Goal: Task Accomplishment & Management: Manage account settings

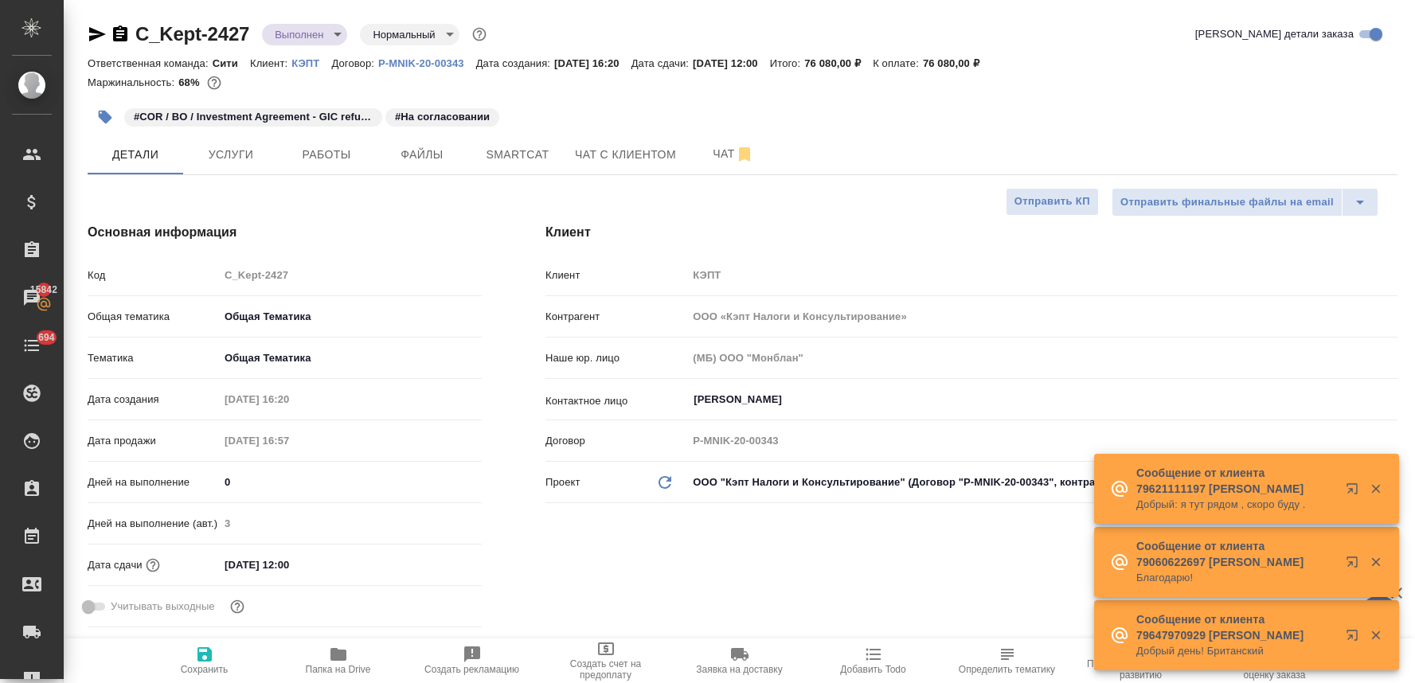
select select "RU"
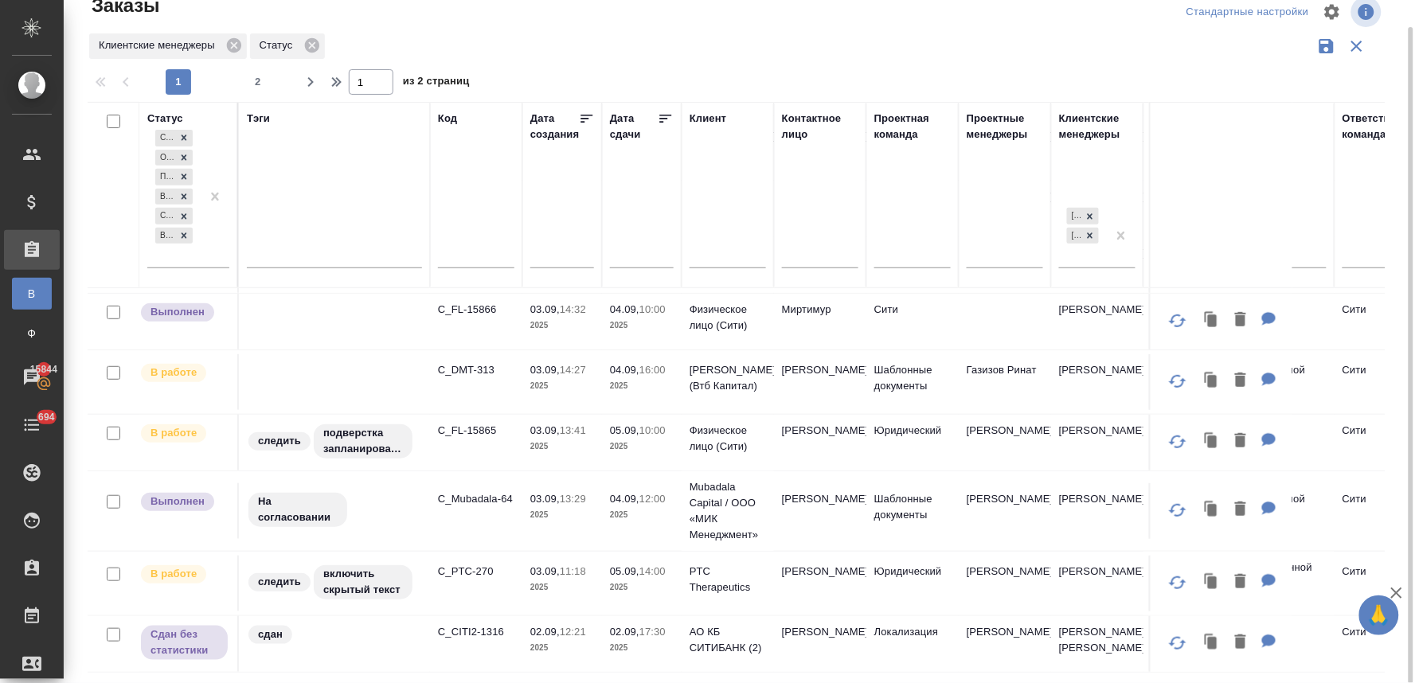
scroll to position [265, 0]
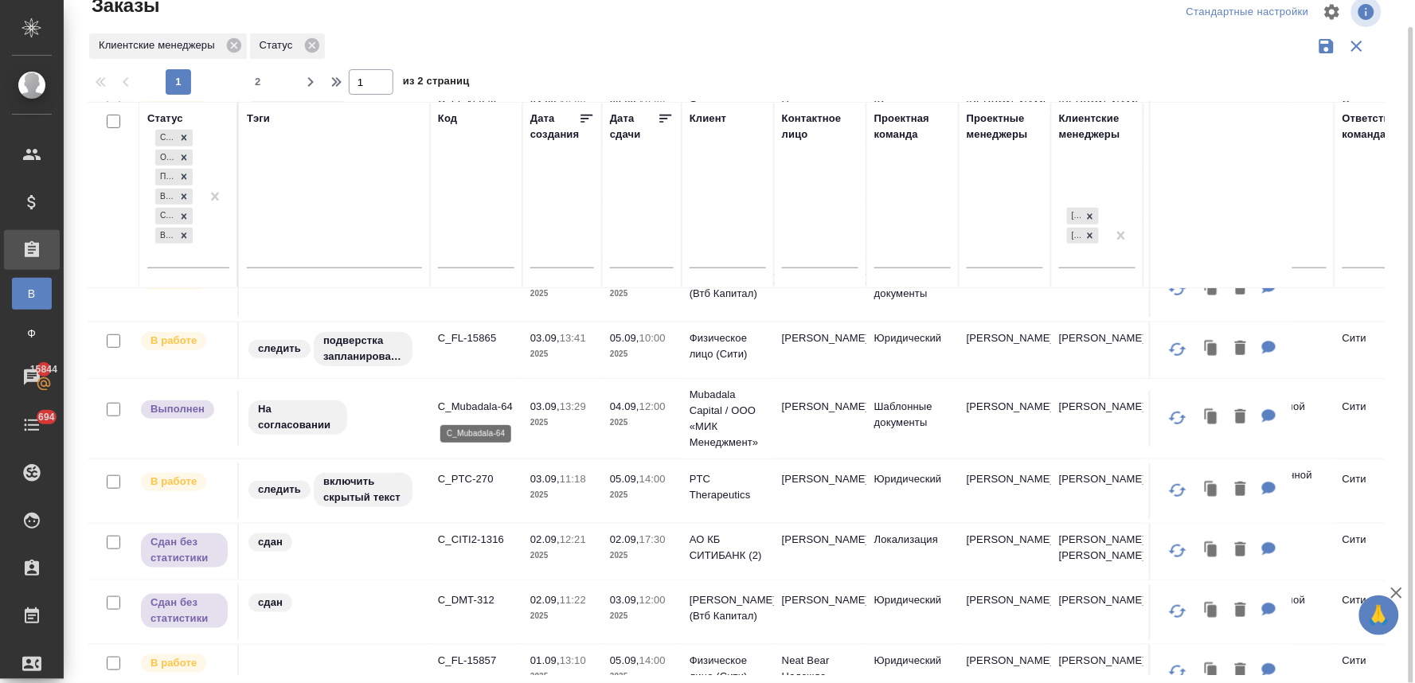
click at [484, 404] on p "C_Mubadala-64" at bounding box center [476, 407] width 76 height 16
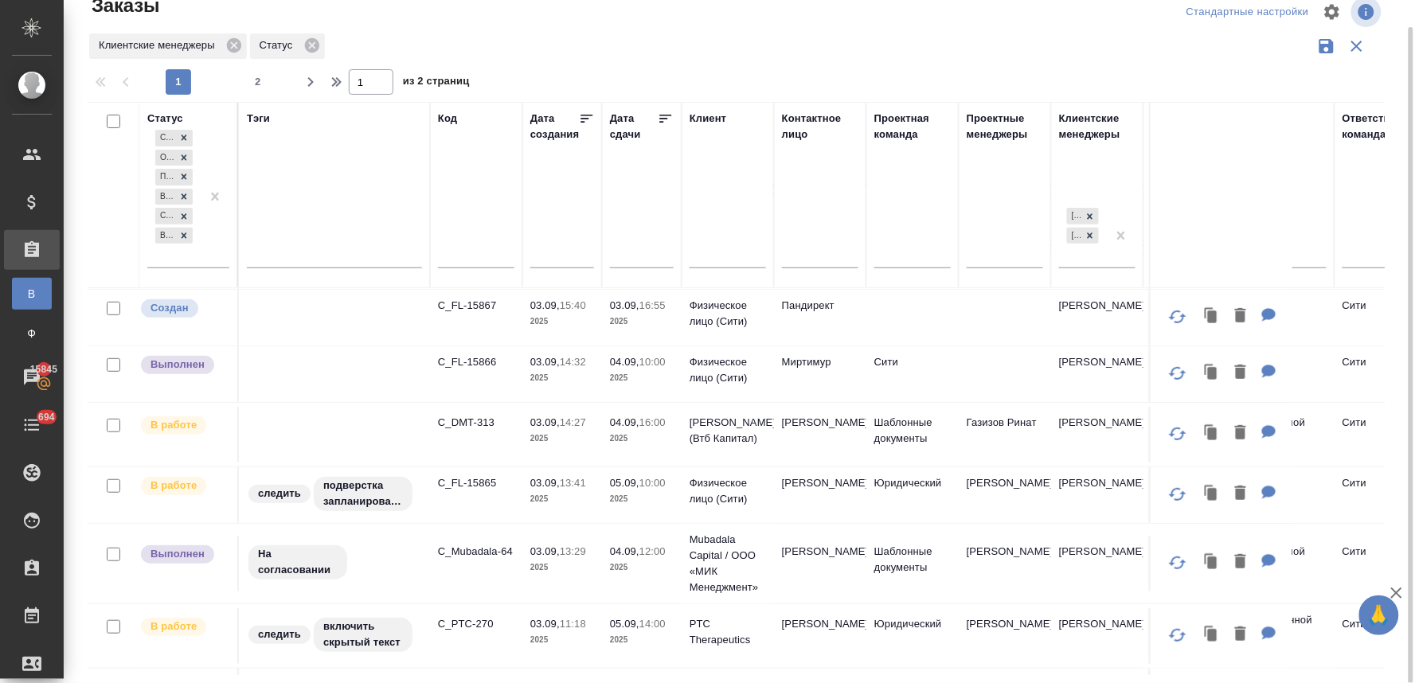
scroll to position [88, 0]
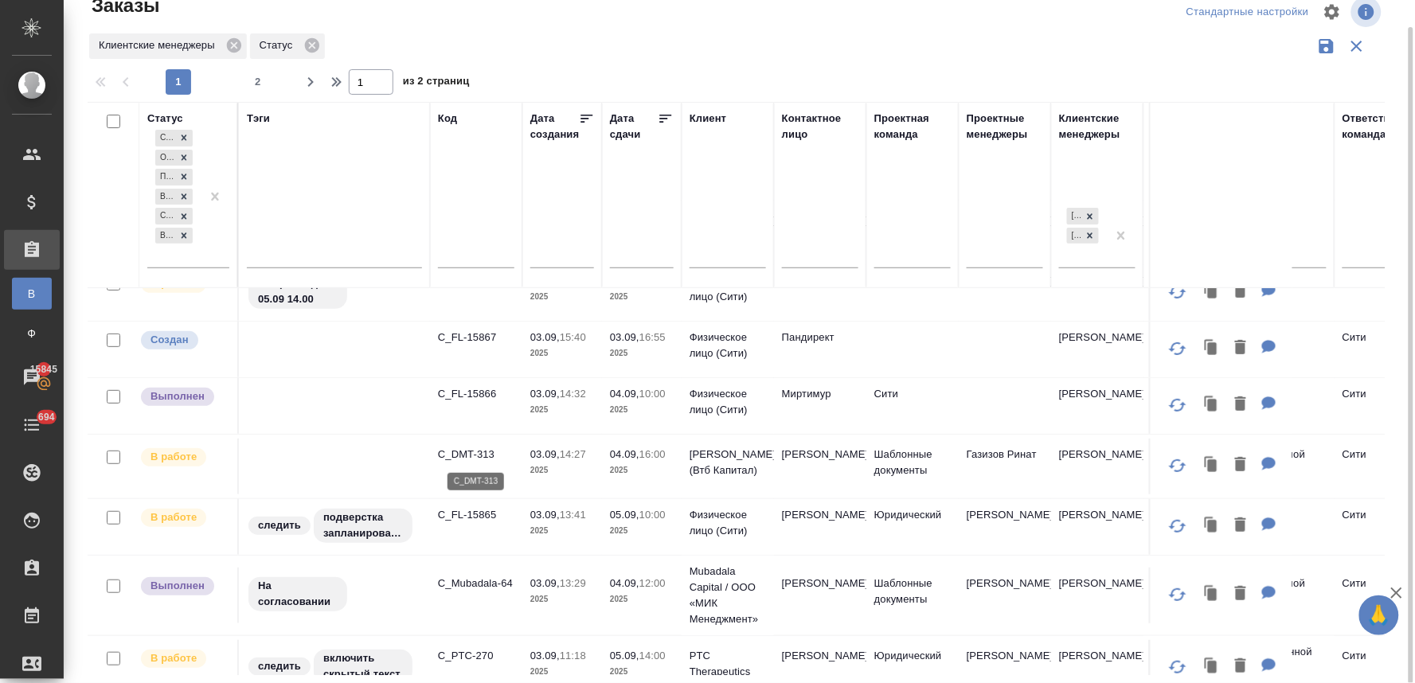
click at [462, 449] on p "C_DMT-313" at bounding box center [476, 455] width 76 height 16
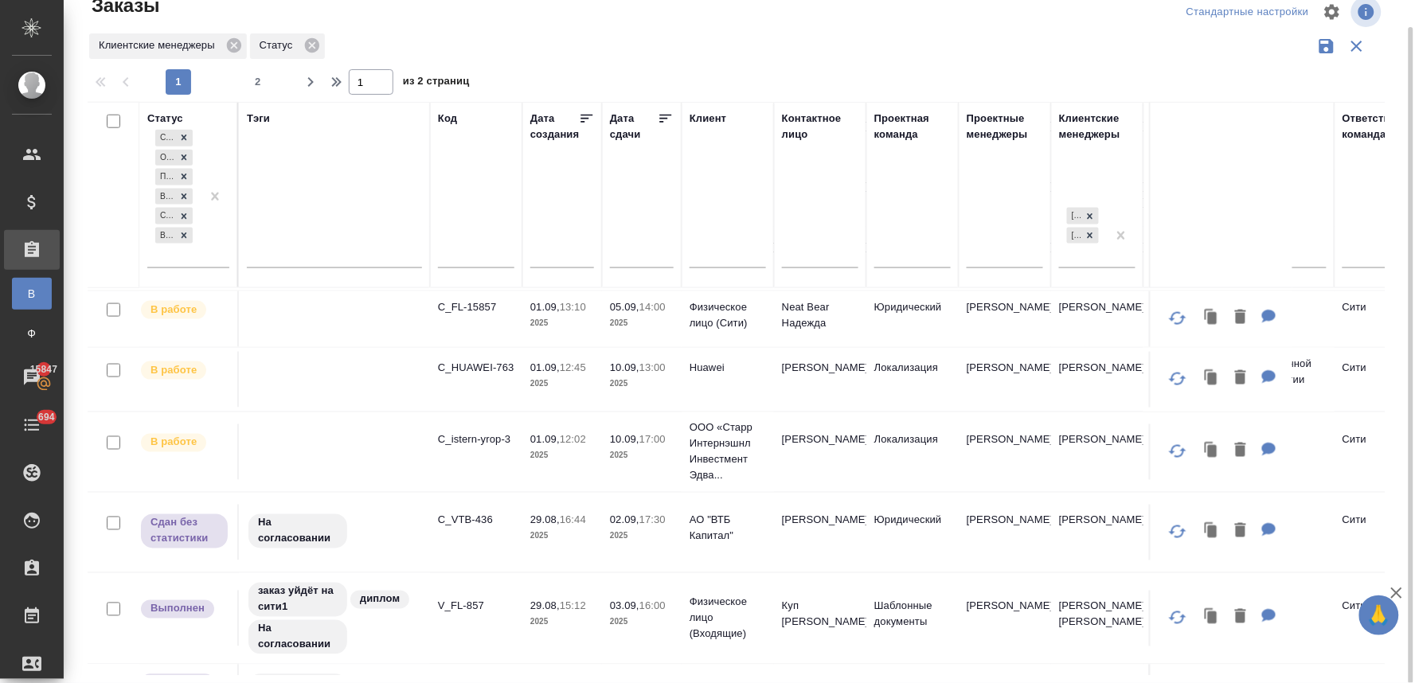
scroll to position [707, 0]
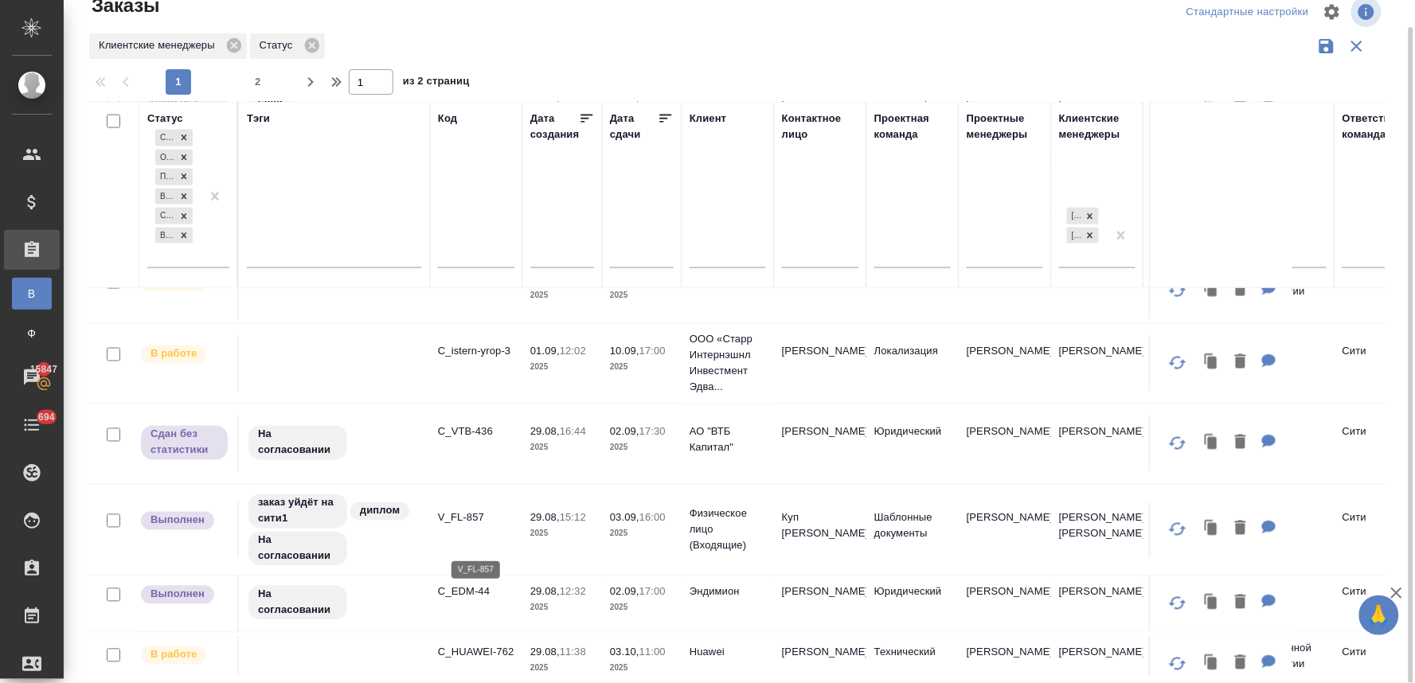
click at [464, 526] on p "V_FL-857" at bounding box center [476, 518] width 76 height 16
click at [459, 600] on p "C_EDM-44" at bounding box center [476, 593] width 76 height 16
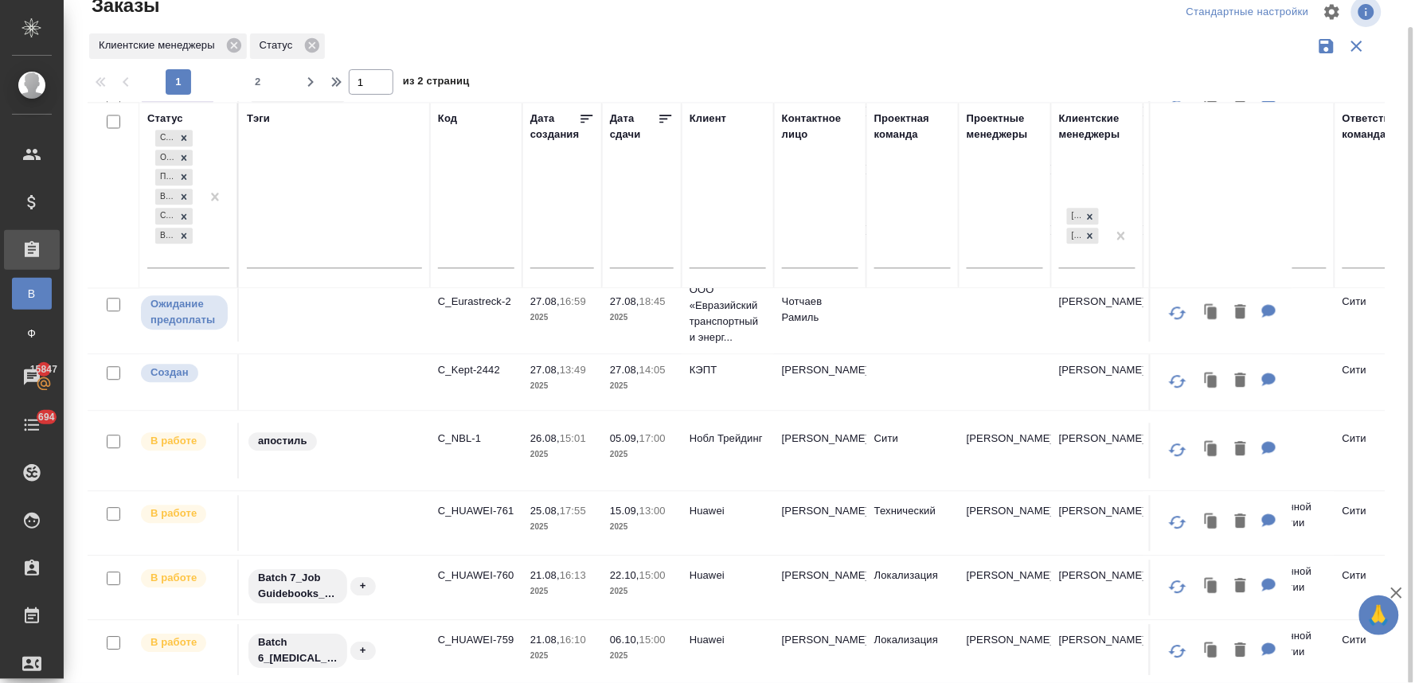
scroll to position [1042, 0]
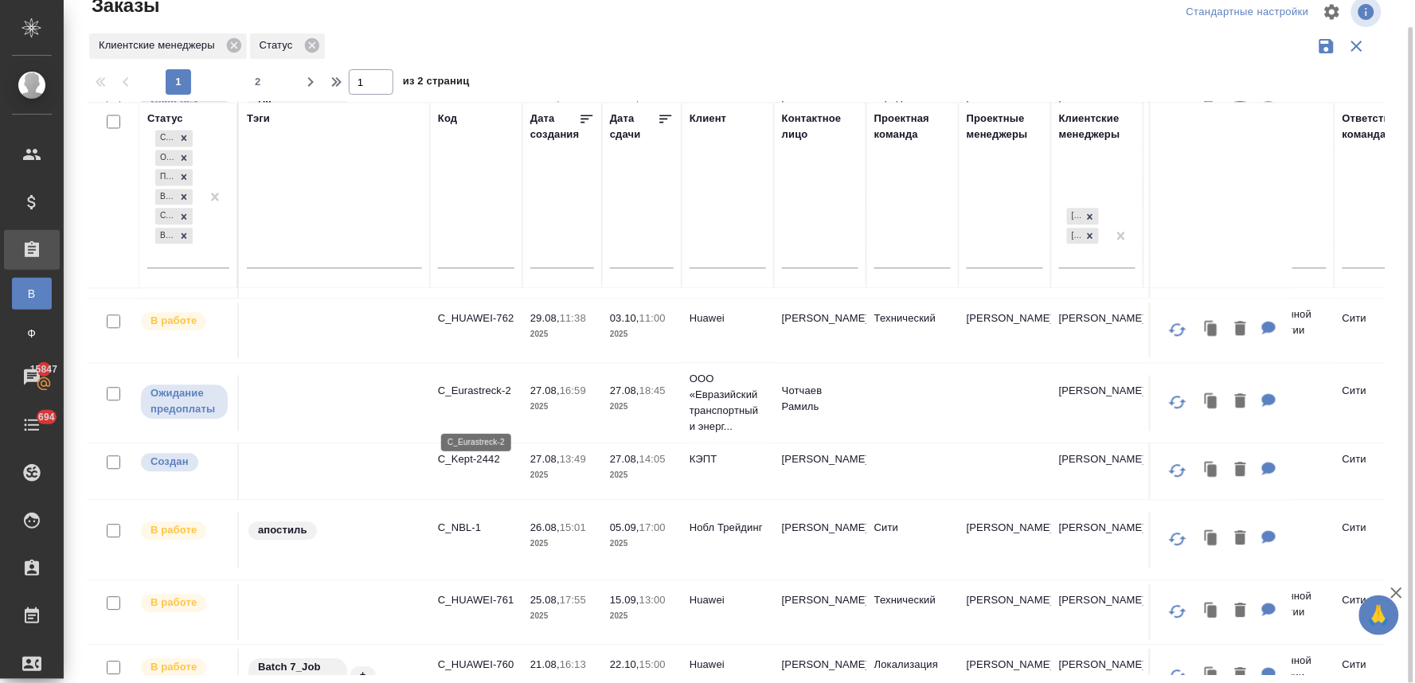
click at [492, 399] on p "C_Eurastreck-2" at bounding box center [476, 391] width 76 height 16
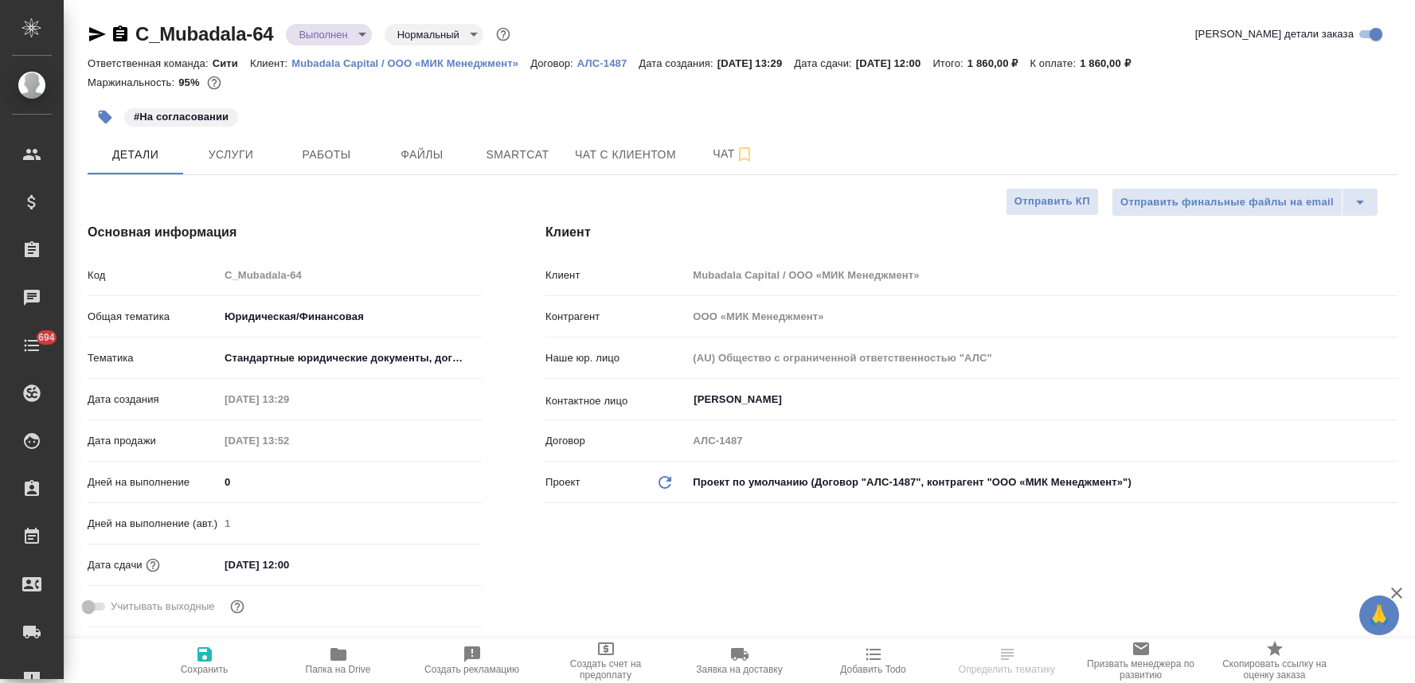
select select "RU"
type input "[PERSON_NAME]"
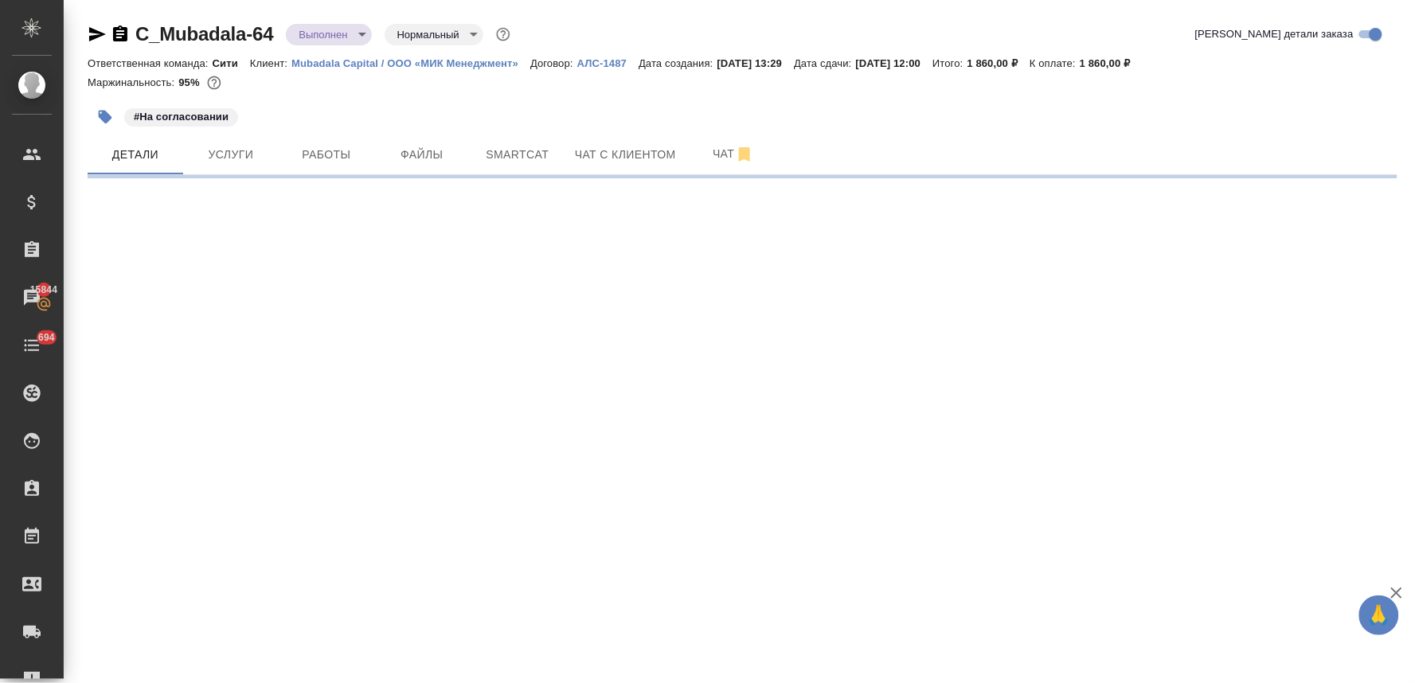
select select "RU"
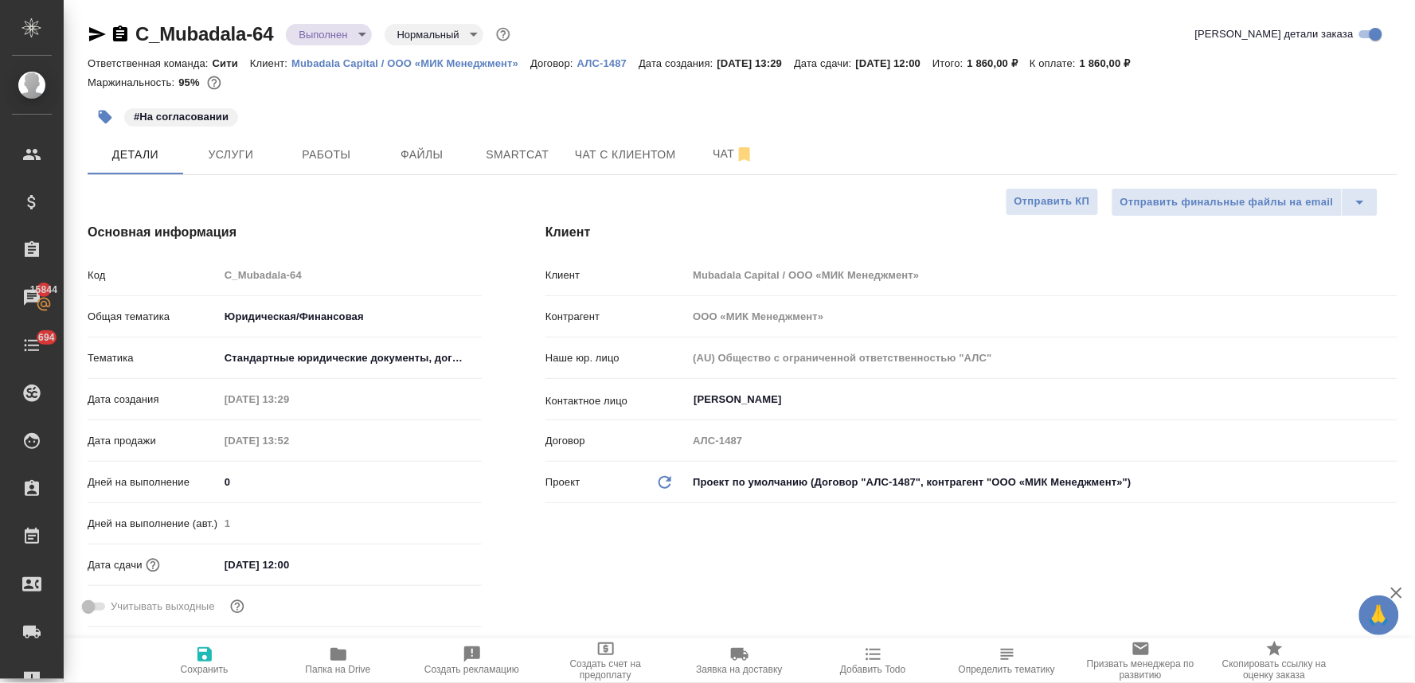
type textarea "x"
click at [1312, 86] on div "Маржинальность: 95%" at bounding box center [743, 82] width 1310 height 21
type textarea "x"
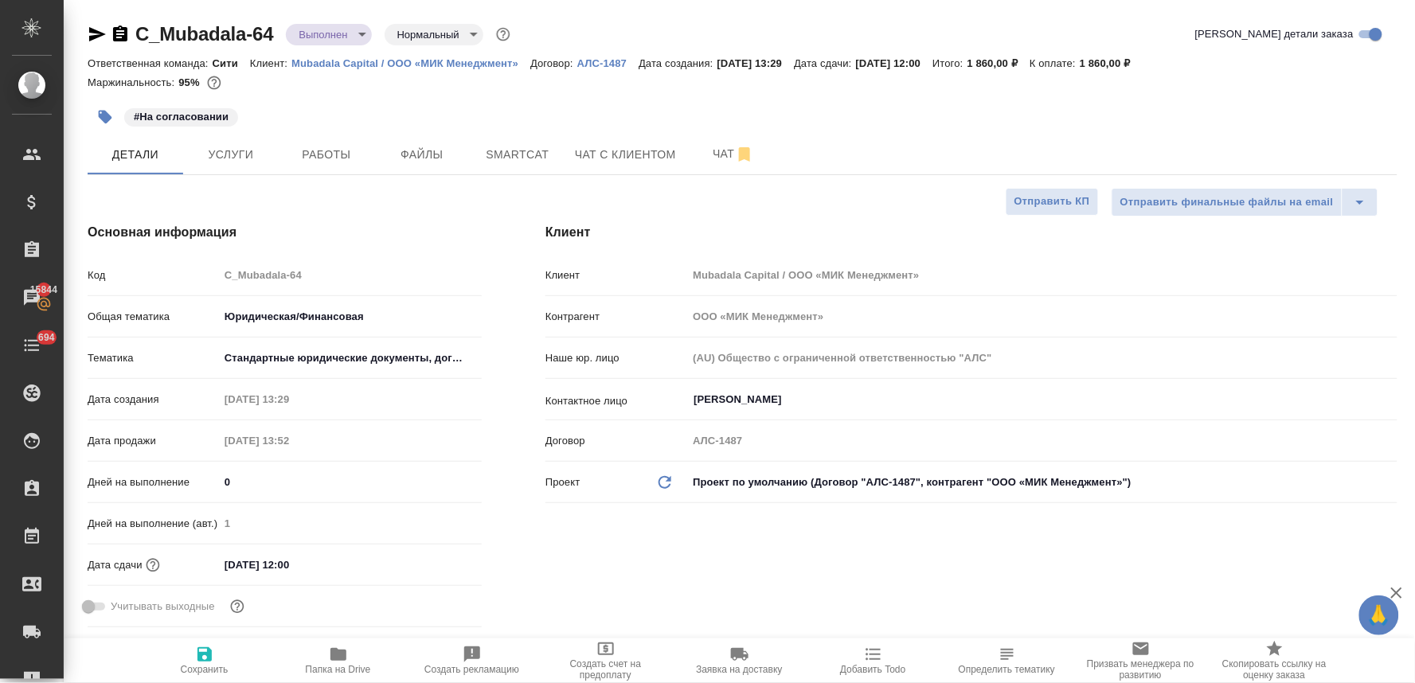
type textarea "x"
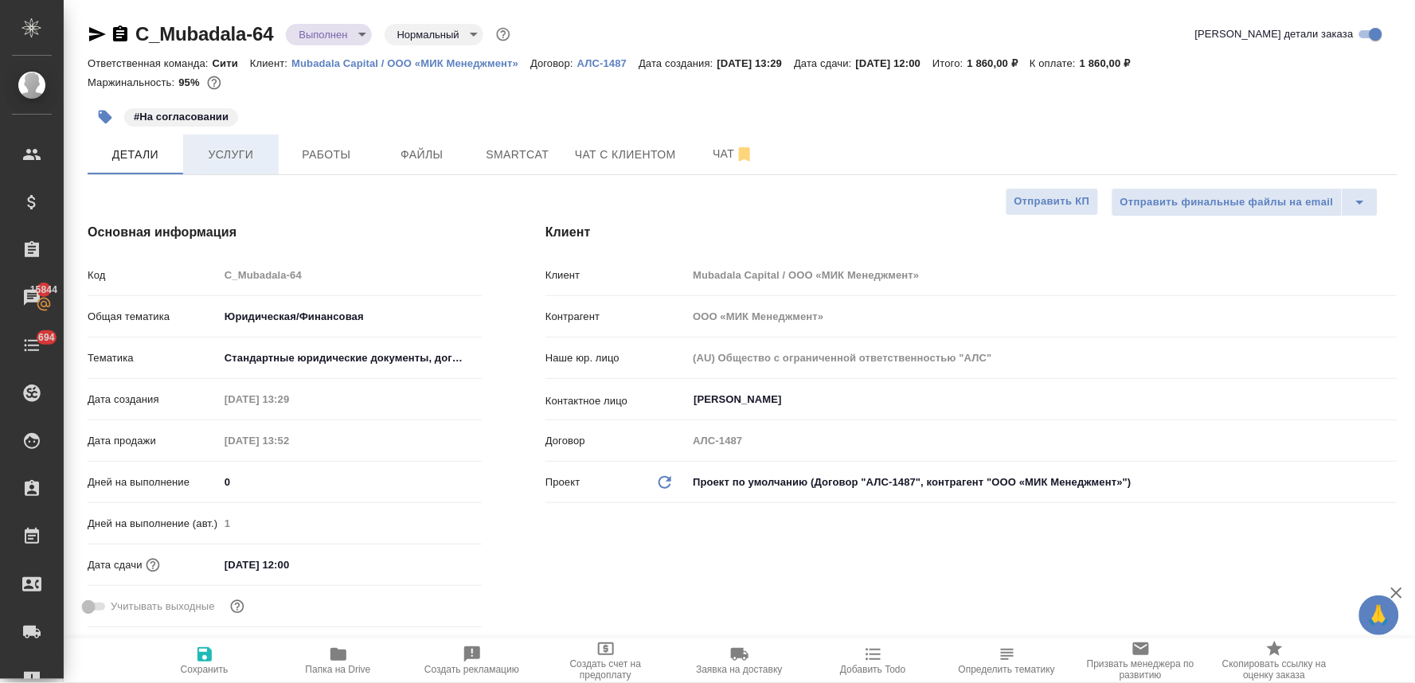
click at [231, 139] on button "Услуги" at bounding box center [231, 155] width 96 height 40
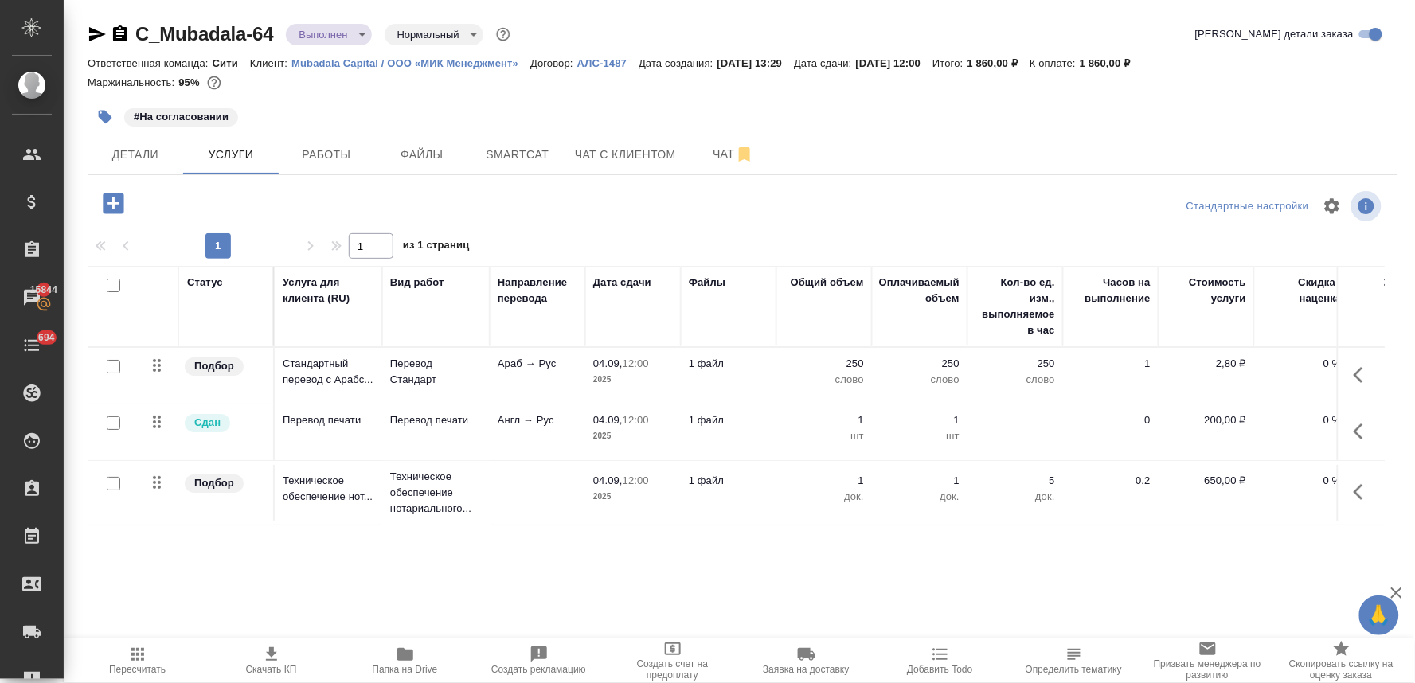
click at [122, 197] on icon "button" at bounding box center [113, 203] width 21 height 21
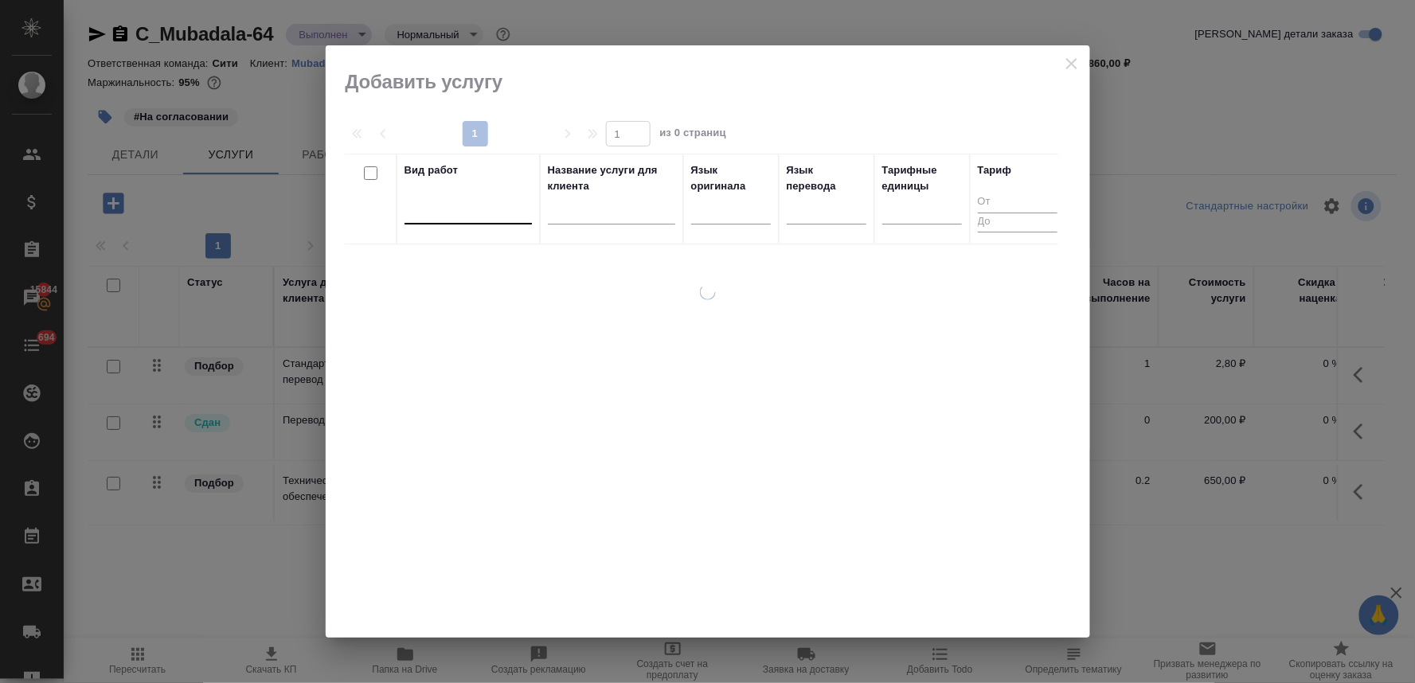
click at [479, 210] on div at bounding box center [468, 208] width 127 height 23
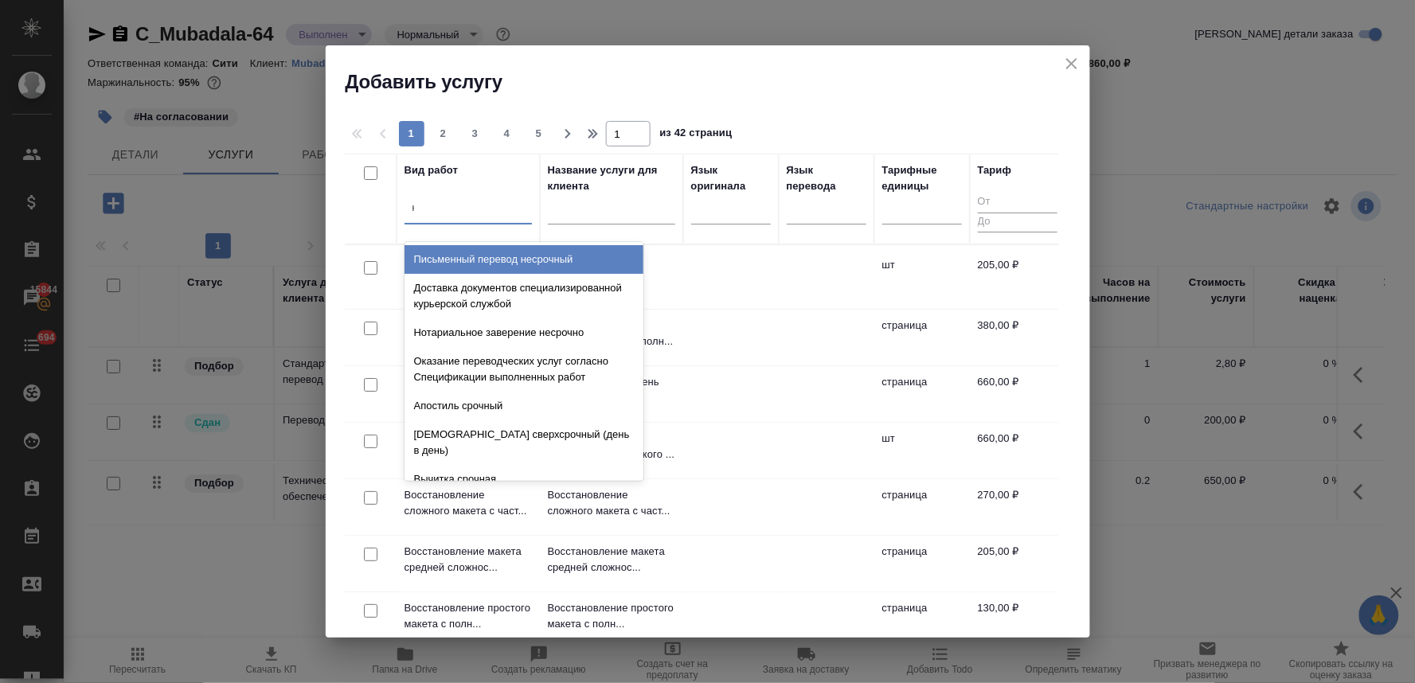
type input "нот"
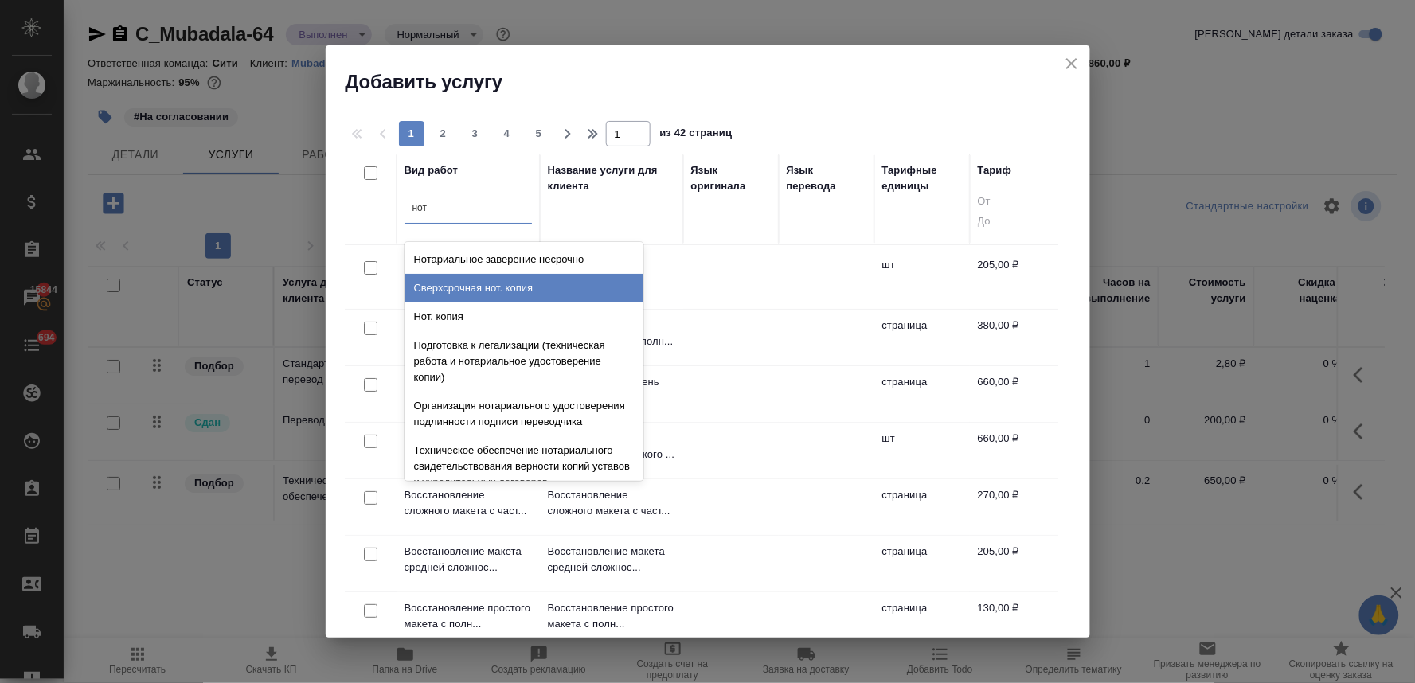
click at [483, 312] on div "Нот. копия" at bounding box center [524, 317] width 239 height 29
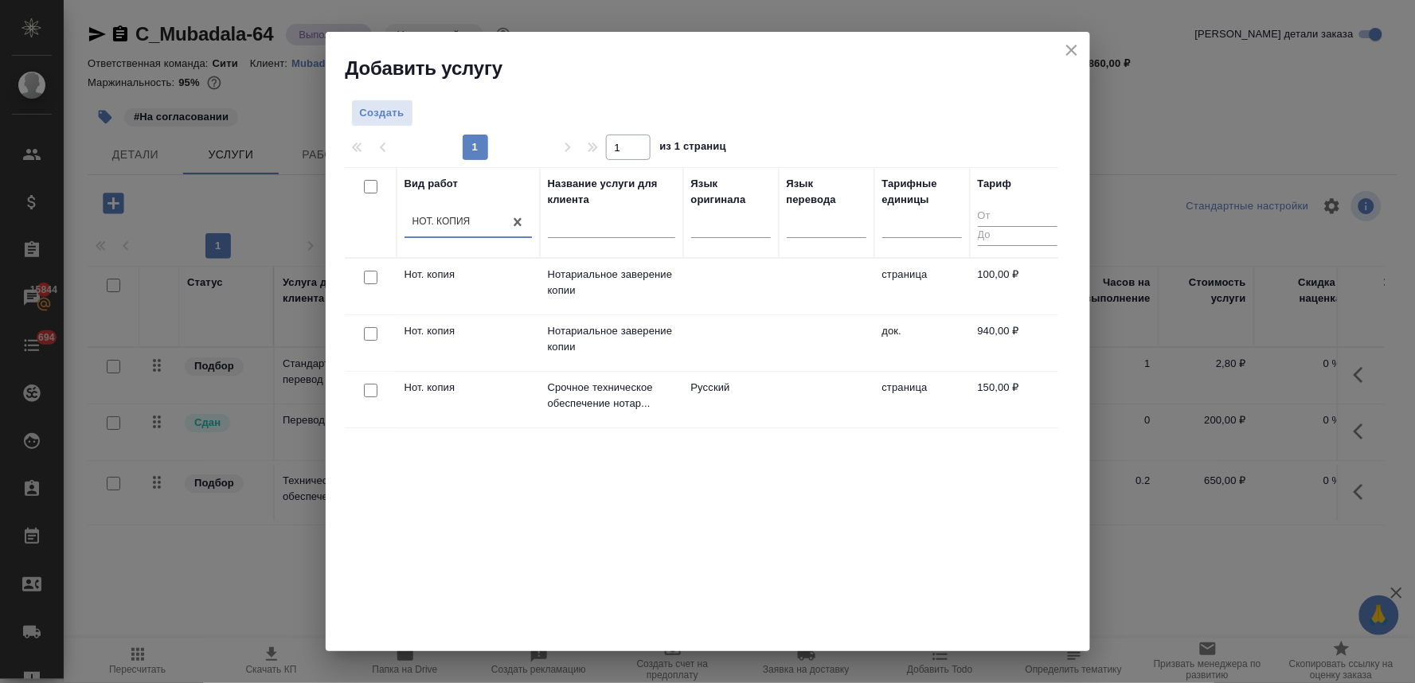
click at [365, 335] on input "checkbox" at bounding box center [371, 334] width 14 height 14
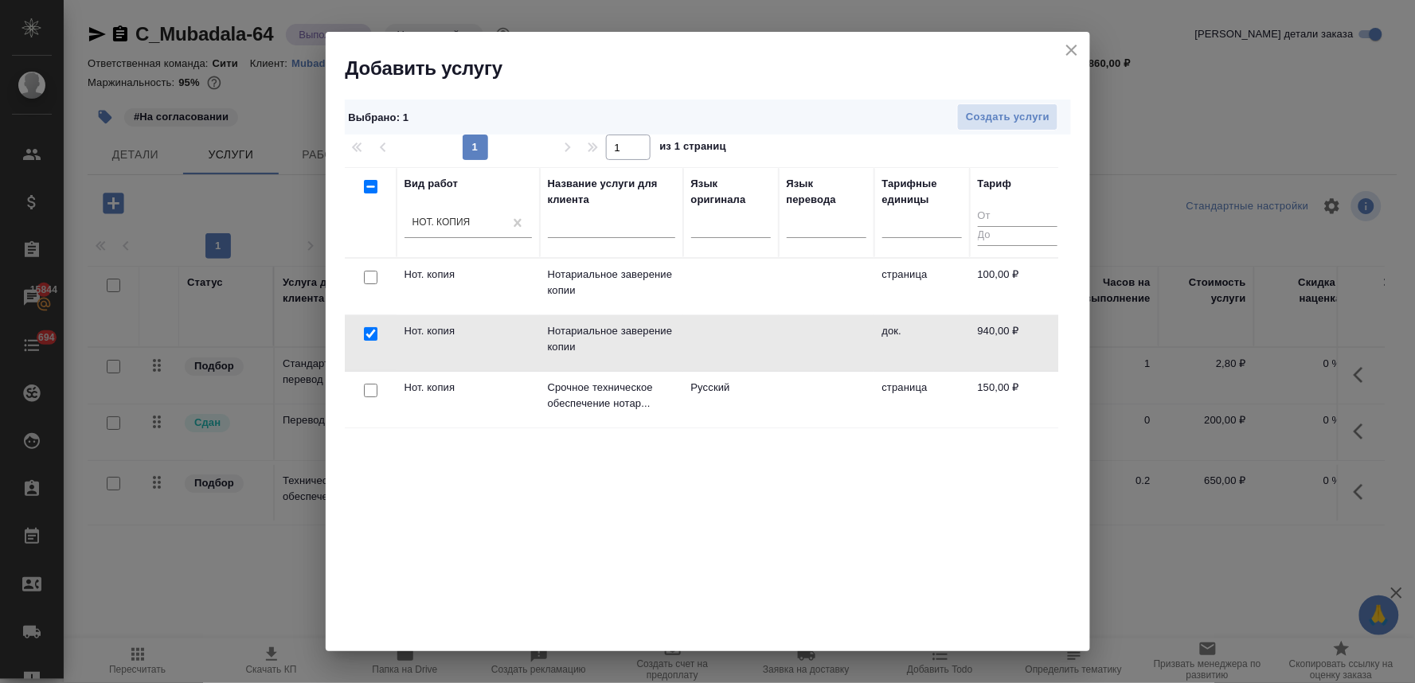
click at [365, 336] on input "checkbox" at bounding box center [371, 334] width 14 height 14
checkbox input "false"
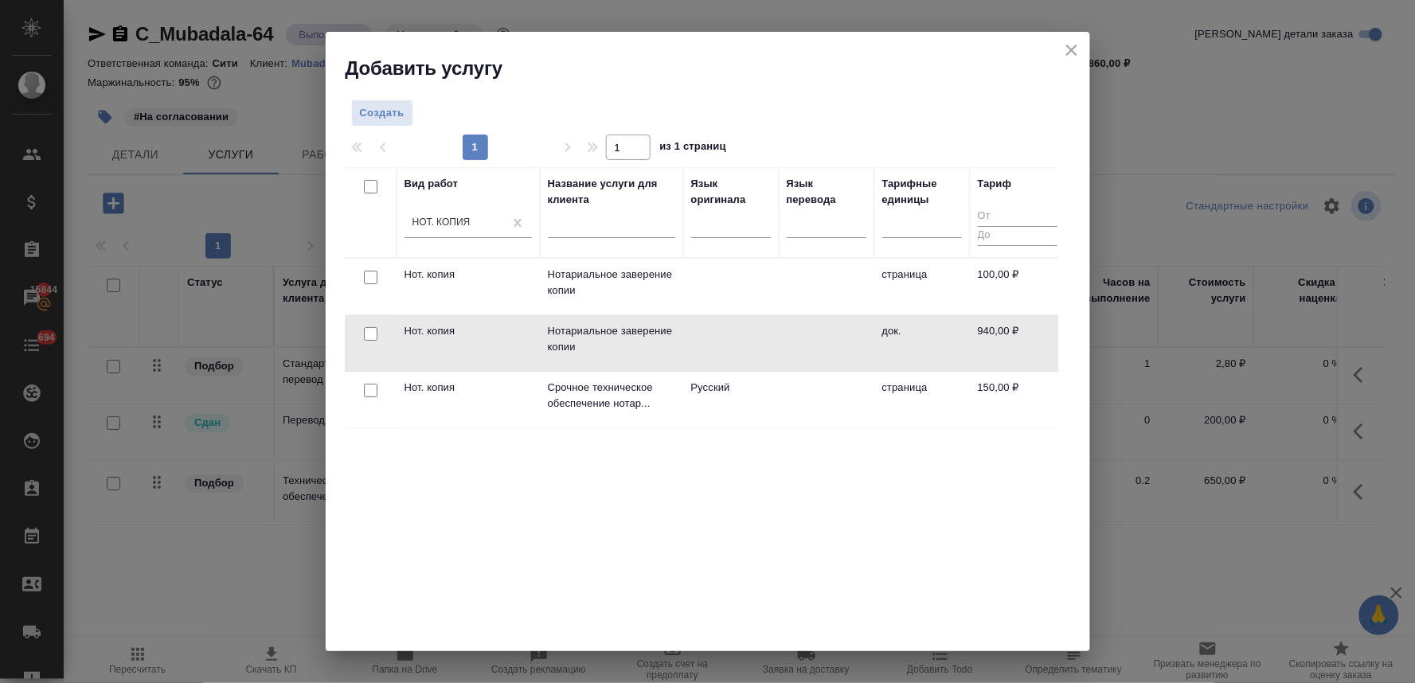
click at [372, 277] on input "checkbox" at bounding box center [371, 278] width 14 height 14
checkbox input "true"
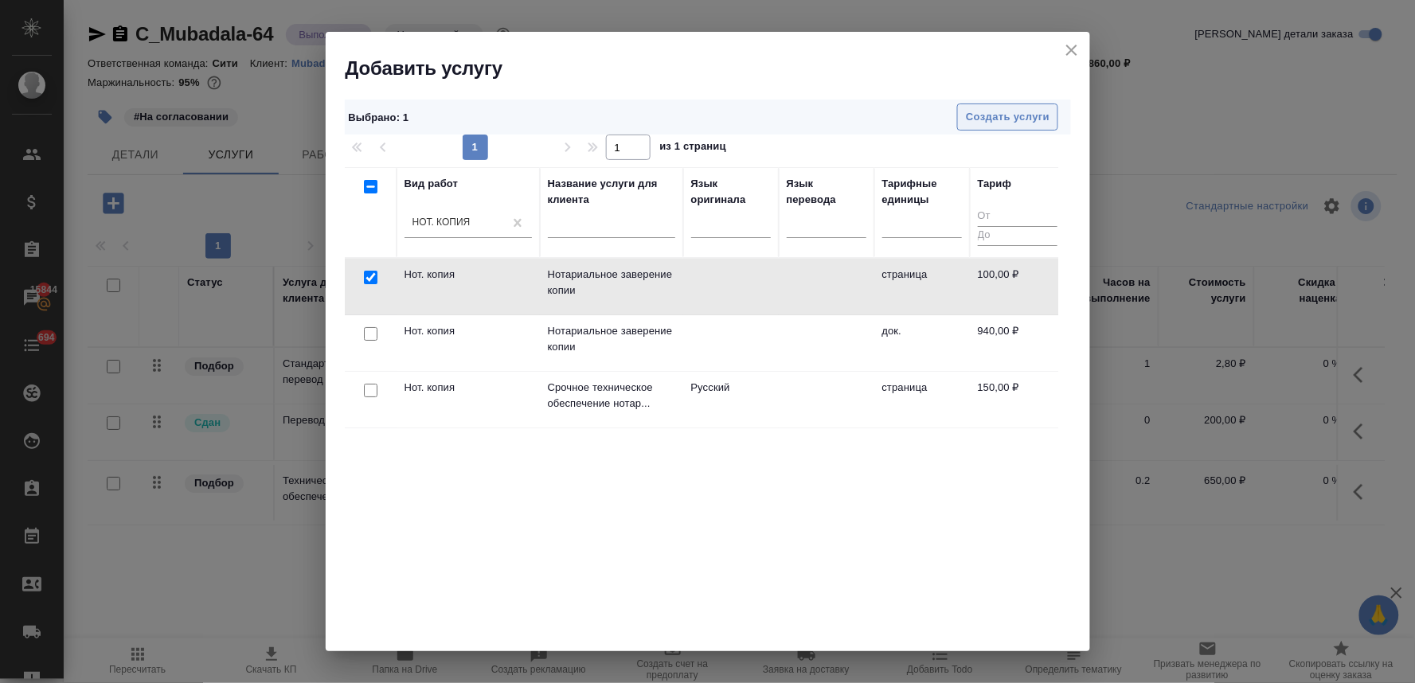
click at [1015, 113] on span "Создать услуги" at bounding box center [1008, 117] width 84 height 18
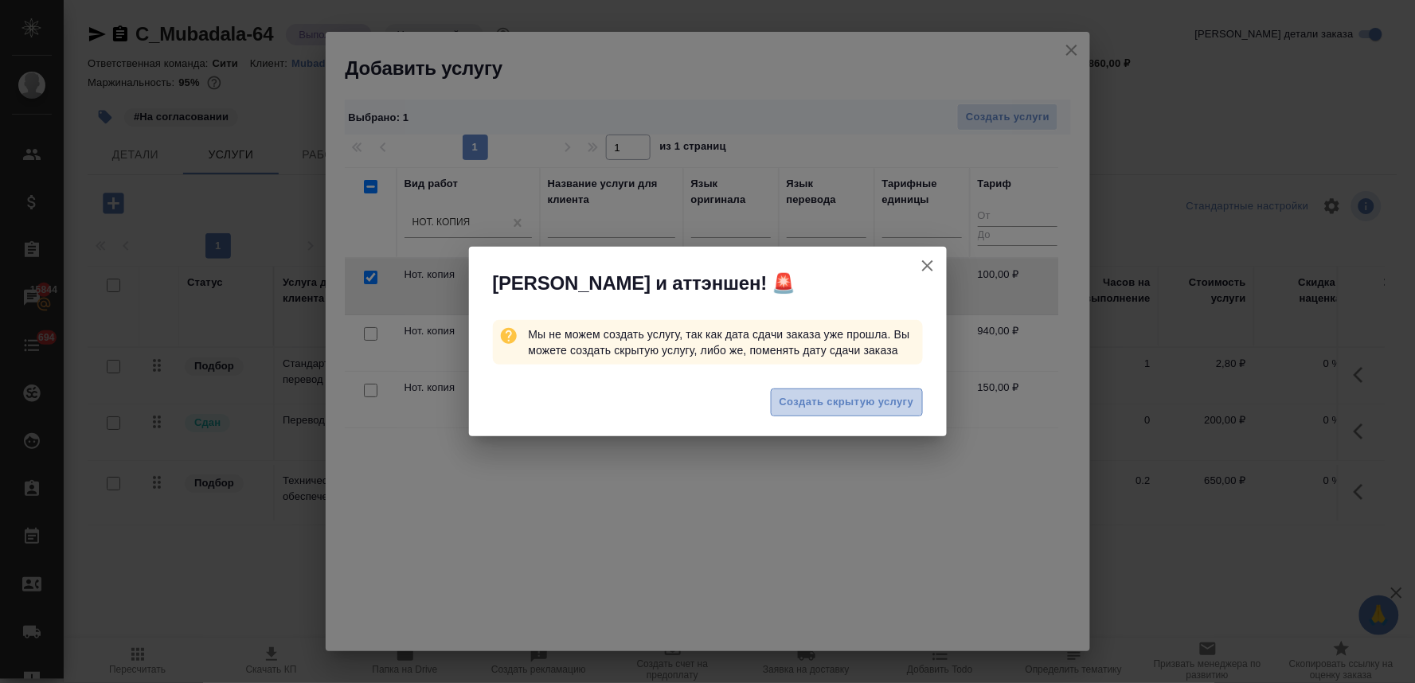
click at [825, 407] on span "Создать скрытую услугу" at bounding box center [847, 402] width 135 height 18
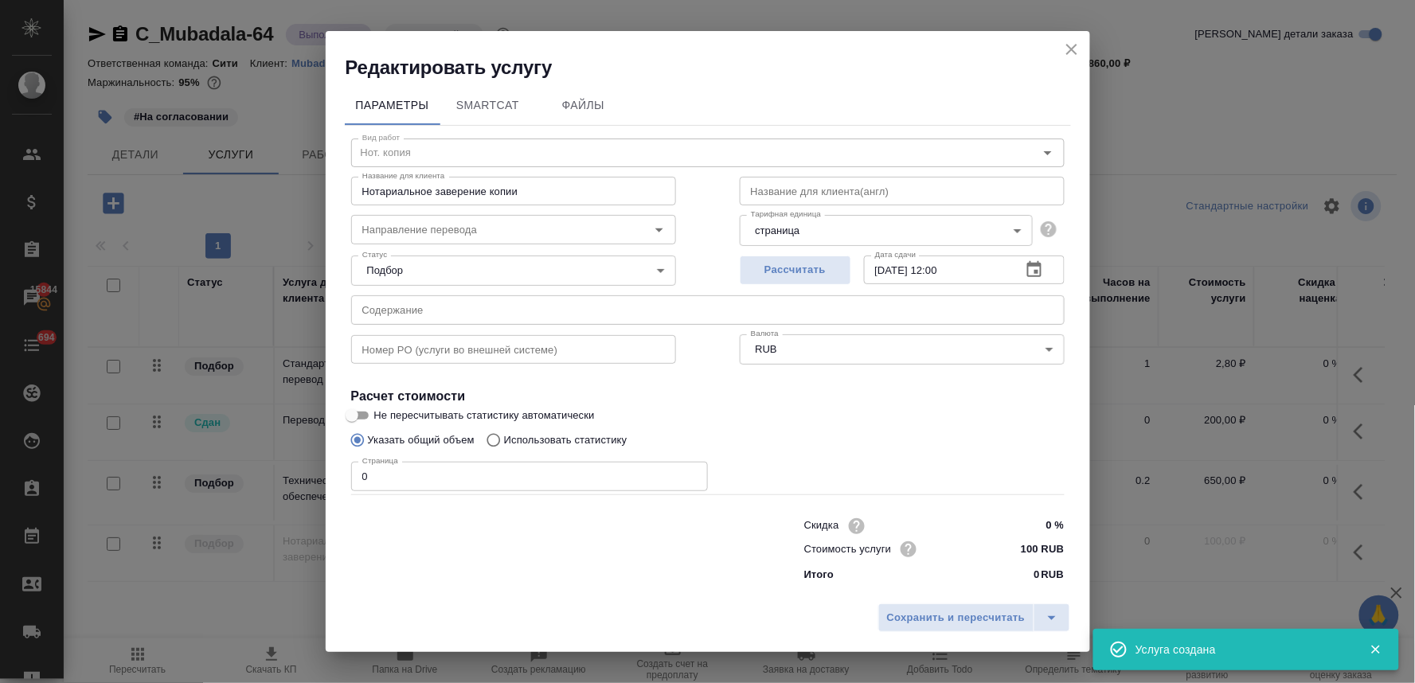
drag, startPoint x: 534, startPoint y: 557, endPoint x: 531, endPoint y: 442, distance: 115.5
click at [542, 545] on div at bounding box center [545, 549] width 453 height 64
click at [494, 307] on input "text" at bounding box center [708, 309] width 714 height 29
paste input "Certificate of Incumbency_Thirty Seventh Investment Company LLC_25-Aug-2025_BIL…"
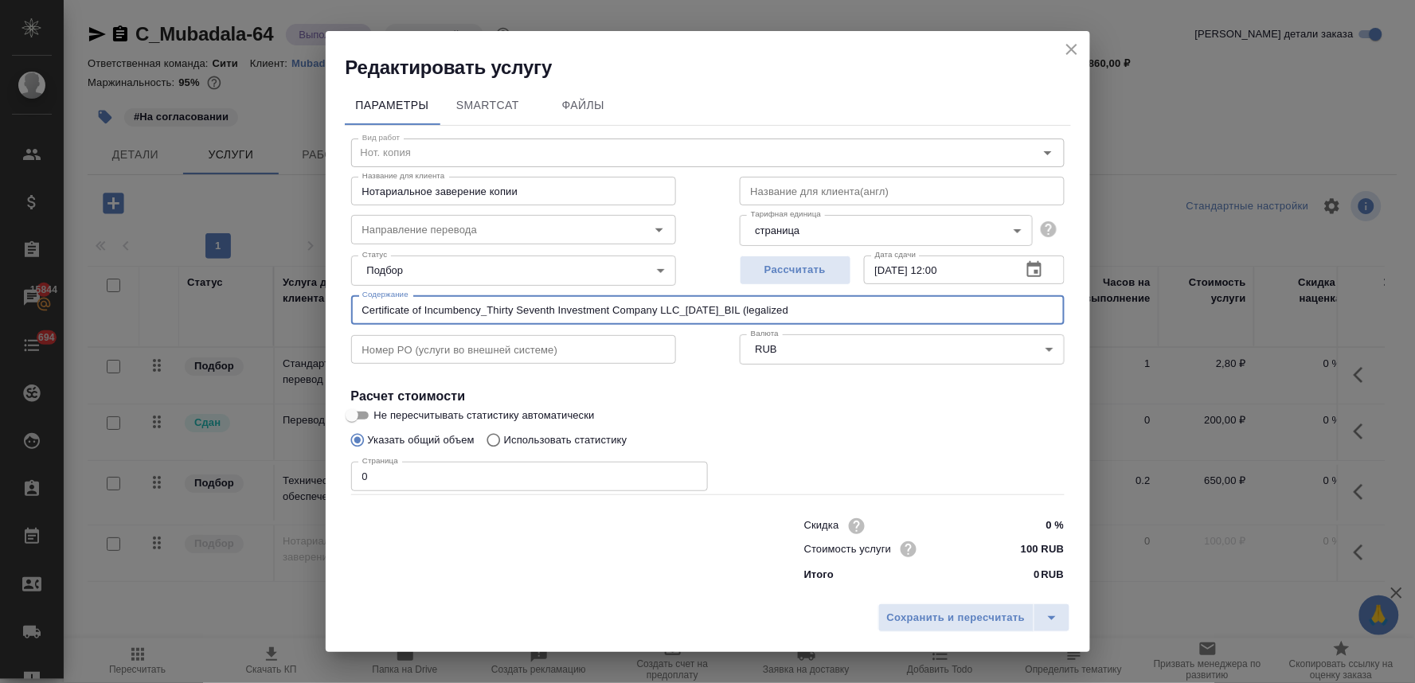
type input "Certificate of Incumbency_Thirty Seventh Investment Company LLC_25-Aug-2025_BIL…"
drag, startPoint x: 399, startPoint y: 476, endPoint x: 272, endPoint y: 482, distance: 126.7
click at [273, 482] on div "Редактировать услугу Параметры SmartCat Файлы Вид работ Нот. копия Вид работ На…" at bounding box center [707, 341] width 1415 height 683
type input "12"
click at [1029, 547] on input "100 RUB" at bounding box center [1034, 549] width 60 height 23
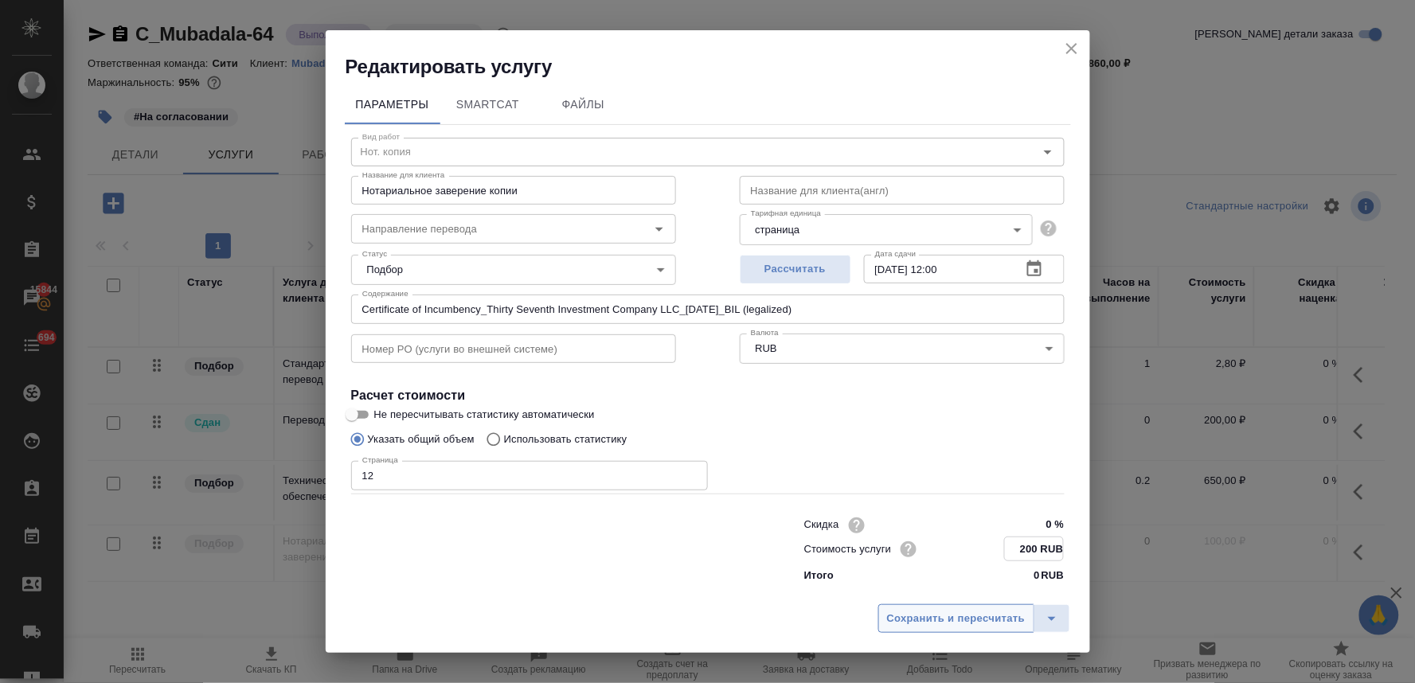
type input "200 RUB"
click at [1012, 620] on span "Сохранить и пересчитать" at bounding box center [956, 619] width 139 height 18
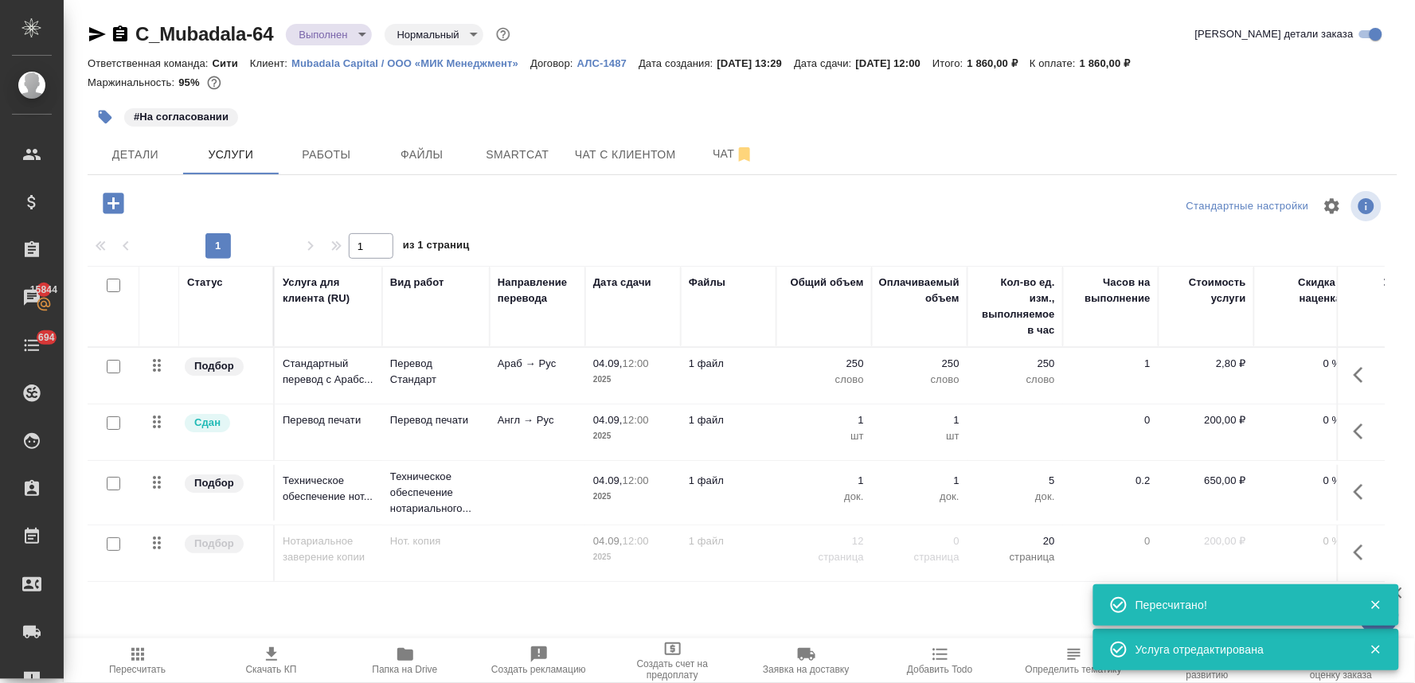
click at [1363, 552] on icon "button" at bounding box center [1363, 552] width 19 height 19
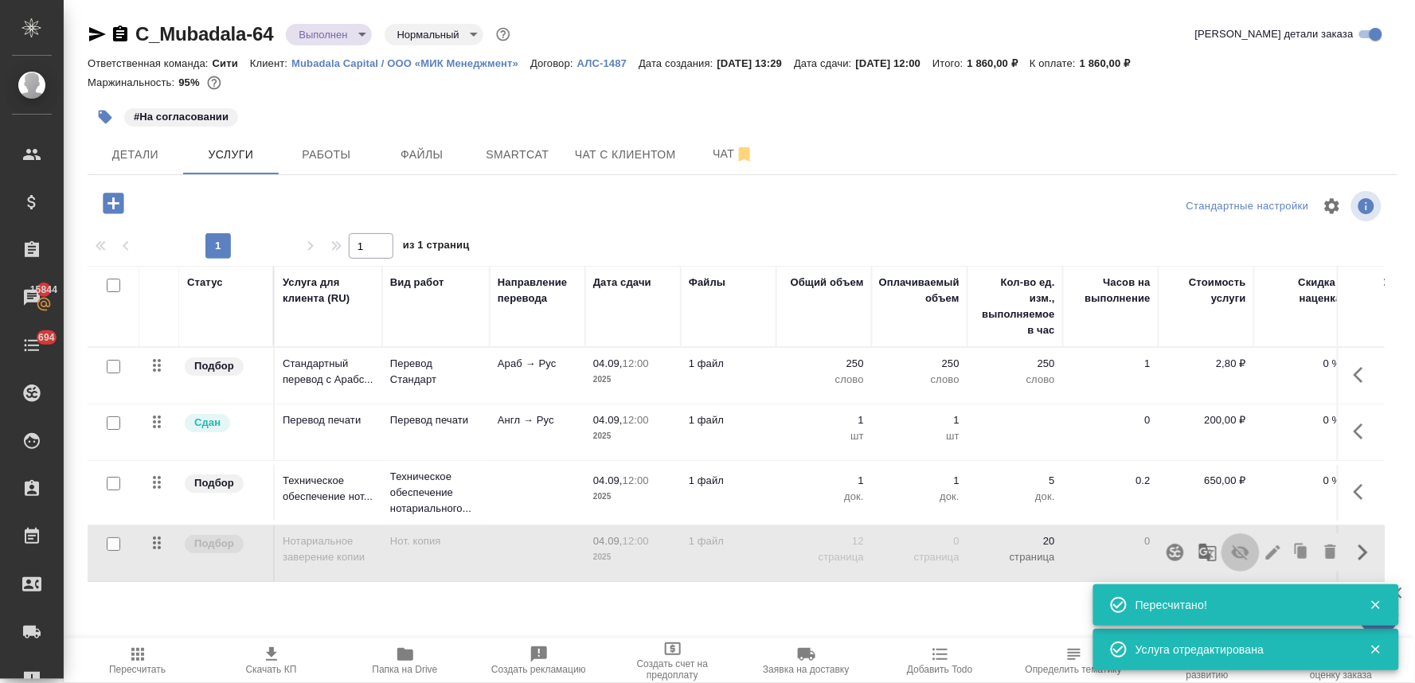
click at [1246, 554] on icon "button" at bounding box center [1241, 552] width 18 height 15
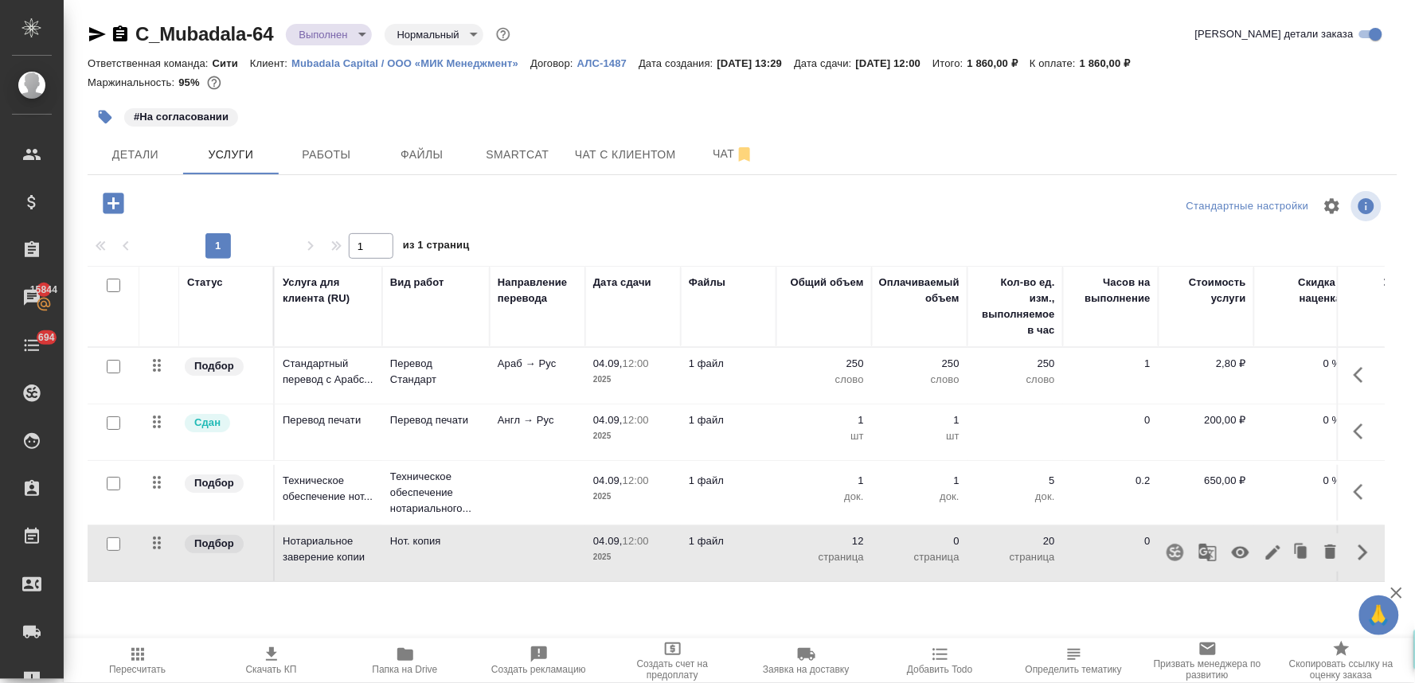
click at [132, 647] on icon "button" at bounding box center [137, 654] width 19 height 19
click at [250, 661] on span "Скачать КП" at bounding box center [271, 660] width 115 height 30
click at [142, 151] on span "Детали" at bounding box center [135, 155] width 76 height 20
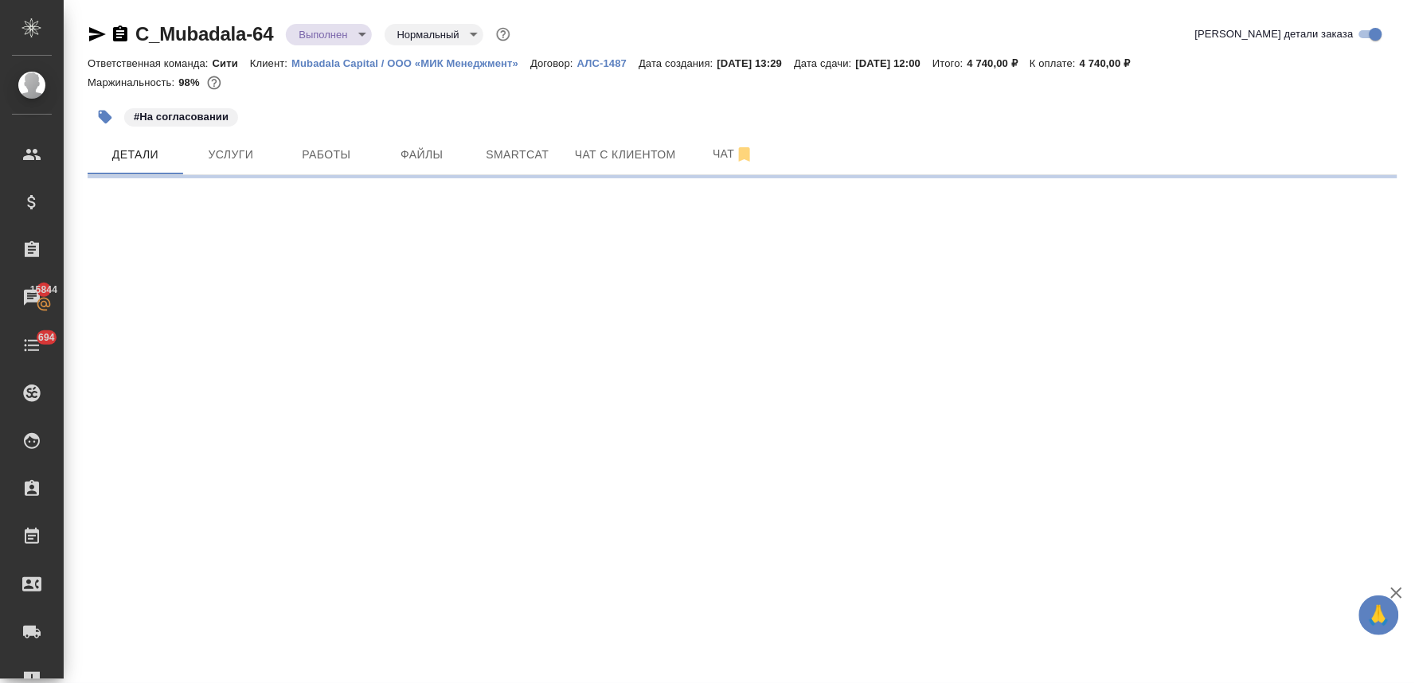
select select "RU"
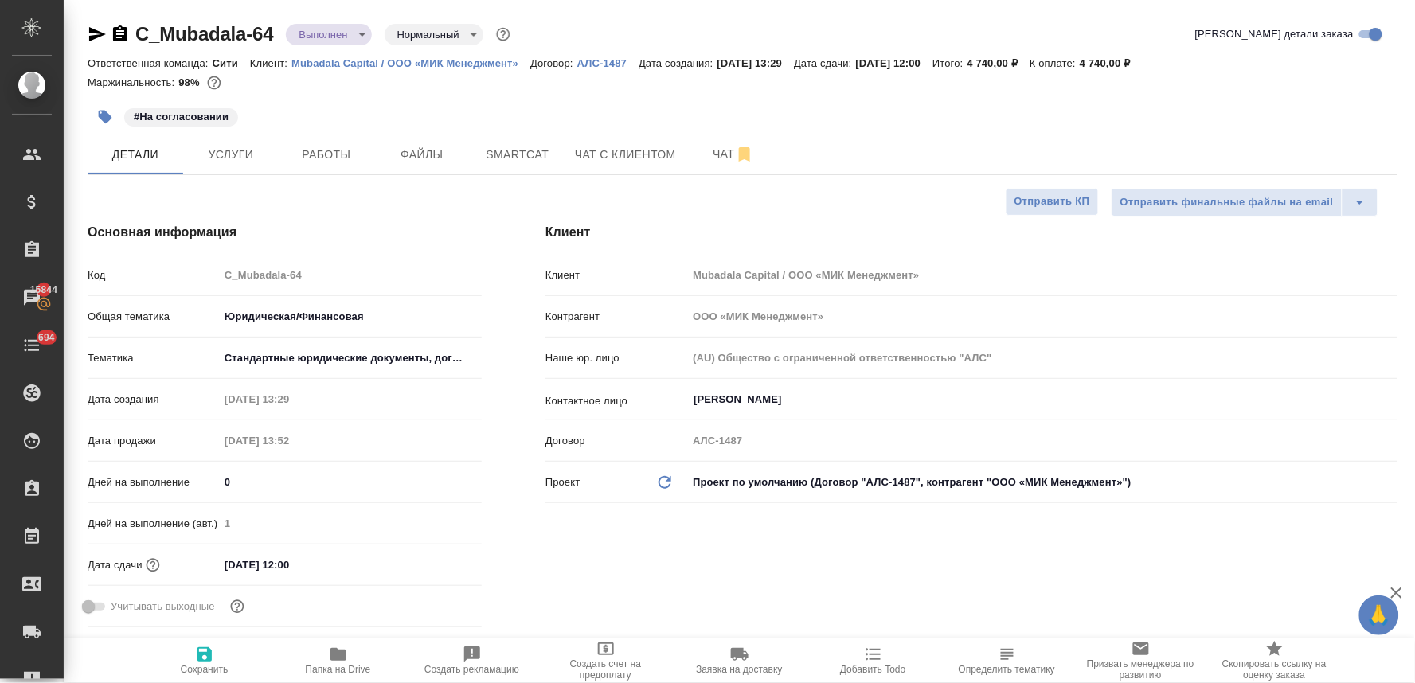
type textarea "x"
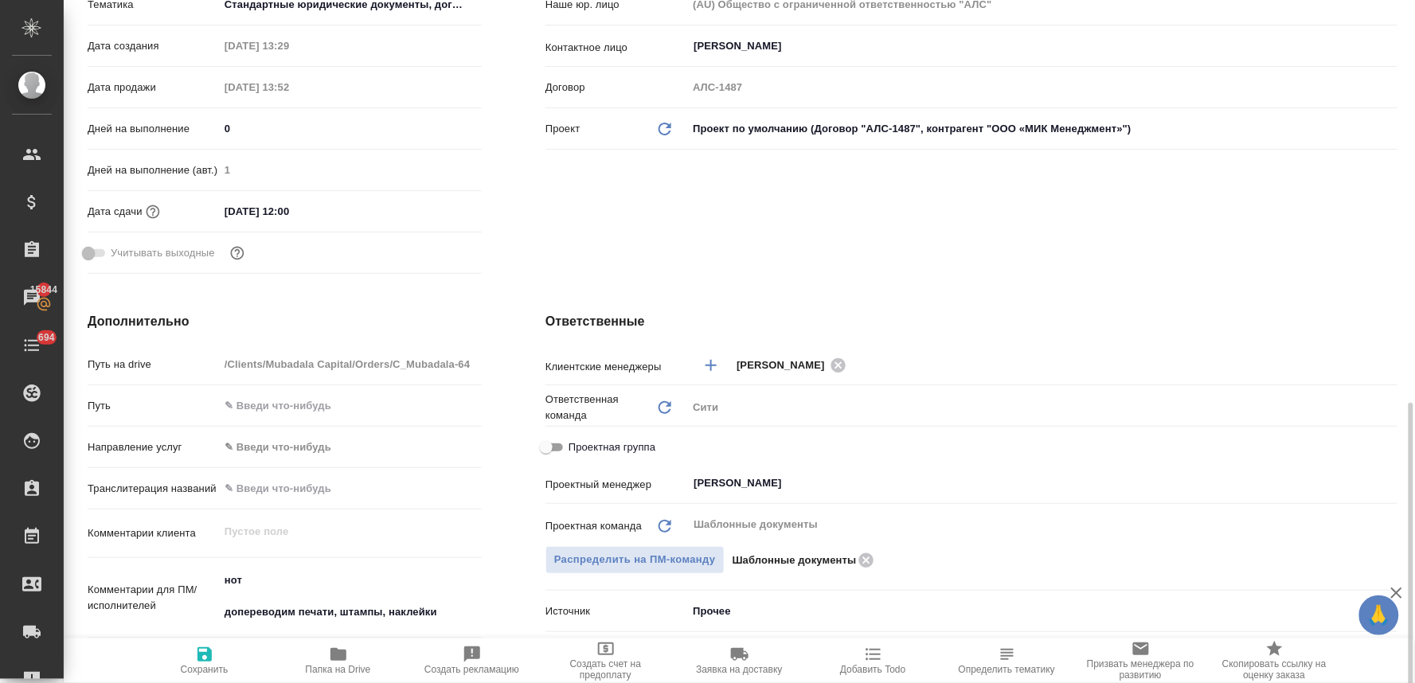
scroll to position [619, 0]
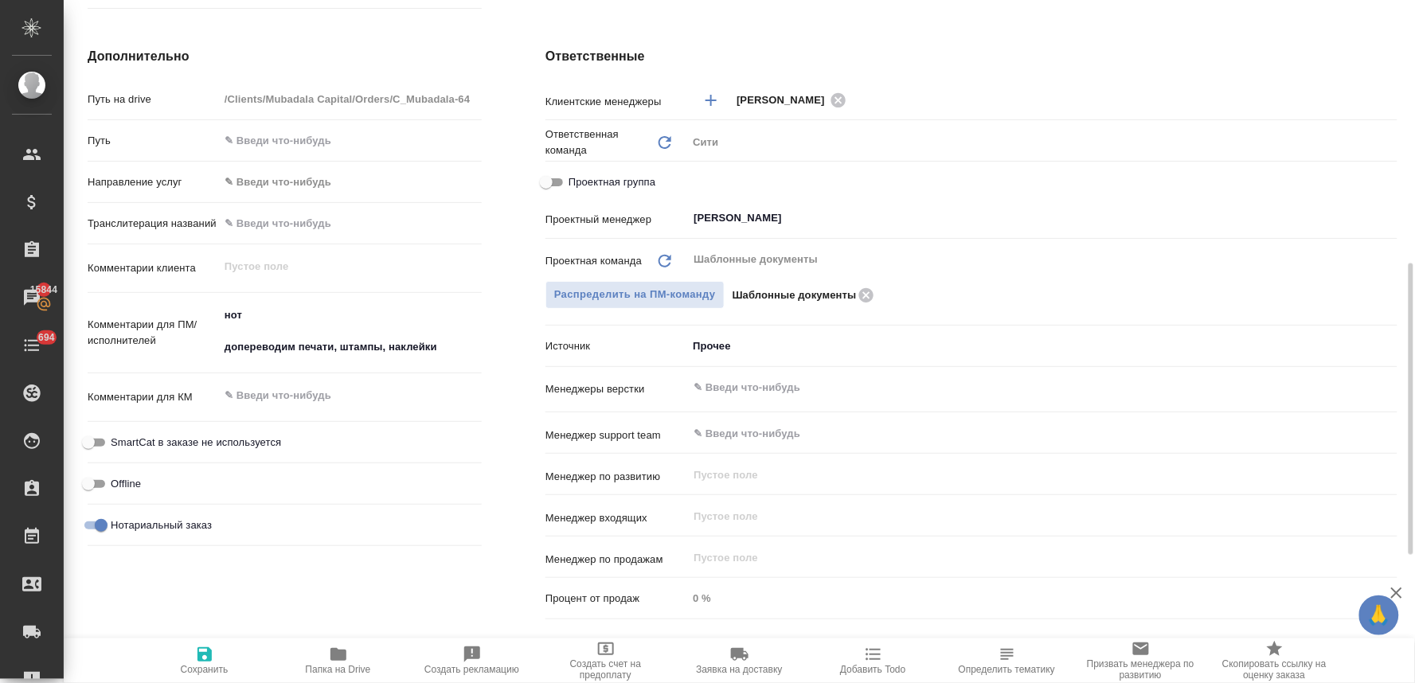
type textarea "x"
click at [295, 393] on textarea at bounding box center [350, 396] width 261 height 27
type textarea "+"
type textarea "x"
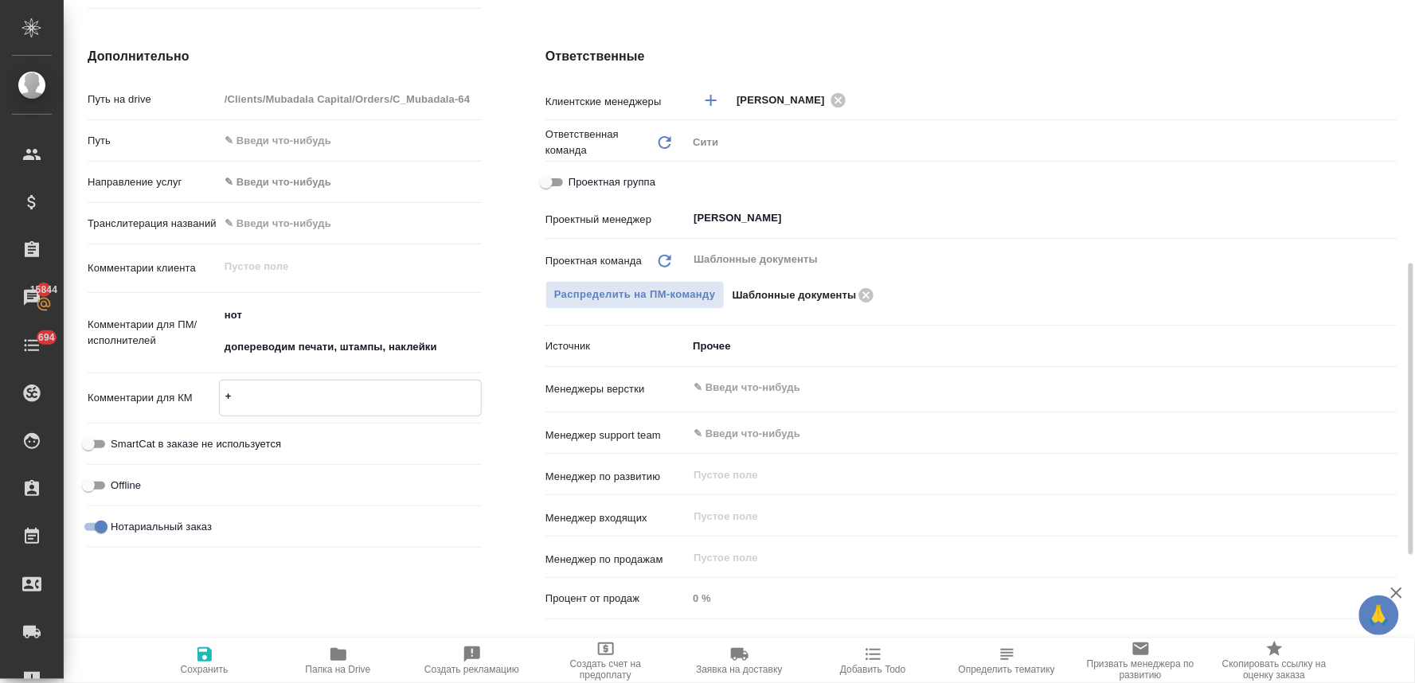
type textarea "x"
type textarea "+3"
type textarea "x"
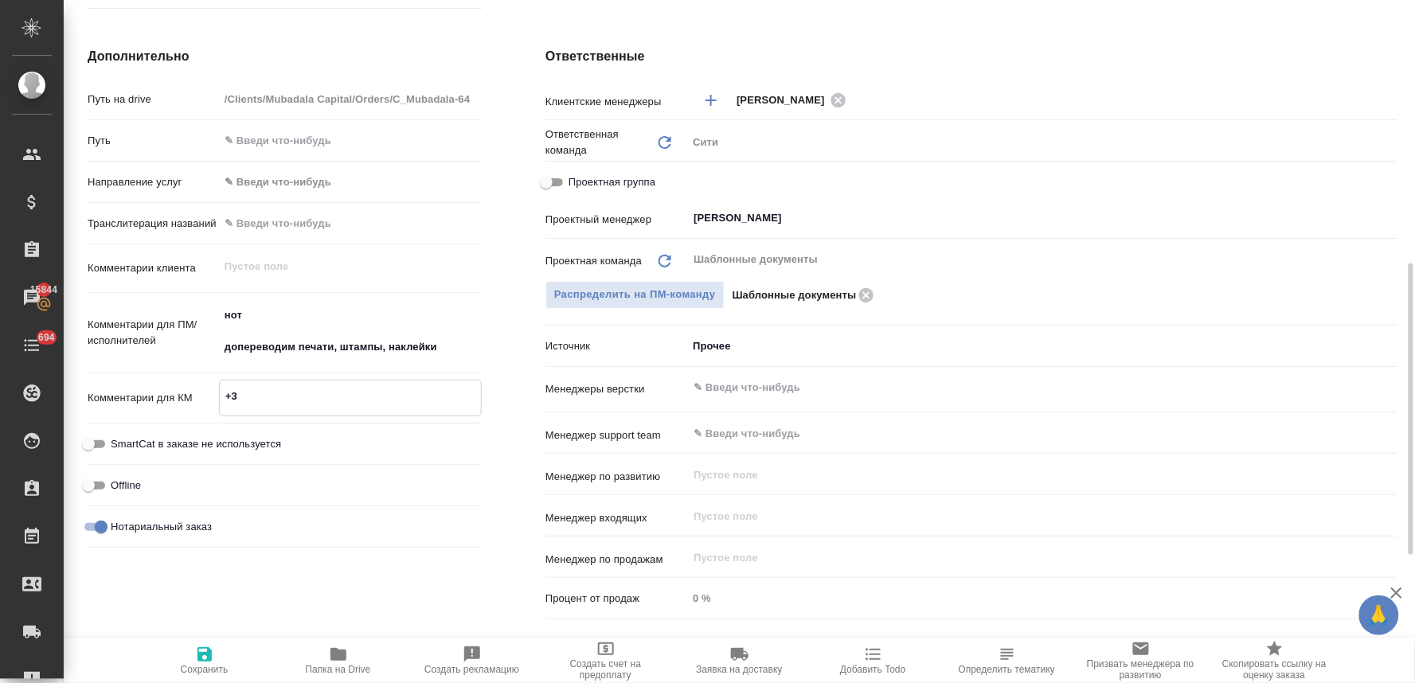
type textarea "+3н"
type textarea "x"
type textarea "+3нз"
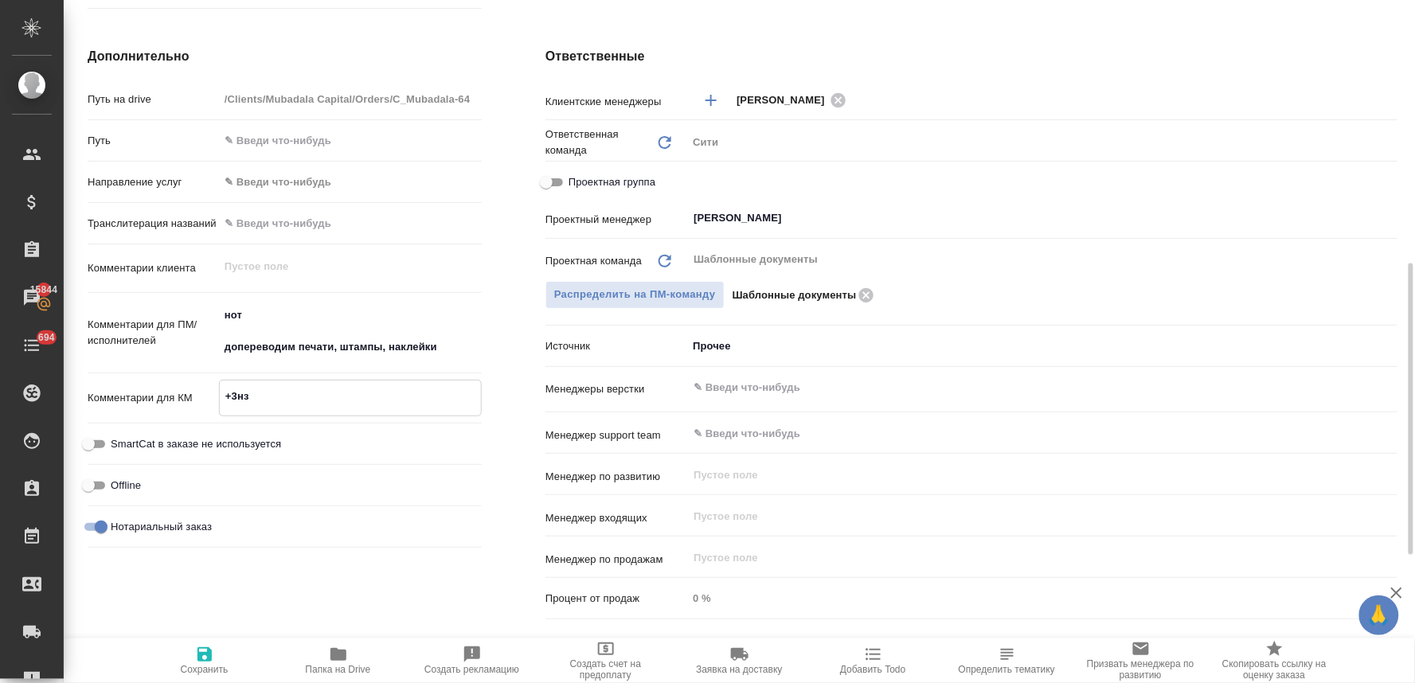
type textarea "x"
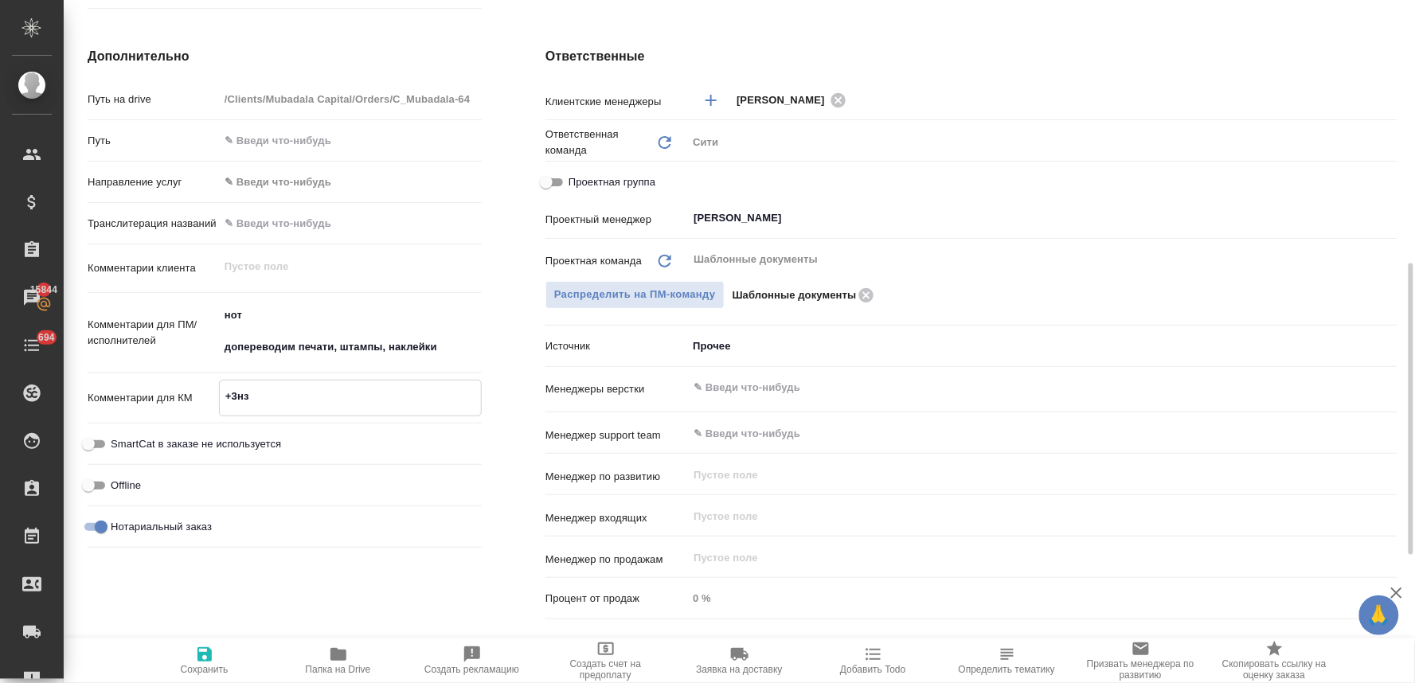
type textarea "+3нзк"
type textarea "x"
type textarea "+3нзк"
type textarea "x"
click at [207, 664] on span "Сохранить" at bounding box center [205, 669] width 48 height 11
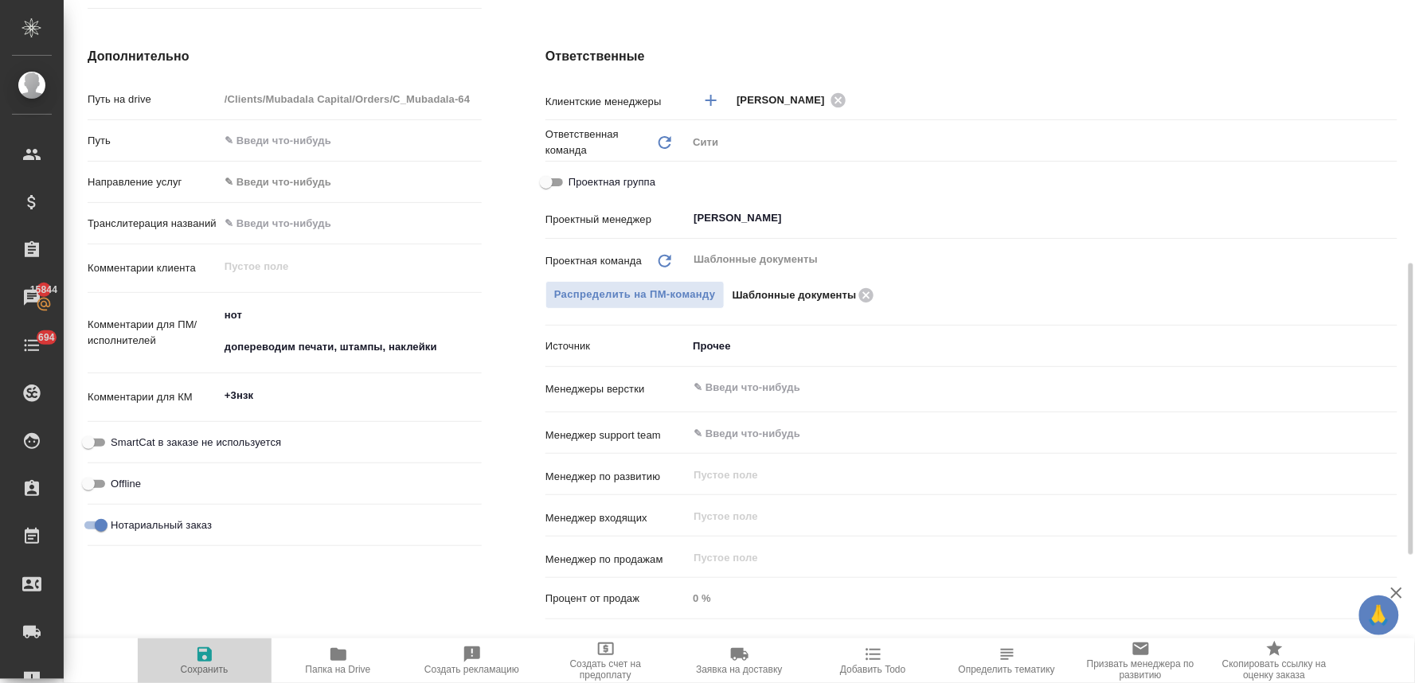
type textarea "x"
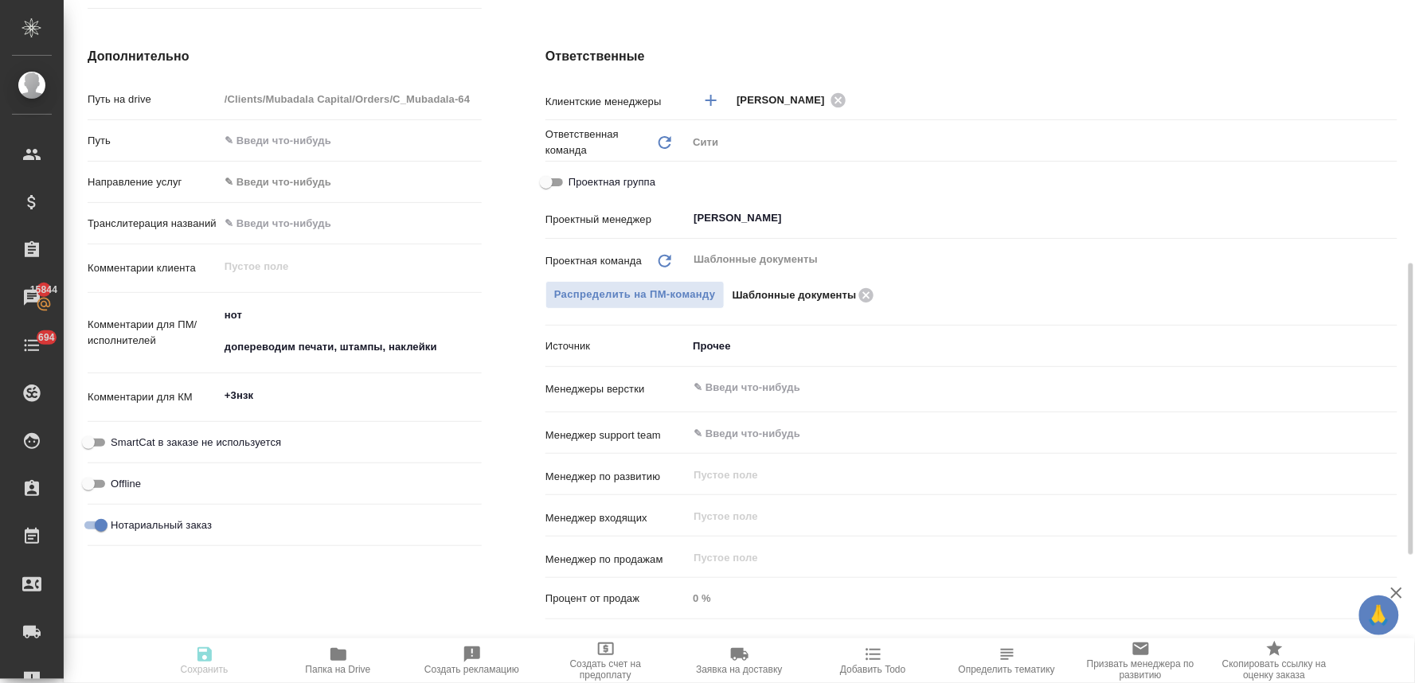
type textarea "x"
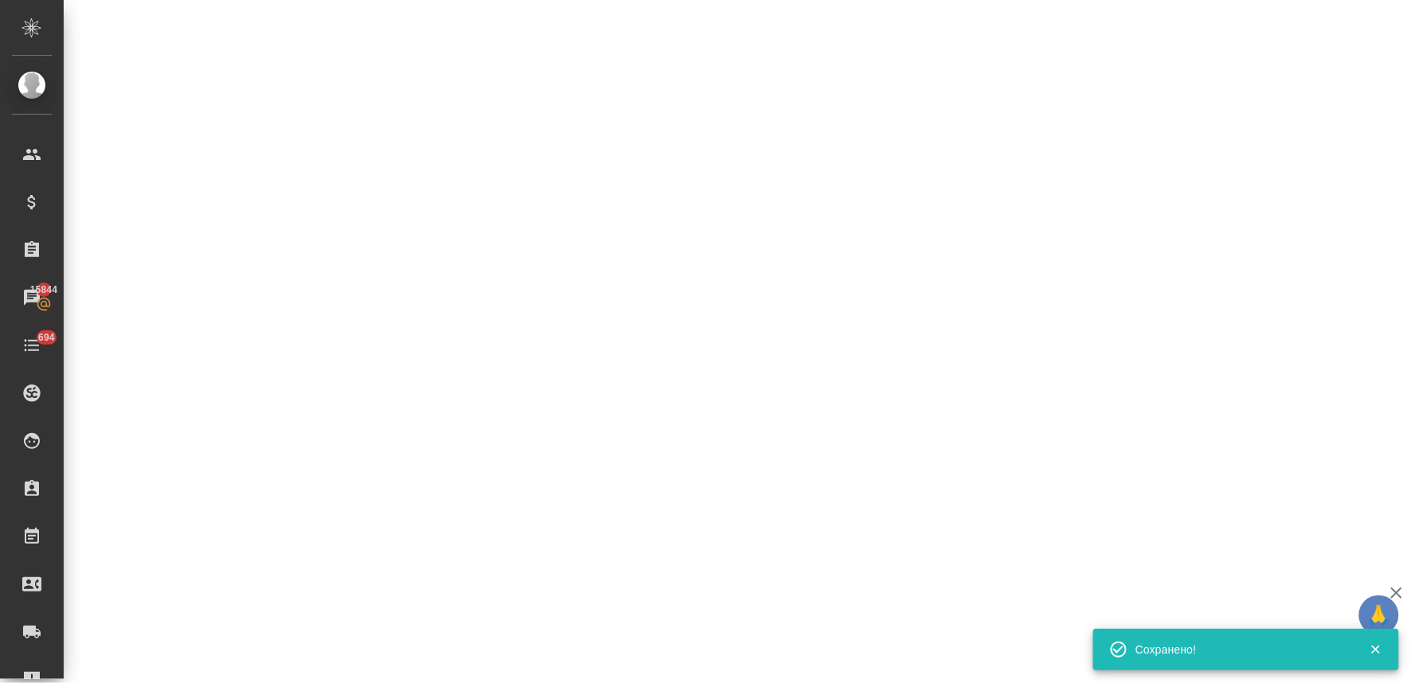
select select "RU"
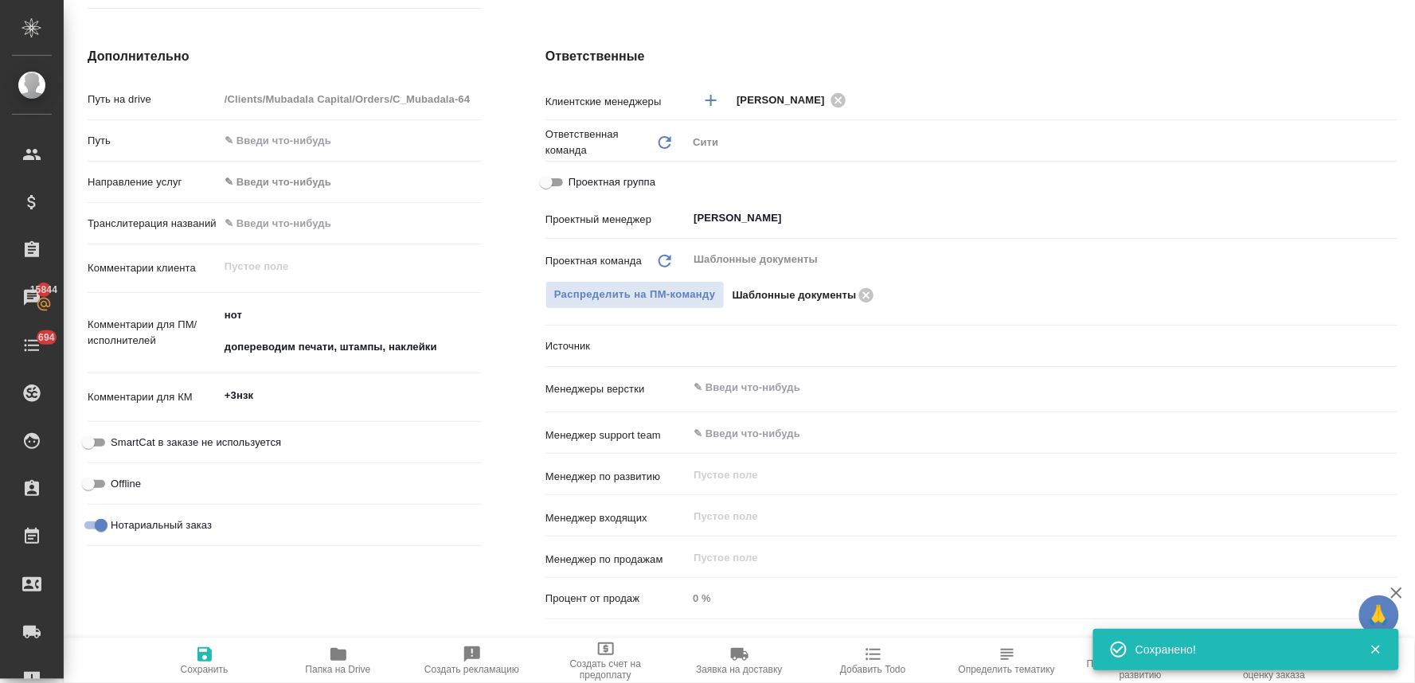
type textarea "x"
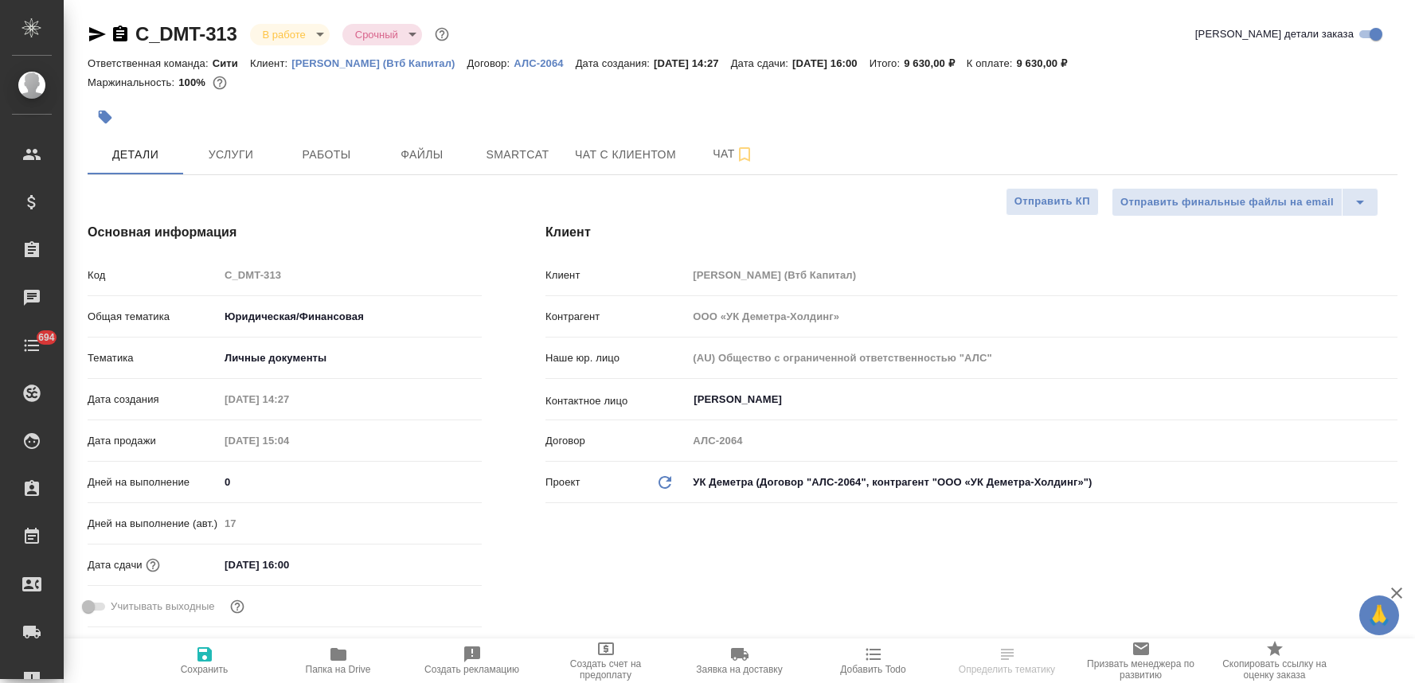
select select "RU"
click at [217, 152] on span "Услуги" at bounding box center [231, 155] width 76 height 20
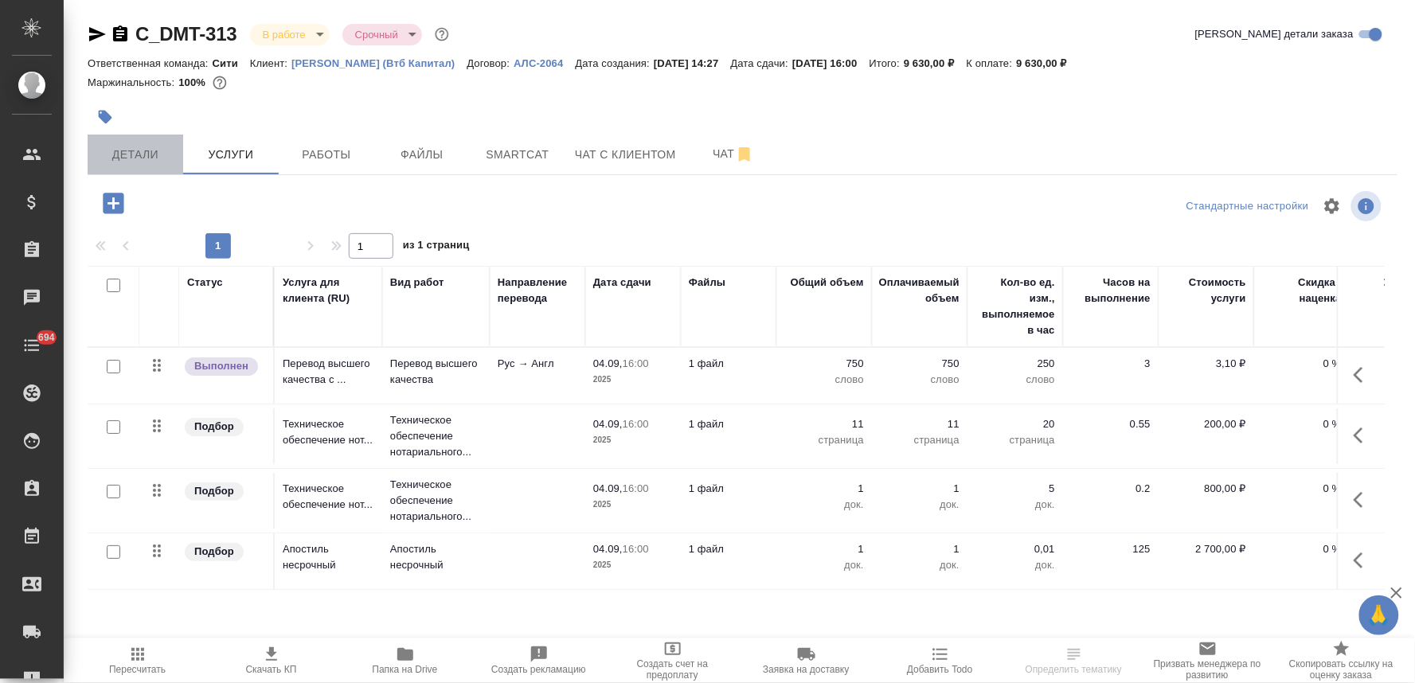
click at [163, 152] on span "Детали" at bounding box center [135, 155] width 76 height 20
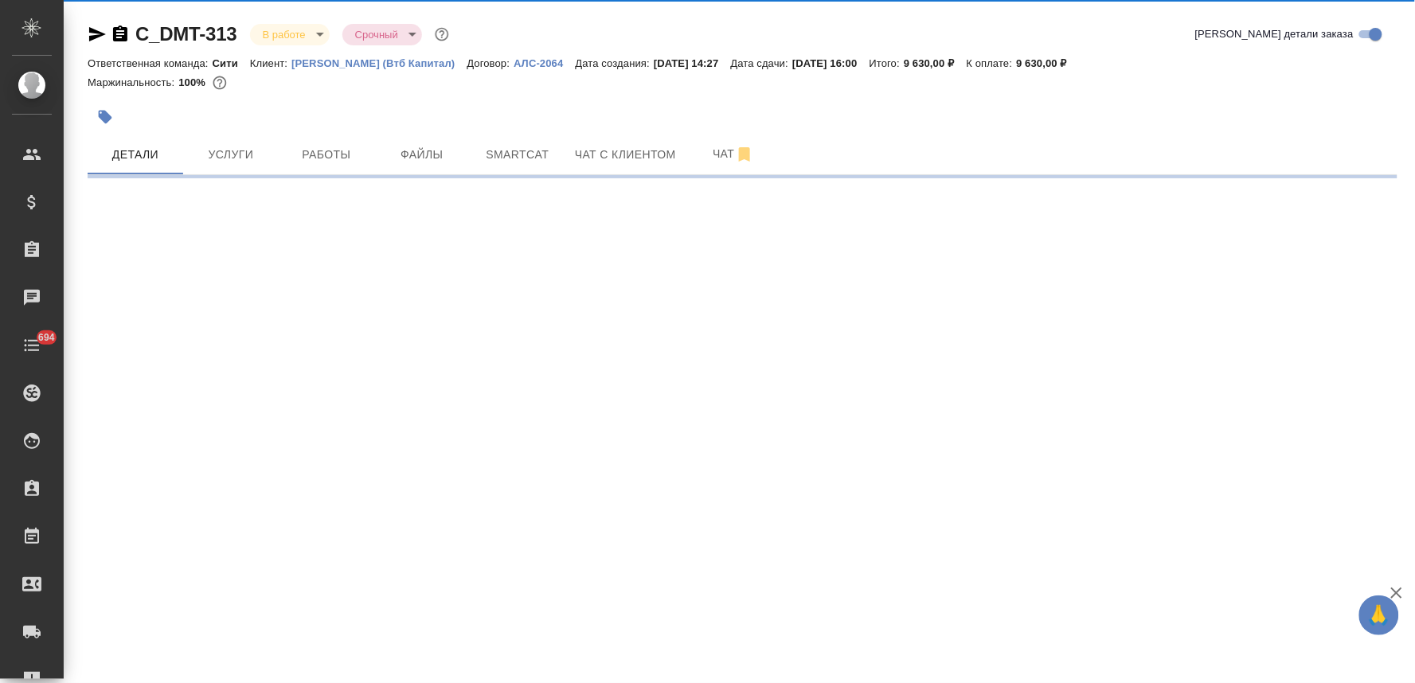
select select "RU"
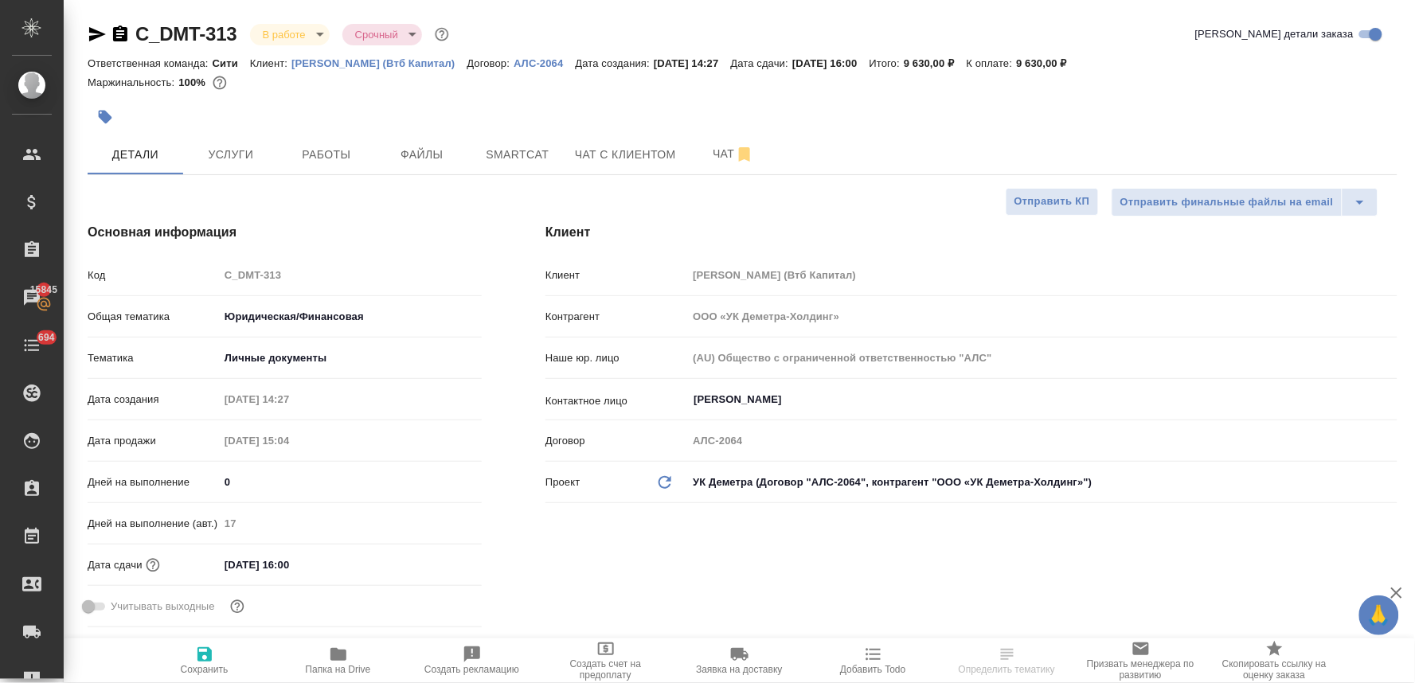
type textarea "x"
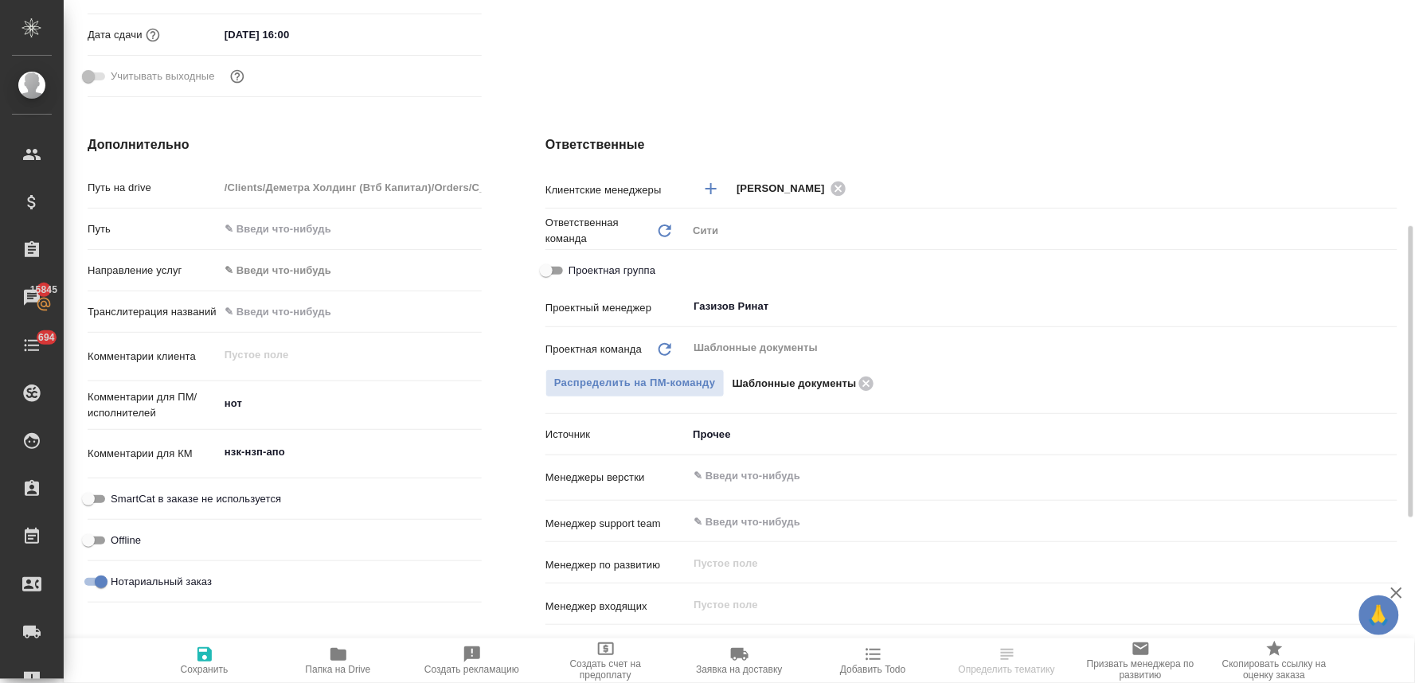
scroll to position [619, 0]
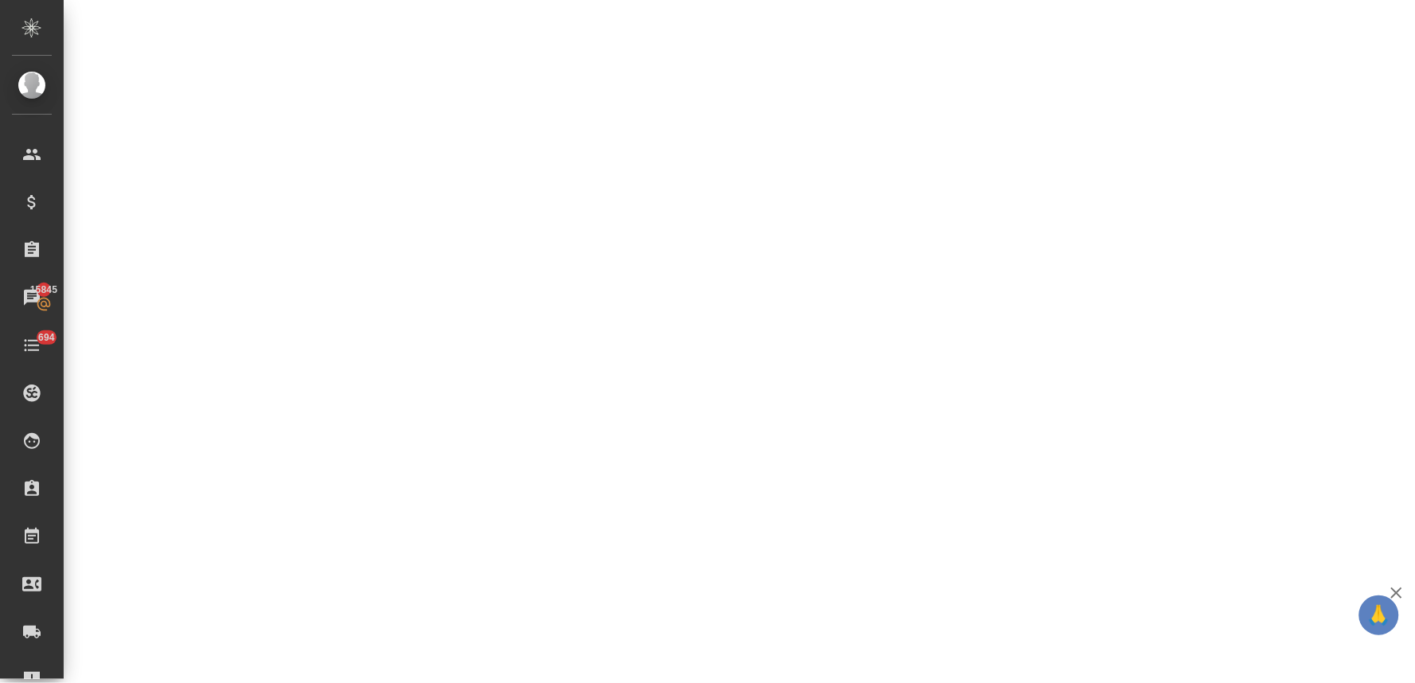
select select "RU"
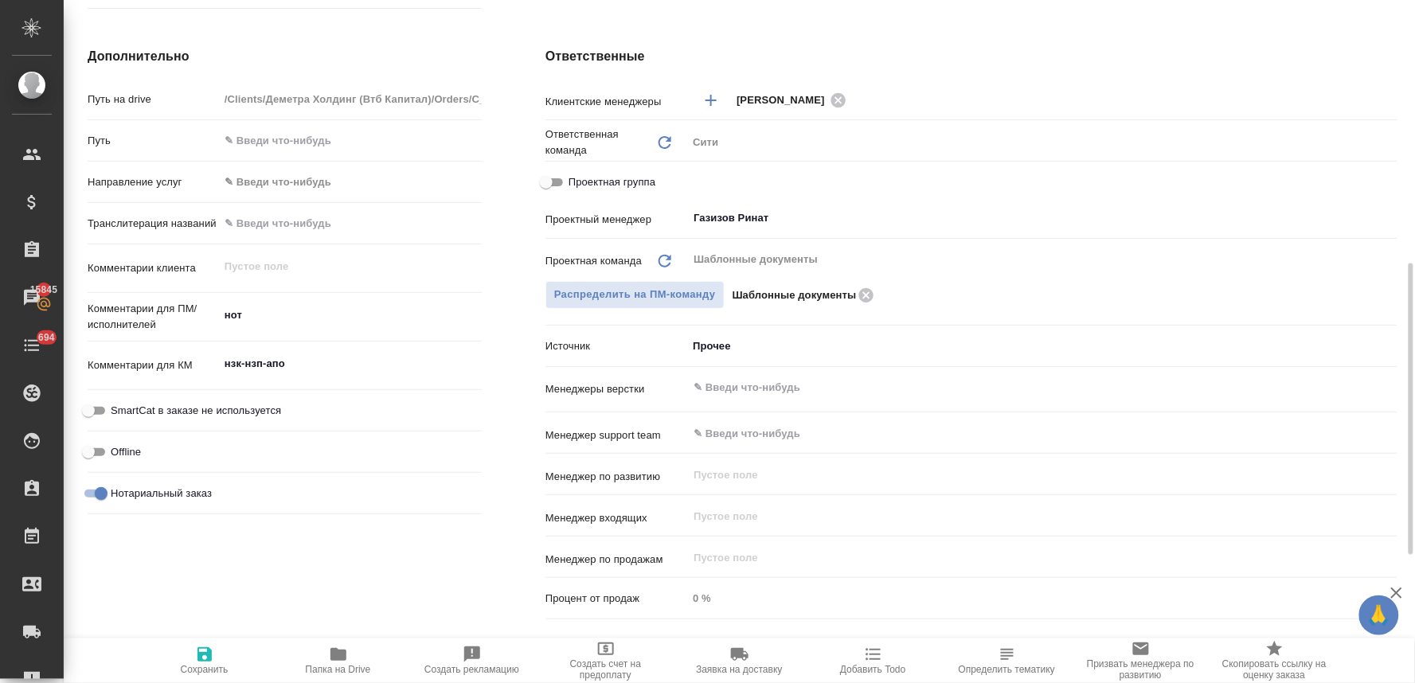
type textarea "x"
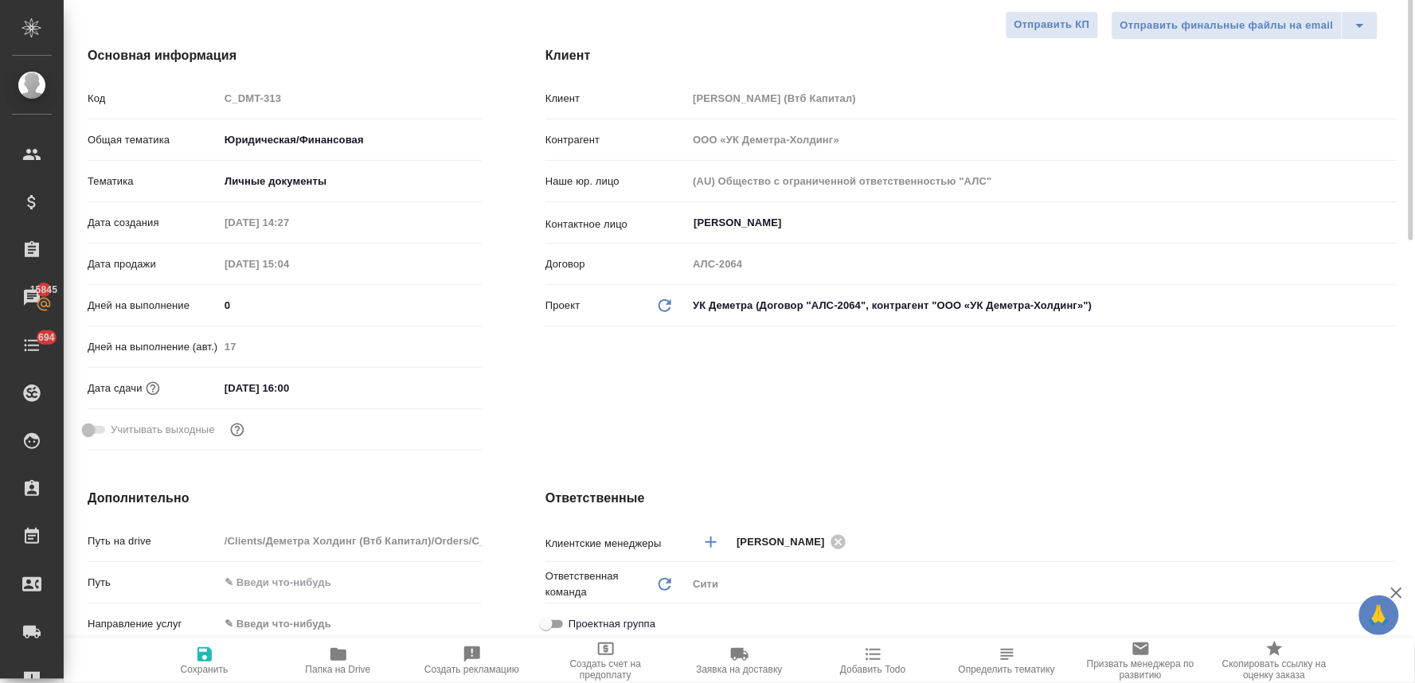
scroll to position [0, 0]
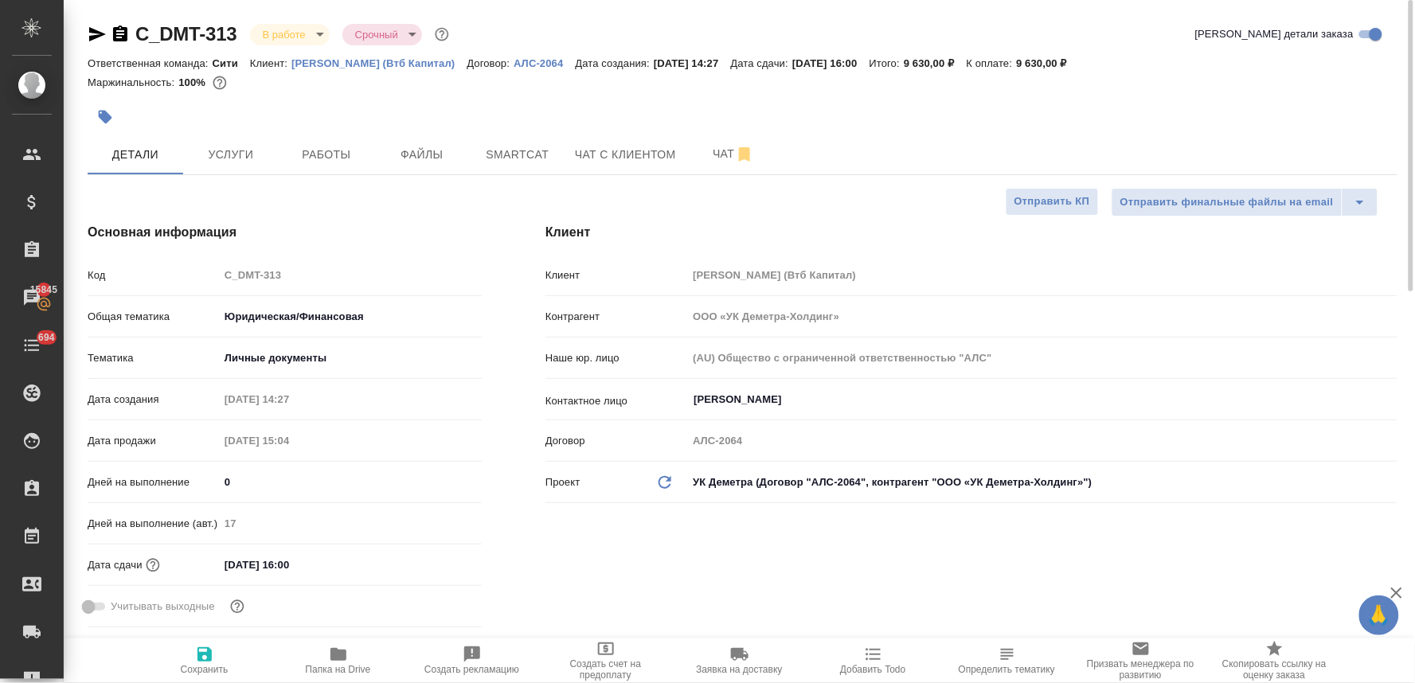
type textarea "x"
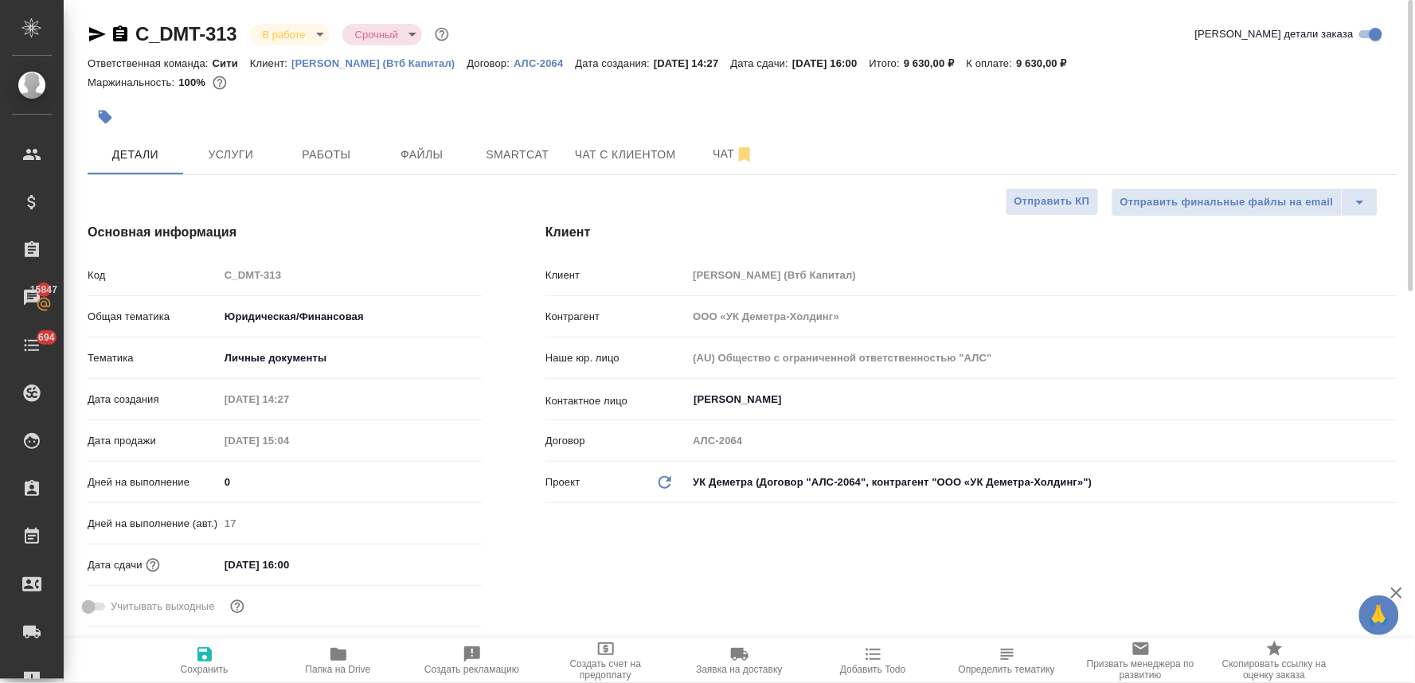
type textarea "x"
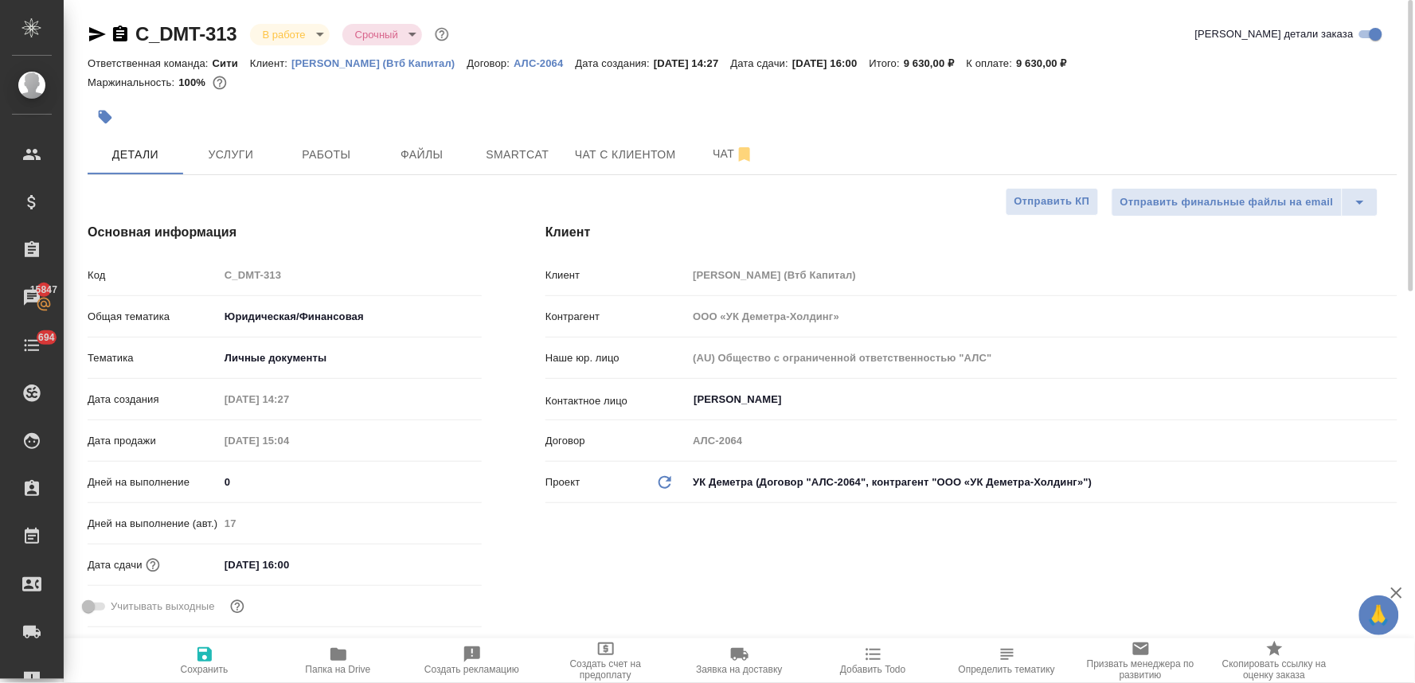
type textarea "x"
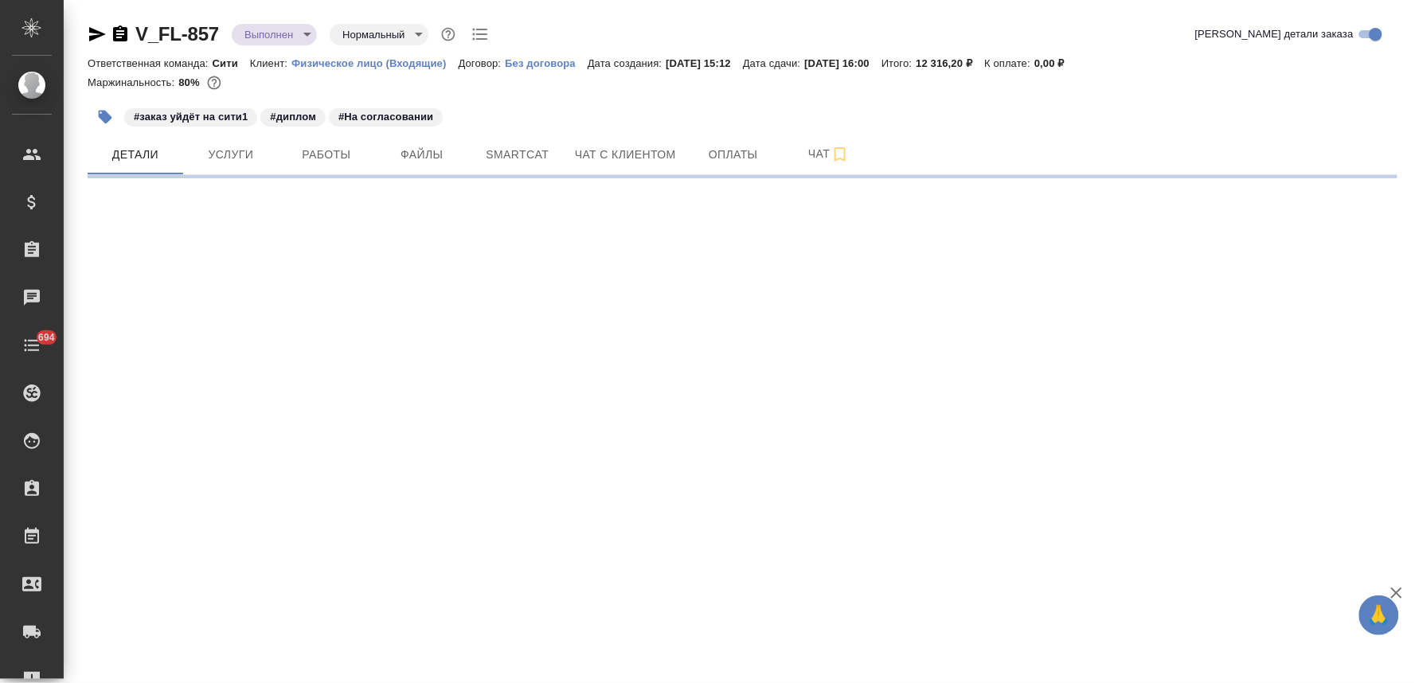
select select "RU"
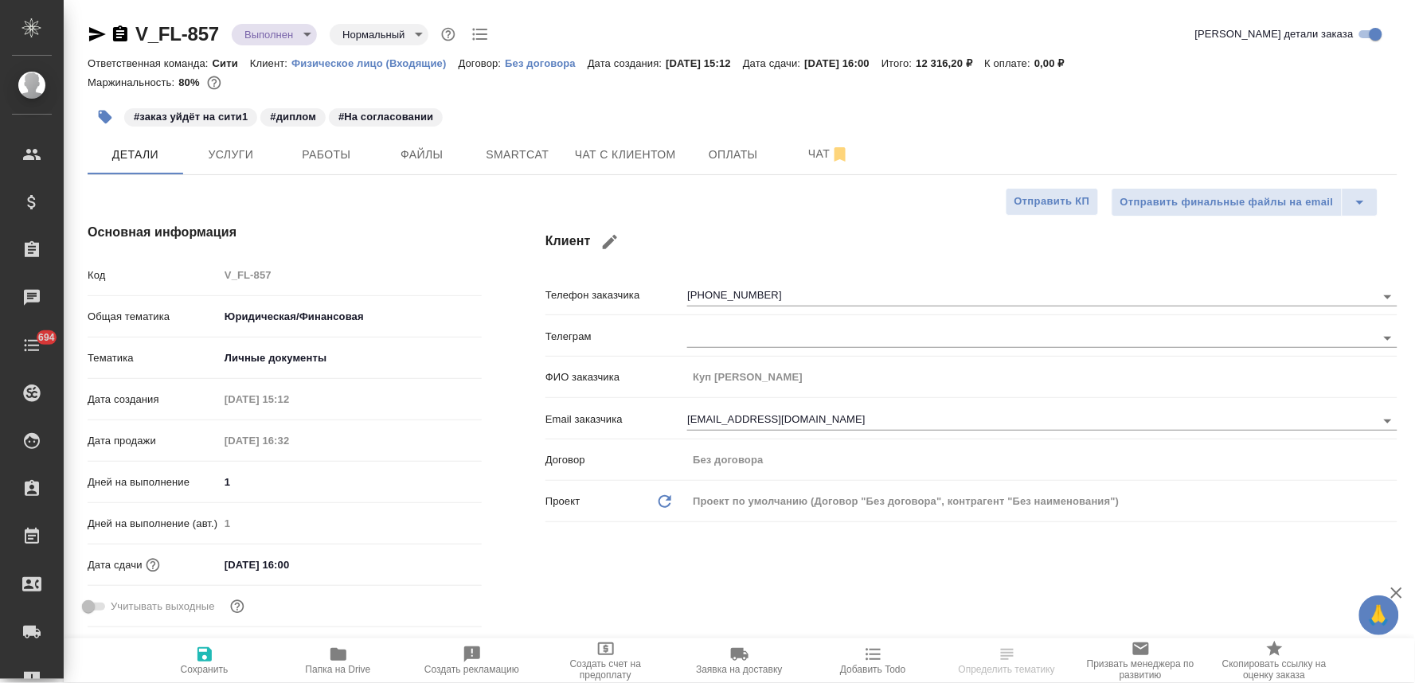
type textarea "x"
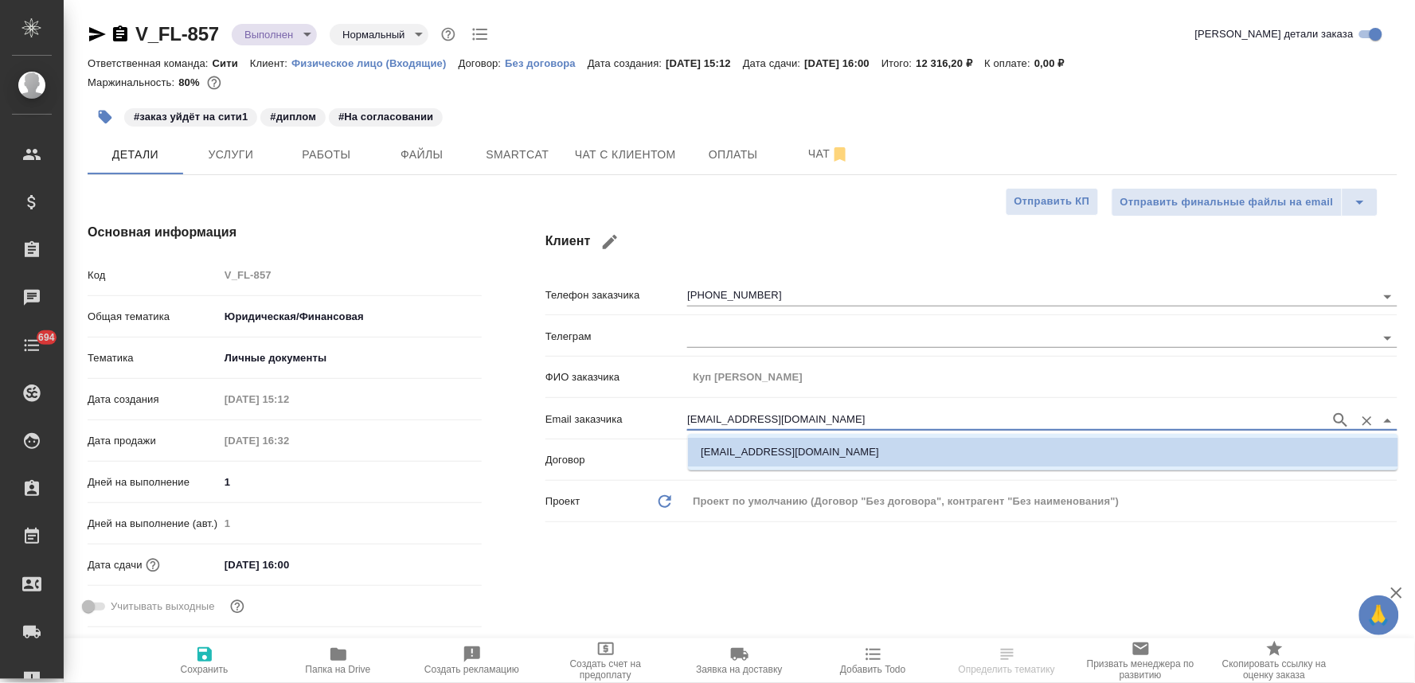
drag, startPoint x: 802, startPoint y: 416, endPoint x: 598, endPoint y: 412, distance: 203.9
click at [598, 412] on div "Email заказчика [EMAIL_ADDRESS][DOMAIN_NAME]" at bounding box center [971, 419] width 852 height 28
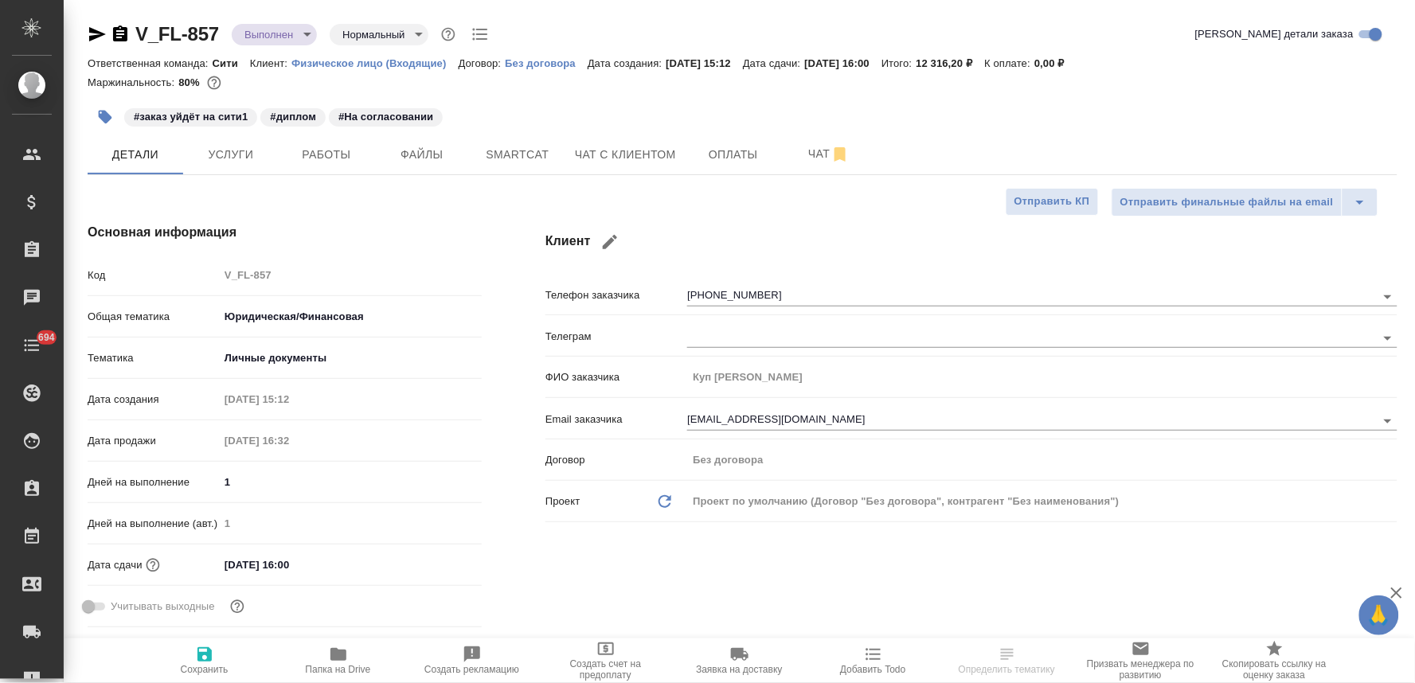
type textarea "x"
select select "RU"
type textarea "x"
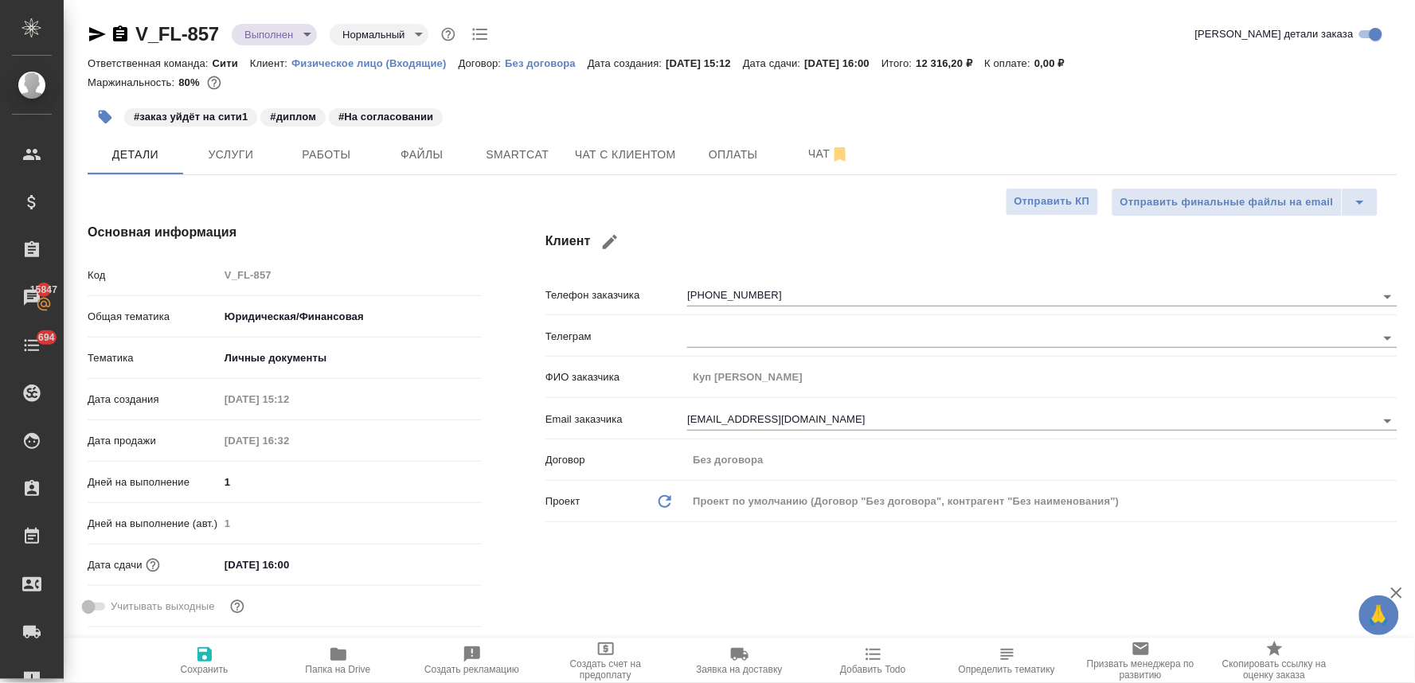
type textarea "x"
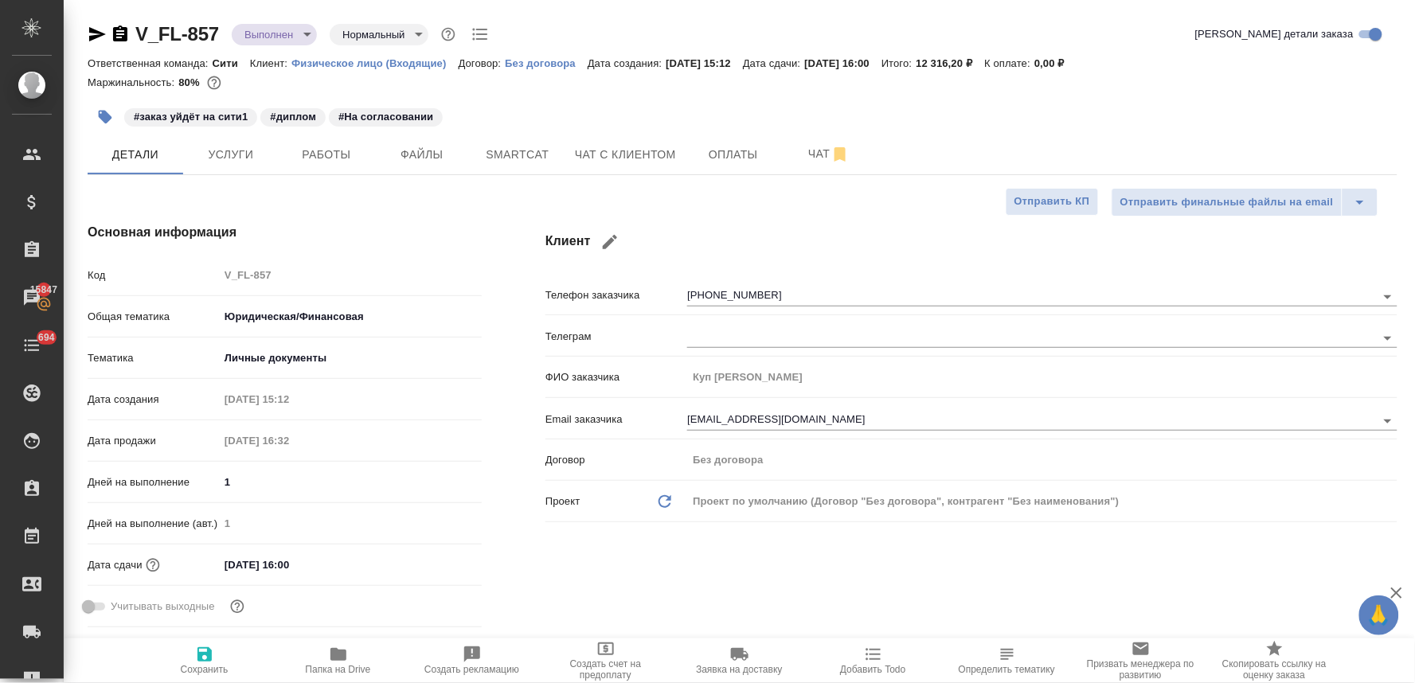
type textarea "x"
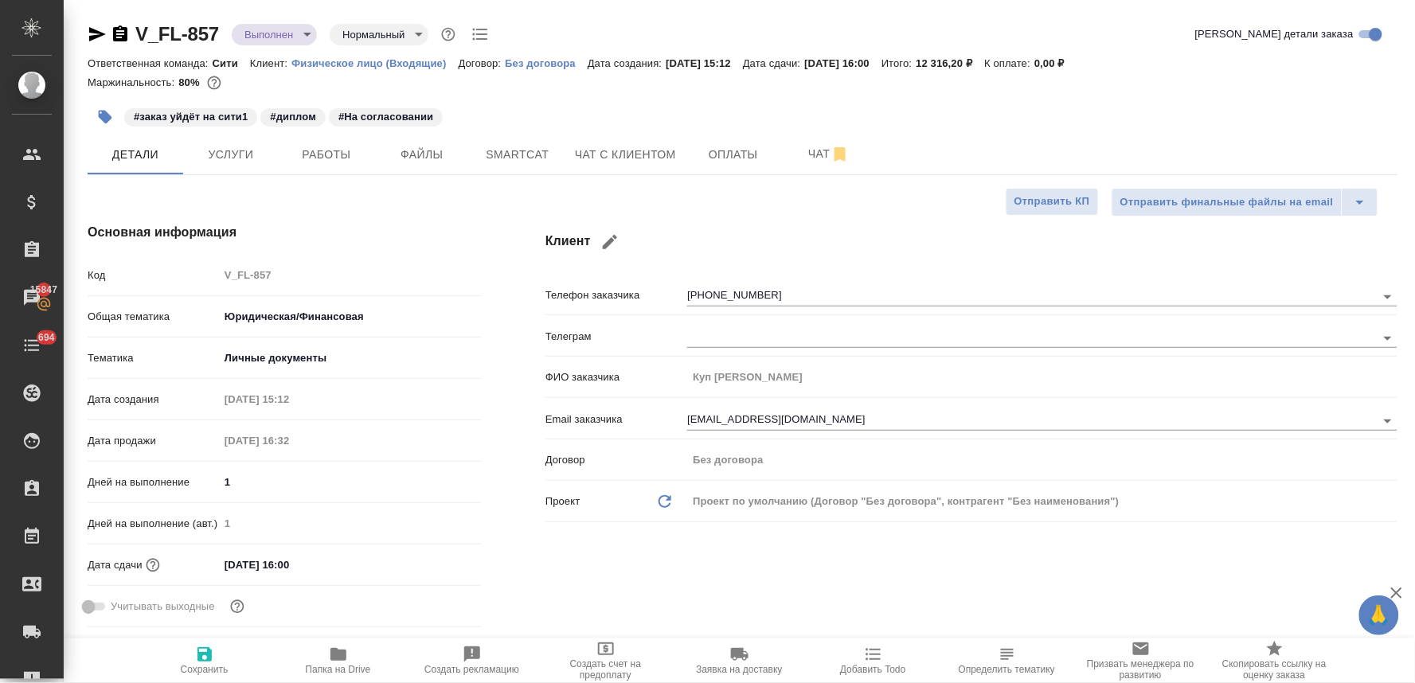
type textarea "x"
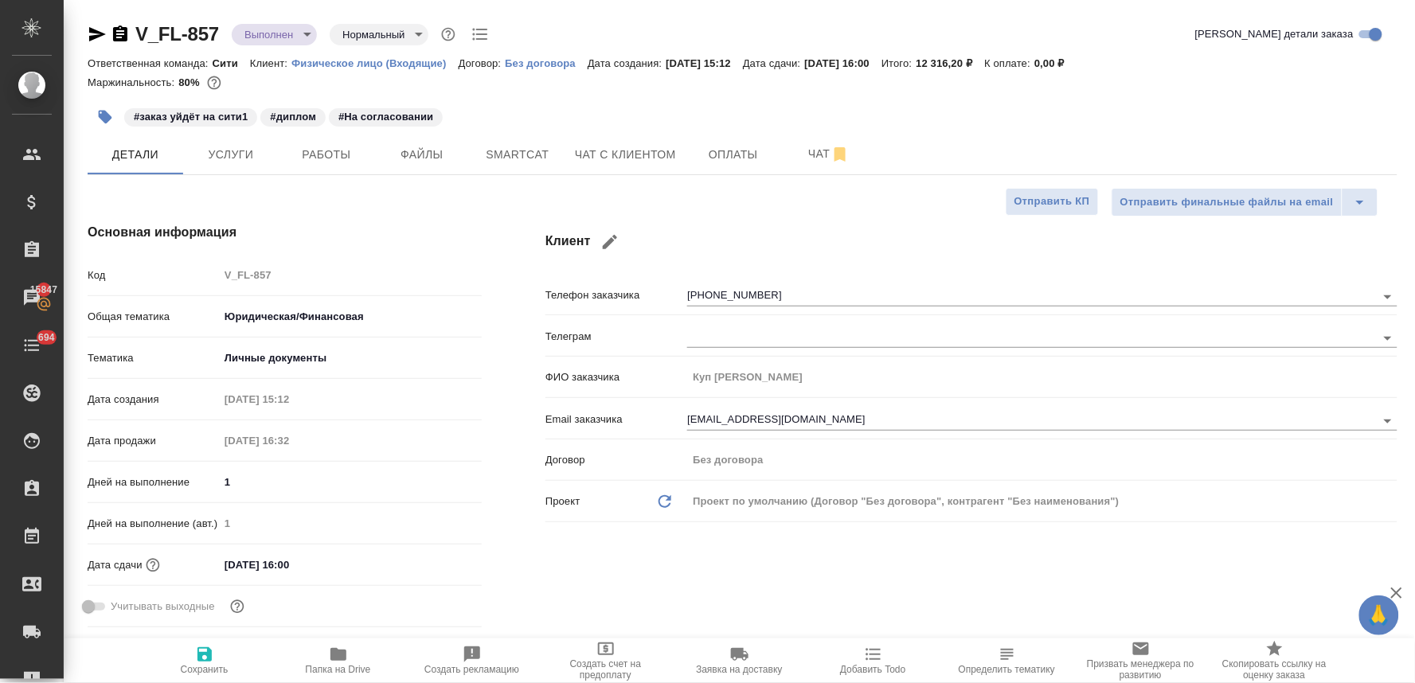
type textarea "x"
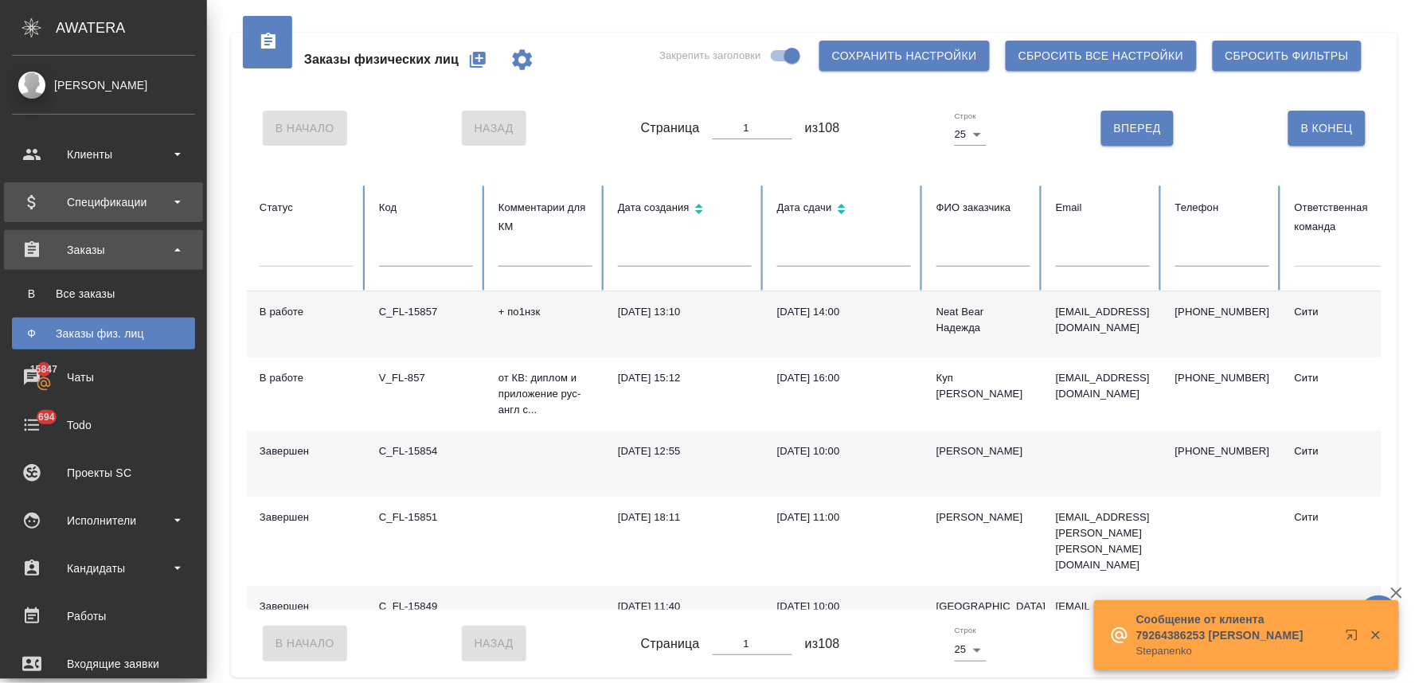
click at [89, 190] on div "Спецификации" at bounding box center [103, 202] width 183 height 24
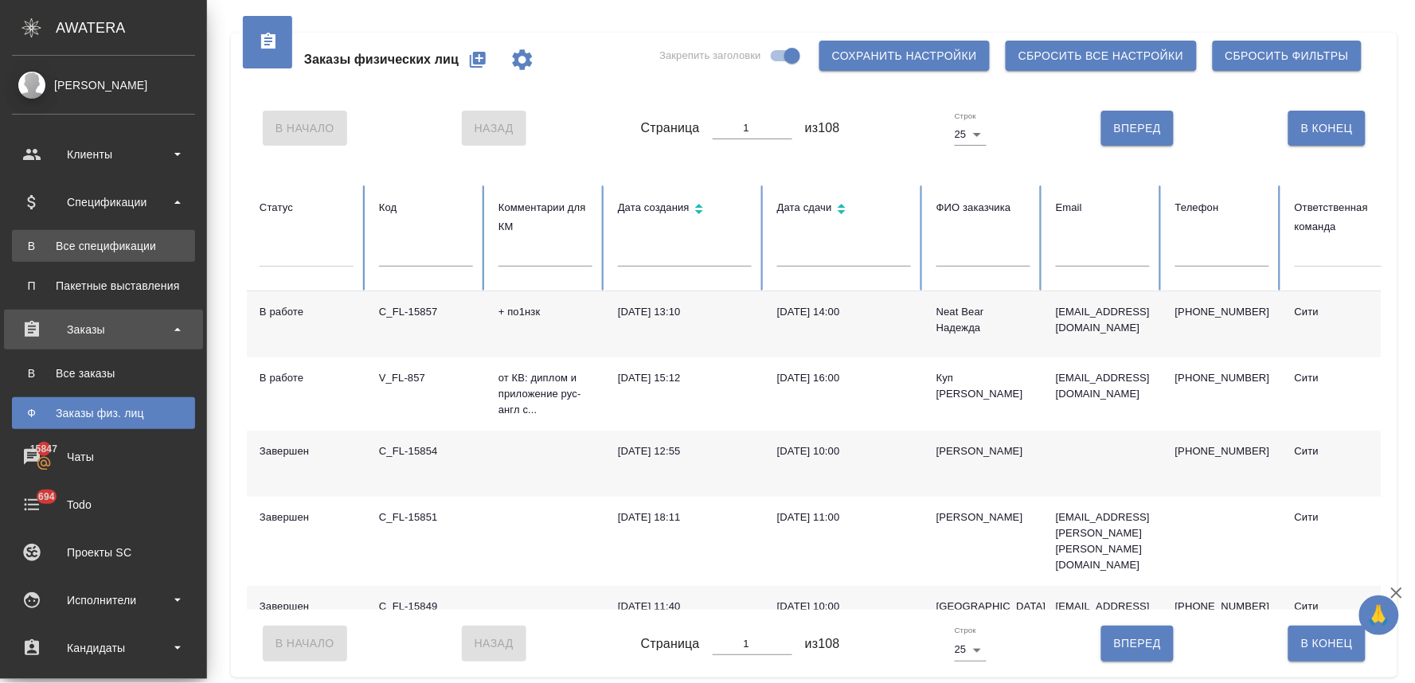
click at [130, 252] on div "Все спецификации" at bounding box center [103, 246] width 167 height 16
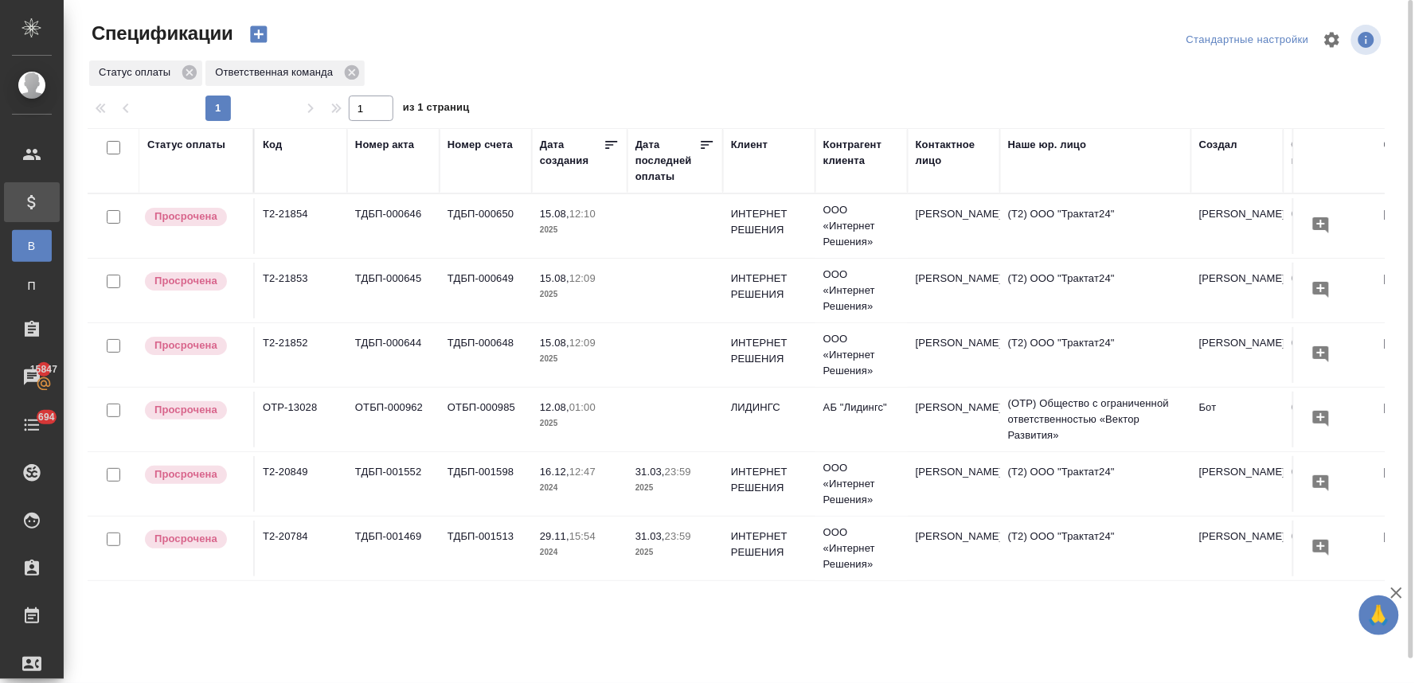
click at [567, 290] on p "2025" at bounding box center [580, 295] width 80 height 16
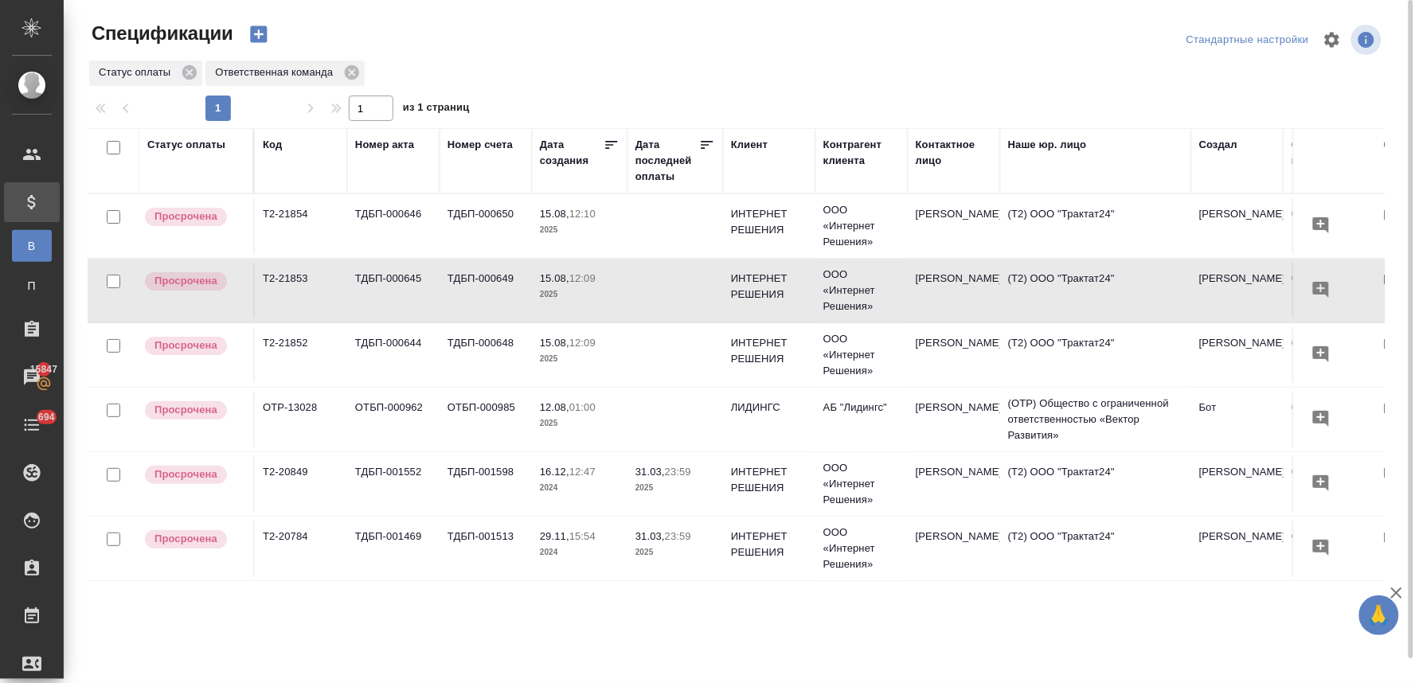
click at [567, 290] on p "2025" at bounding box center [580, 295] width 80 height 16
click at [491, 215] on td "ТДБП-000650" at bounding box center [486, 226] width 92 height 56
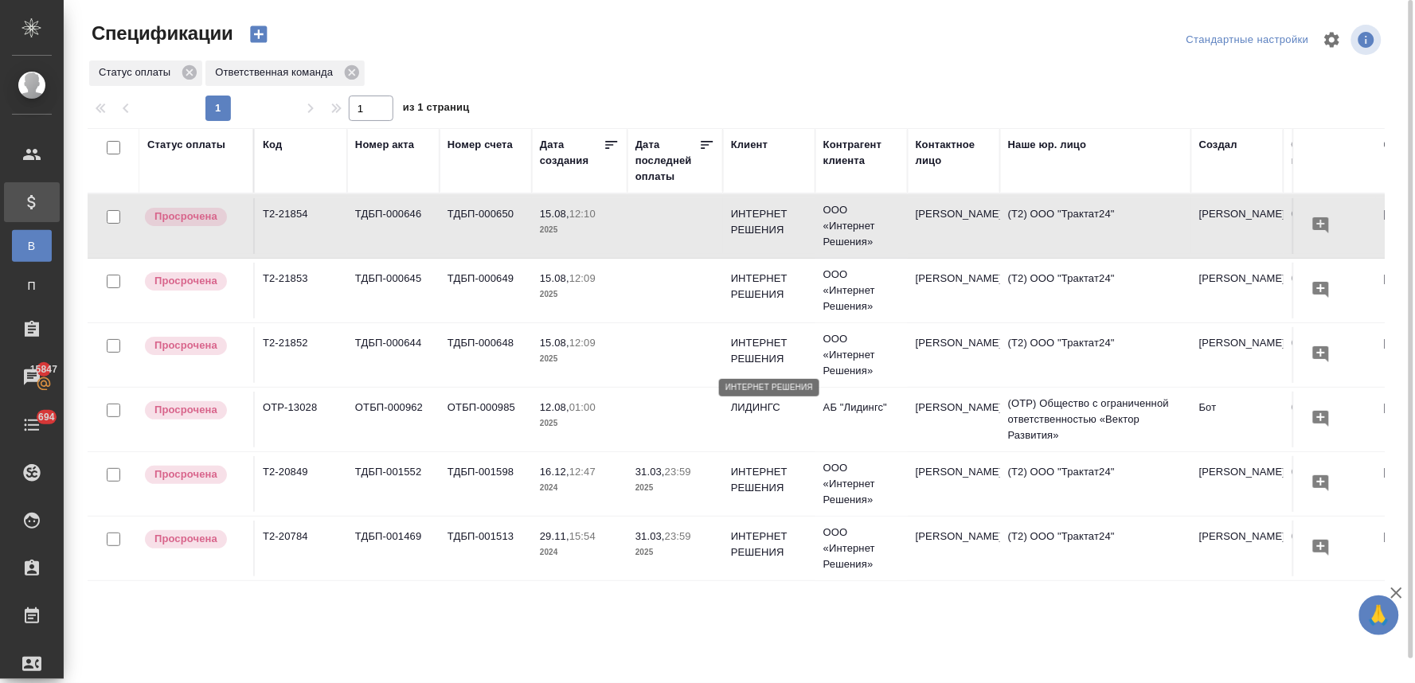
click at [768, 354] on p "ИНТЕРНЕТ РЕШЕНИЯ" at bounding box center [769, 351] width 76 height 32
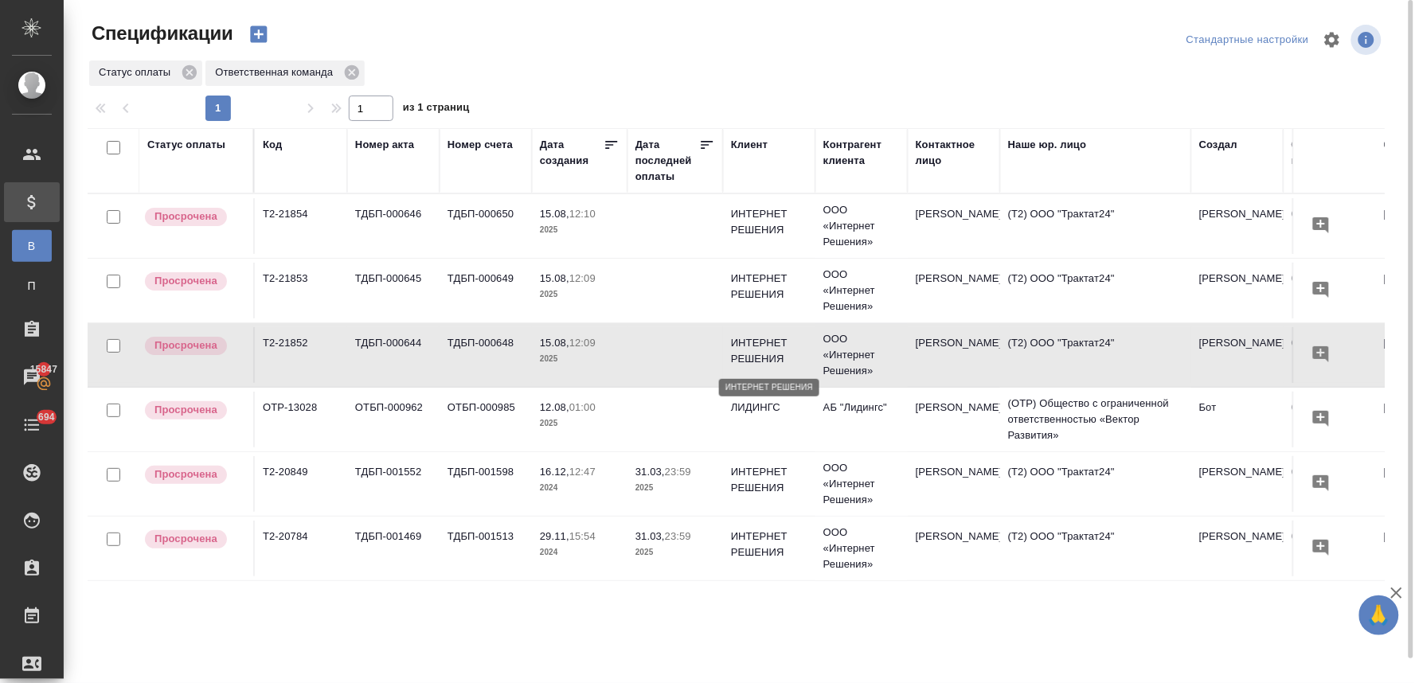
click at [768, 354] on p "ИНТЕРНЕТ РЕШЕНИЯ" at bounding box center [769, 351] width 76 height 32
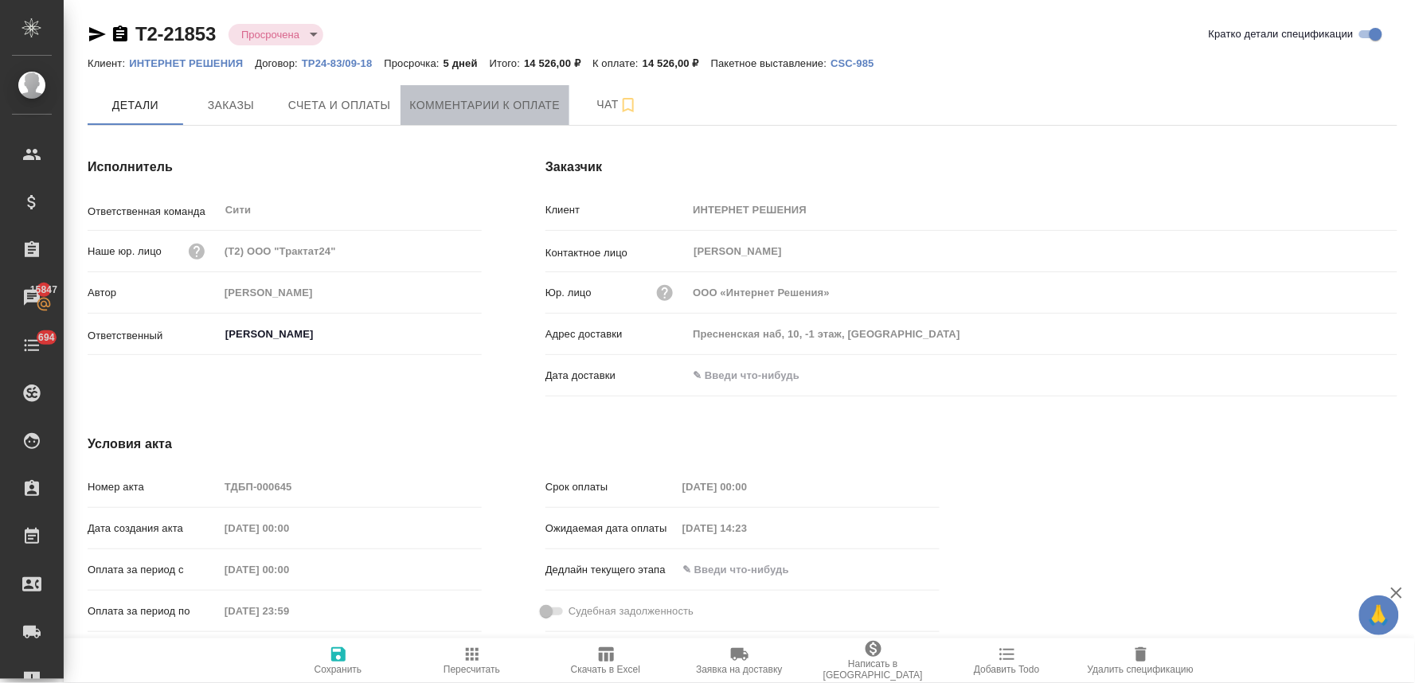
click at [481, 104] on span "Комментарии к оплате" at bounding box center [485, 106] width 151 height 20
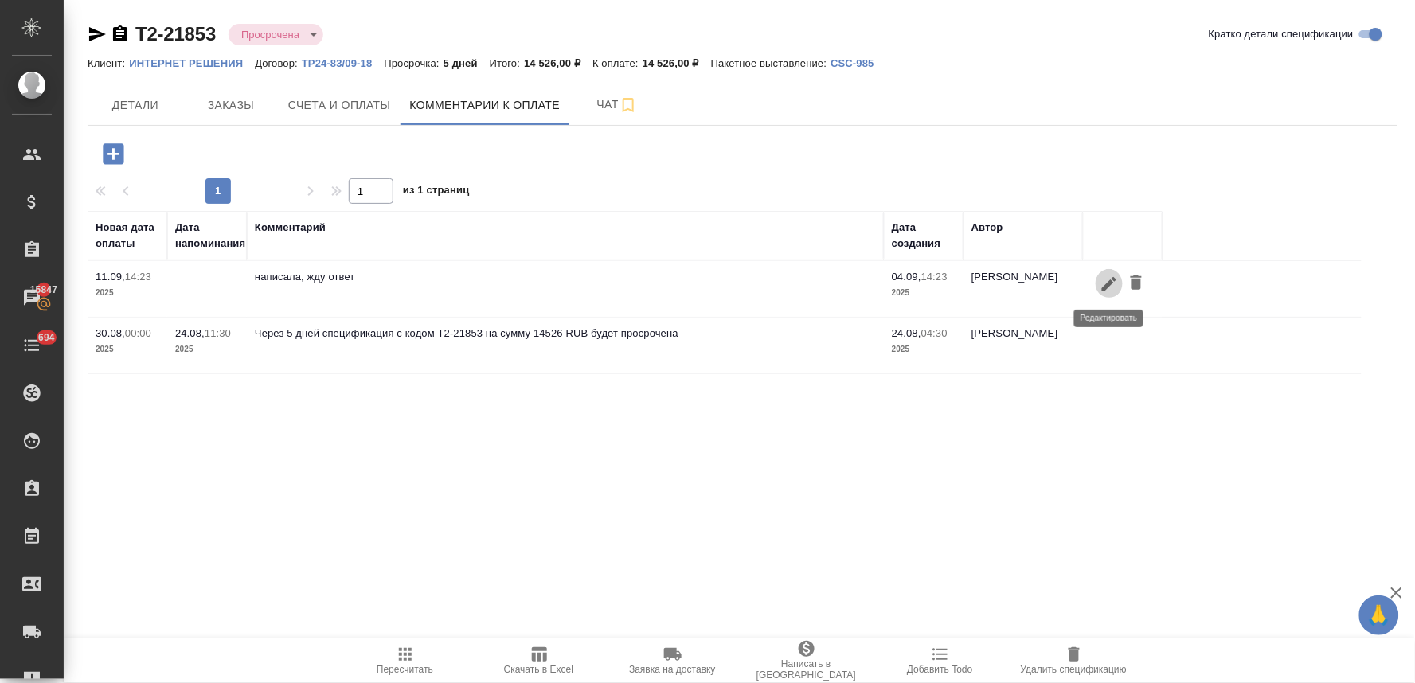
click at [1109, 282] on icon "button" at bounding box center [1109, 284] width 19 height 19
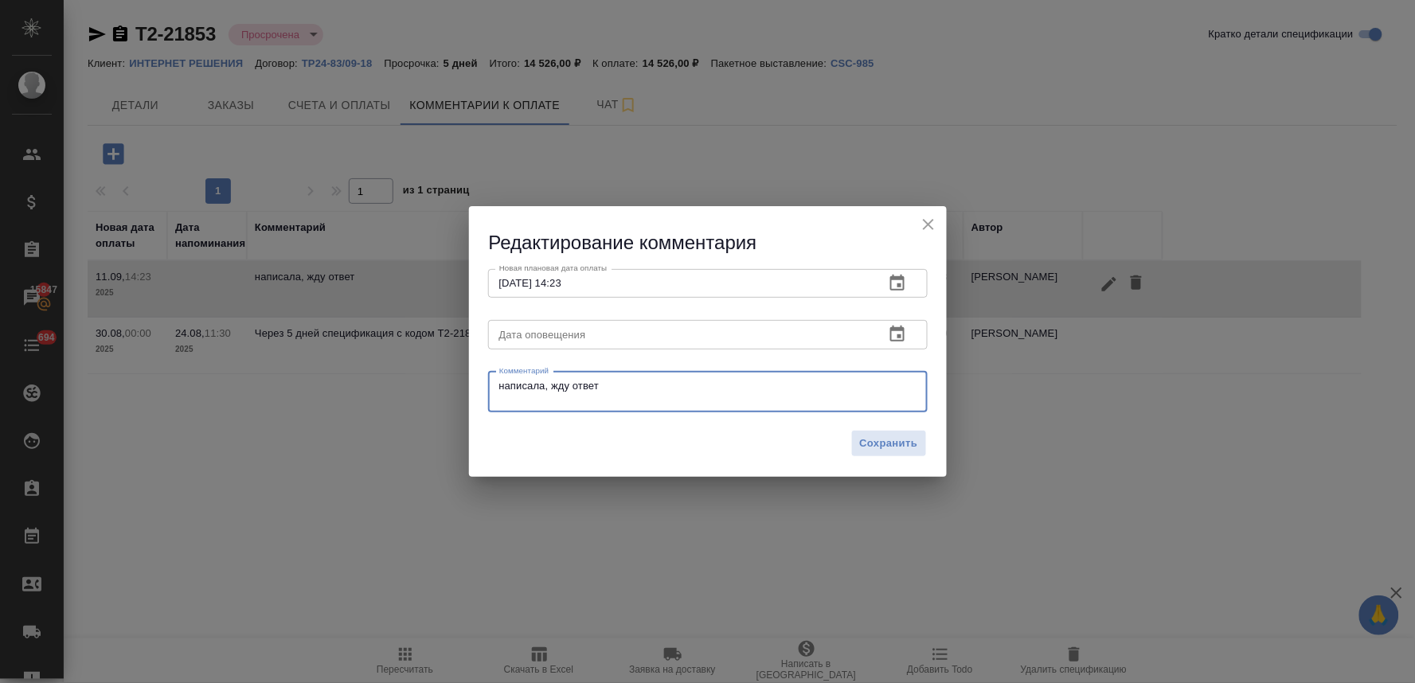
drag, startPoint x: 605, startPoint y: 384, endPoint x: 405, endPoint y: 361, distance: 202.0
click at [418, 361] on div "Редактирование комментария Новая плановая дата оплаты 11.09.2025 14:23 Новая пл…" at bounding box center [707, 341] width 1415 height 683
paste textarea "утвердили, выпускаем оплату на завтра."
type textarea "от клиента: утвердили, выпускаем оплату на завтра."
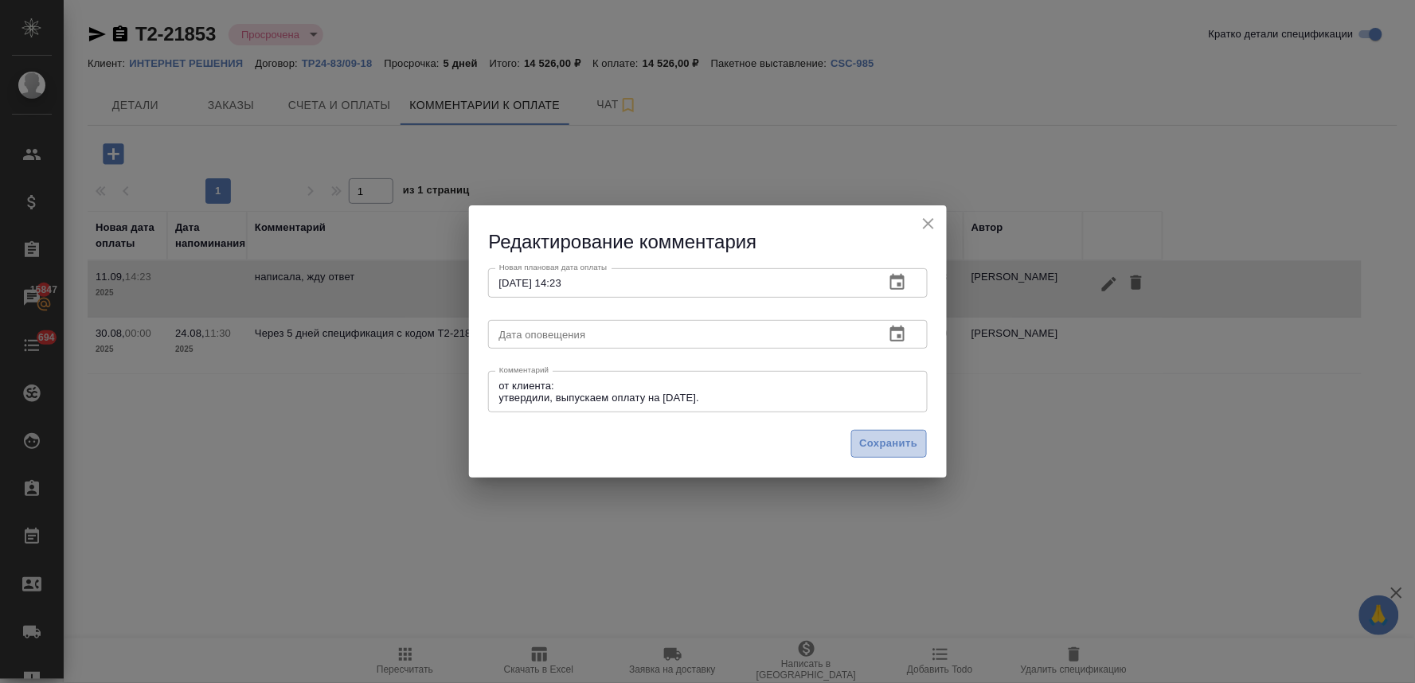
click at [904, 444] on span "Сохранить" at bounding box center [889, 444] width 58 height 18
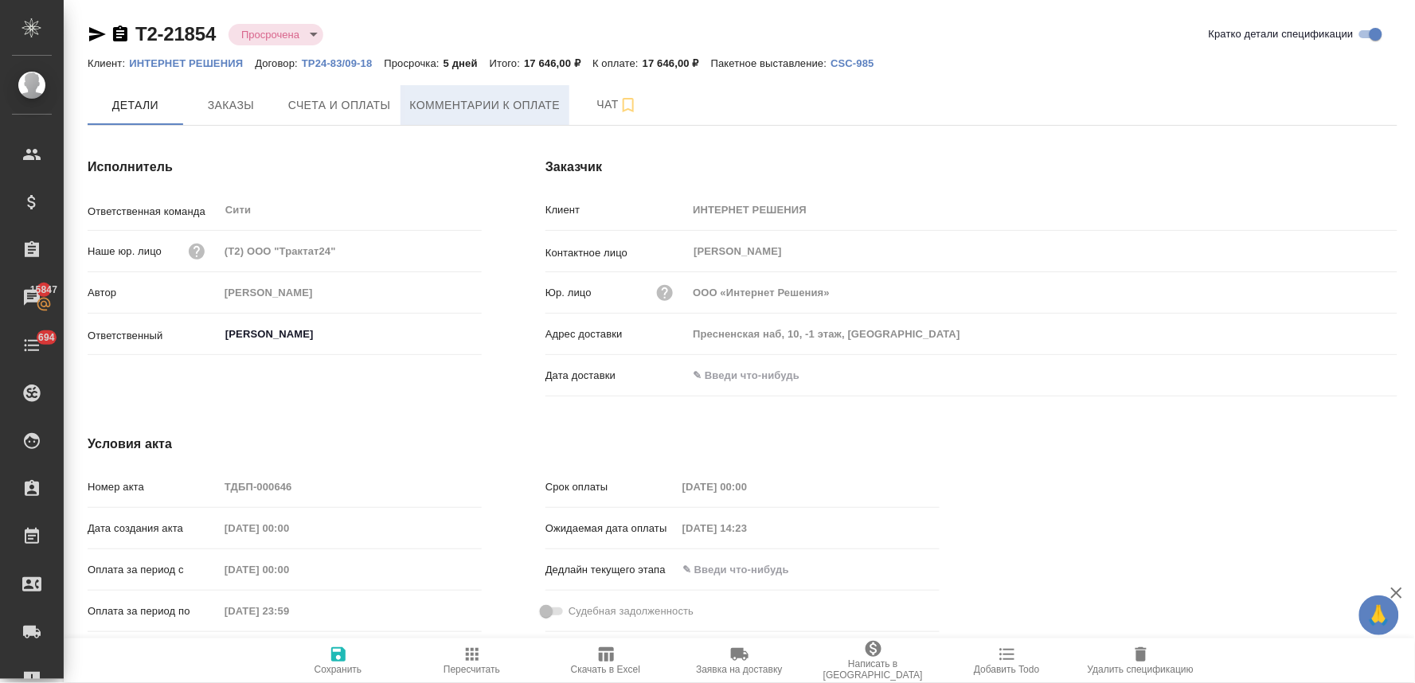
click at [481, 113] on span "Комментарии к оплате" at bounding box center [485, 106] width 151 height 20
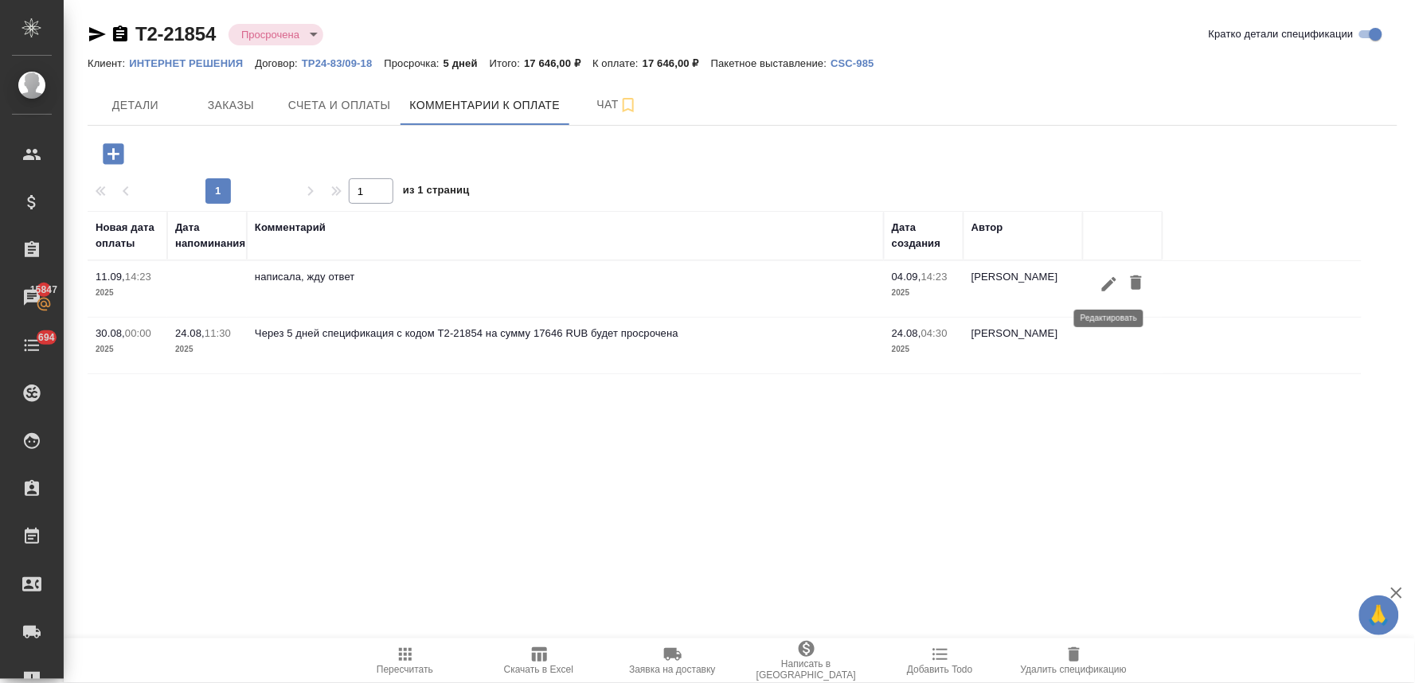
click at [1116, 279] on icon "button" at bounding box center [1109, 284] width 19 height 19
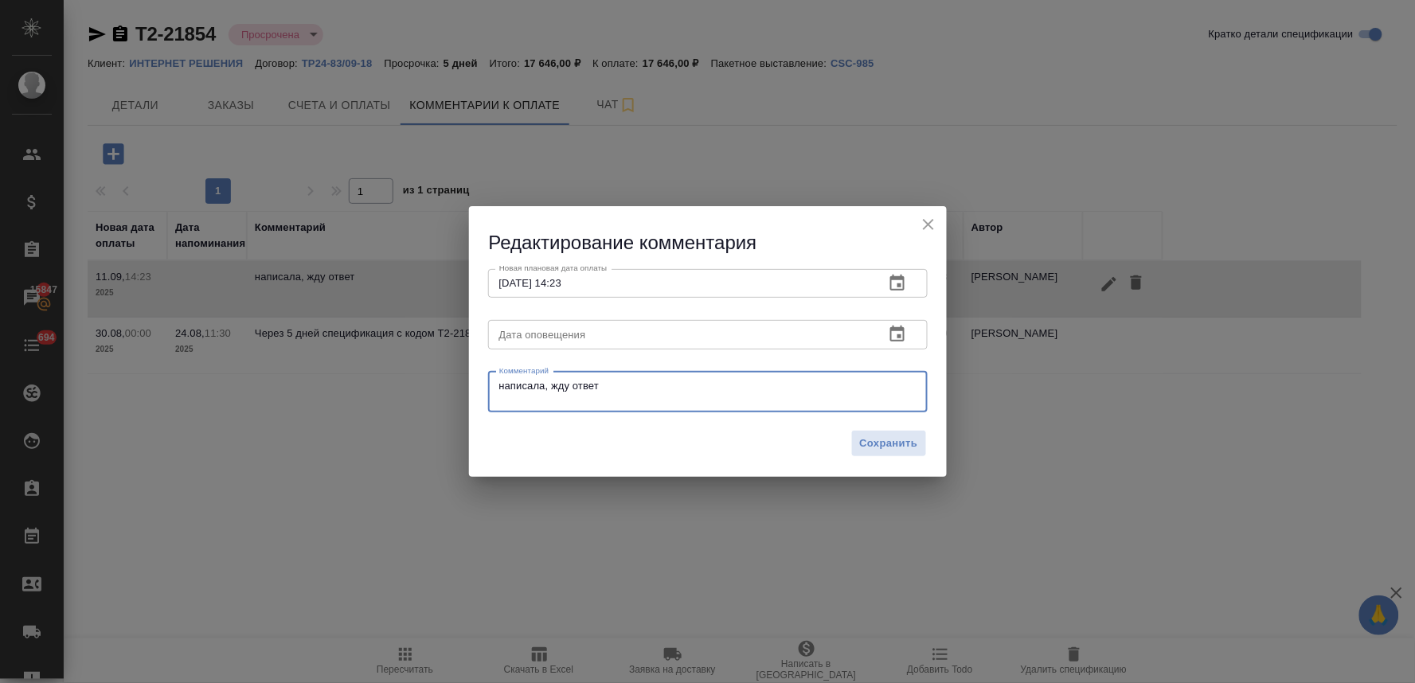
drag, startPoint x: 649, startPoint y: 384, endPoint x: 299, endPoint y: 360, distance: 350.4
click at [355, 368] on div "Редактирование комментария Новая плановая дата оплаты 11.09.2025 14:23 Новая пл…" at bounding box center [707, 341] width 1415 height 683
paste textarea "утвердили, выпускаем оплату на завтра."
type textarea "от клиента: утвердили, выпускаем оплату на завтра."
click at [914, 449] on span "Сохранить" at bounding box center [889, 444] width 58 height 18
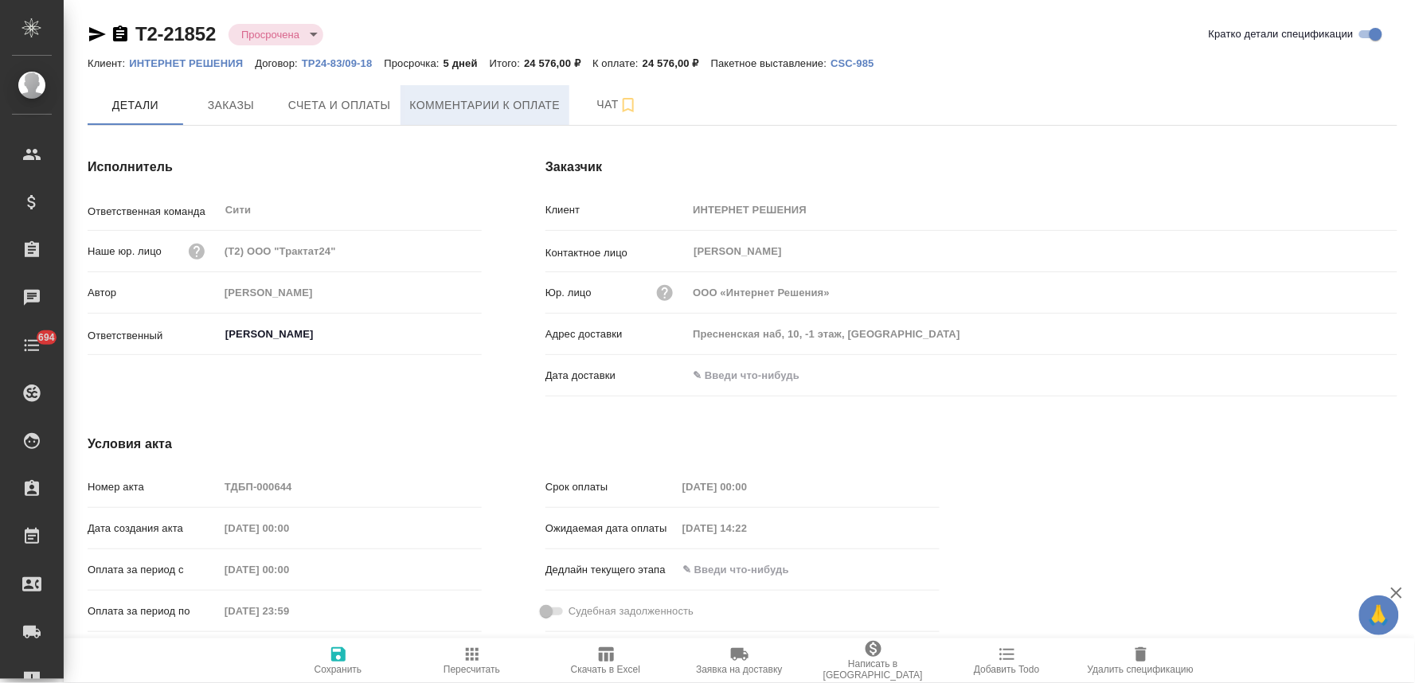
click at [495, 110] on span "Комментарии к оплате" at bounding box center [485, 106] width 151 height 20
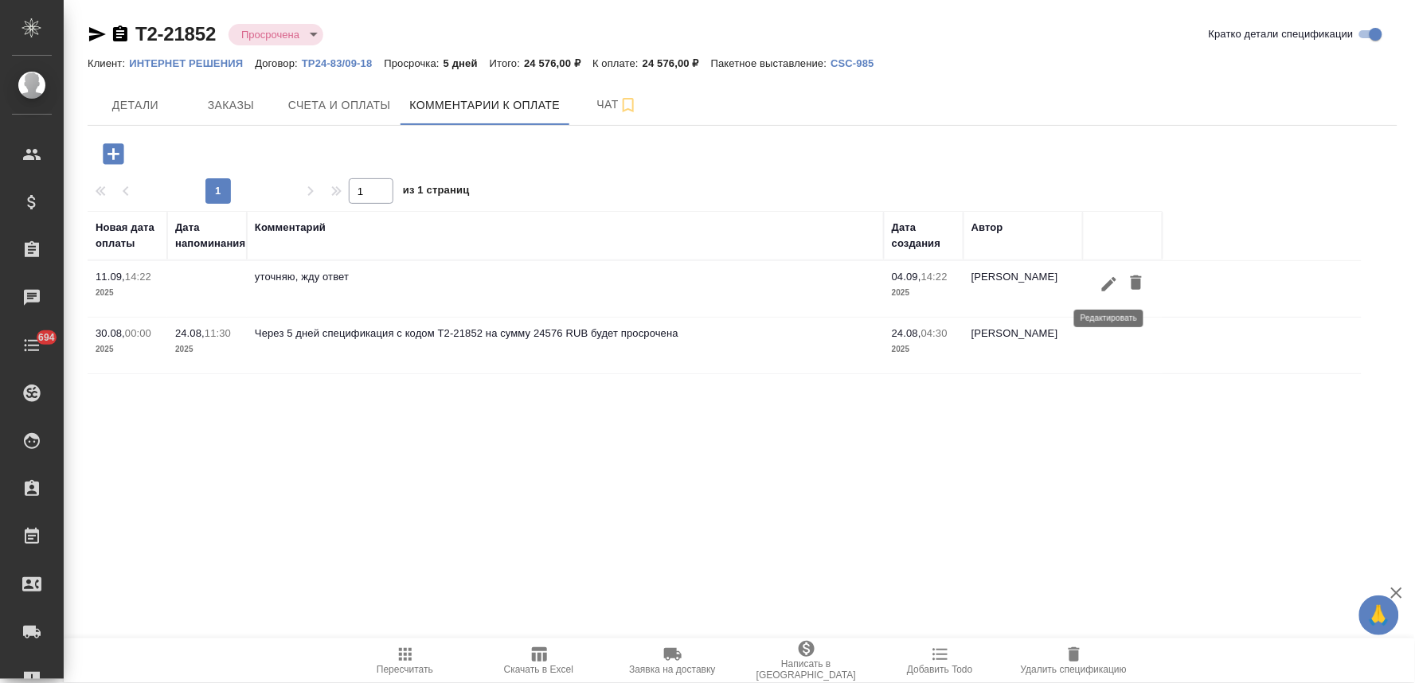
click at [1105, 283] on icon "button" at bounding box center [1109, 284] width 19 height 19
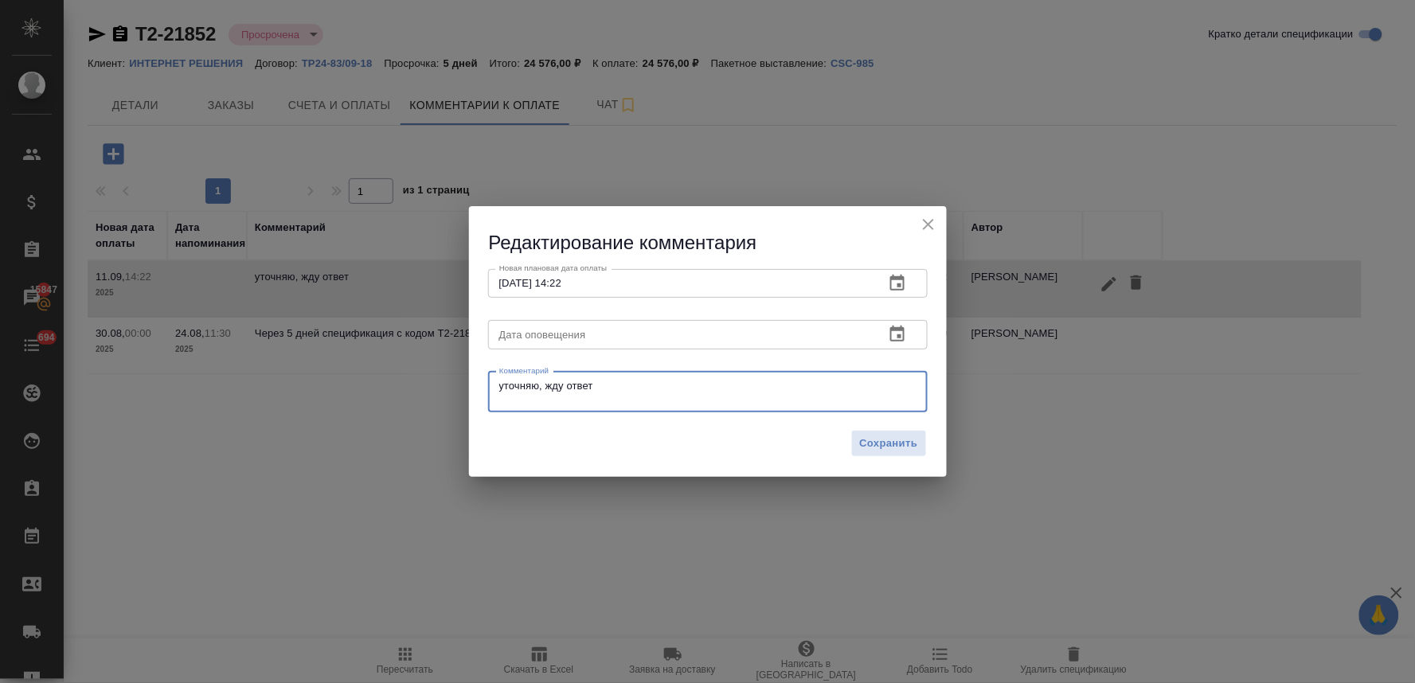
drag, startPoint x: 791, startPoint y: 385, endPoint x: 386, endPoint y: 381, distance: 404.6
click at [386, 381] on div "Редактирование комментария Новая плановая дата оплаты [DATE] 14:22 Новая планов…" at bounding box center [707, 341] width 1415 height 683
paste textarea "согласовываем, выплату ожидаем отправить в течение следующей недели."
type textarea "от клиента: согласовываем, выплату ожидаем отправить в течение следующей недели."
click at [881, 446] on span "Сохранить" at bounding box center [889, 444] width 58 height 18
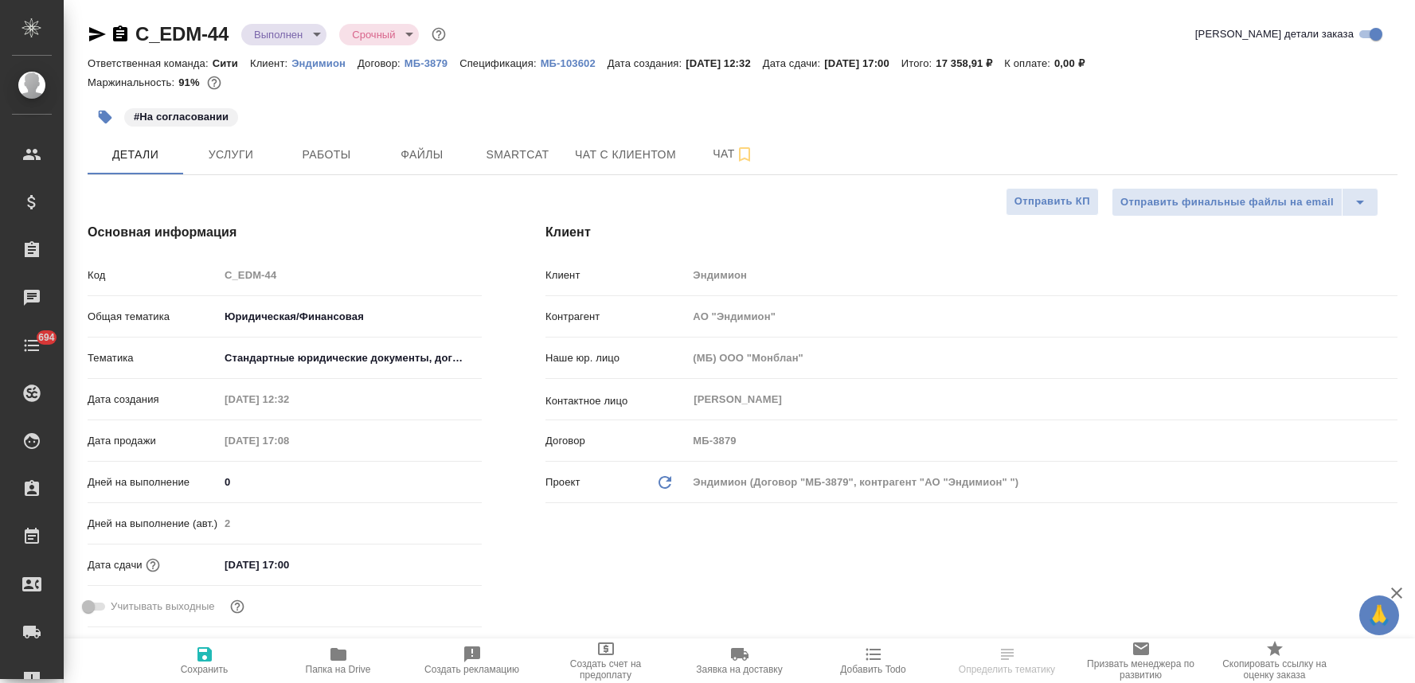
select select "RU"
click at [90, 29] on icon "button" at bounding box center [97, 34] width 17 height 14
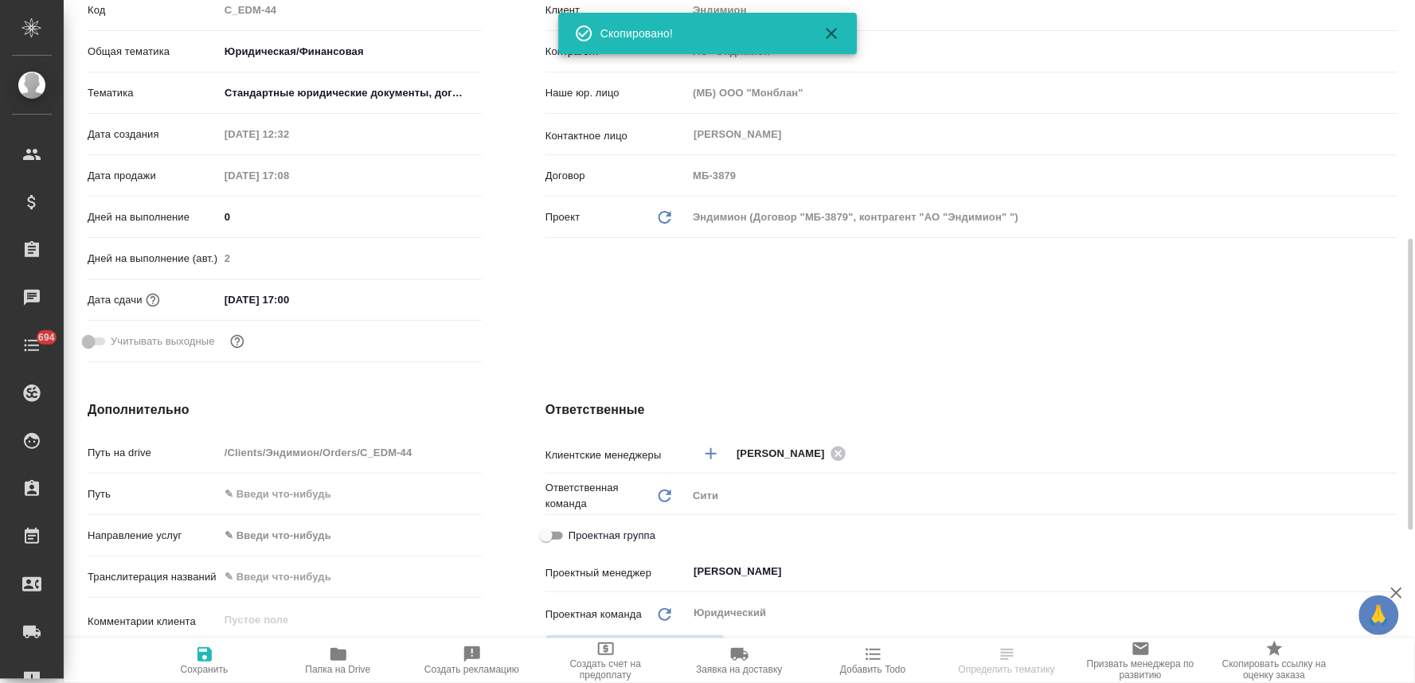
scroll to position [442, 0]
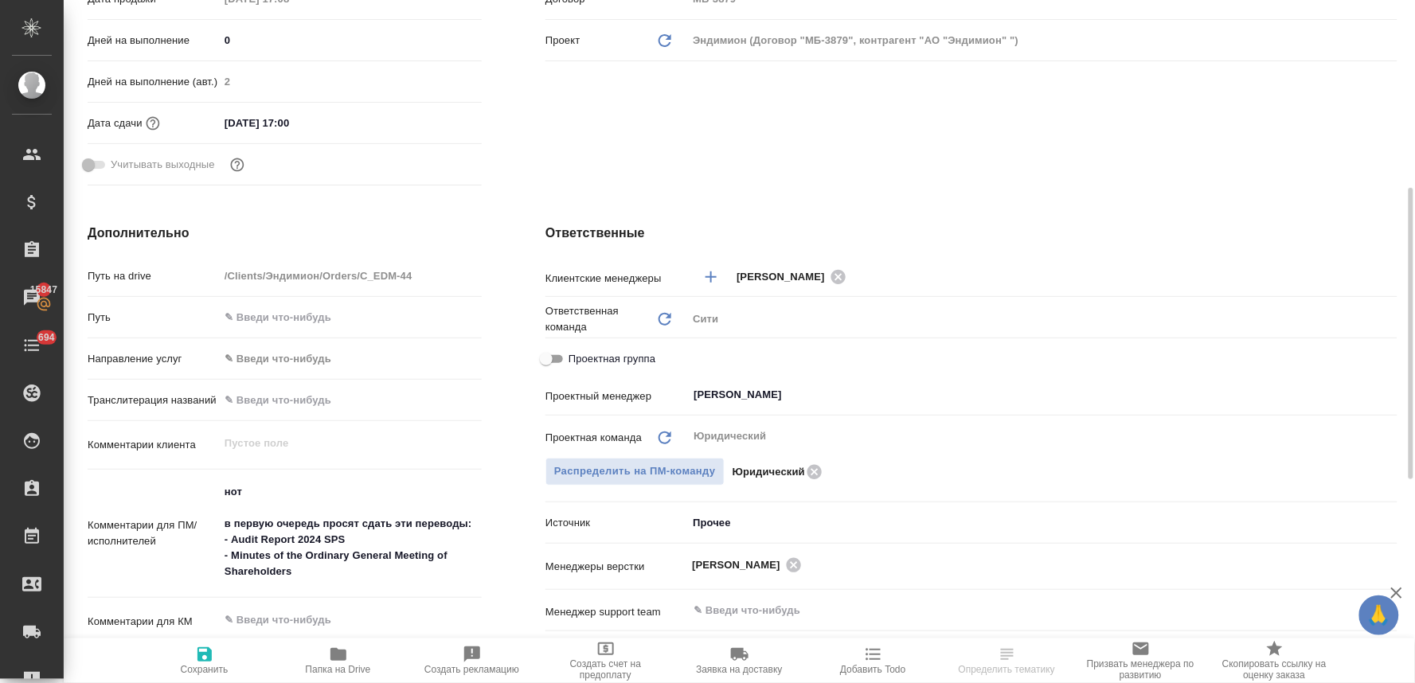
click at [358, 655] on span "Папка на Drive" at bounding box center [338, 660] width 115 height 30
select select "RU"
type textarea "x"
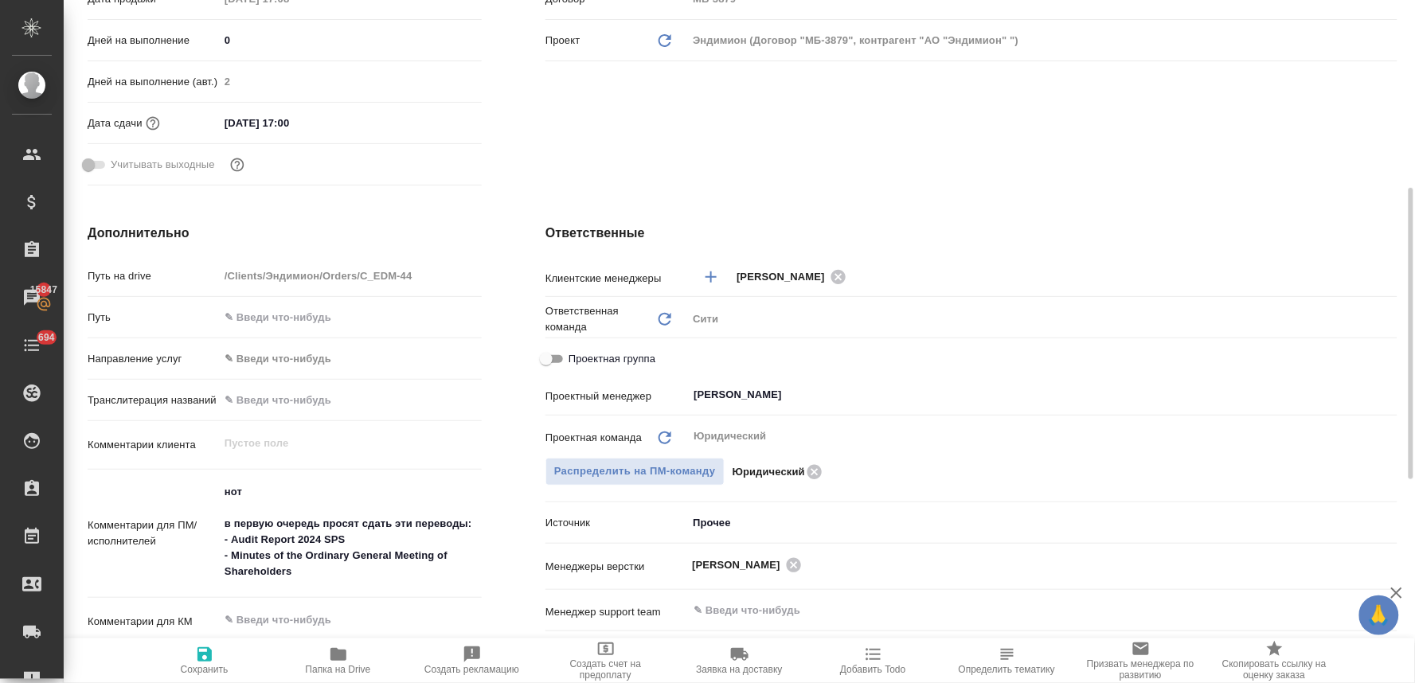
type textarea "x"
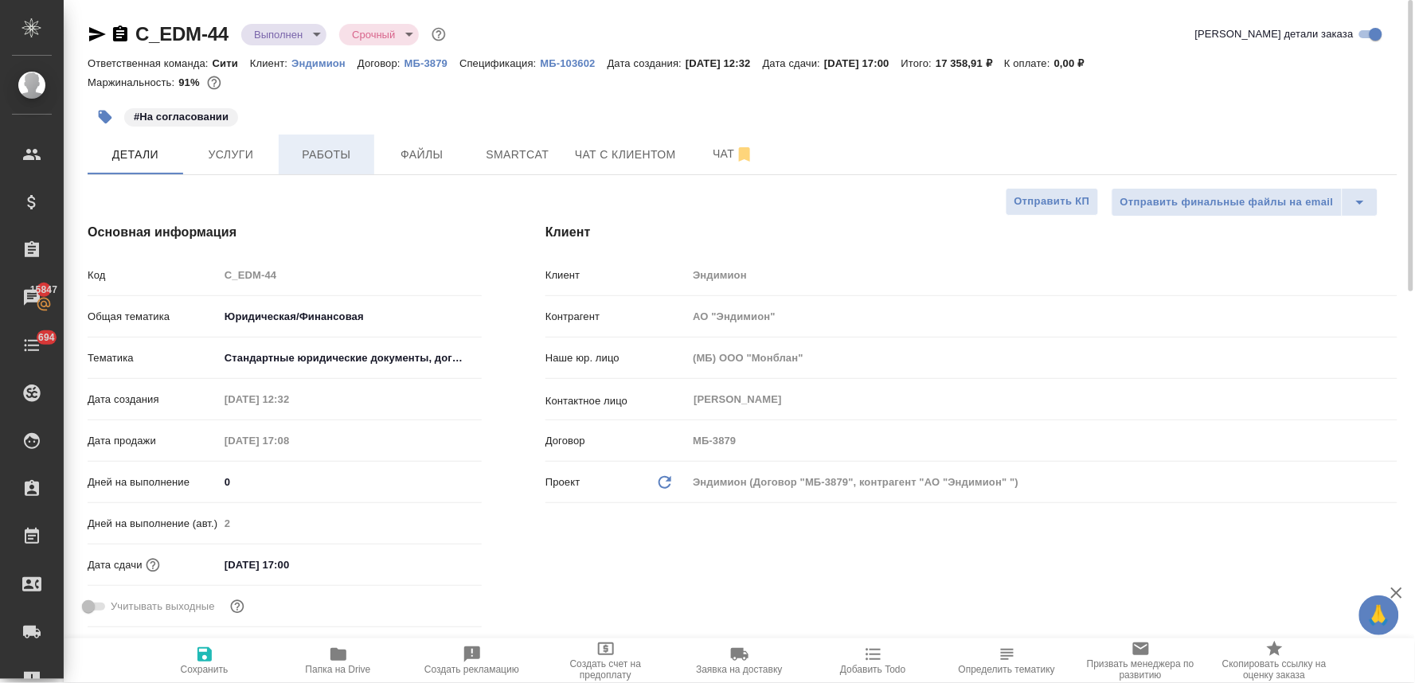
click at [352, 163] on span "Работы" at bounding box center [326, 155] width 76 height 20
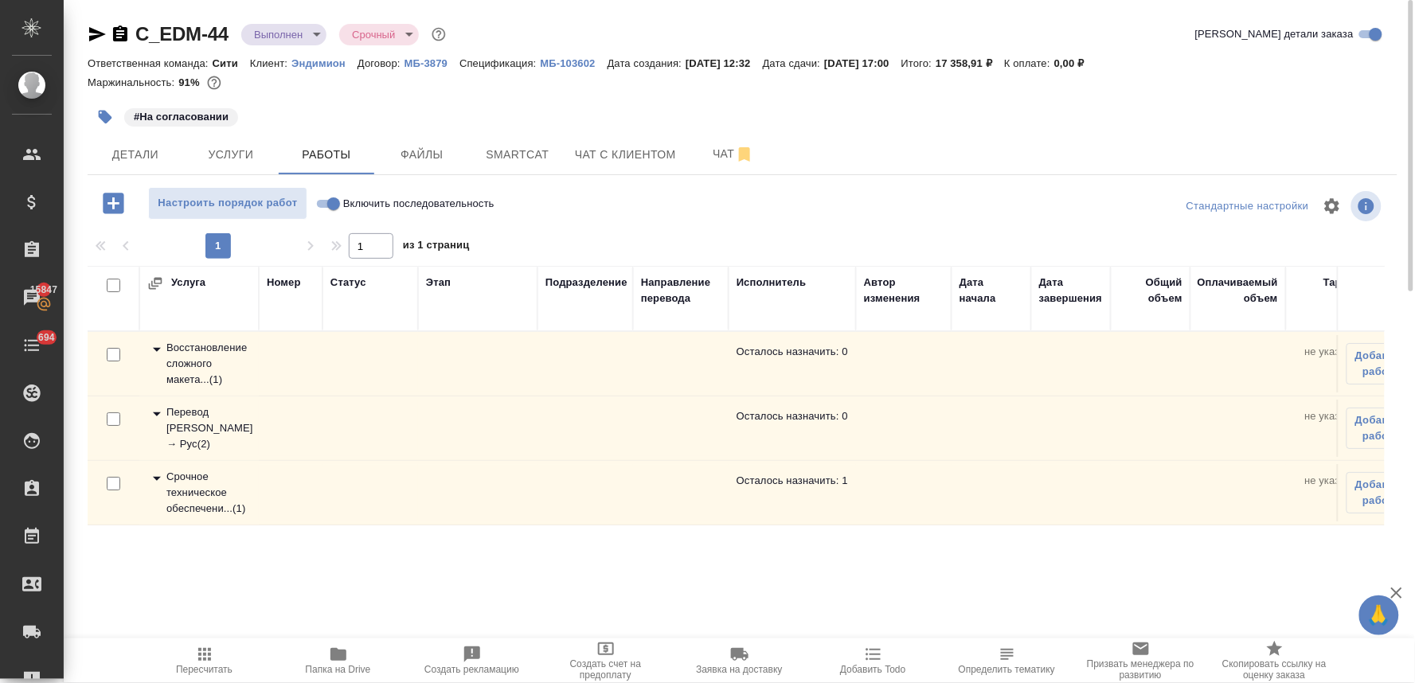
click at [192, 426] on div "Перевод [PERSON_NAME] → Рус ( 2 )" at bounding box center [199, 429] width 104 height 48
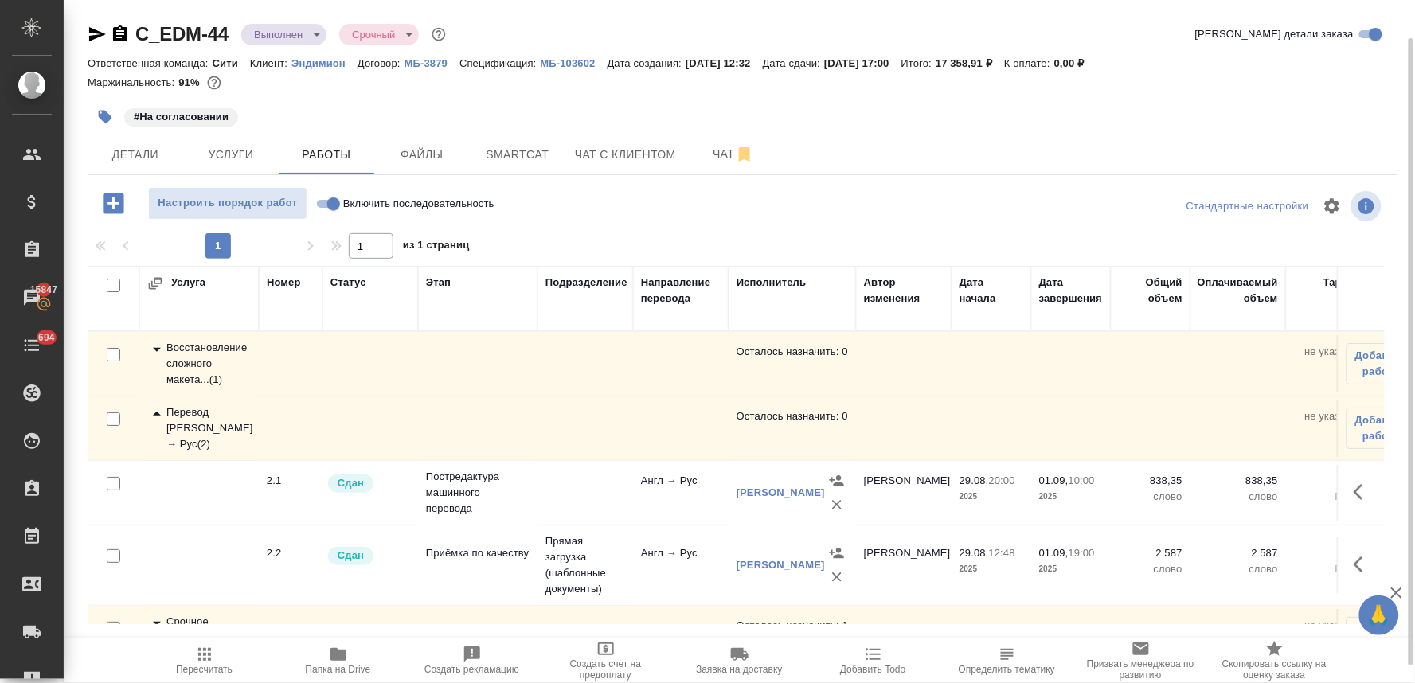
scroll to position [60, 0]
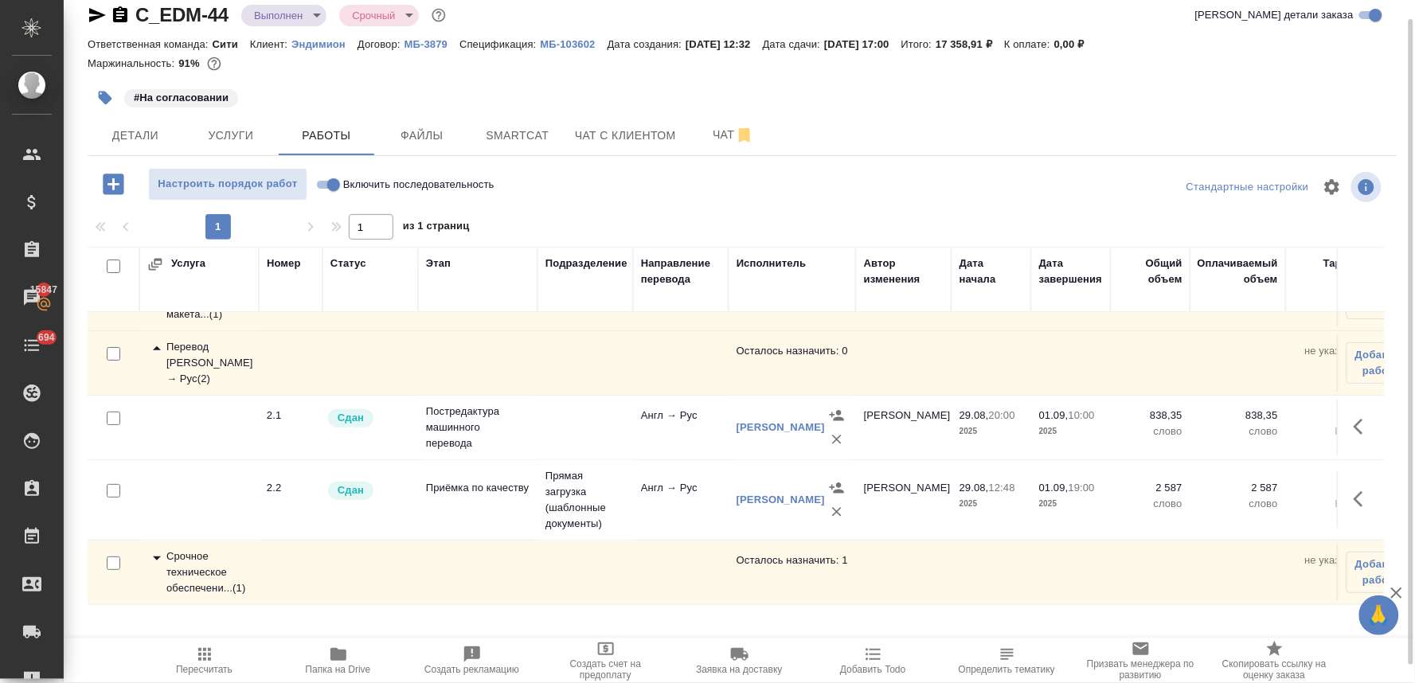
click at [1211, 36] on div "Ответственная команда: Сити Клиент: Эндимион Договор: МБ-3879 Спецификация: МБ-…" at bounding box center [743, 43] width 1310 height 19
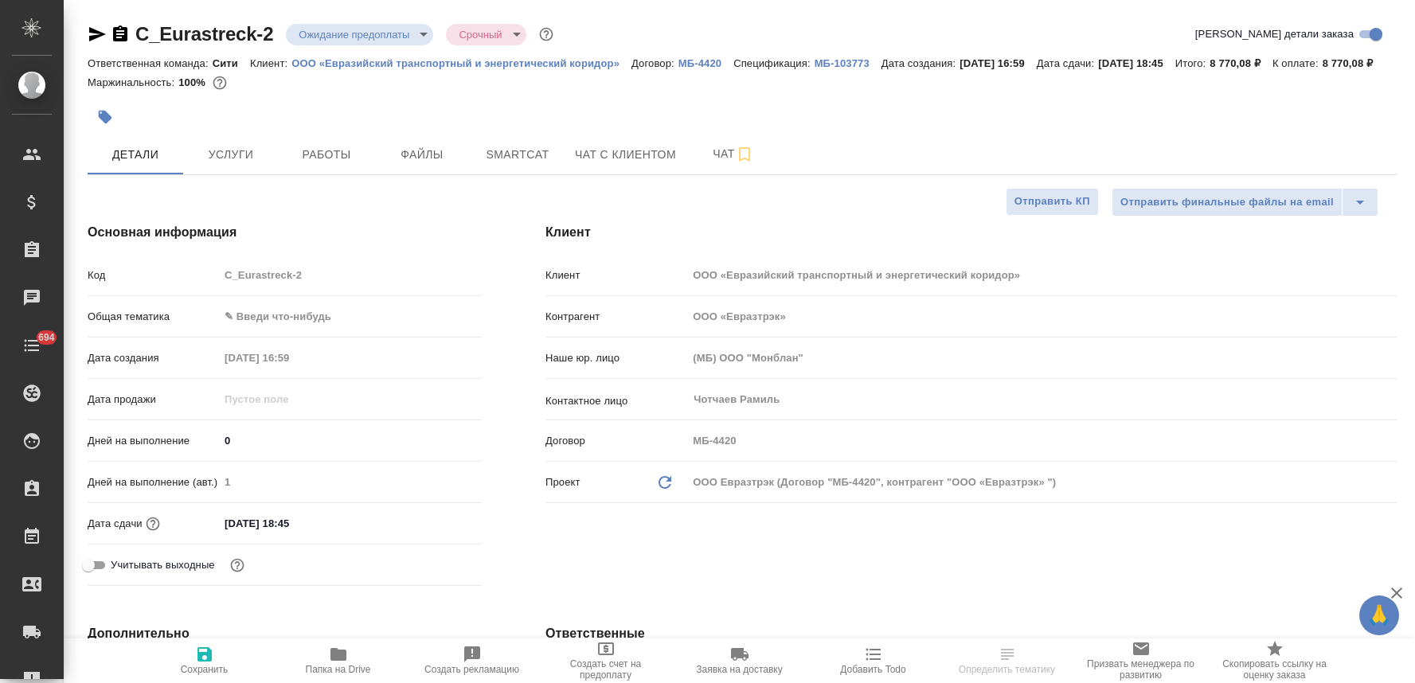
select select "RU"
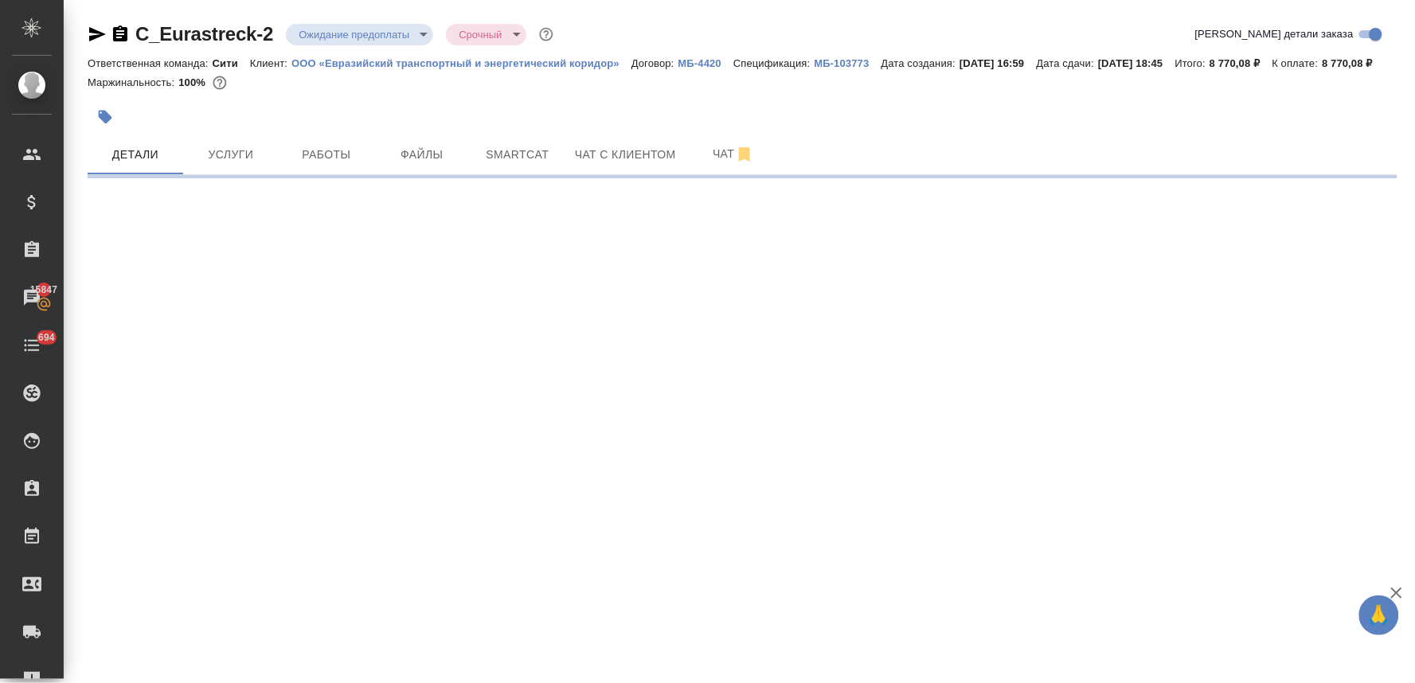
select select "RU"
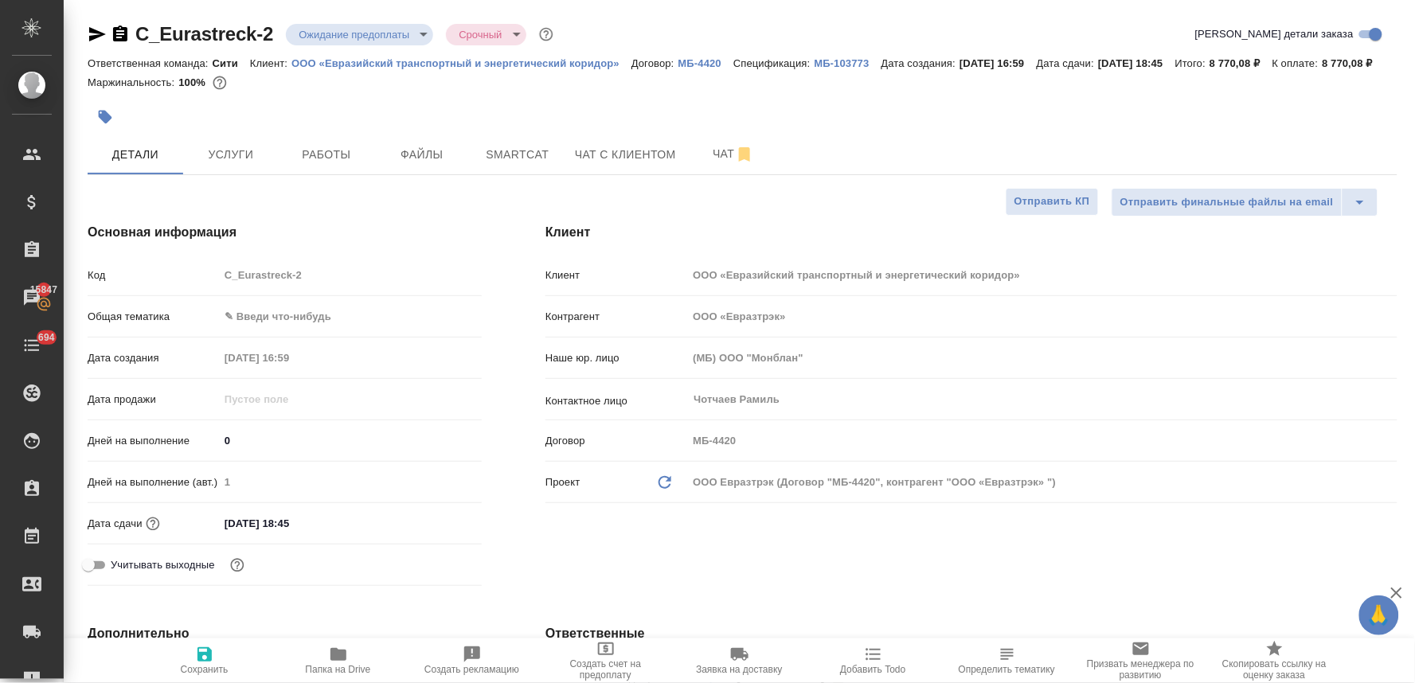
type textarea "x"
click at [1287, 93] on div "Маржинальность: 100%" at bounding box center [743, 82] width 1310 height 21
type textarea "x"
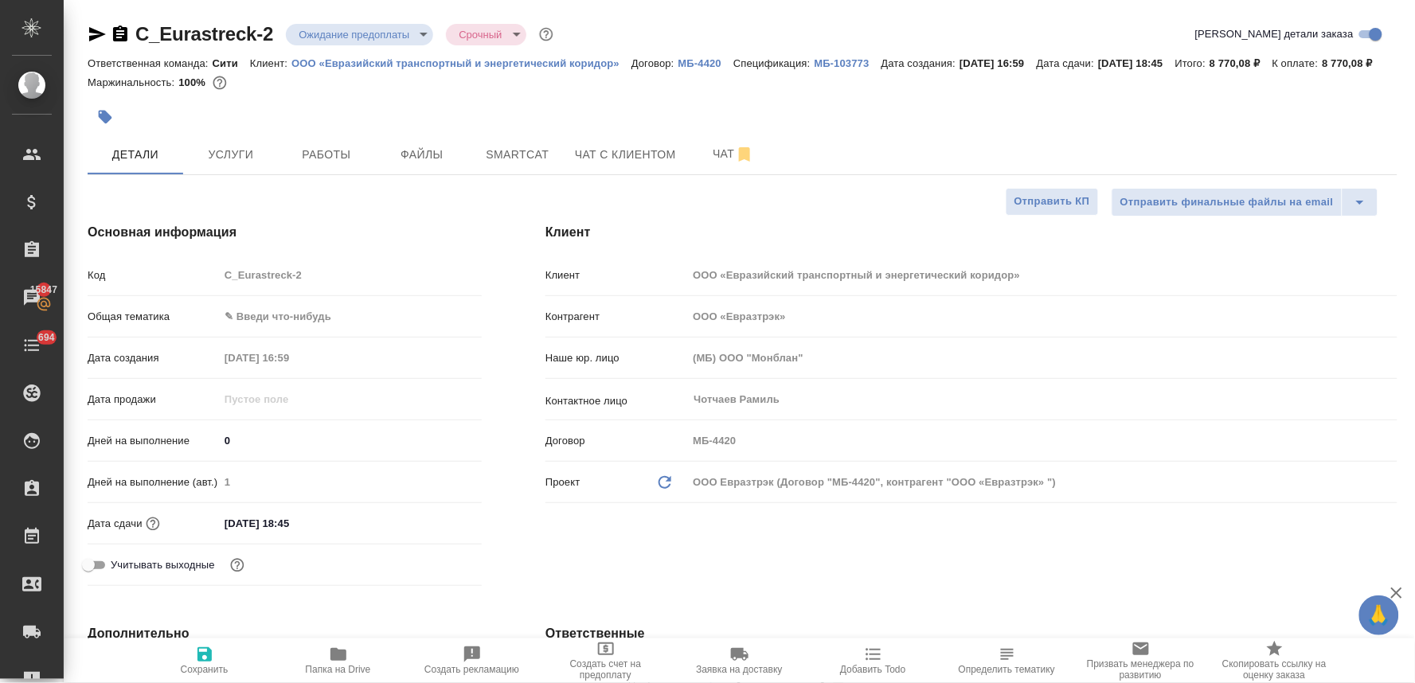
type textarea "x"
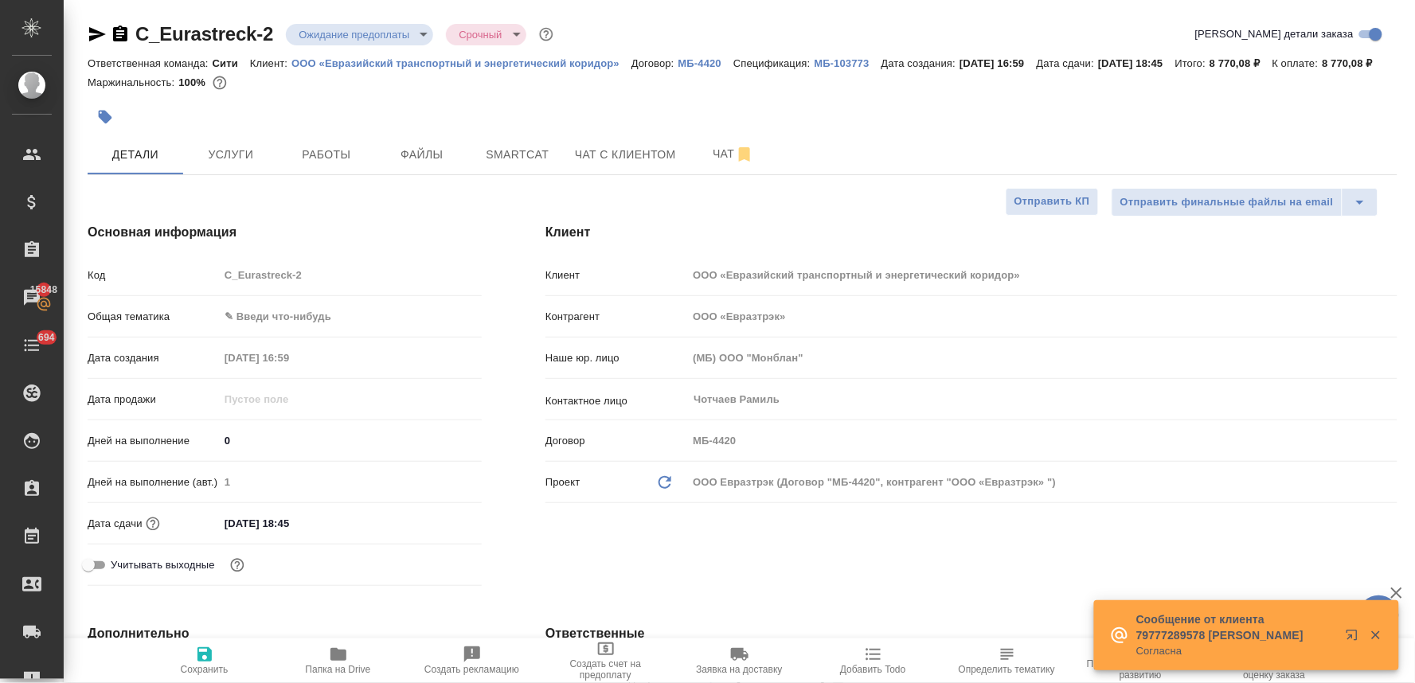
click at [344, 661] on icon "button" at bounding box center [338, 654] width 16 height 13
type textarea "x"
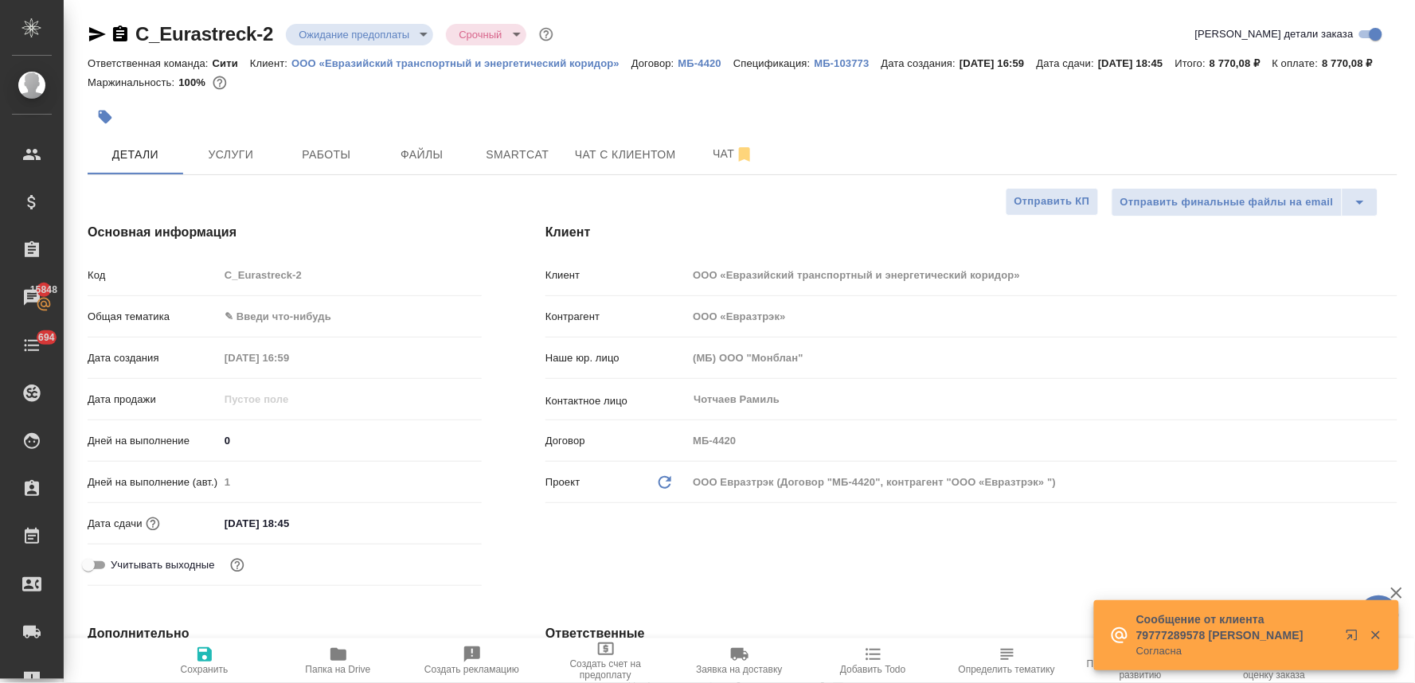
type textarea "x"
click at [463, 289] on div "Код C_Eurastreck-2" at bounding box center [285, 275] width 394 height 28
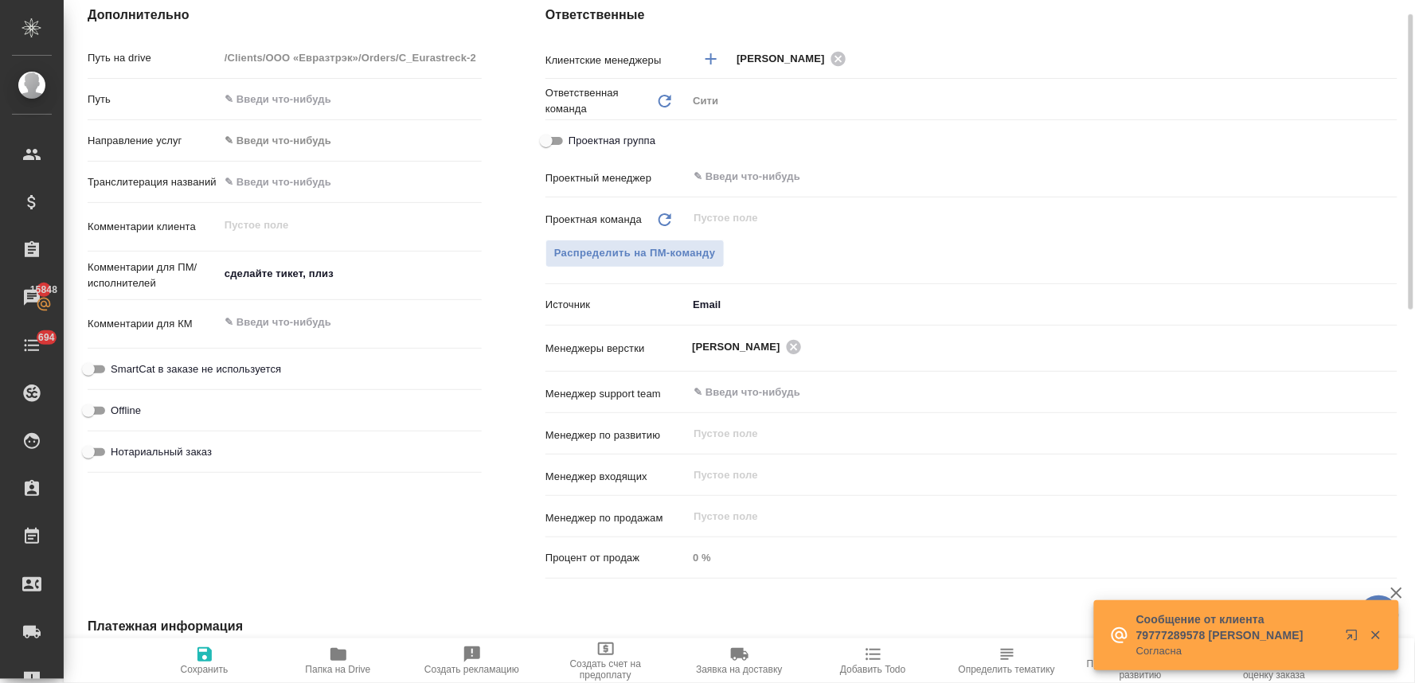
scroll to position [88, 0]
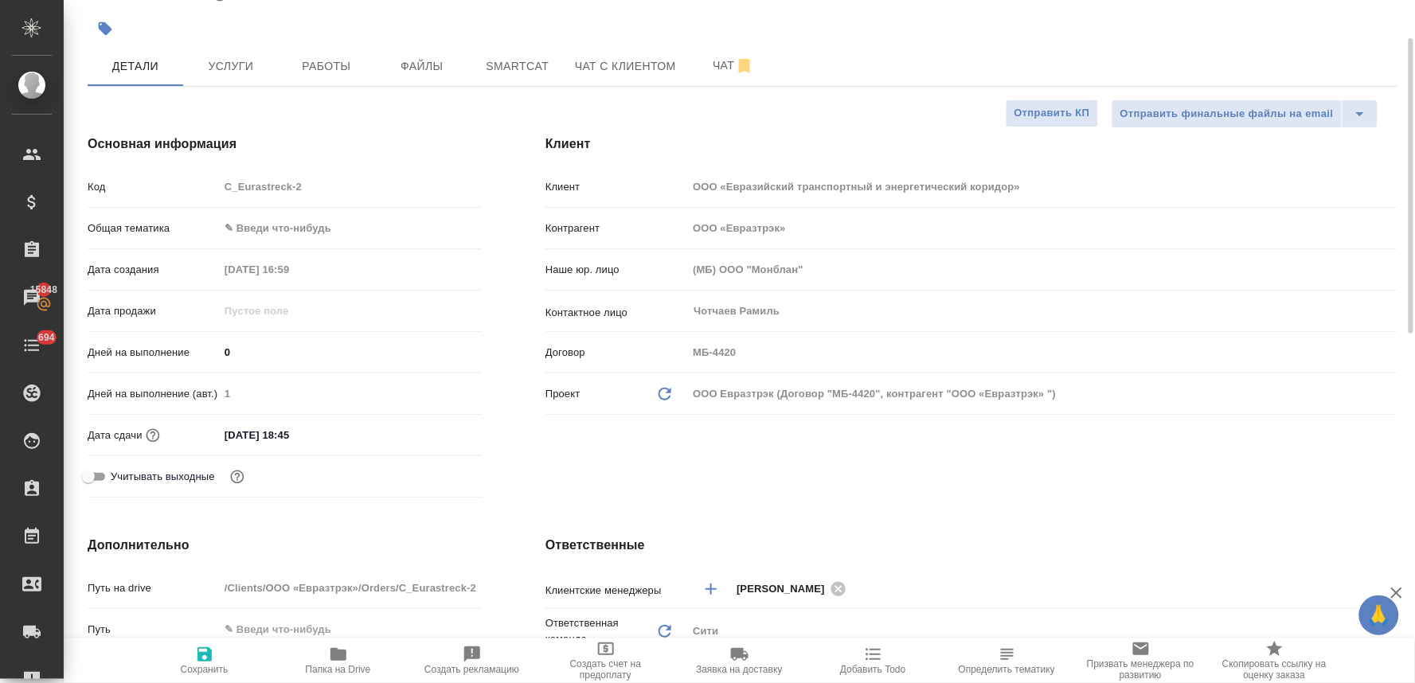
type textarea "x"
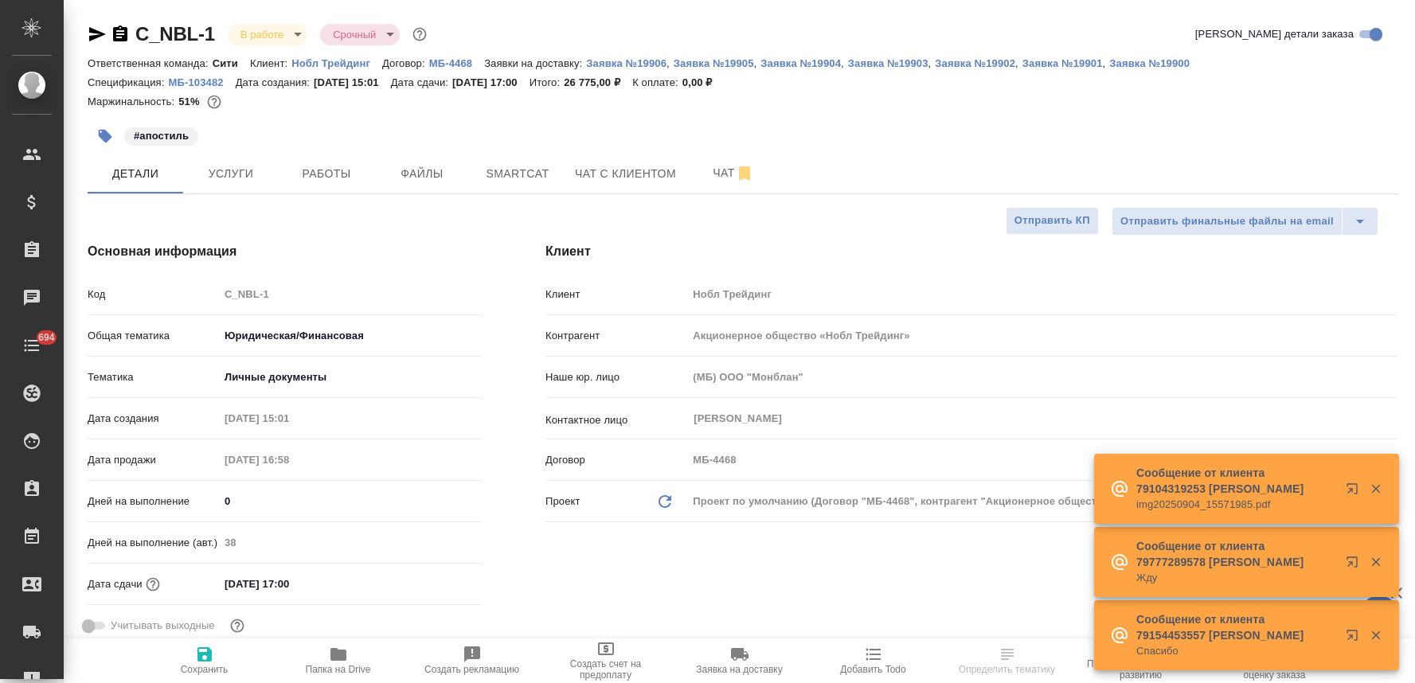
select select "RU"
click at [303, 170] on span "Работы" at bounding box center [326, 174] width 76 height 20
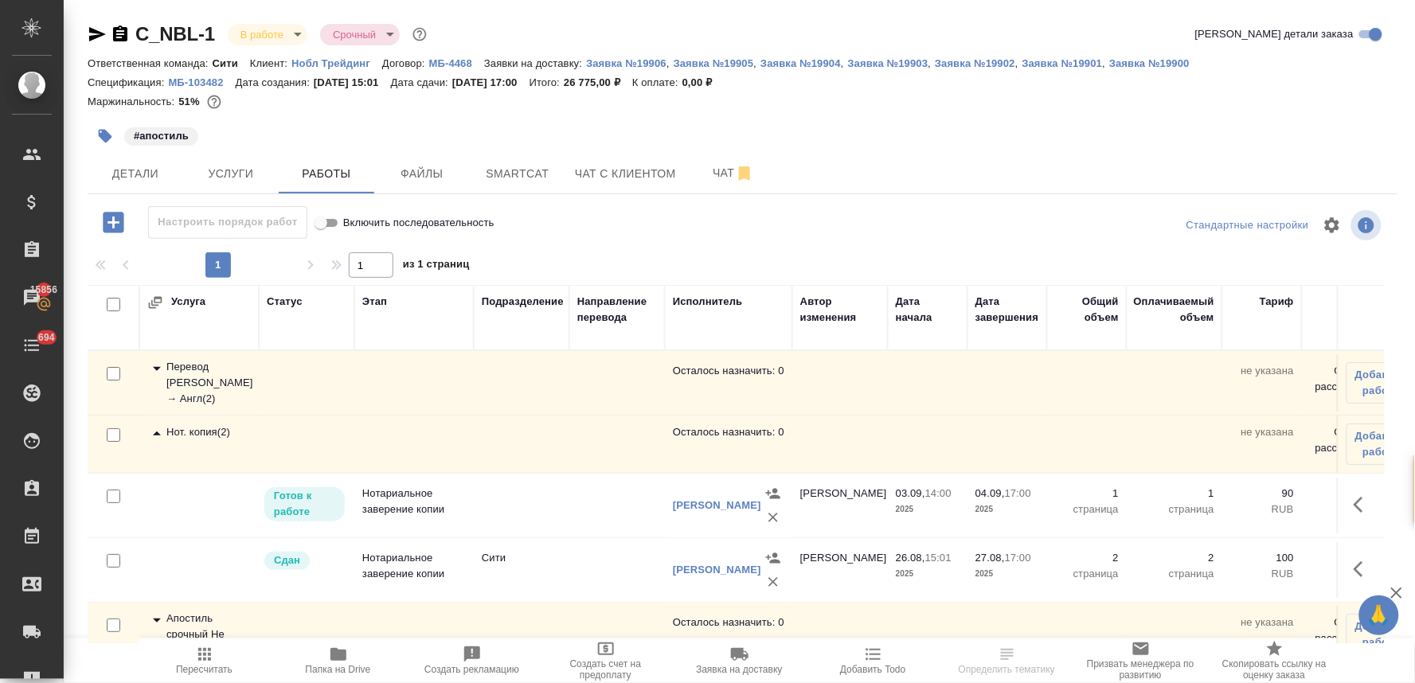
click at [182, 377] on div "Перевод [PERSON_NAME] → Англ ( 2 )" at bounding box center [199, 383] width 104 height 48
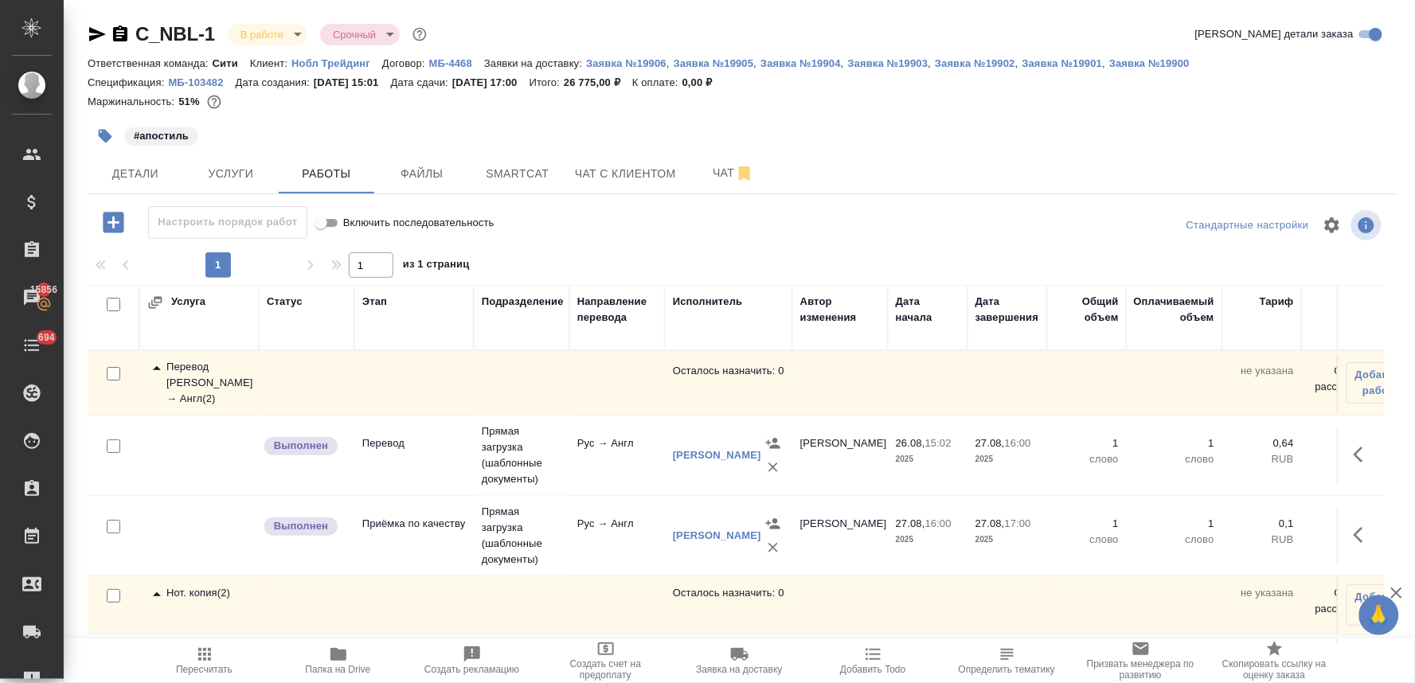
click at [1374, 150] on div "#апостиль" at bounding box center [743, 136] width 1310 height 35
click at [1395, 146] on div "#апостиль" at bounding box center [743, 136] width 1310 height 35
click at [94, 34] on icon "button" at bounding box center [97, 34] width 19 height 19
click at [89, 32] on icon "button" at bounding box center [97, 34] width 17 height 14
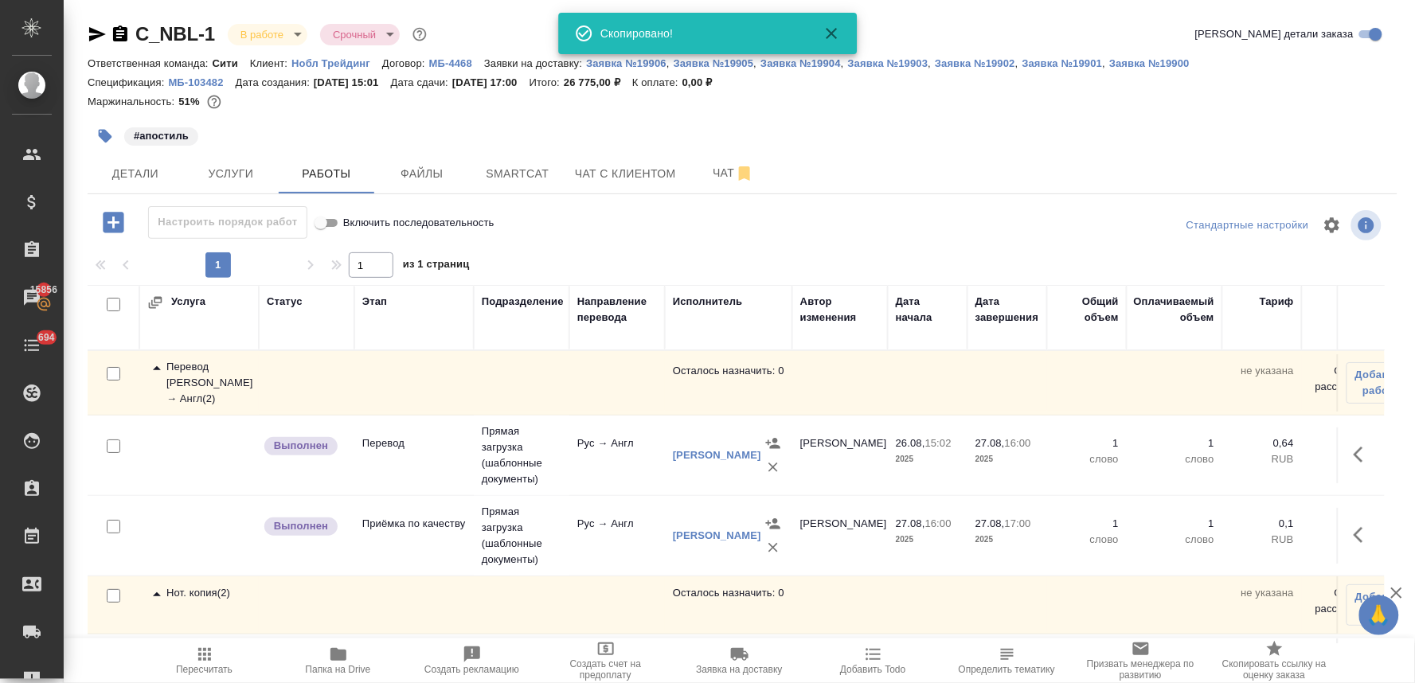
click at [1270, 148] on div "#апостиль" at bounding box center [743, 136] width 1310 height 35
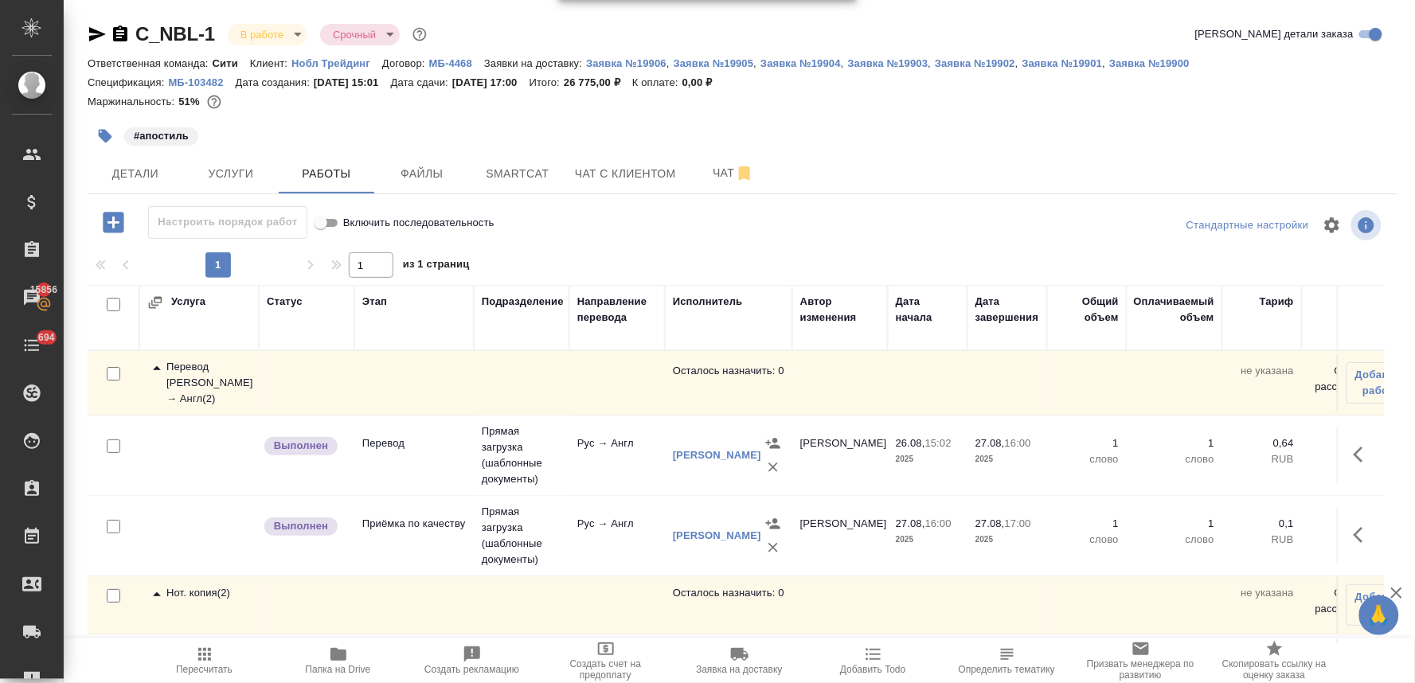
click at [347, 659] on span "Папка на Drive" at bounding box center [338, 660] width 115 height 30
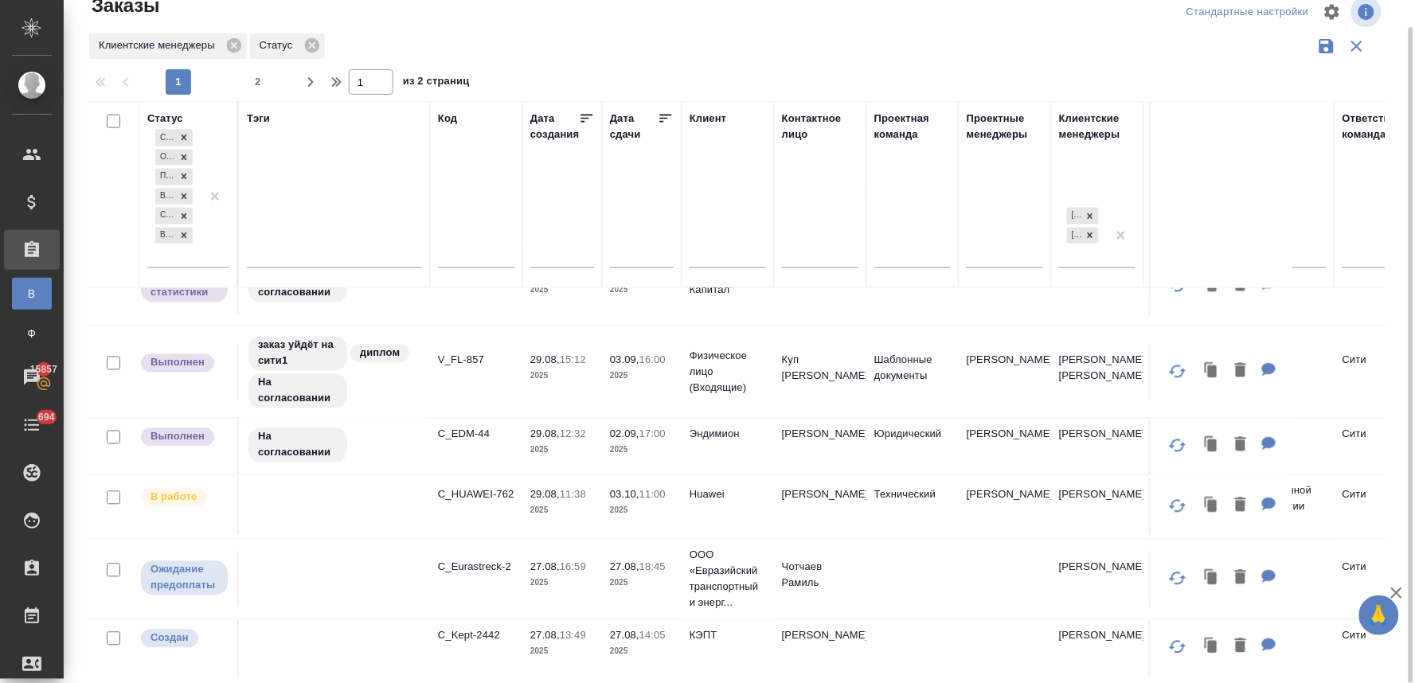
scroll to position [776, 0]
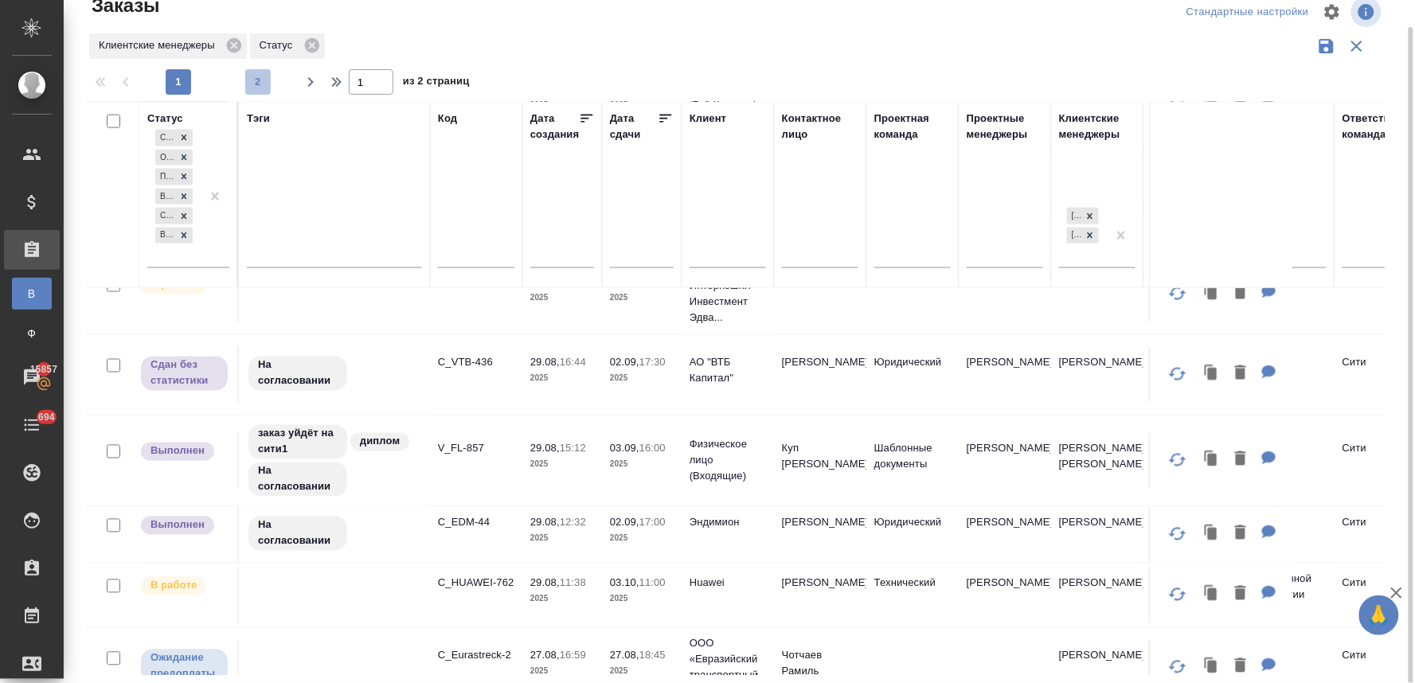
click at [250, 84] on span "2" at bounding box center [257, 82] width 25 height 16
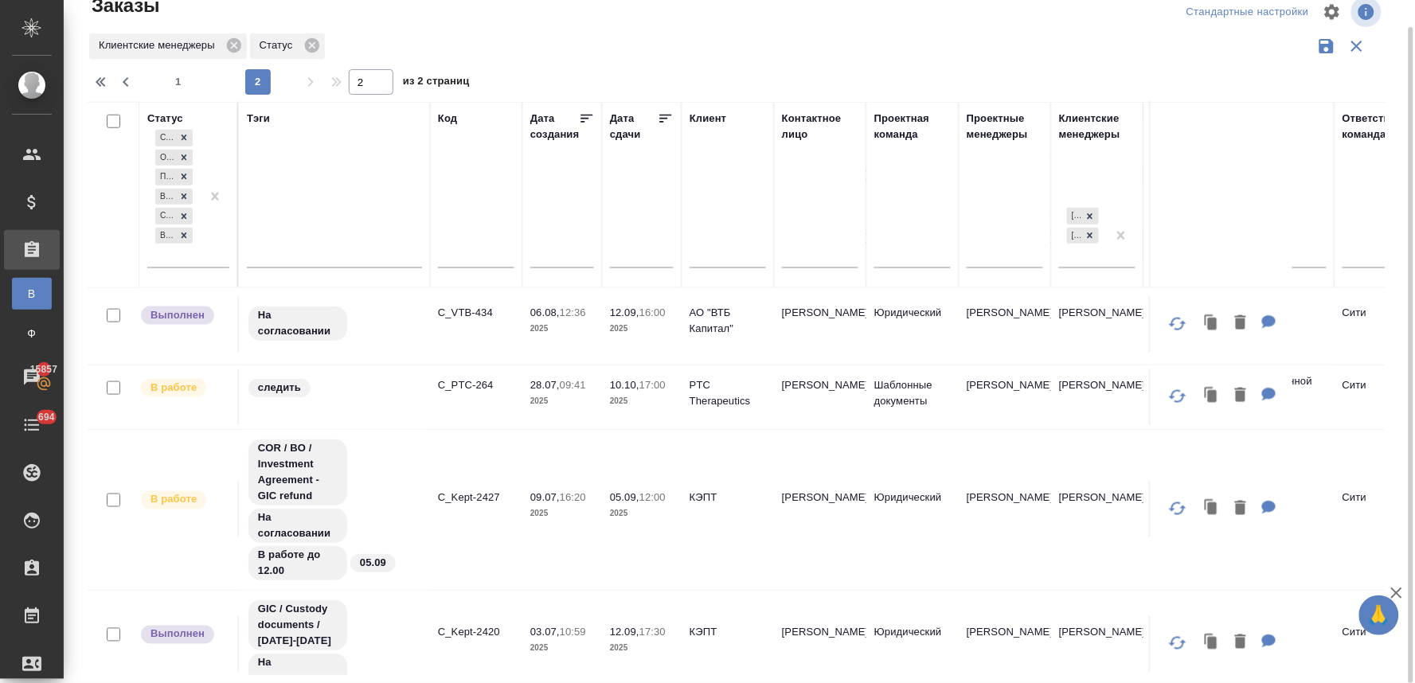
scroll to position [569, 0]
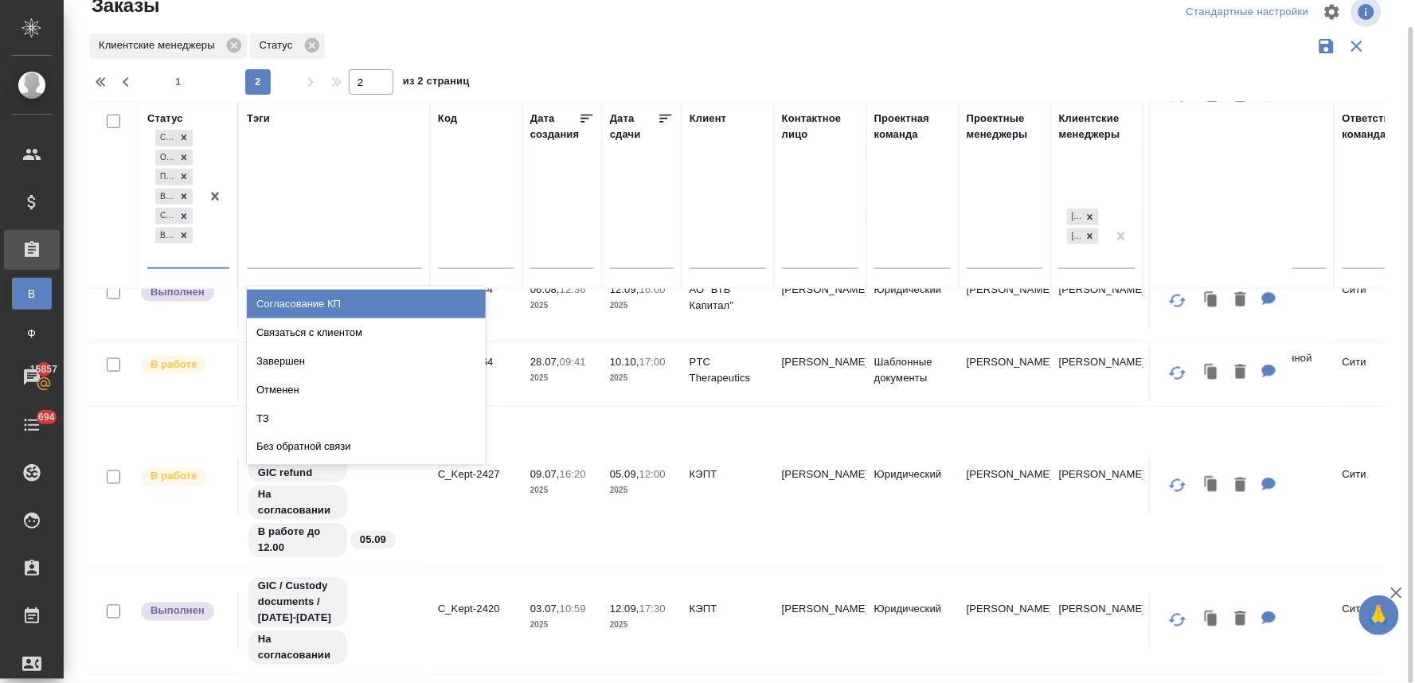
click at [165, 255] on div "Создан Ожидание предоплаты Подтвержден В работе Сдан без статистики Выполнен" at bounding box center [173, 197] width 53 height 141
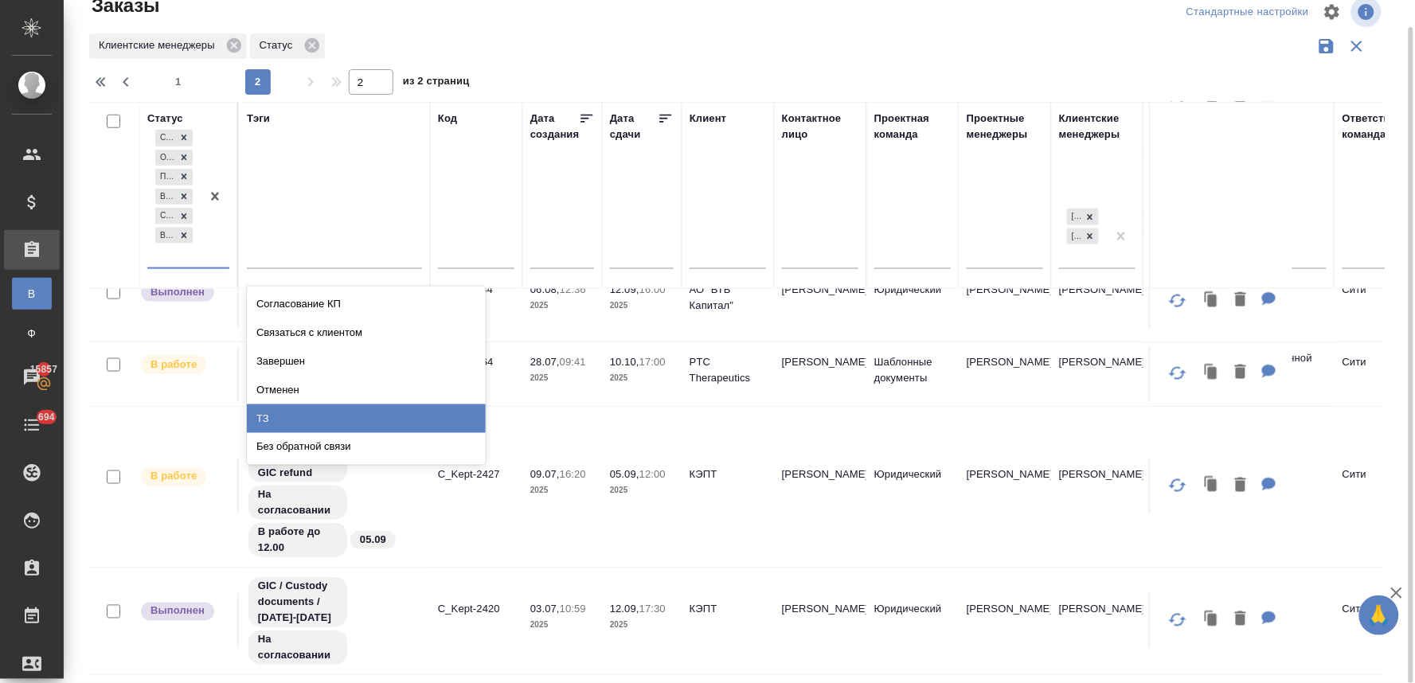
click at [283, 417] on div "ТЗ" at bounding box center [366, 419] width 239 height 29
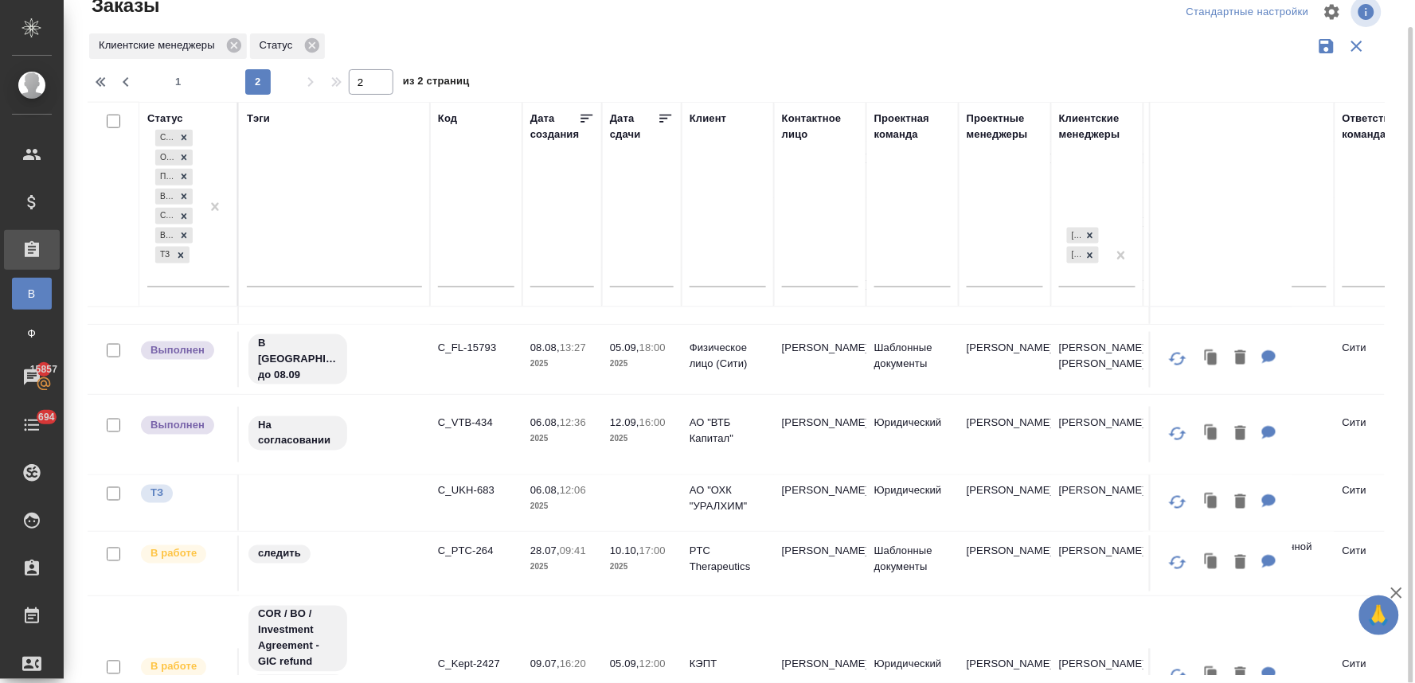
click at [1121, 49] on div "Клиентские менеджеры Статус" at bounding box center [736, 46] width 1297 height 30
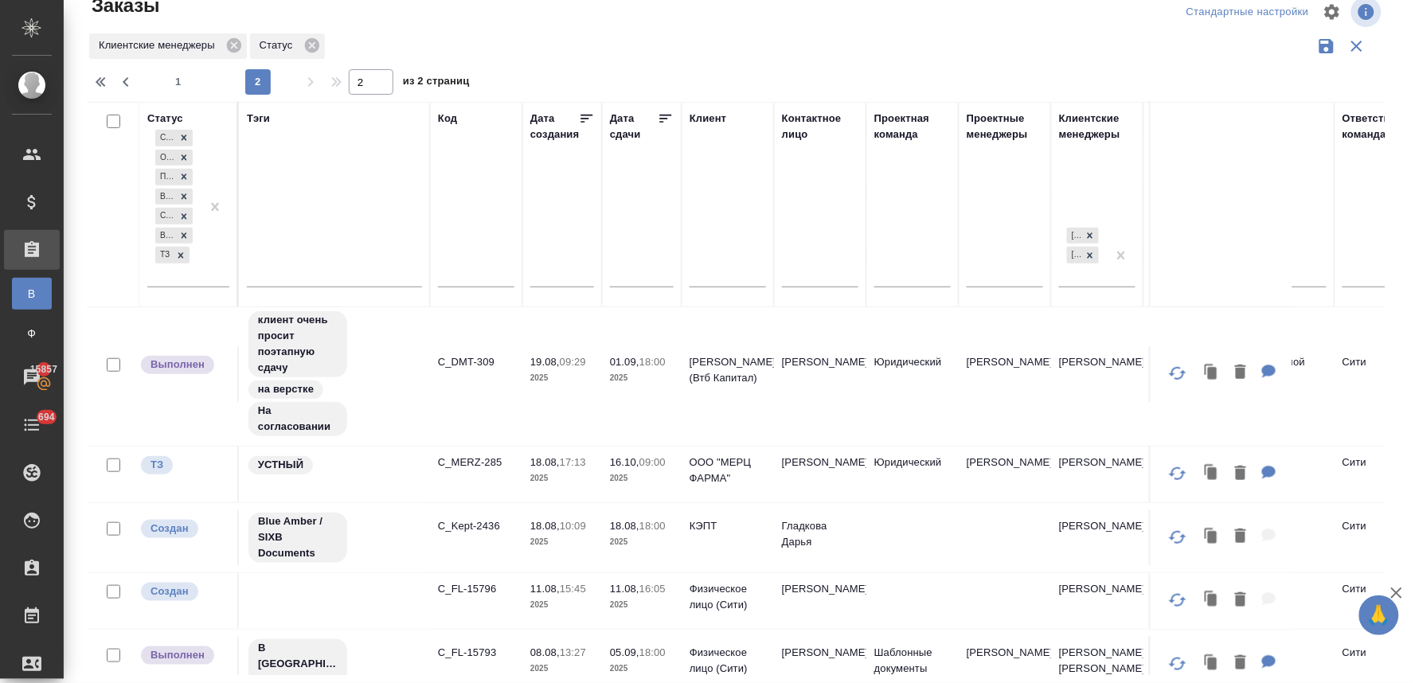
scroll to position [237, 0]
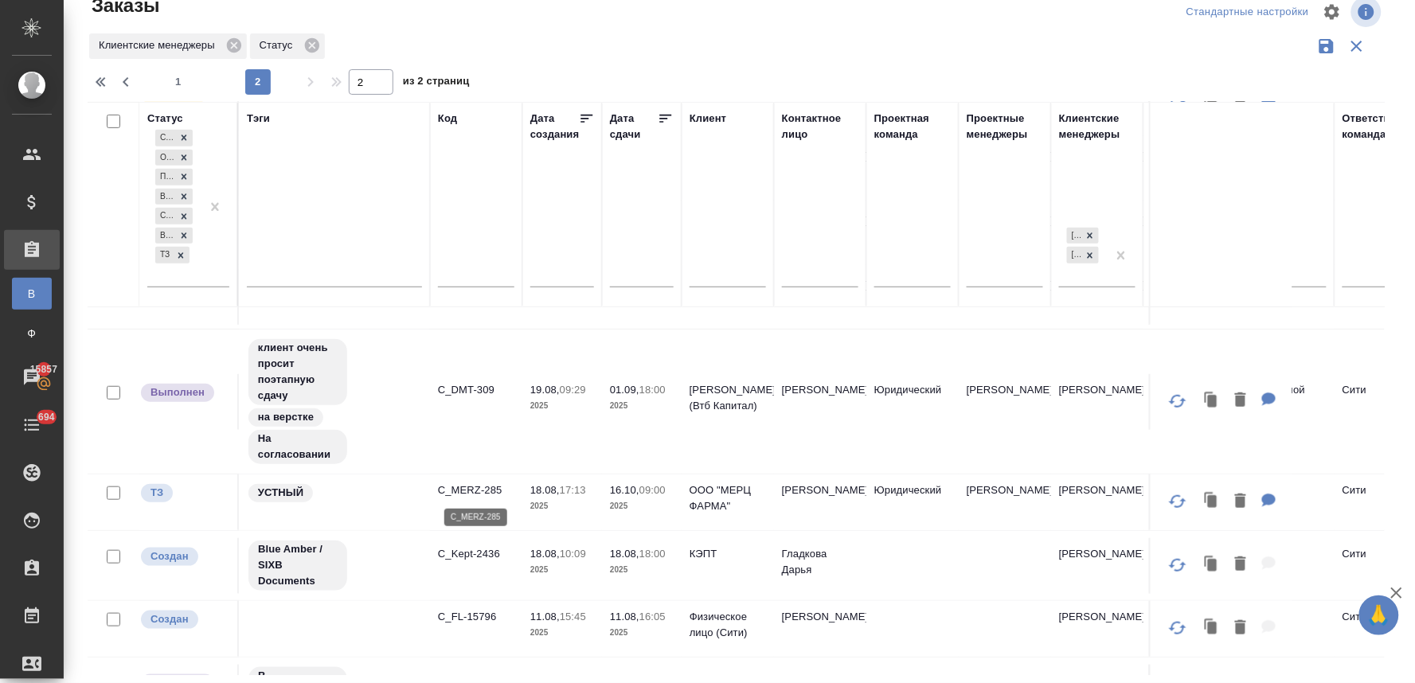
click at [475, 488] on p "C_MERZ-285" at bounding box center [476, 491] width 76 height 16
click at [178, 81] on span "1" at bounding box center [178, 82] width 25 height 16
type input "1"
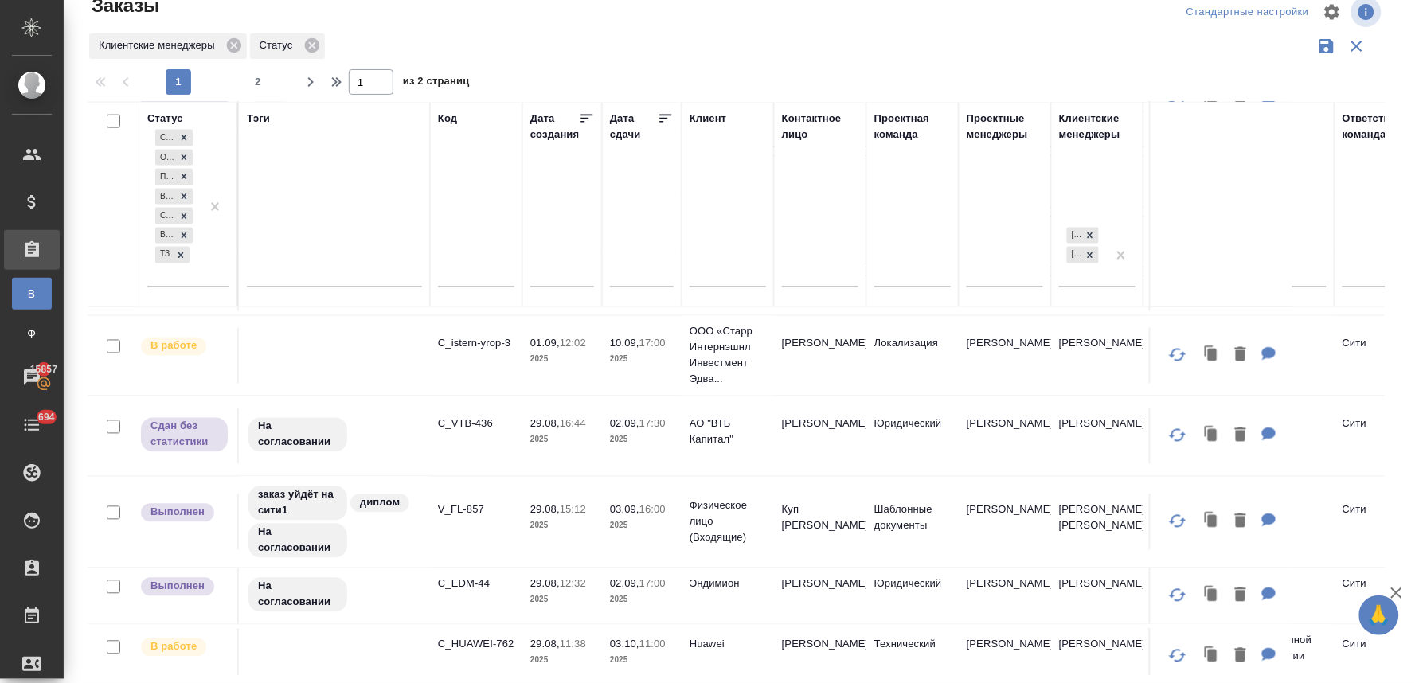
scroll to position [796, 0]
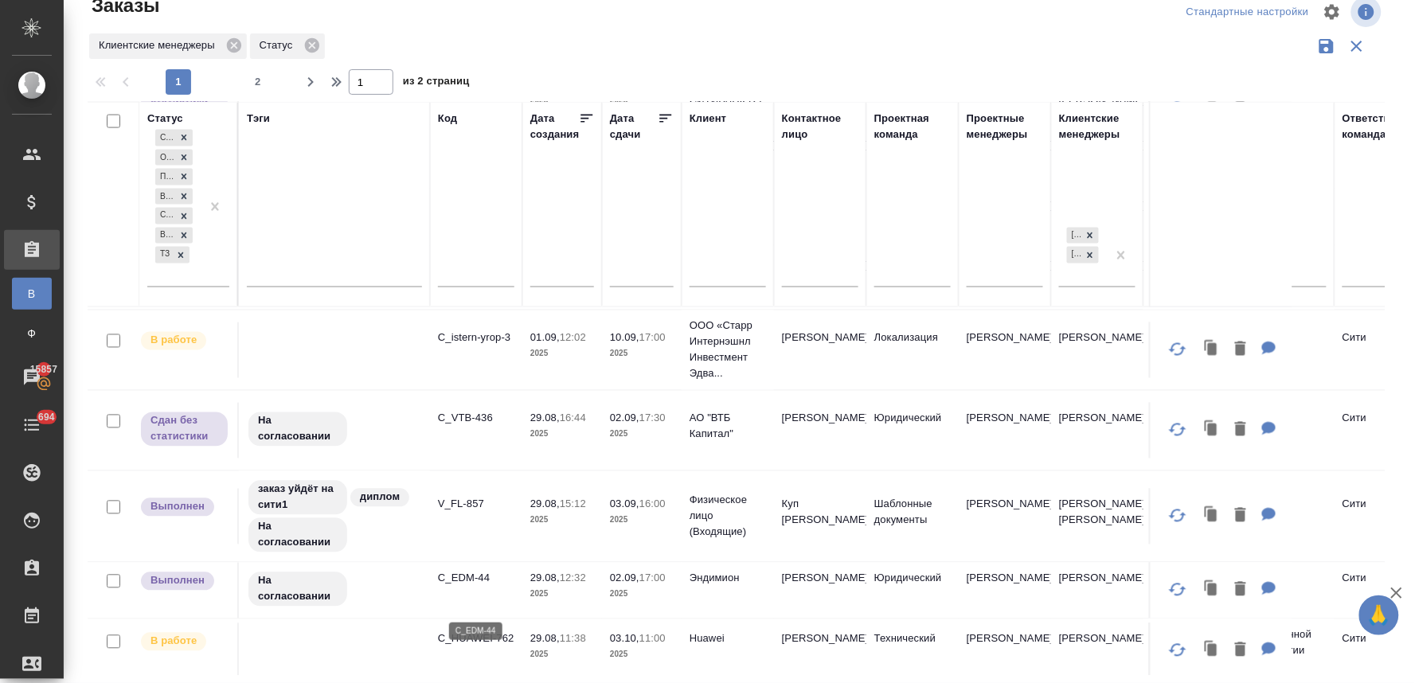
click at [475, 587] on p "C_EDM-44" at bounding box center [476, 579] width 76 height 16
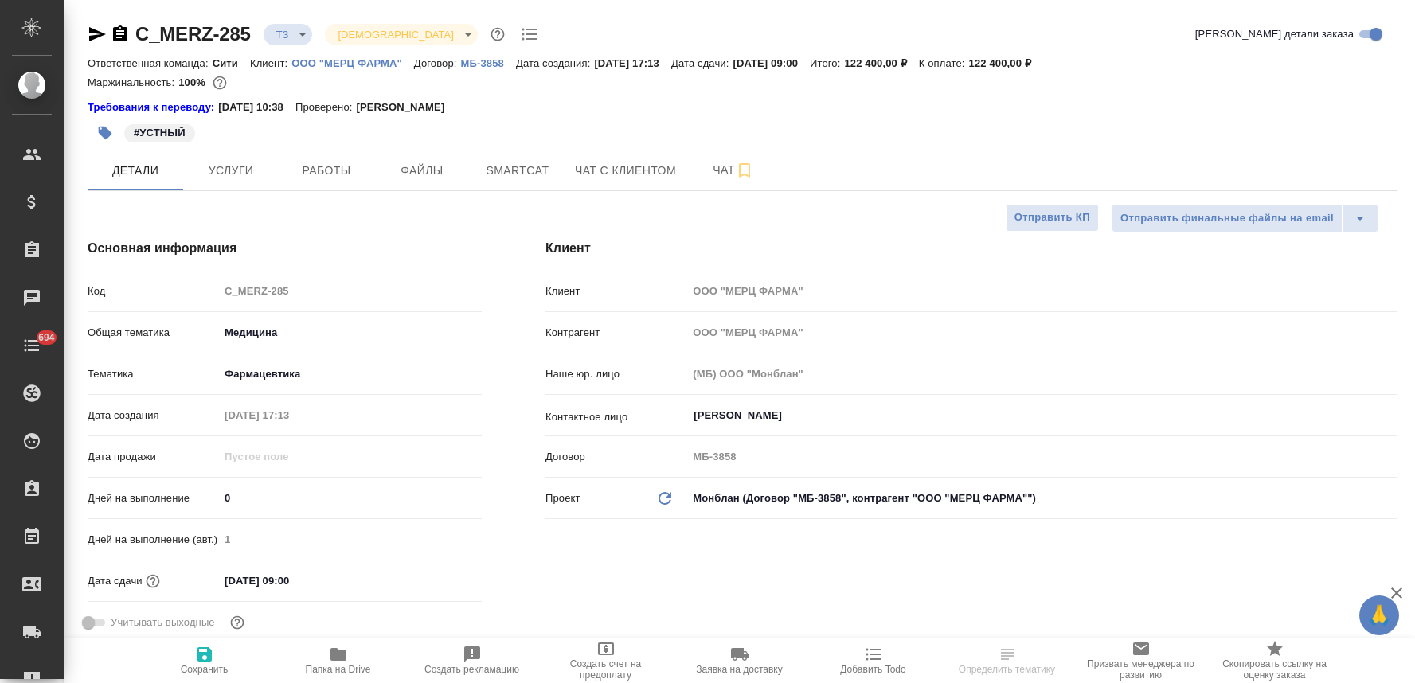
select select "RU"
type input "[PERSON_NAME]"
click at [292, 37] on body "🙏 .cls-1 fill:#fff; AWATERA [PERSON_NAME] Спецификации Заказы 15857 Чаты 694 To…" at bounding box center [707, 341] width 1415 height 683
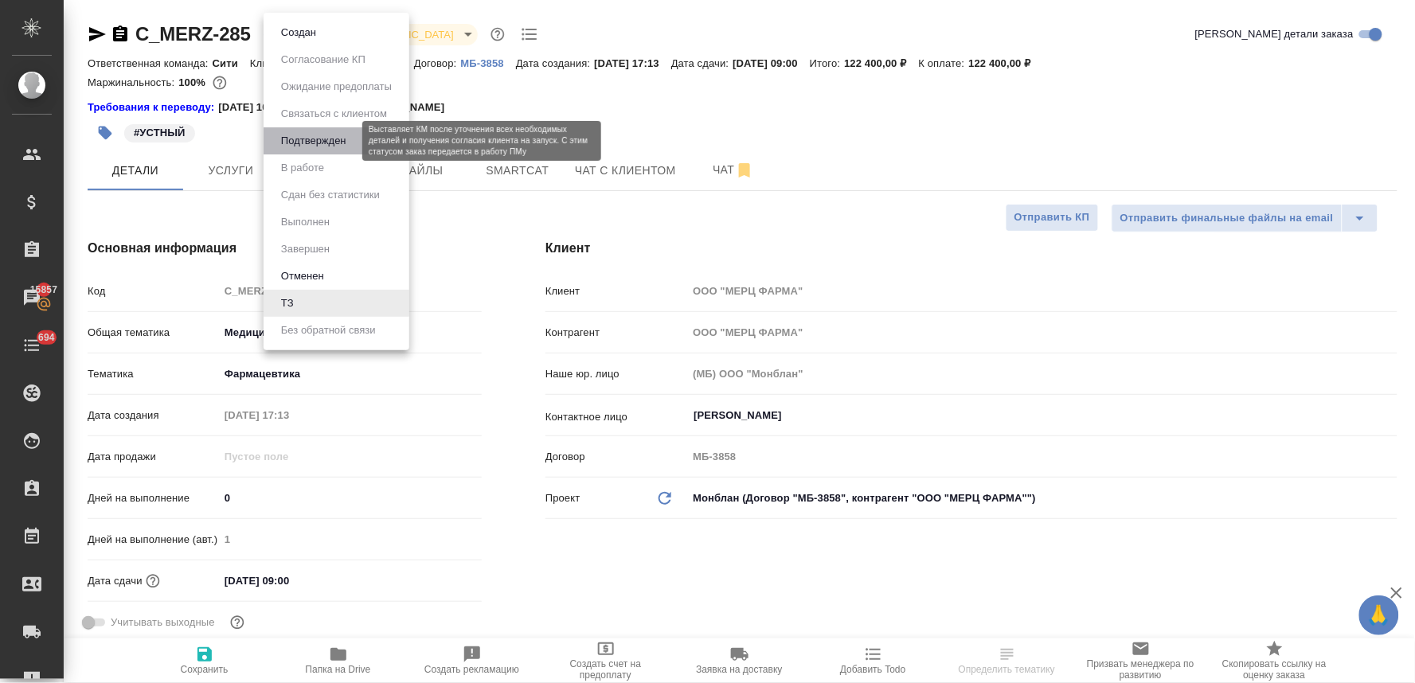
click at [330, 143] on button "Подтвержден" at bounding box center [313, 141] width 75 height 18
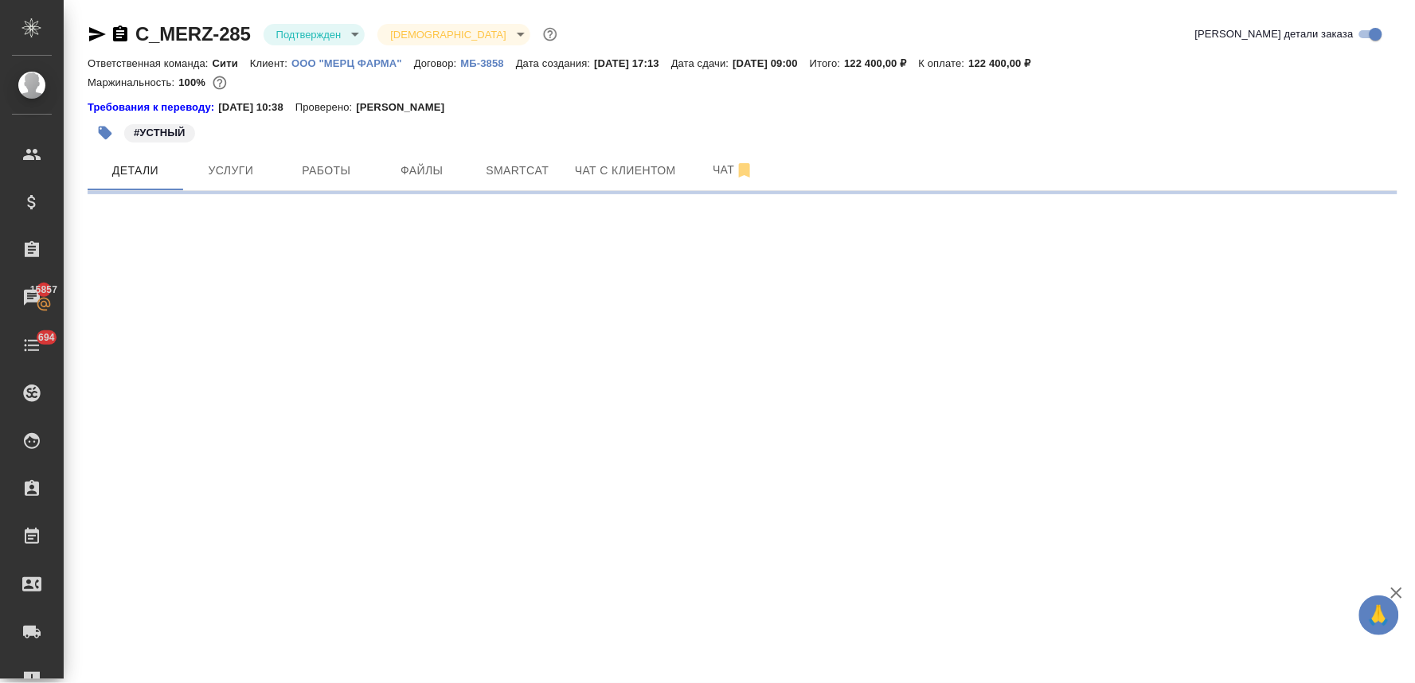
select select "RU"
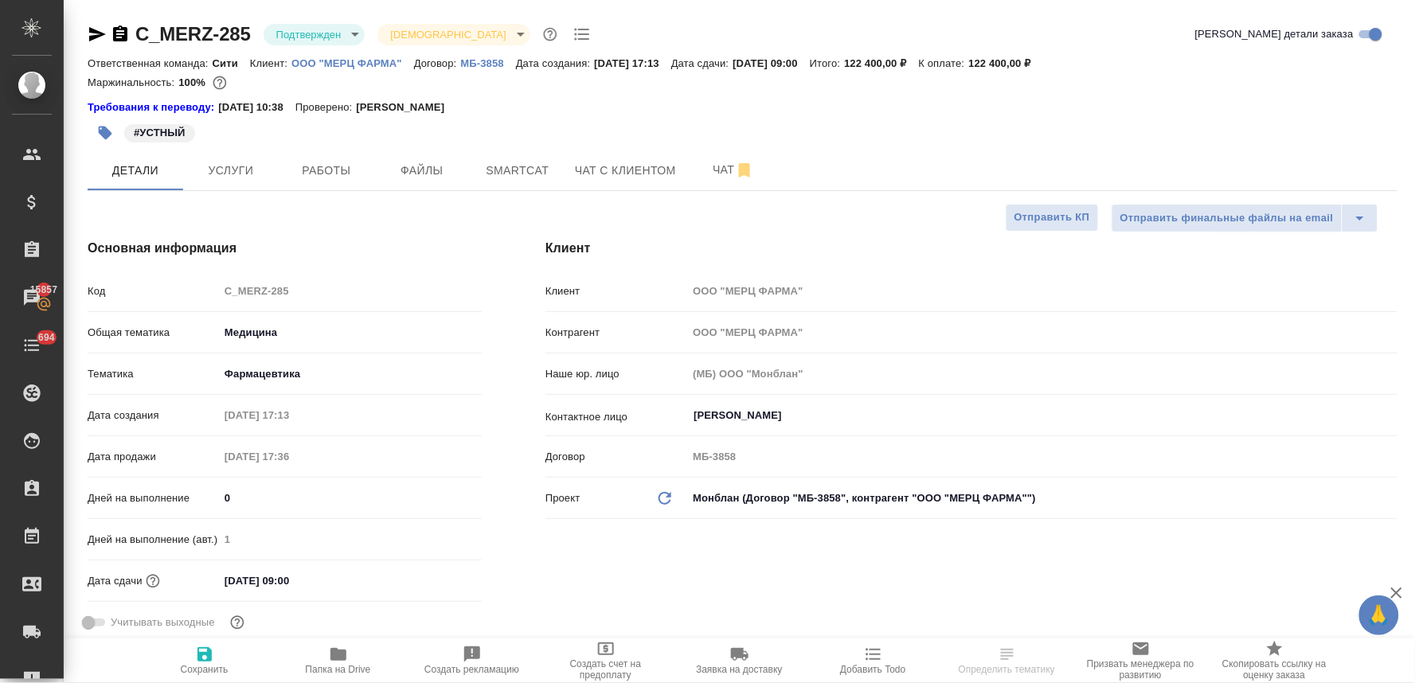
type textarea "x"
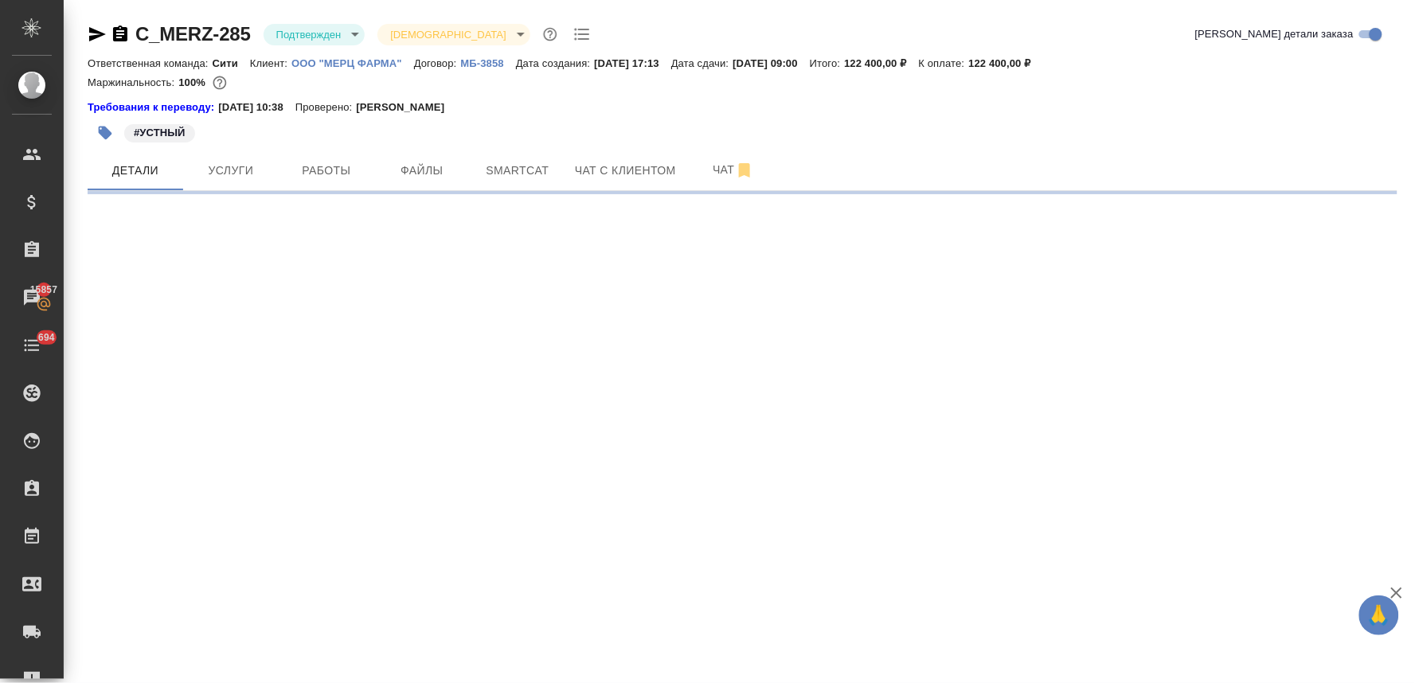
select select "RU"
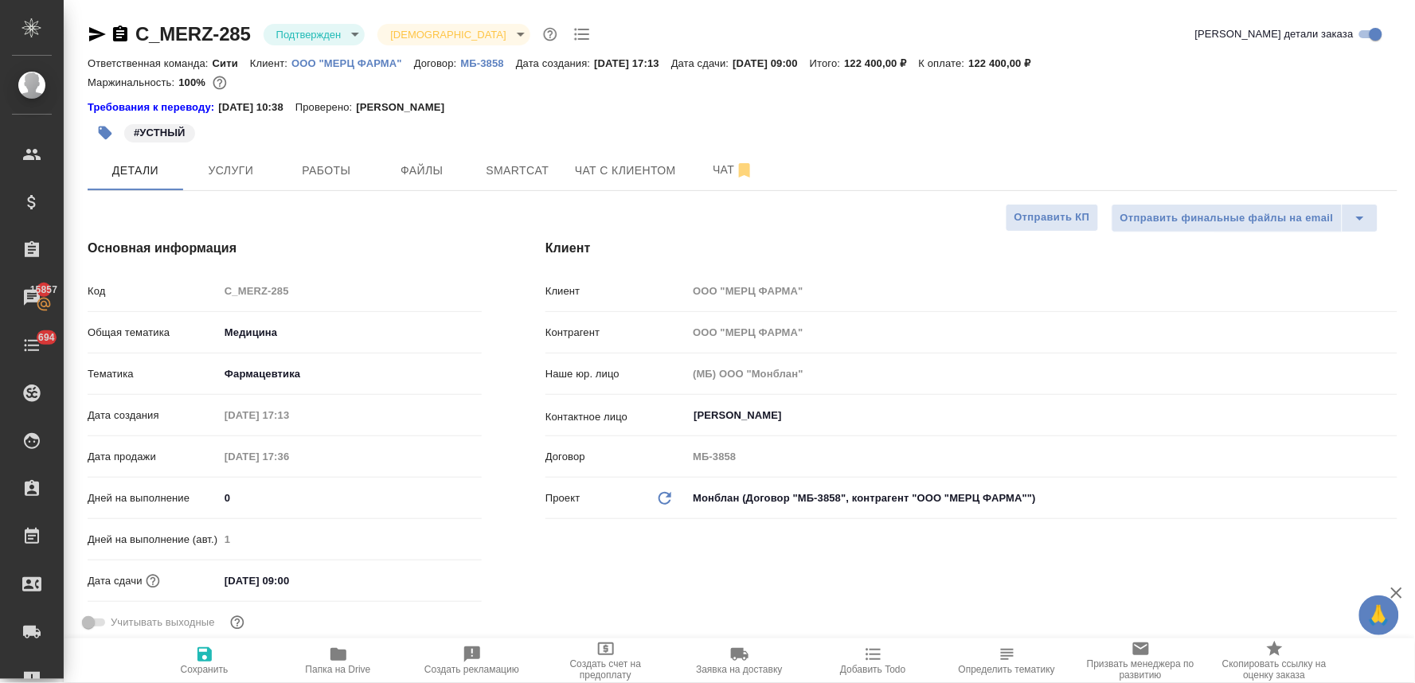
type textarea "x"
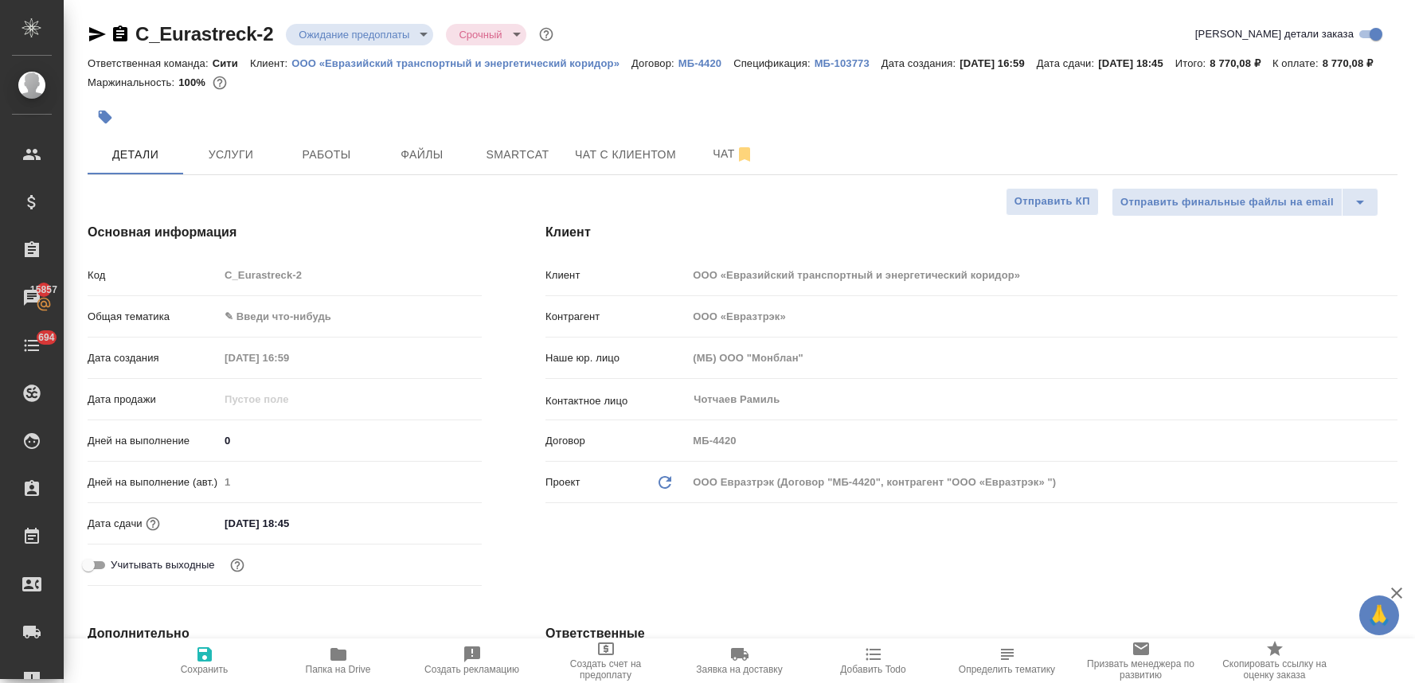
select select "RU"
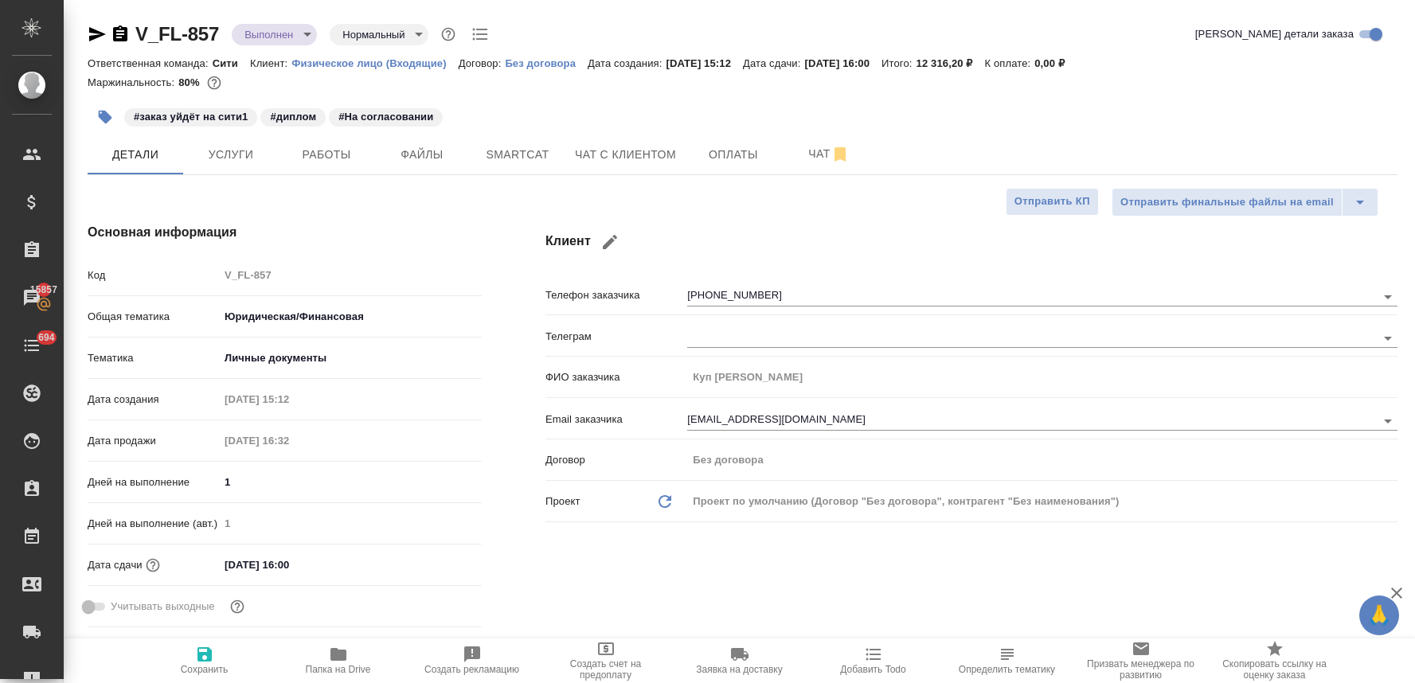
select select "RU"
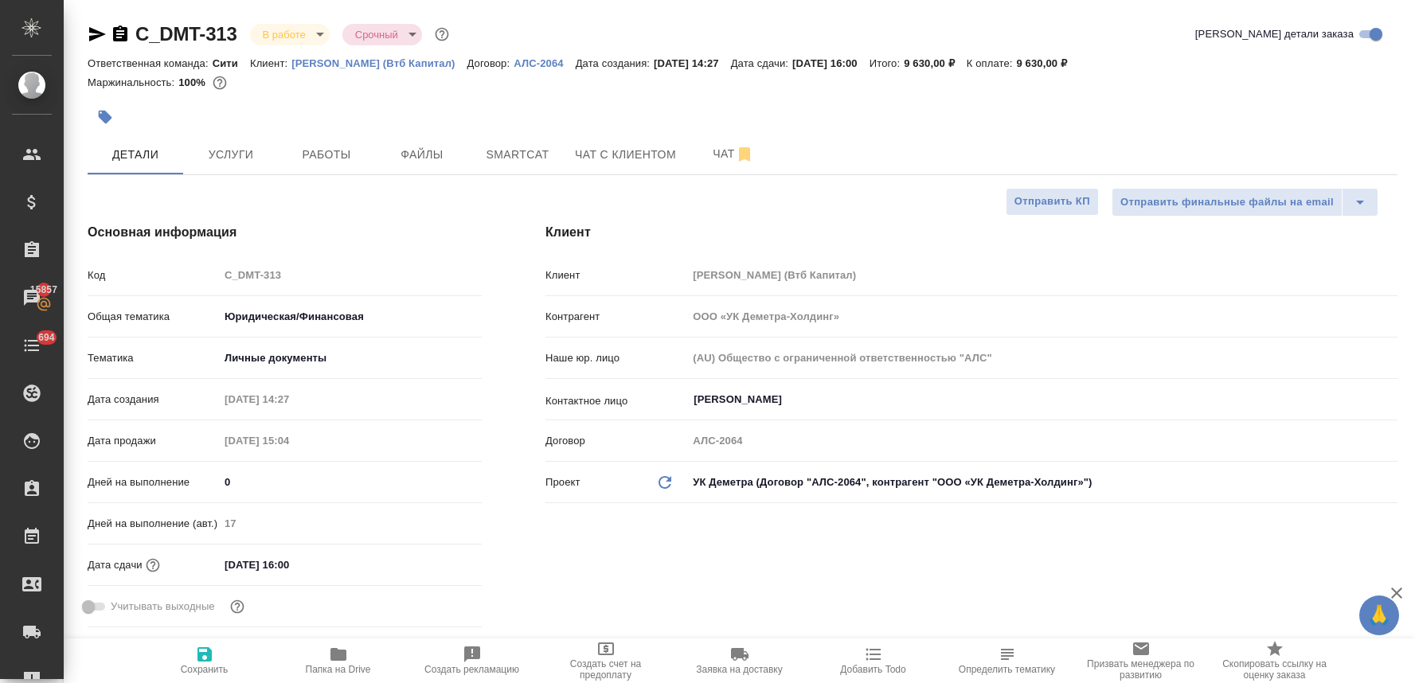
select select "RU"
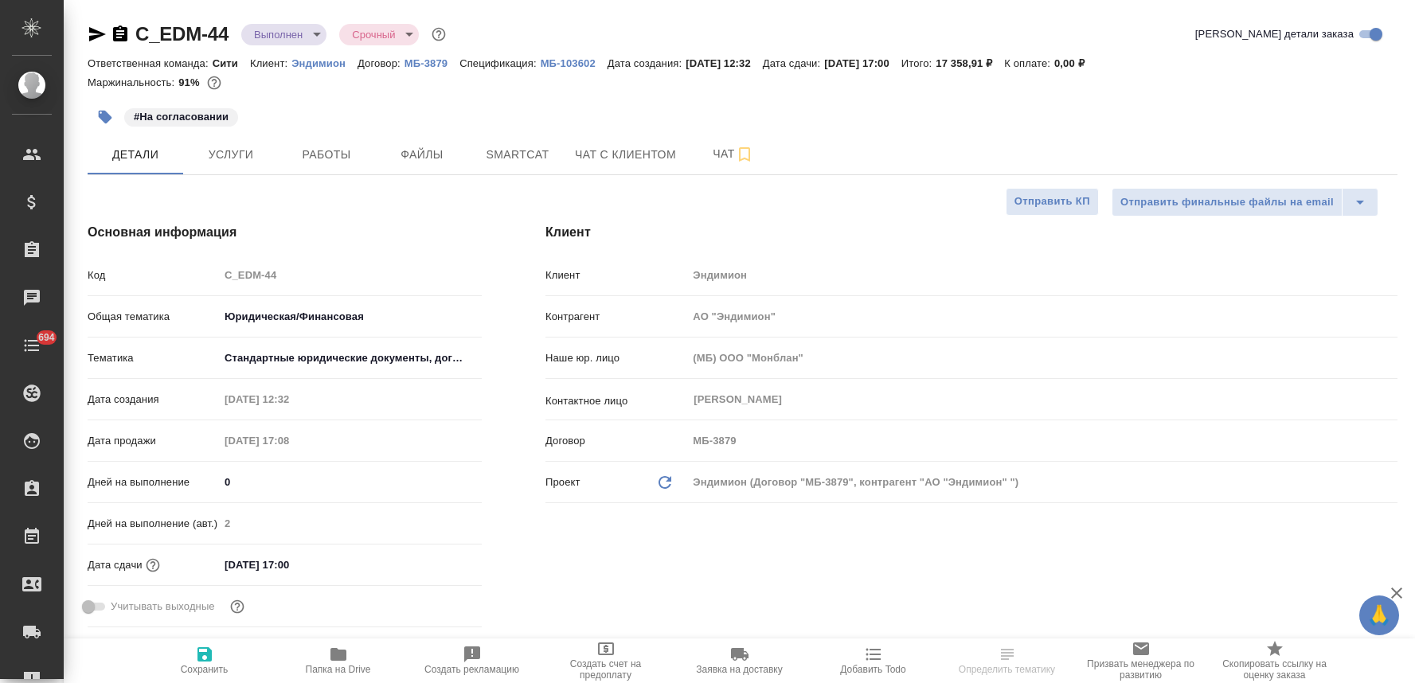
select select "RU"
click at [328, 64] on p "Эндимион" at bounding box center [324, 63] width 66 height 12
select select "RU"
type textarea "x"
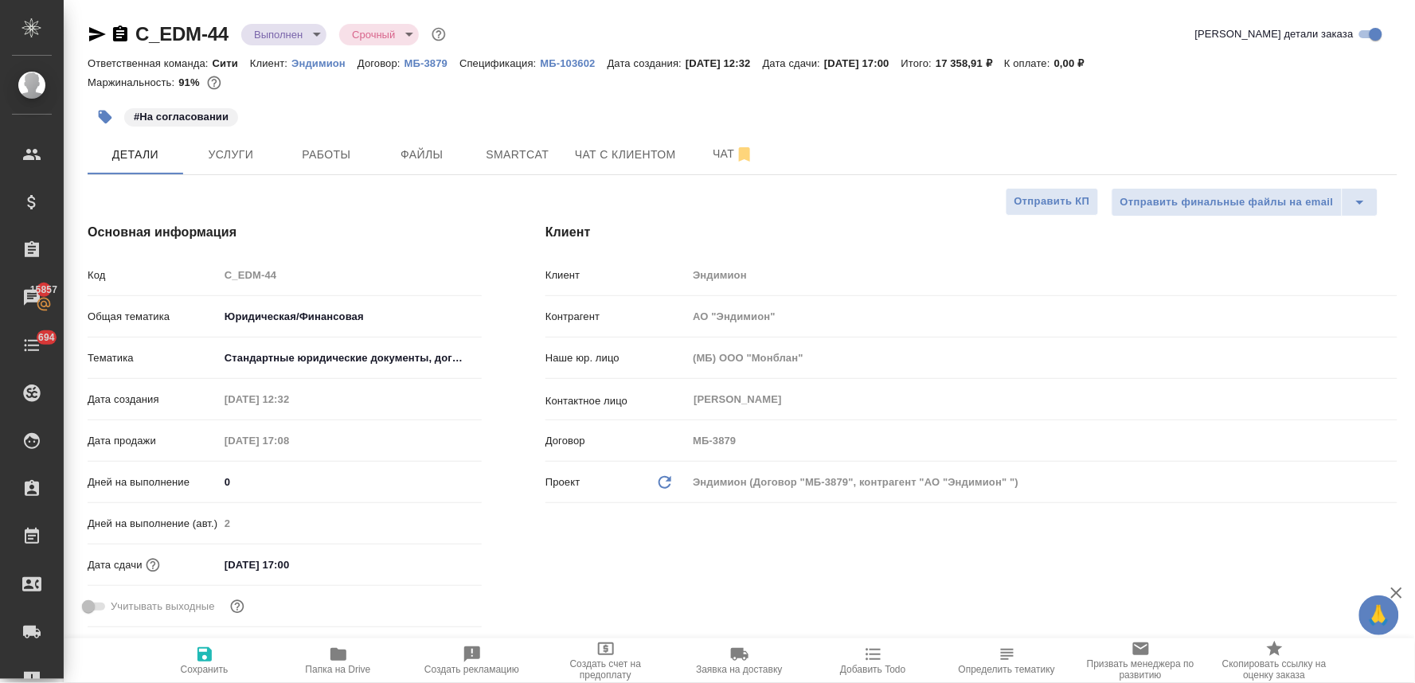
type textarea "x"
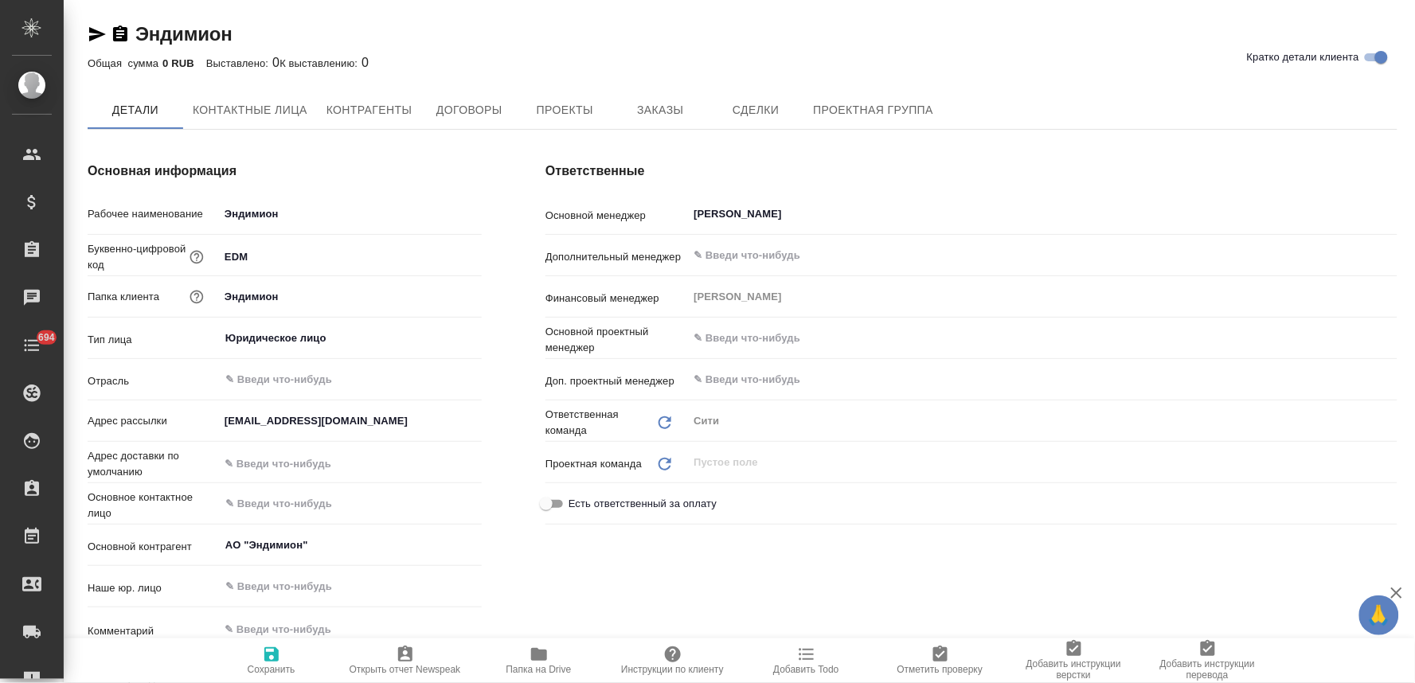
type textarea "x"
click at [672, 110] on span "Заказы" at bounding box center [660, 111] width 76 height 20
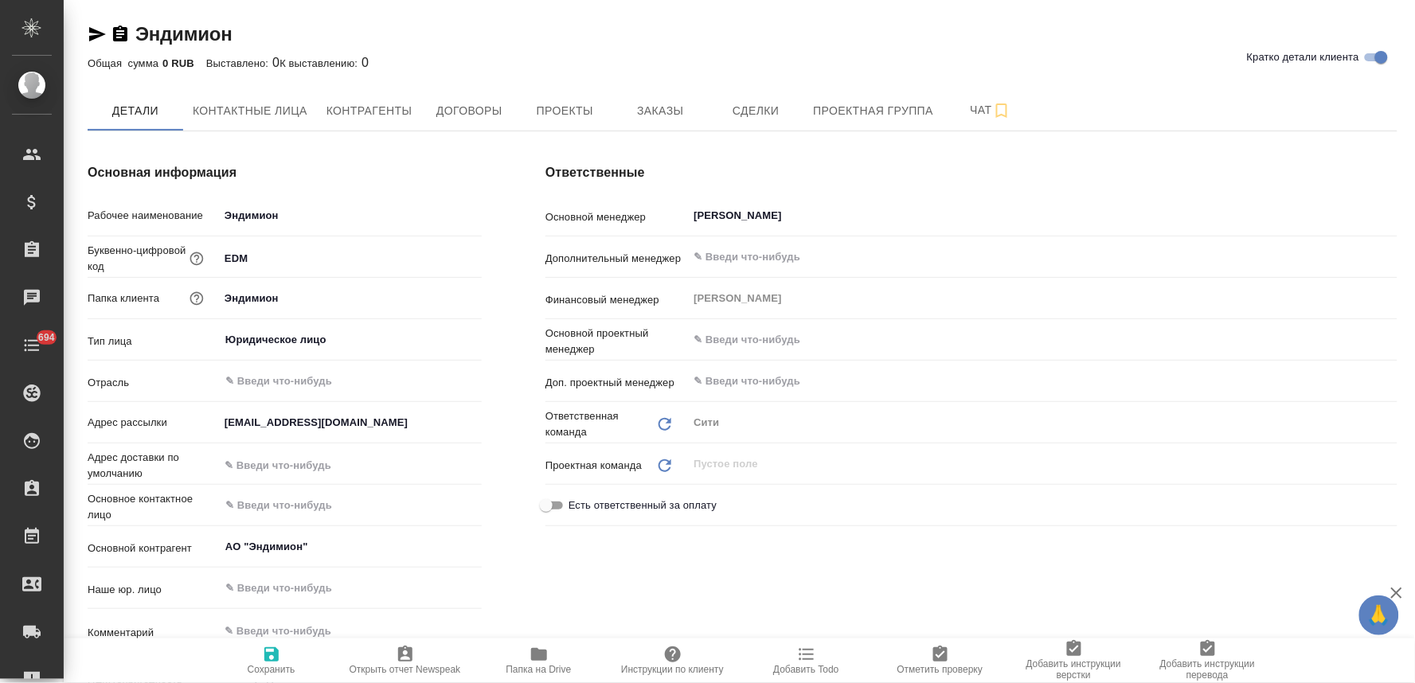
type textarea "x"
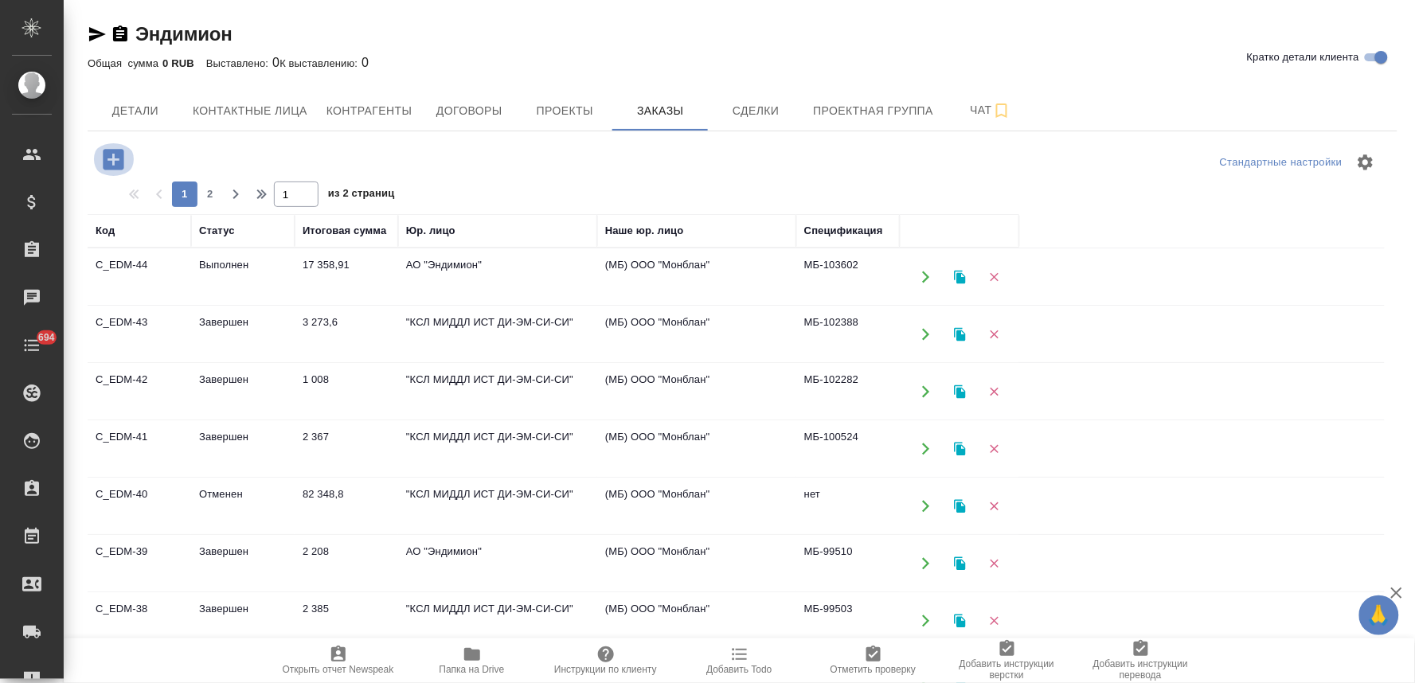
click at [118, 154] on icon "button" at bounding box center [113, 159] width 21 height 21
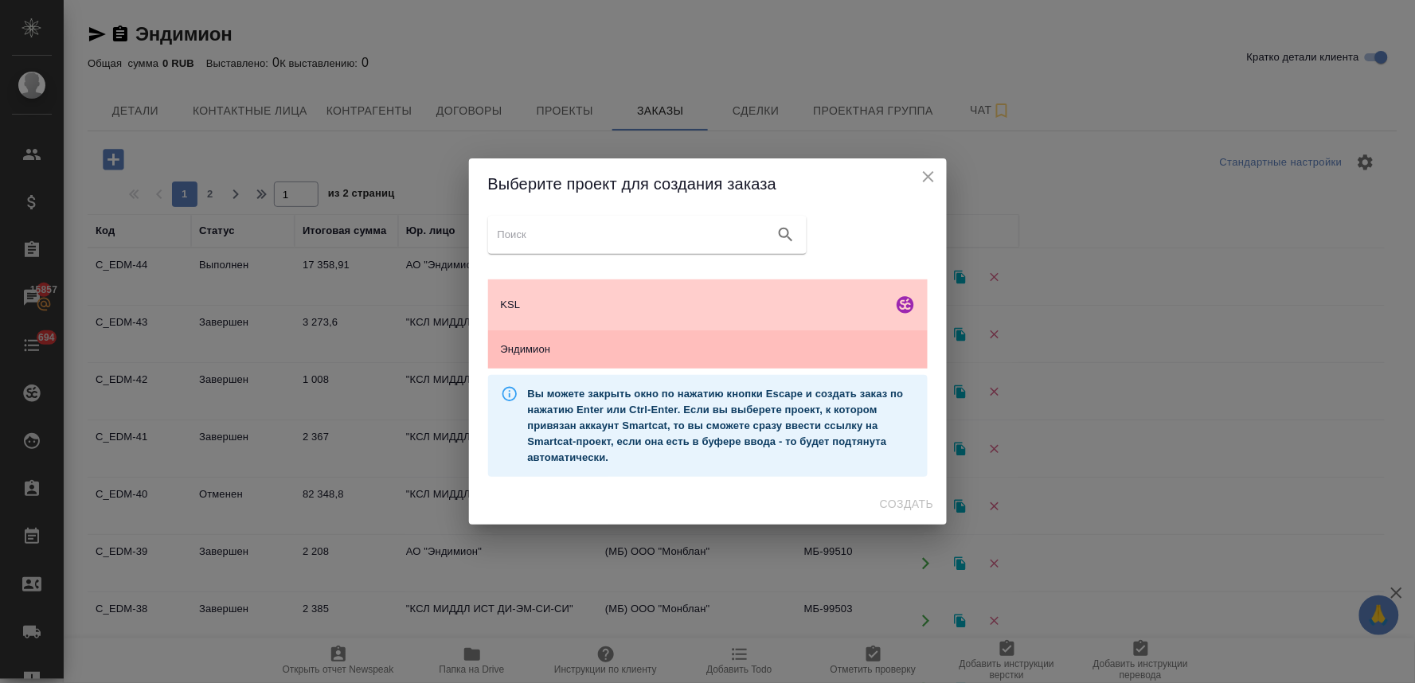
click at [548, 347] on span "Эндимион" at bounding box center [708, 350] width 414 height 16
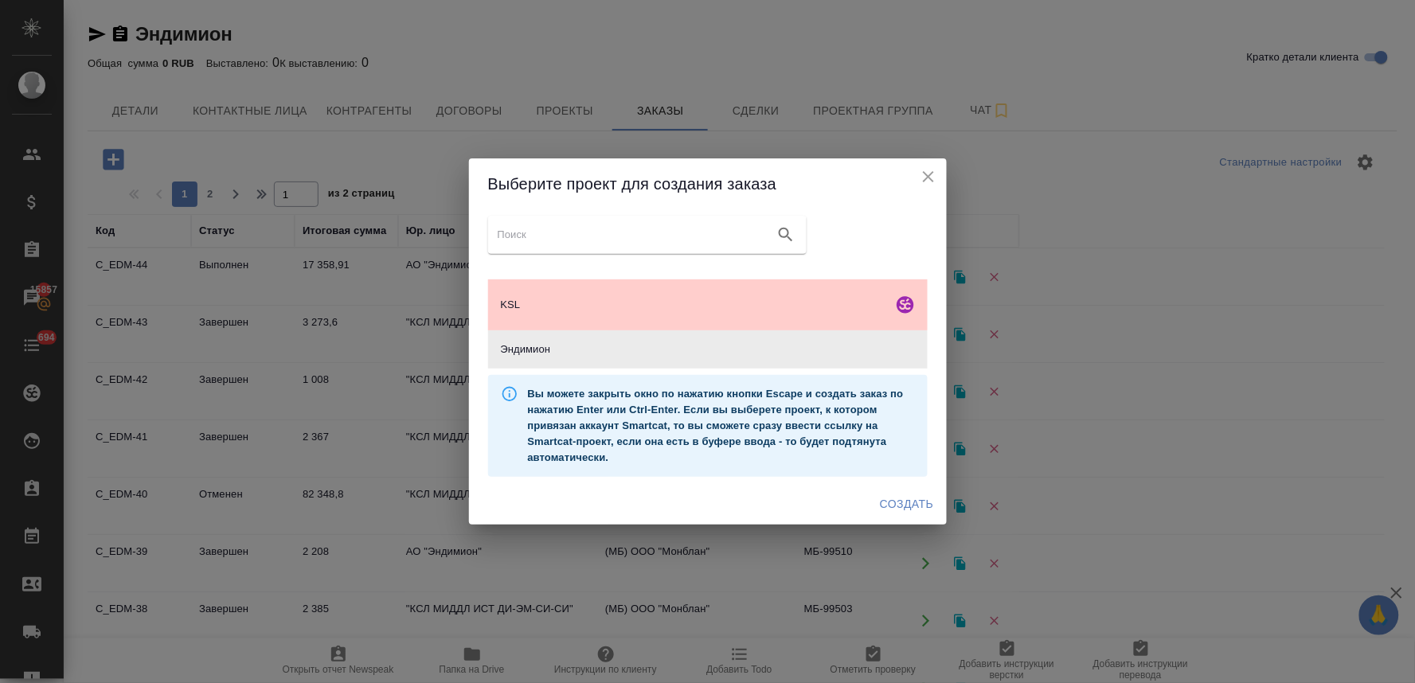
click at [905, 510] on span "Создать" at bounding box center [906, 505] width 53 height 20
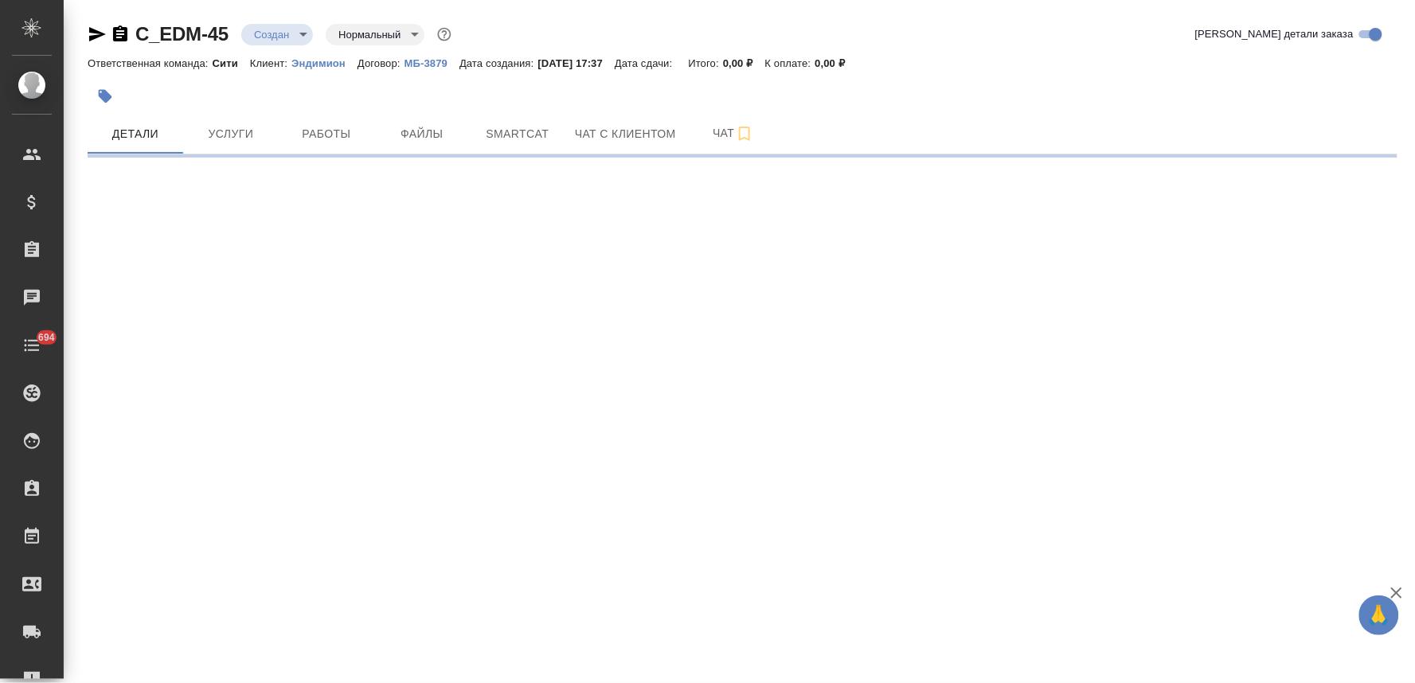
select select "RU"
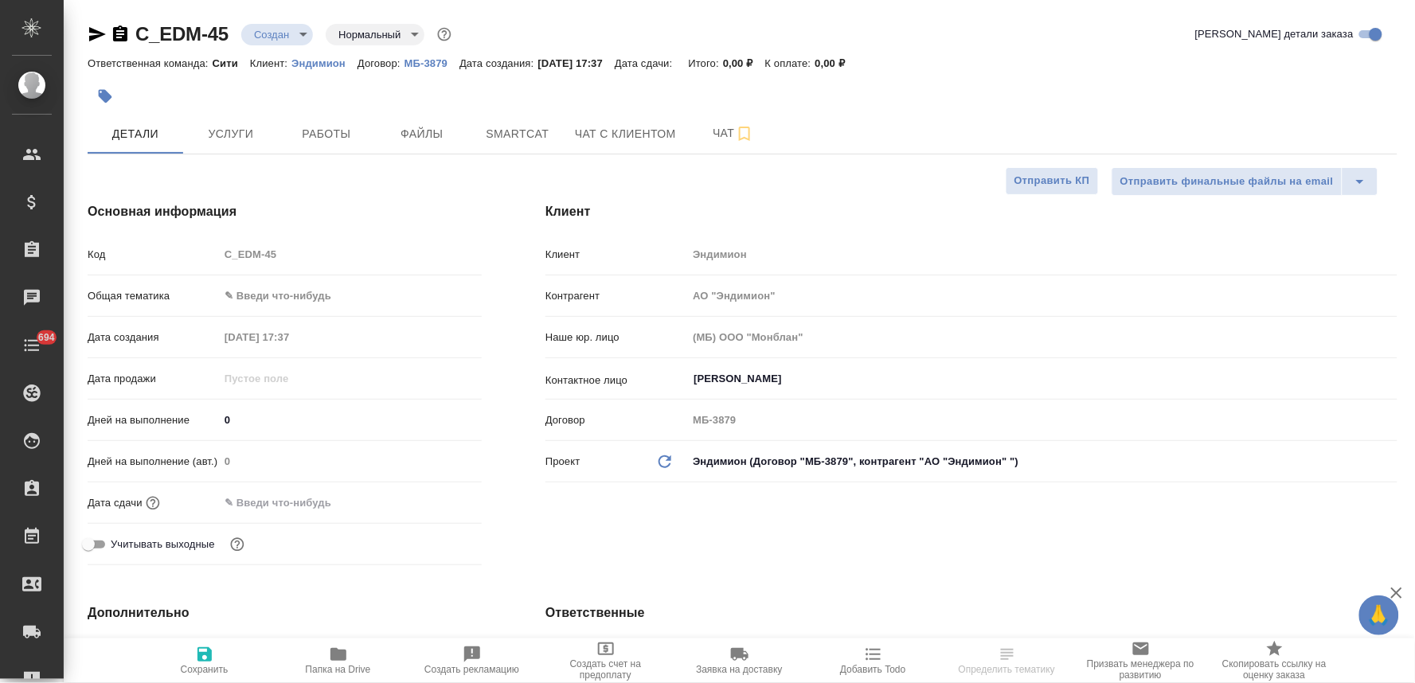
type textarea "x"
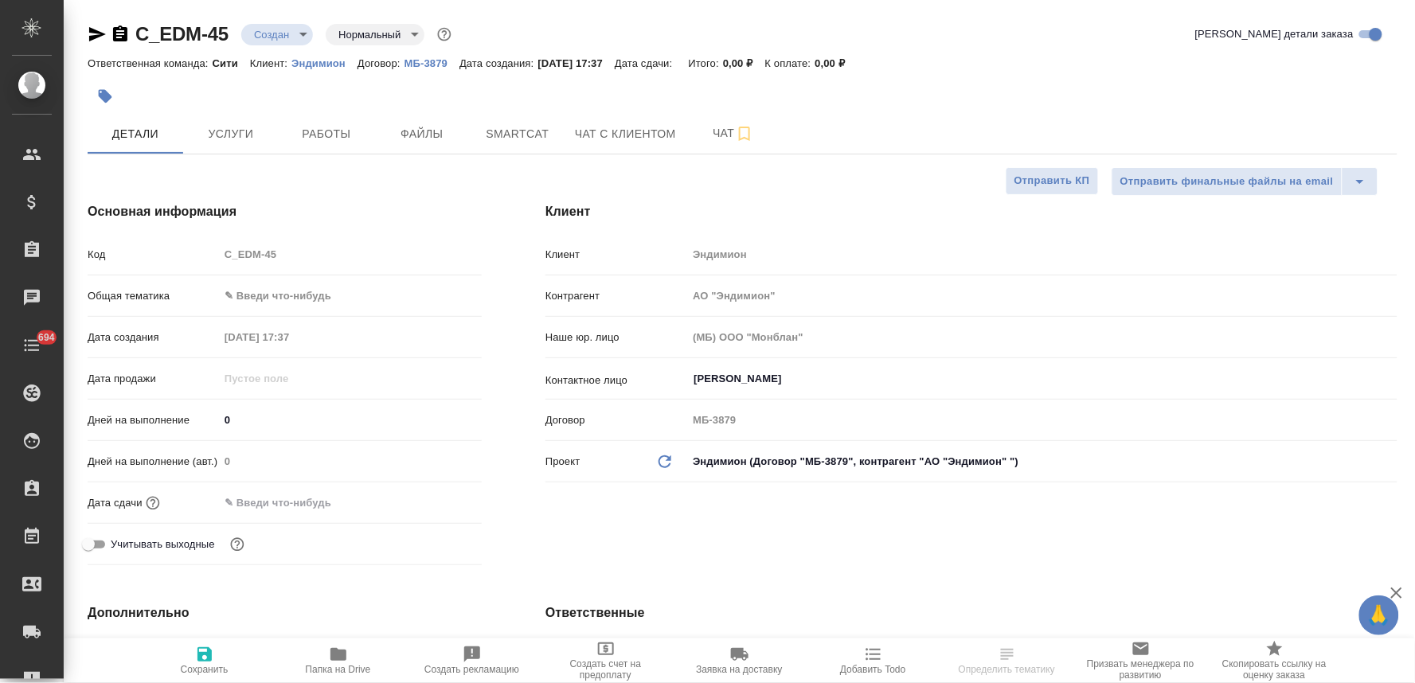
type textarea "x"
click at [215, 264] on div "Код C_EDM-45" at bounding box center [285, 254] width 394 height 28
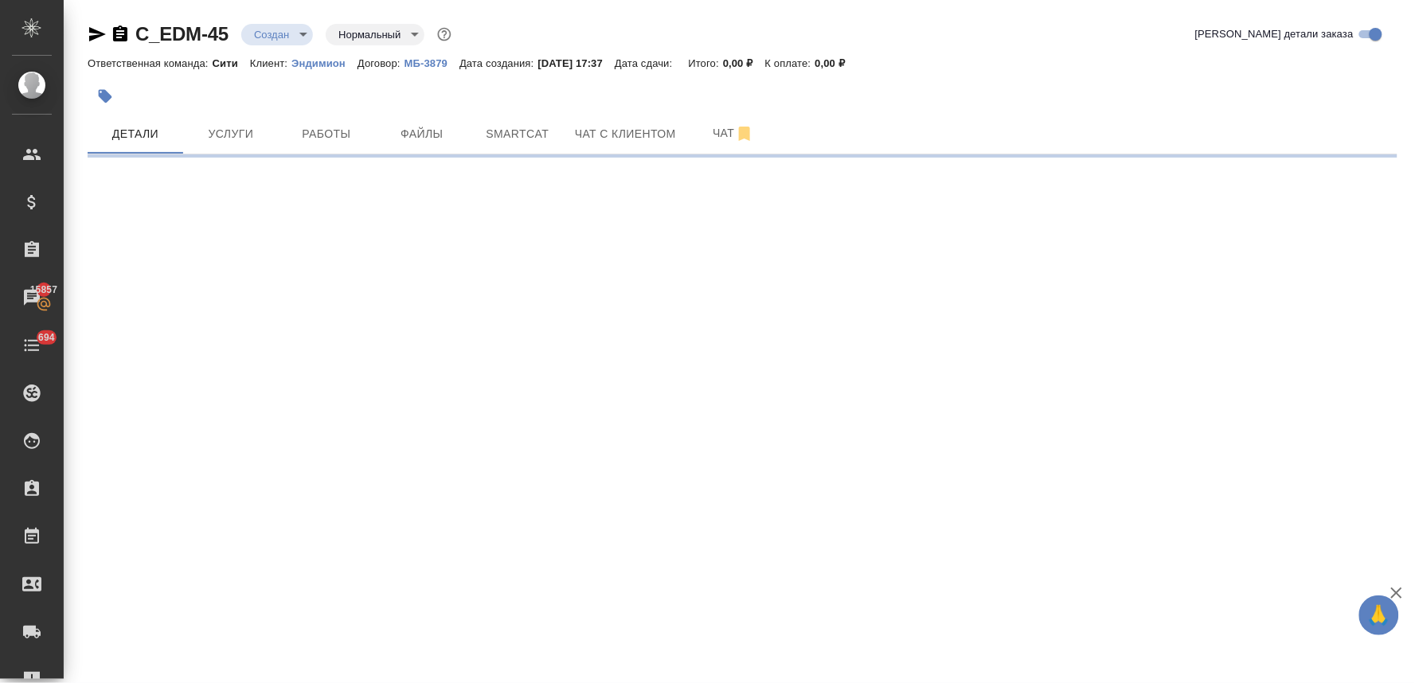
select select "RU"
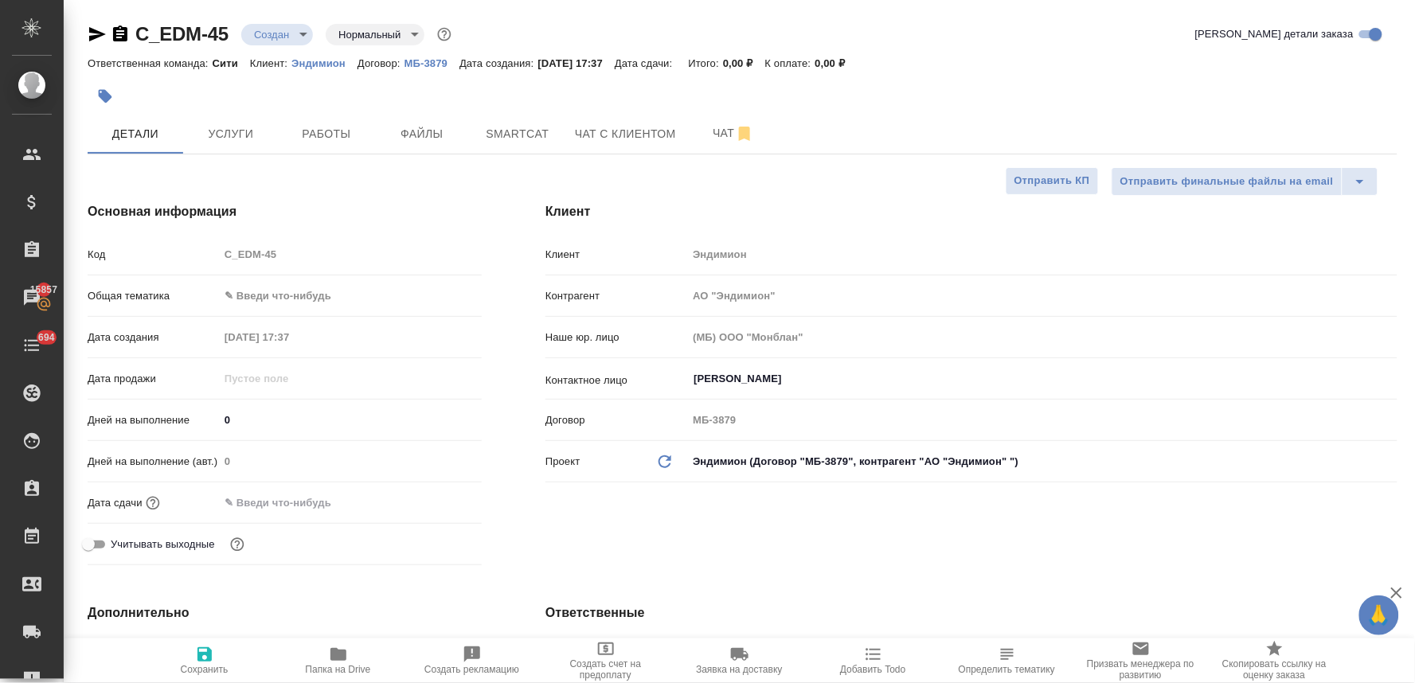
type textarea "x"
click at [522, 538] on div "[PERSON_NAME] Контрагент АО "Эндимион" Наше юр. лицо (МБ) ООО "Монблан" Контакт…" at bounding box center [972, 386] width 916 height 433
click at [424, 131] on span "Файлы" at bounding box center [422, 134] width 76 height 20
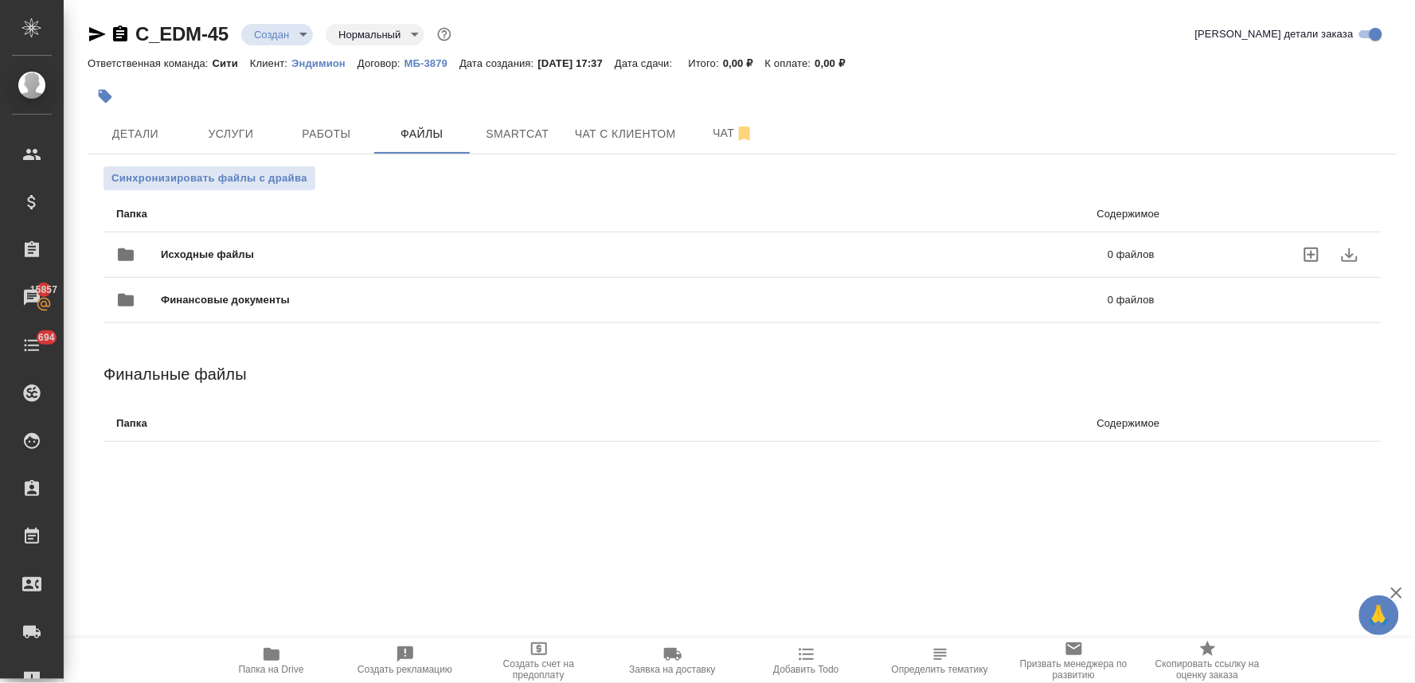
click at [1316, 249] on icon "uploadFiles" at bounding box center [1311, 254] width 19 height 19
click at [0, 0] on input "uploadFiles" at bounding box center [0, 0] width 0 height 0
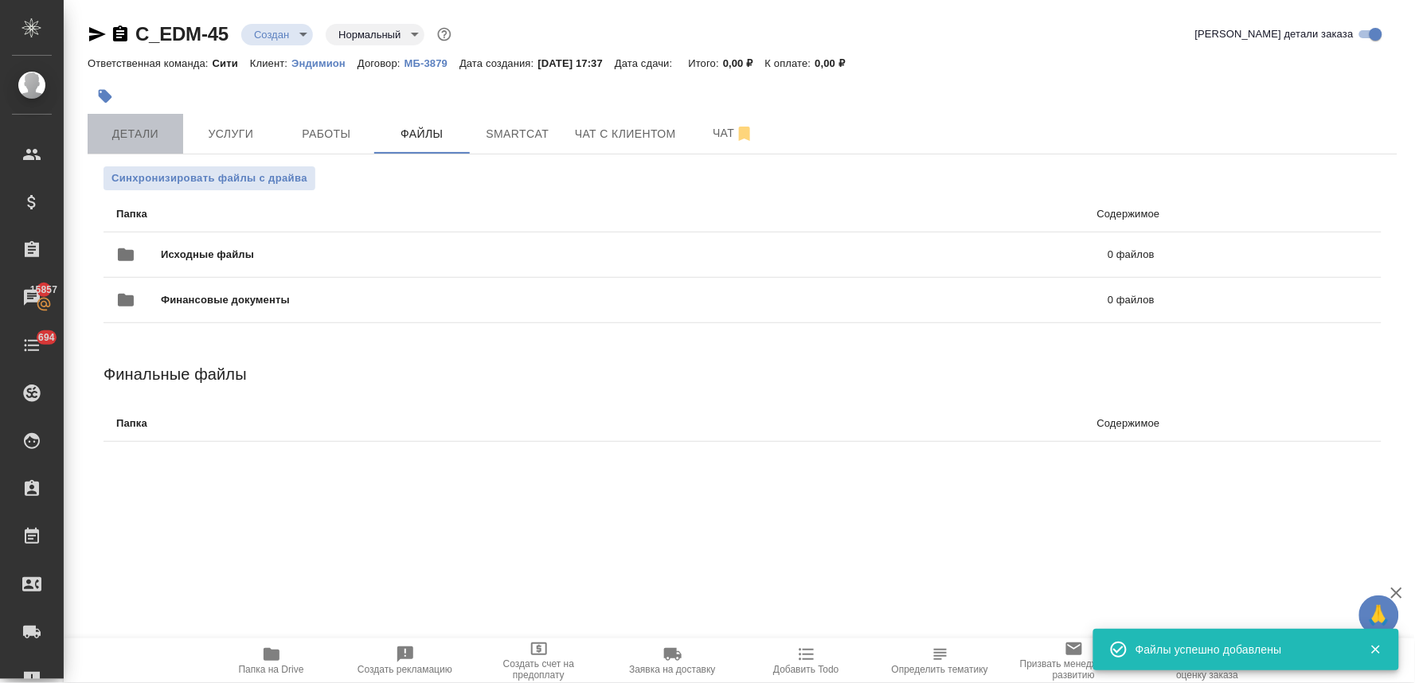
click at [132, 136] on span "Детали" at bounding box center [135, 134] width 76 height 20
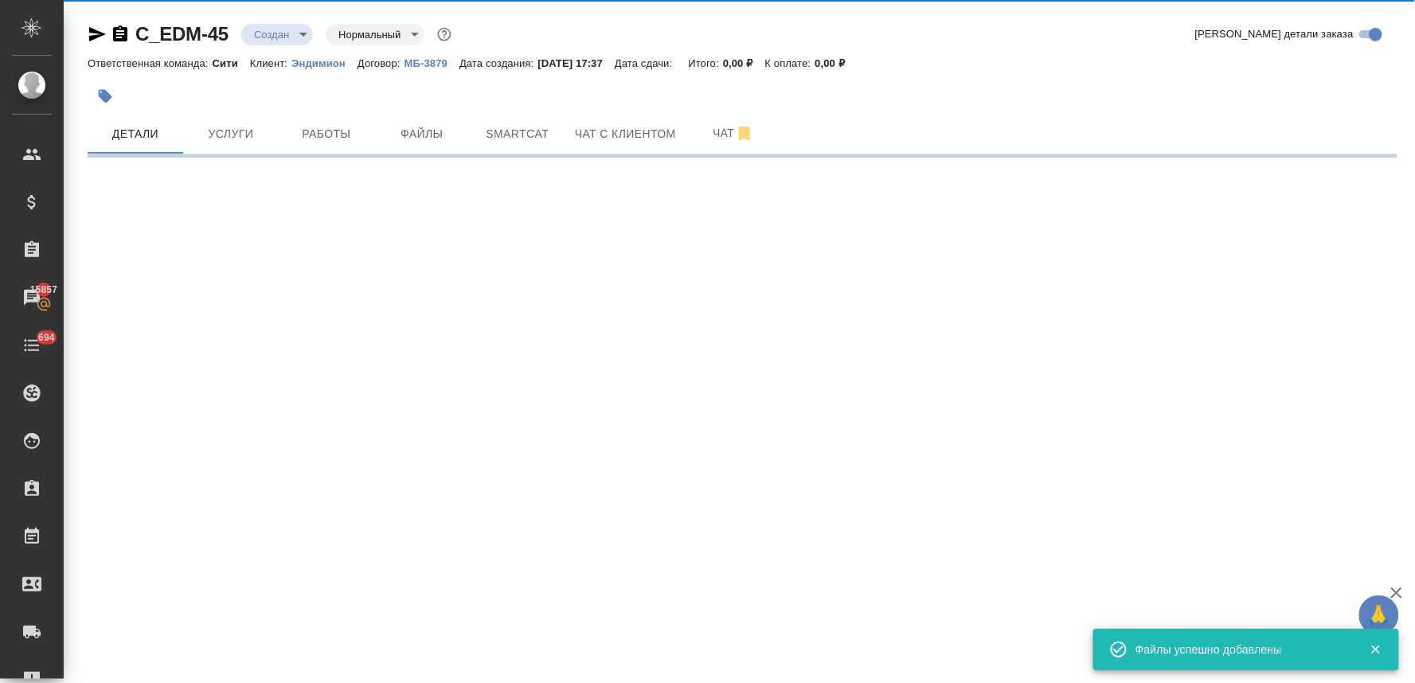
select select "RU"
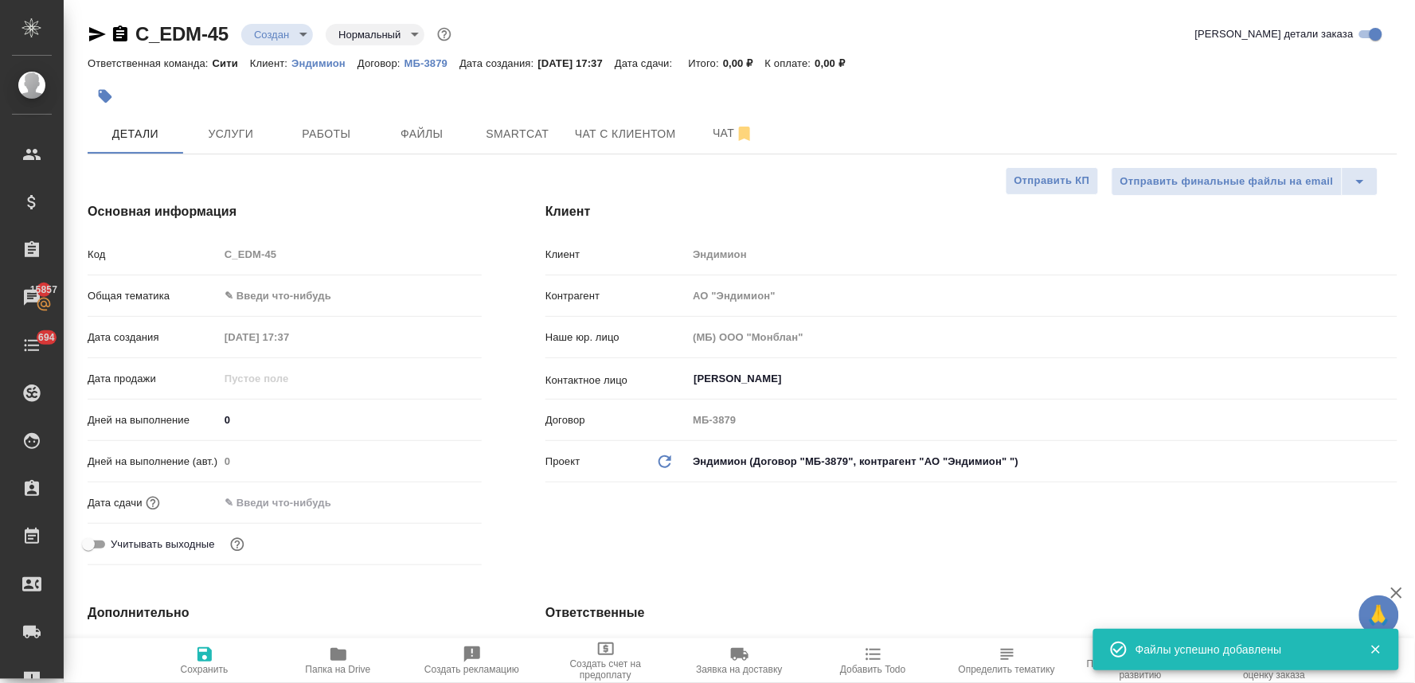
type textarea "x"
click at [301, 499] on input "text" at bounding box center [288, 502] width 139 height 23
click at [428, 499] on icon "button" at bounding box center [435, 501] width 14 height 16
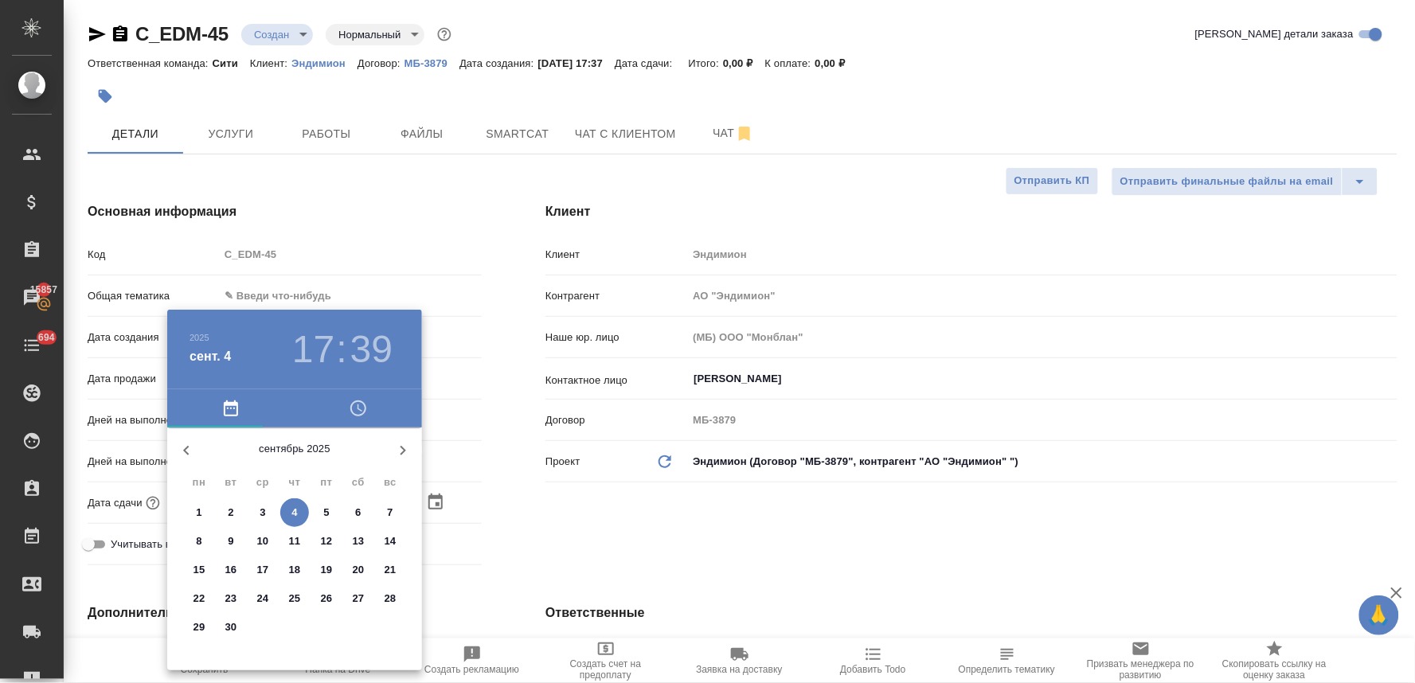
click at [362, 415] on icon "button" at bounding box center [358, 409] width 16 height 16
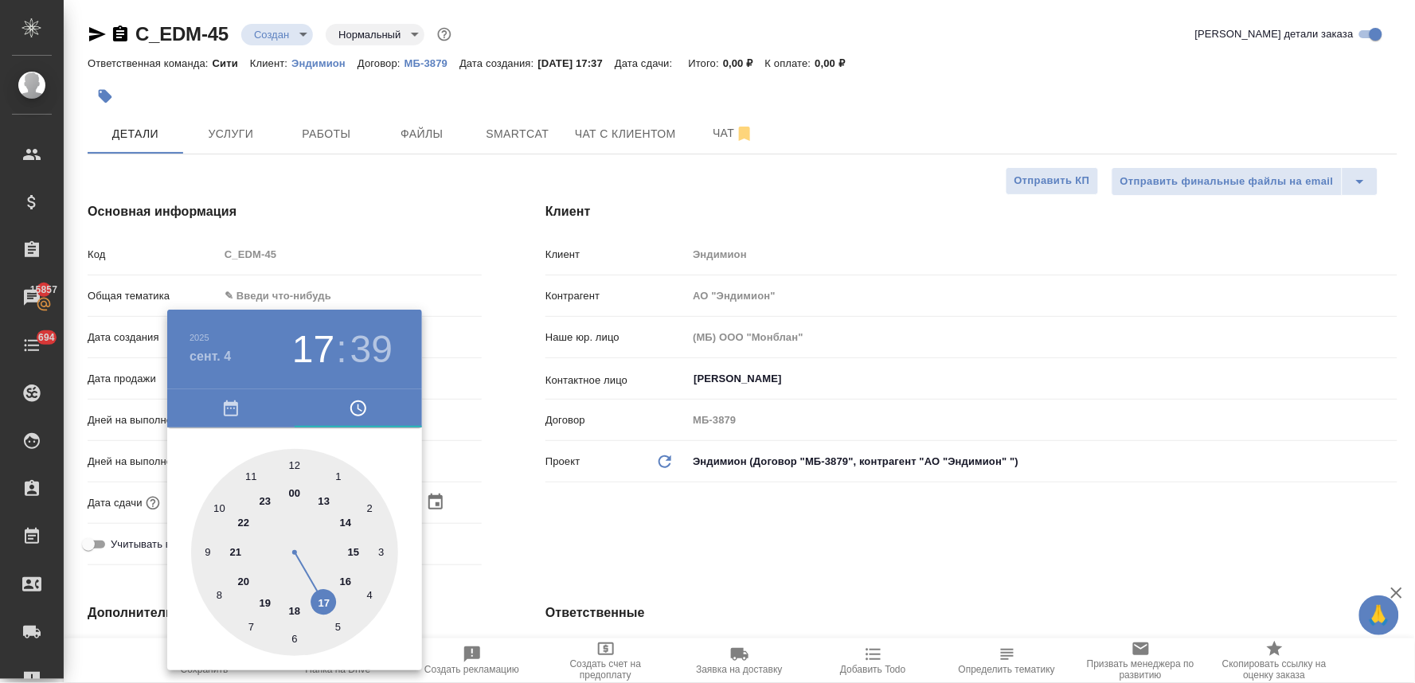
click at [300, 611] on div at bounding box center [294, 552] width 207 height 207
type input "04.09.2025 18:39"
type textarea "x"
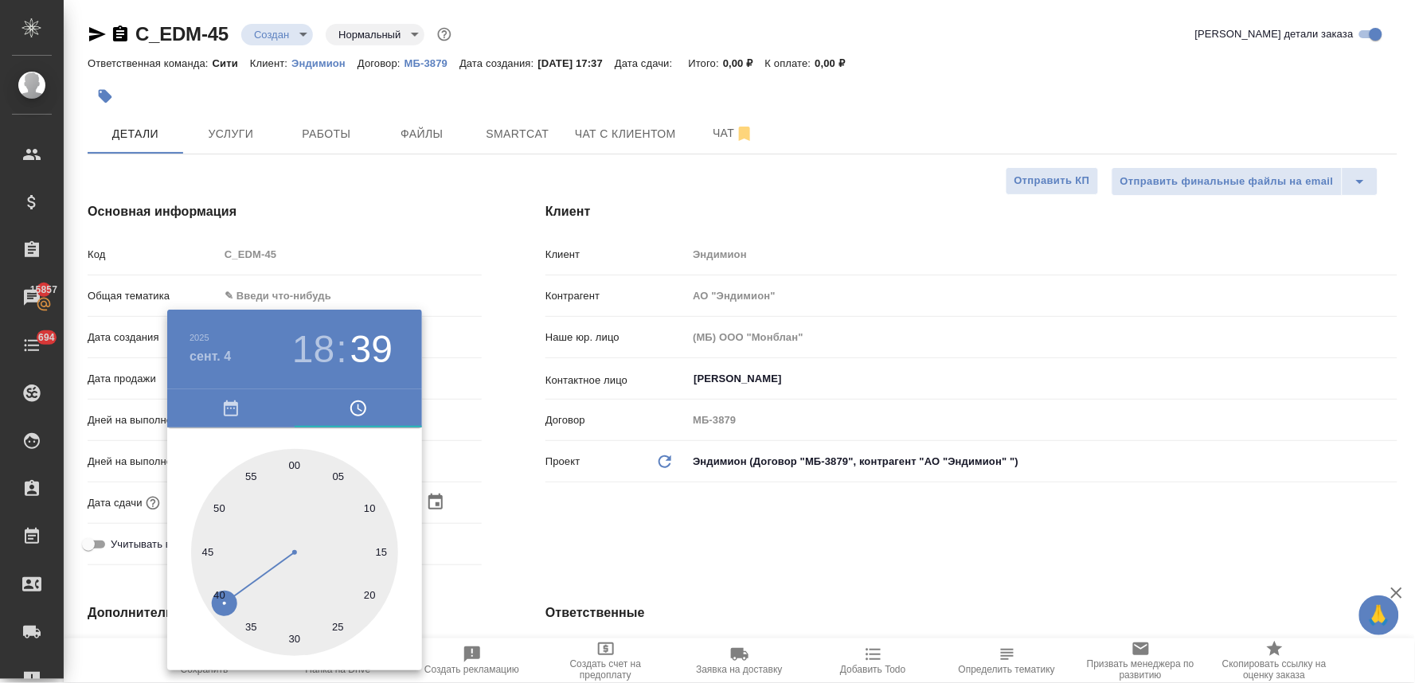
click at [252, 475] on div at bounding box center [294, 552] width 207 height 207
type input "04.09.2025 18:55"
type textarea "x"
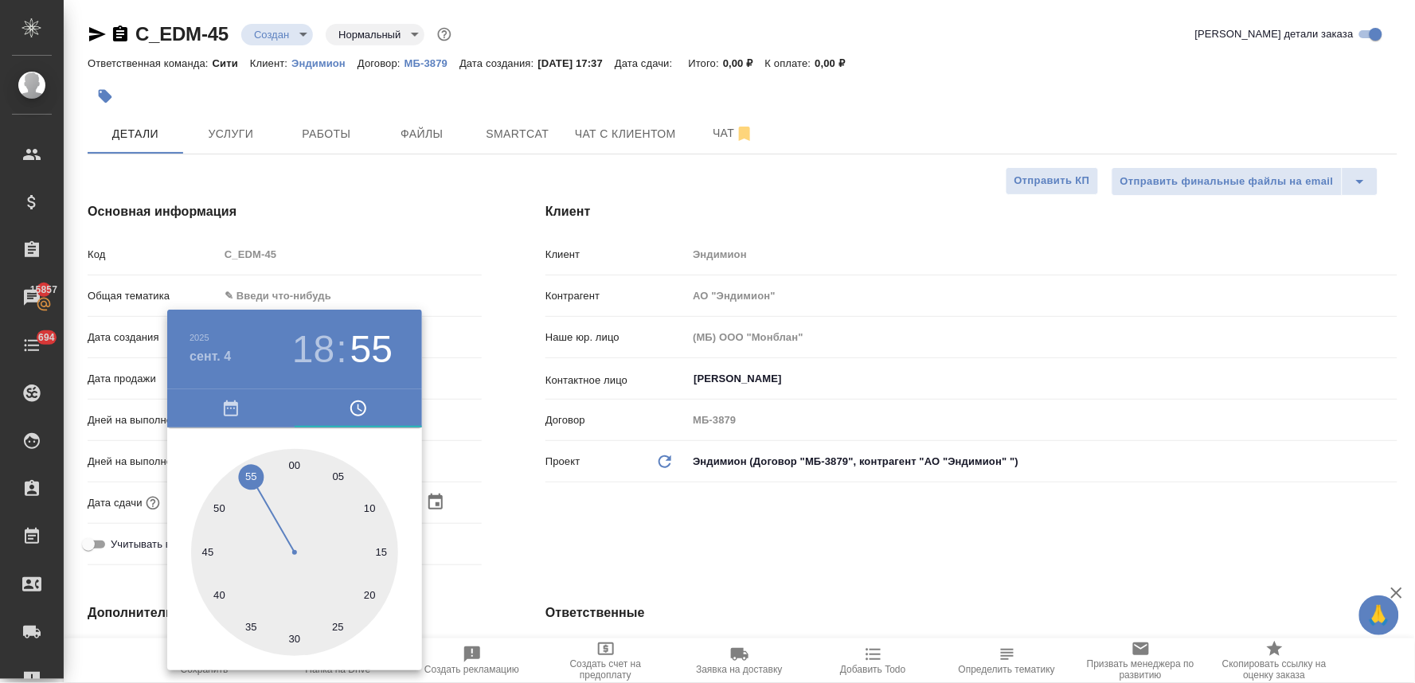
click at [624, 536] on div at bounding box center [707, 341] width 1415 height 683
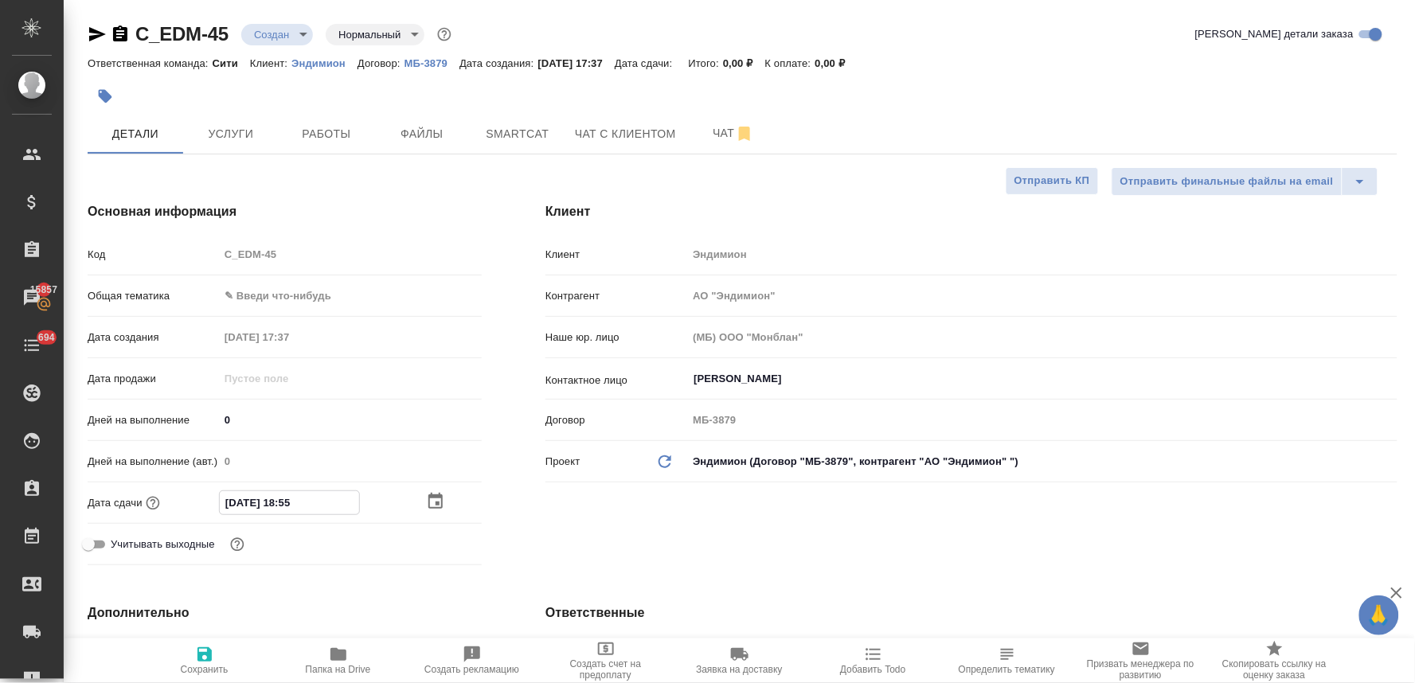
click at [293, 502] on input "04.09.2025 18:55" at bounding box center [289, 502] width 139 height 23
type input "04.09.2025 15:5_"
type textarea "x"
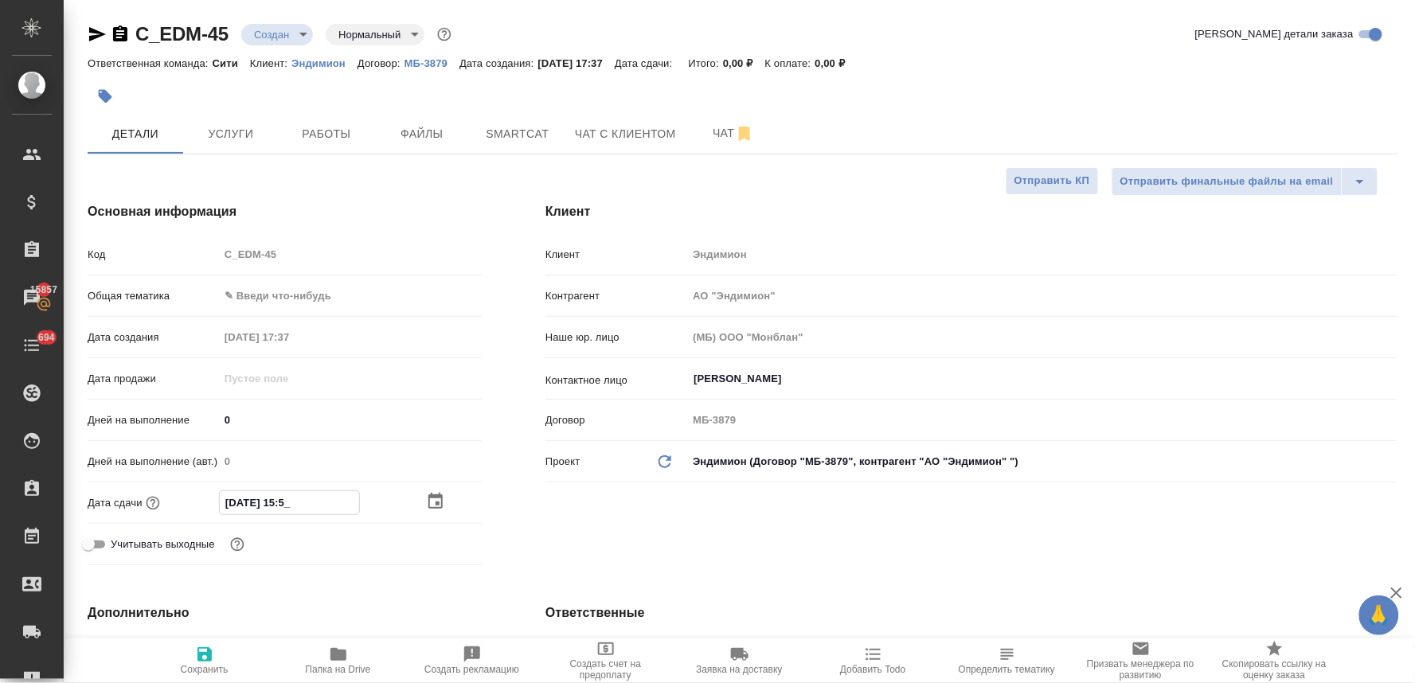
type input "04.09.2025 17:55"
type textarea "x"
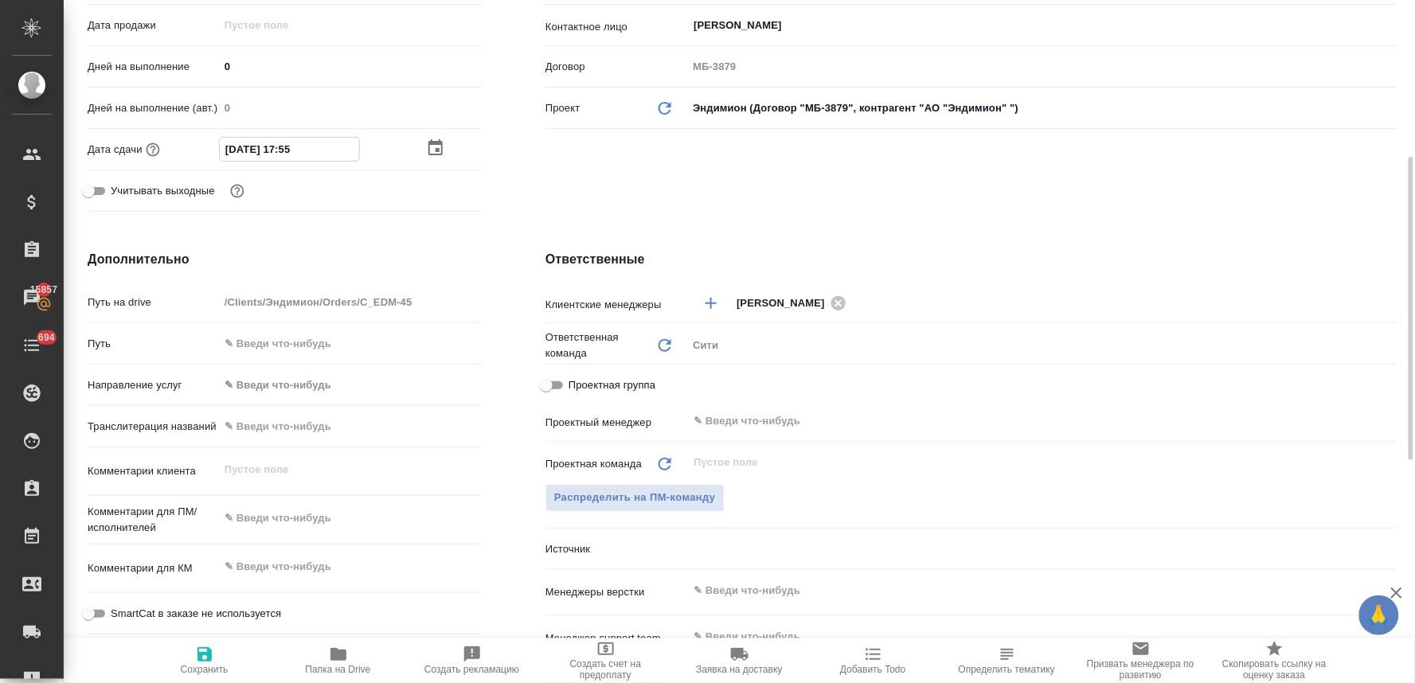
type input "04.09.2025 17:55"
type textarea "x"
click at [314, 522] on textarea at bounding box center [350, 518] width 263 height 27
type textarea "x"
type textarea "п"
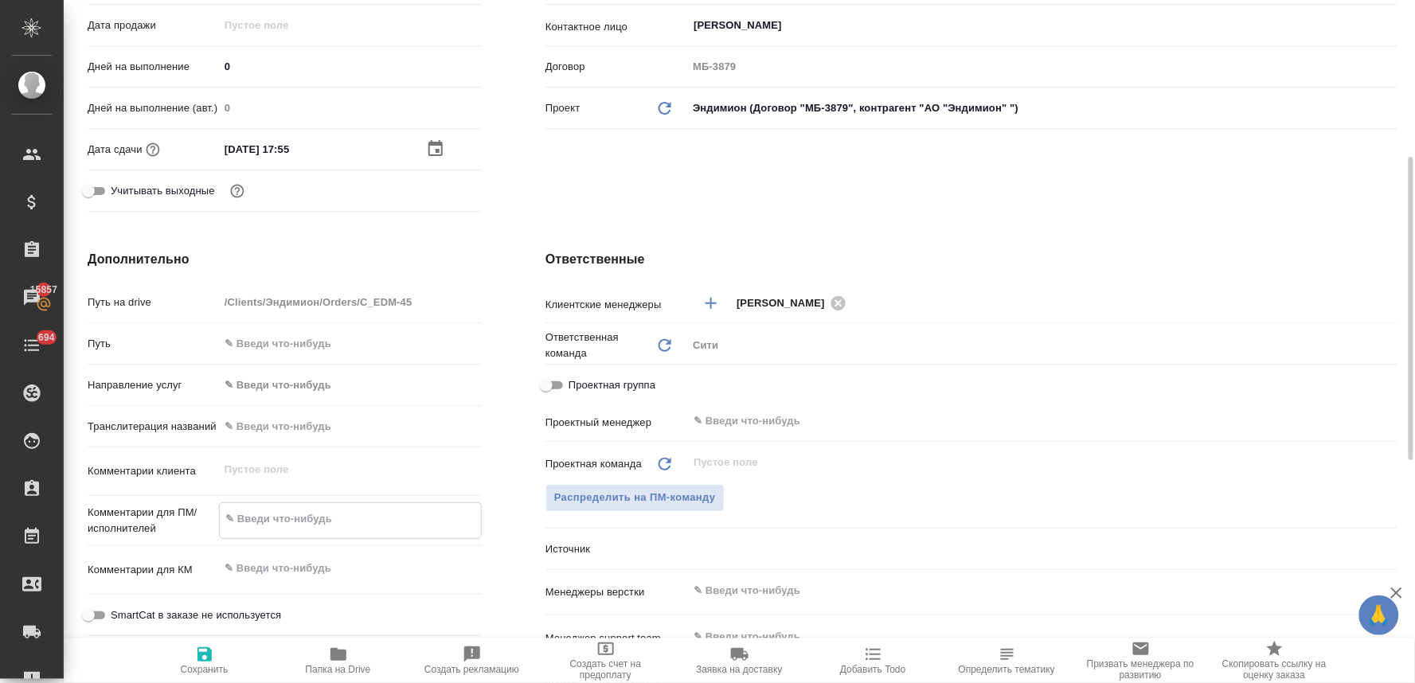
type textarea "x"
type textarea "по"
type textarea "x"
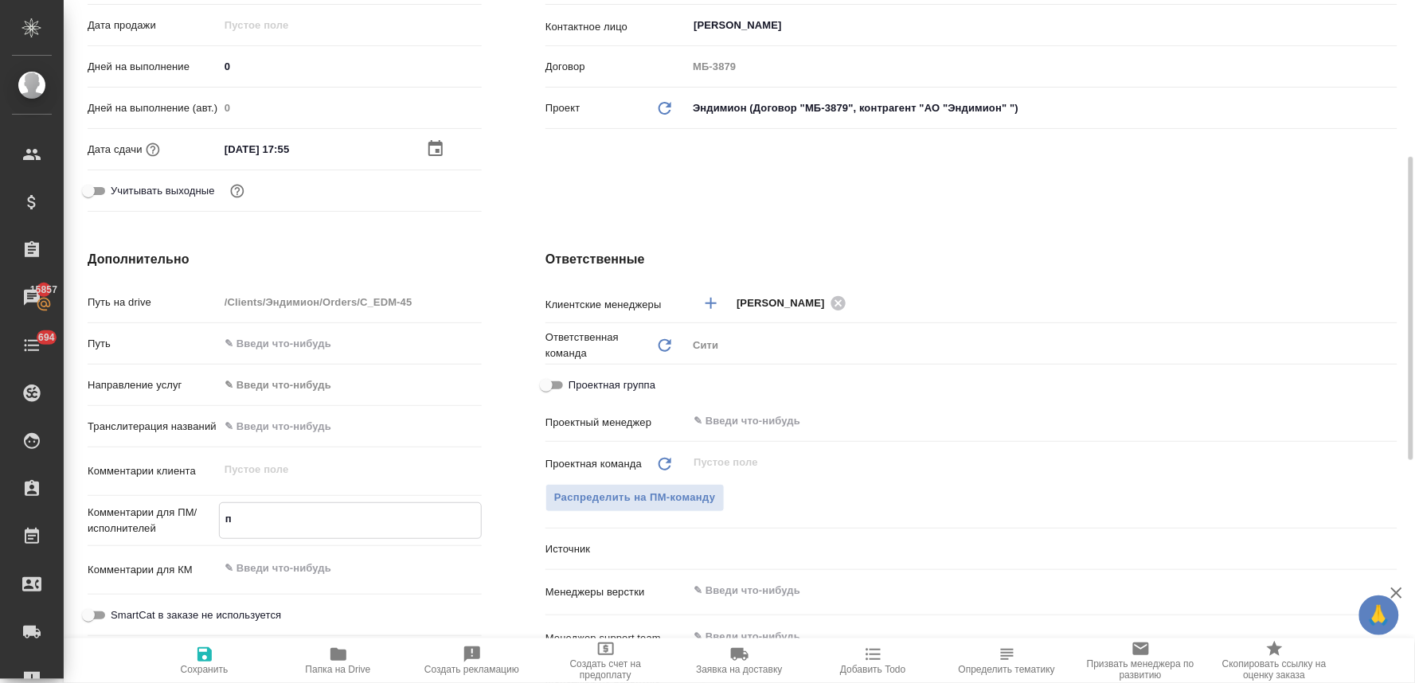
type textarea "x"
type textarea "пос"
type textarea "x"
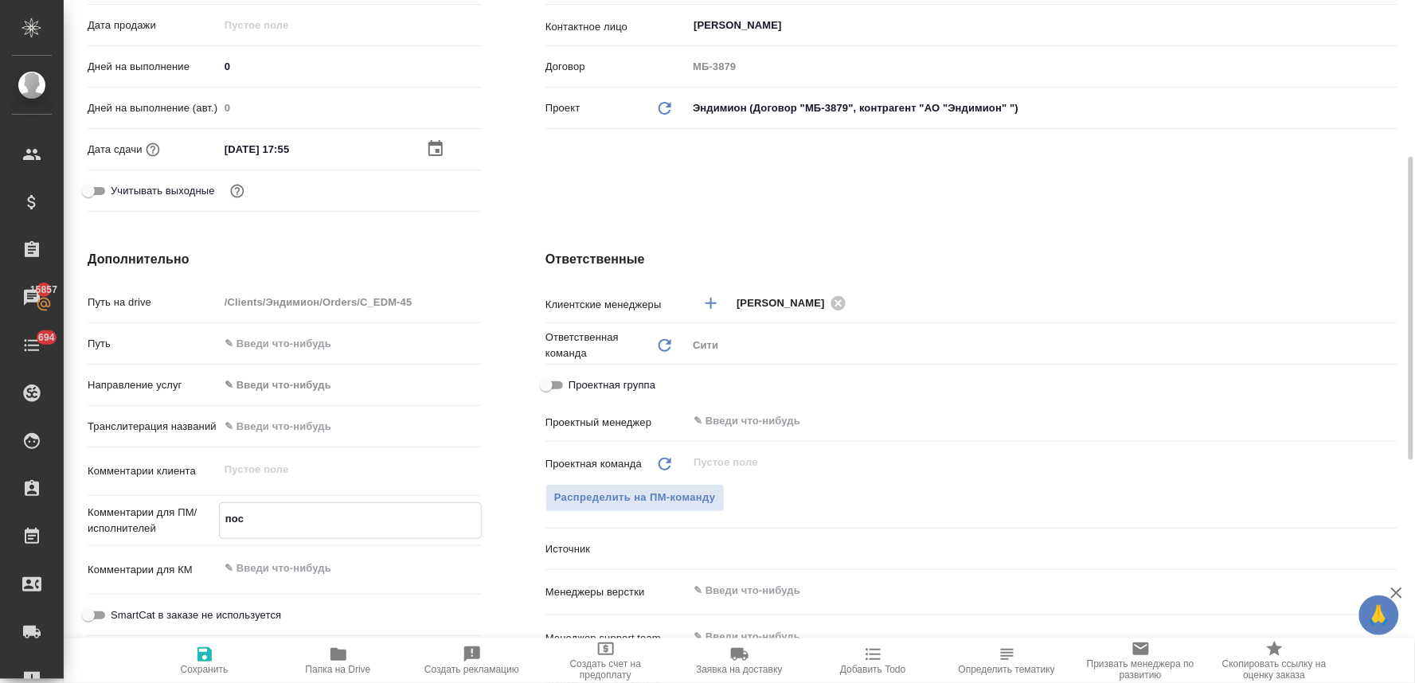
type textarea "x"
type textarea "посч"
type textarea "x"
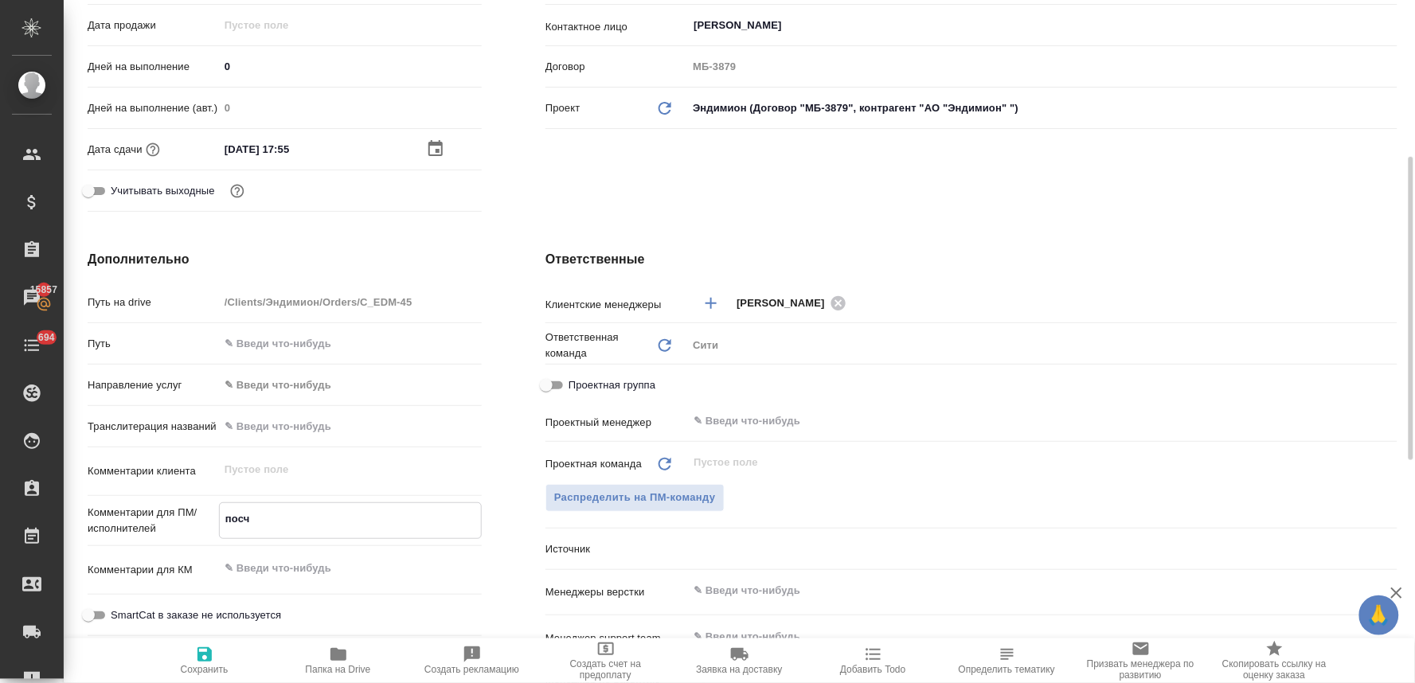
type textarea "посчи"
type textarea "x"
type textarea "посчит"
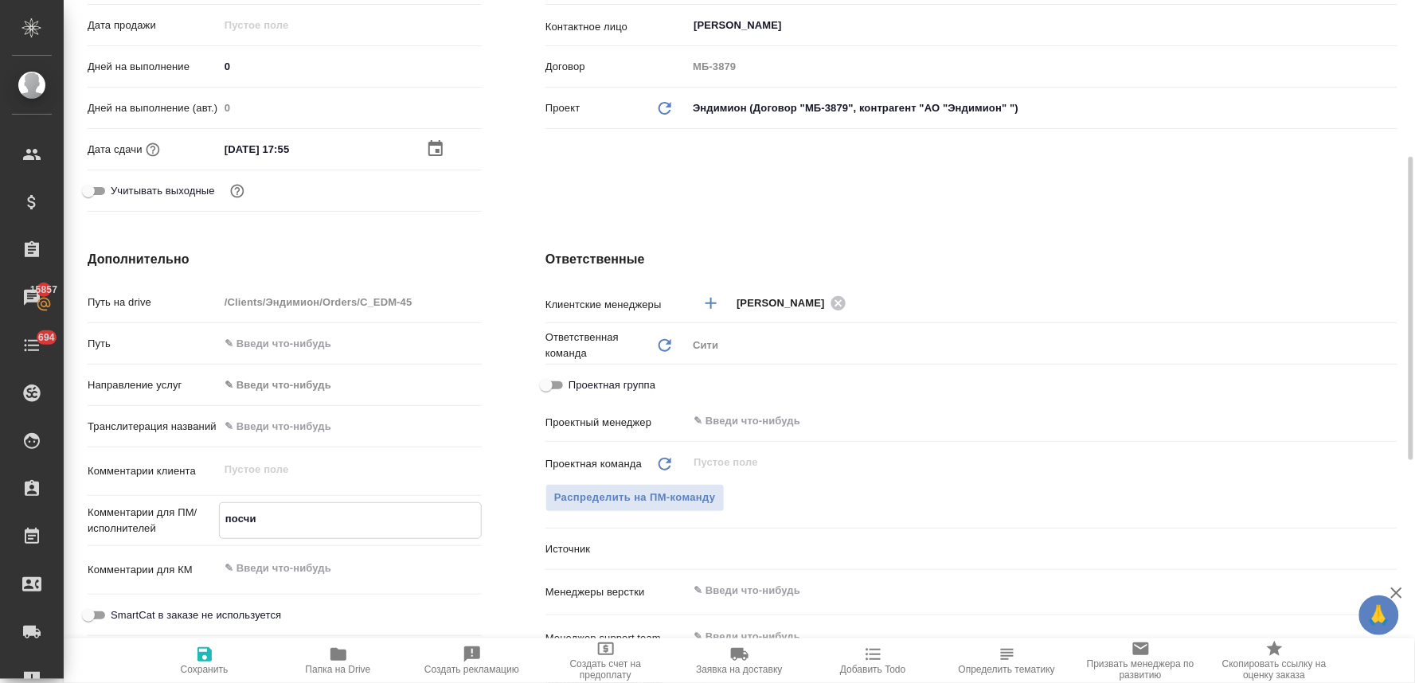
type textarea "x"
type textarea "посчита"
type textarea "x"
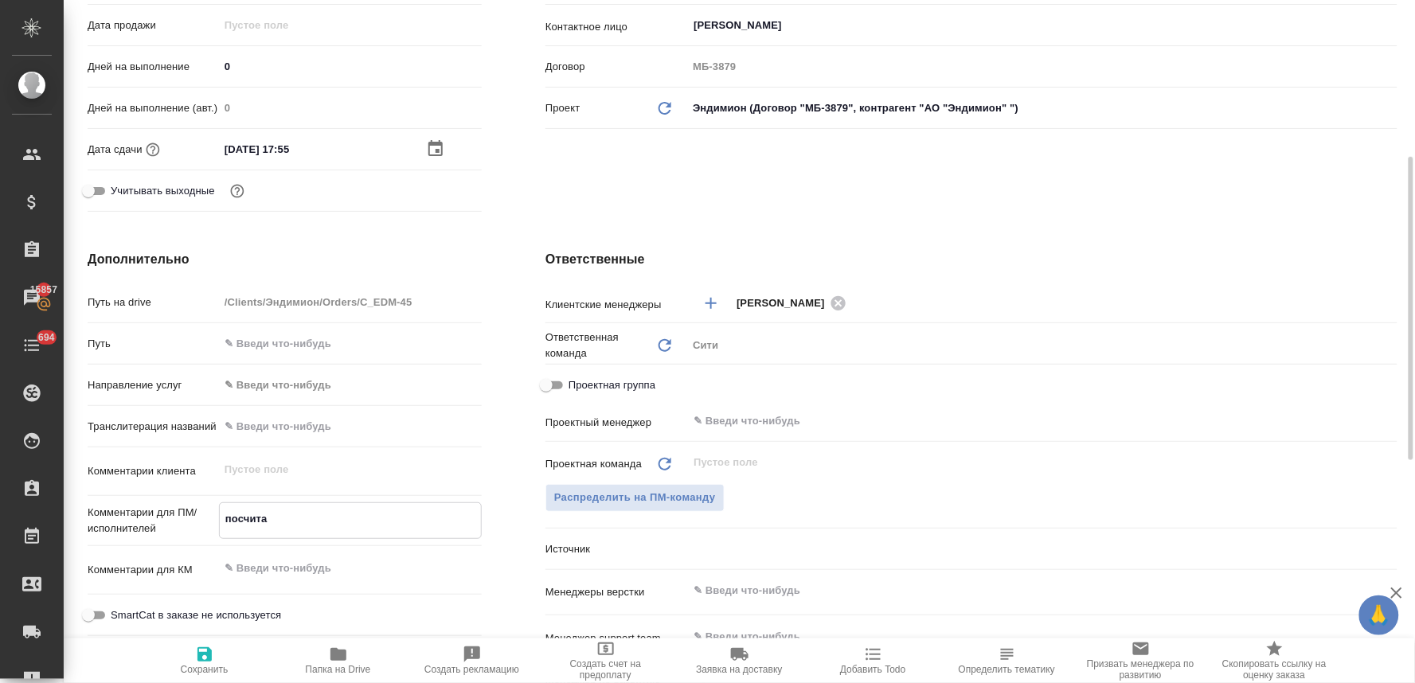
type textarea "x"
type textarea "посчитай"
type textarea "x"
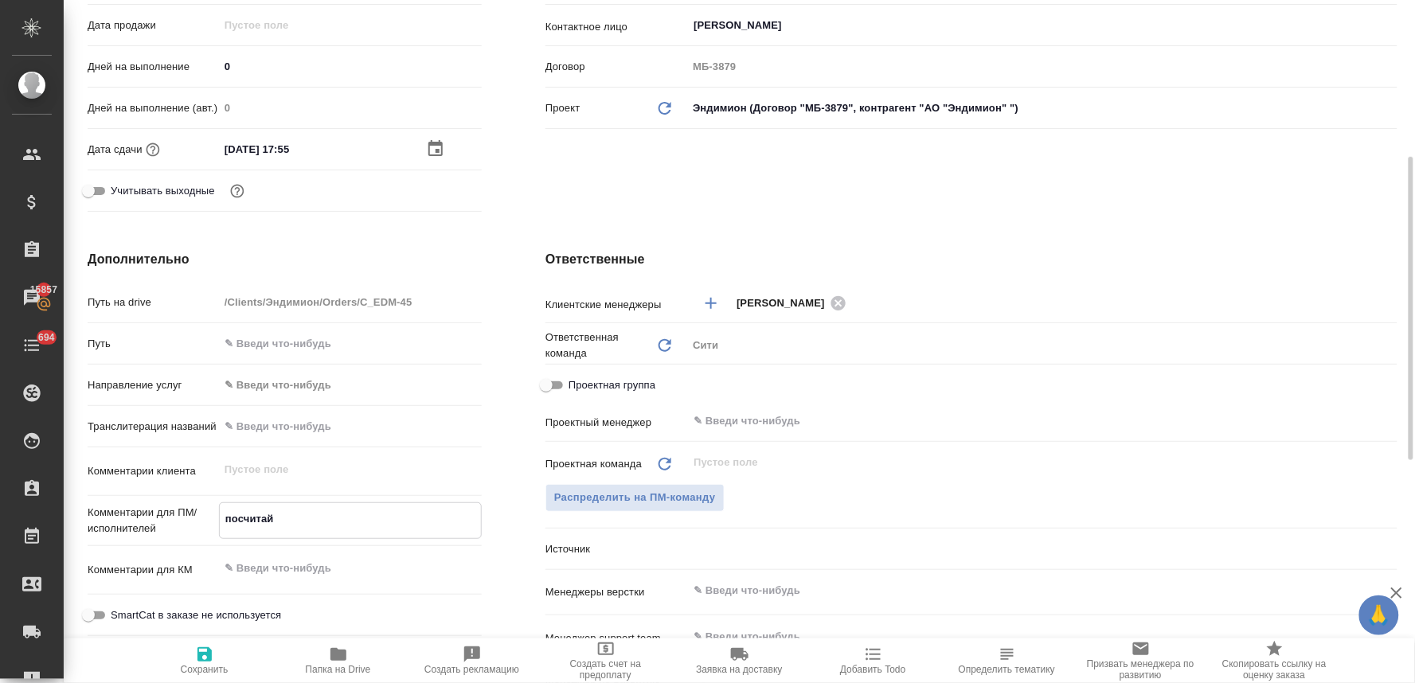
type textarea "x"
type textarea "посчитайт"
type textarea "x"
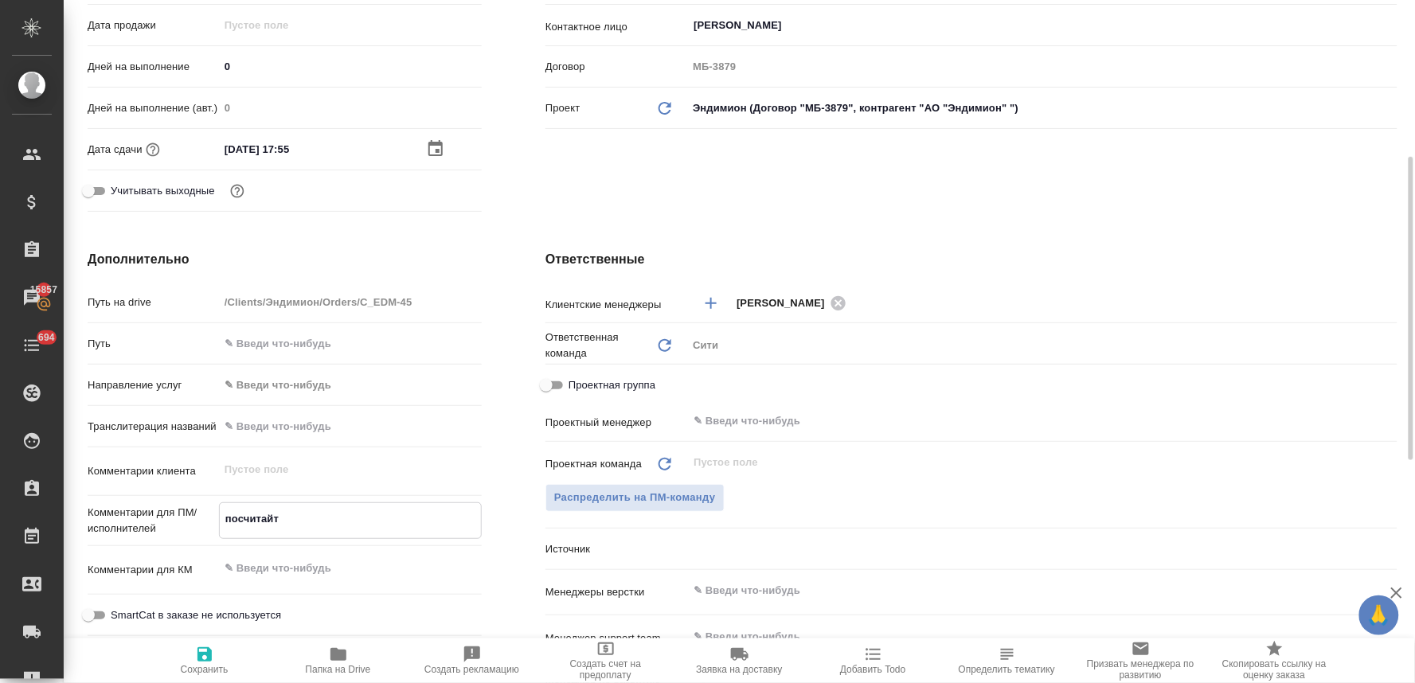
type textarea "посчитайте"
type textarea "x"
type textarea "посчитайте"
type textarea "x"
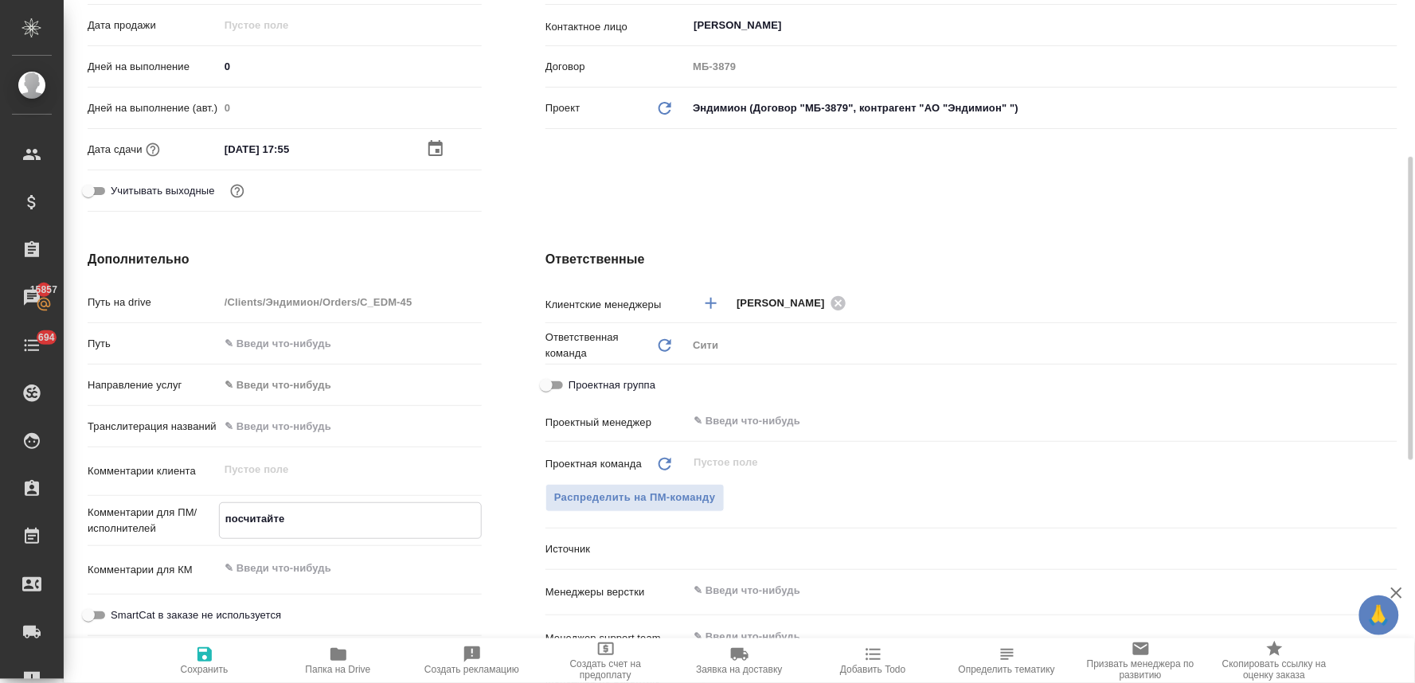
type textarea "посчитайте в"
type textarea "x"
type textarea "посчитайте ве"
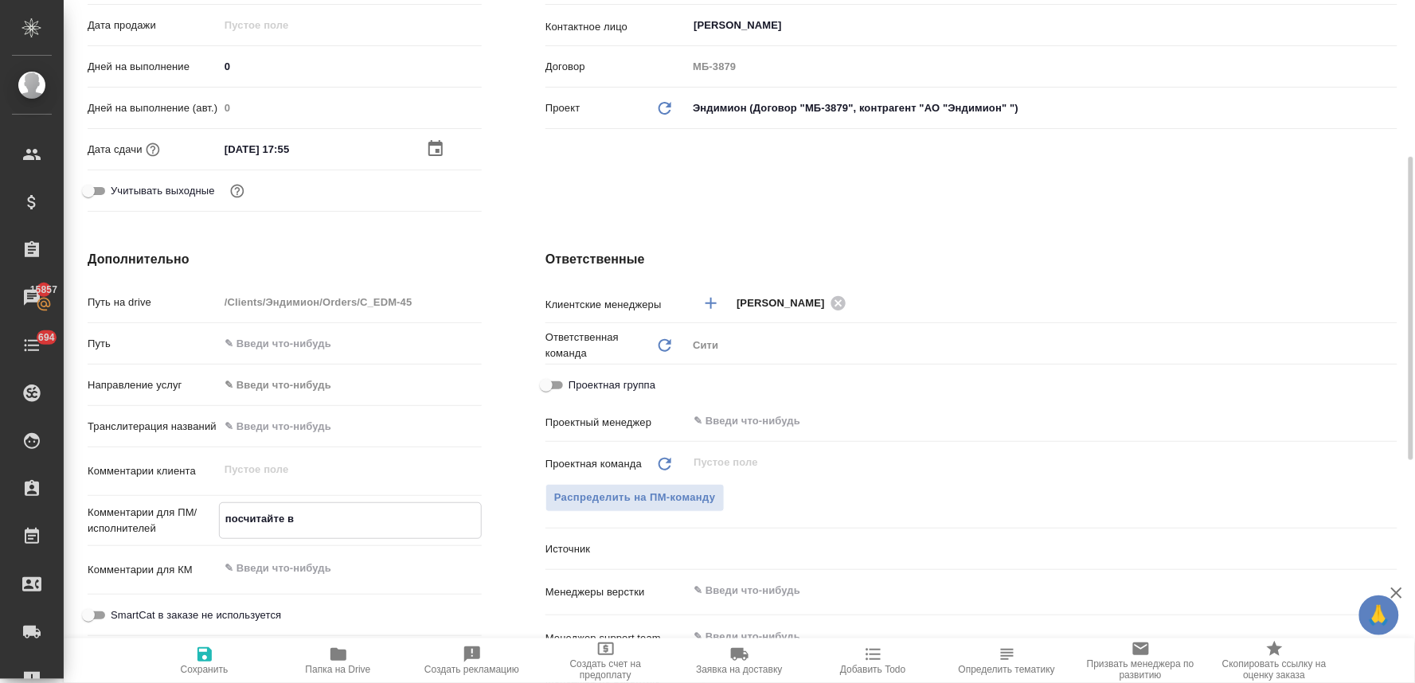
type textarea "x"
type textarea "посчитайте вер"
type textarea "x"
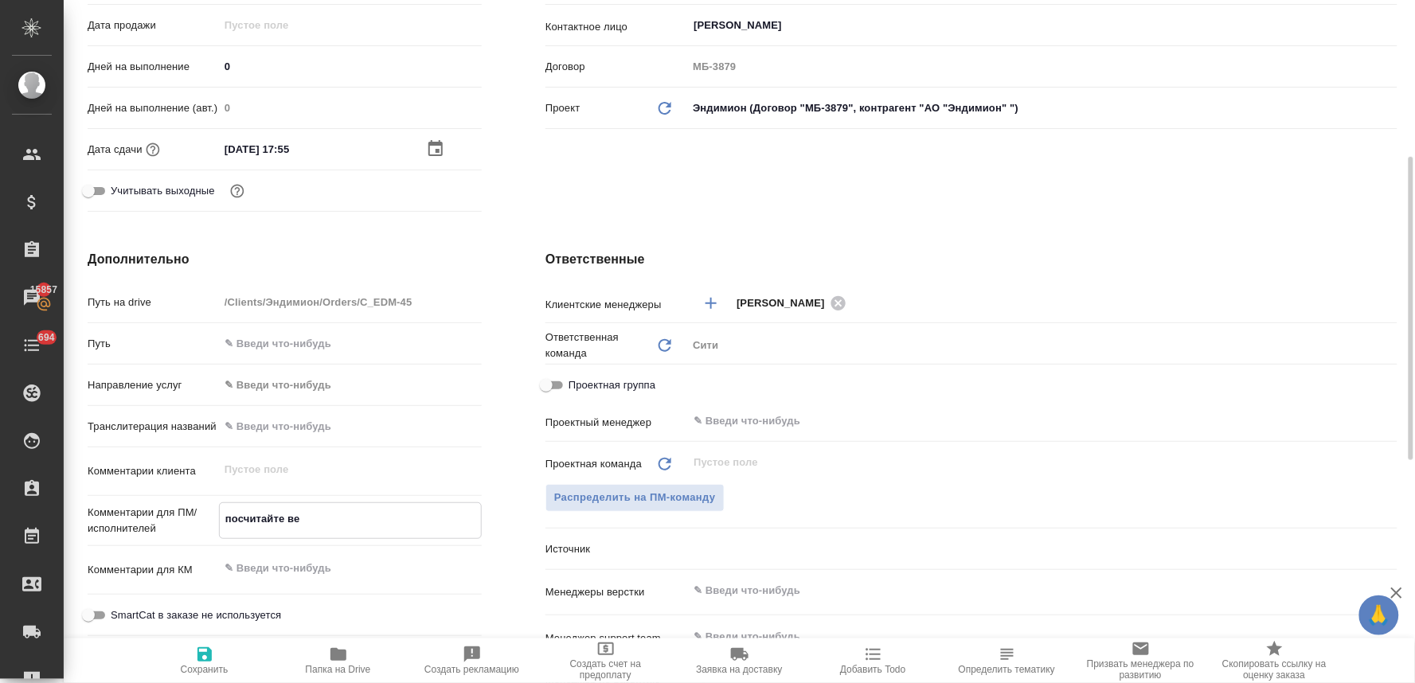
type textarea "x"
type textarea "посчитайте верс"
type textarea "x"
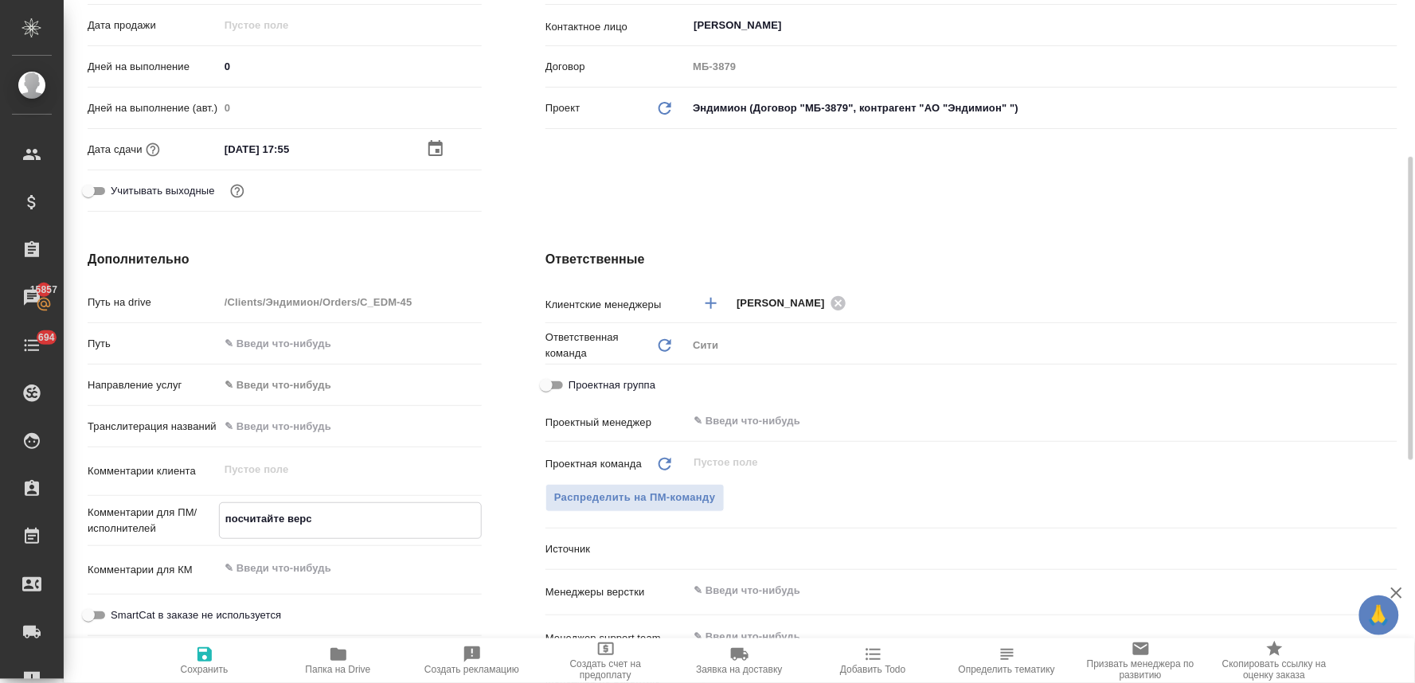
type textarea "x"
type textarea "посчитайте верст"
type textarea "x"
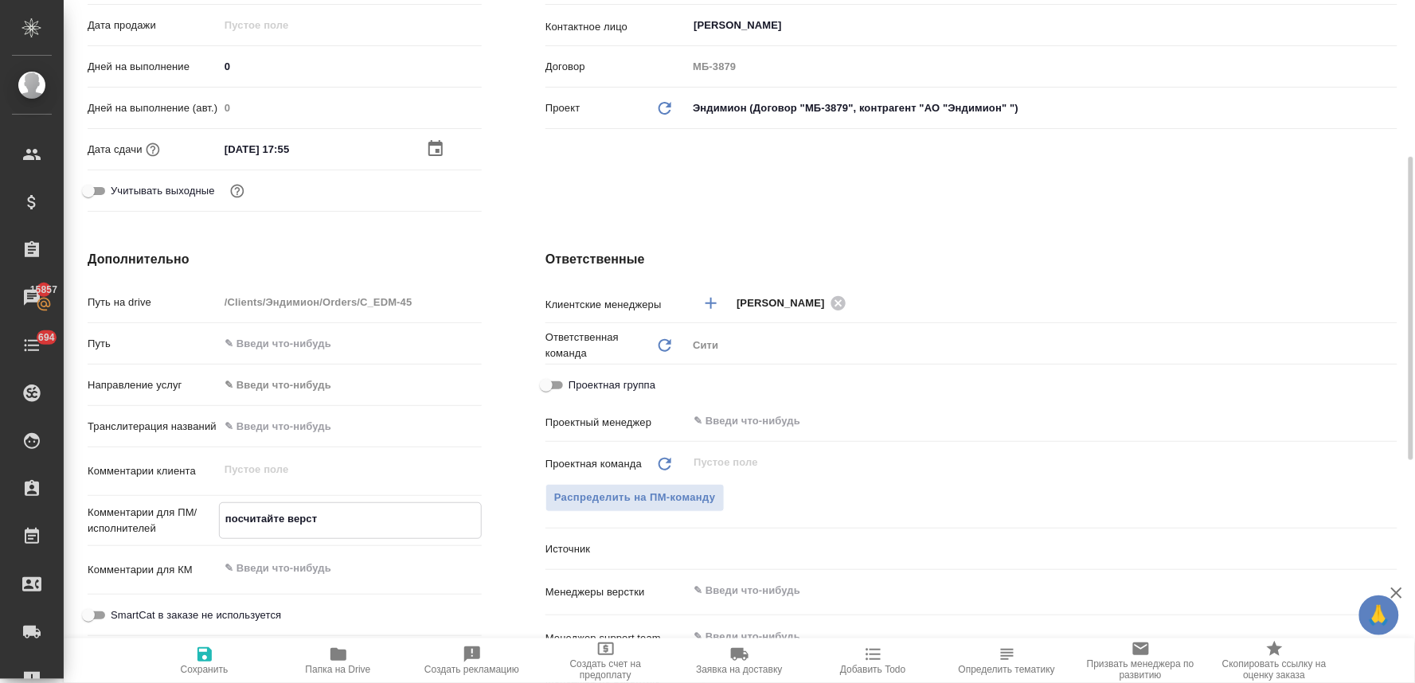
type textarea "посчитайте верстк"
type textarea "x"
type textarea "посчитайте верстку"
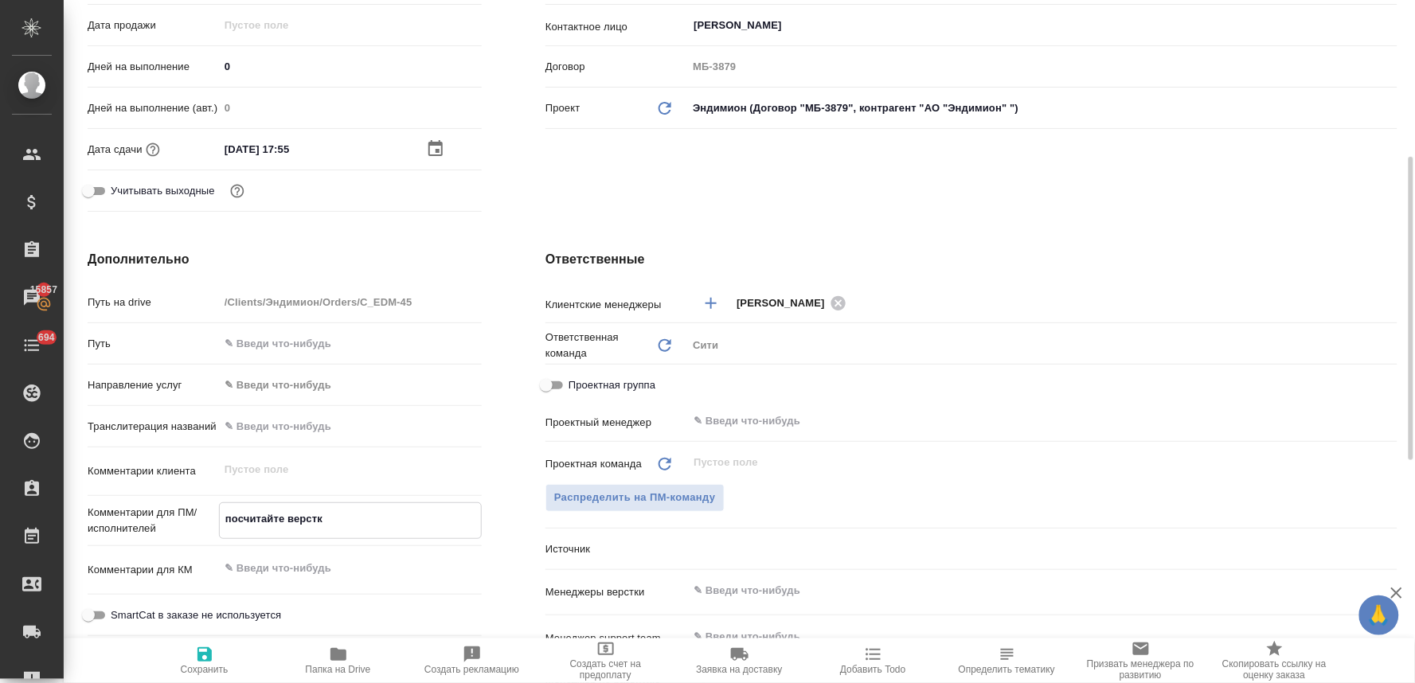
type textarea "x"
type textarea "посчитайте верстку,"
type textarea "x"
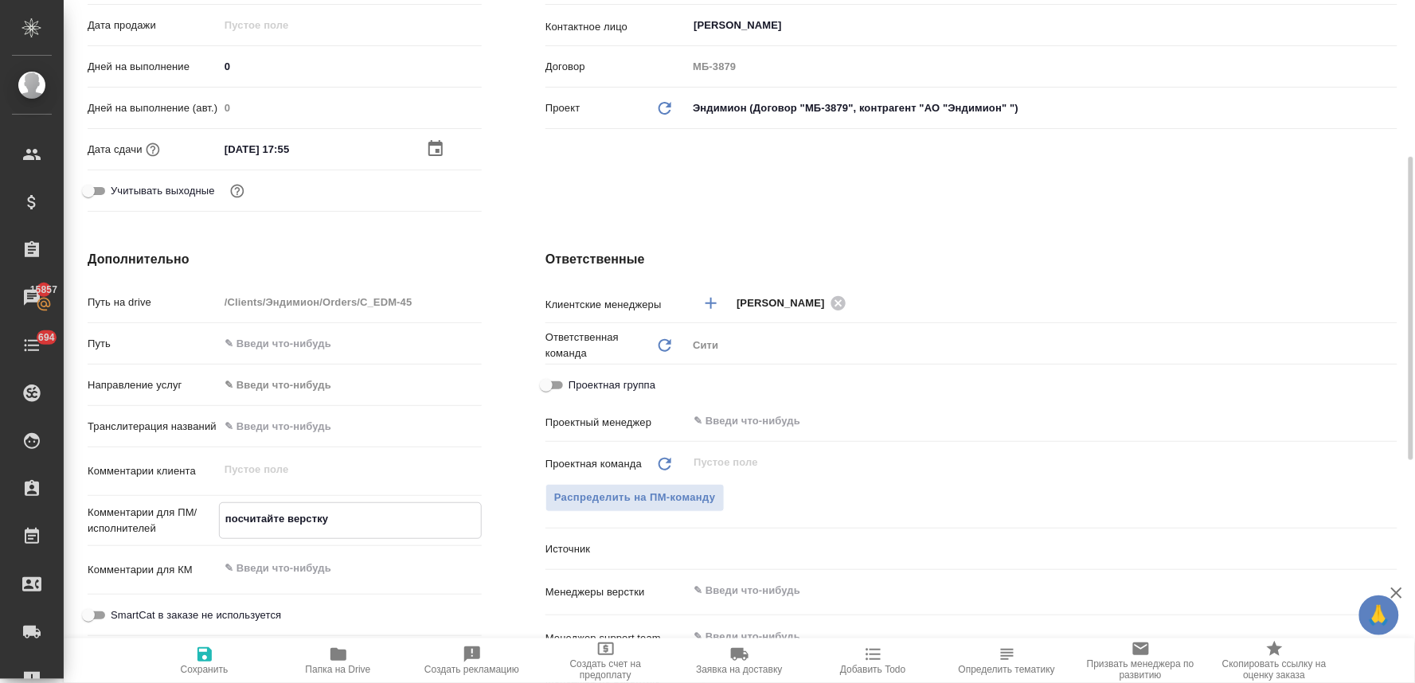
type textarea "x"
type textarea "посчитайте верстку,"
type textarea "x"
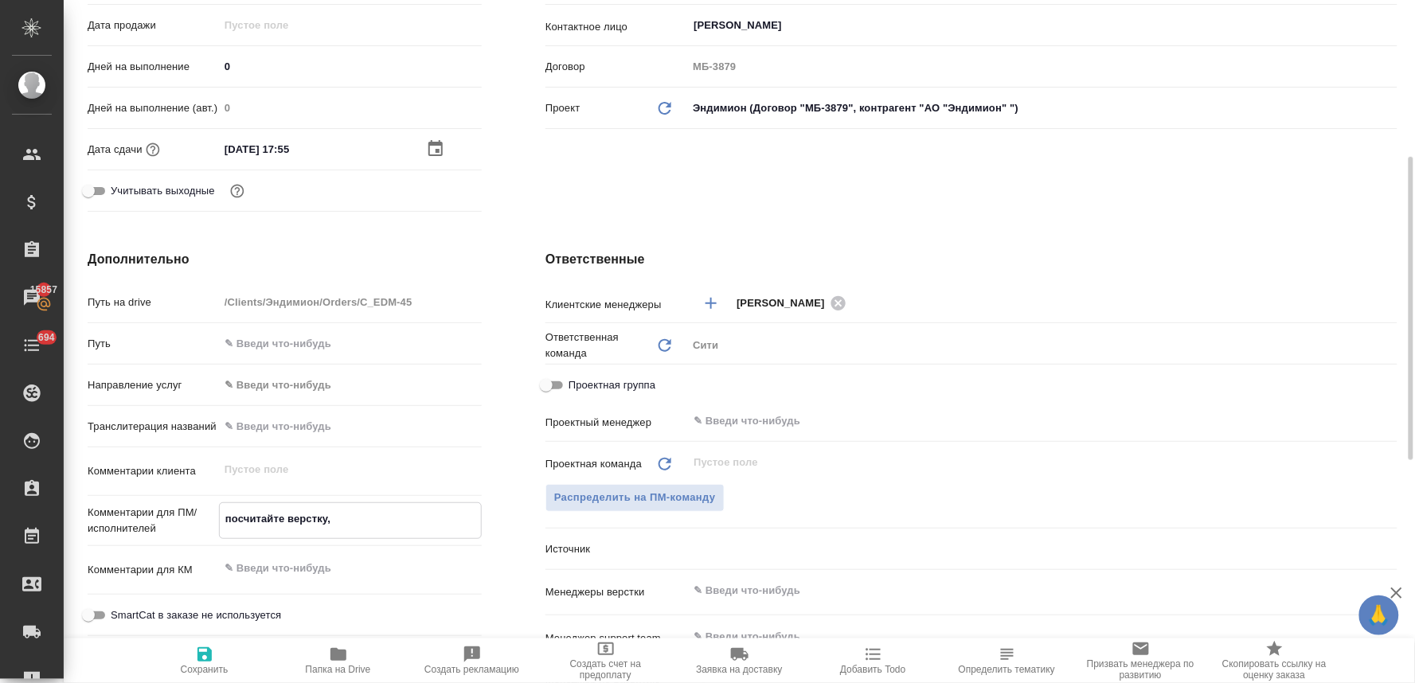
type textarea "x"
type textarea "посчитайте верстку, п"
type textarea "x"
type textarea "посчитайте верстку, пл"
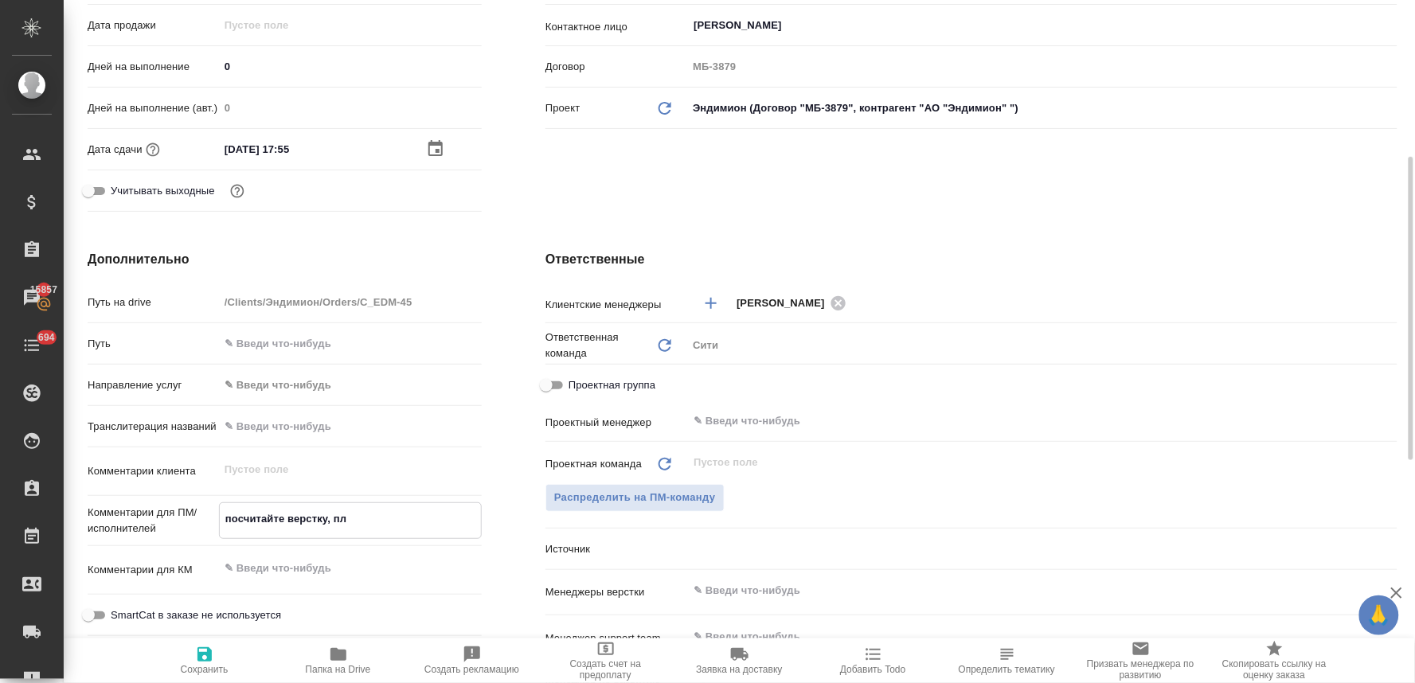
type textarea "x"
type textarea "посчитайте верстку, пли"
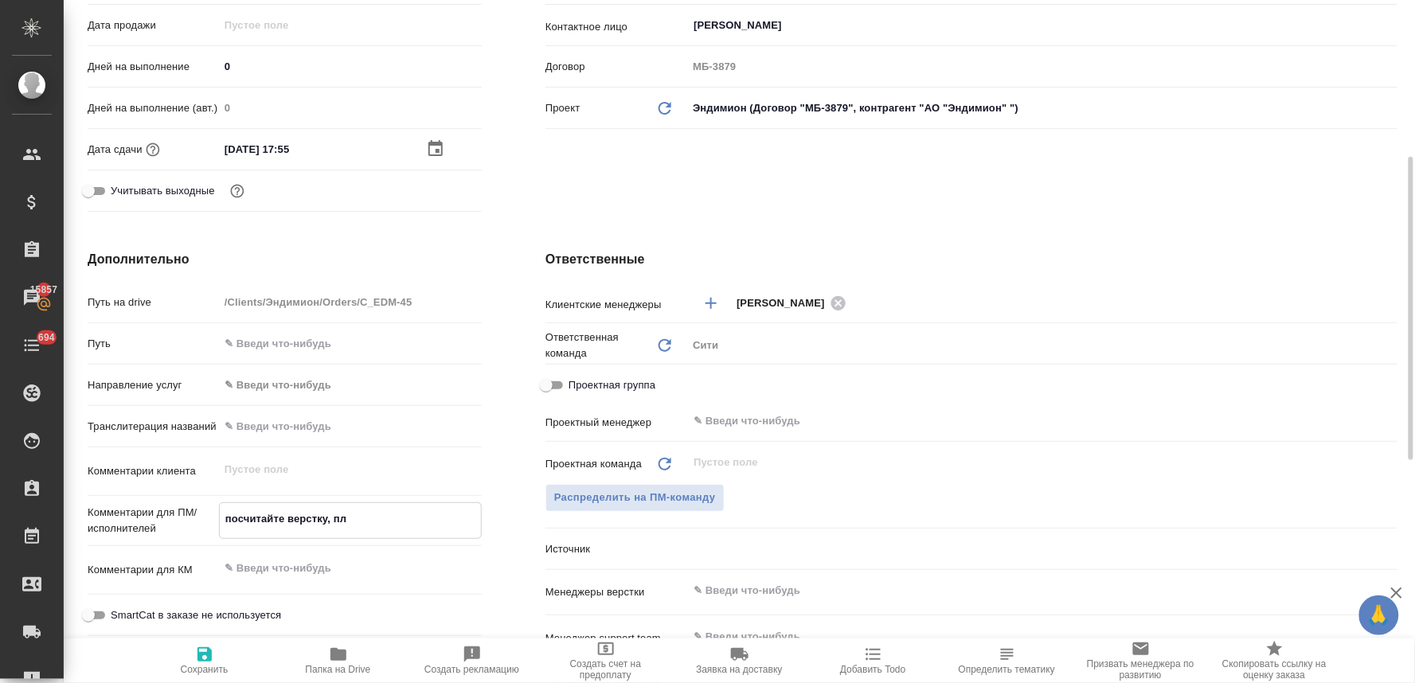
type textarea "x"
type textarea "посчитайте верстку, плиз"
type textarea "x"
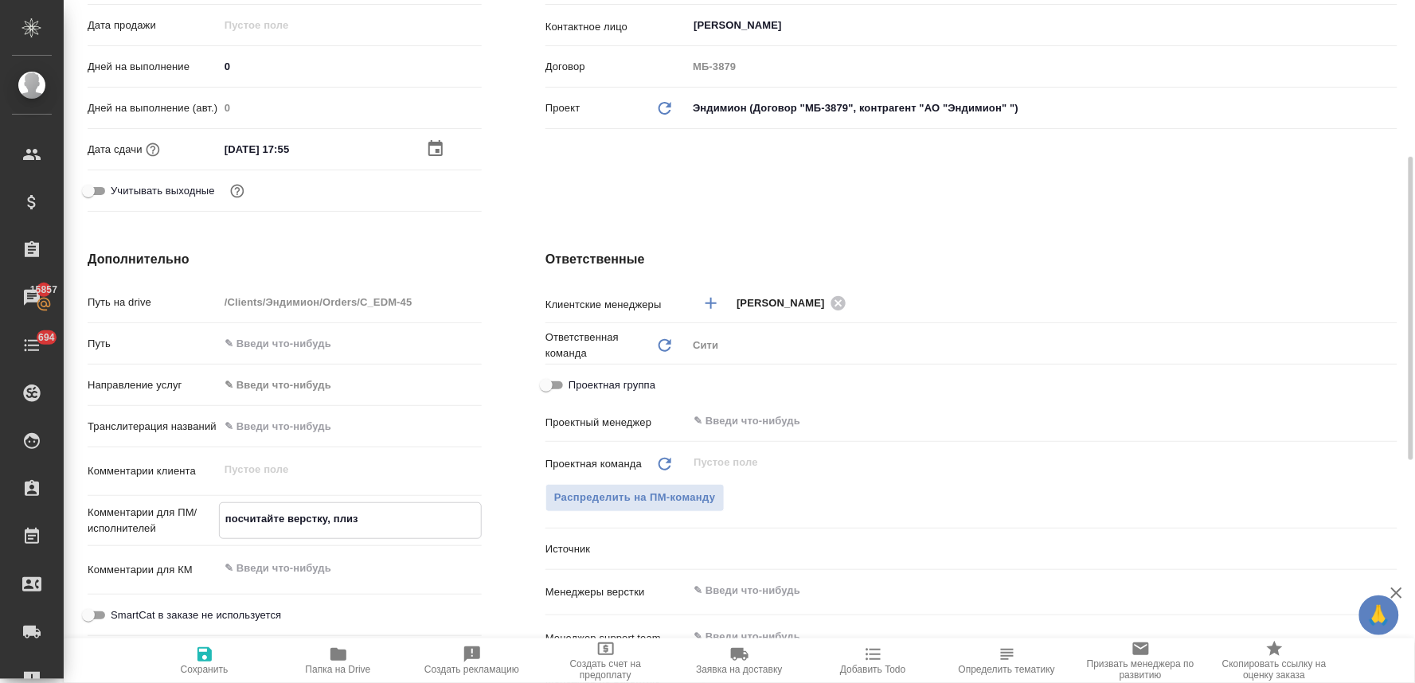
type textarea "x"
type textarea "посчитайте верстку, плиз"
type textarea "x"
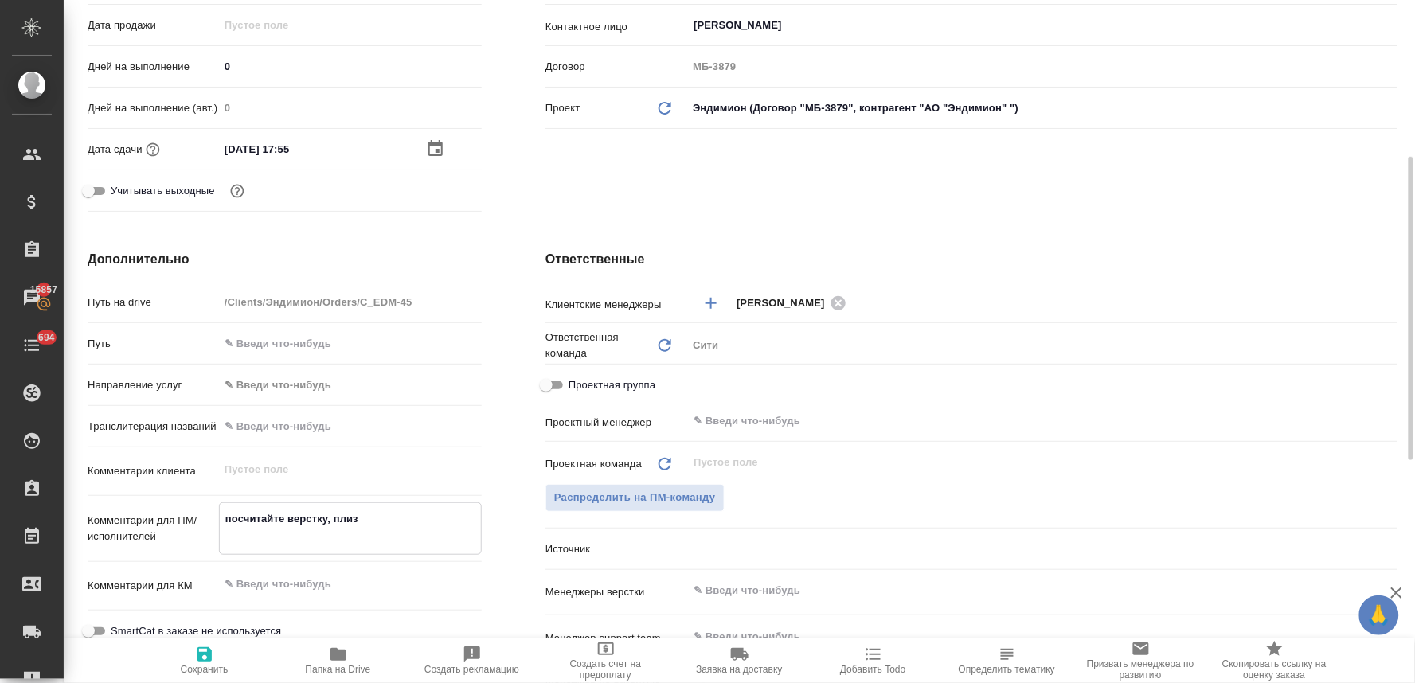
type textarea "x"
type textarea "посчитайте верстку, плиз"
type textarea "x"
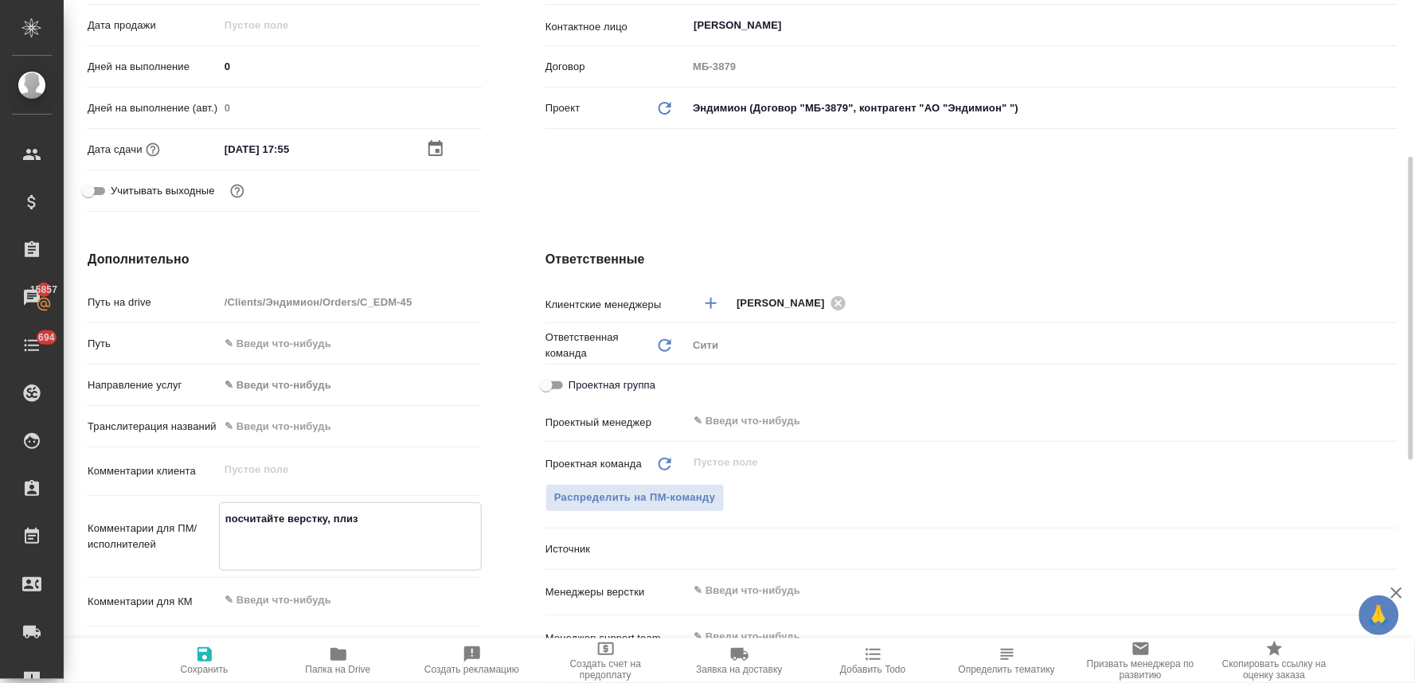
type textarea "посчитайте верстку, плиз н"
type textarea "x"
type textarea "посчитайте верстку, плиз но"
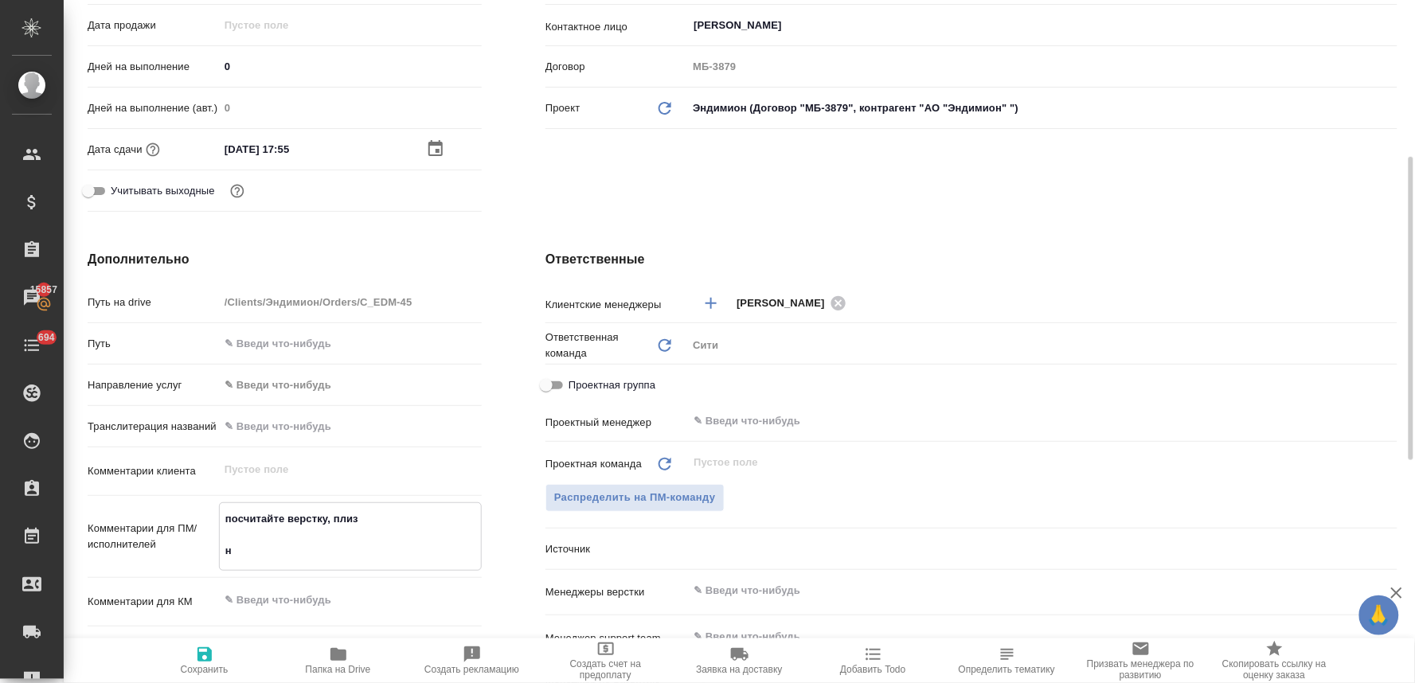
type textarea "x"
type textarea "посчитайте верстку, плиз нот"
type textarea "x"
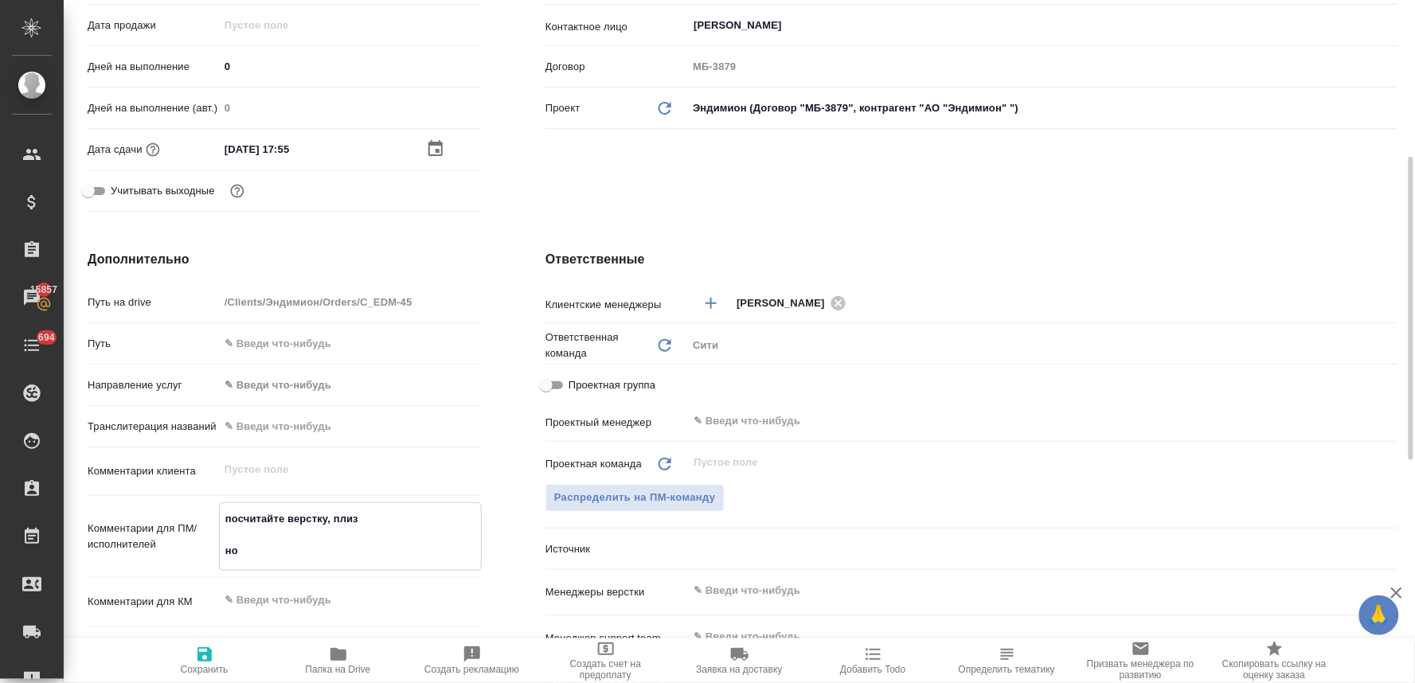
type textarea "x"
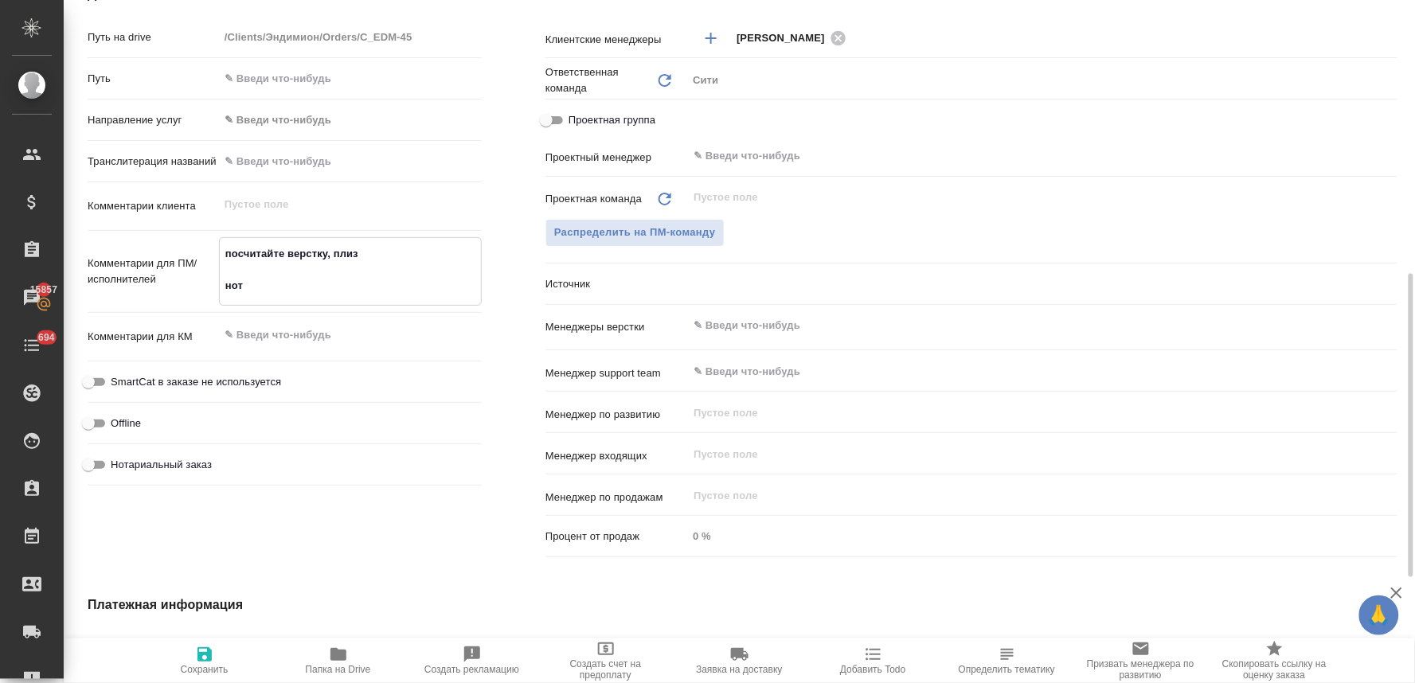
type textarea "посчитайте верстку, плиз нот"
type textarea "x"
click at [162, 466] on span "Нотариальный заказ" at bounding box center [161, 465] width 101 height 16
click at [117, 466] on input "Нотариальный заказ" at bounding box center [88, 465] width 57 height 19
checkbox input "true"
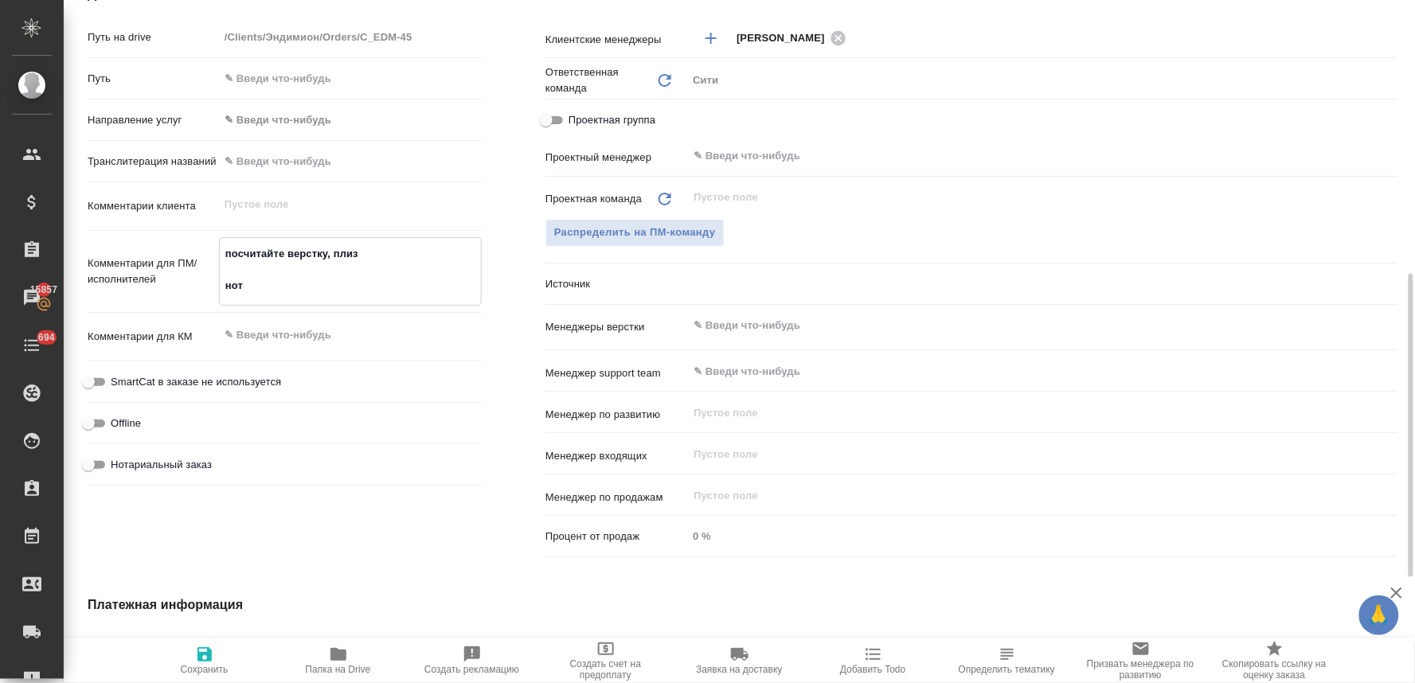
type textarea "x"
click at [741, 317] on input "text" at bounding box center [1015, 325] width 647 height 19
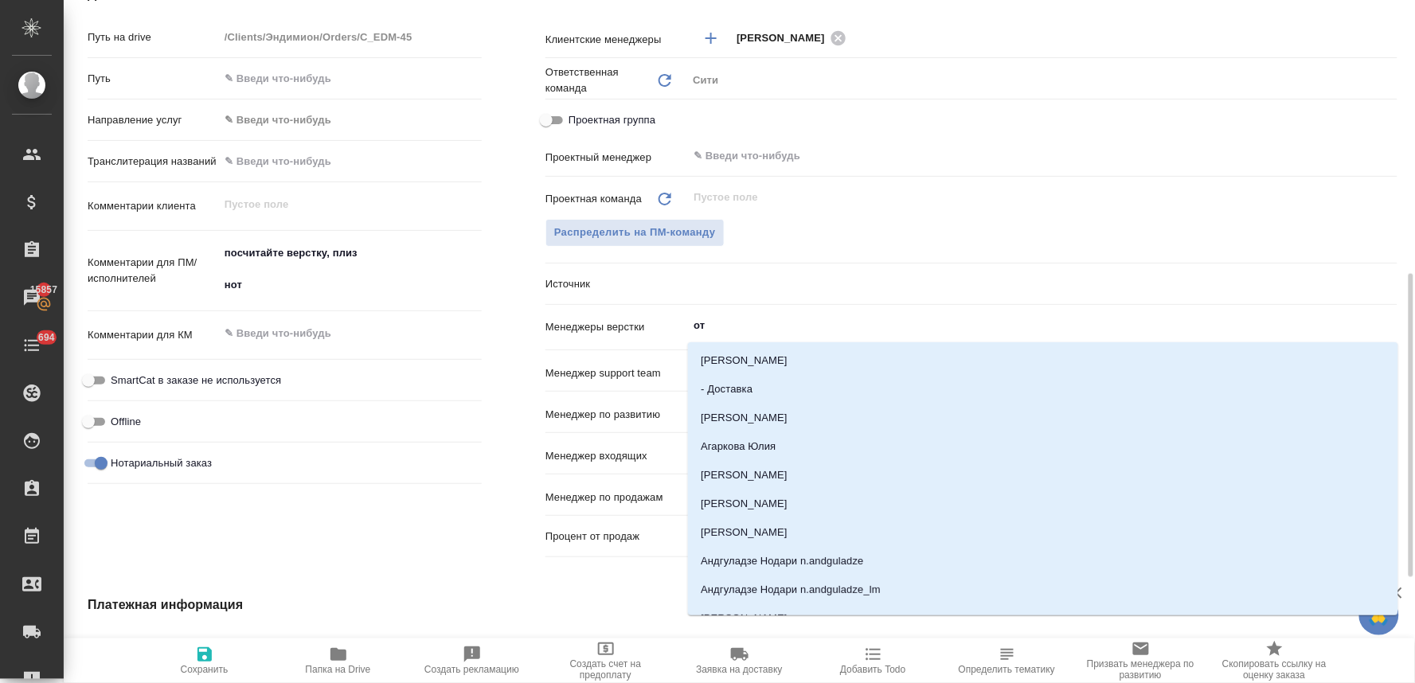
type input "отд"
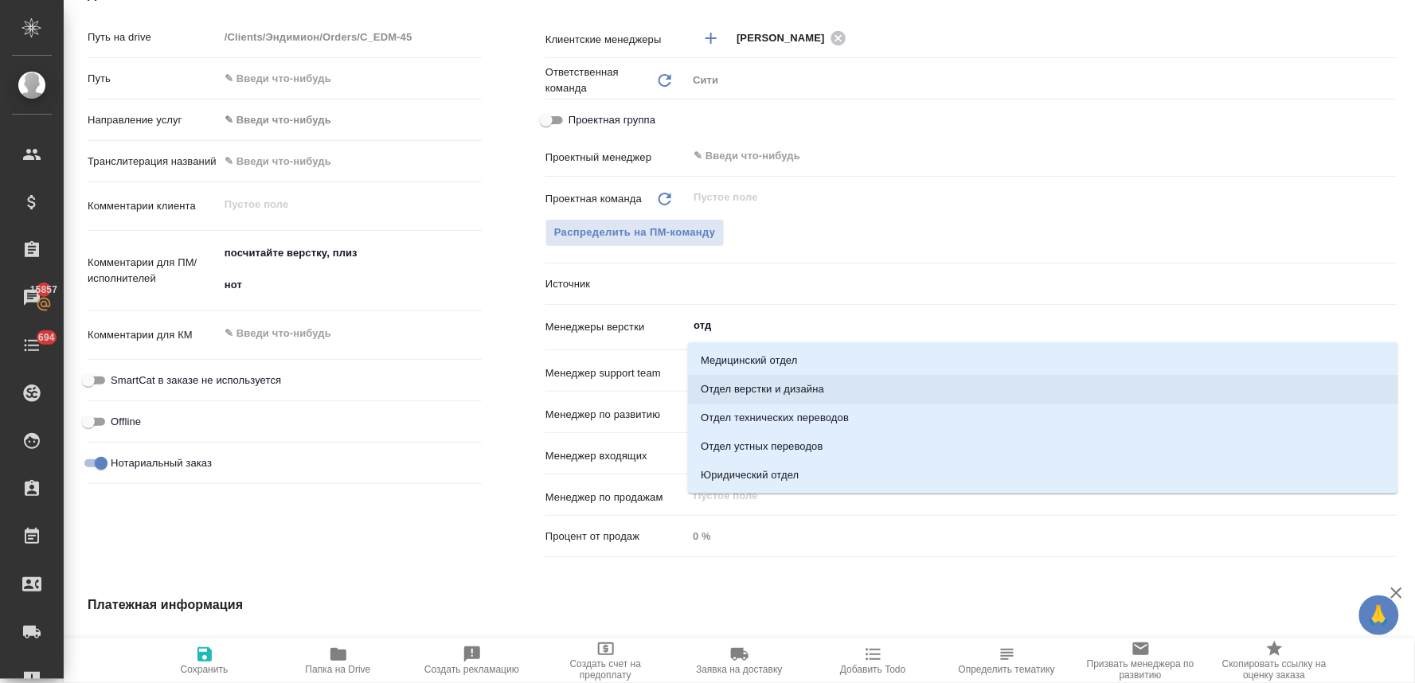
click at [786, 382] on li "Отдел верстки и дизайна" at bounding box center [1043, 389] width 710 height 29
type textarea "x"
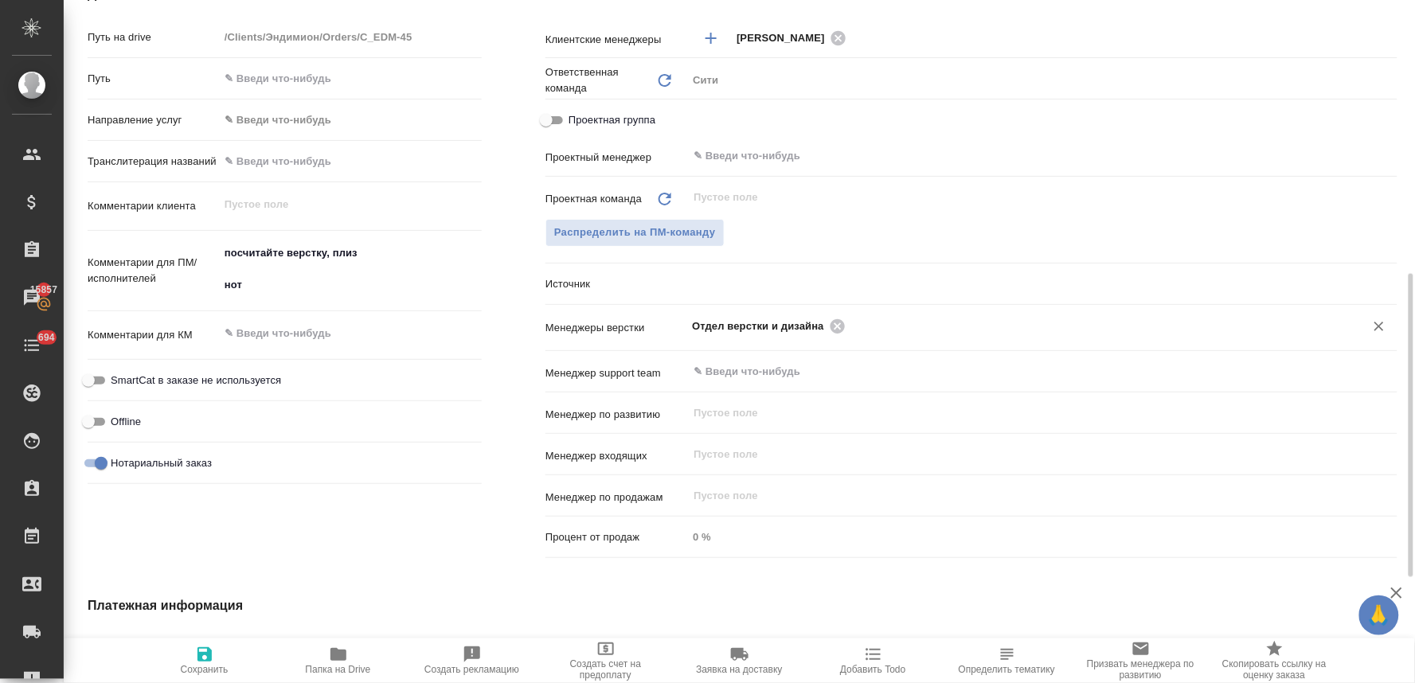
click at [200, 664] on span "Сохранить" at bounding box center [205, 669] width 48 height 11
type textarea "x"
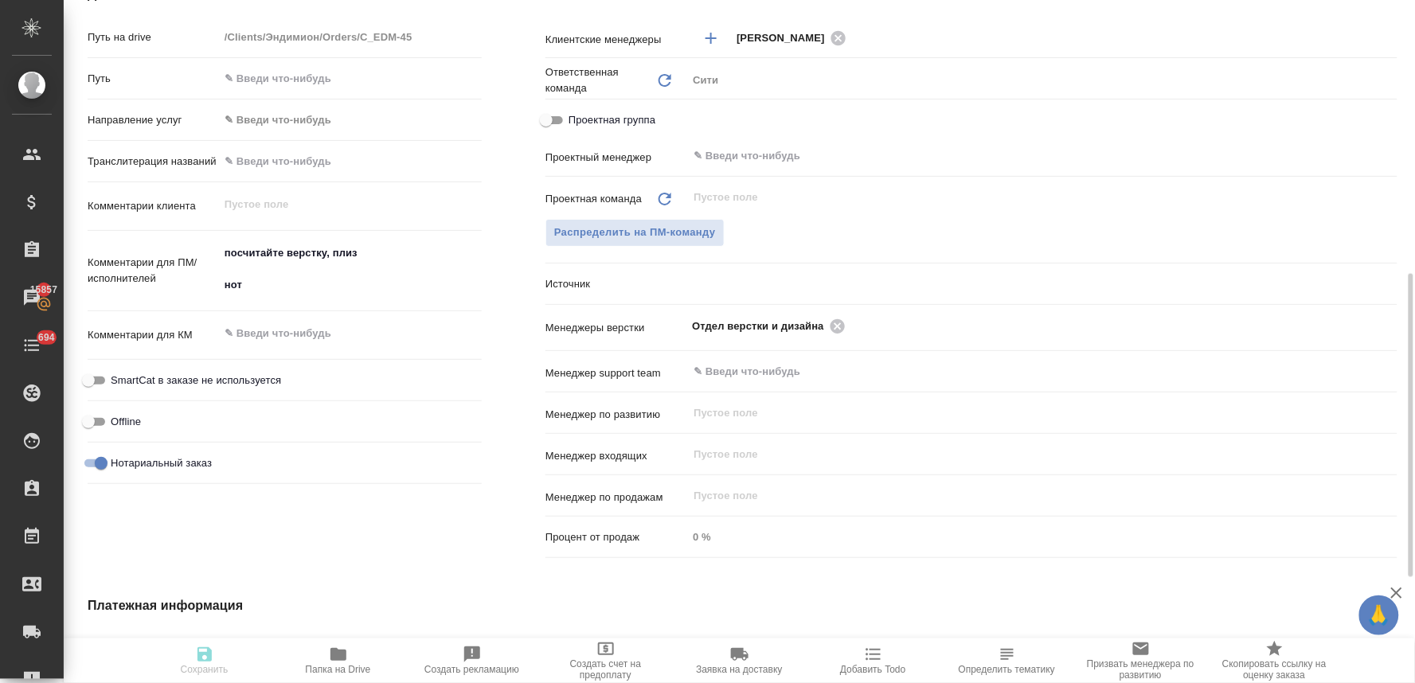
type textarea "x"
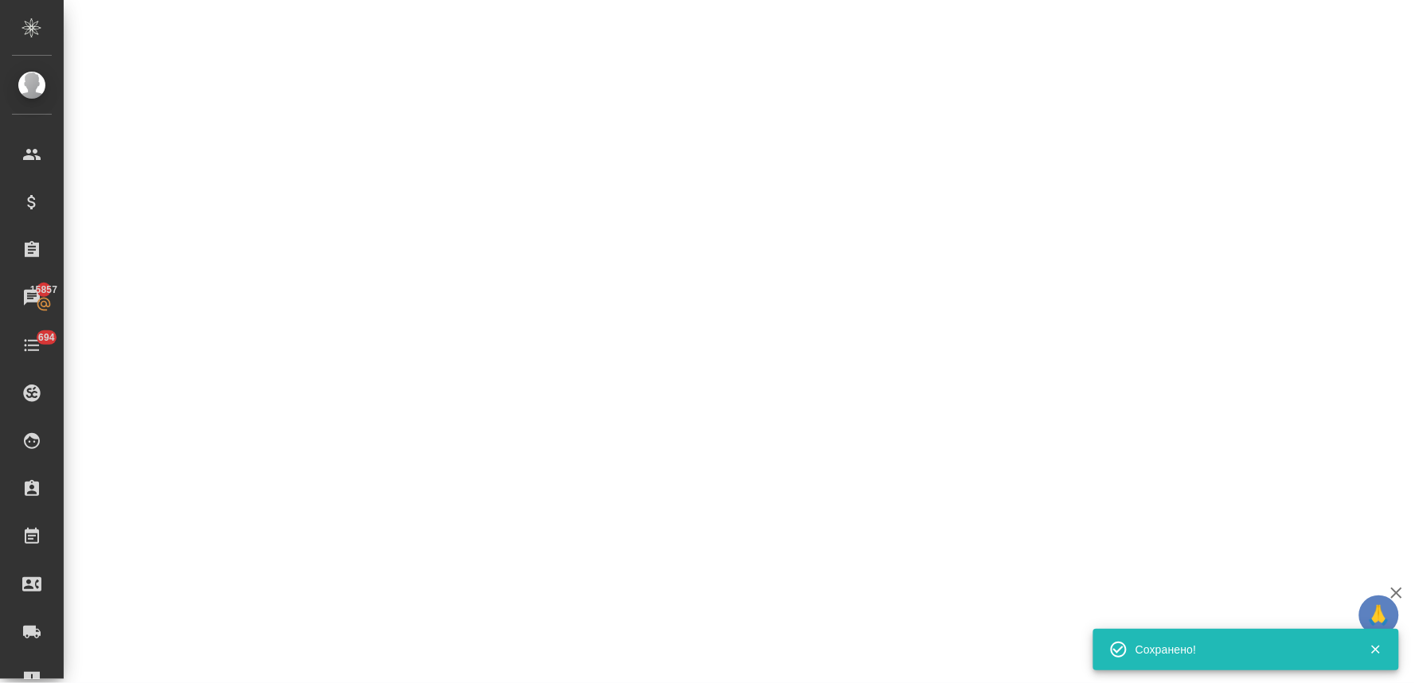
select select "RU"
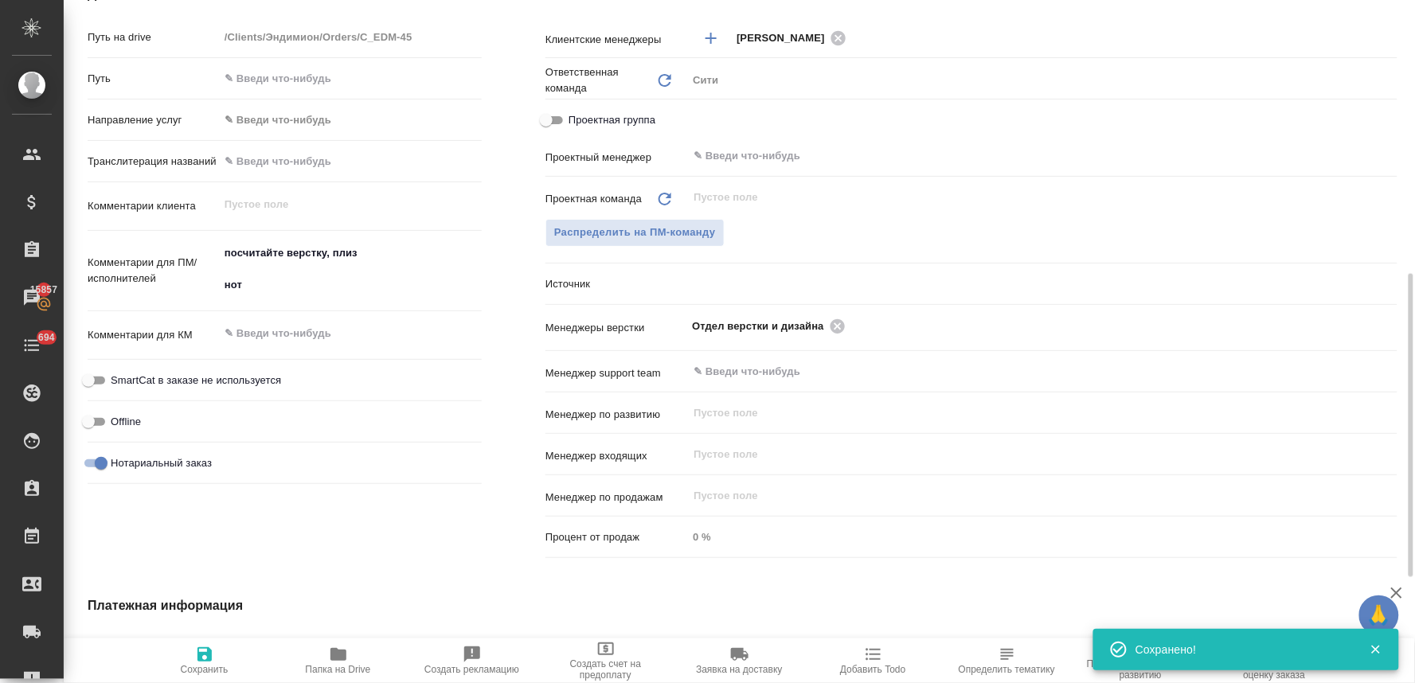
type textarea "x"
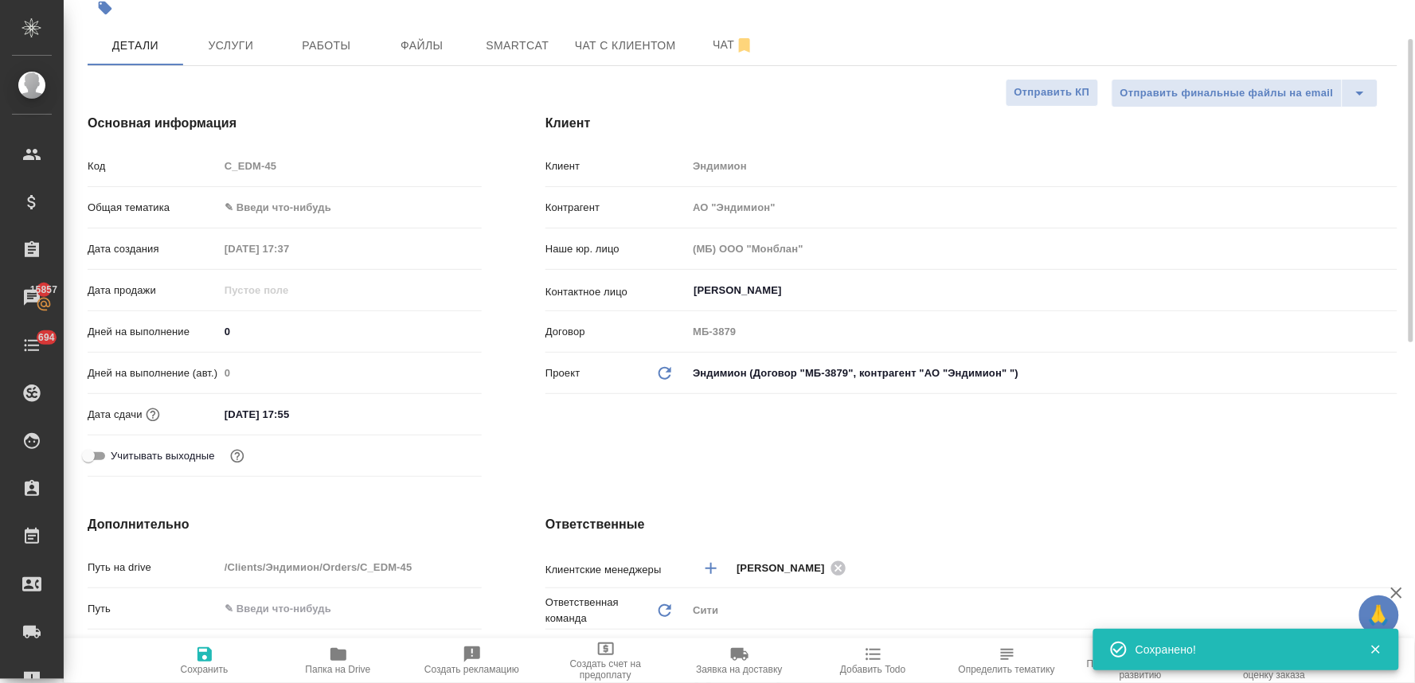
scroll to position [0, 0]
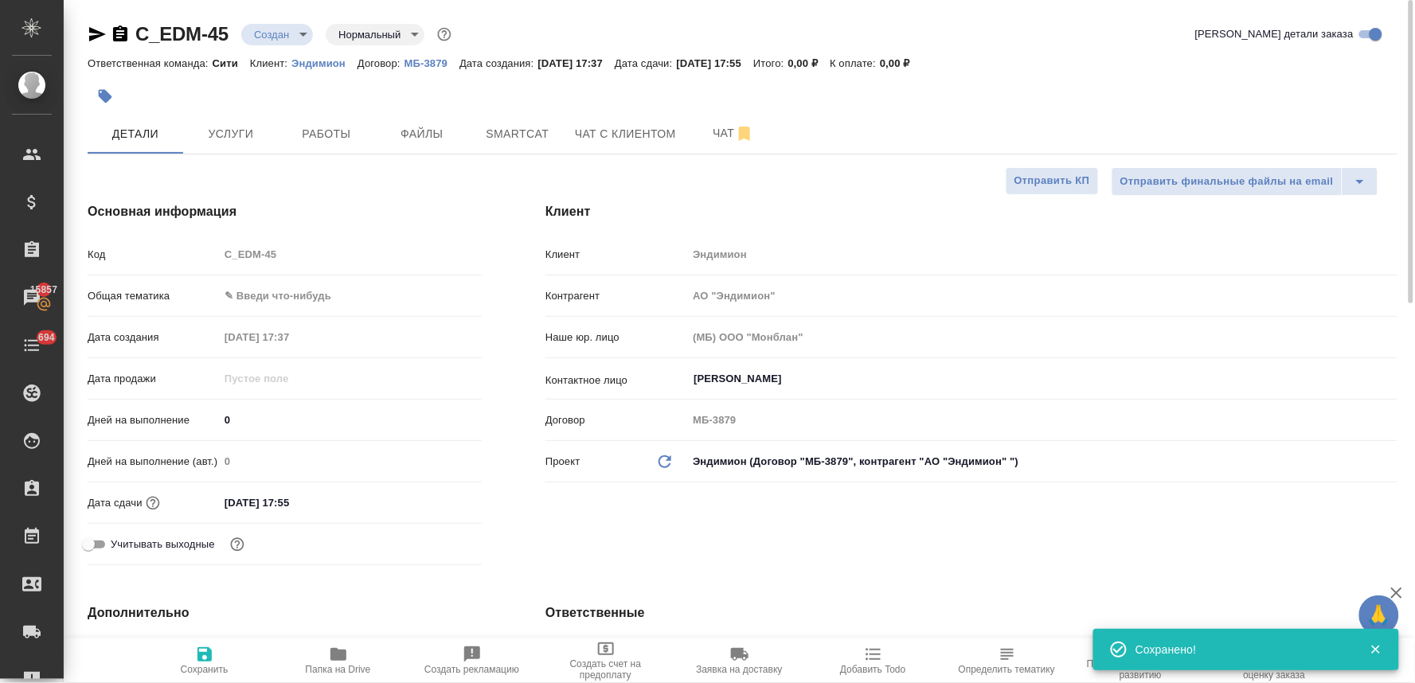
click at [282, 29] on body "🙏 .cls-1 fill:#fff; AWATERA Lyamina Nadezhda Клиенты Спецификации Заказы 15857 …" at bounding box center [707, 341] width 1415 height 683
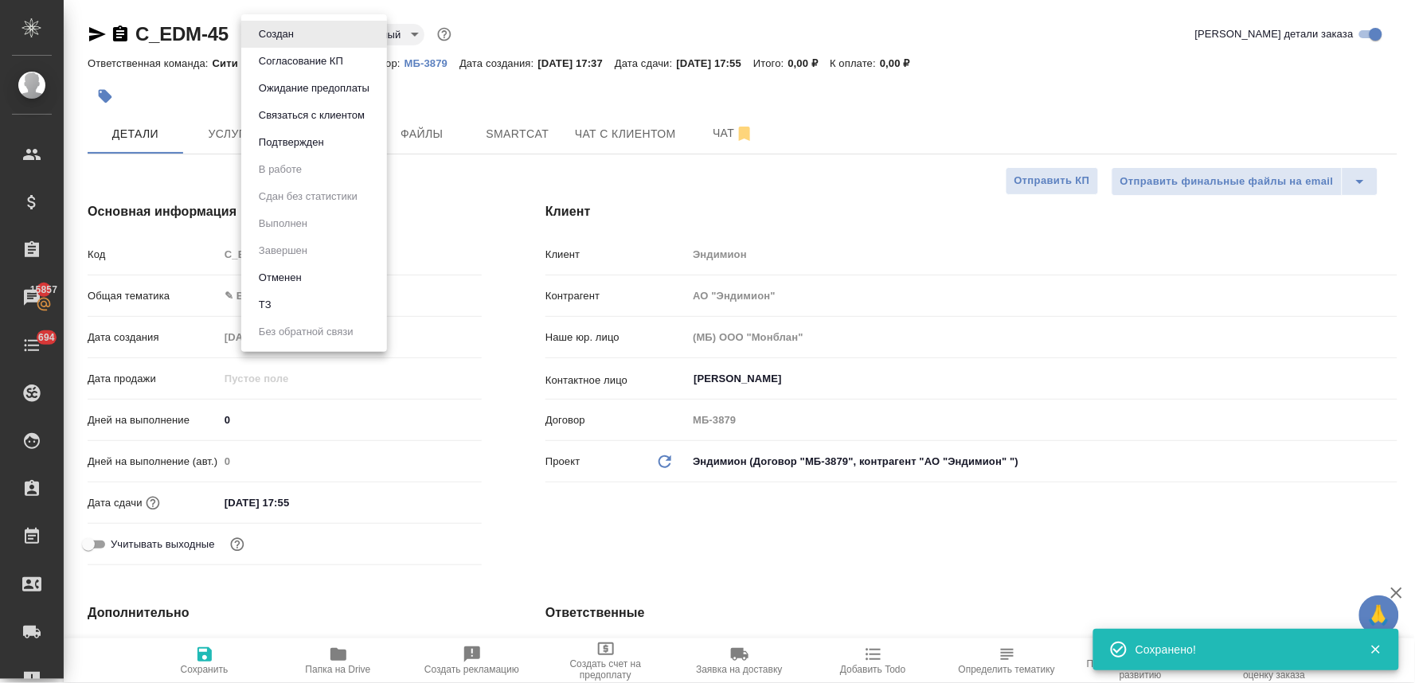
click at [303, 291] on li "ТЗ" at bounding box center [314, 304] width 146 height 27
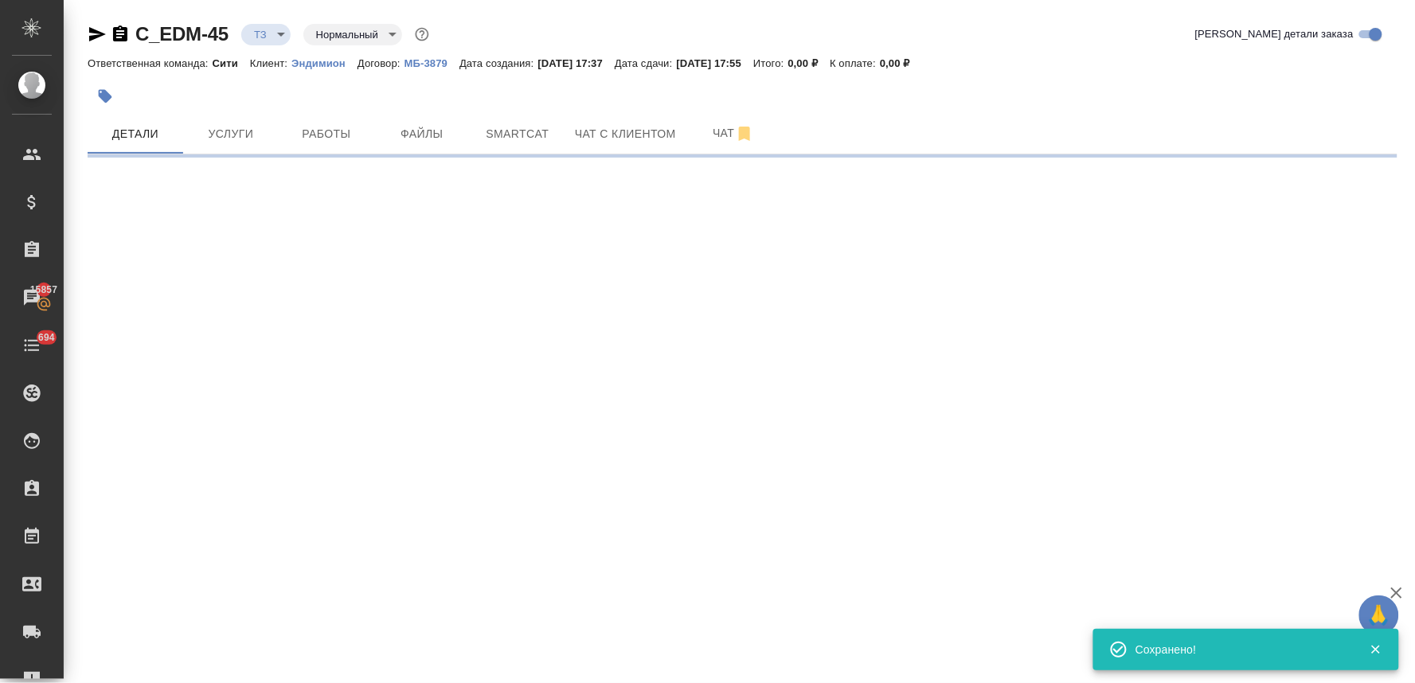
select select "RU"
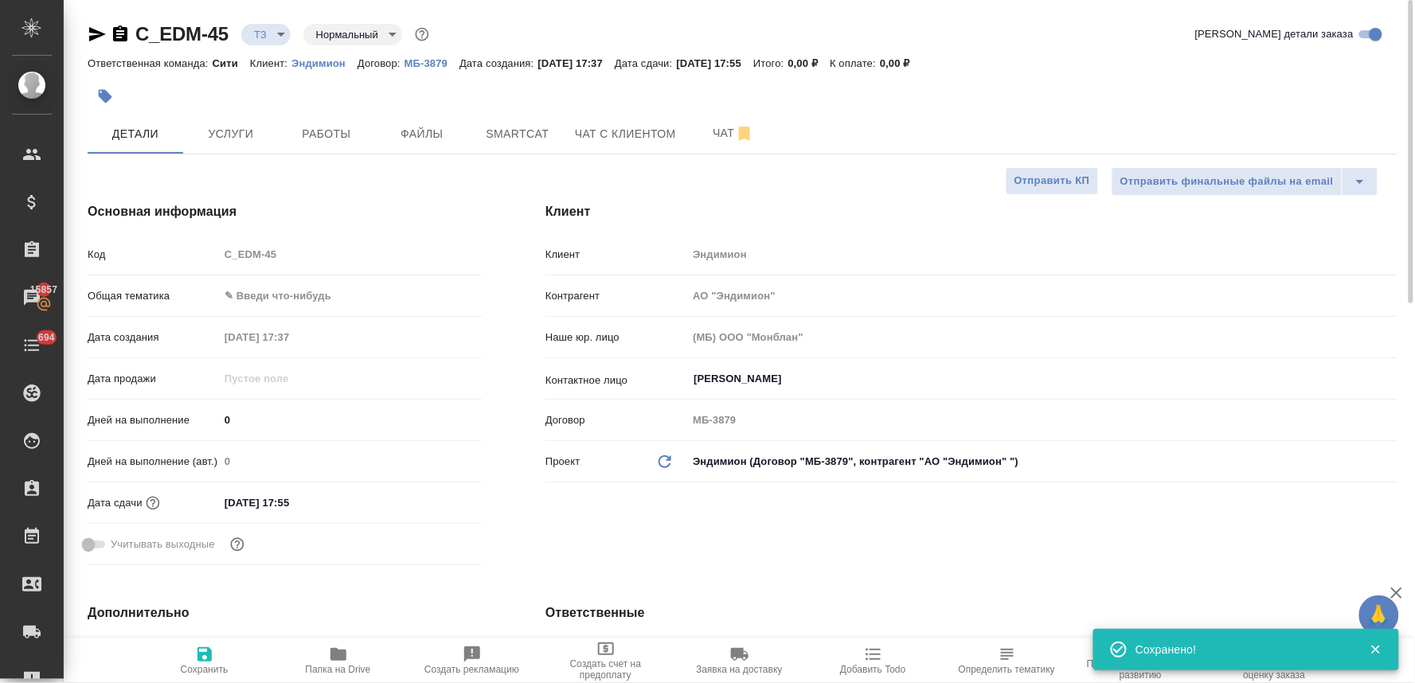
type textarea "x"
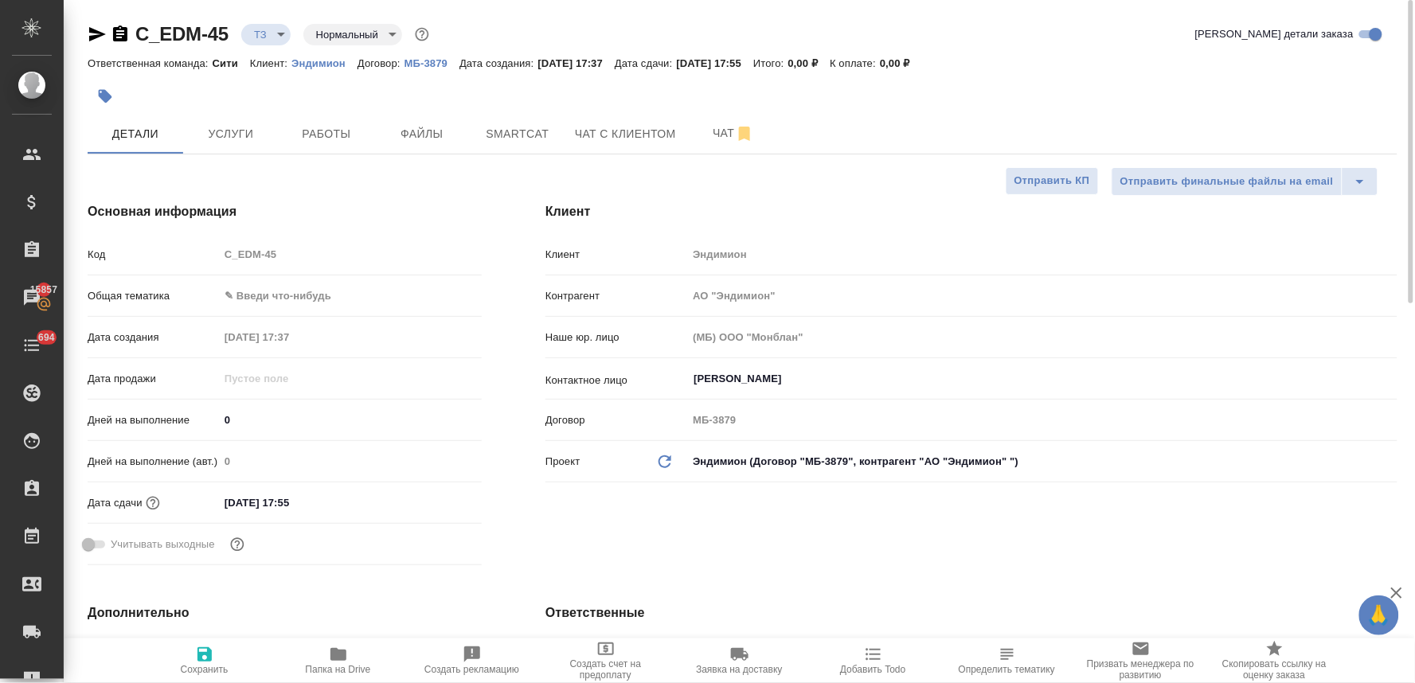
type textarea "x"
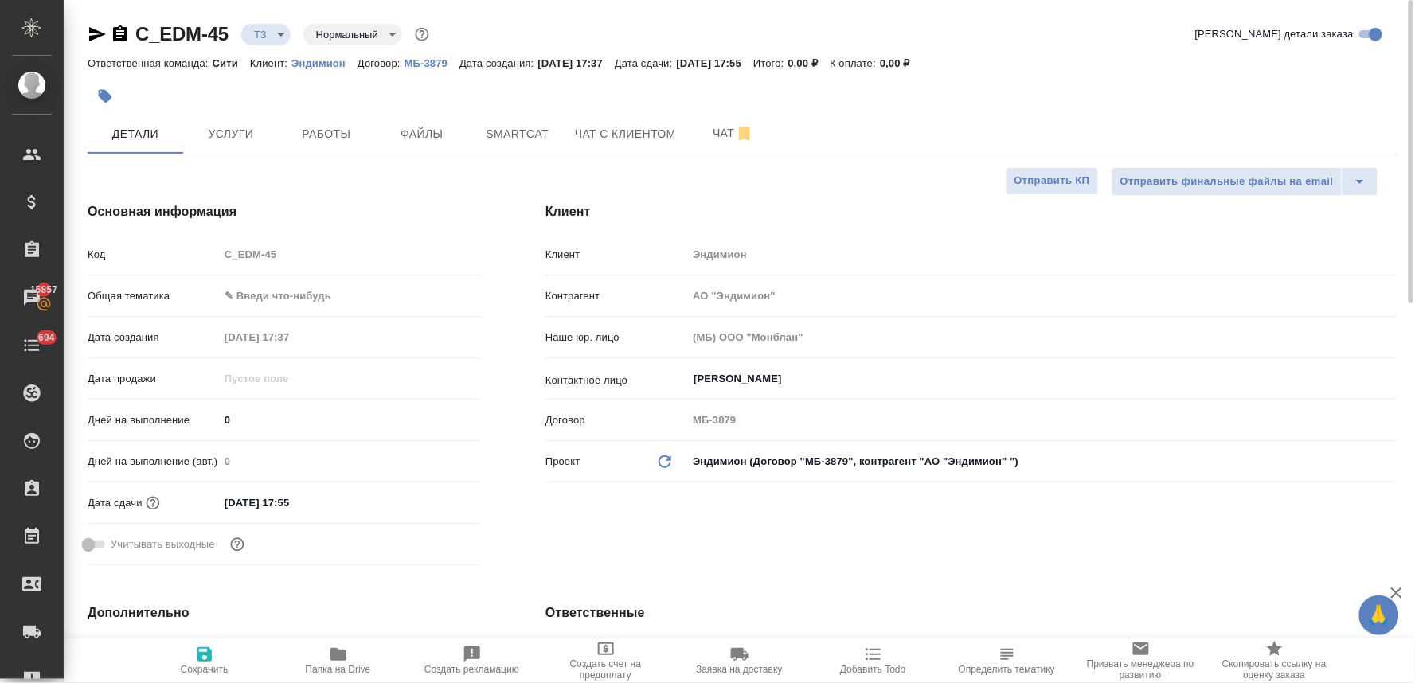
type textarea "x"
click at [1191, 74] on div at bounding box center [743, 73] width 1310 height 3
click at [719, 132] on span "Чат" at bounding box center [733, 133] width 76 height 20
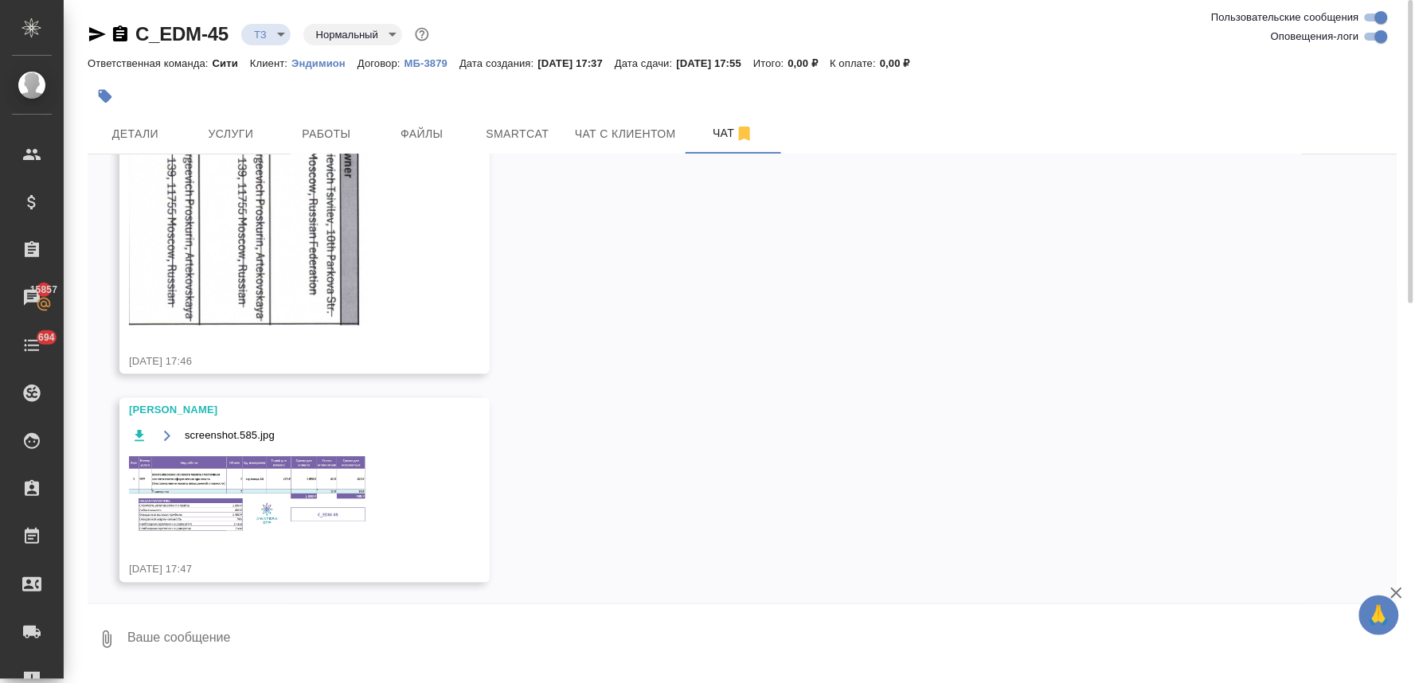
scroll to position [678, 0]
click at [306, 630] on textarea at bounding box center [762, 639] width 1272 height 54
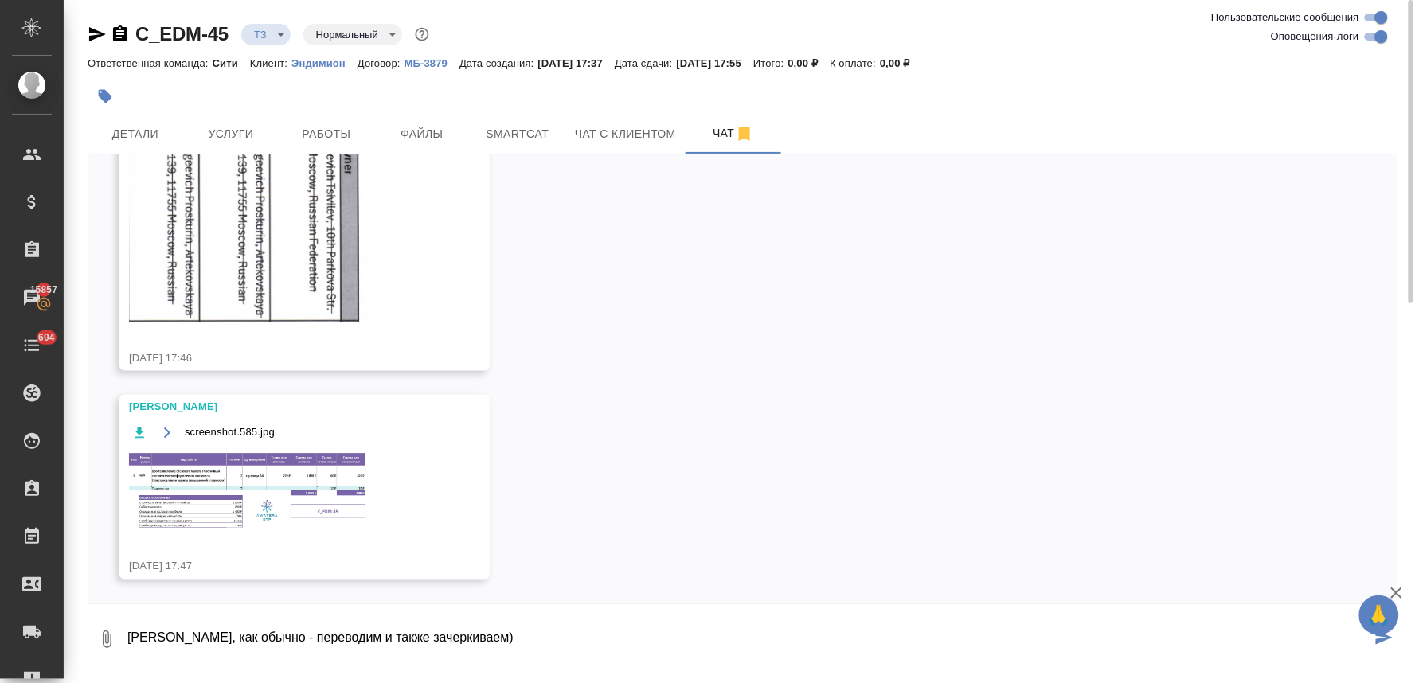
type textarea "Вера, как обычно - переводим и также зачеркиваем)"
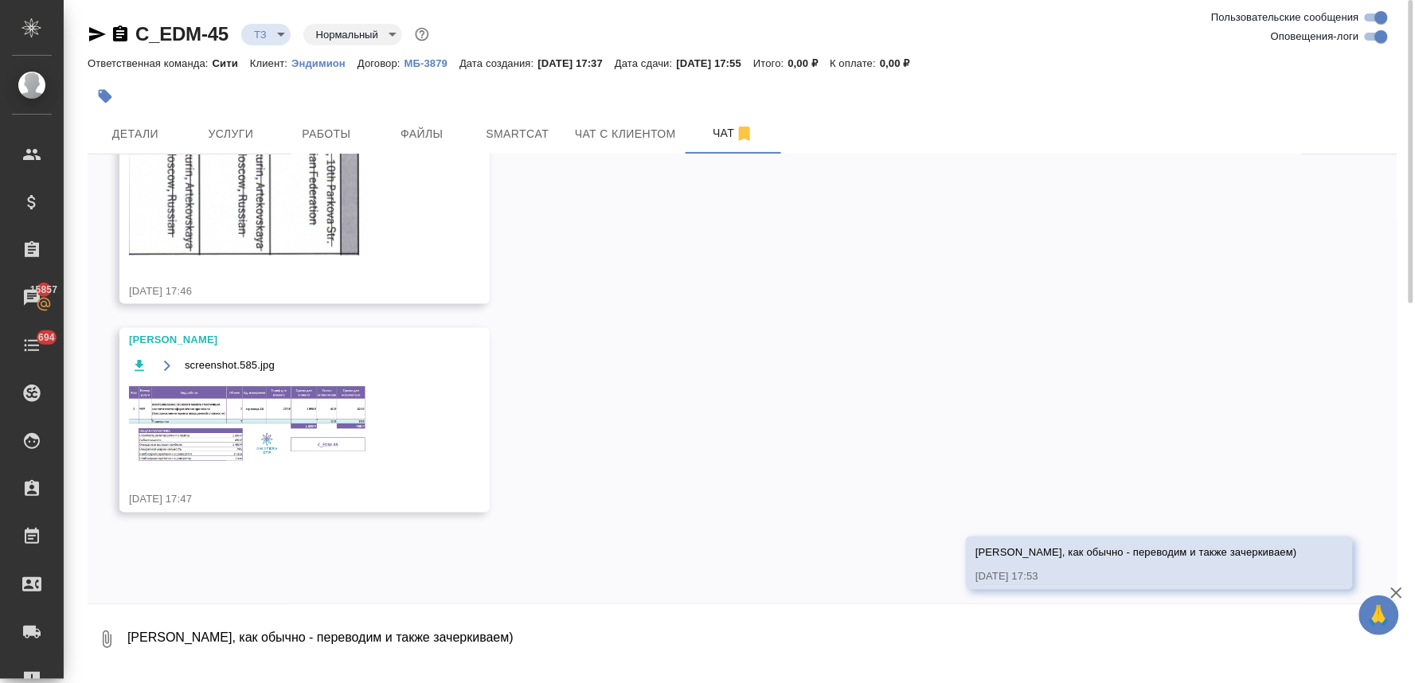
scroll to position [754, 0]
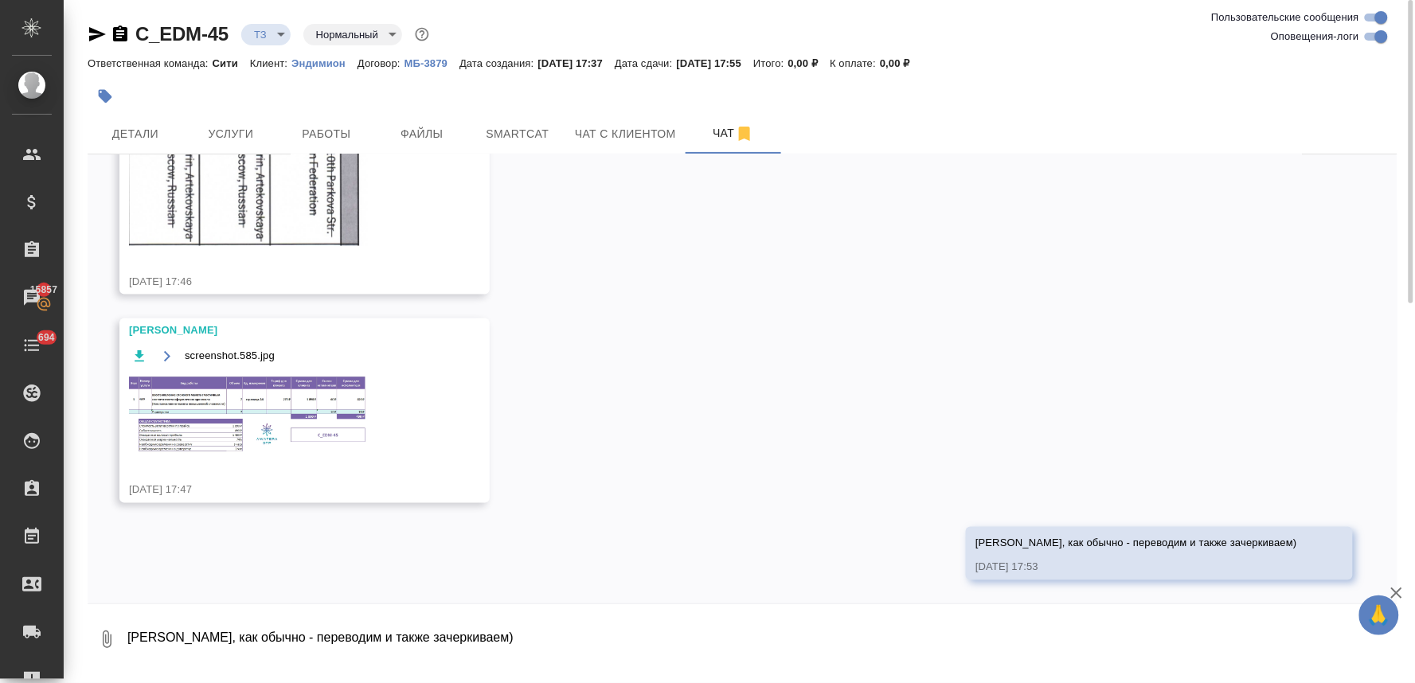
click at [309, 413] on img at bounding box center [248, 415] width 239 height 80
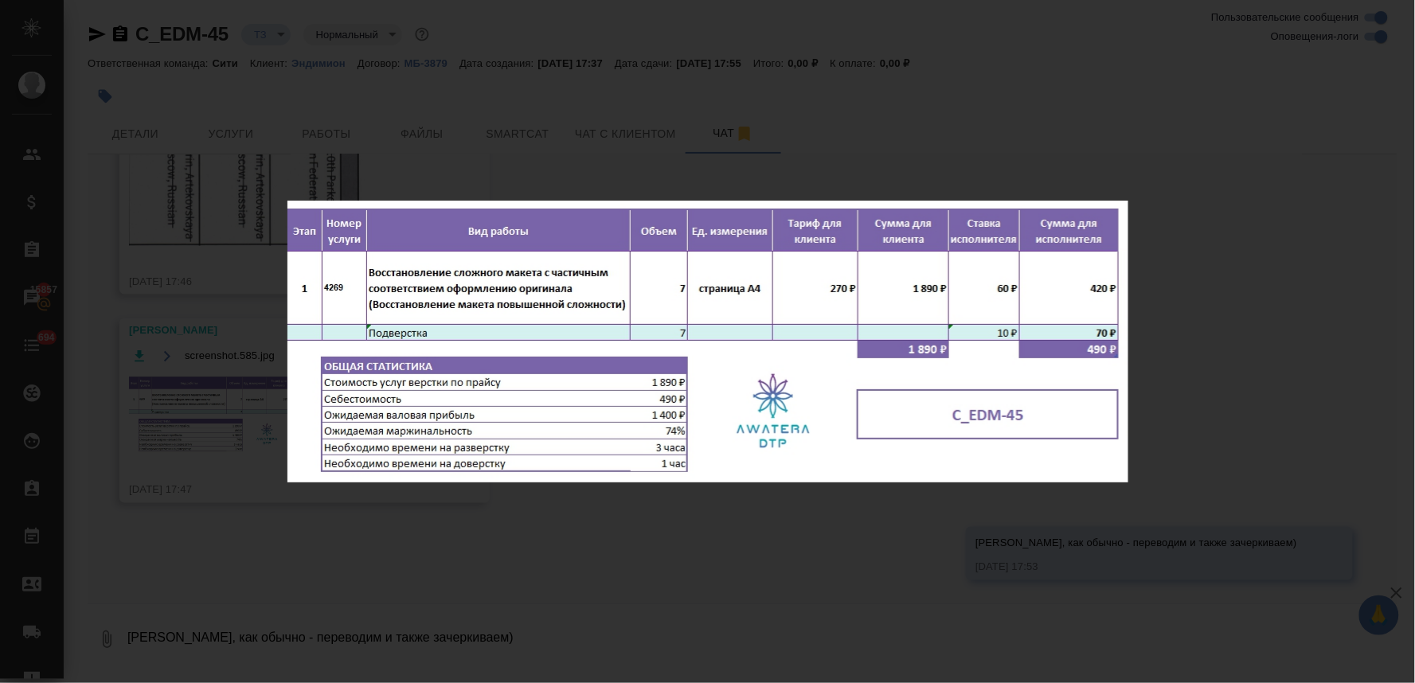
click at [492, 514] on div "screenshot.585.jpg 1 of 1" at bounding box center [707, 341] width 1415 height 683
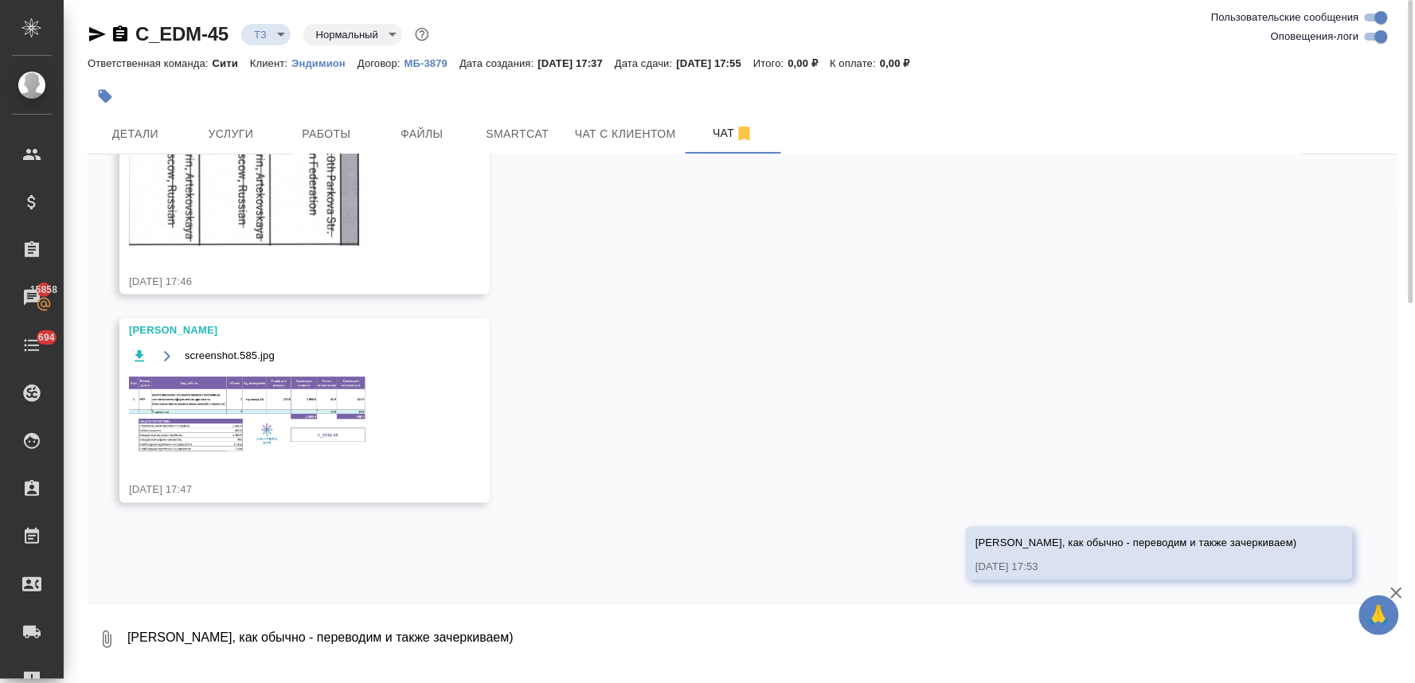
click at [249, 413] on img at bounding box center [248, 415] width 239 height 80
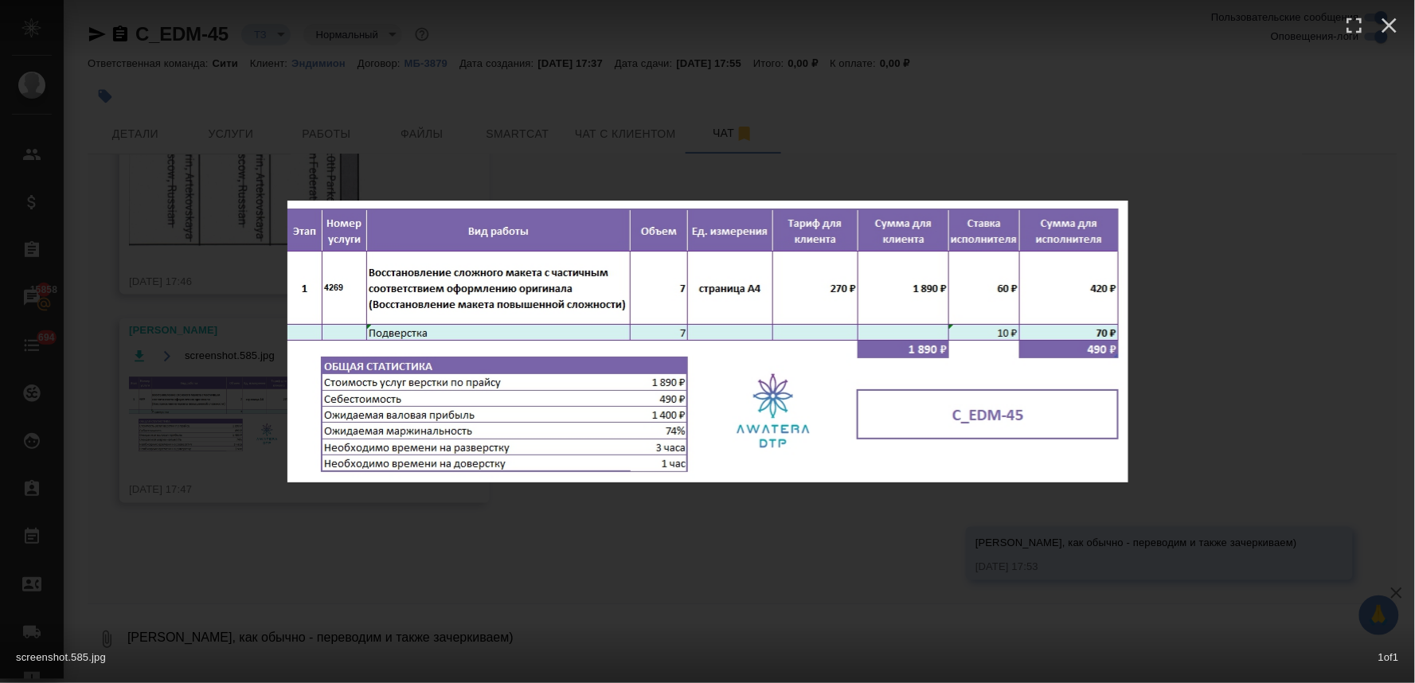
click at [601, 570] on div "screenshot.585.jpg 1 of 1" at bounding box center [707, 341] width 1415 height 683
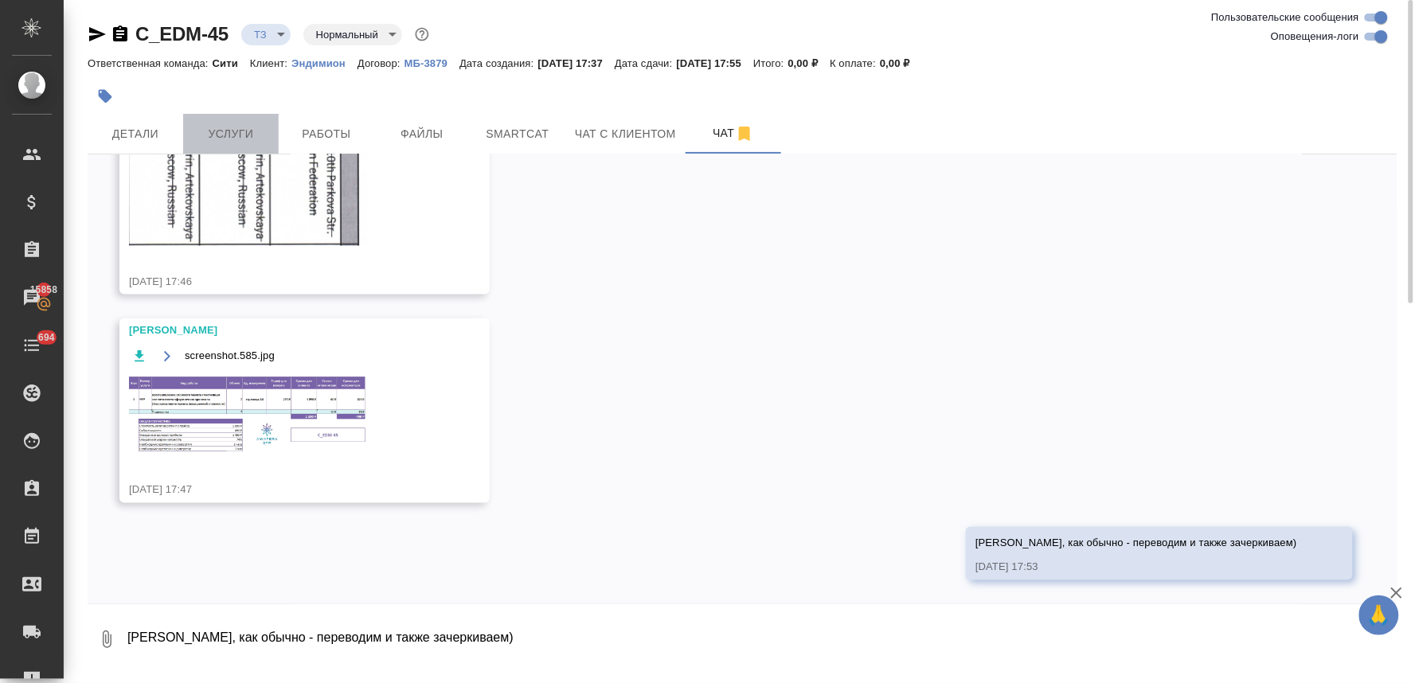
click at [225, 132] on span "Услуги" at bounding box center [231, 134] width 76 height 20
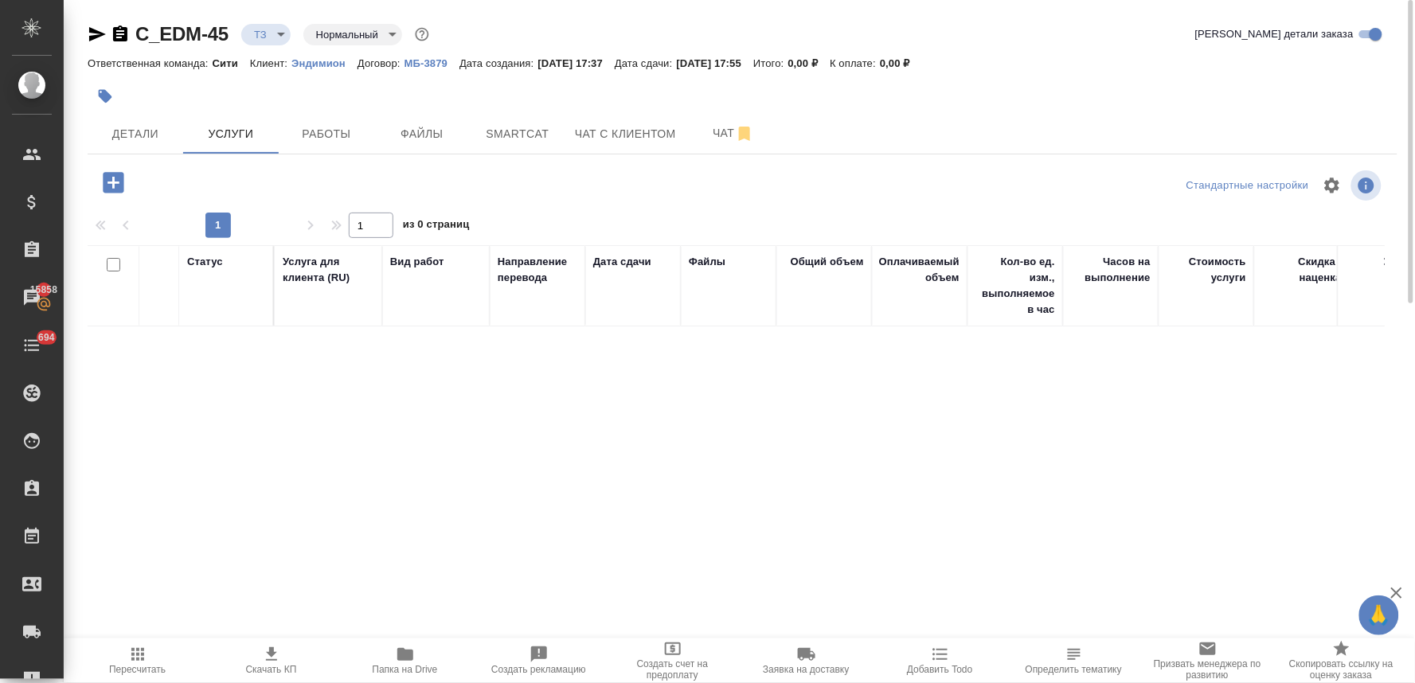
click at [120, 181] on icon "button" at bounding box center [113, 182] width 21 height 21
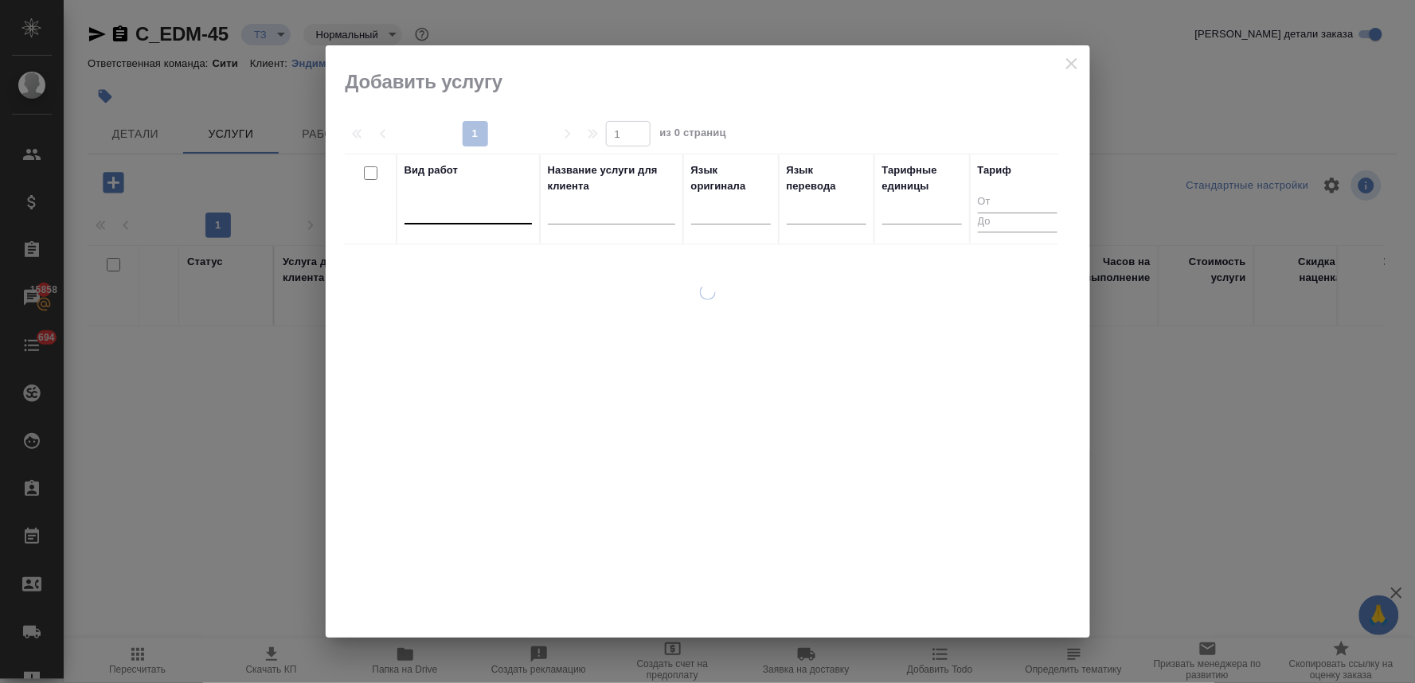
click at [449, 211] on div at bounding box center [468, 208] width 127 height 23
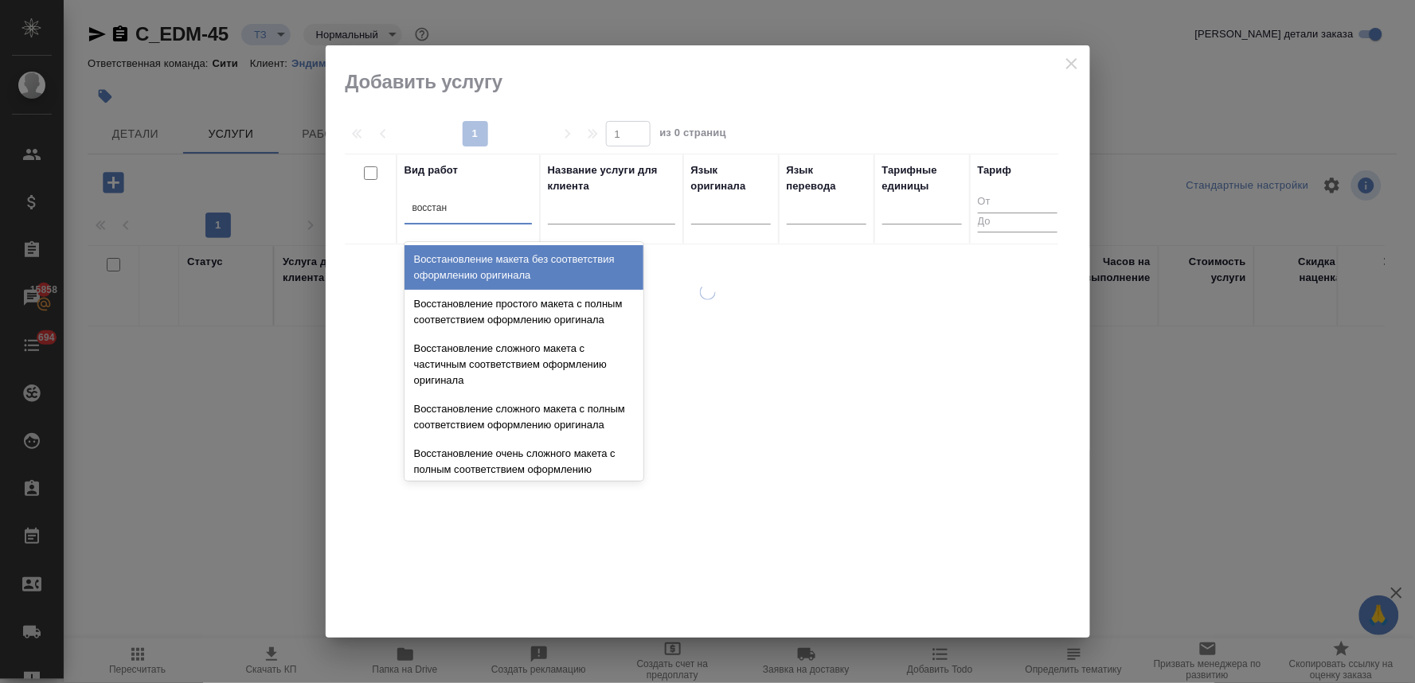
type input "восстано"
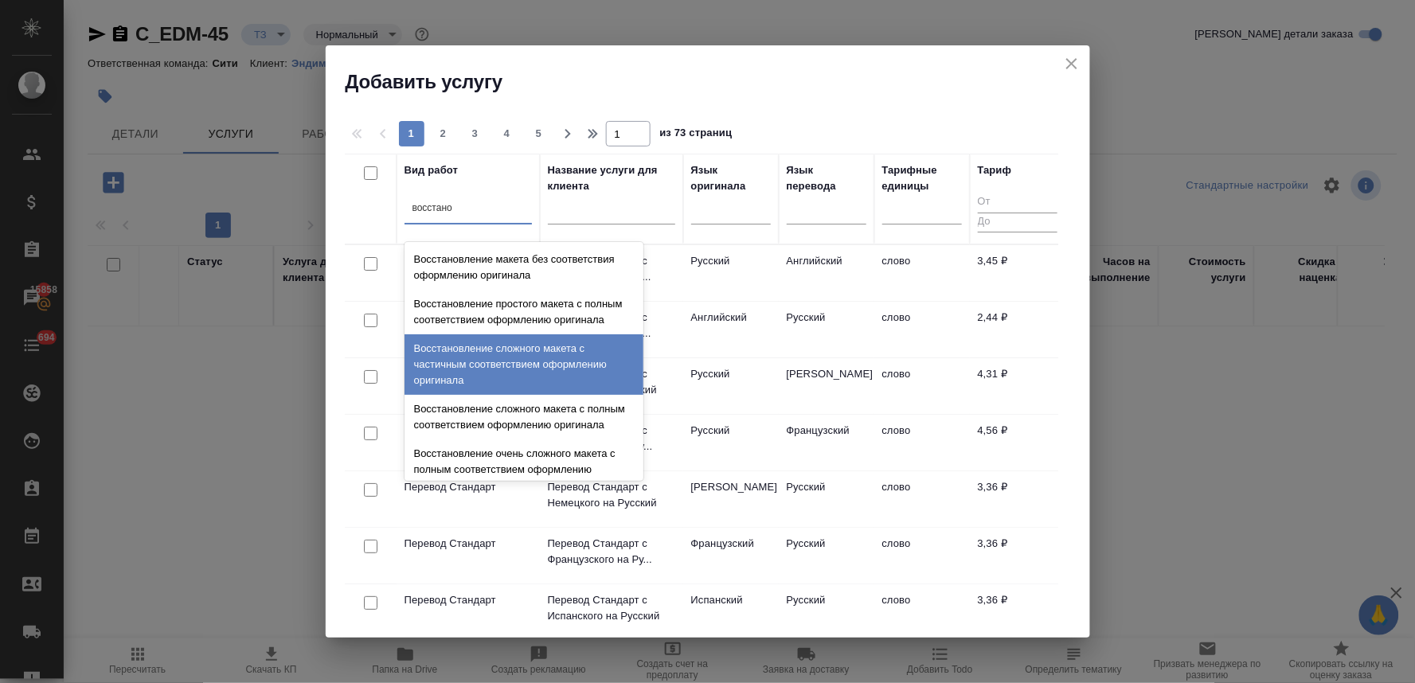
click at [482, 372] on div "Восстановление сложного макета с частичным соответствием оформлению оригинала" at bounding box center [524, 364] width 239 height 61
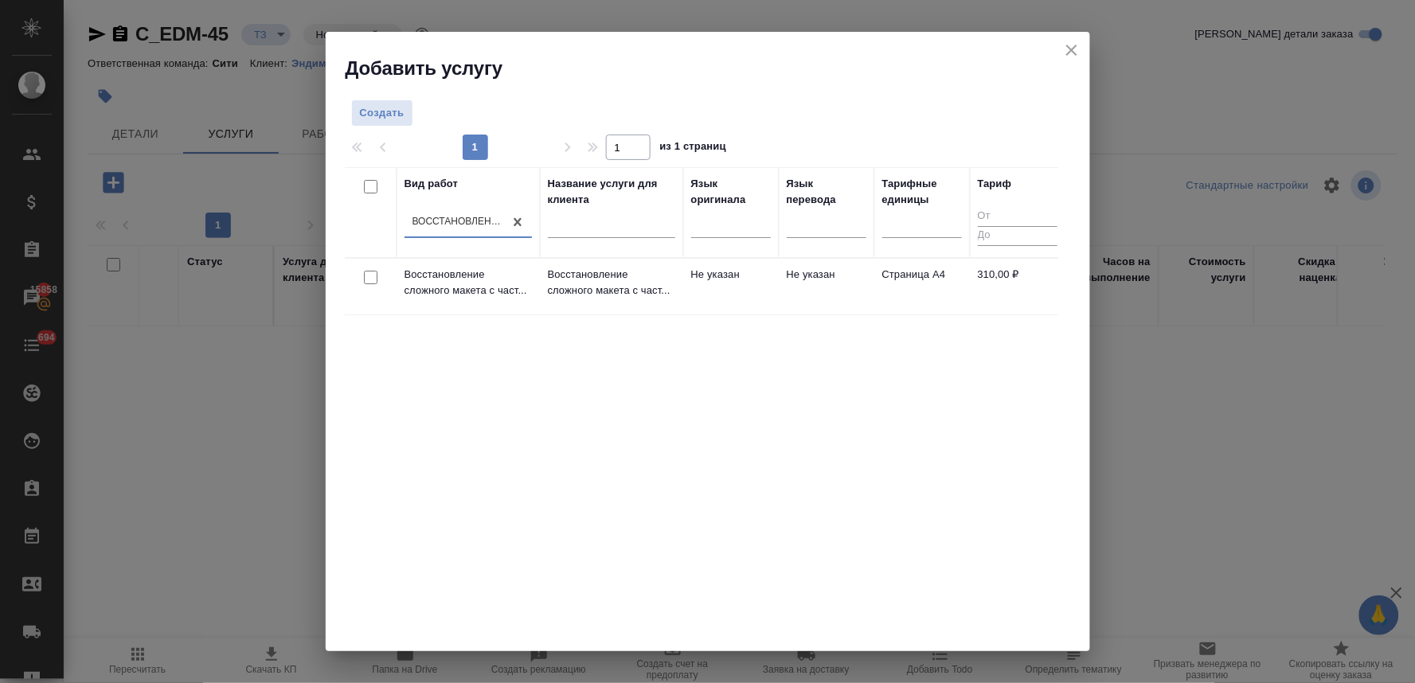
click at [366, 273] on input "checkbox" at bounding box center [371, 278] width 14 height 14
checkbox input "true"
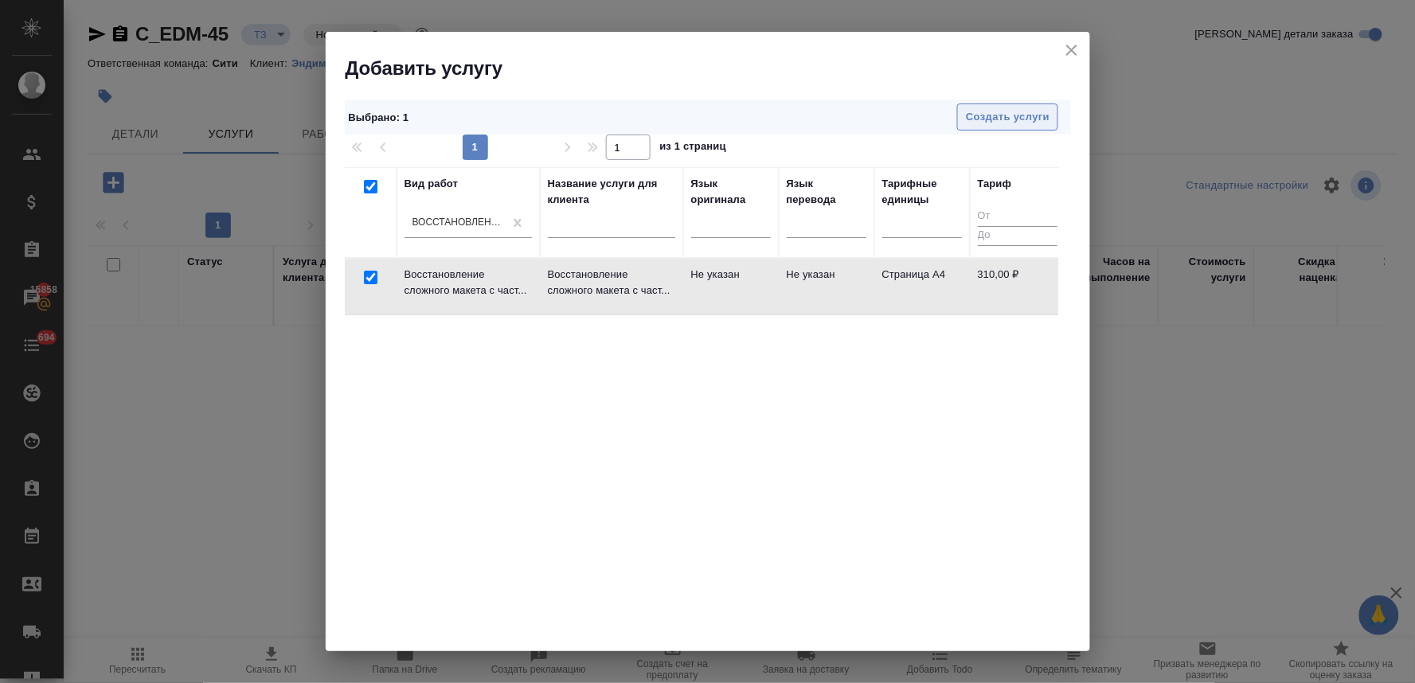
click at [983, 117] on span "Создать услуги" at bounding box center [1008, 117] width 84 height 18
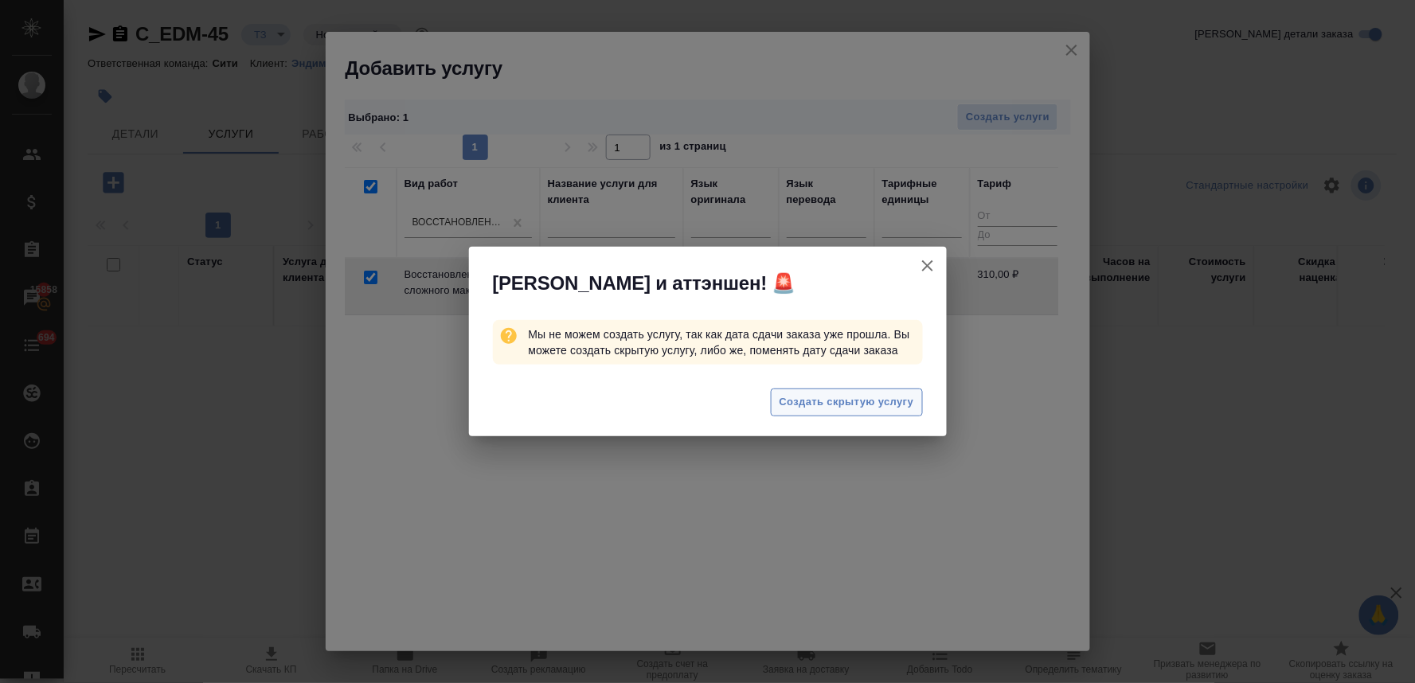
click at [846, 414] on button "Создать скрытую услугу" at bounding box center [847, 403] width 152 height 28
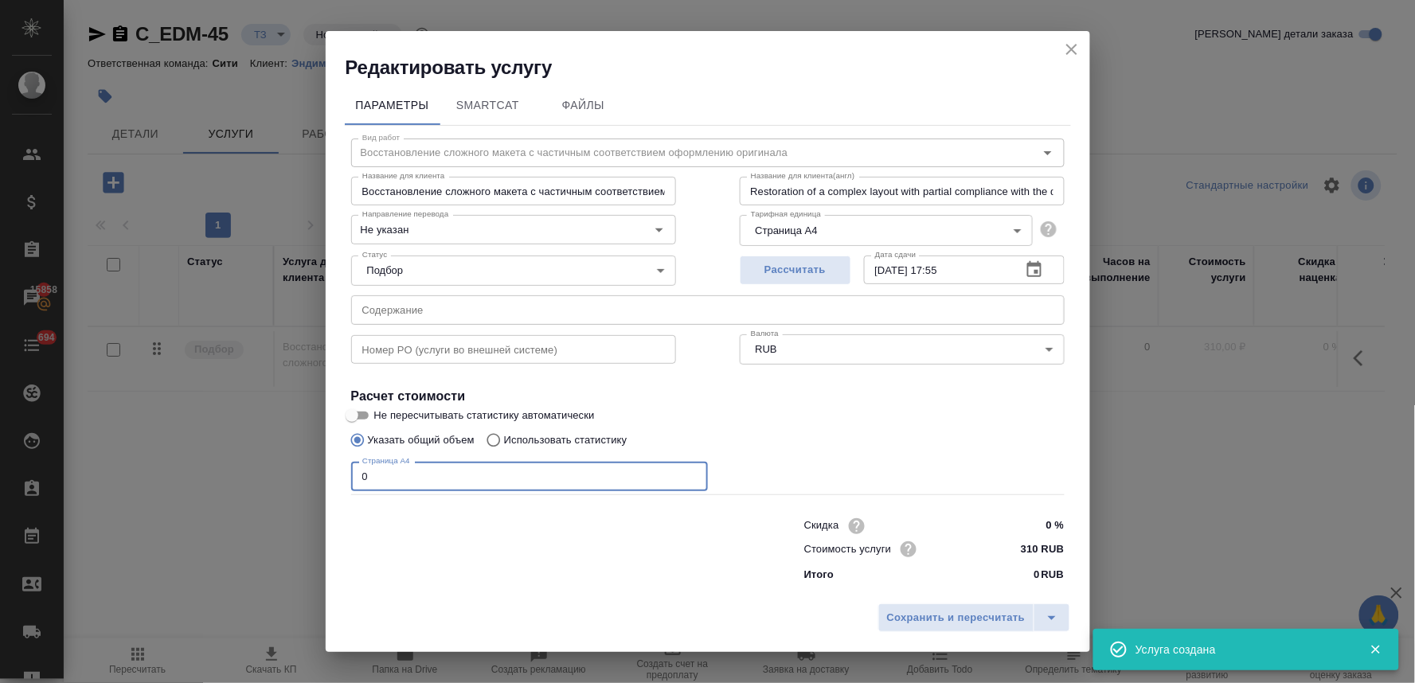
drag, startPoint x: 386, startPoint y: 479, endPoint x: 307, endPoint y: 478, distance: 78.9
click at [312, 479] on div "Редактировать услугу Параметры SmartCat Файлы Вид работ Восстановление сложного…" at bounding box center [707, 341] width 1415 height 683
type input "7"
click at [441, 584] on div "Скидка 0 % Стоимость услуги 310 RUB Итого 0 RUB" at bounding box center [707, 549] width 777 height 133
click at [425, 299] on input "text" at bounding box center [708, 309] width 714 height 29
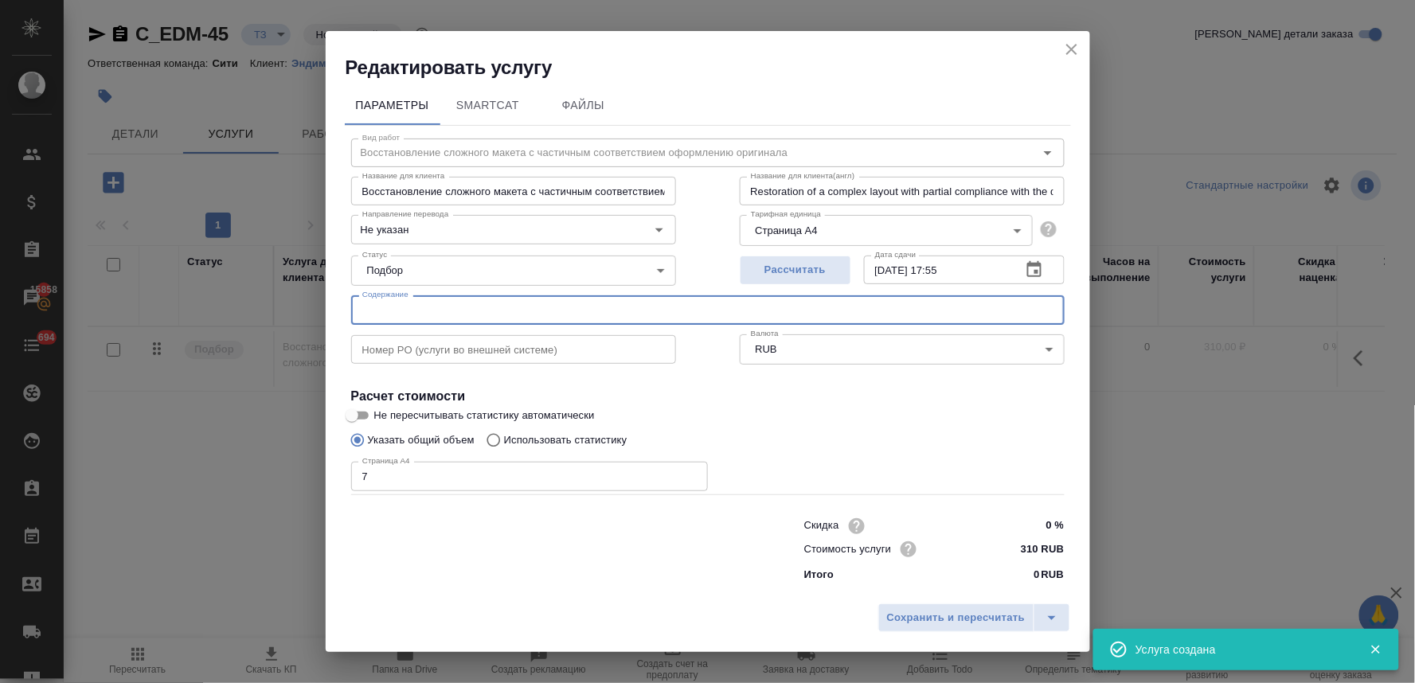
paste input "CHE-159.644.063 (1)"
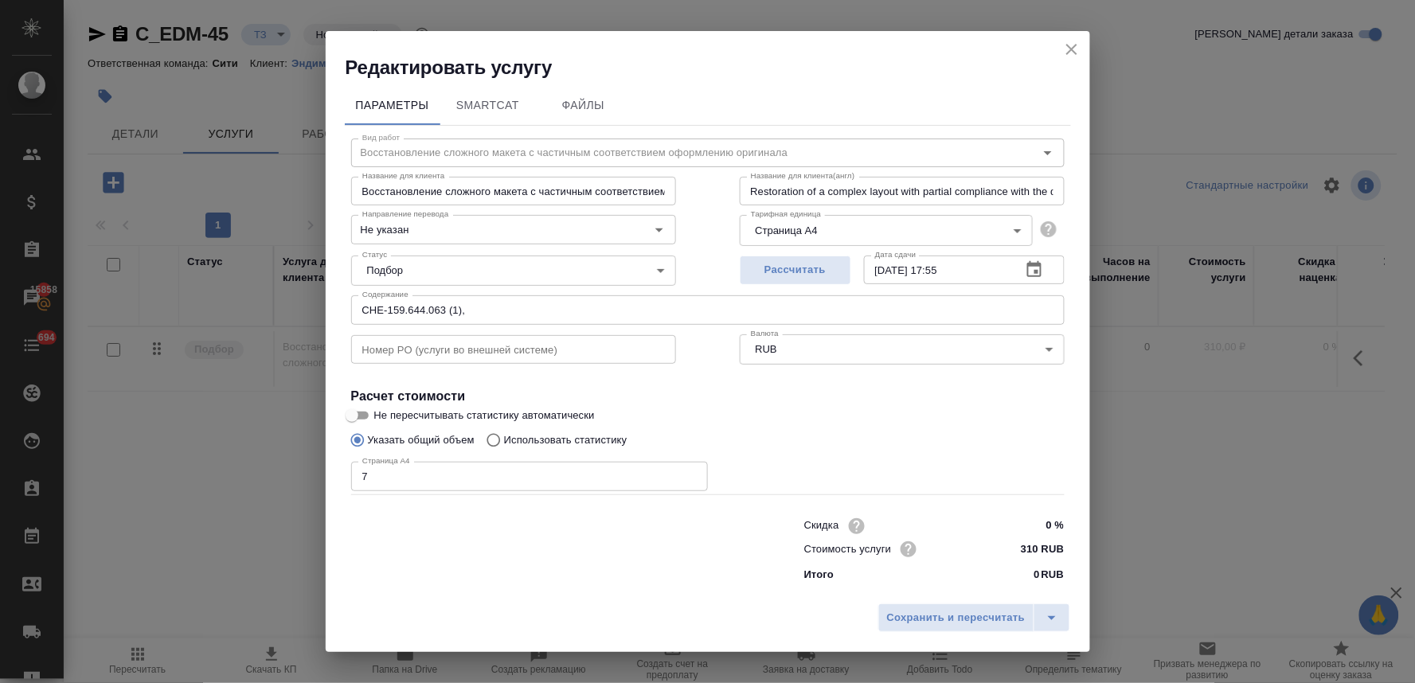
click at [546, 534] on div at bounding box center [545, 549] width 453 height 64
click at [588, 311] on input "CHE-159.644.063 (1)," at bounding box center [708, 309] width 714 height 29
paste input "doc00871120250819134224"
click at [451, 563] on div at bounding box center [545, 549] width 453 height 64
click at [714, 317] on input "CHE-159.644.063 (1), doc00871120250819134224," at bounding box center [708, 309] width 714 height 29
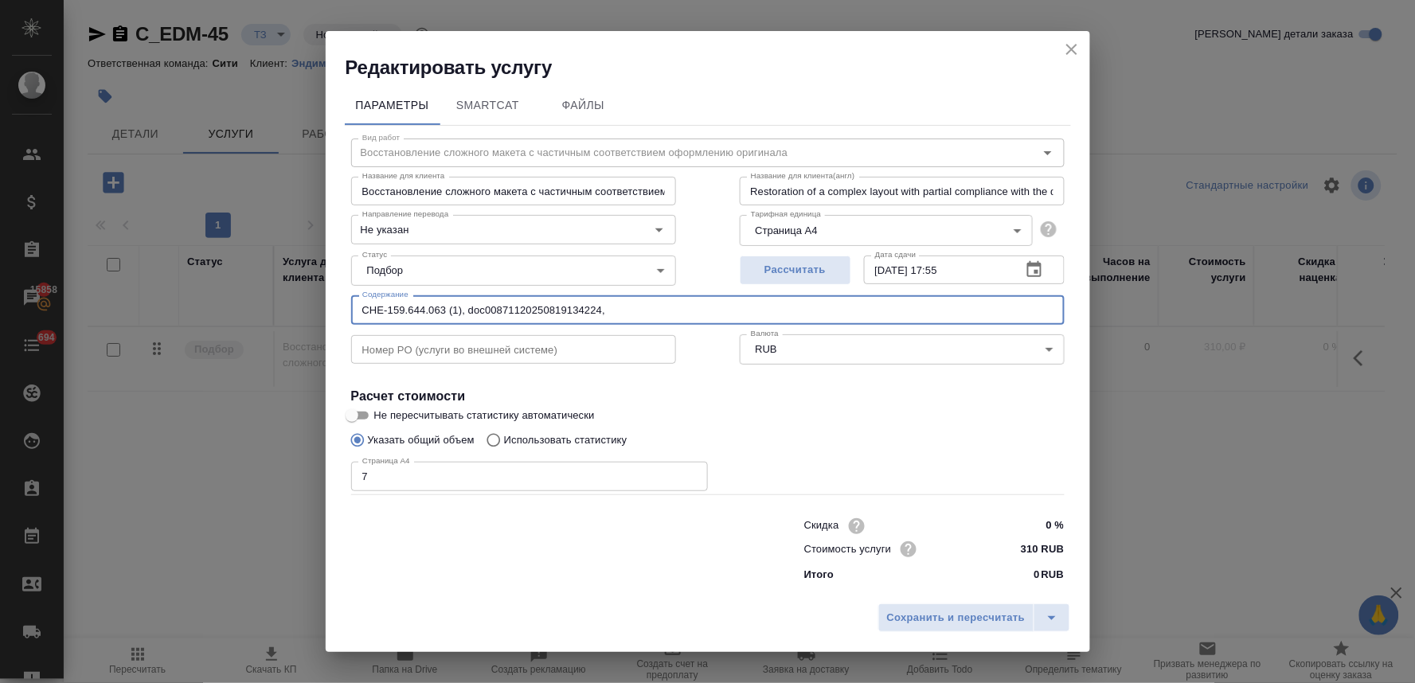
paste input "Proxy"
click at [459, 579] on div at bounding box center [545, 549] width 453 height 64
click at [690, 306] on input "CHE-159.644.063 (1), doc00871120250819134224, Proxy," at bounding box center [708, 309] width 714 height 29
paste input "Share register SP Solutions 07.25"
drag, startPoint x: 822, startPoint y: 317, endPoint x: 276, endPoint y: 319, distance: 545.5
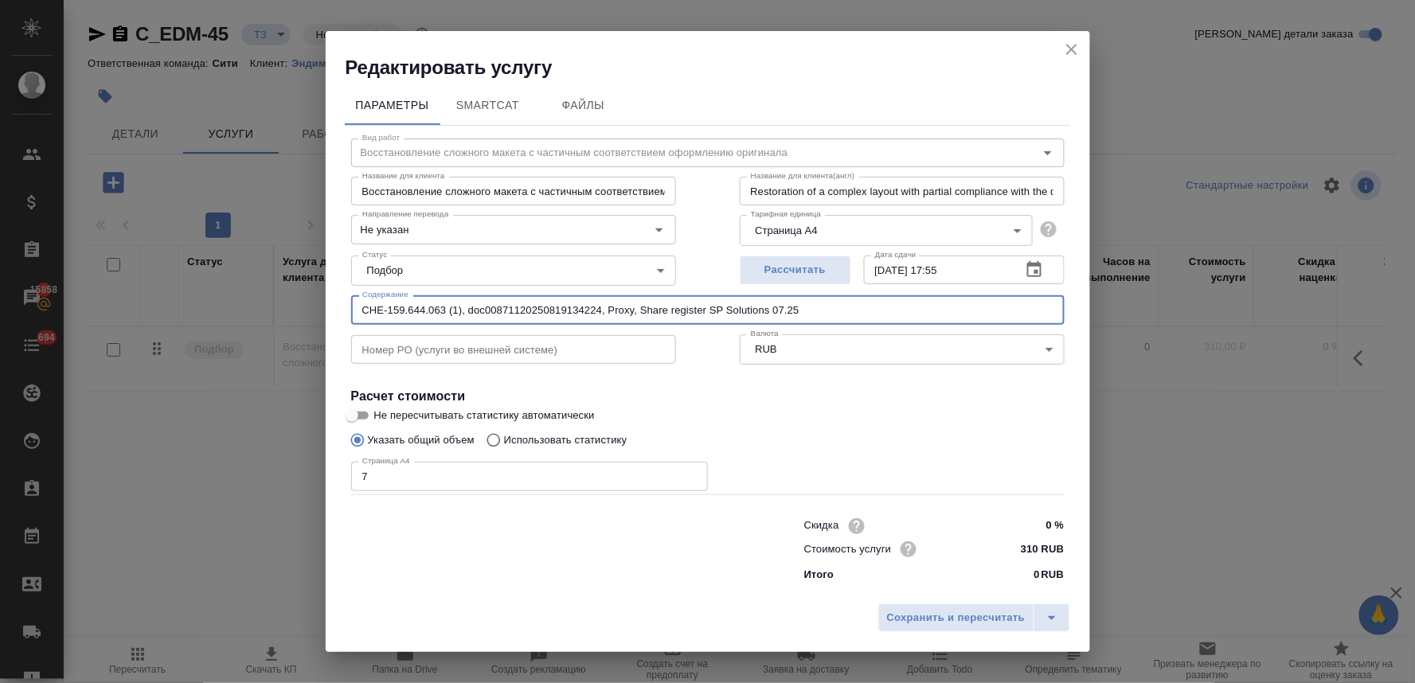
click at [277, 319] on div "Редактировать услугу Параметры SmartCat Файлы Вид работ Восстановление сложного…" at bounding box center [707, 341] width 1415 height 683
type input "CHE-159.644.063 (1), doc00871120250819134224, Proxy, Share register SP Solution…"
click at [962, 620] on span "Сохранить и пересчитать" at bounding box center [956, 618] width 139 height 18
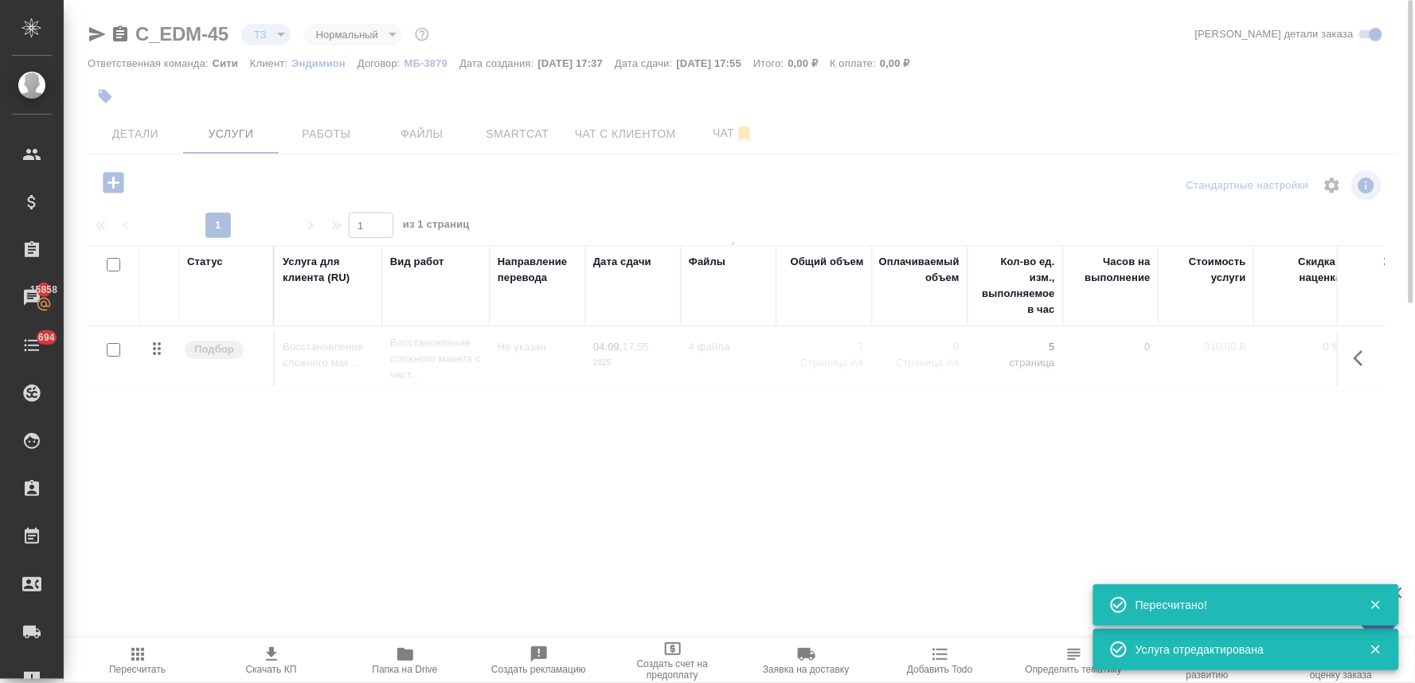
type input "new"
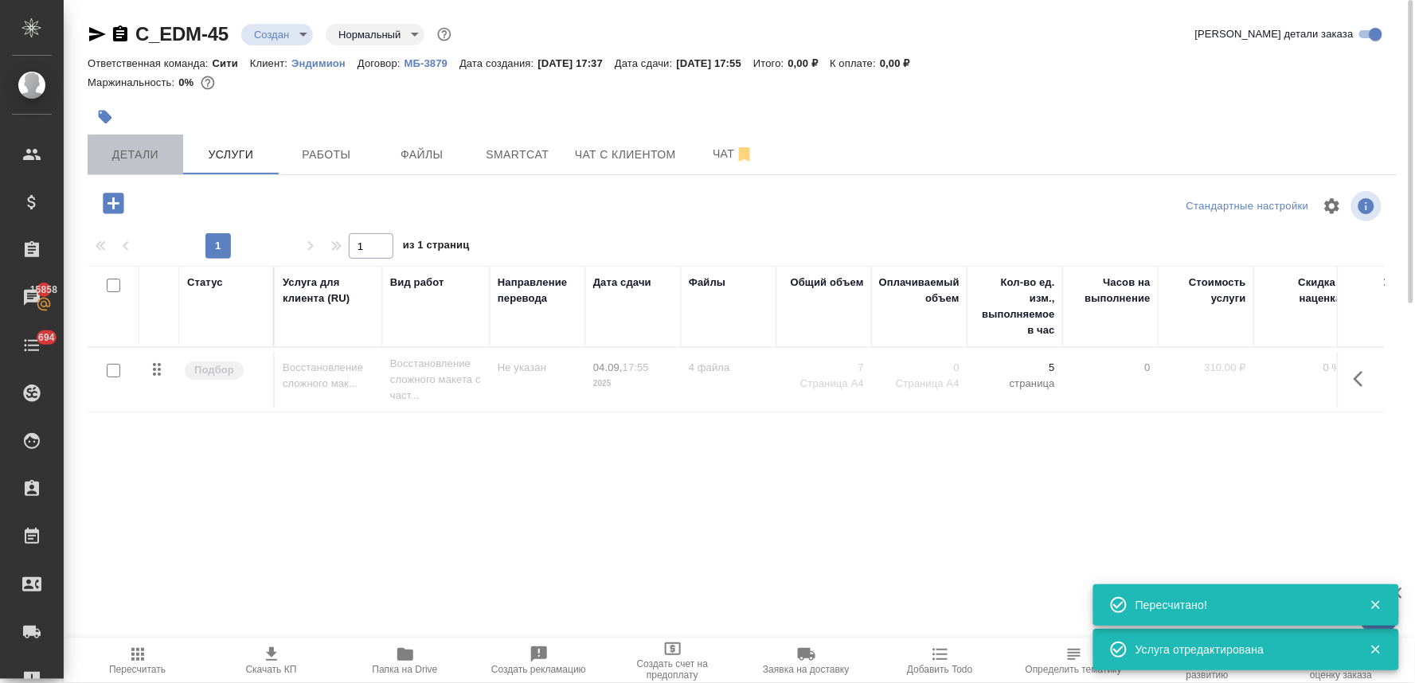
click at [133, 154] on span "Детали" at bounding box center [135, 155] width 76 height 20
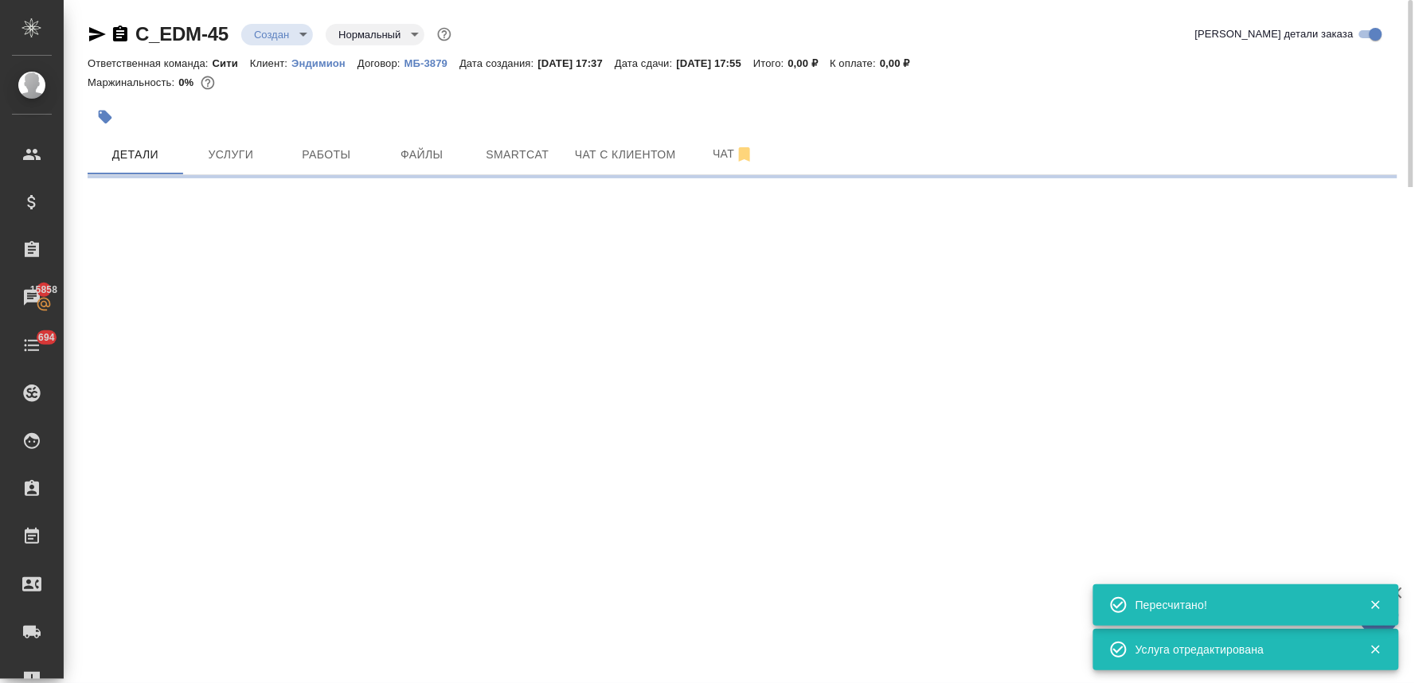
select select "RU"
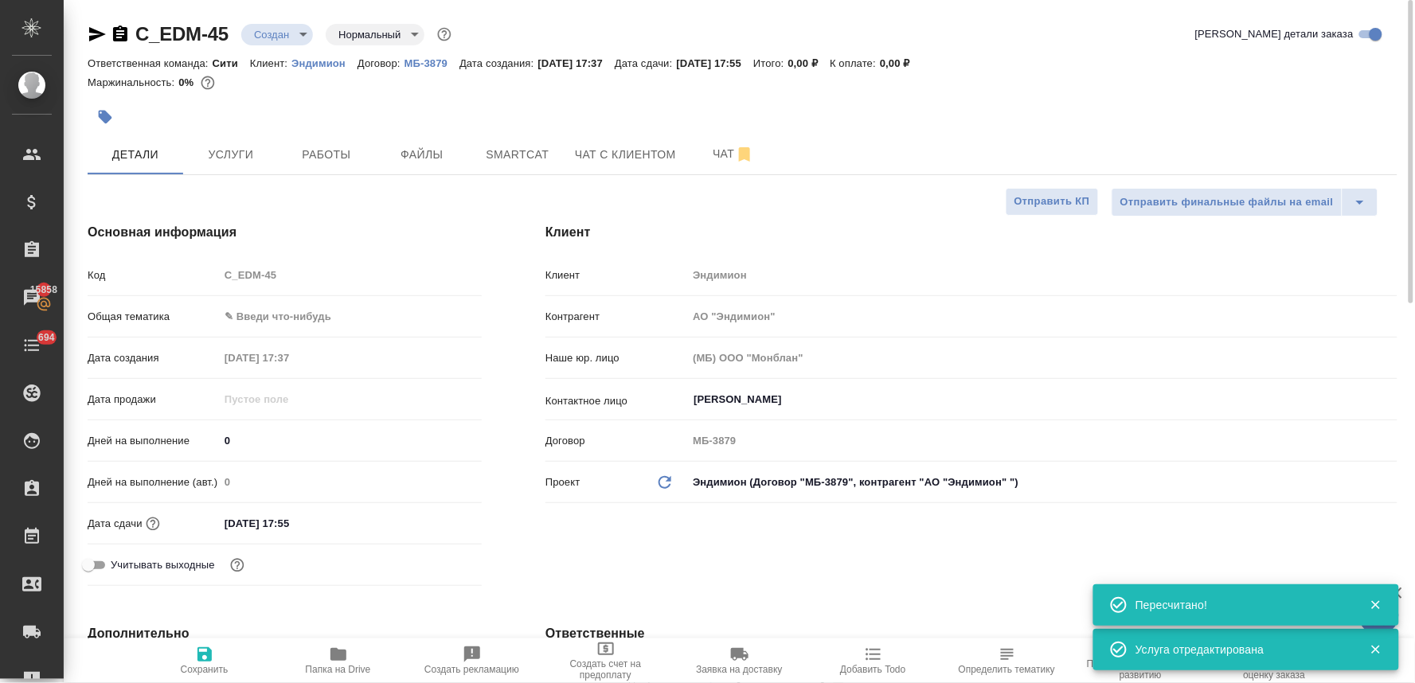
type textarea "x"
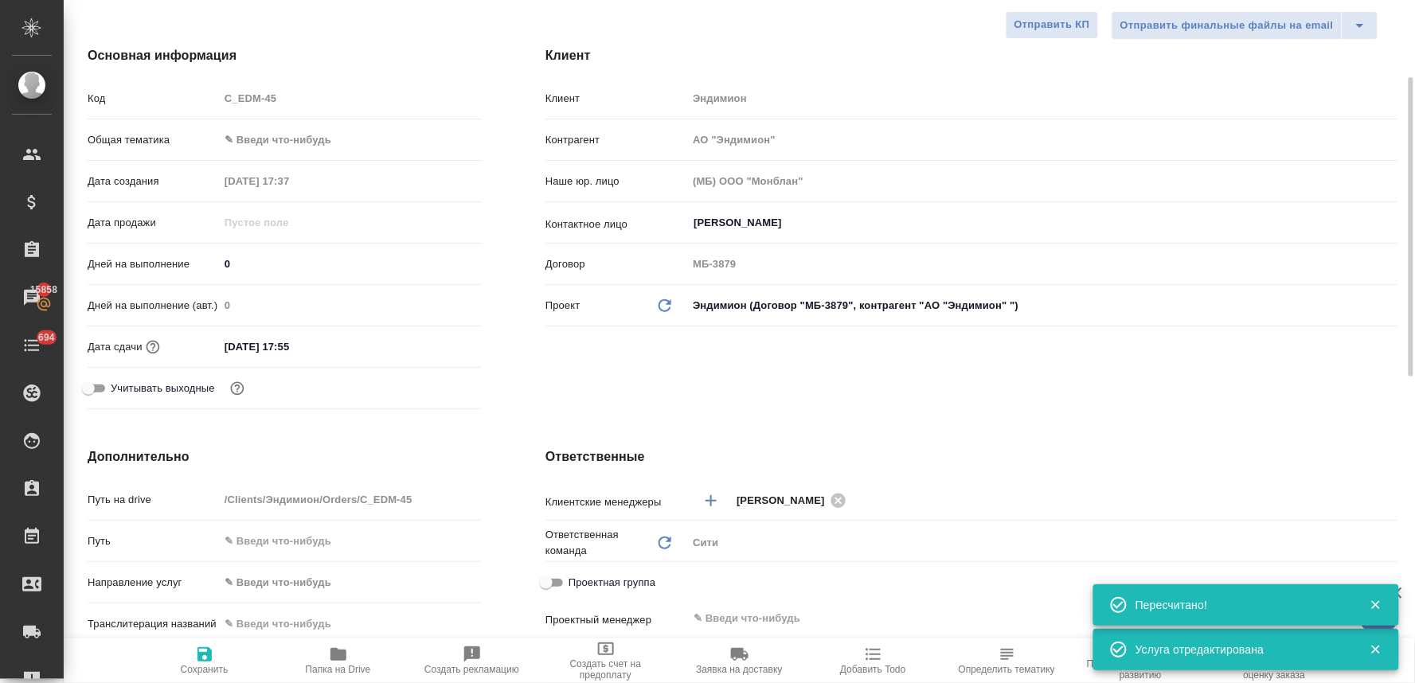
click at [335, 341] on input "04.09.2025 17:55" at bounding box center [288, 346] width 139 height 23
click at [420, 343] on div "04.09.2025 17:55" at bounding box center [350, 346] width 263 height 25
click at [438, 345] on icon "button" at bounding box center [435, 346] width 19 height 19
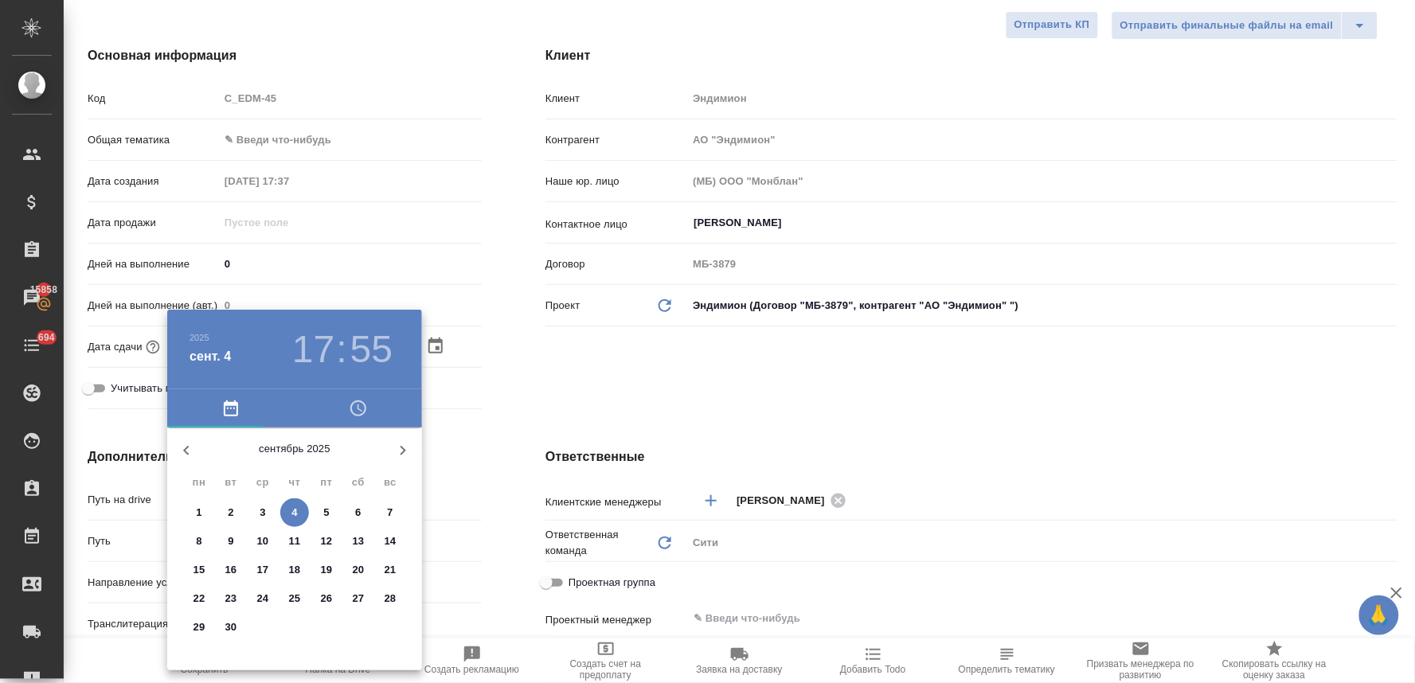
click at [327, 505] on p "5" at bounding box center [326, 513] width 6 height 16
type input "05.09.2025 17:55"
type textarea "x"
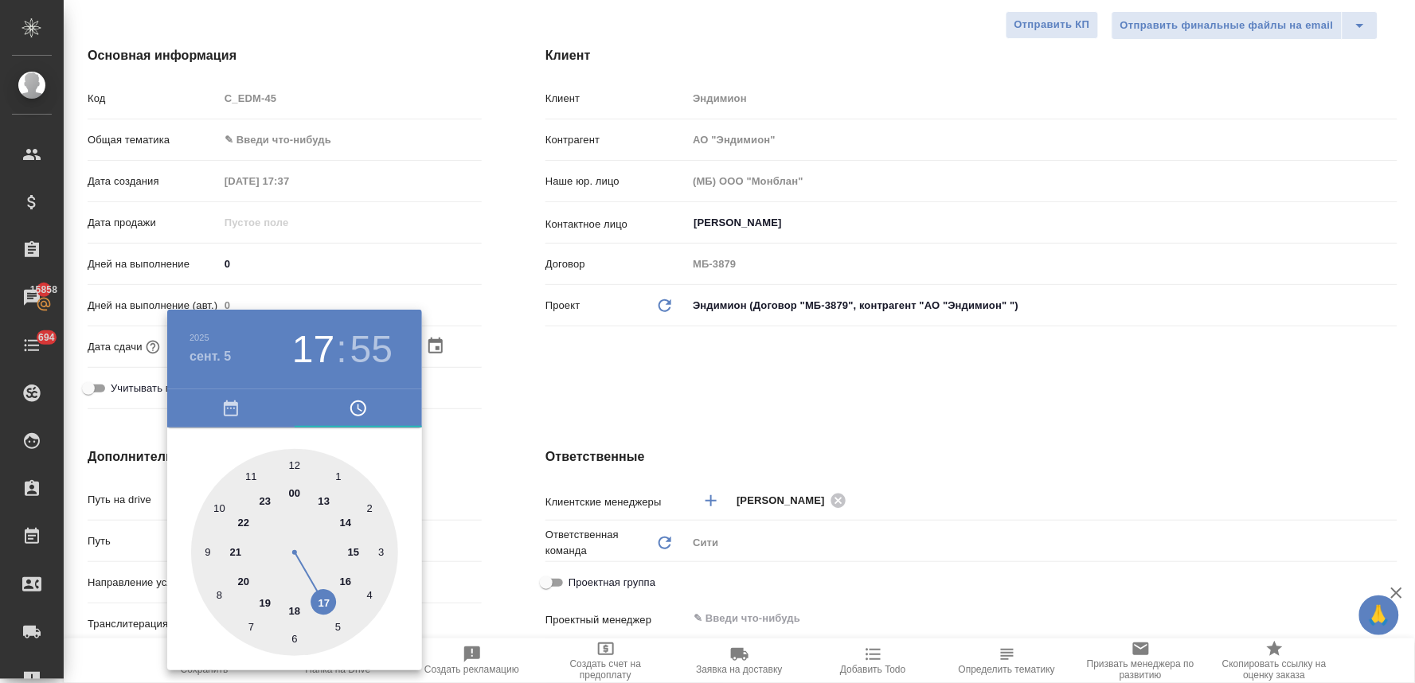
click at [613, 370] on div at bounding box center [707, 341] width 1415 height 683
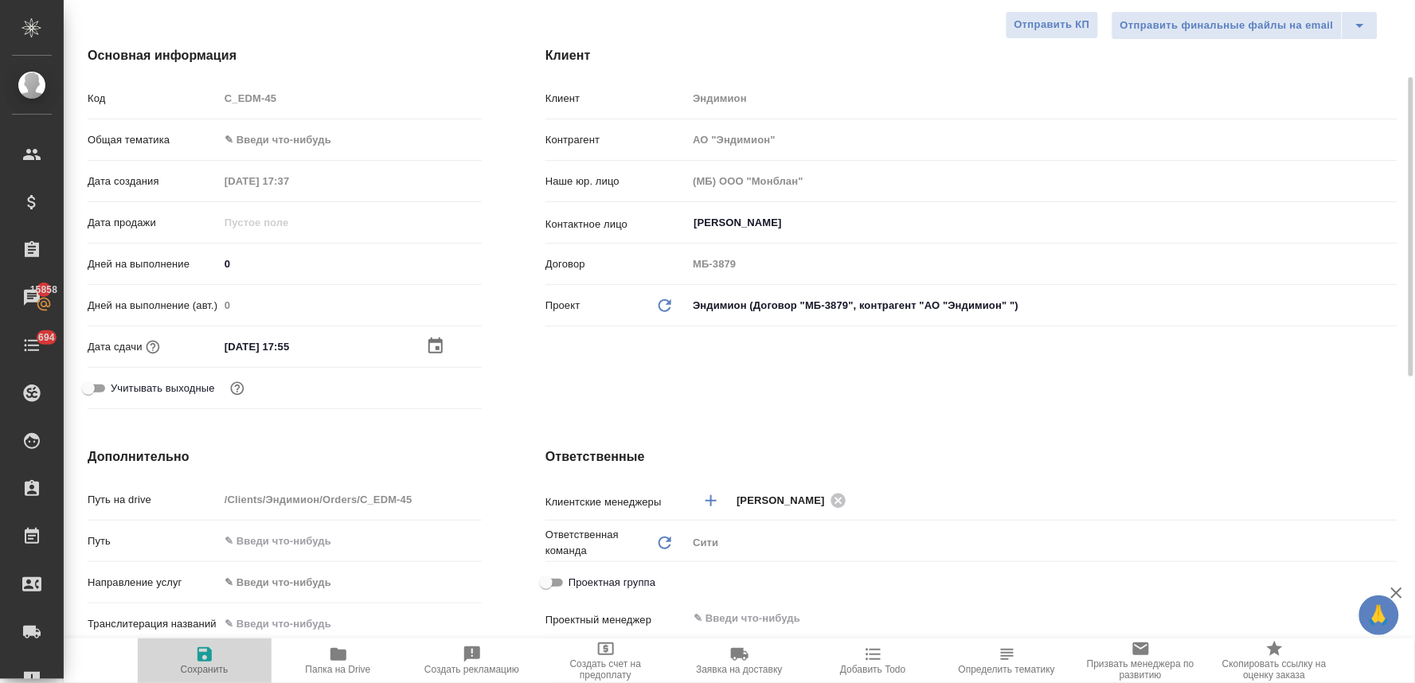
click at [201, 667] on span "Сохранить" at bounding box center [205, 669] width 48 height 11
type textarea "x"
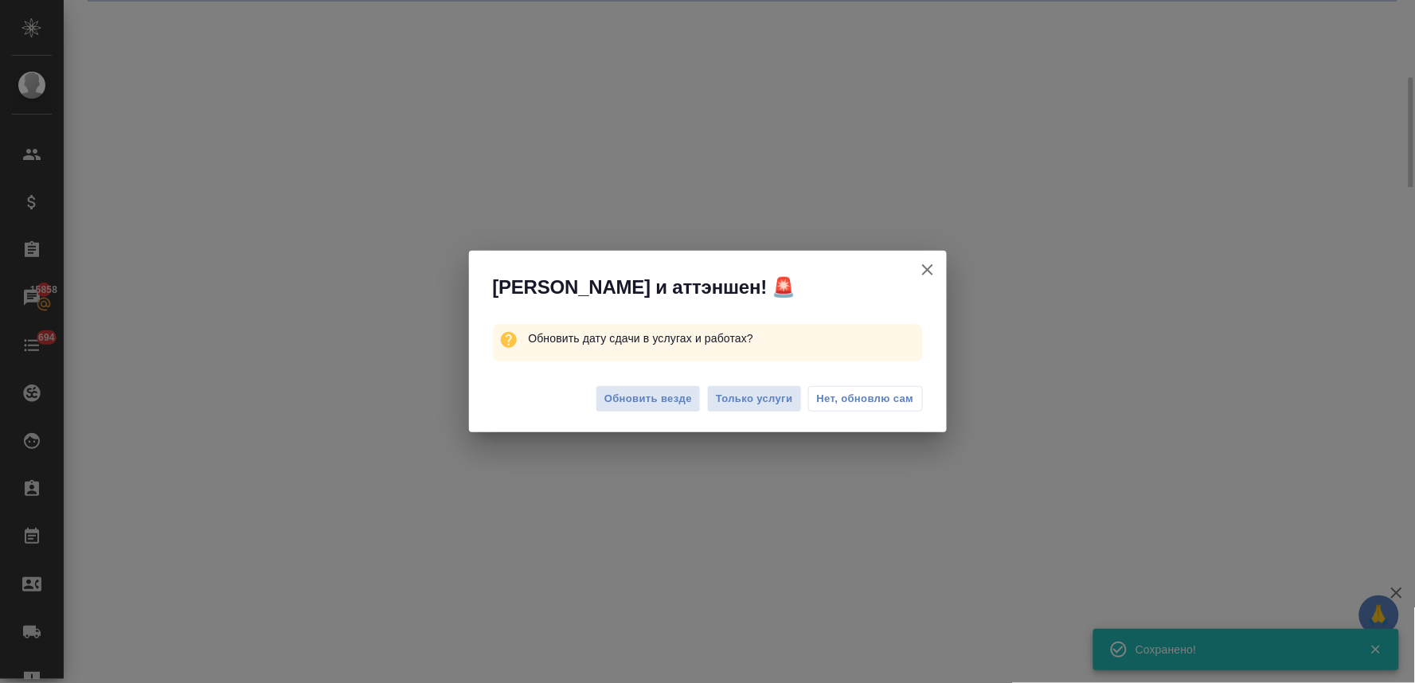
select select "RU"
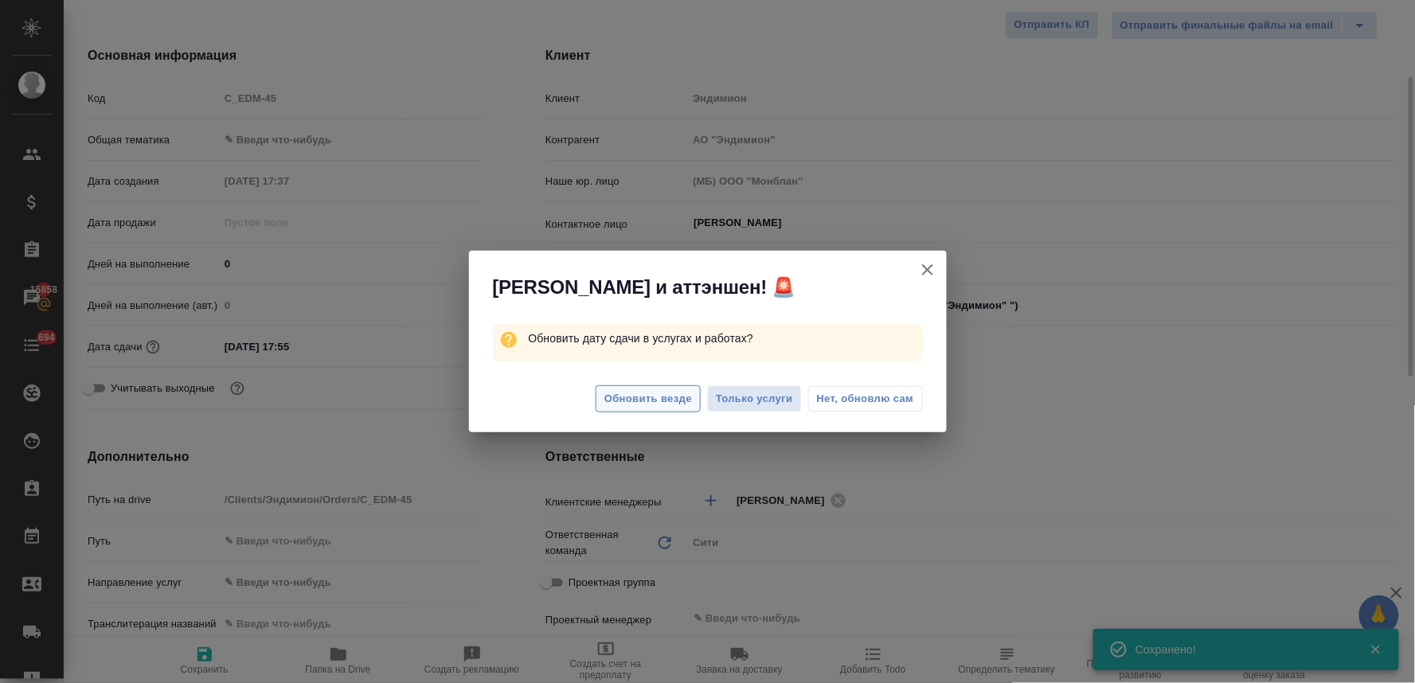
click at [626, 396] on span "Обновить везде" at bounding box center [648, 399] width 88 height 18
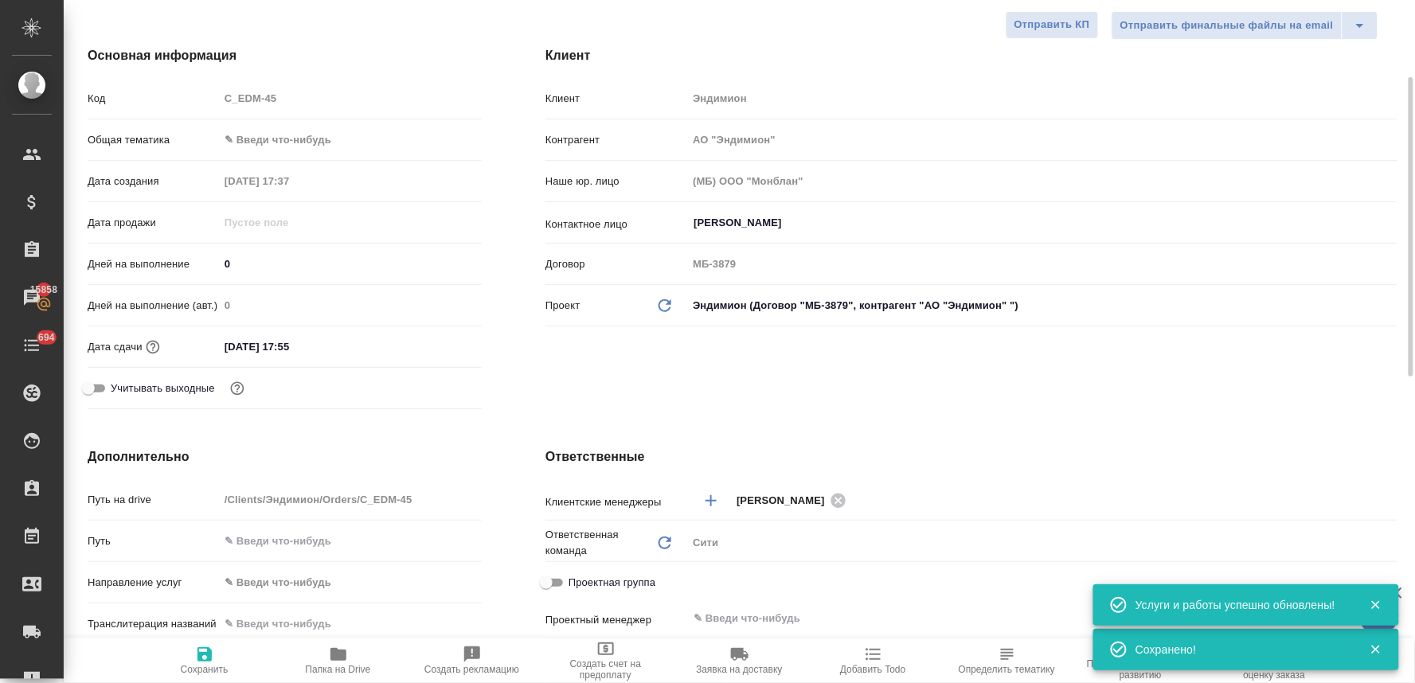
scroll to position [0, 0]
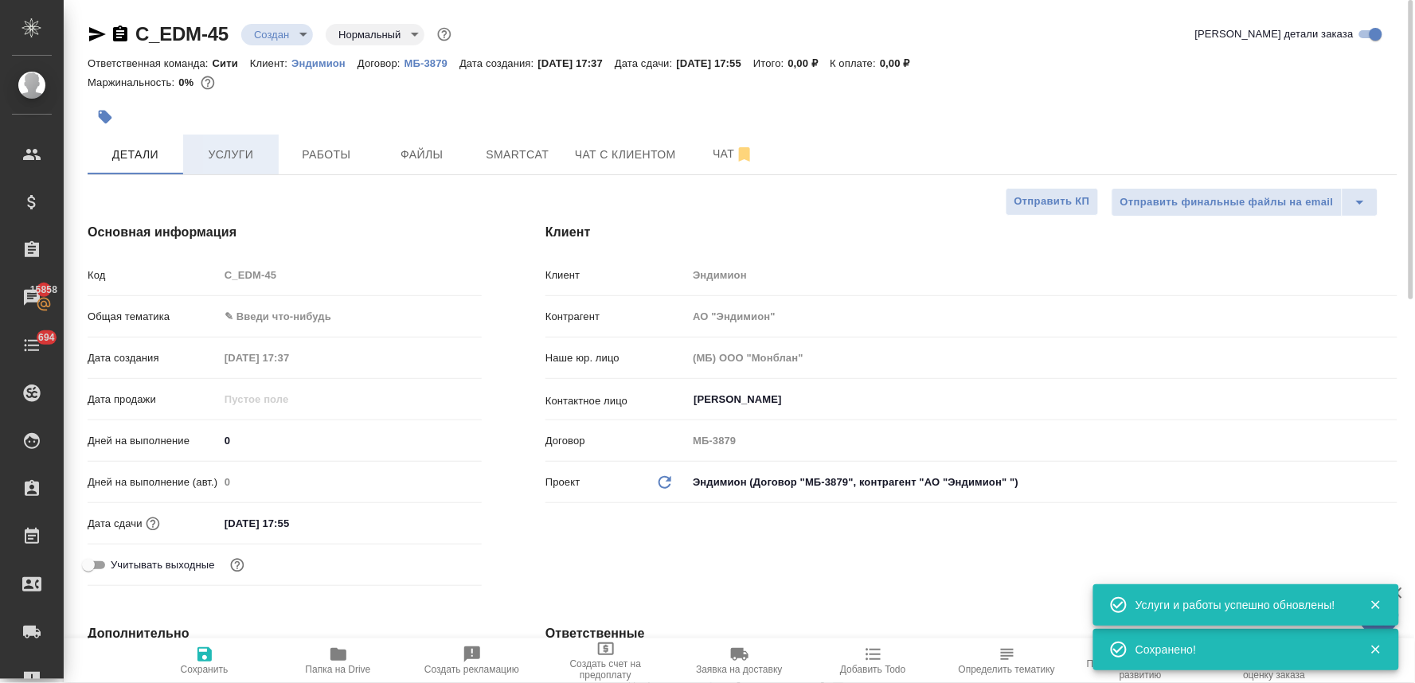
click at [193, 139] on button "Услуги" at bounding box center [231, 155] width 96 height 40
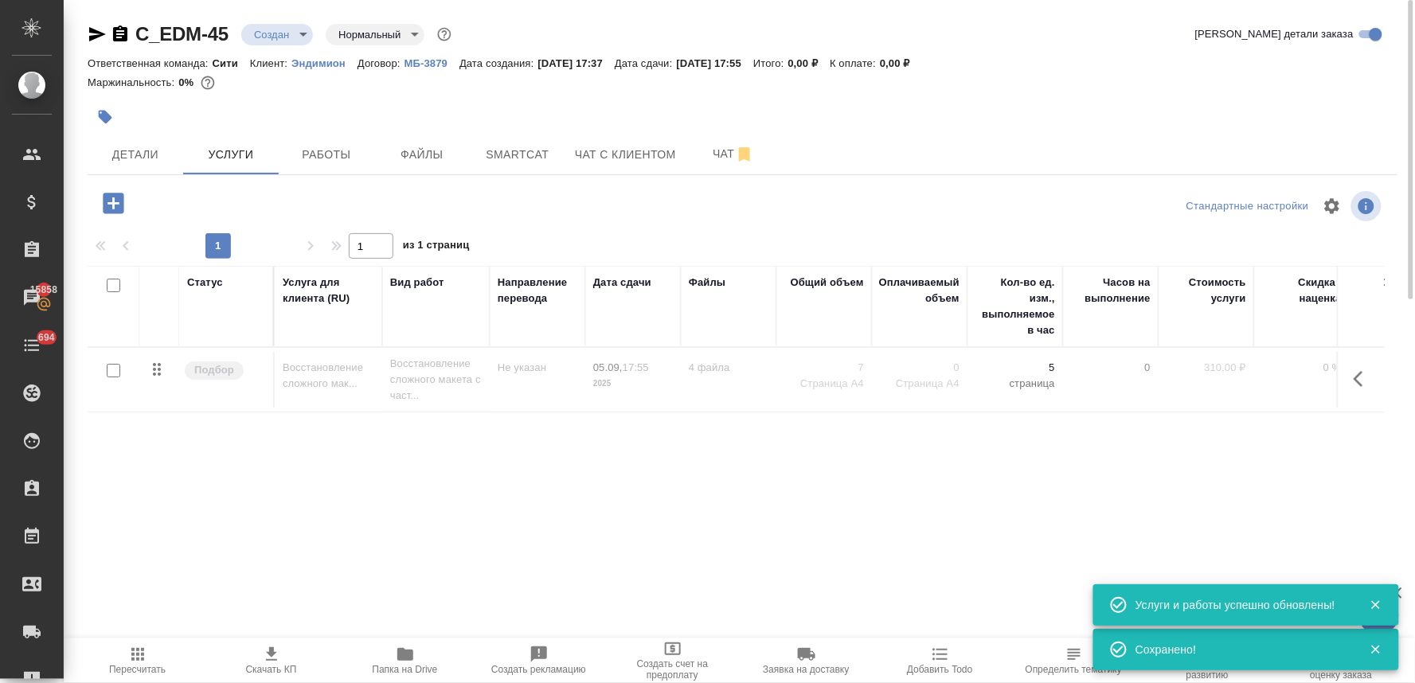
click at [1360, 385] on icon "button" at bounding box center [1363, 379] width 19 height 19
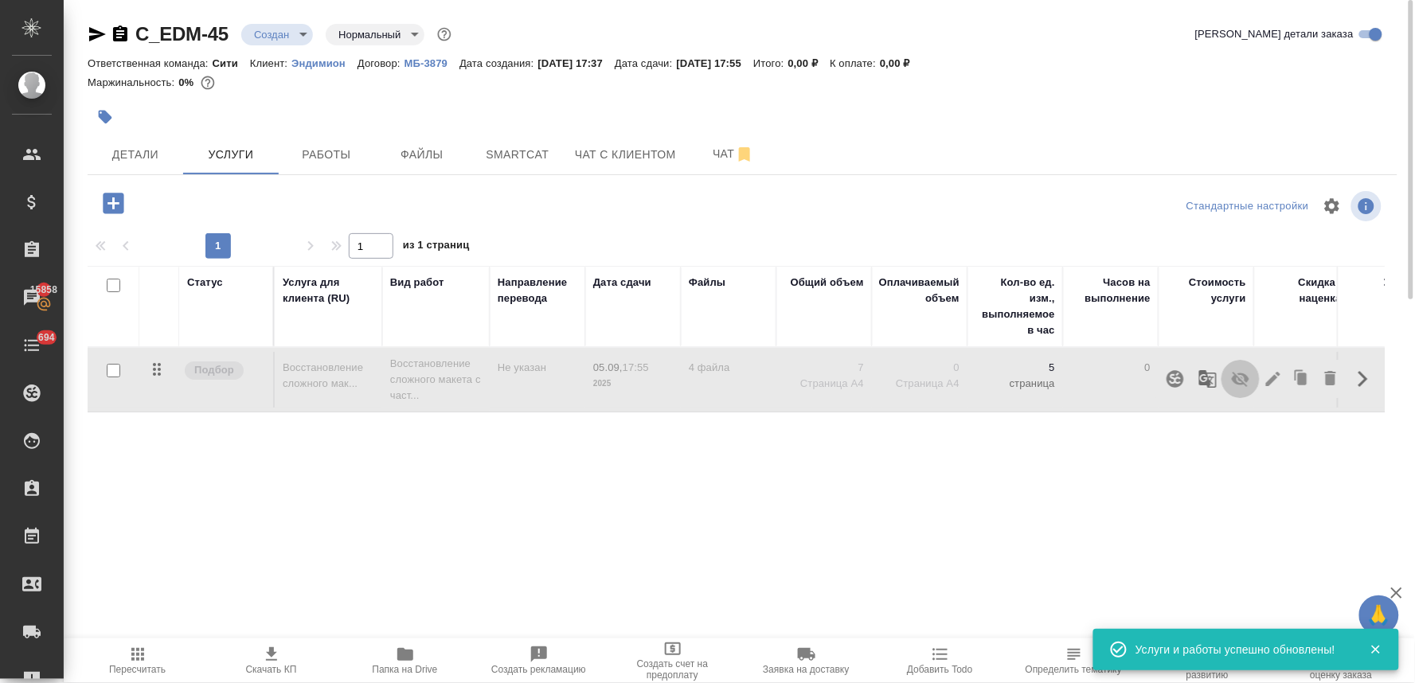
click at [1245, 385] on icon "button" at bounding box center [1240, 379] width 19 height 19
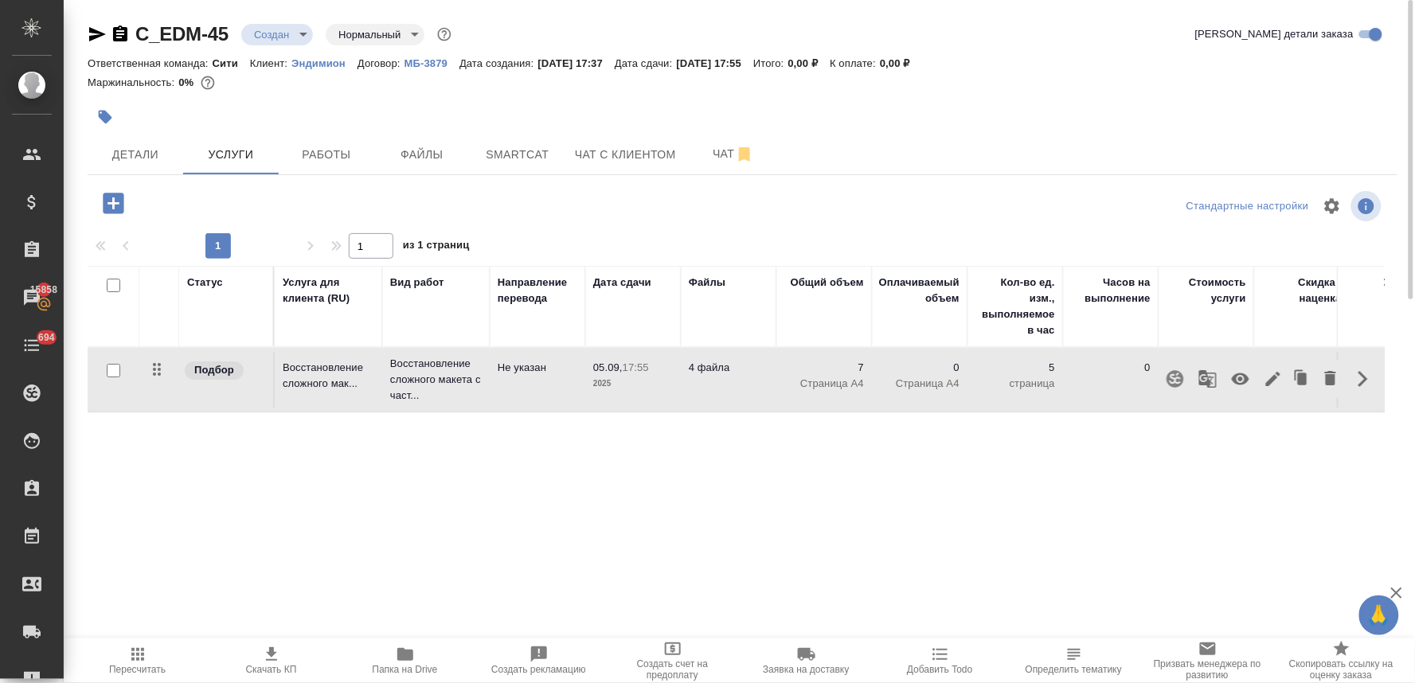
click at [106, 204] on icon "button" at bounding box center [113, 203] width 21 height 21
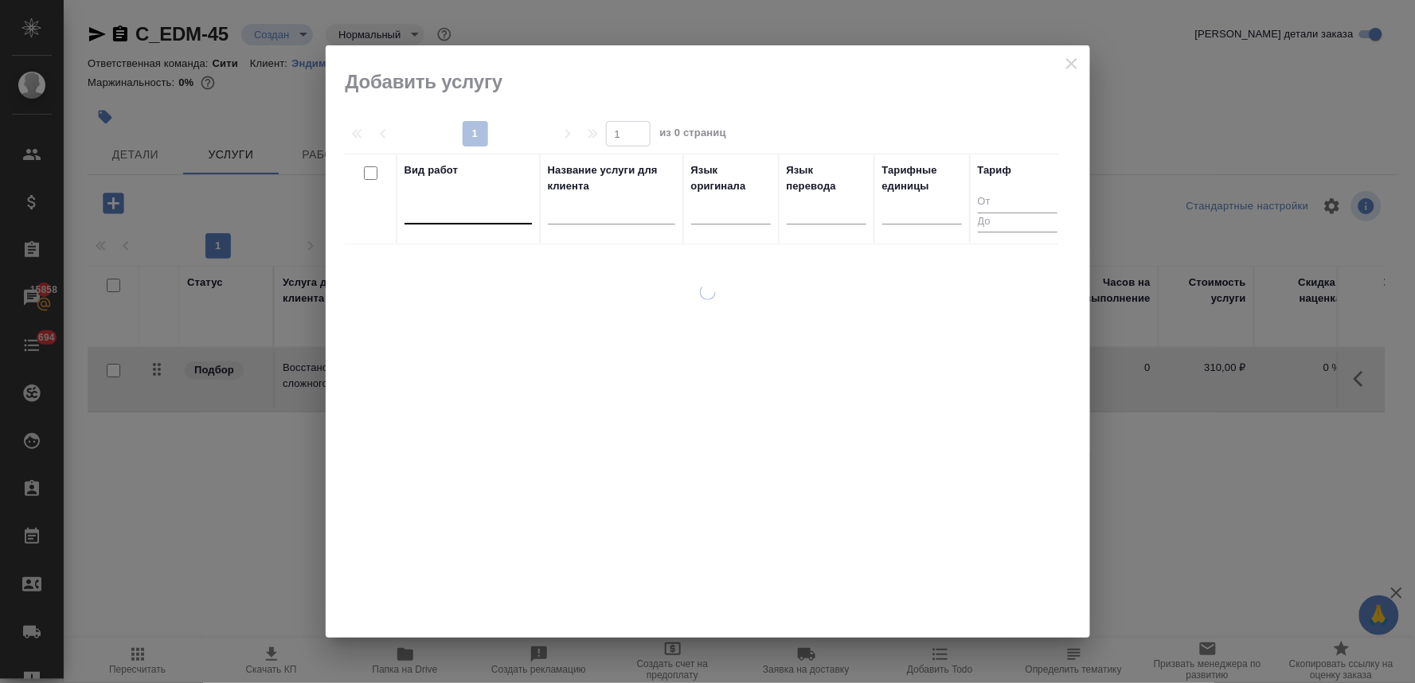
click at [471, 215] on div at bounding box center [468, 208] width 127 height 23
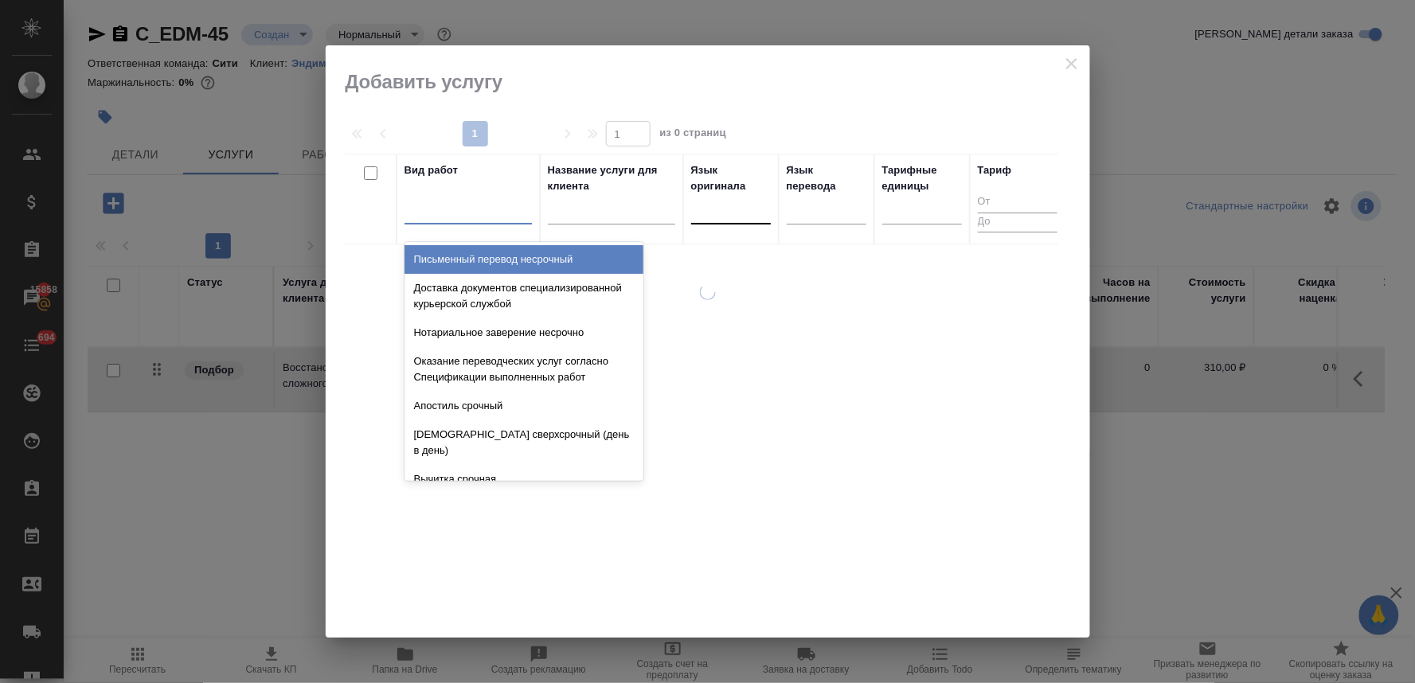
click at [752, 211] on div at bounding box center [731, 208] width 80 height 23
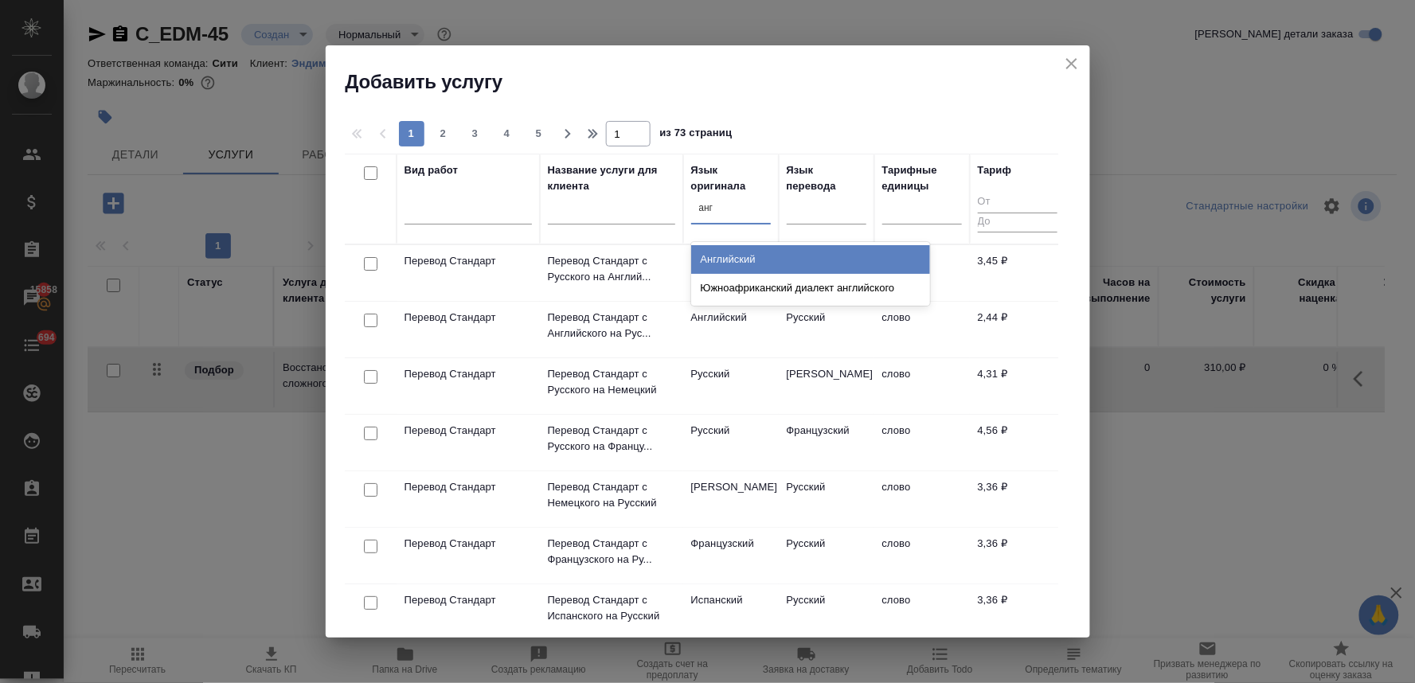
click at [714, 255] on div "Английский" at bounding box center [810, 259] width 239 height 29
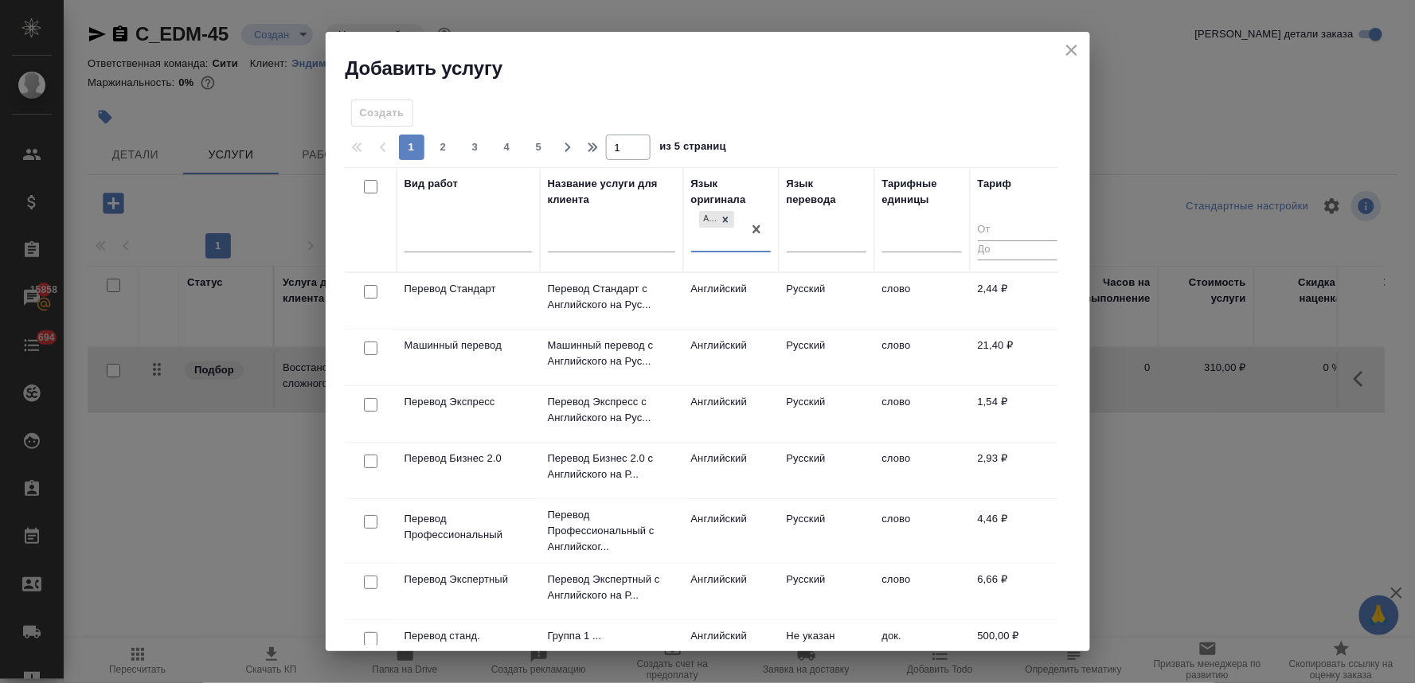
click at [362, 287] on div at bounding box center [371, 292] width 36 height 22
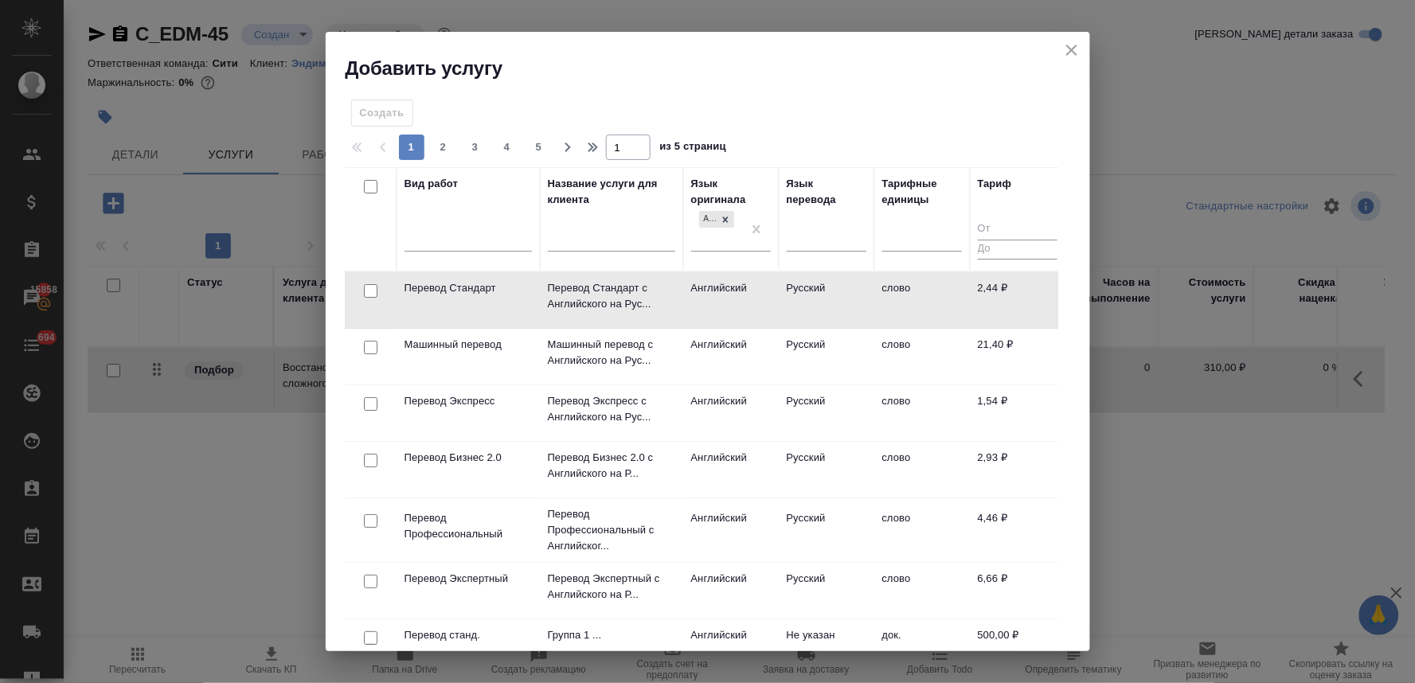
click at [372, 292] on input "checkbox" at bounding box center [371, 291] width 14 height 14
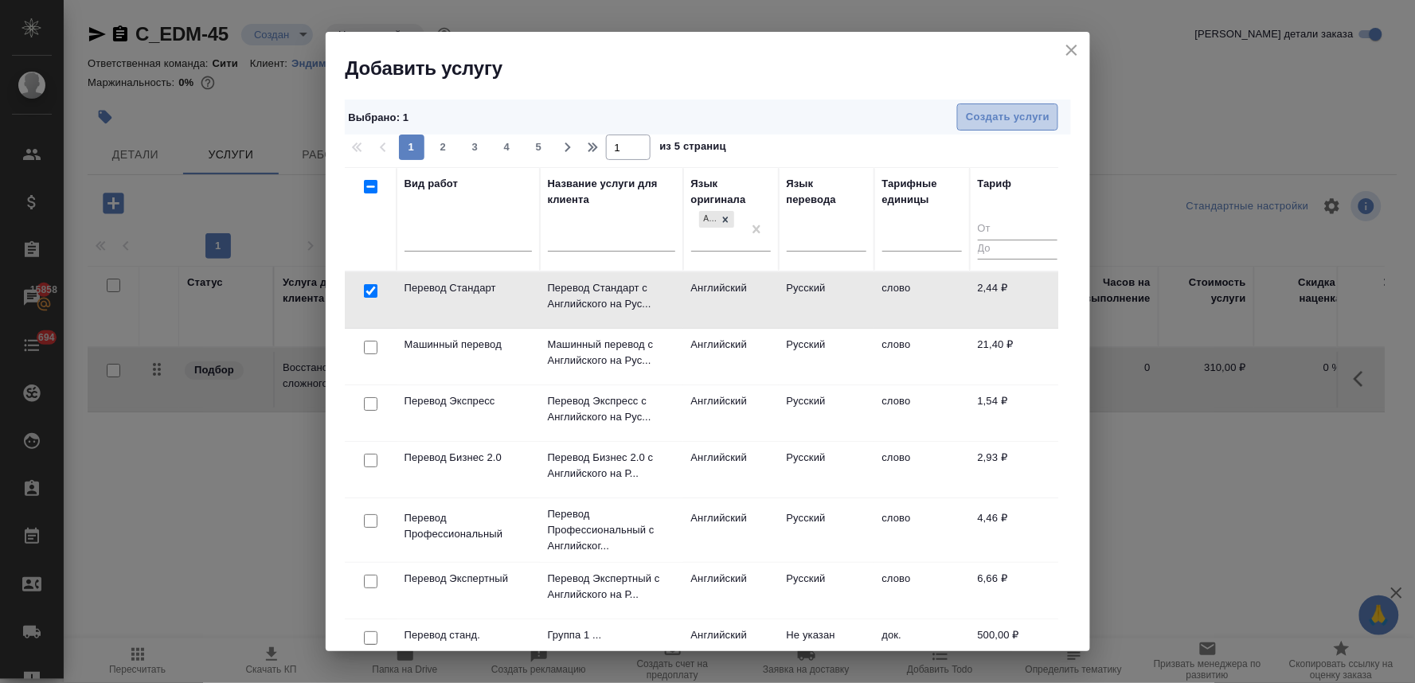
click at [1004, 121] on span "Создать услуги" at bounding box center [1008, 117] width 84 height 18
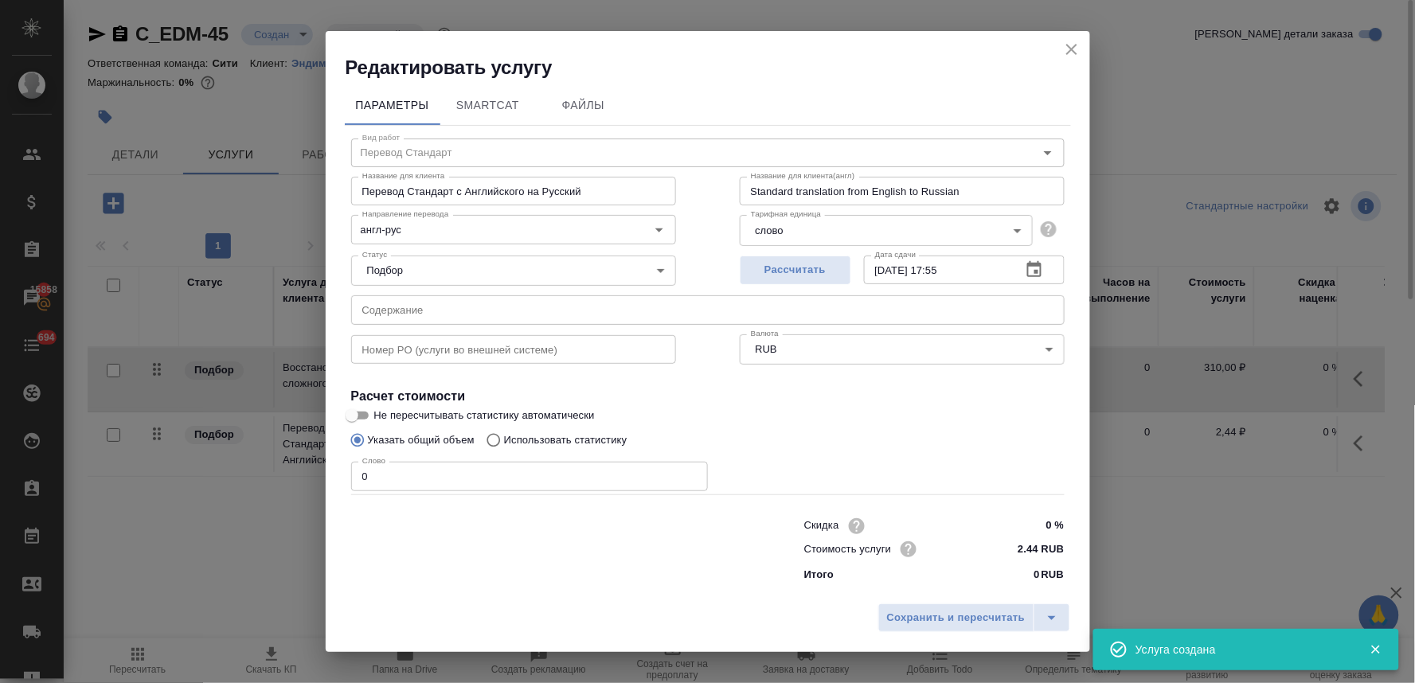
click at [1072, 49] on icon "close" at bounding box center [1071, 49] width 19 height 19
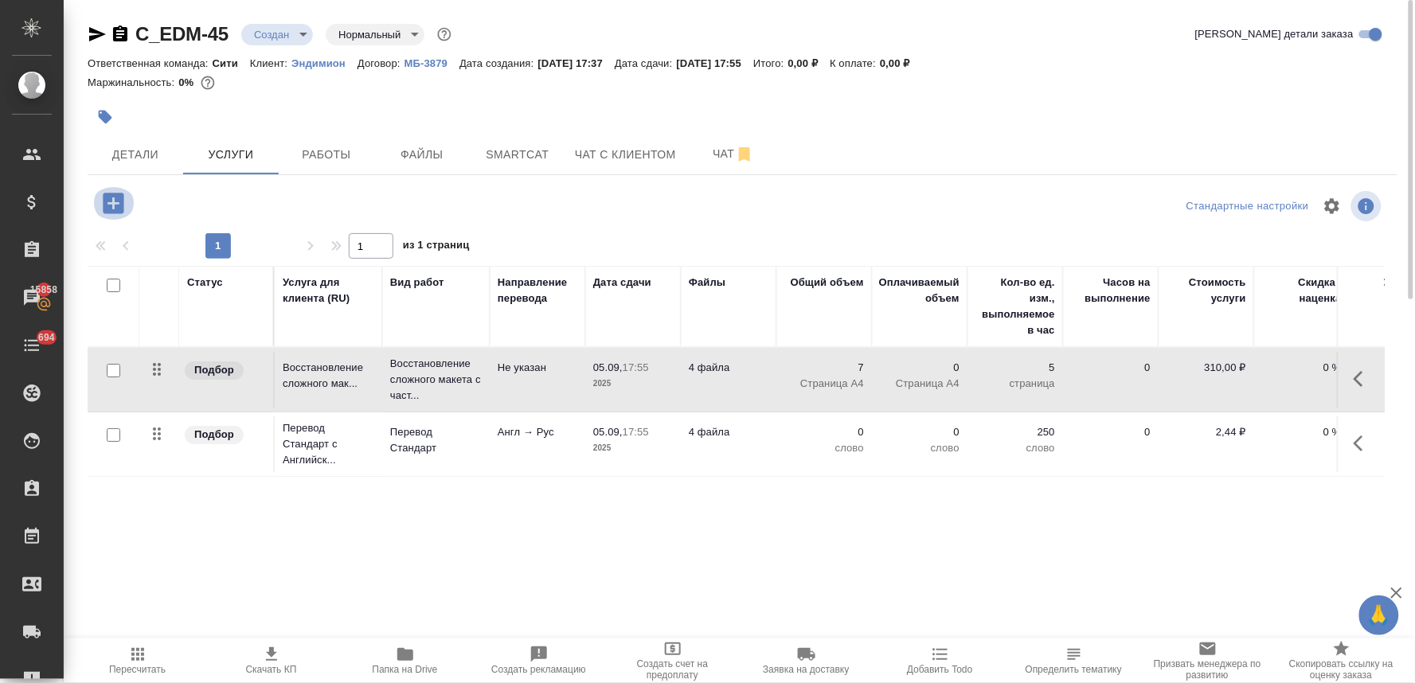
click at [120, 204] on icon "button" at bounding box center [113, 203] width 21 height 21
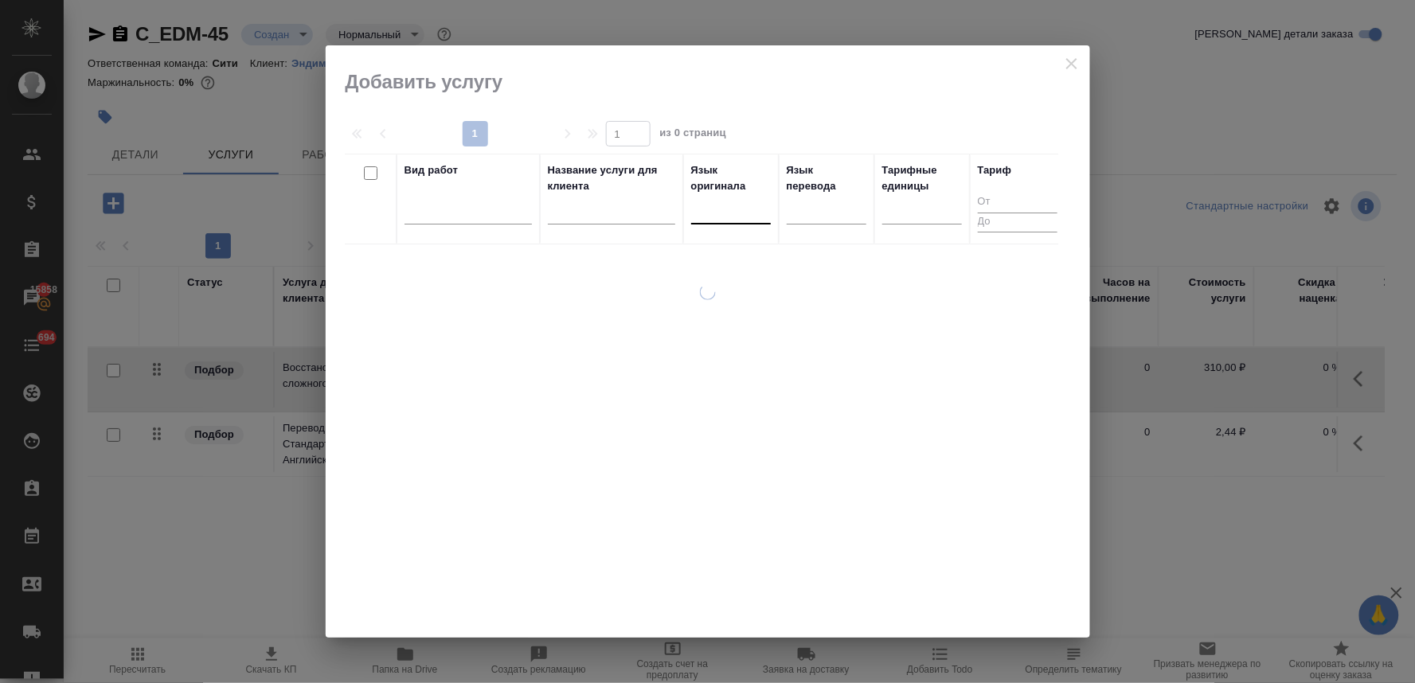
click at [703, 217] on div at bounding box center [731, 208] width 80 height 23
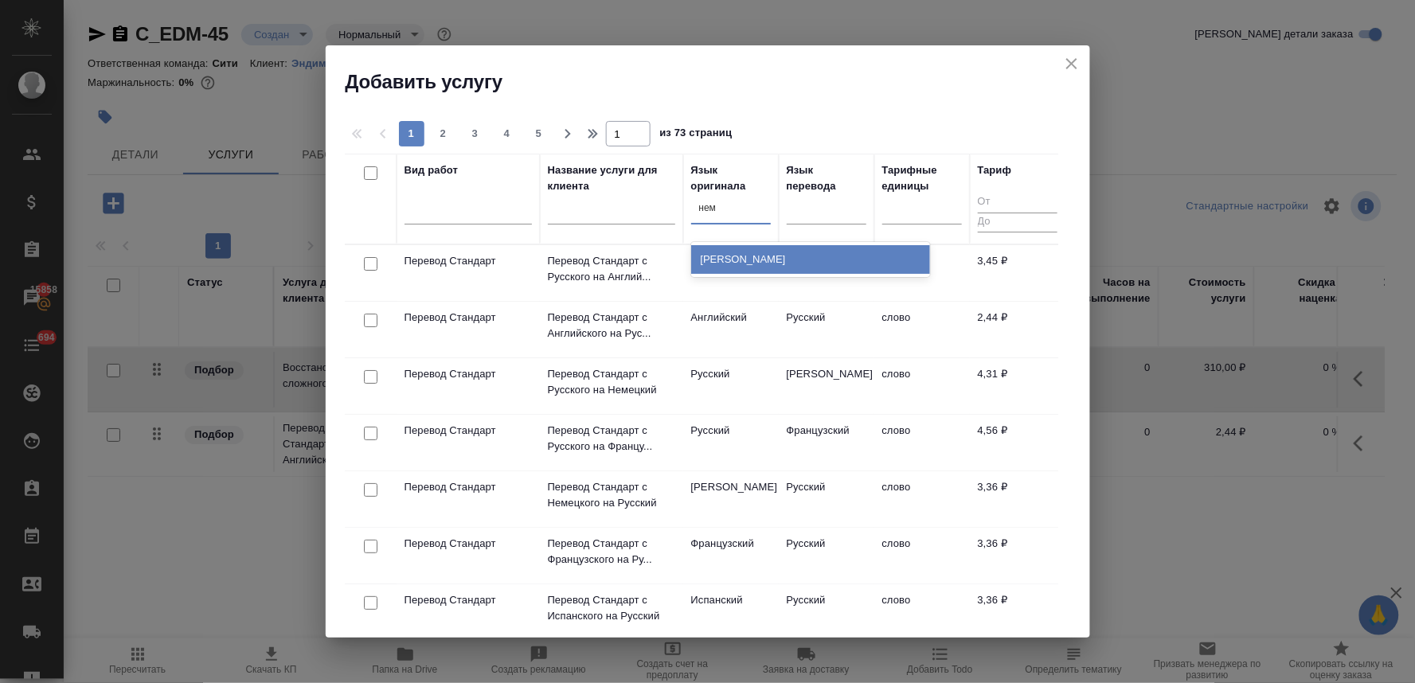
click at [713, 267] on div "[PERSON_NAME]" at bounding box center [810, 259] width 239 height 29
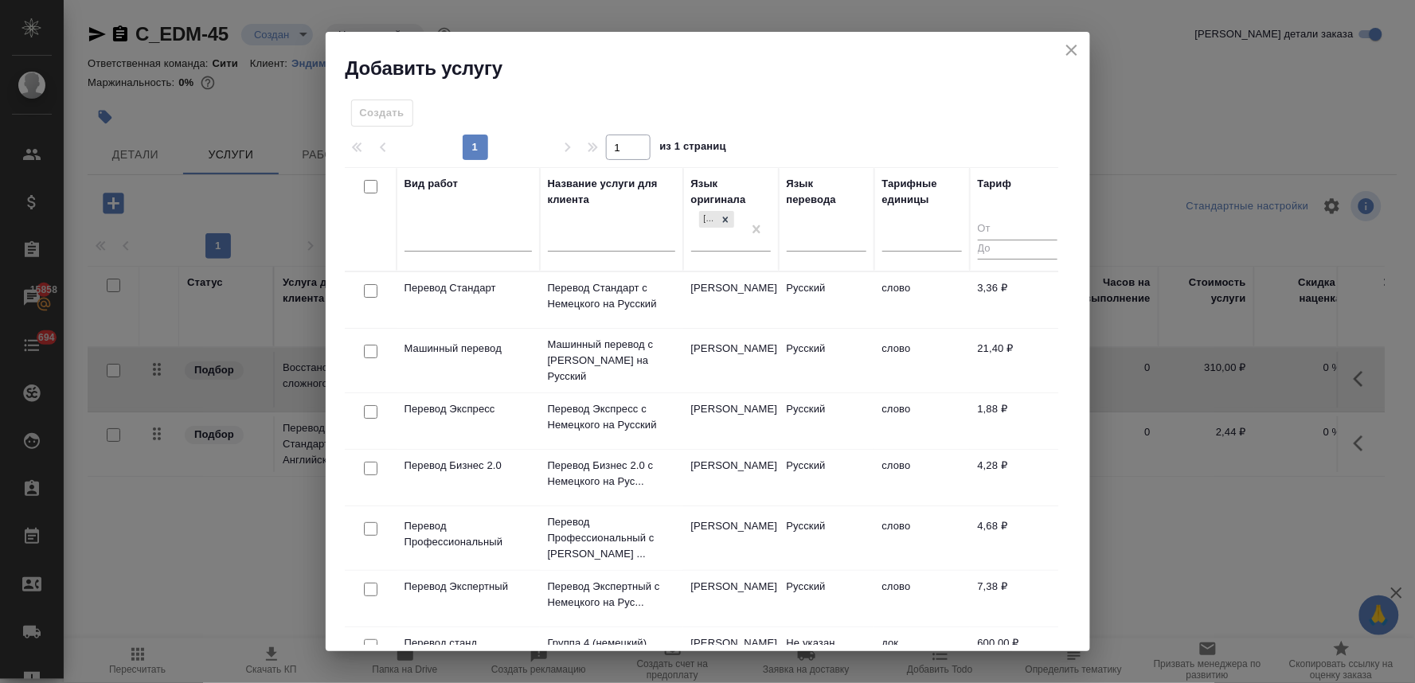
click at [366, 292] on input "checkbox" at bounding box center [371, 291] width 14 height 14
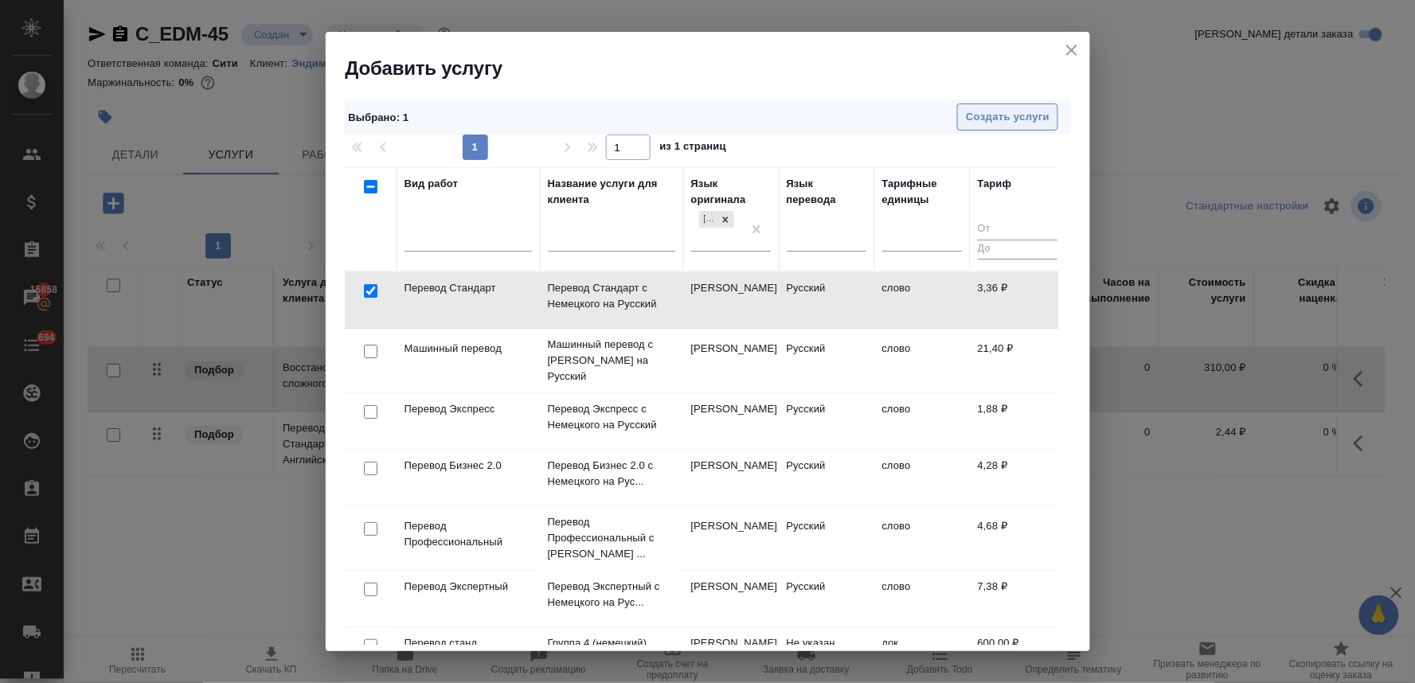
click at [1043, 124] on span "Создать услуги" at bounding box center [1008, 117] width 84 height 18
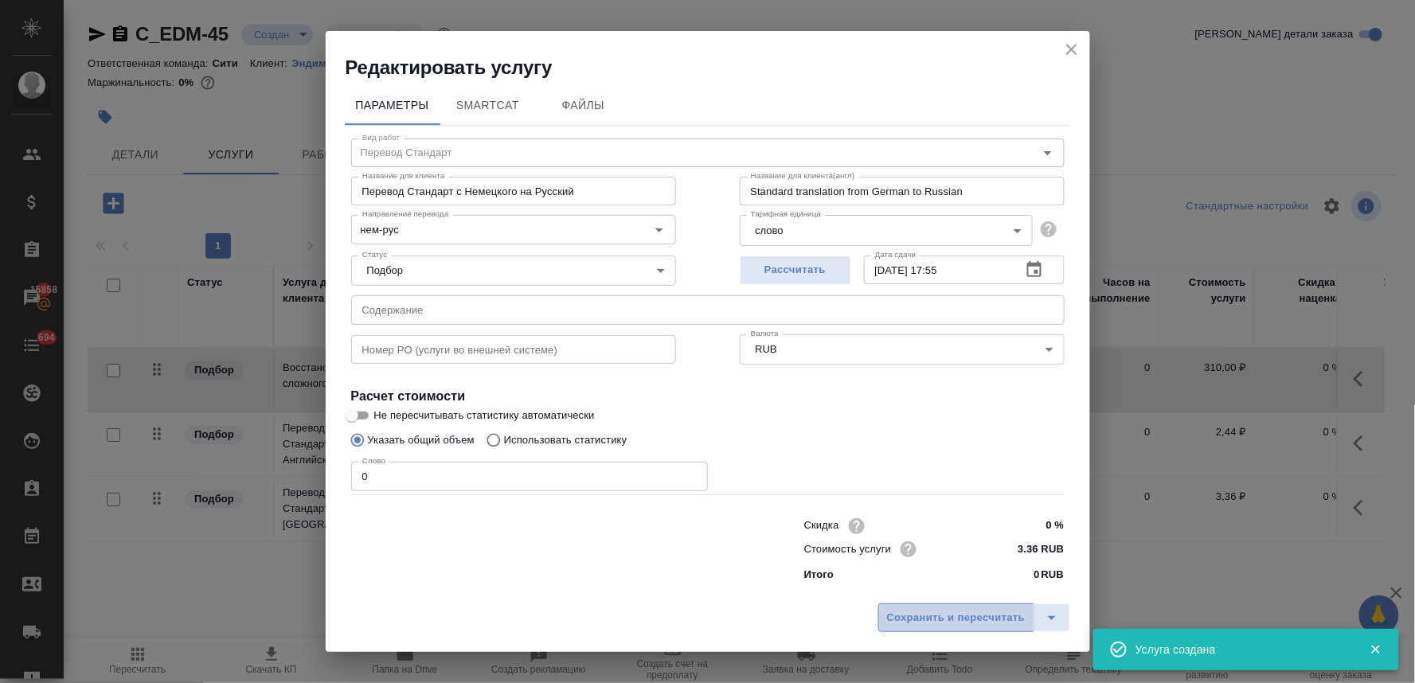
click at [924, 611] on span "Сохранить и пересчитать" at bounding box center [956, 618] width 139 height 18
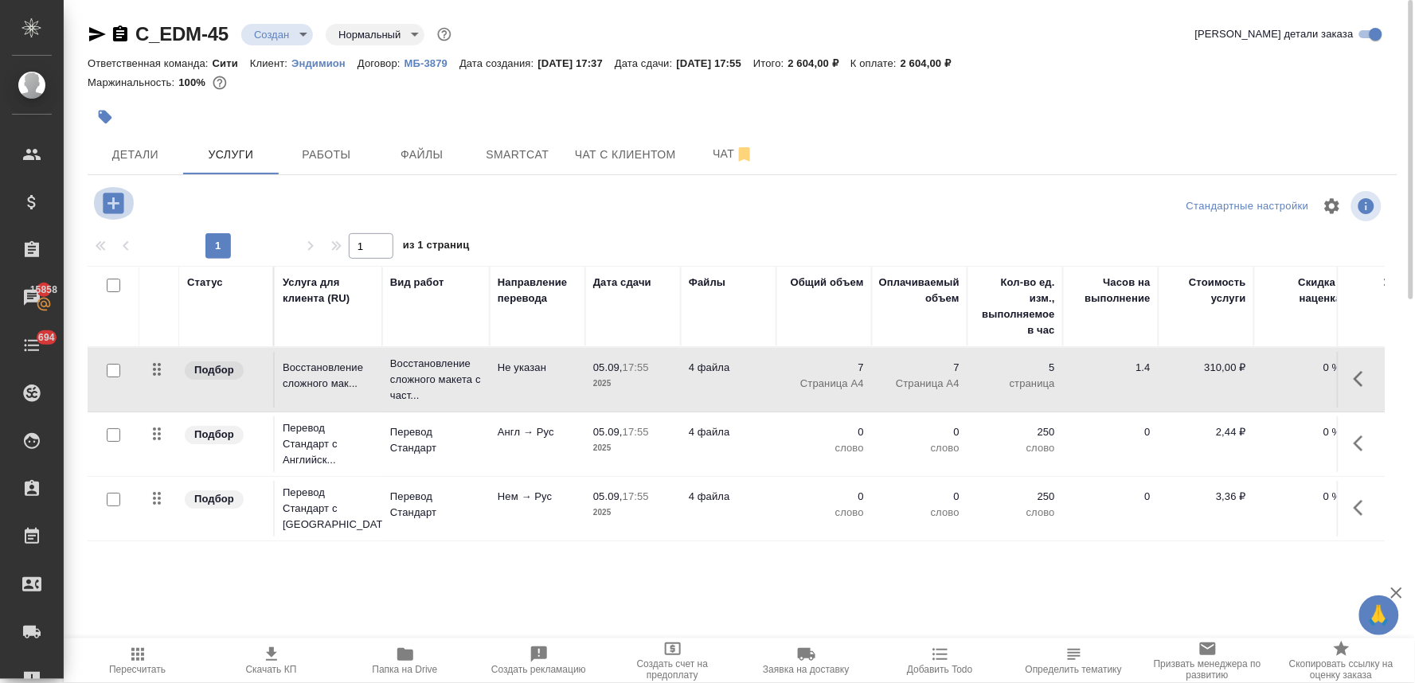
click at [114, 201] on icon "button" at bounding box center [114, 204] width 28 height 28
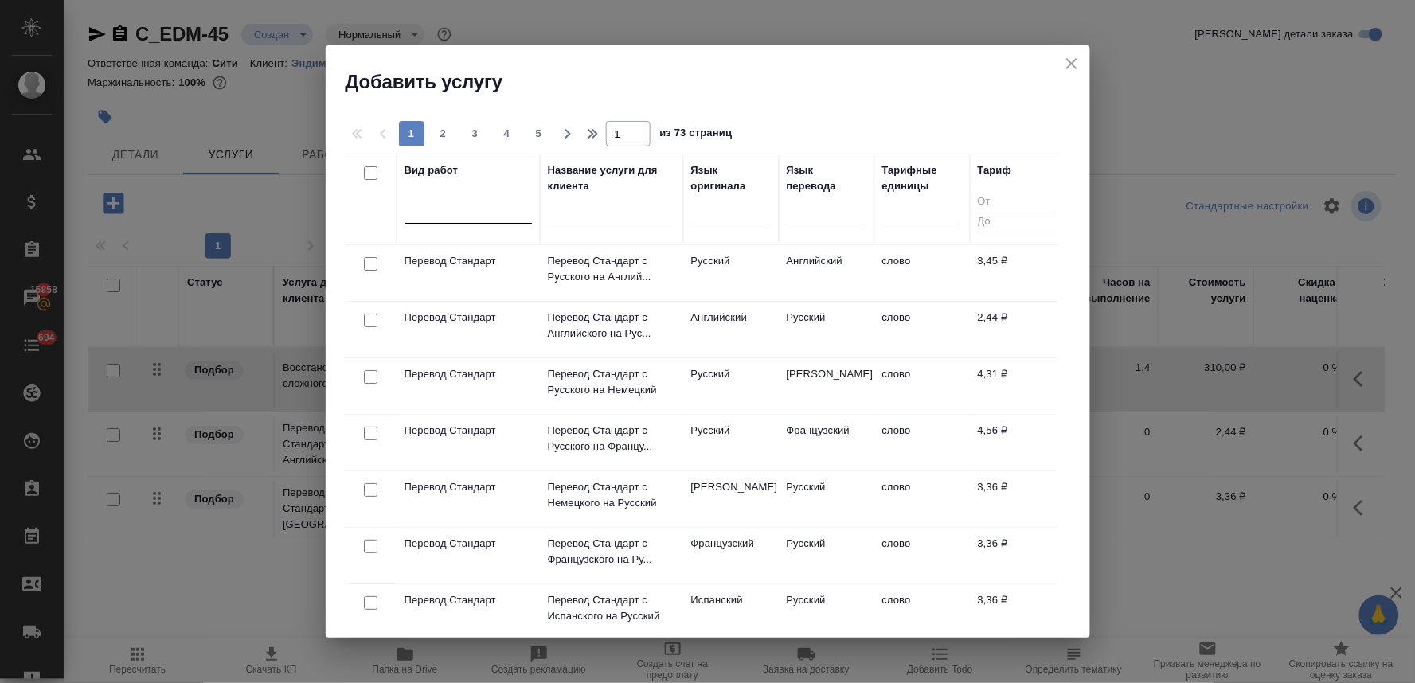
click at [442, 213] on div at bounding box center [468, 208] width 127 height 23
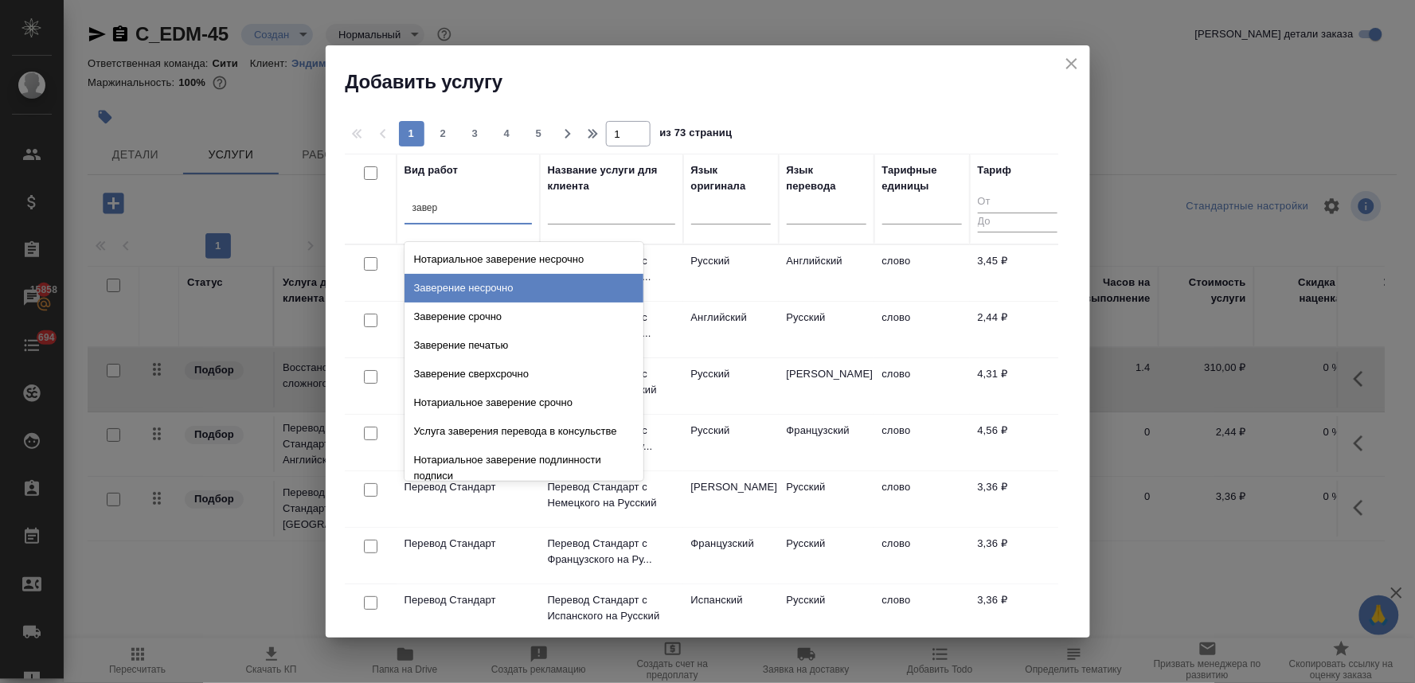
click at [442, 293] on div "Заверение несрочно" at bounding box center [524, 288] width 239 height 29
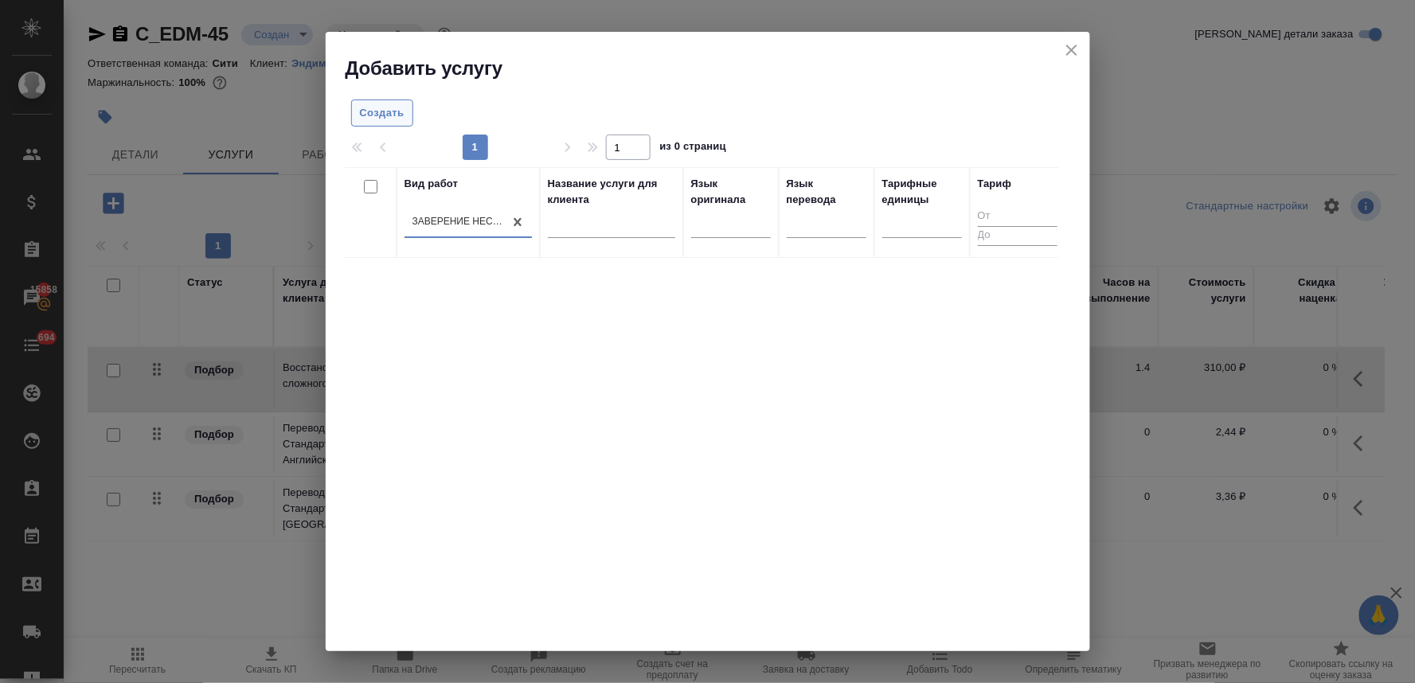
click at [379, 106] on span "Создать" at bounding box center [382, 113] width 45 height 18
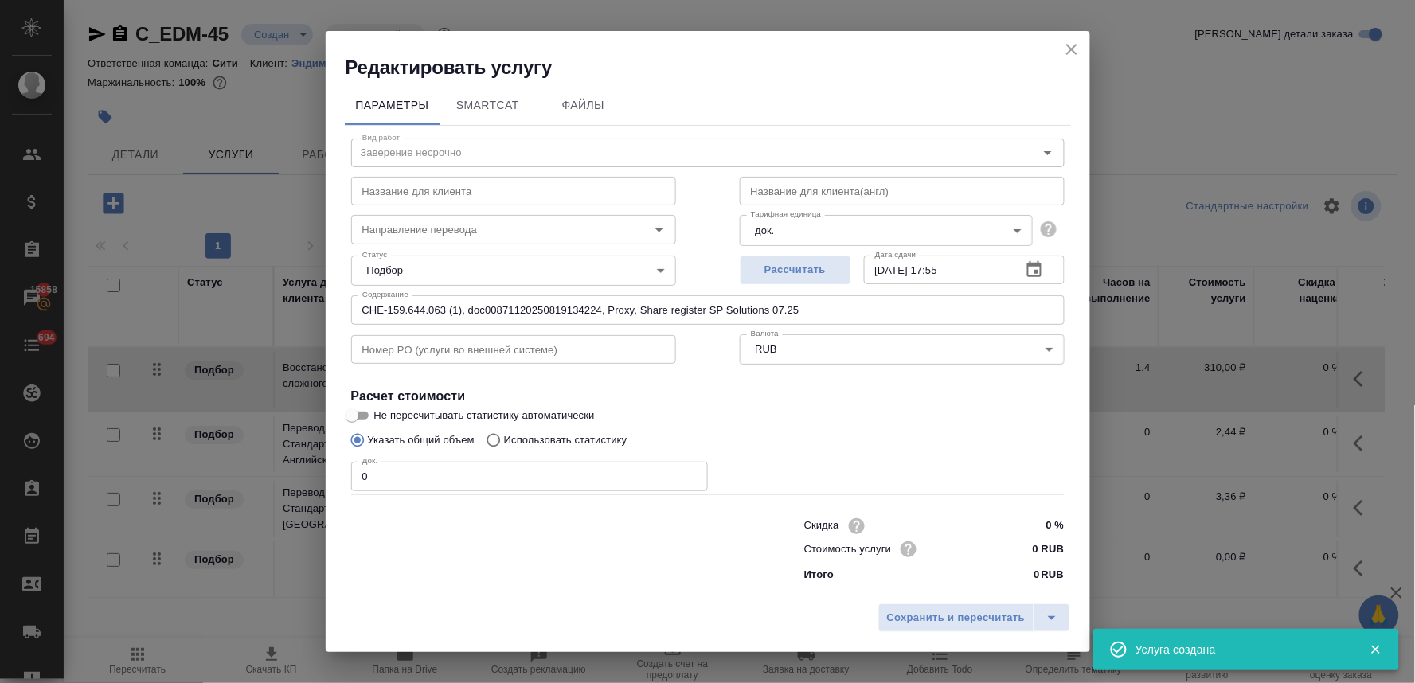
drag, startPoint x: 516, startPoint y: 557, endPoint x: 481, endPoint y: 550, distance: 35.8
click at [507, 558] on div at bounding box center [545, 549] width 453 height 64
drag, startPoint x: 367, startPoint y: 466, endPoint x: 268, endPoint y: 451, distance: 99.9
click at [276, 456] on div "Редактировать услугу Параметры SmartCat Файлы Вид работ Заверение несрочно Вид …" at bounding box center [707, 341] width 1415 height 683
click at [949, 615] on span "Сохранить и пересчитать" at bounding box center [956, 618] width 139 height 18
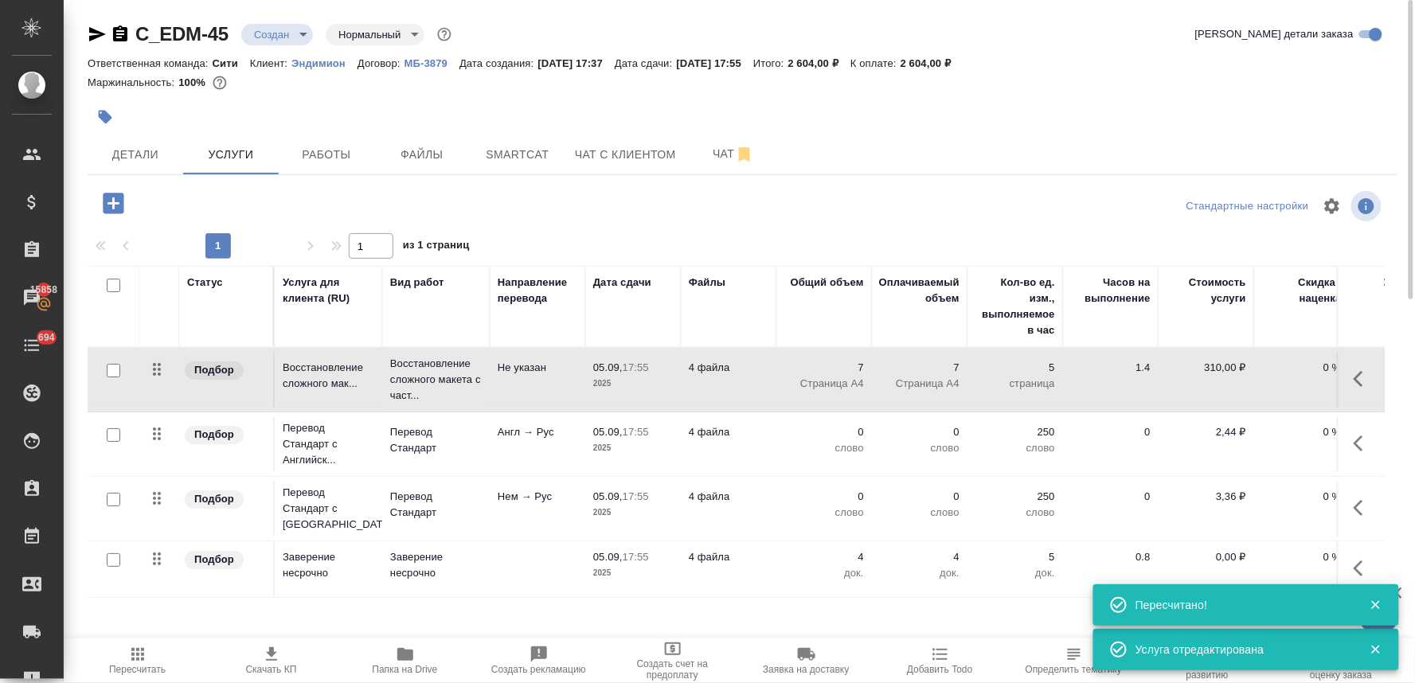
click at [1203, 124] on div at bounding box center [743, 117] width 1310 height 35
click at [858, 497] on p "0" at bounding box center [824, 497] width 80 height 16
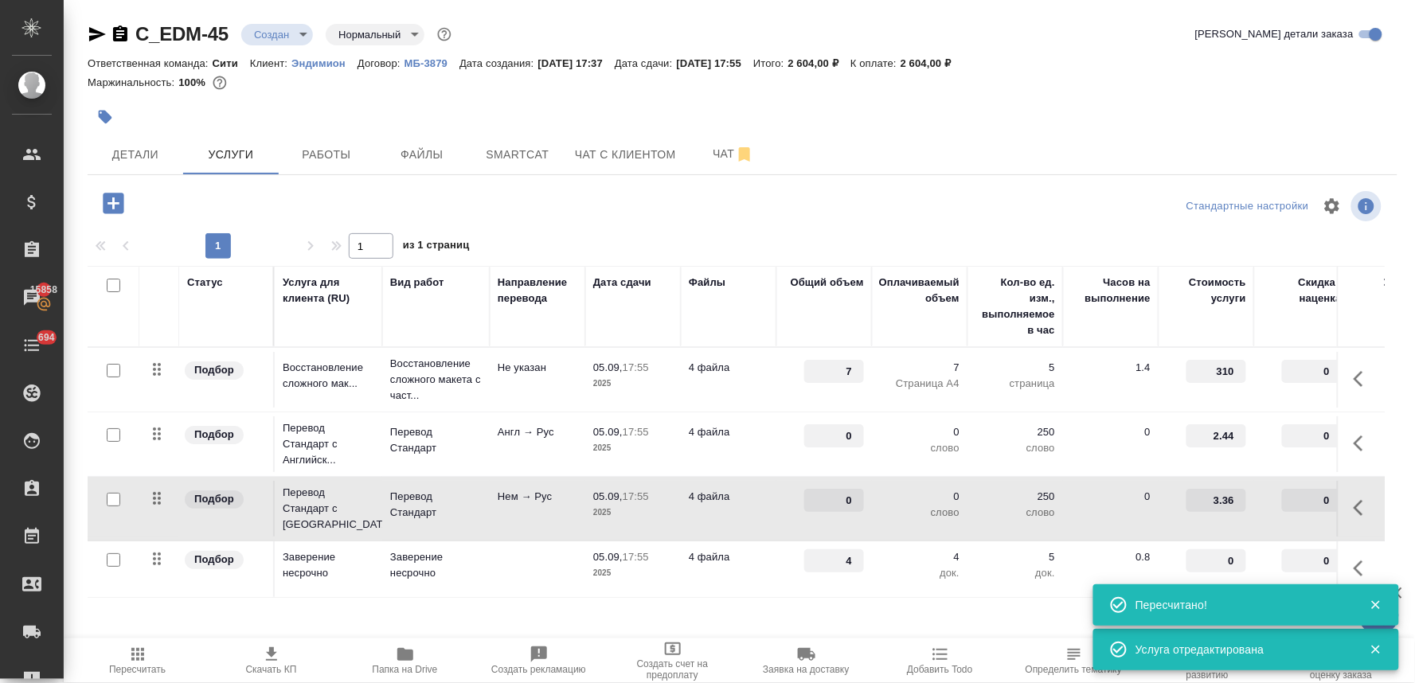
click at [833, 502] on input "0" at bounding box center [834, 500] width 60 height 23
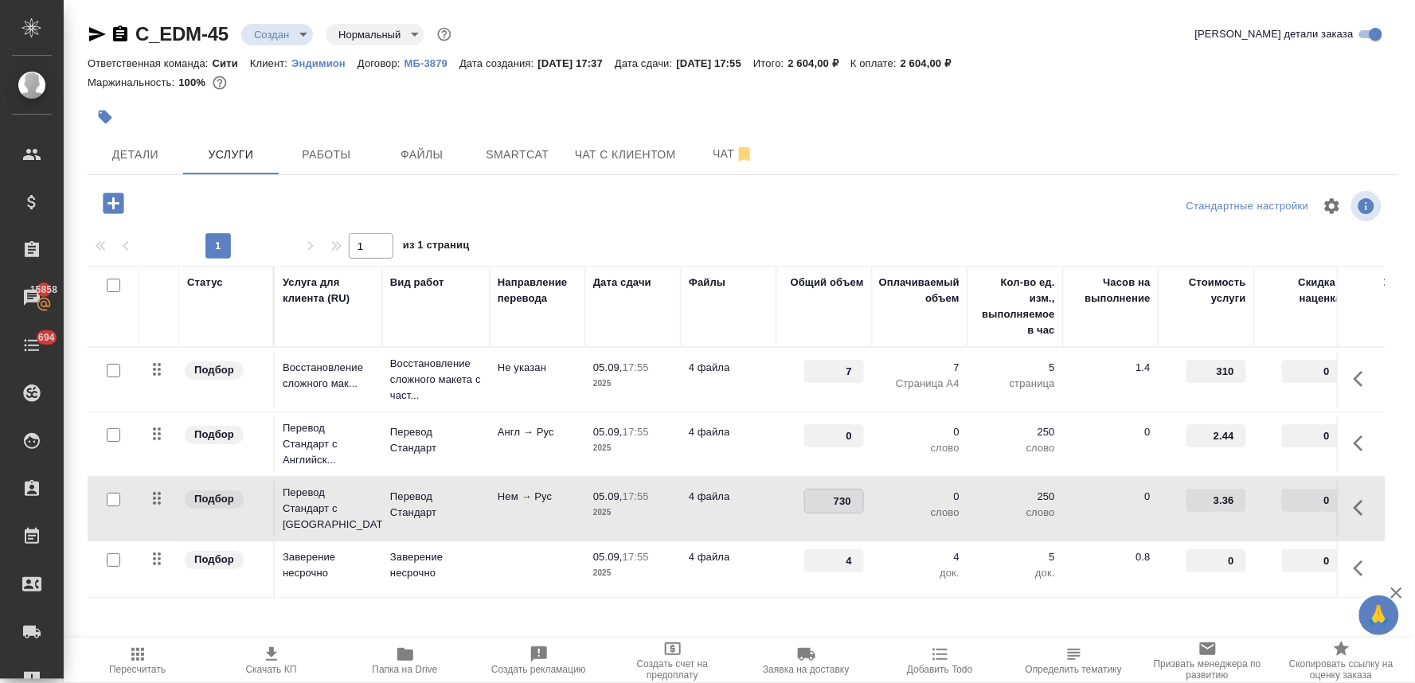
click at [759, 221] on div at bounding box center [742, 206] width 436 height 38
click at [258, 200] on span "Сохранить и пересчитать" at bounding box center [226, 202] width 139 height 18
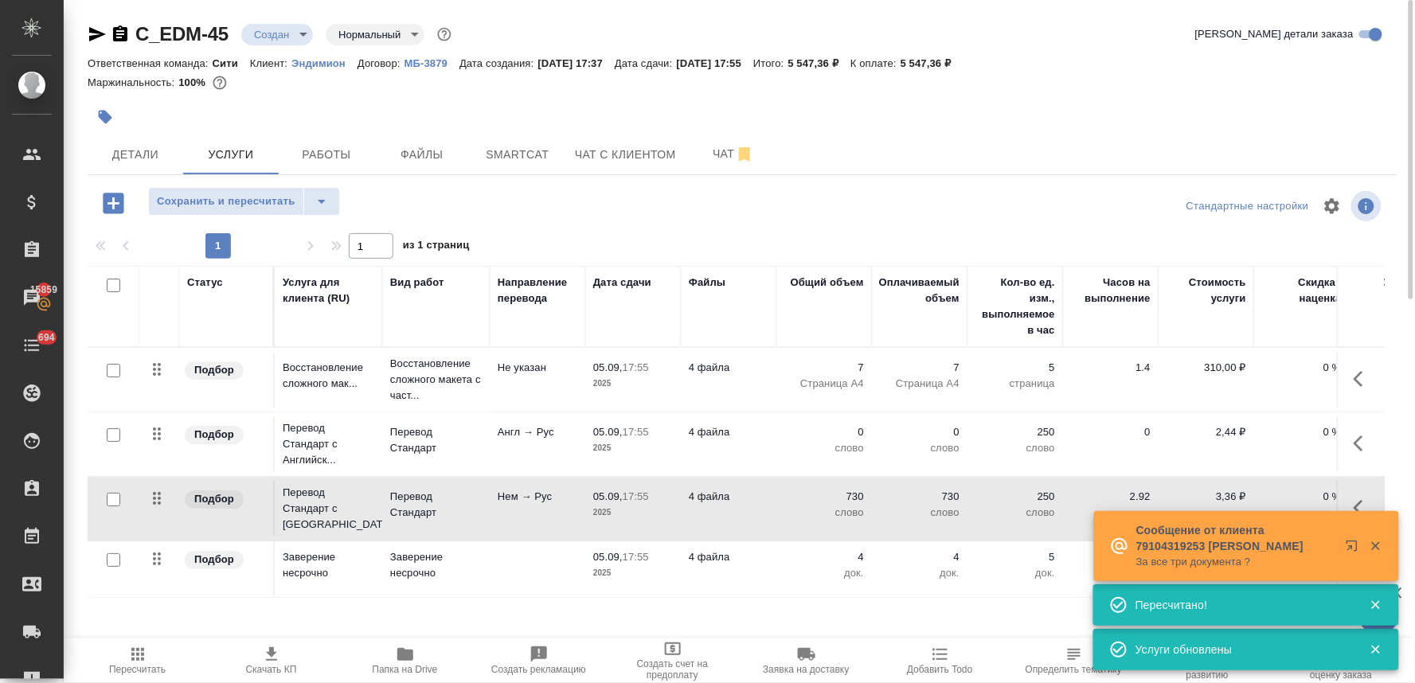
click at [1148, 93] on div at bounding box center [743, 94] width 1310 height 3
click at [1175, 141] on div "Детали Услуги Работы Файлы Smartcat Чат с клиентом Чат" at bounding box center [743, 155] width 1310 height 40
click at [858, 434] on p "0" at bounding box center [824, 432] width 80 height 16
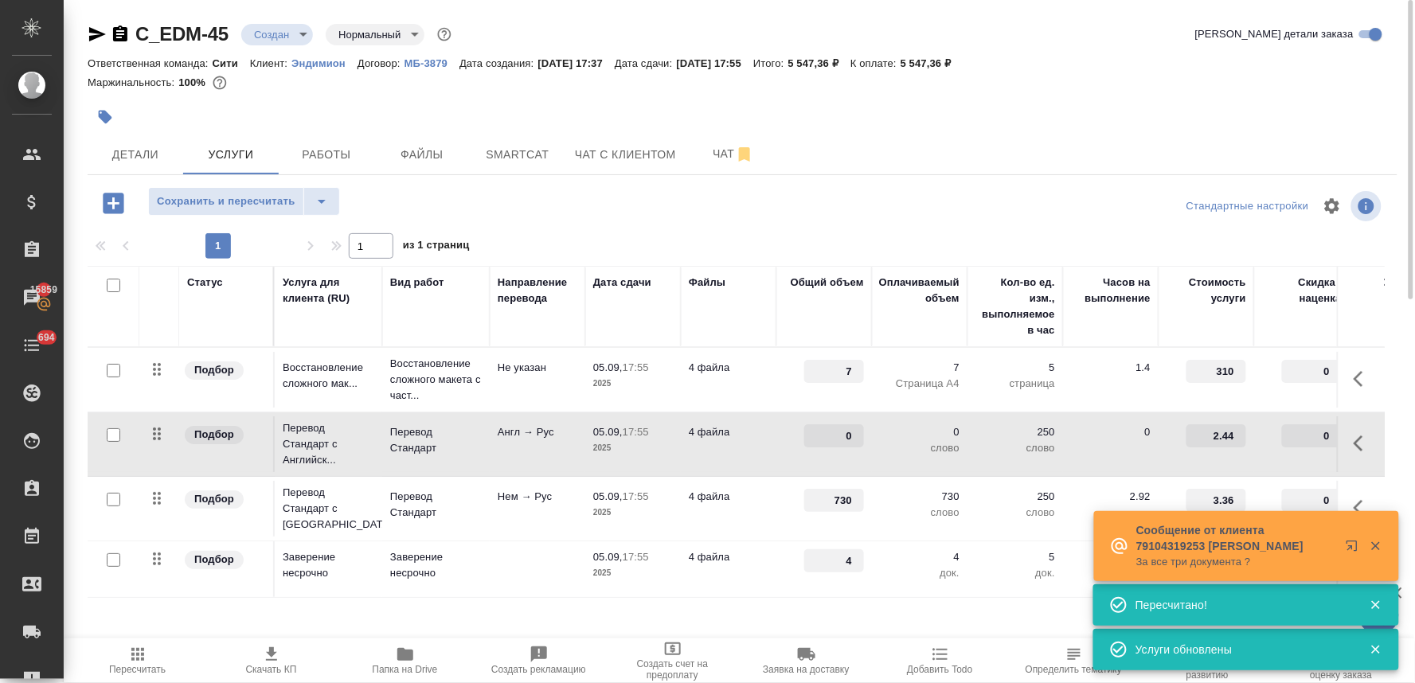
click at [841, 436] on input "0" at bounding box center [834, 435] width 60 height 23
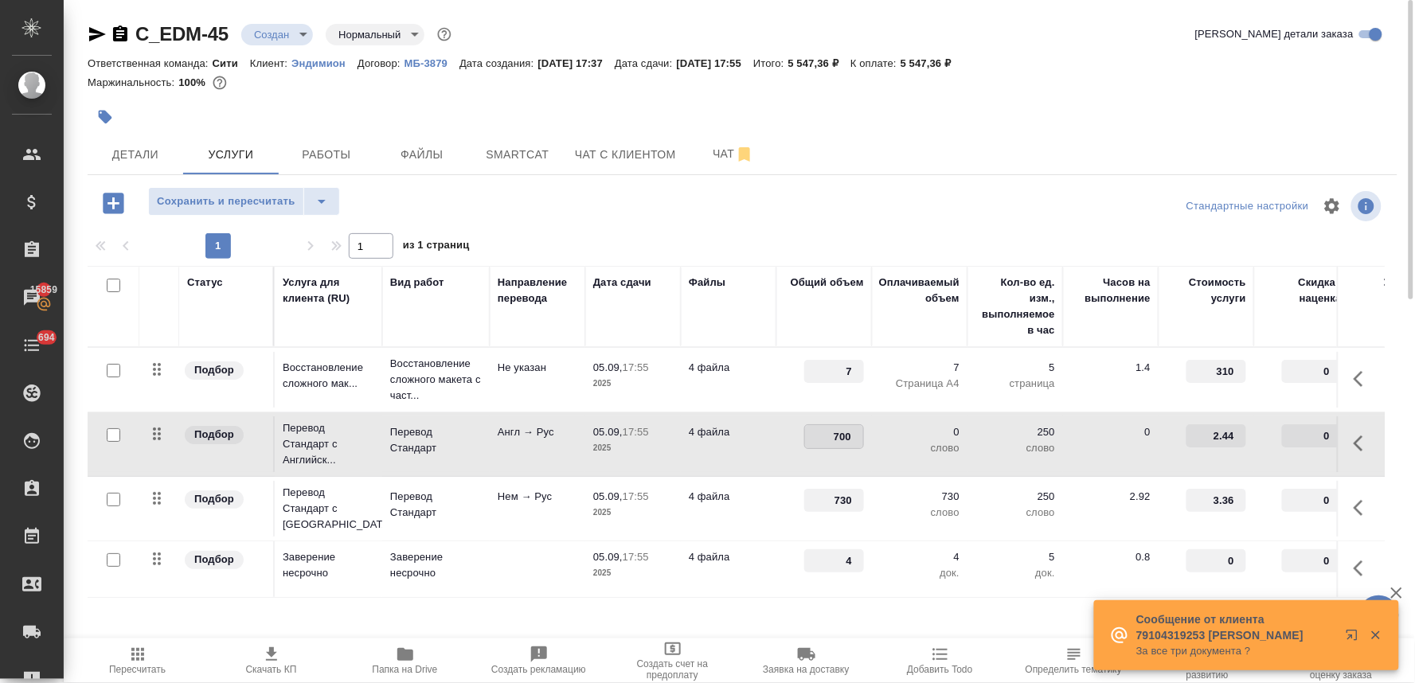
click at [838, 240] on div "1 1 из 1 страниц" at bounding box center [743, 245] width 1310 height 25
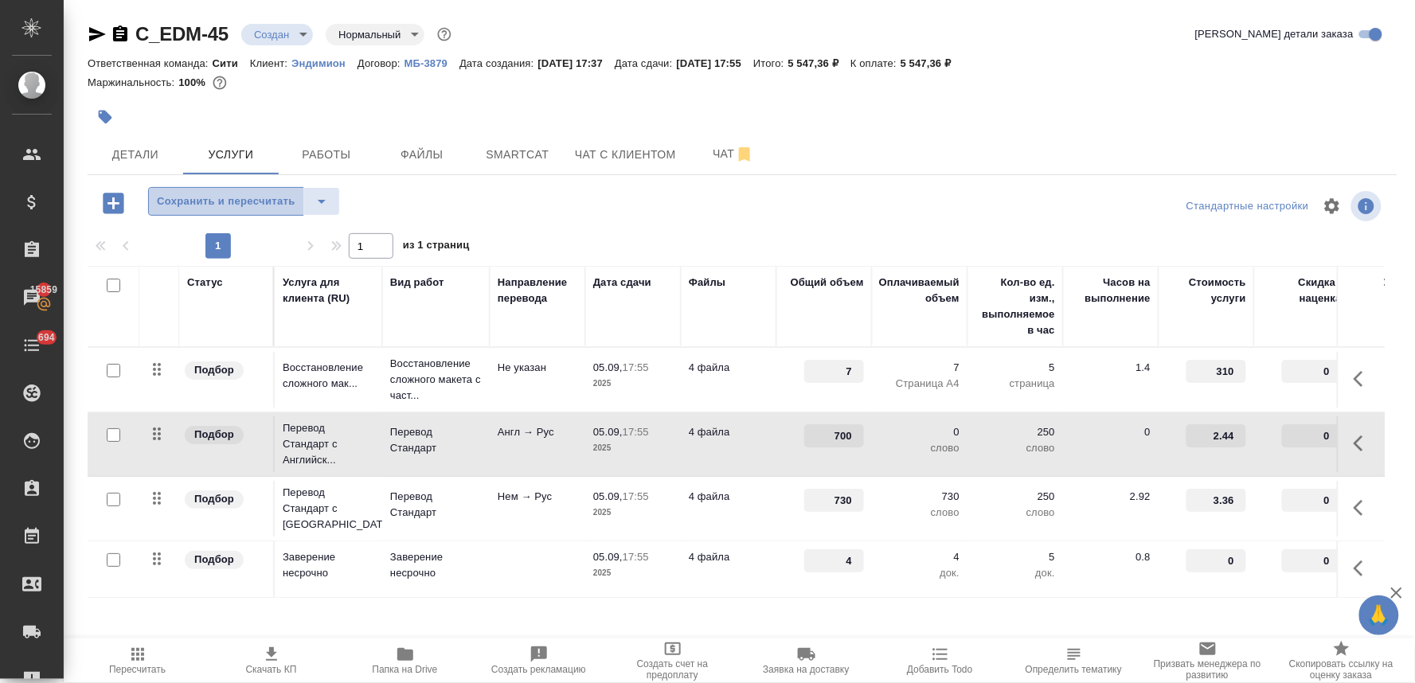
click at [272, 200] on span "Сохранить и пересчитать" at bounding box center [226, 202] width 139 height 18
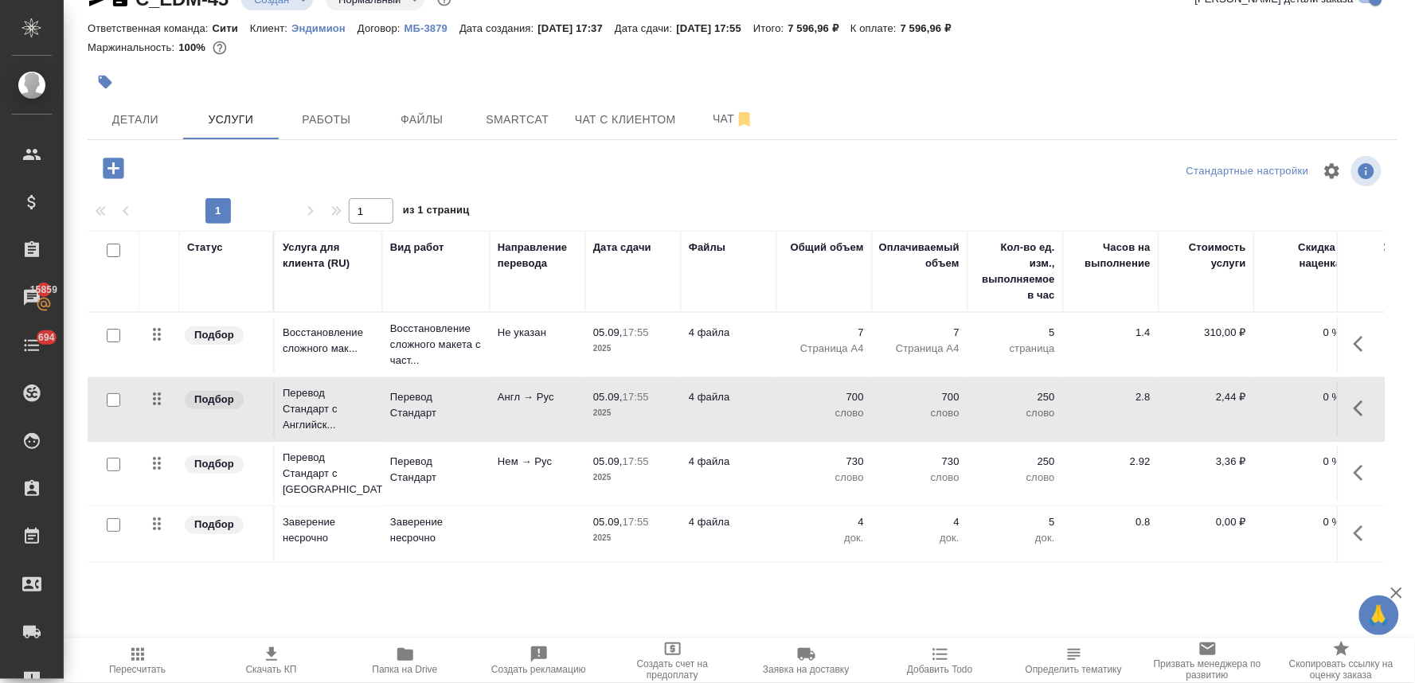
click at [264, 666] on span "Скачать КП" at bounding box center [271, 669] width 51 height 11
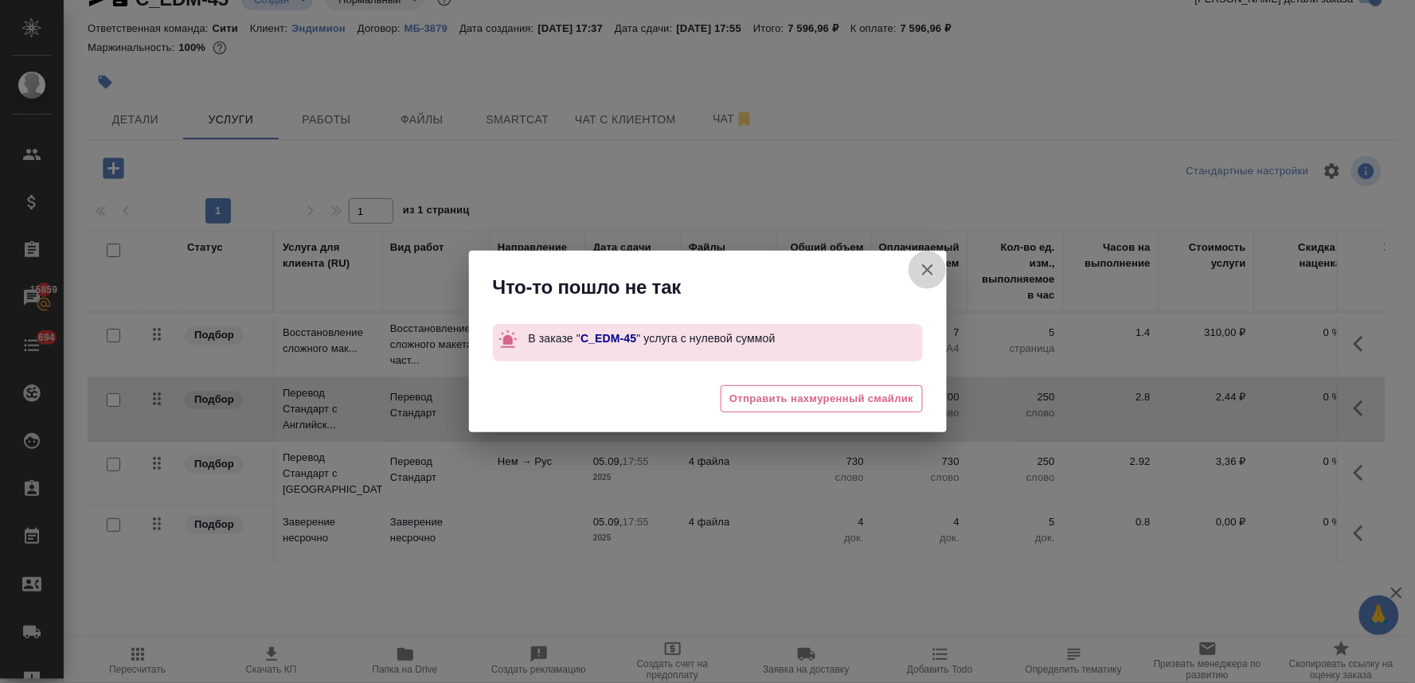
click at [929, 272] on icon "button" at bounding box center [927, 269] width 11 height 11
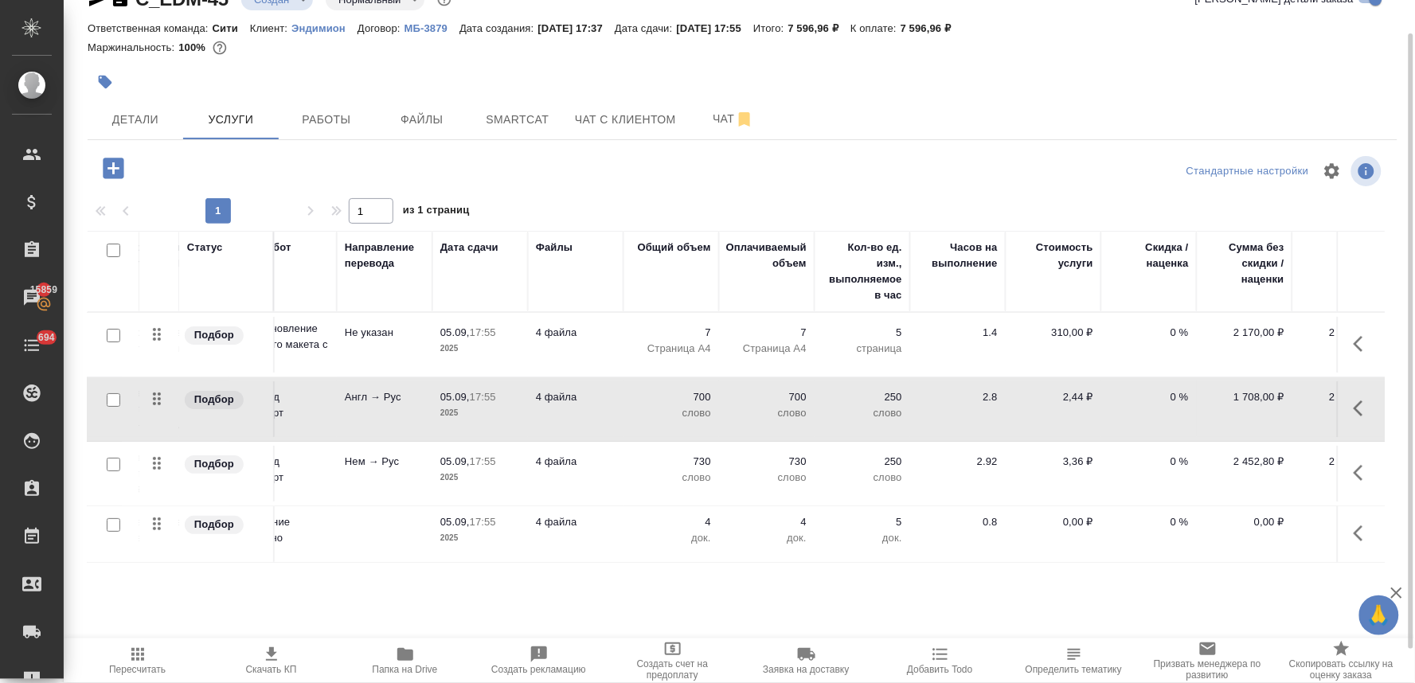
scroll to position [0, 181]
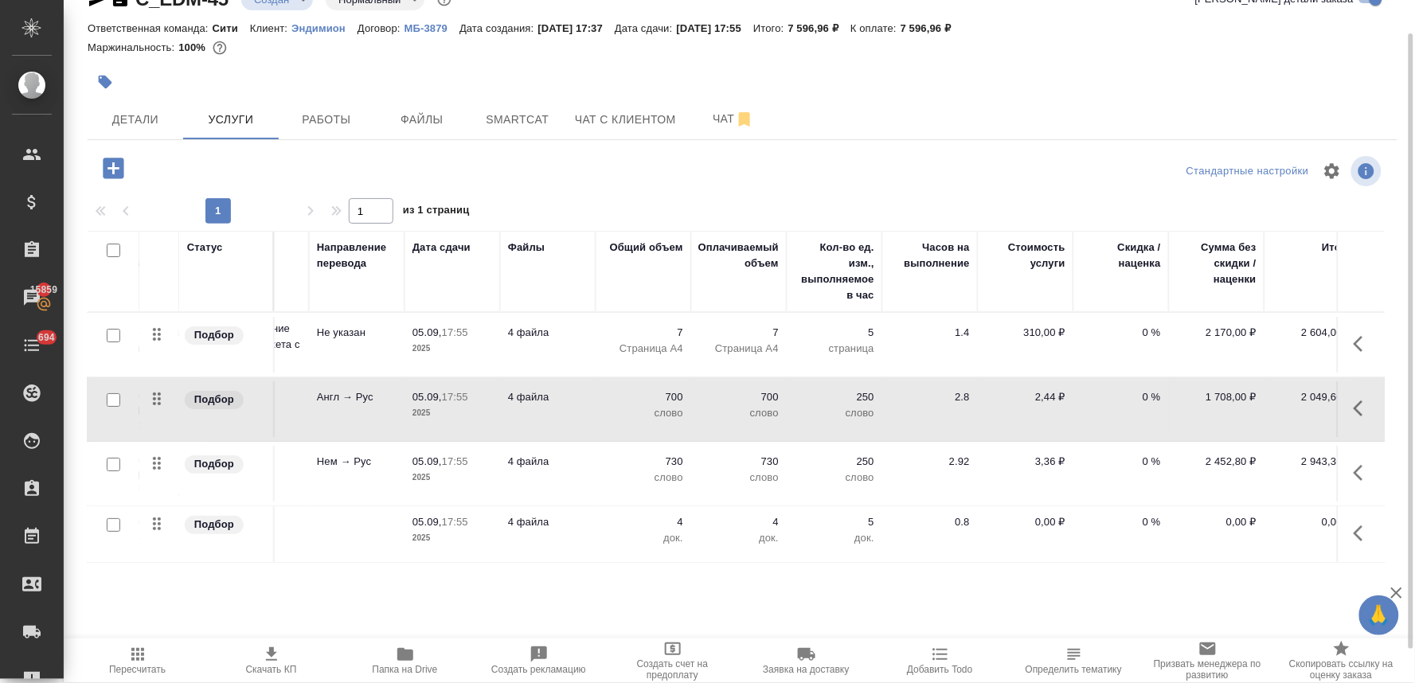
click at [1048, 518] on p "0,00 ₽" at bounding box center [1026, 522] width 80 height 16
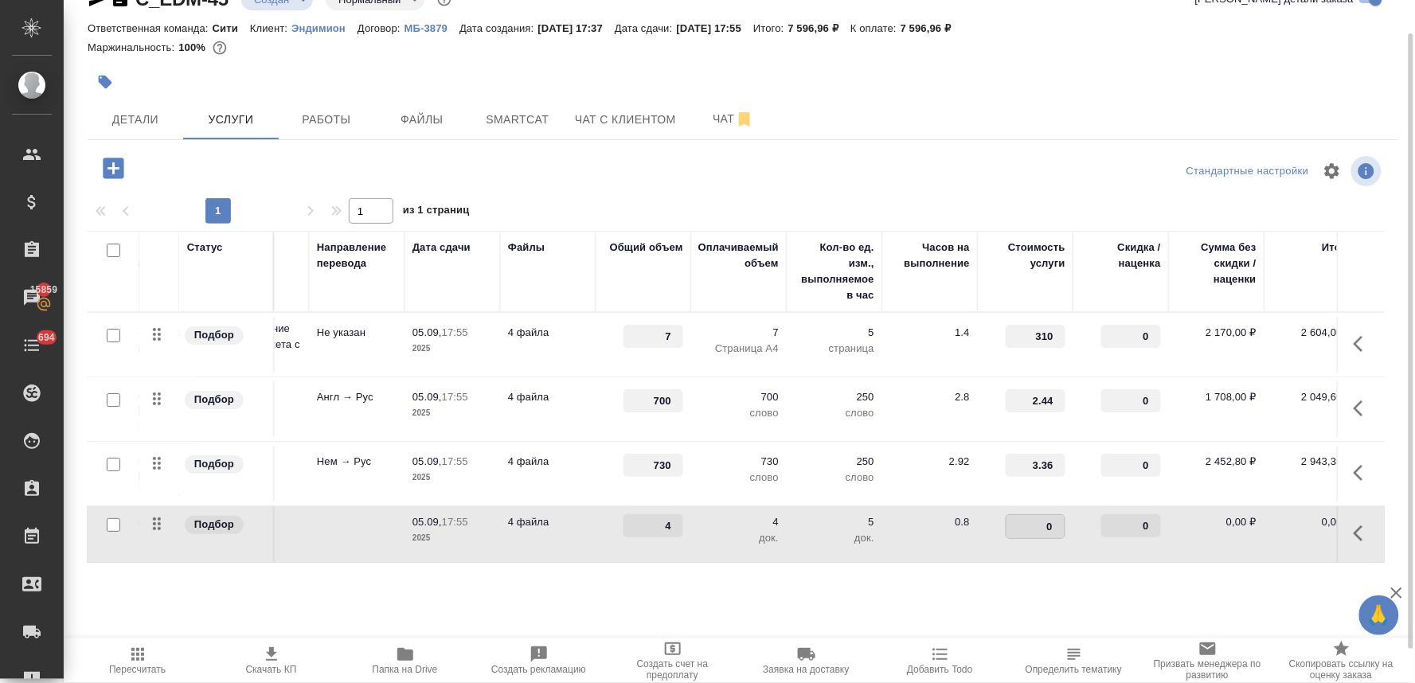
click at [1023, 522] on input "0" at bounding box center [1036, 526] width 58 height 23
click at [961, 244] on div "Часов на выполнение" at bounding box center [930, 256] width 80 height 32
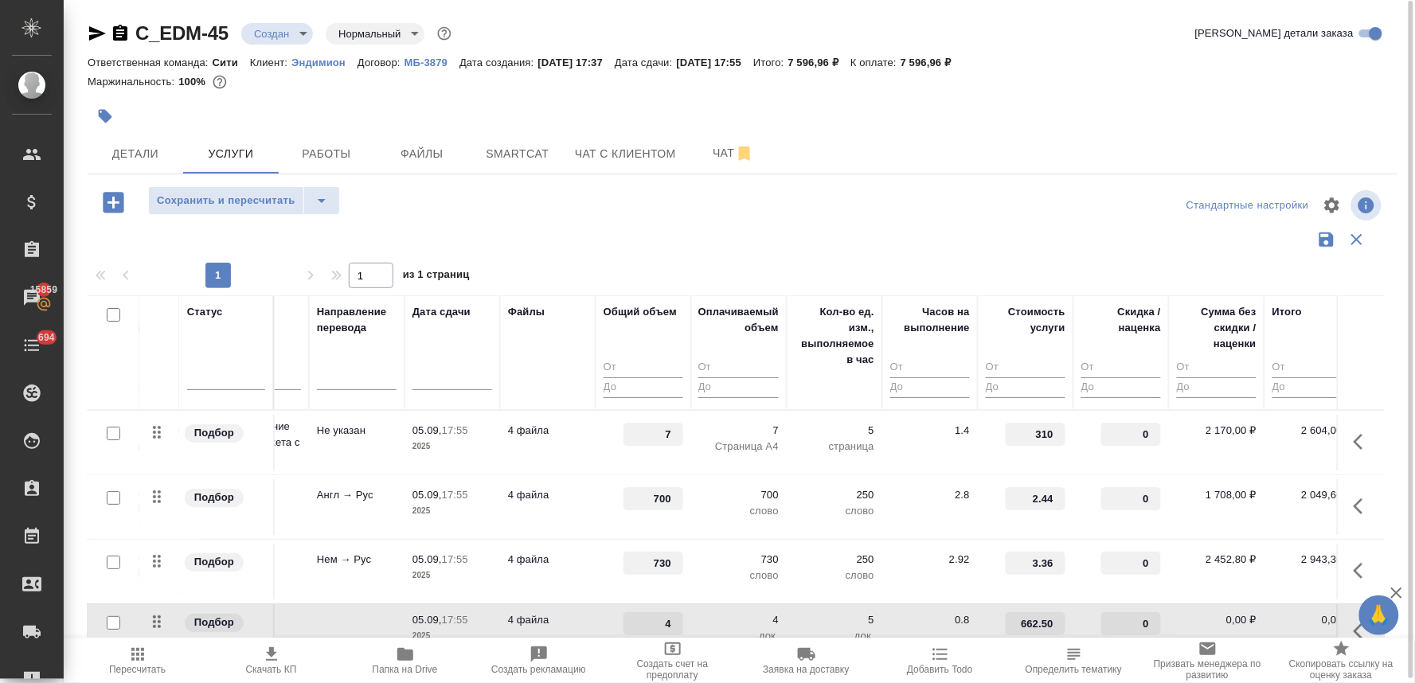
scroll to position [1, 0]
click at [962, 208] on div "Стандартные настройки" at bounding box center [1173, 205] width 424 height 38
click at [240, 194] on span "Сохранить и пересчитать" at bounding box center [226, 201] width 139 height 18
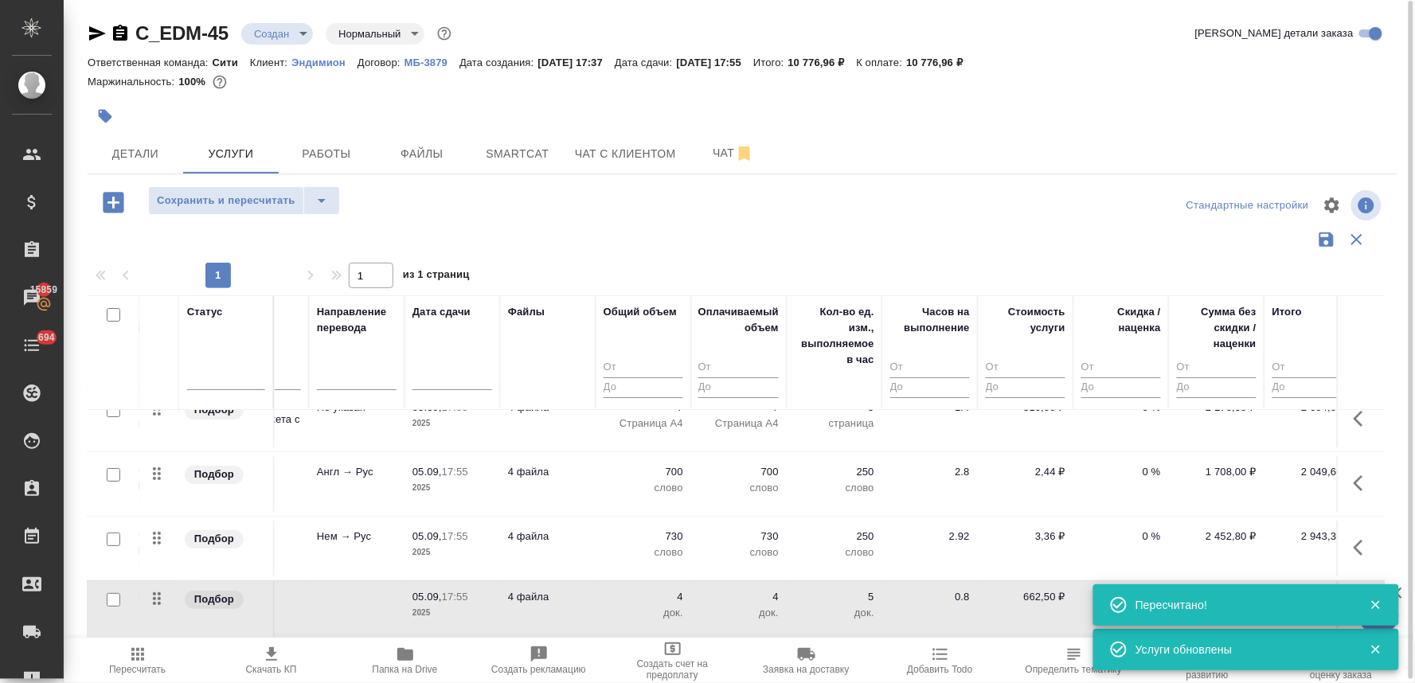
scroll to position [36, 181]
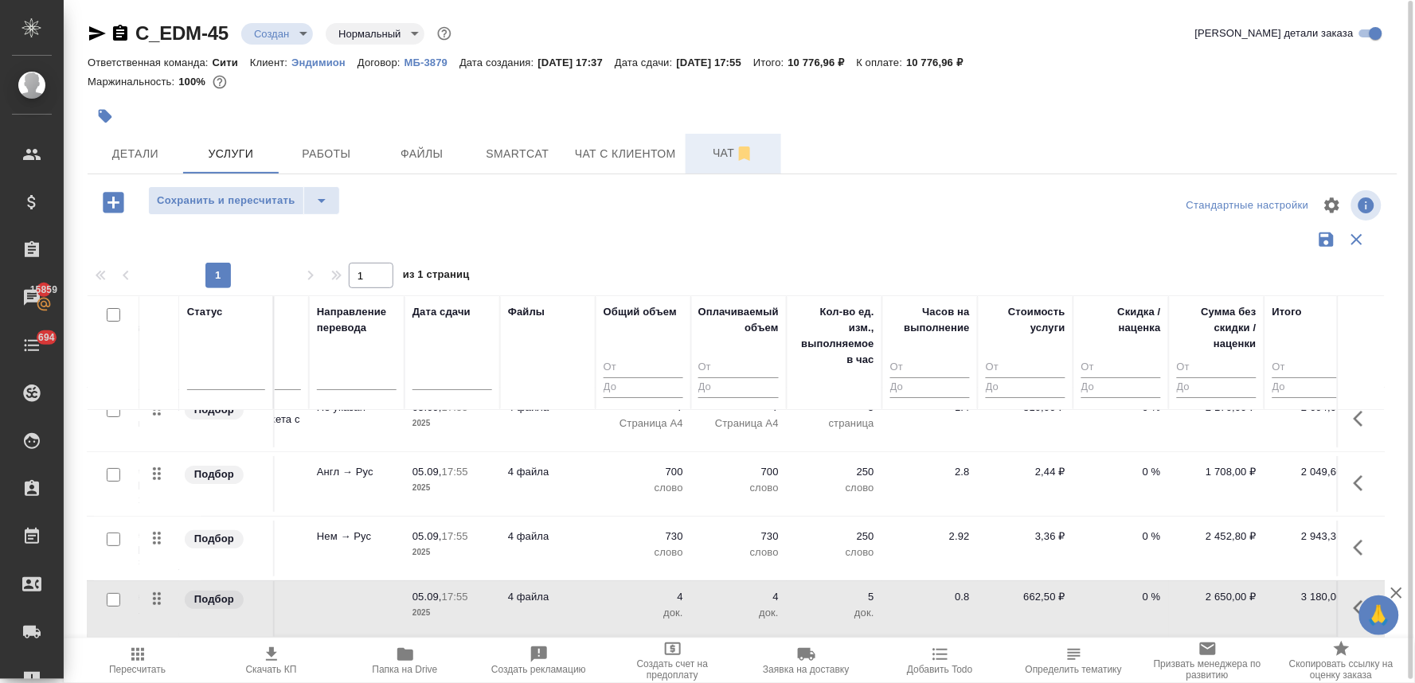
click at [698, 157] on span "Чат" at bounding box center [733, 153] width 76 height 20
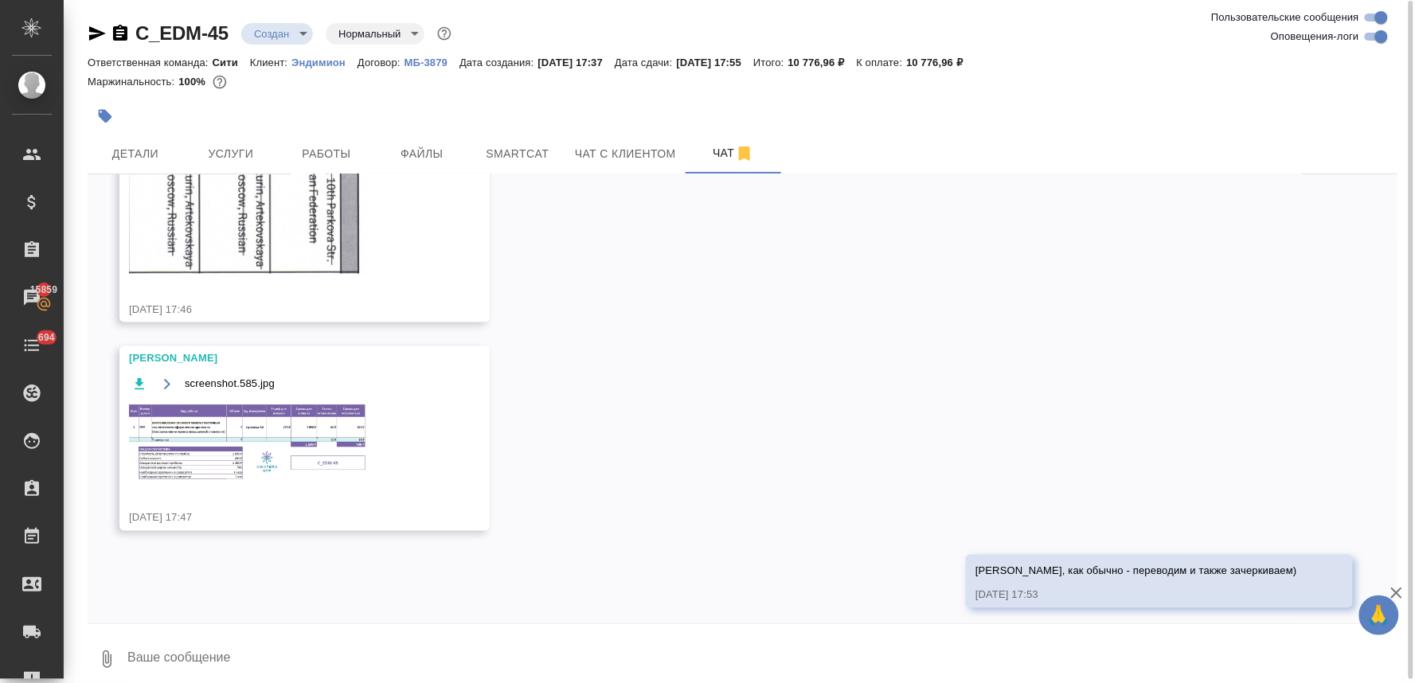
scroll to position [754, 0]
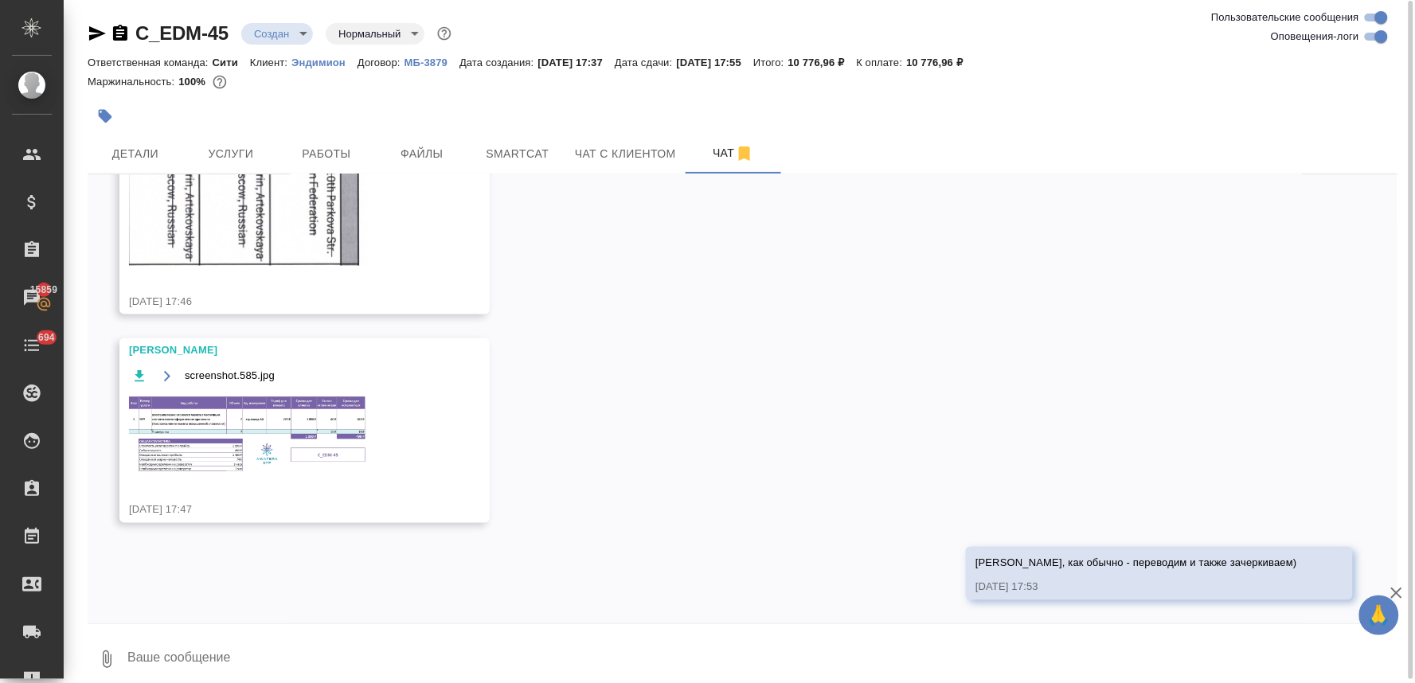
click at [284, 427] on img at bounding box center [248, 435] width 239 height 80
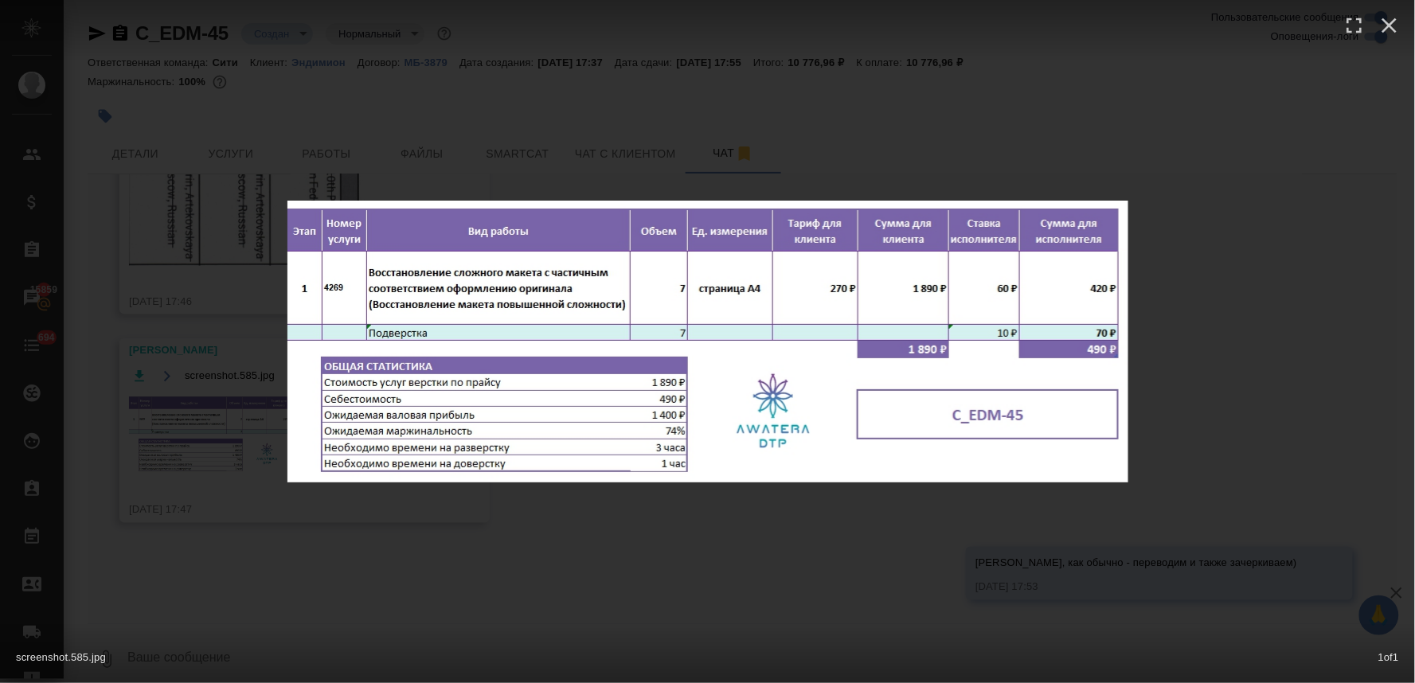
click at [542, 545] on div "screenshot.585.jpg 1 of 1" at bounding box center [707, 341] width 1415 height 683
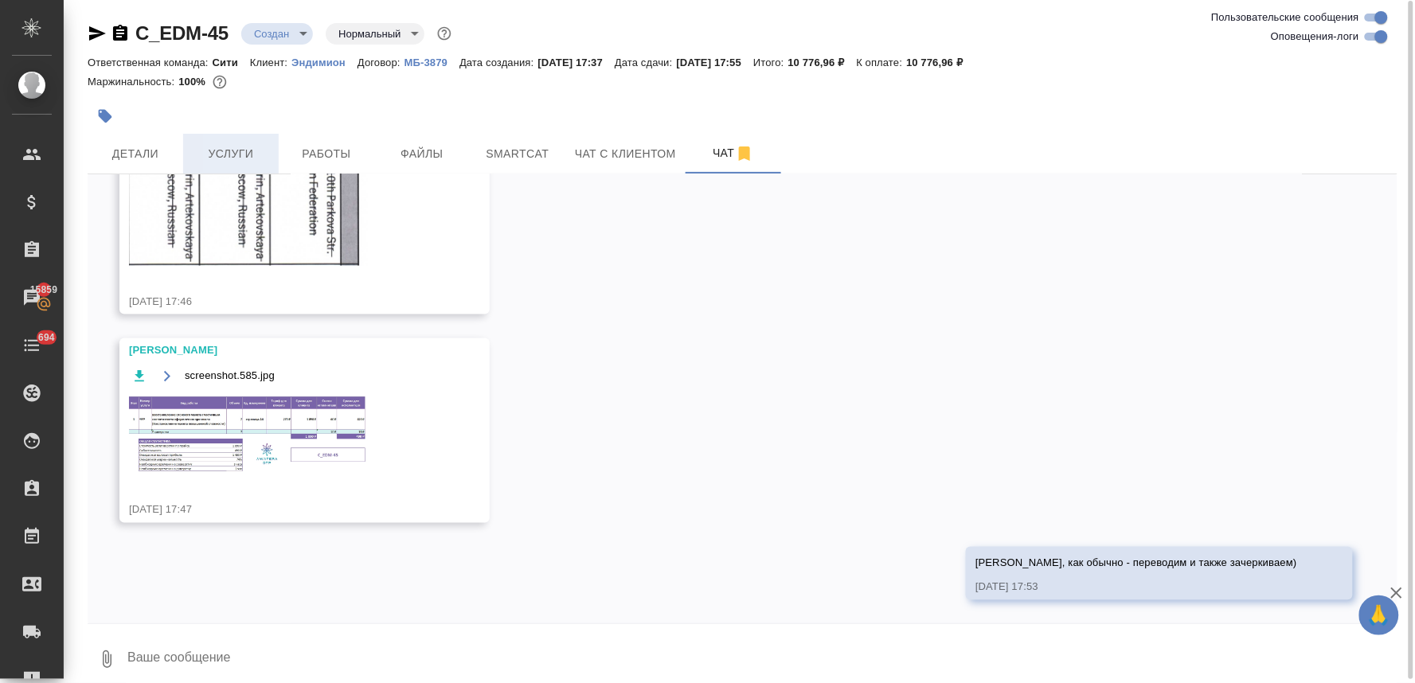
click at [237, 144] on span "Услуги" at bounding box center [231, 154] width 76 height 20
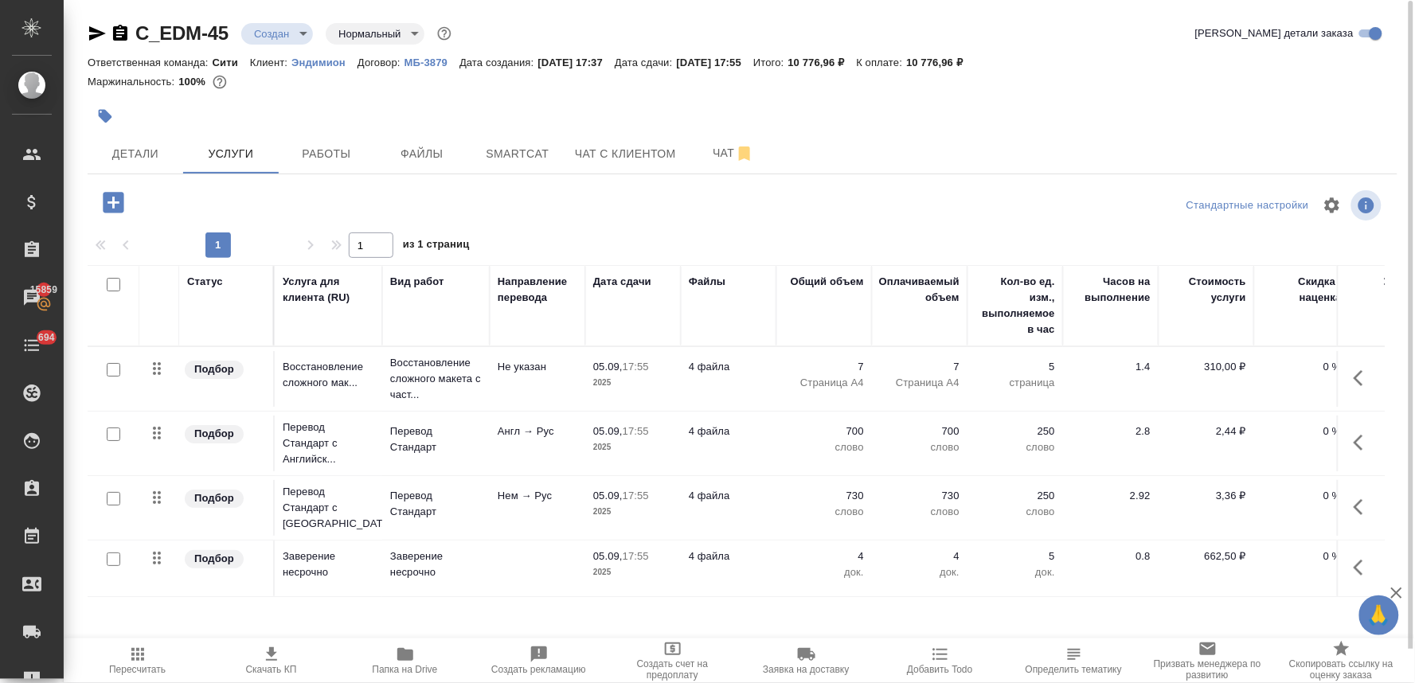
click at [251, 662] on span "Скачать КП" at bounding box center [271, 660] width 115 height 30
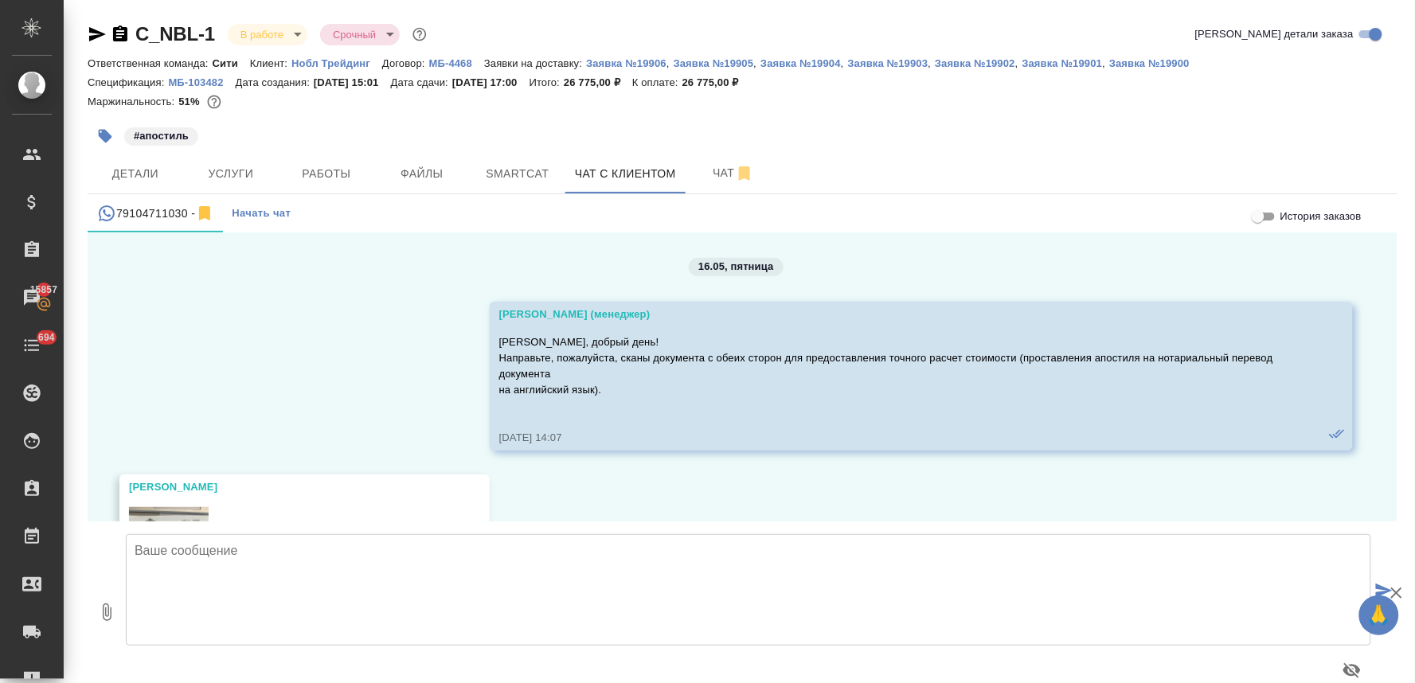
scroll to position [14431, 0]
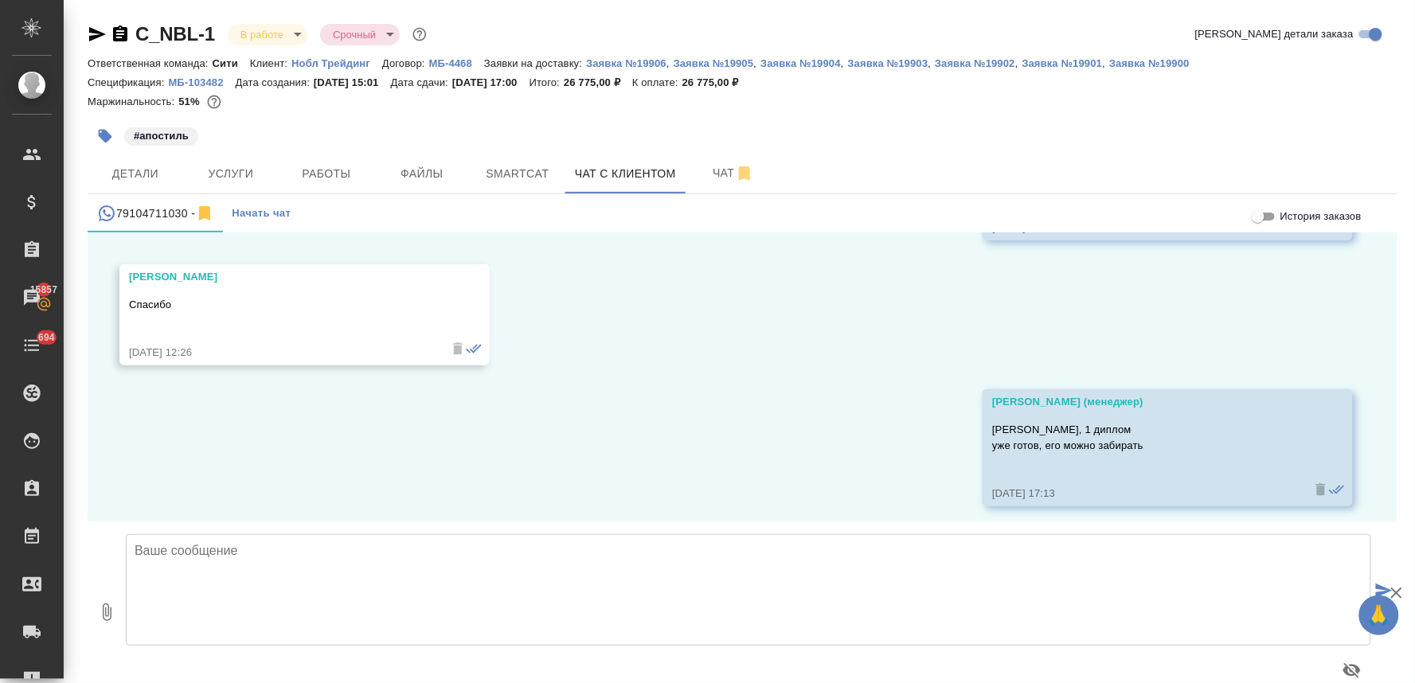
drag, startPoint x: 1298, startPoint y: 136, endPoint x: 901, endPoint y: 236, distance: 408.9
click at [1298, 136] on div "#апостиль" at bounding box center [743, 136] width 1310 height 35
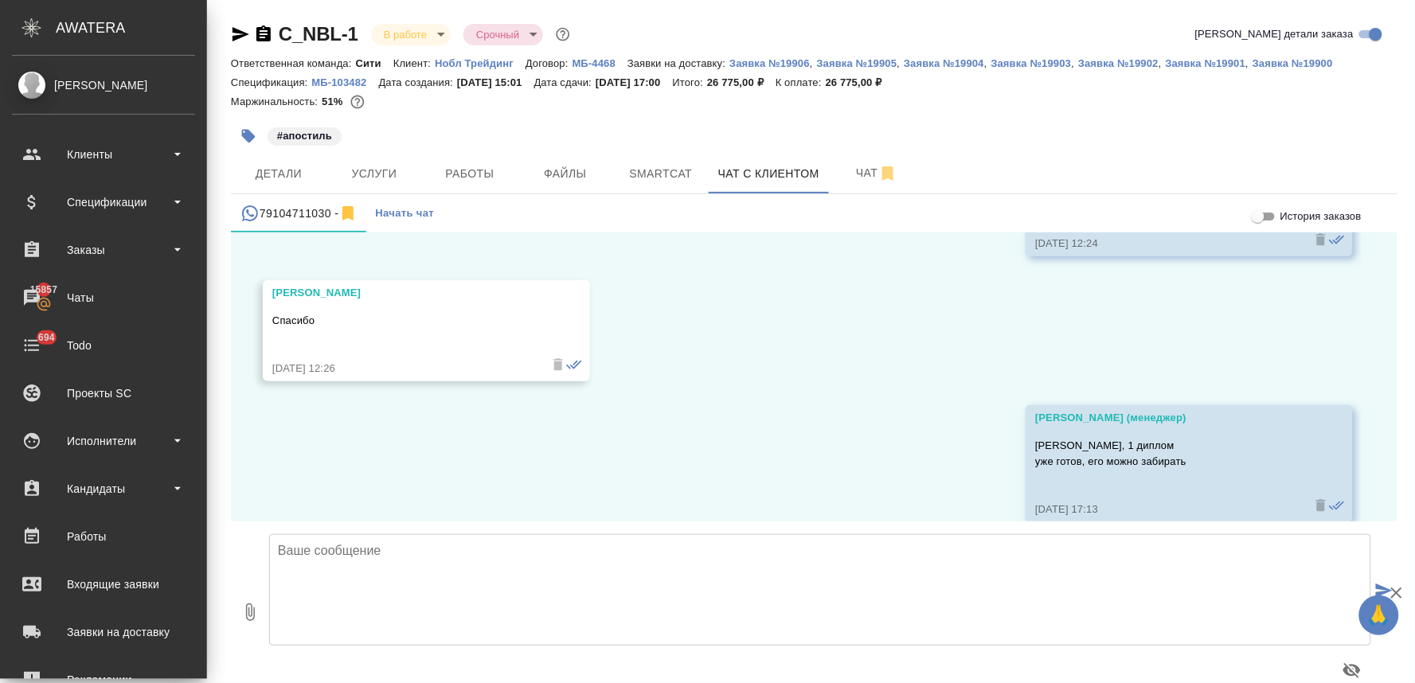
scroll to position [14463, 0]
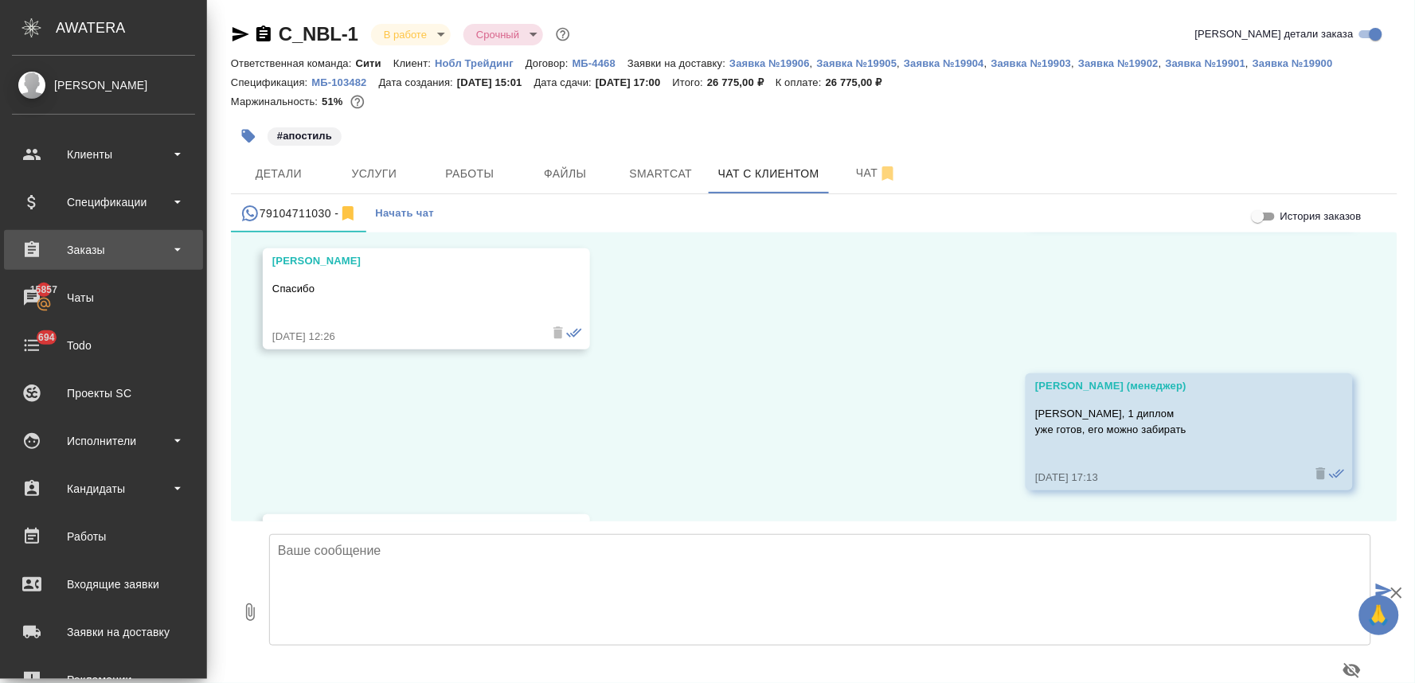
click at [123, 248] on div "Заказы" at bounding box center [103, 250] width 183 height 24
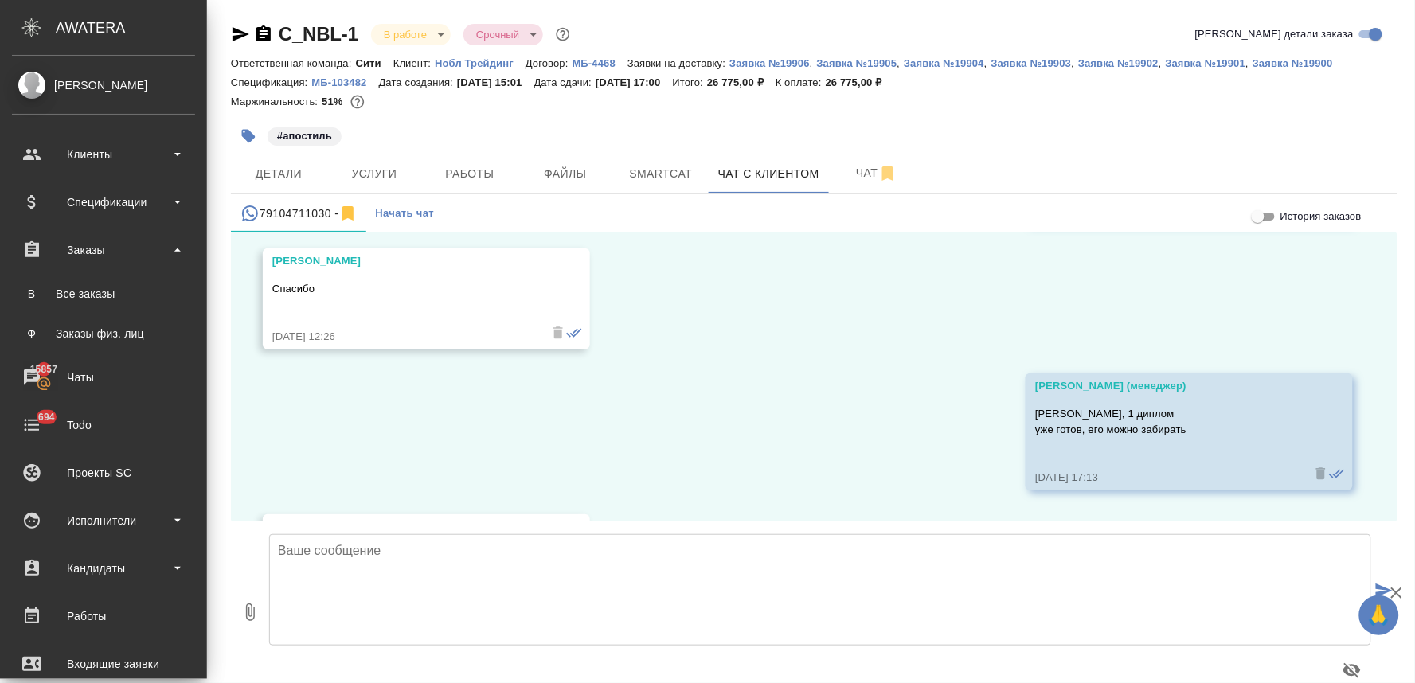
click at [134, 332] on div "Заказы физ. лиц" at bounding box center [103, 334] width 167 height 16
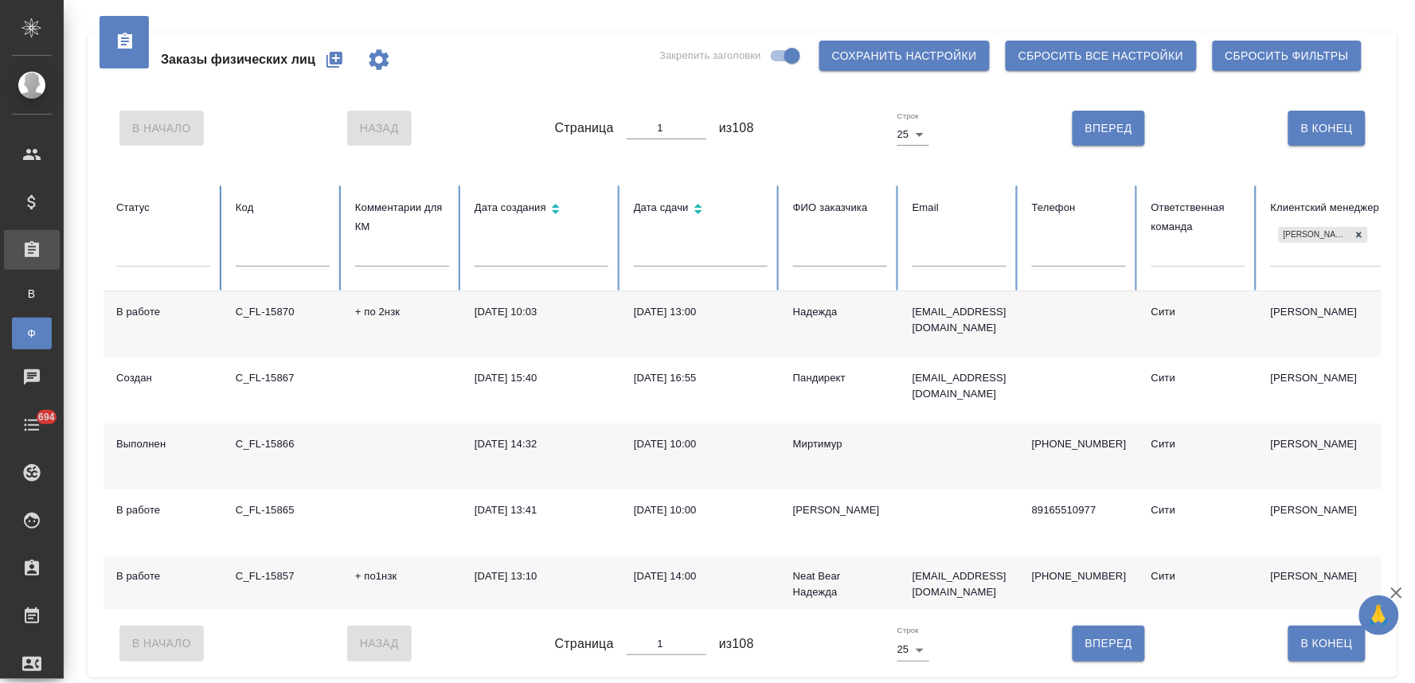
drag, startPoint x: 1390, startPoint y: 50, endPoint x: 1391, endPoint y: 159, distance: 109.1
click at [1390, 50] on div "Заказы физических лиц Закрепить заголовки Сохранить настройки Сбросить все наст…" at bounding box center [743, 355] width 1310 height 645
click at [1364, 231] on icon at bounding box center [1359, 234] width 11 height 11
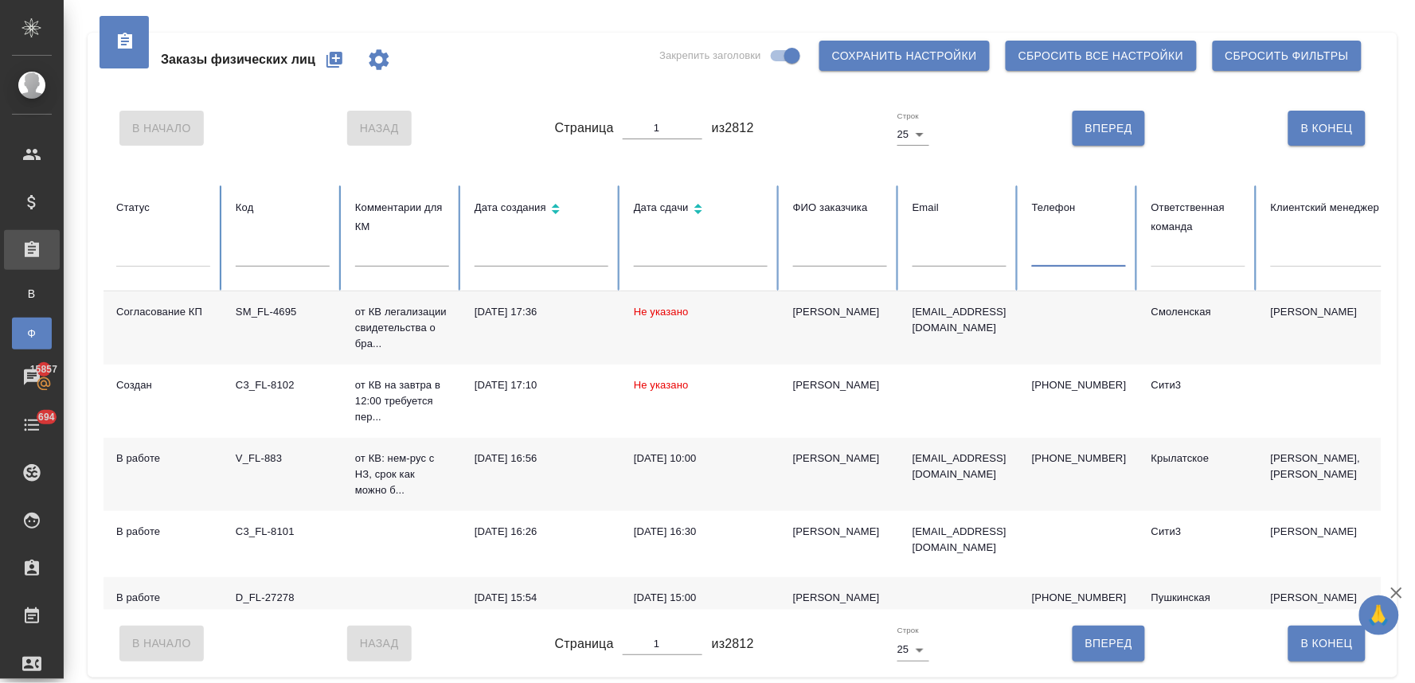
click at [1096, 264] on input "text" at bounding box center [1079, 255] width 94 height 22
click at [1099, 263] on input "text" at bounding box center [1079, 255] width 94 height 22
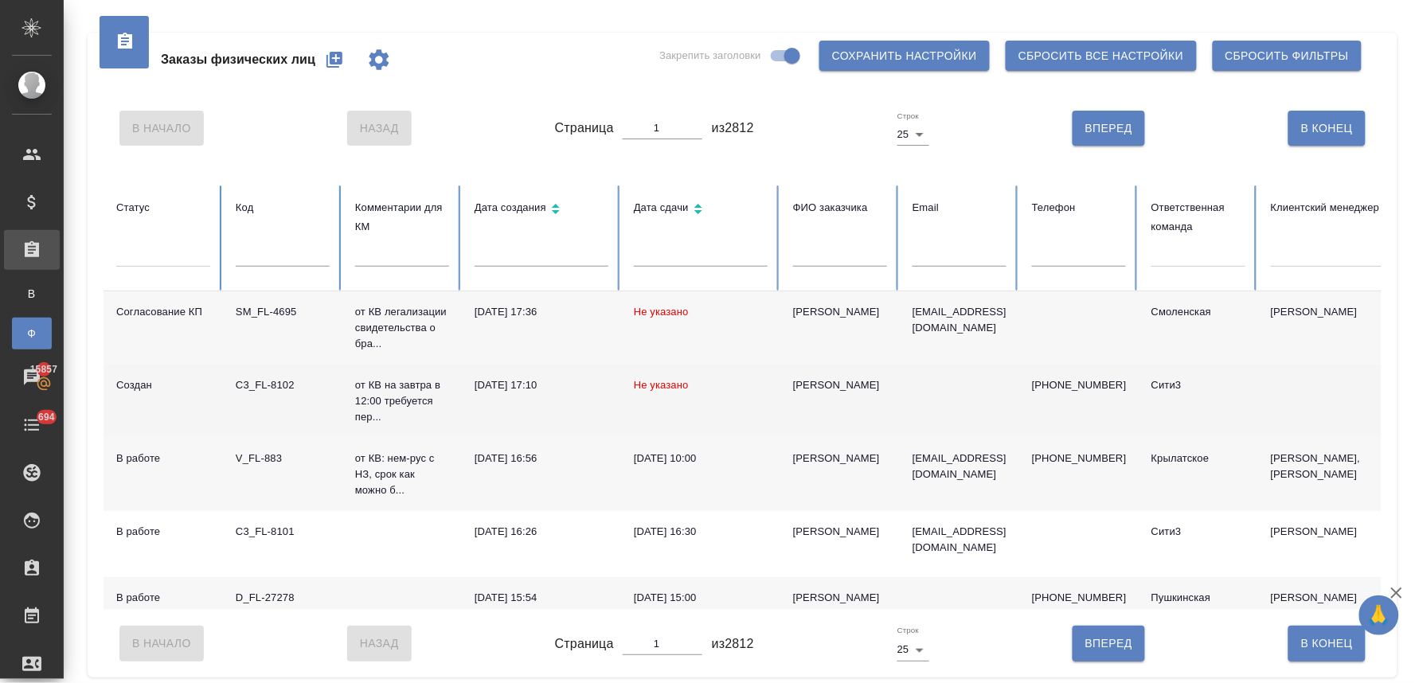
click at [1311, 375] on td at bounding box center [1337, 401] width 159 height 73
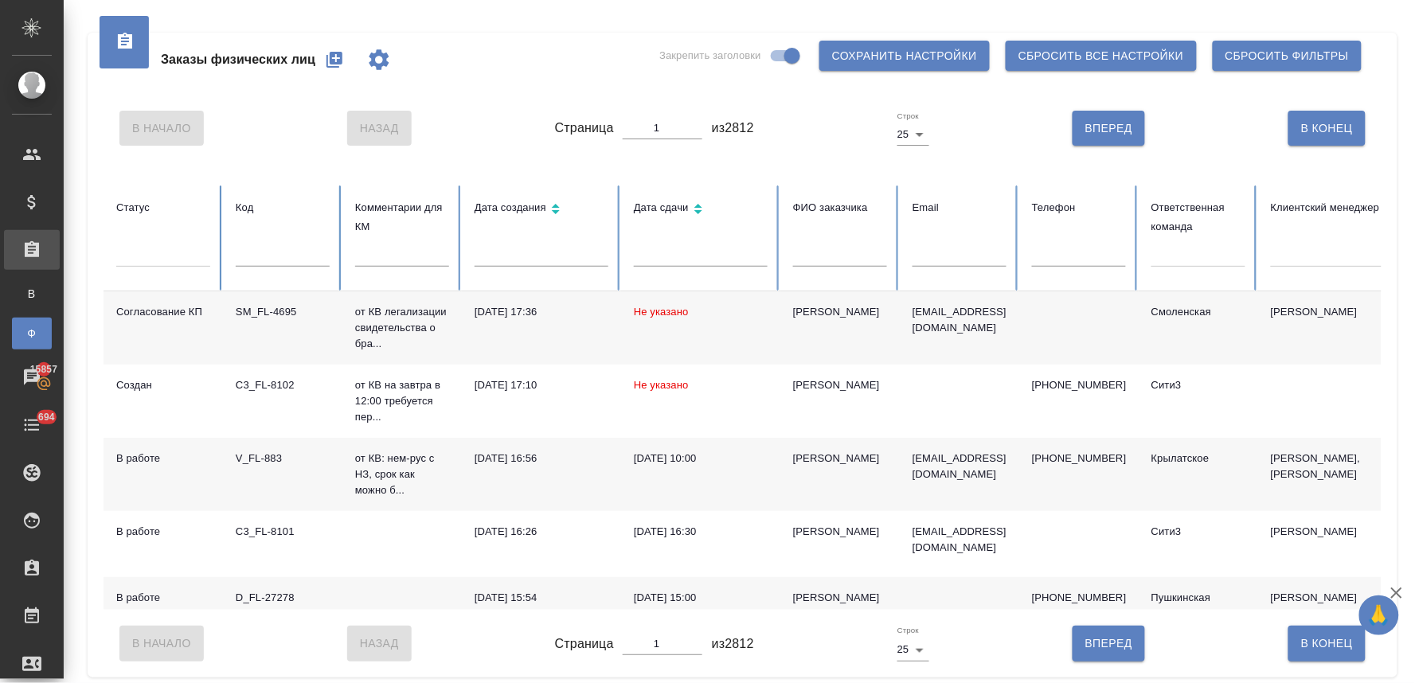
click at [1079, 253] on input "text" at bounding box center [1079, 255] width 94 height 22
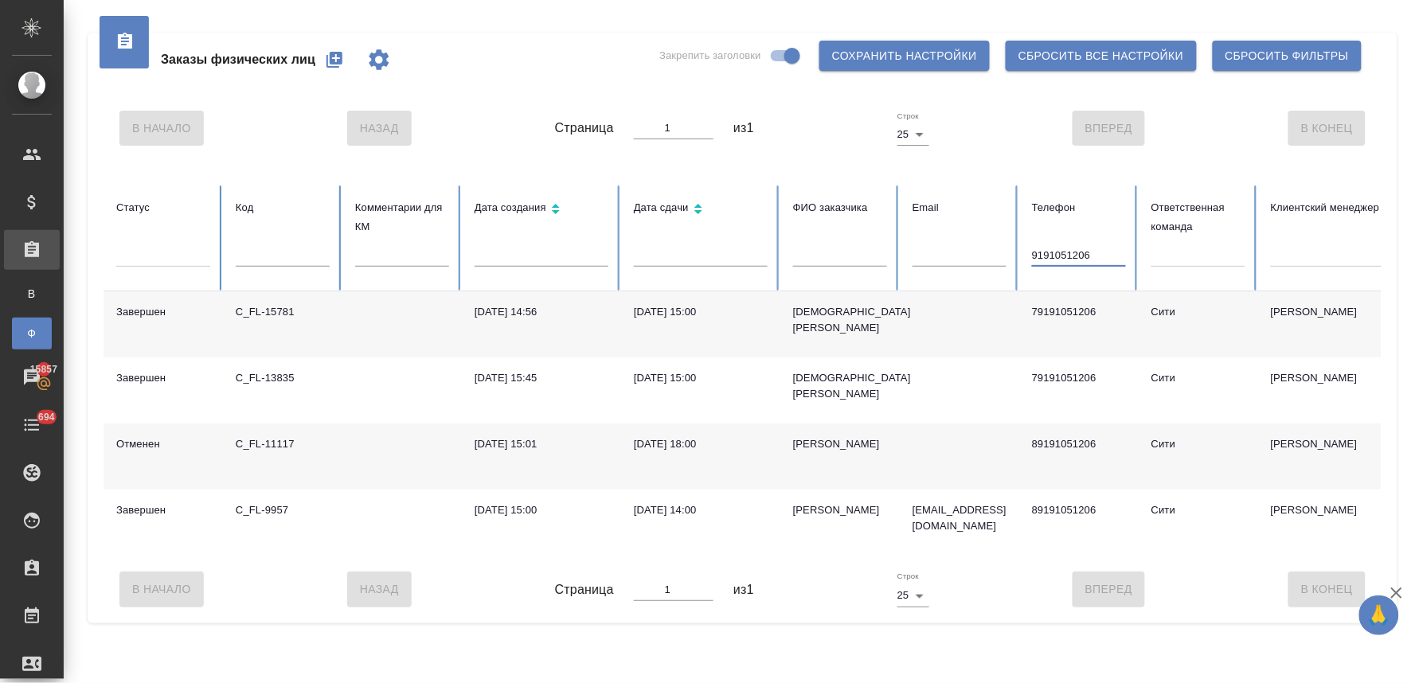
type input "9191051206"
click at [870, 623] on div "В Начало Назад Страница 1 из 1 Строк 25 25 Вперед В Конец" at bounding box center [743, 589] width 1278 height 67
click at [605, 488] on td "17.05.2022, 15:01" at bounding box center [541, 457] width 159 height 66
click at [504, 443] on div "17.05.2022, 15:01" at bounding box center [542, 444] width 134 height 16
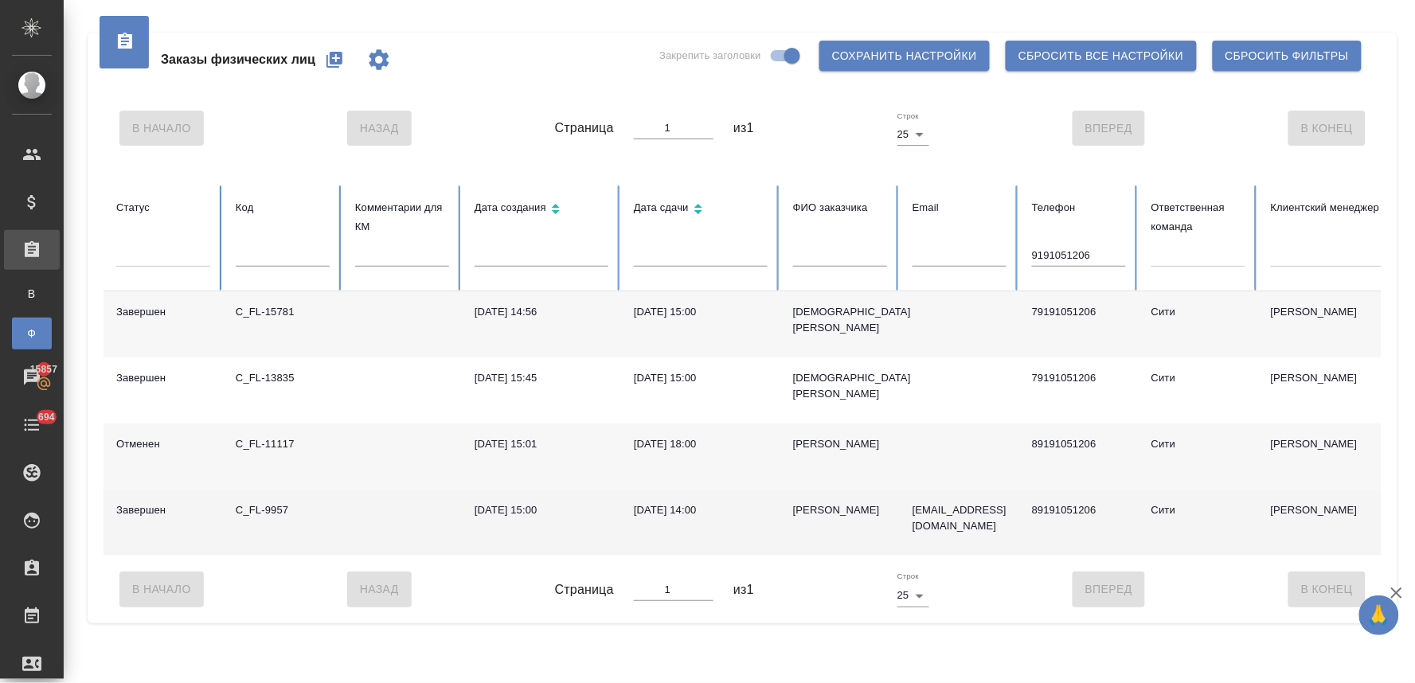
click at [521, 515] on div "05.08.2021, 15:00" at bounding box center [542, 510] width 134 height 16
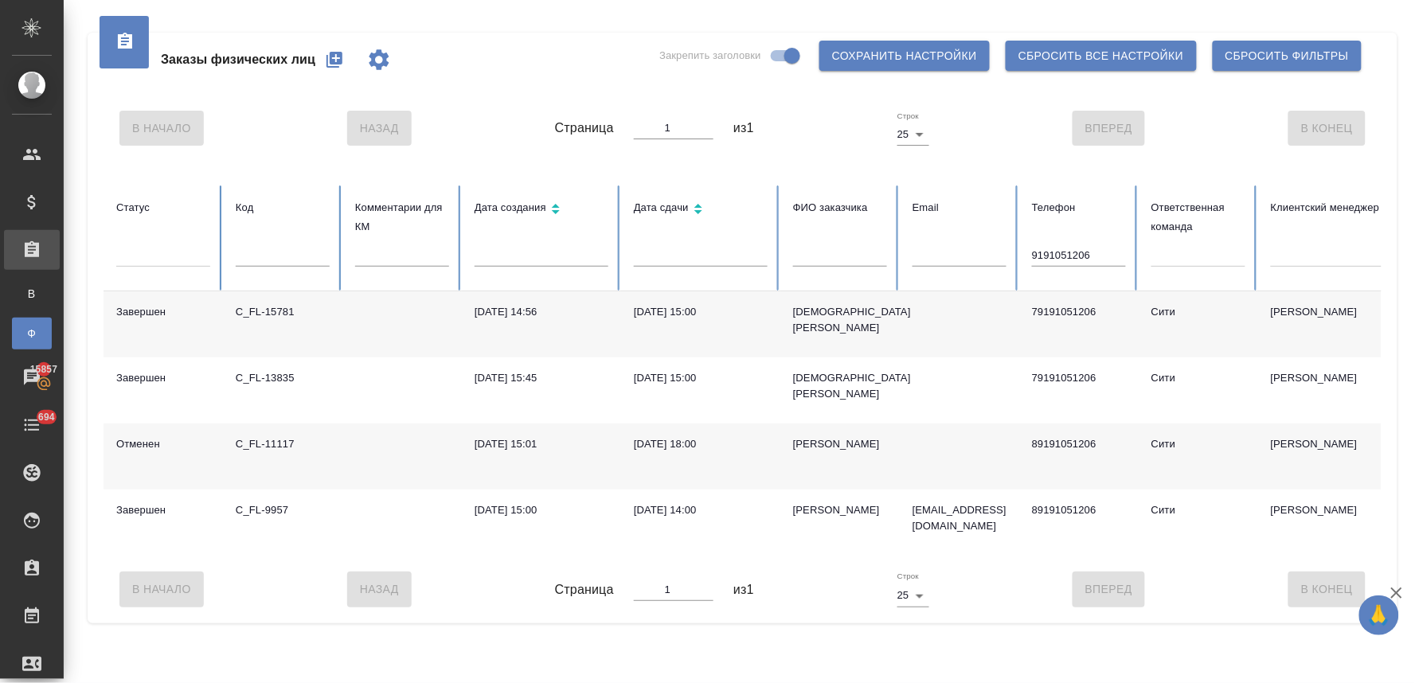
click at [500, 311] on div "04.08.2025, 14:56" at bounding box center [542, 312] width 134 height 16
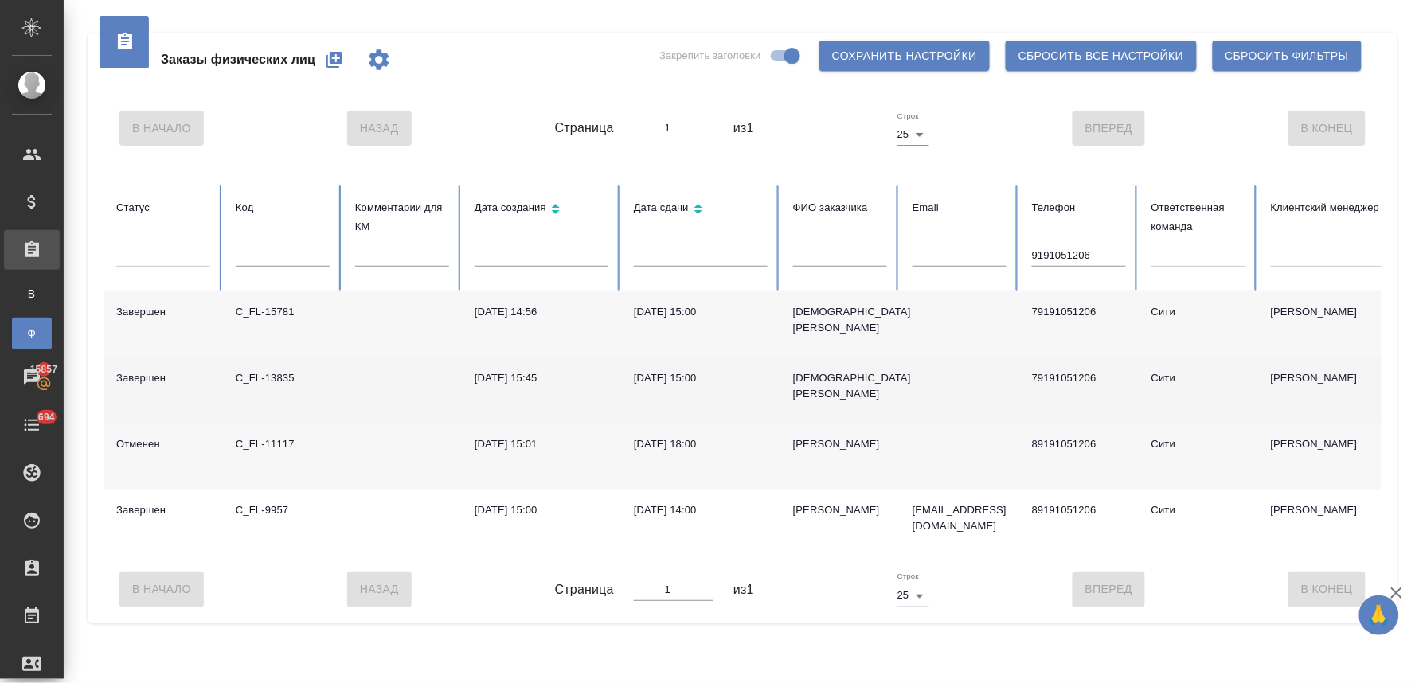
click at [510, 381] on div "20.12.2023, 15:45" at bounding box center [542, 378] width 134 height 16
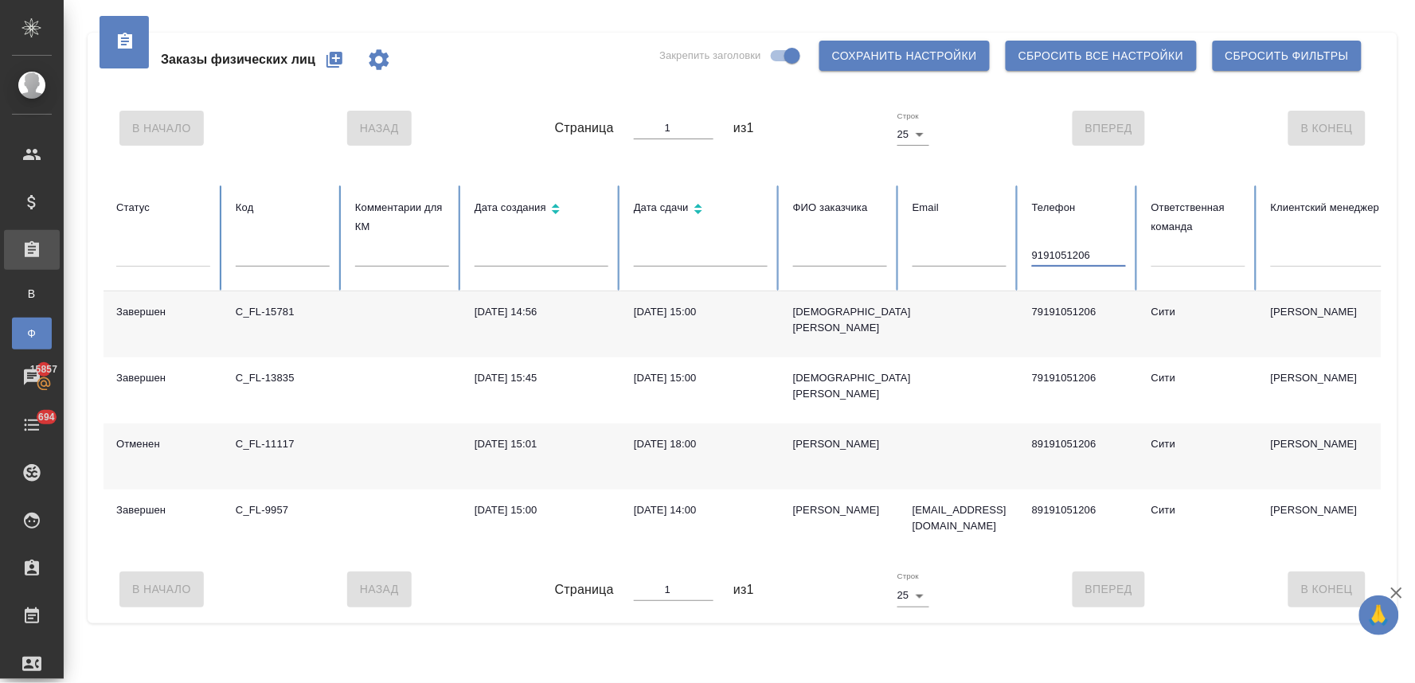
drag, startPoint x: 1105, startPoint y: 252, endPoint x: 934, endPoint y: 272, distance: 172.3
click at [937, 272] on tr "Статус Код Комментарии для КМ Дата создания Дата сдачи ФИО заказчика Email Теле…" at bounding box center [1000, 239] width 1792 height 106
click at [854, 257] on input "text" at bounding box center [840, 255] width 94 height 22
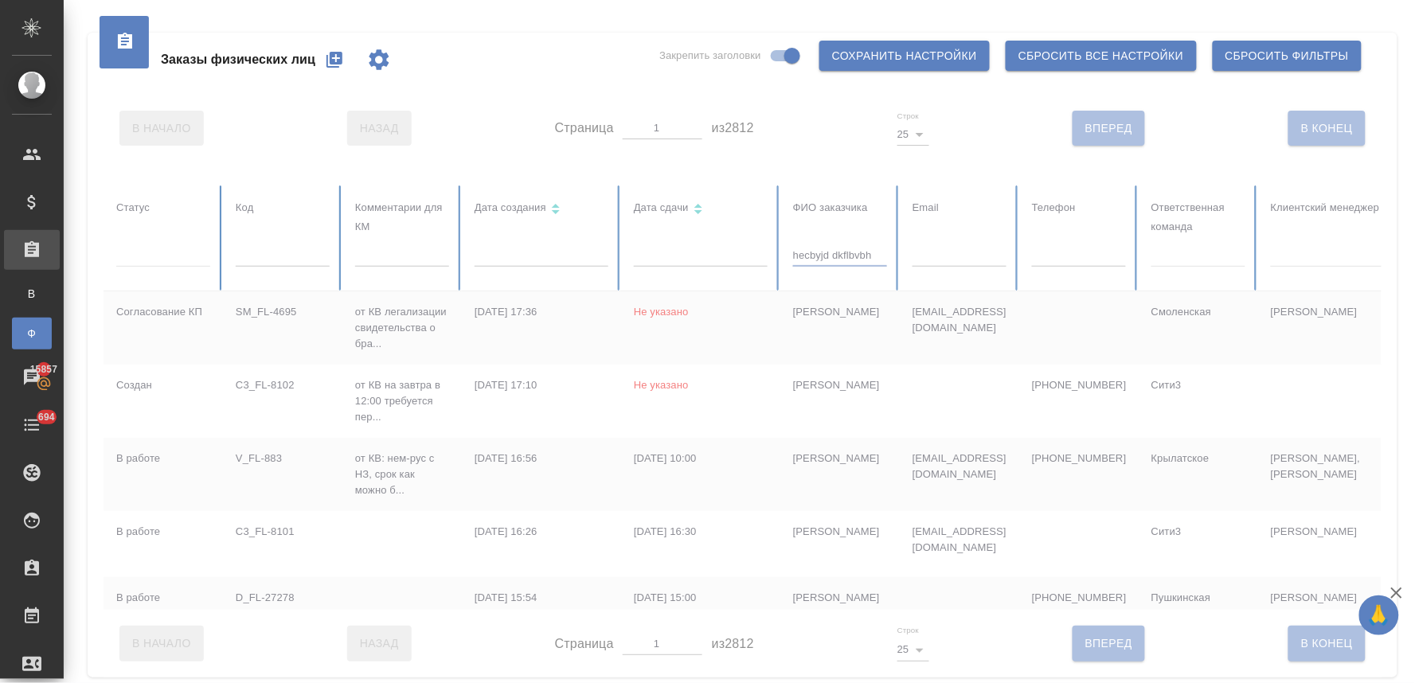
click at [873, 256] on div at bounding box center [1000, 398] width 1792 height 424
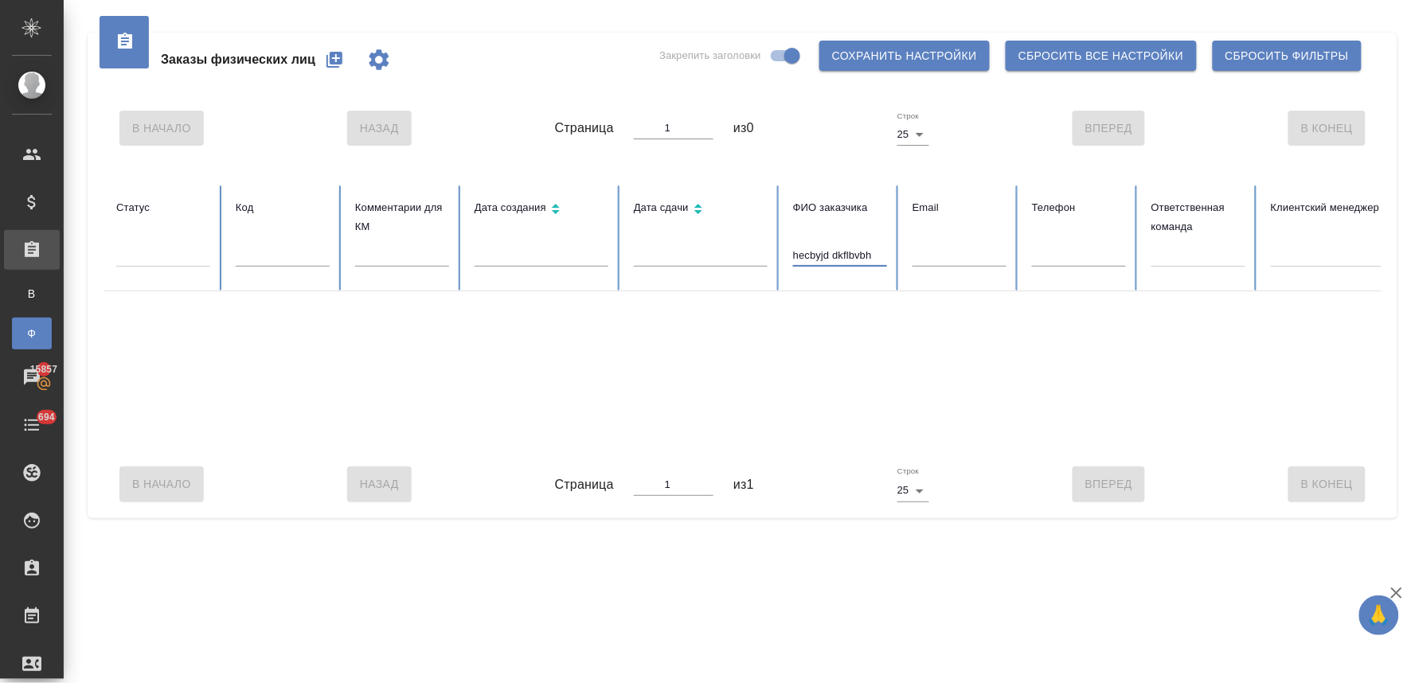
drag, startPoint x: 874, startPoint y: 256, endPoint x: 728, endPoint y: 260, distance: 146.6
click at [728, 260] on tr "Статус Код Комментарии для КМ Дата создания Дата сдачи ФИО заказчика hecbyjd dk…" at bounding box center [1000, 239] width 1792 height 106
type input "русинов владимир"
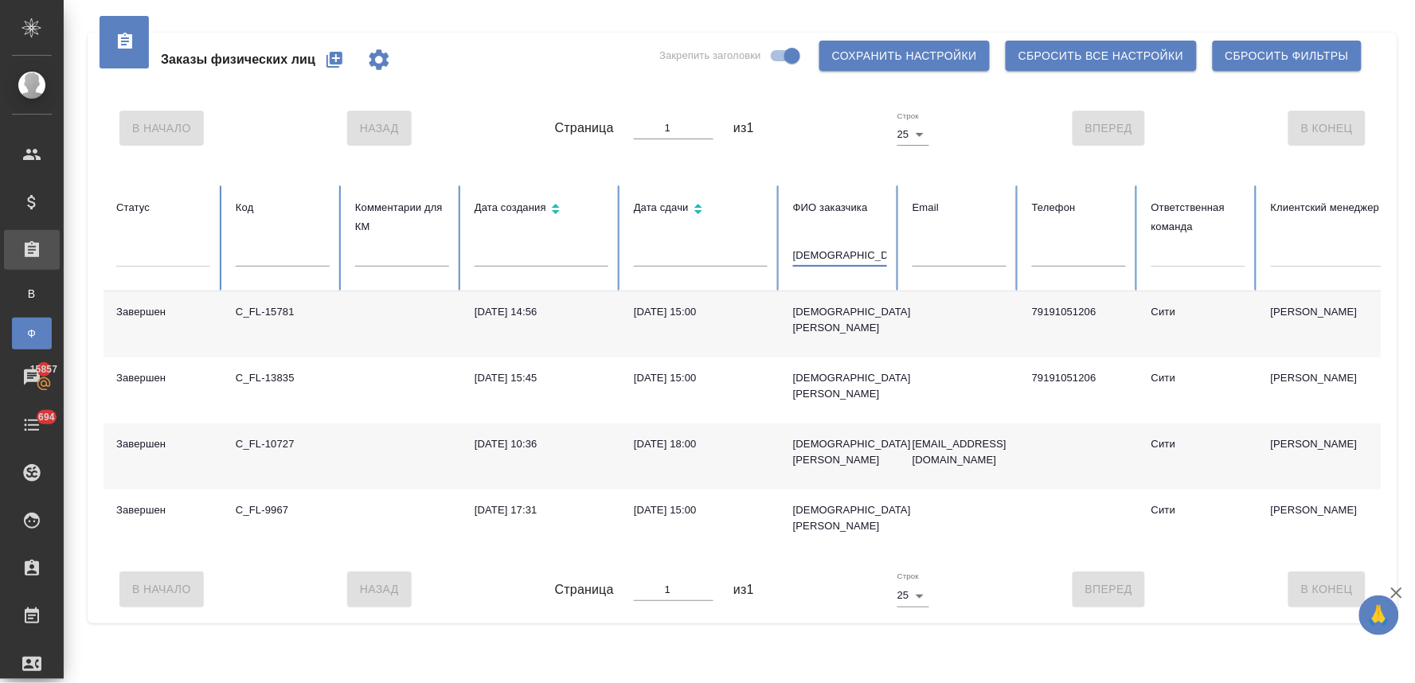
click at [871, 251] on input "русинов владимир" at bounding box center [840, 255] width 94 height 22
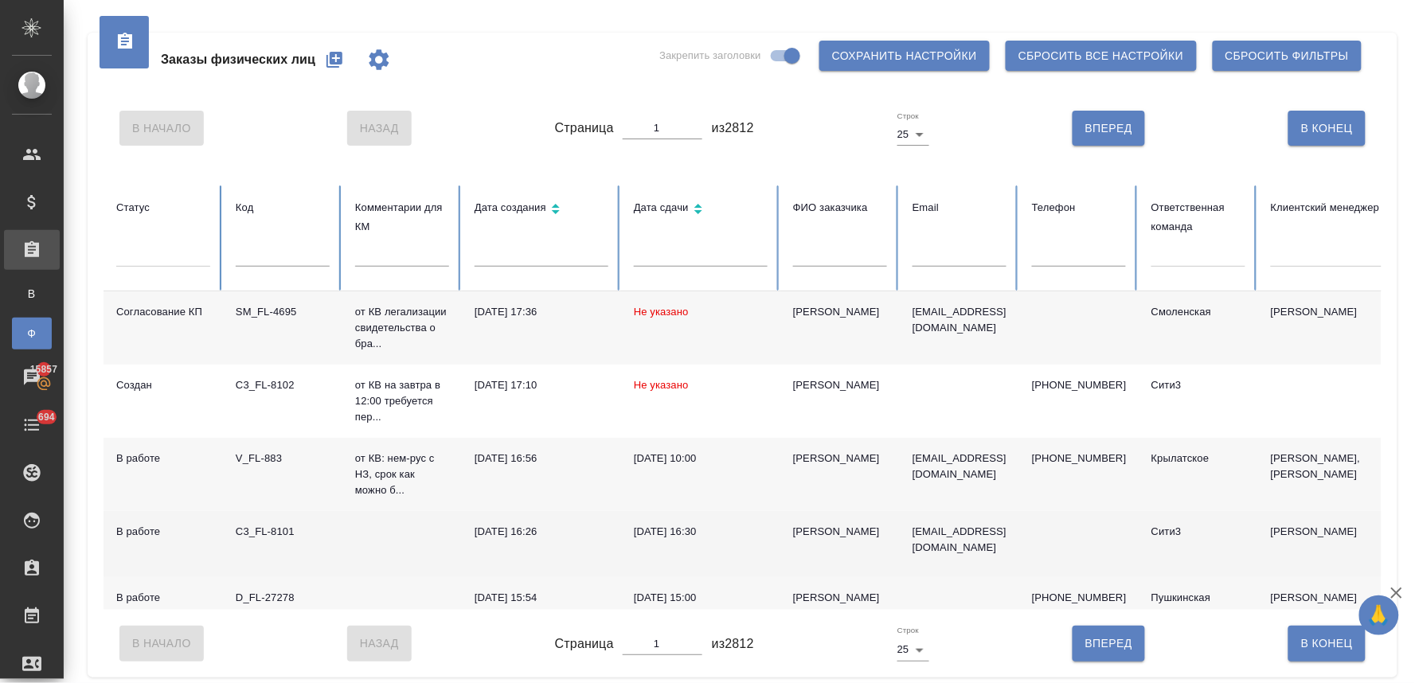
click at [858, 538] on div "Дзюбак Юлия" at bounding box center [840, 532] width 94 height 16
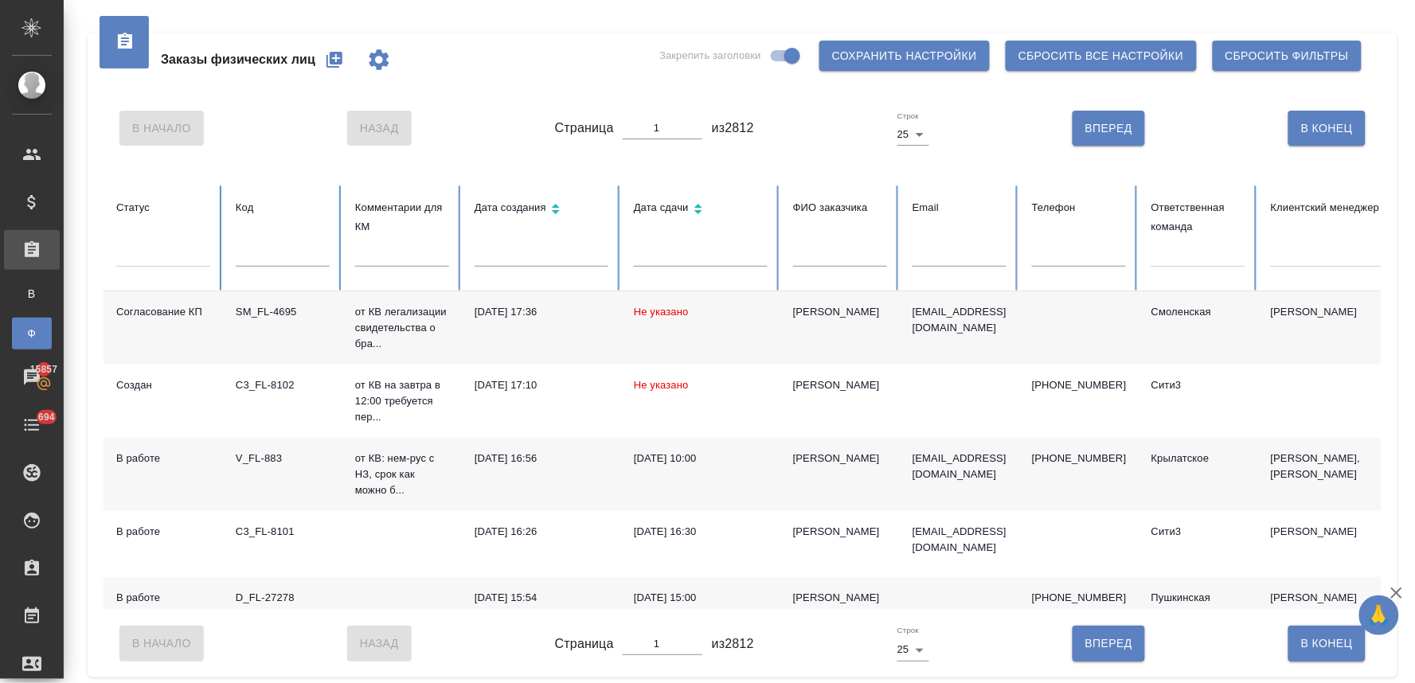
click at [335, 62] on icon "button" at bounding box center [335, 60] width 16 height 16
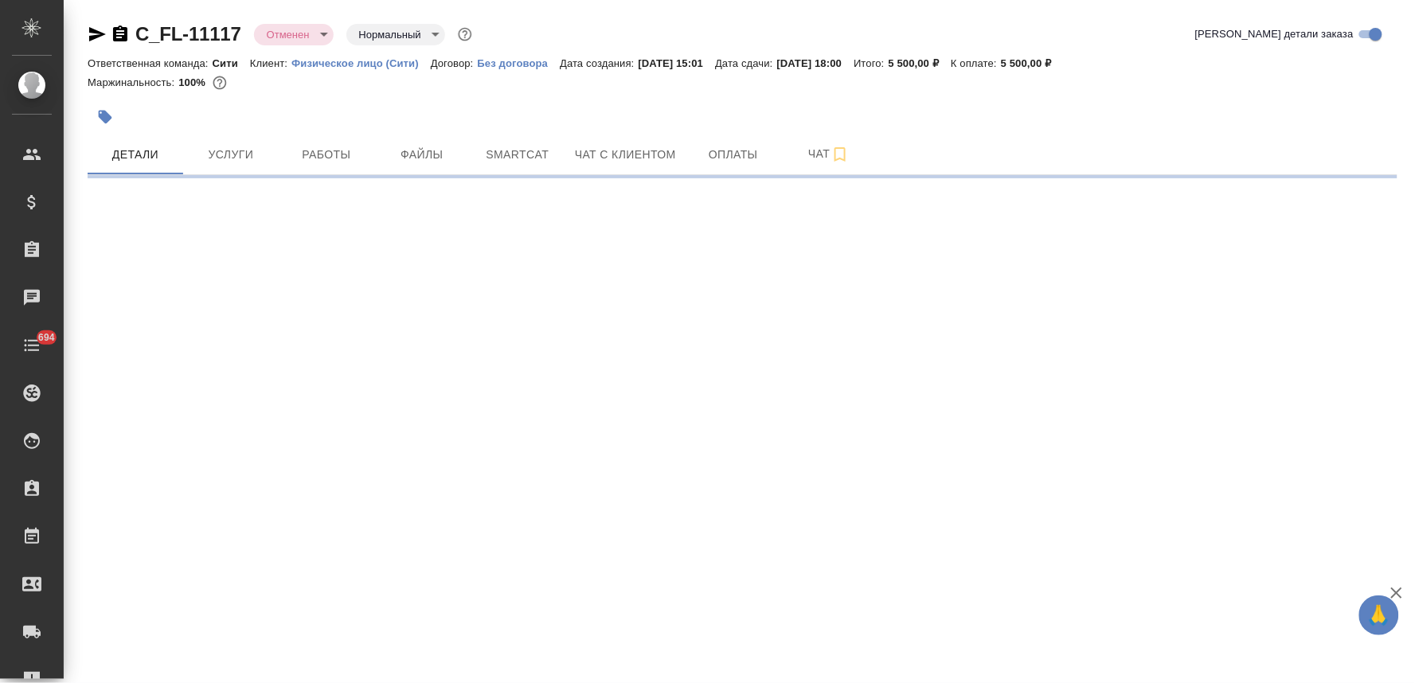
select select "RU"
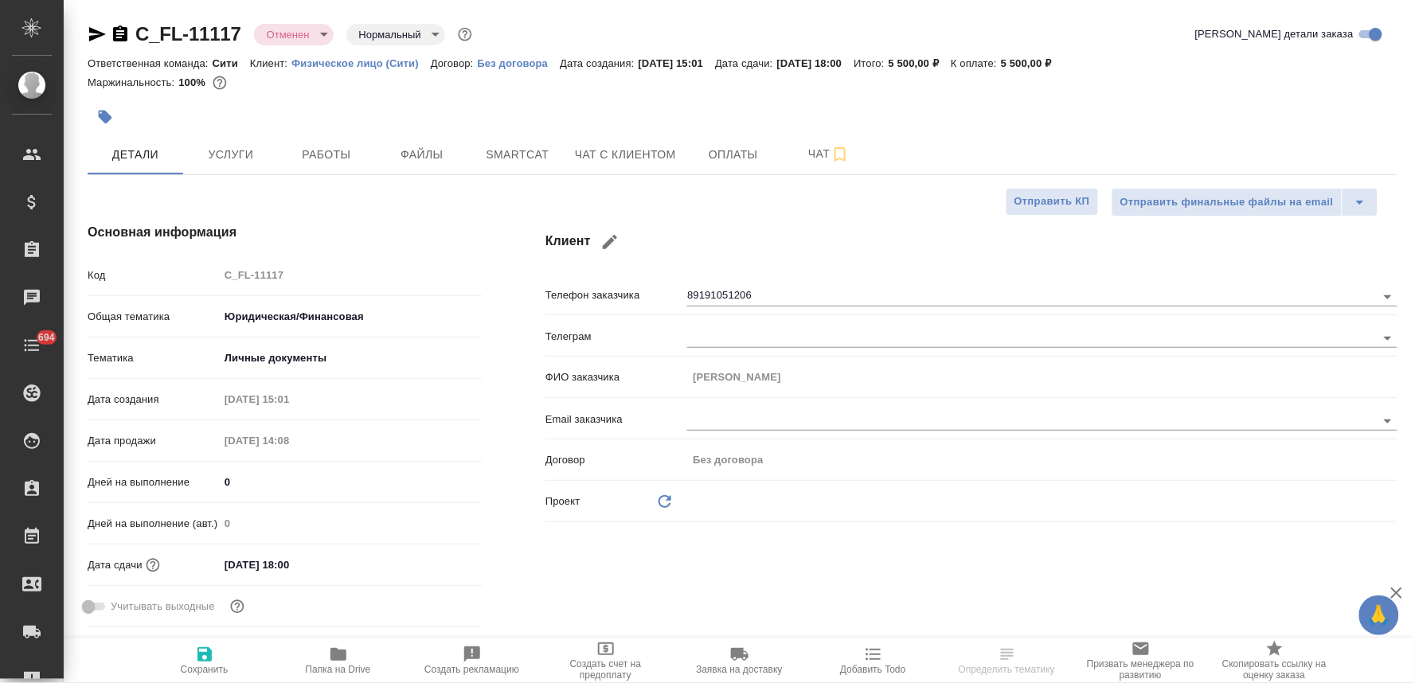
type textarea "x"
click at [336, 661] on icon "button" at bounding box center [338, 654] width 16 height 13
type textarea "x"
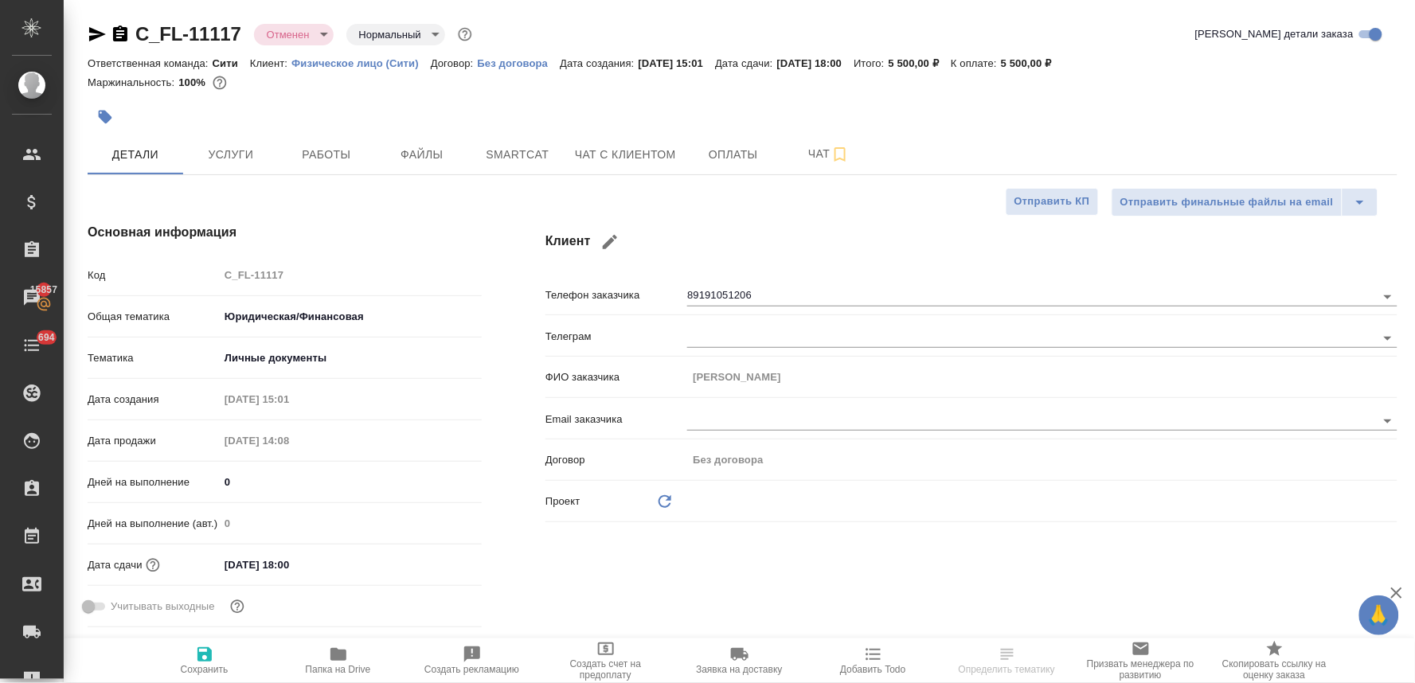
type textarea "x"
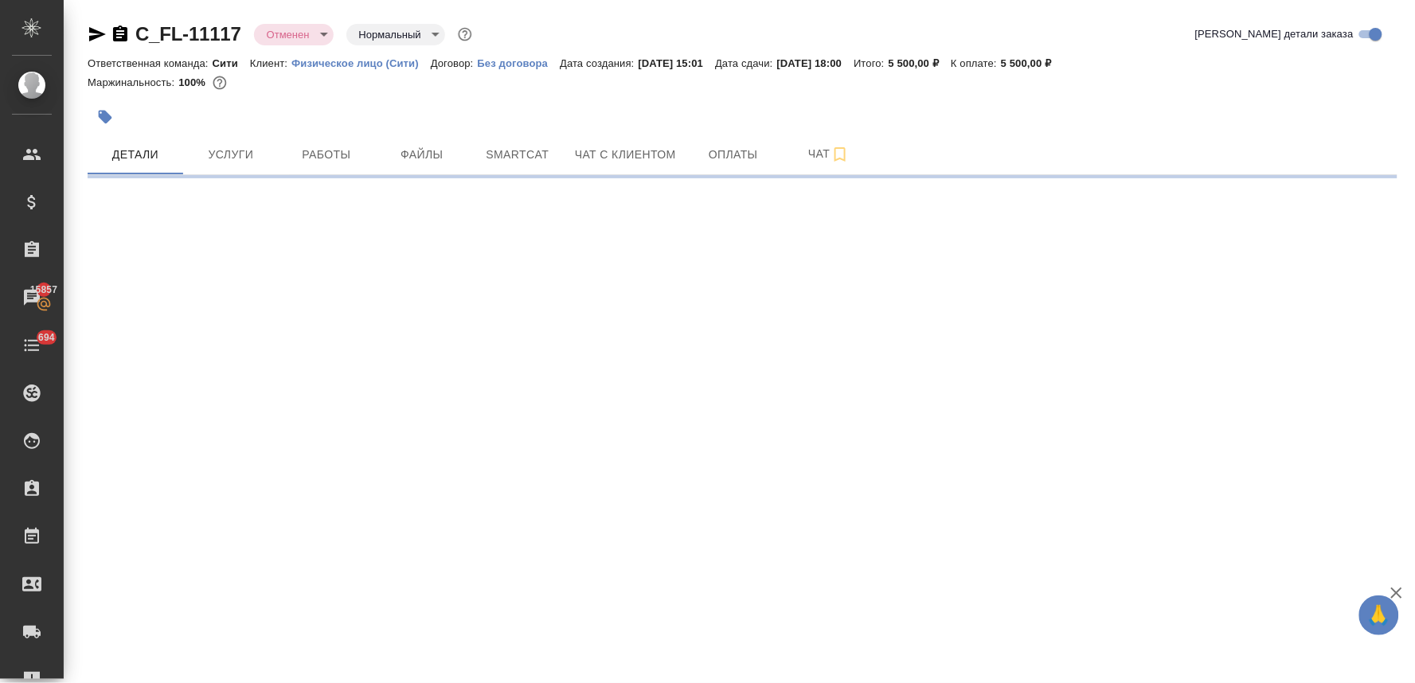
select select "RU"
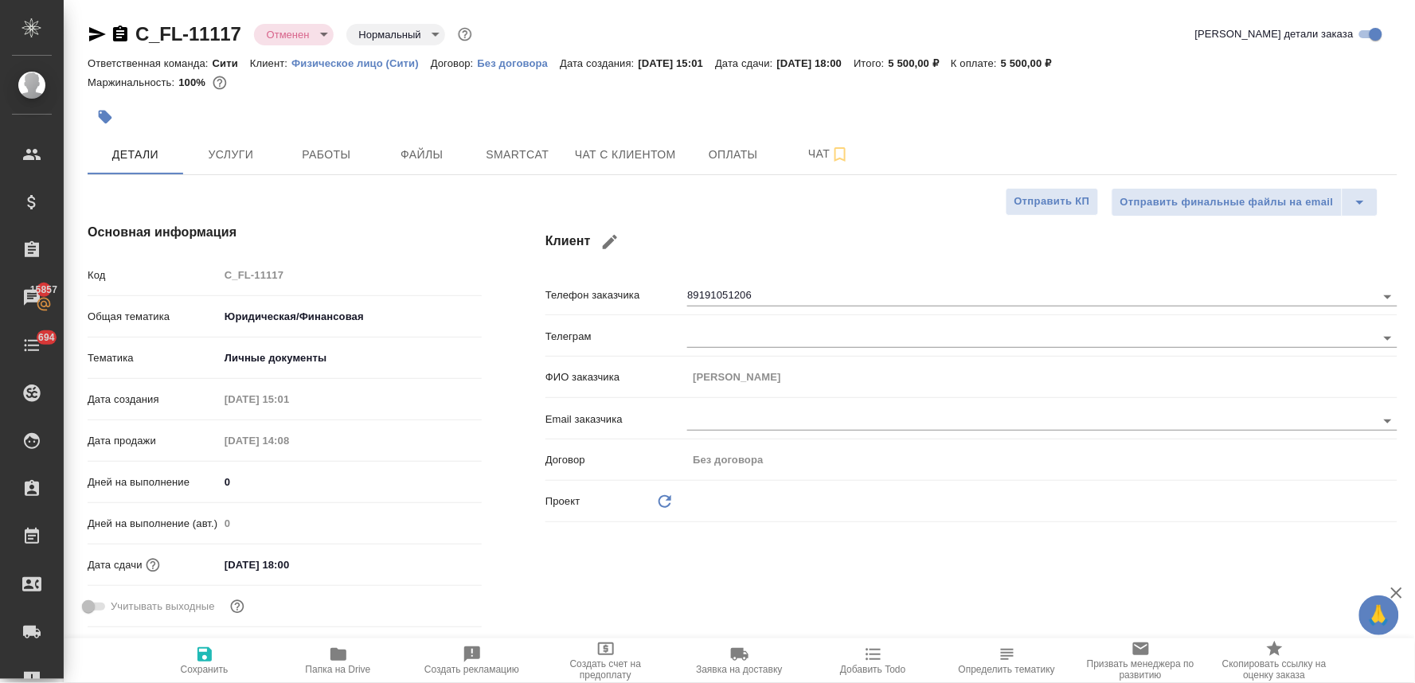
type textarea "x"
click at [213, 141] on button "Услуги" at bounding box center [231, 155] width 96 height 40
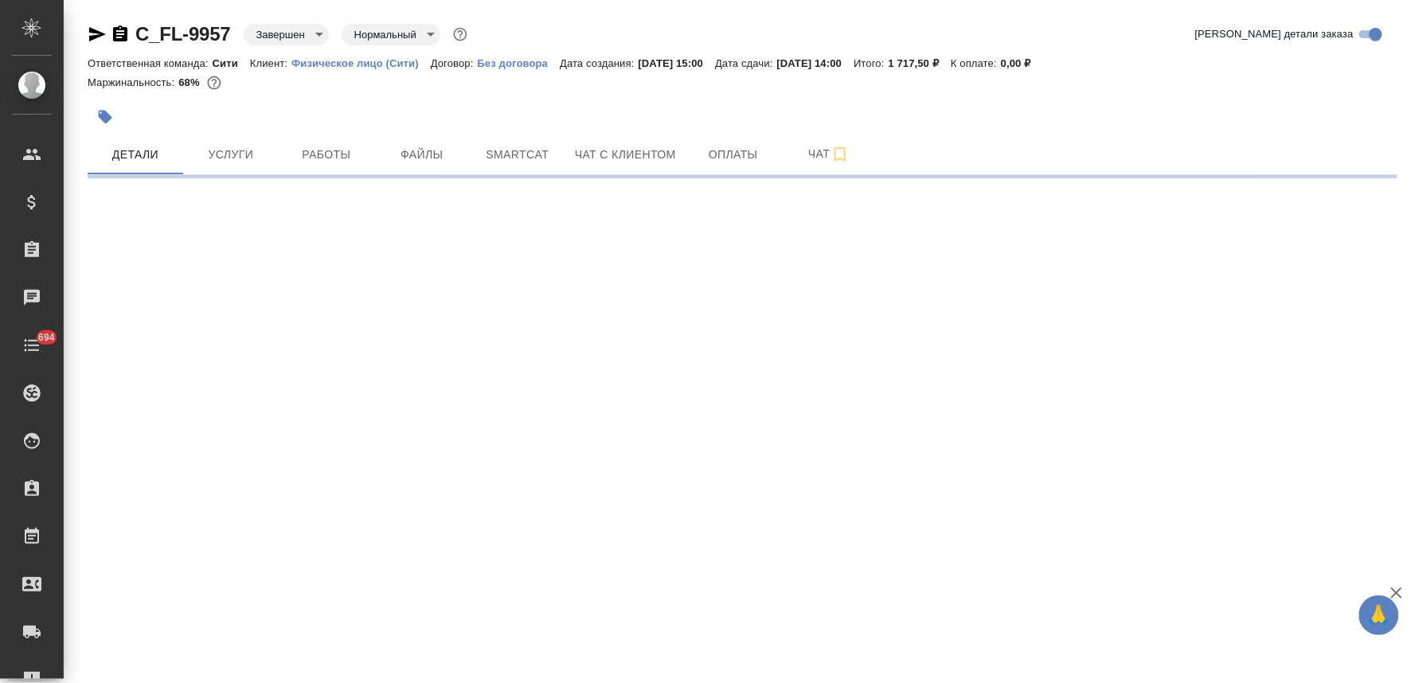
select select "RU"
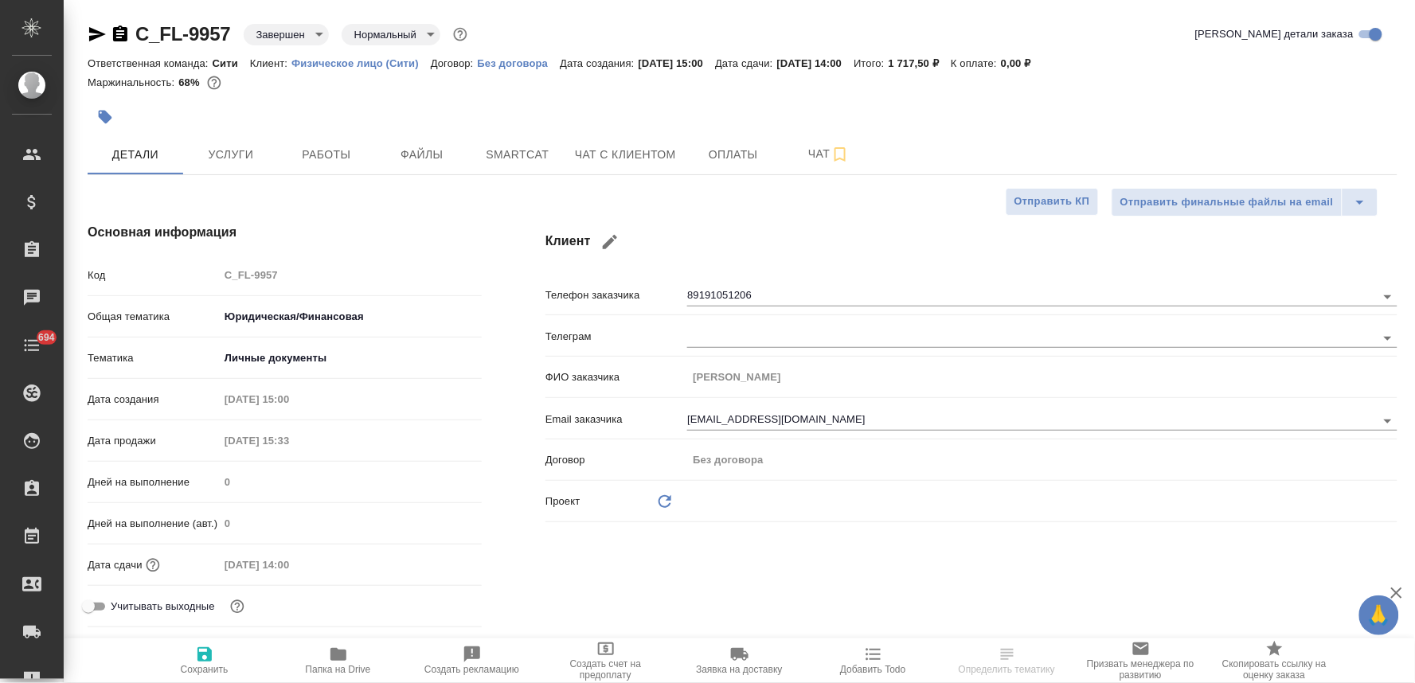
type textarea "x"
click at [346, 653] on icon "button" at bounding box center [338, 654] width 19 height 19
type textarea "x"
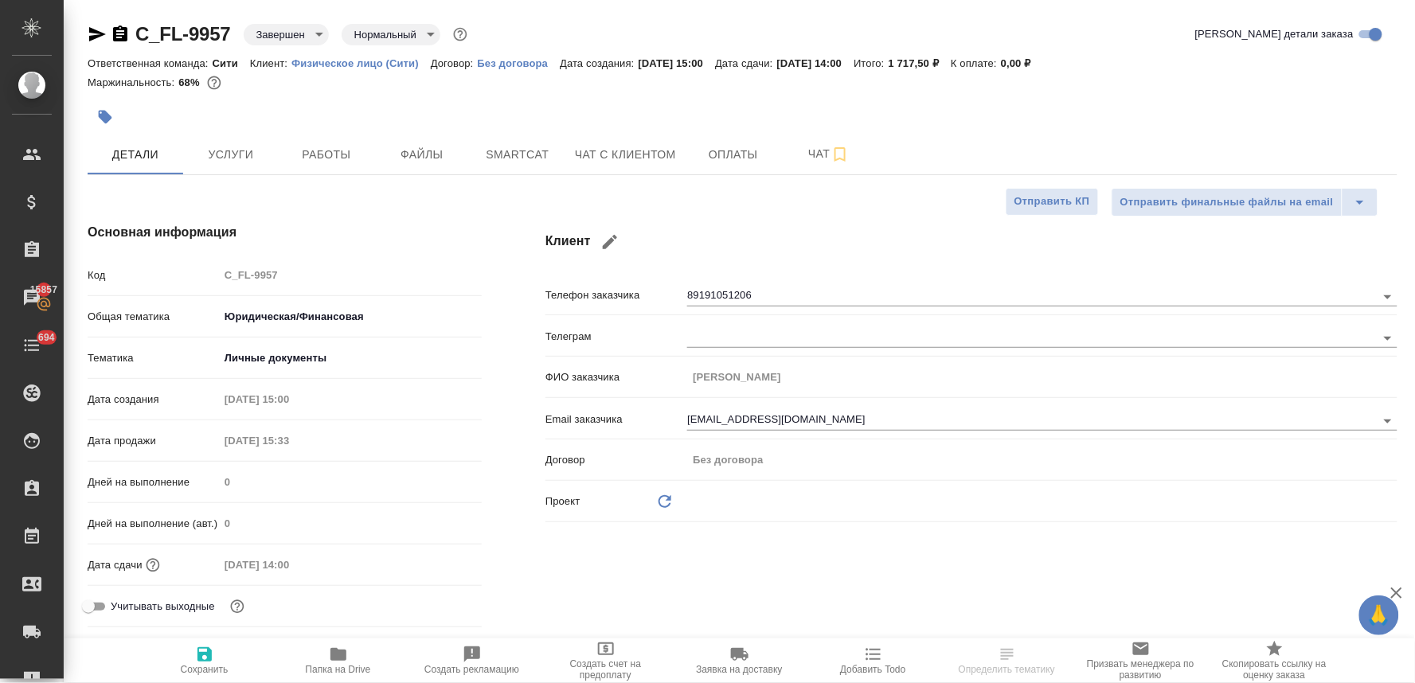
type textarea "x"
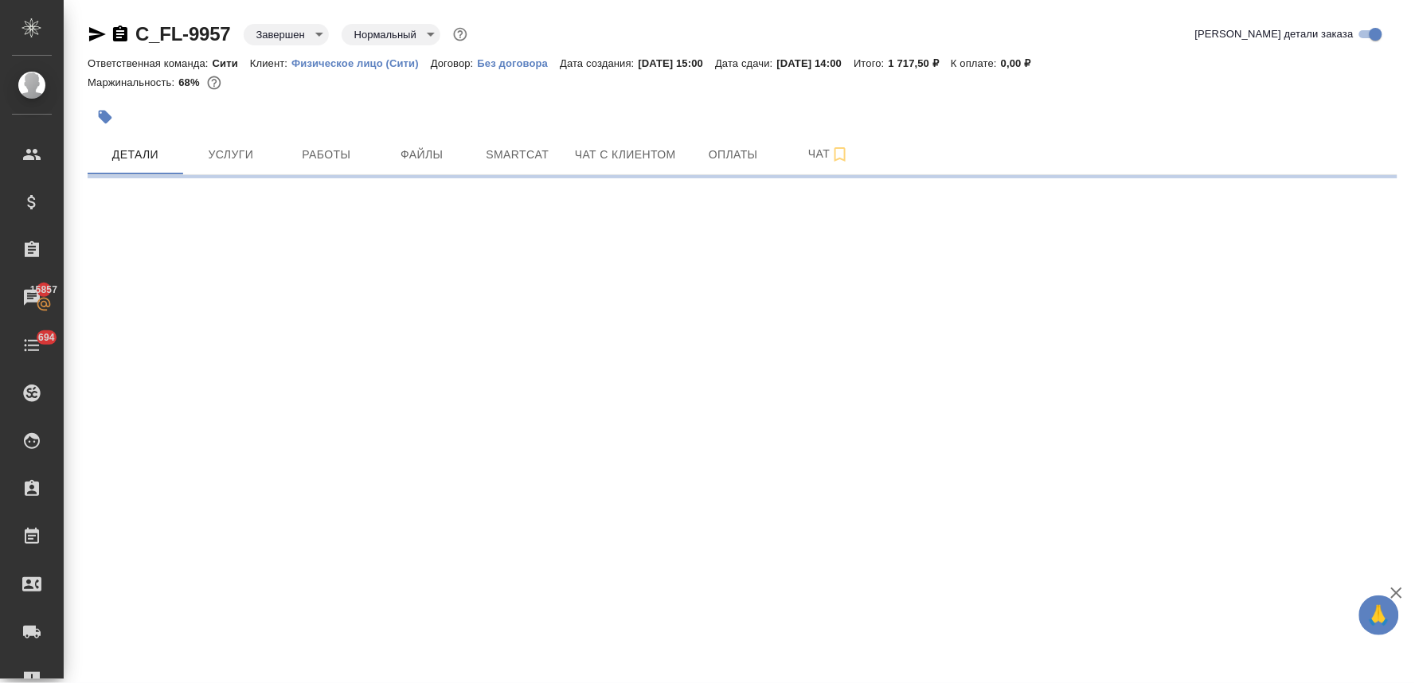
select select "RU"
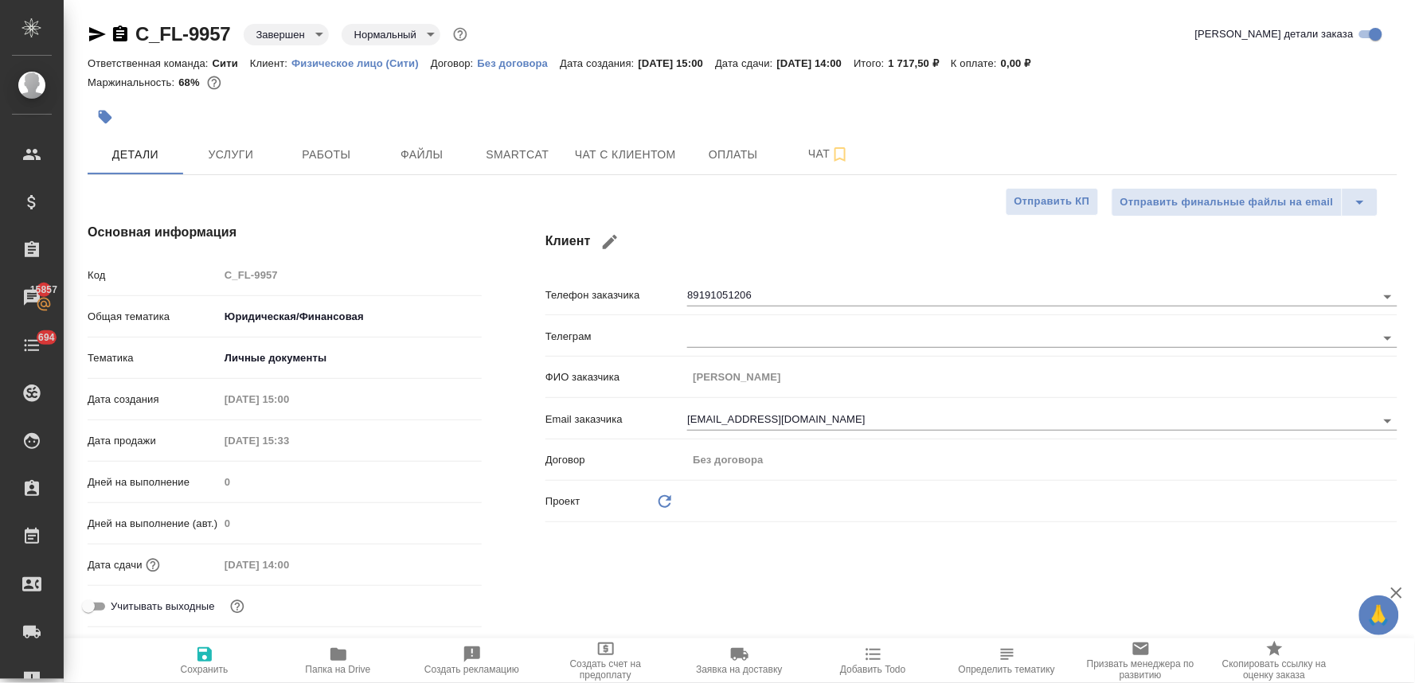
type textarea "x"
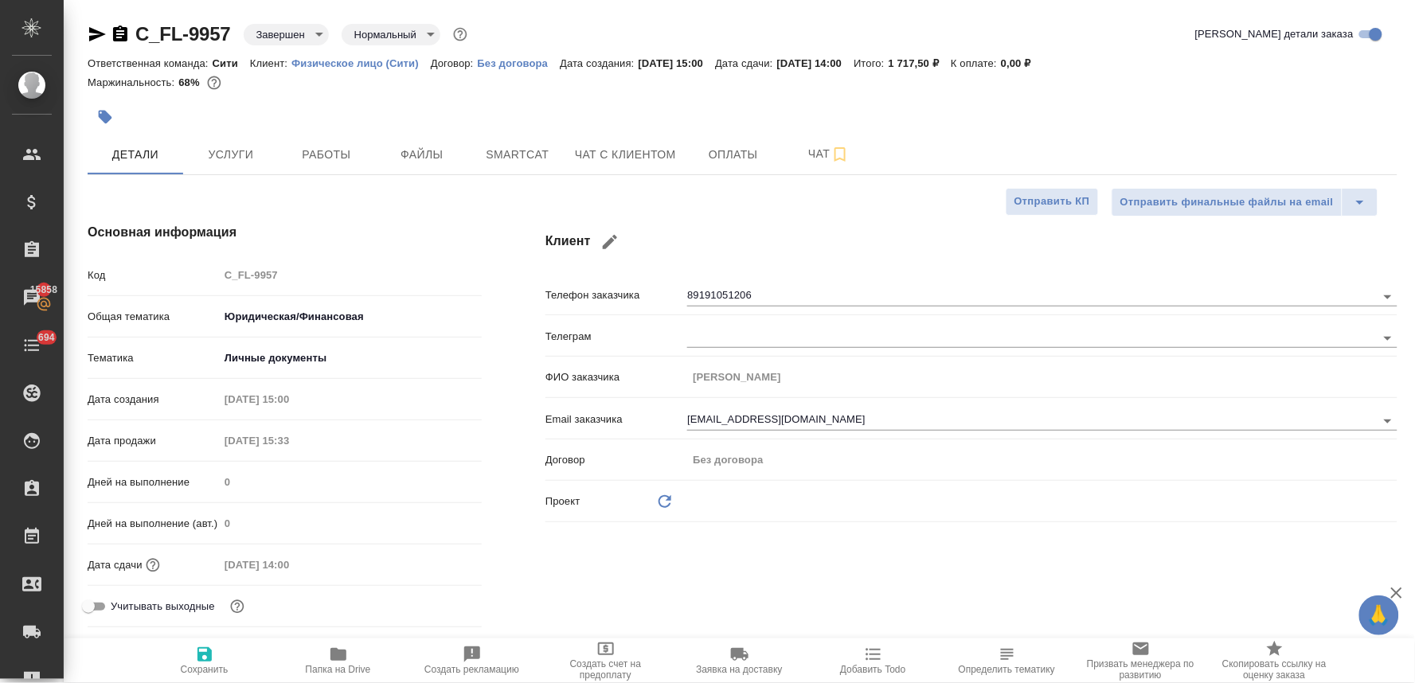
type textarea "x"
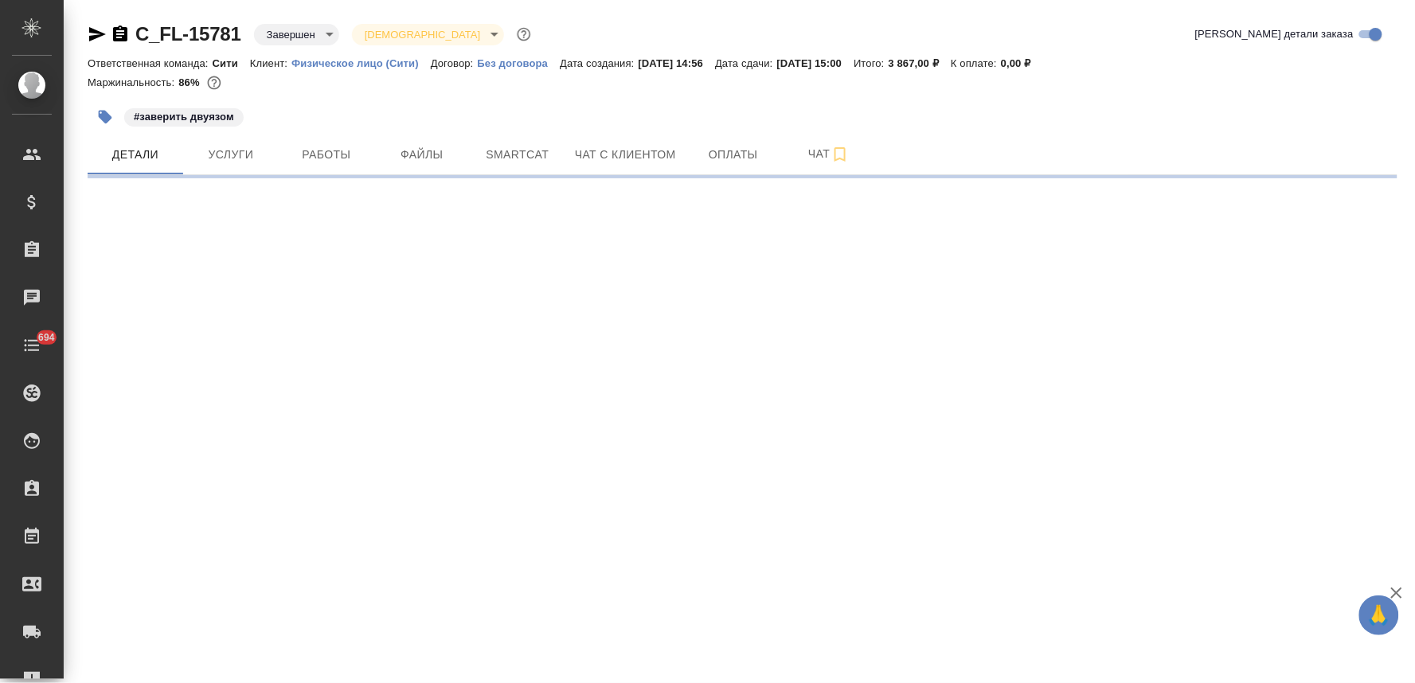
select select "RU"
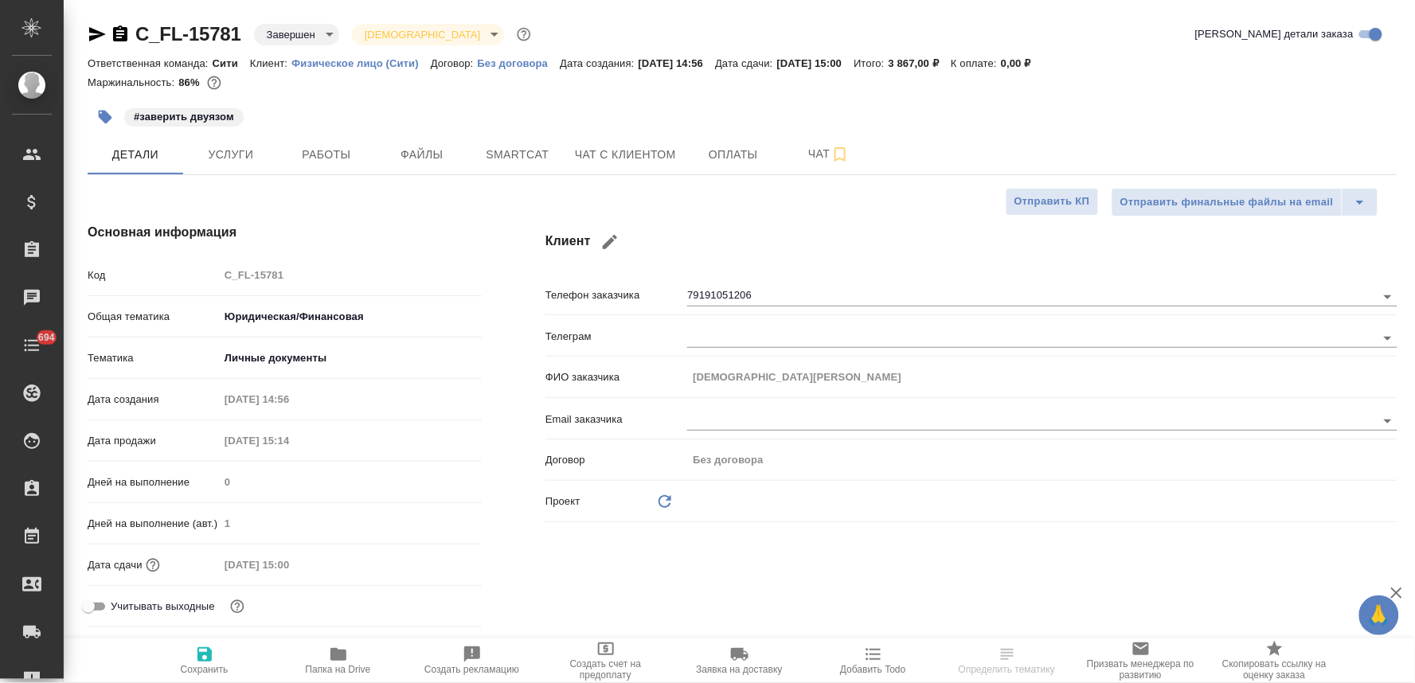
type textarea "x"
click at [345, 655] on icon "button" at bounding box center [338, 654] width 16 height 13
type textarea "x"
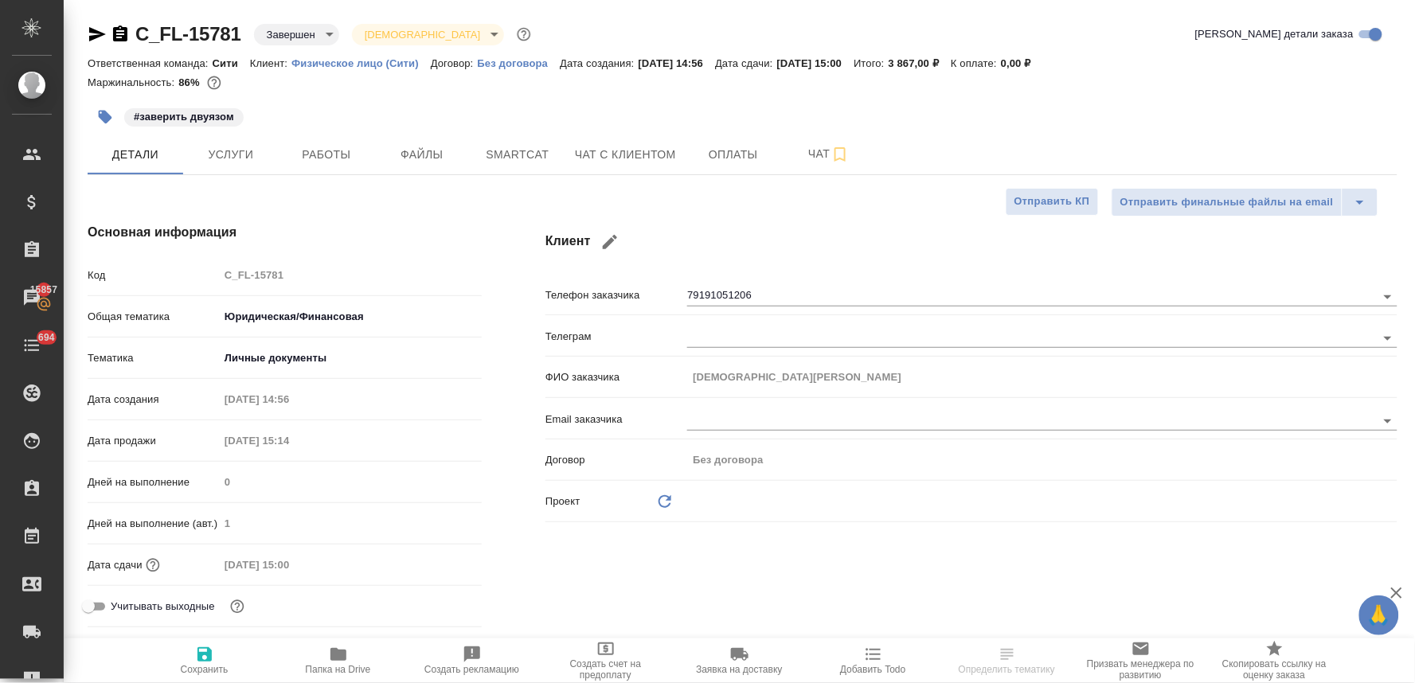
type textarea "x"
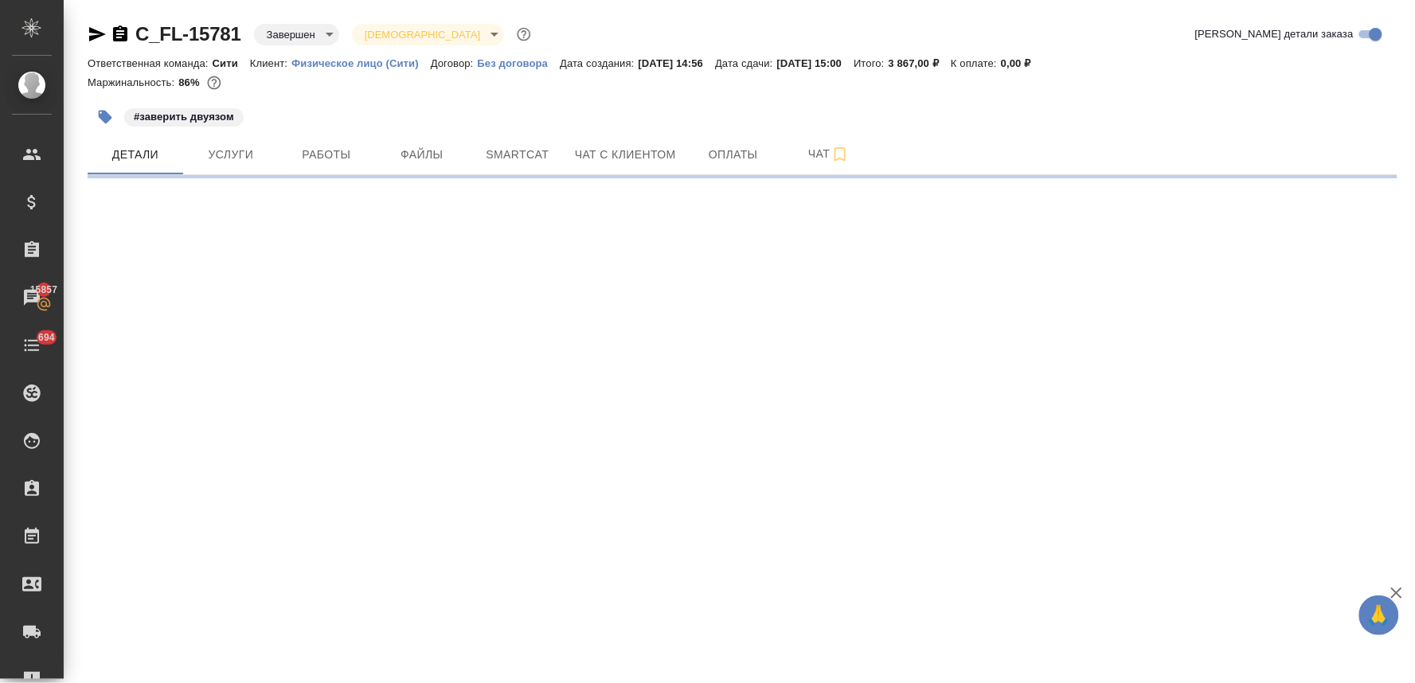
select select "RU"
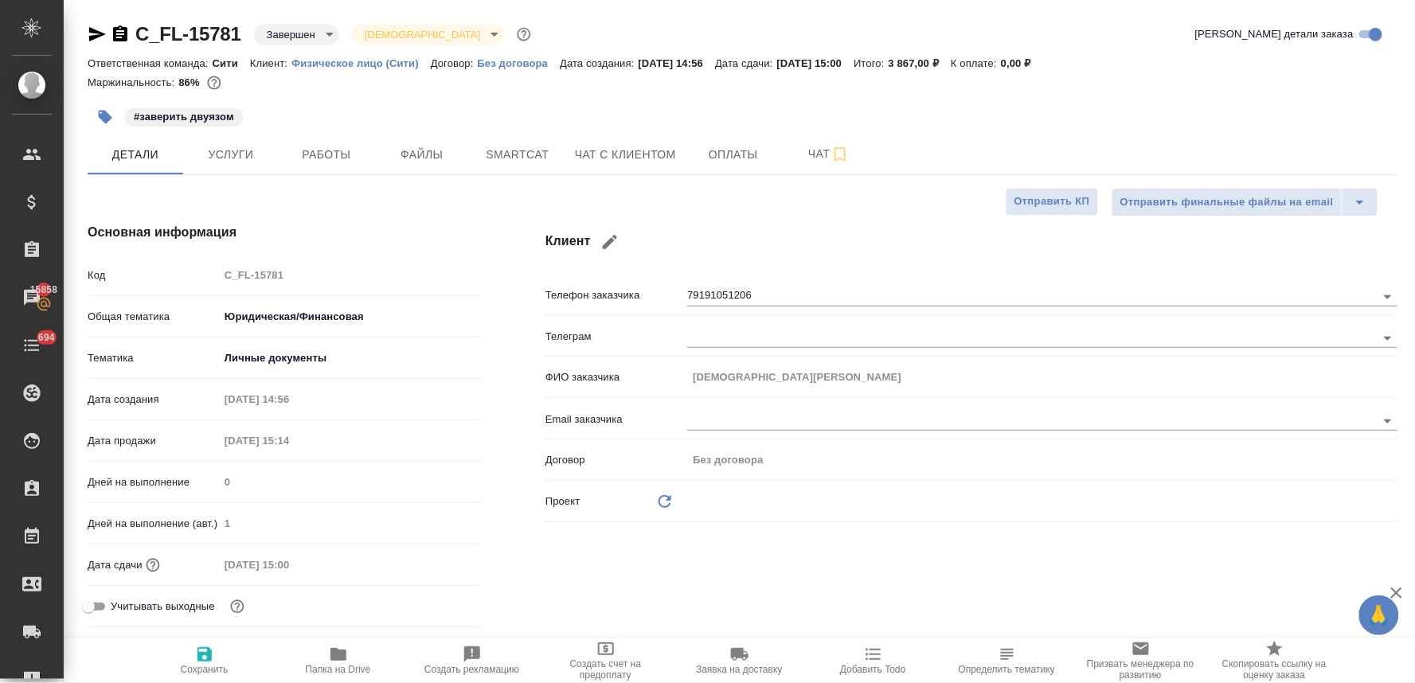
type textarea "x"
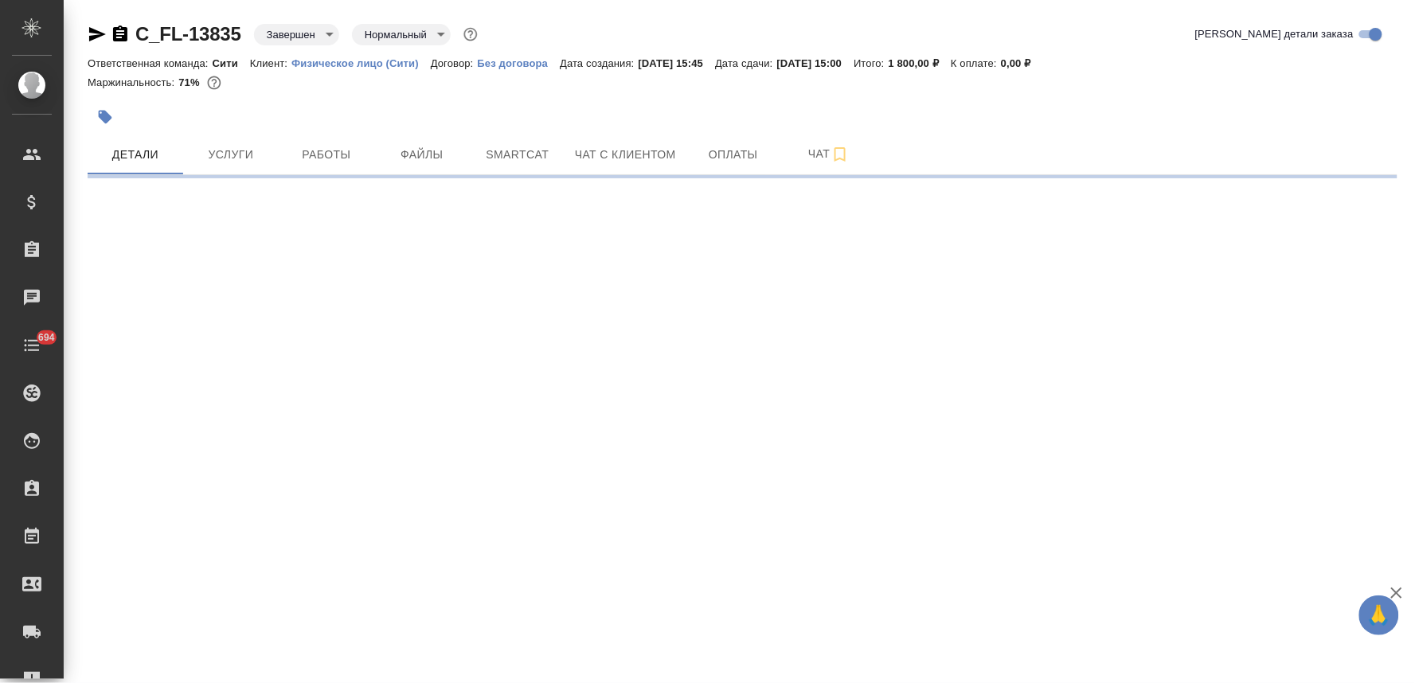
select select "RU"
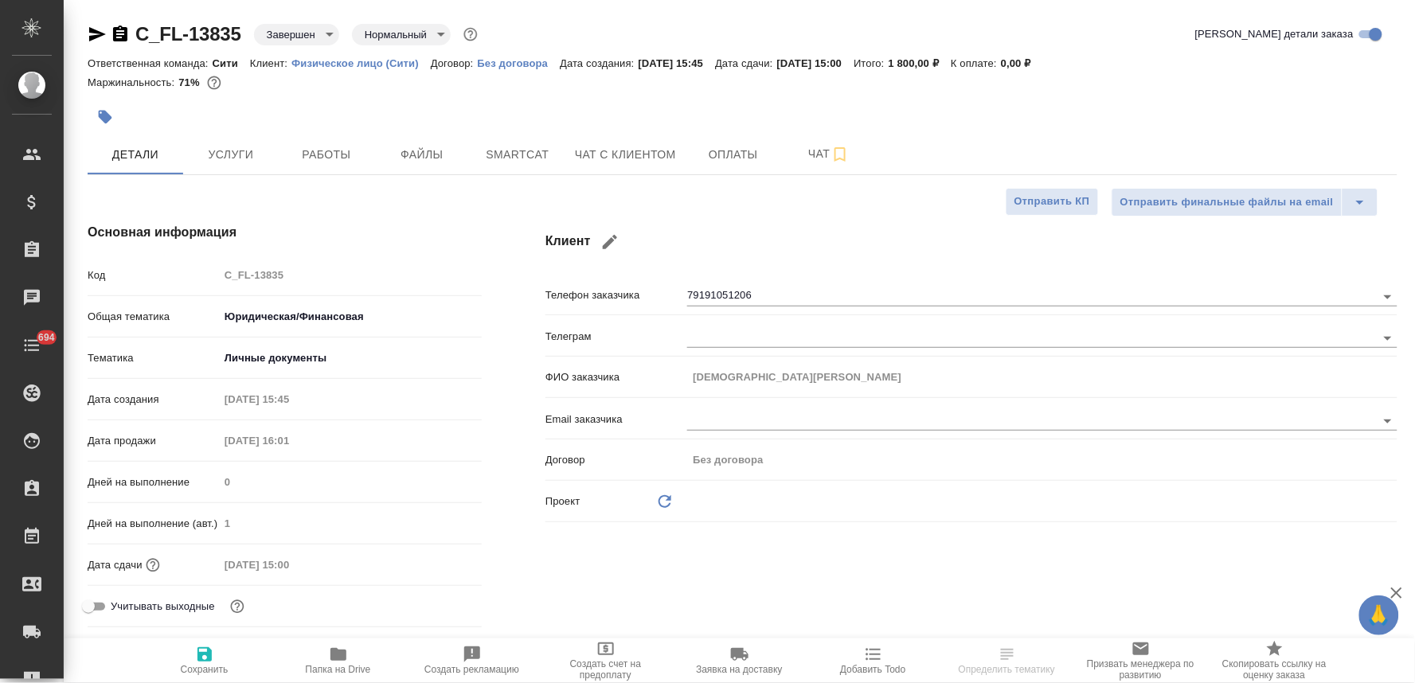
type textarea "x"
click at [339, 649] on icon "button" at bounding box center [338, 654] width 19 height 19
type textarea "x"
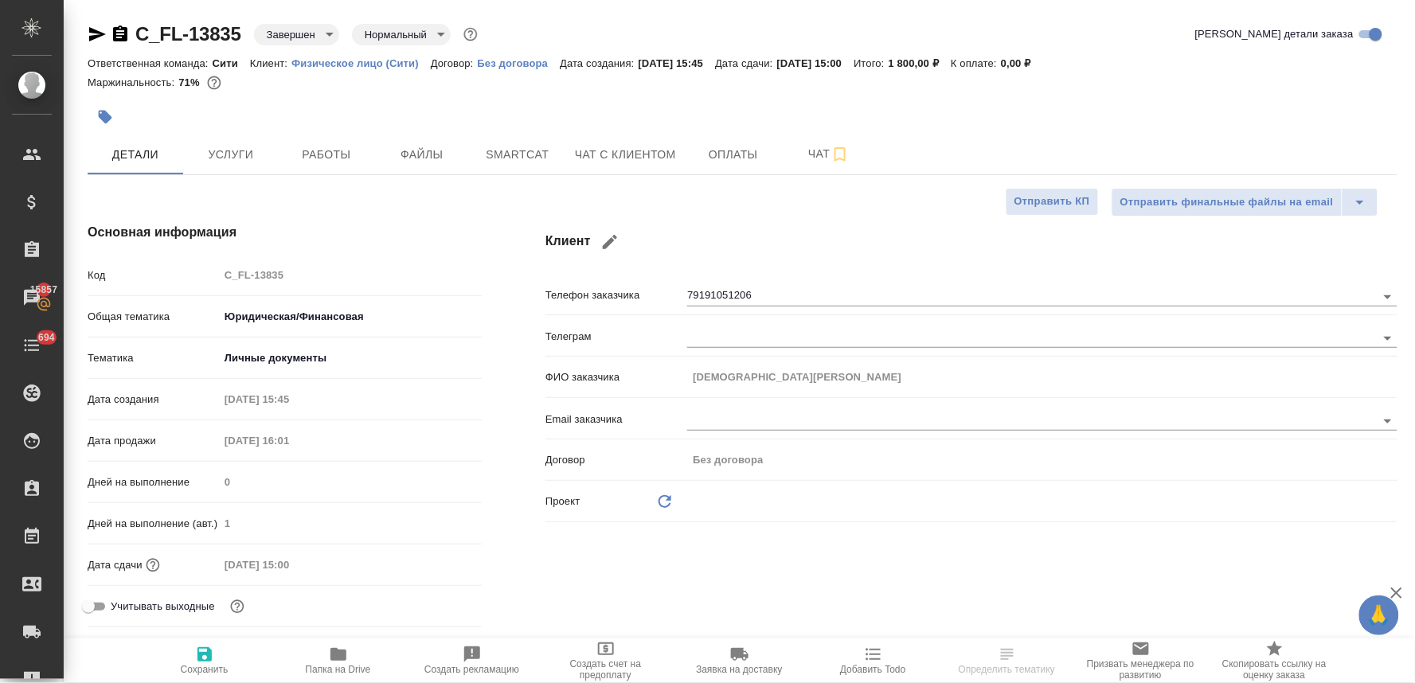
type textarea "x"
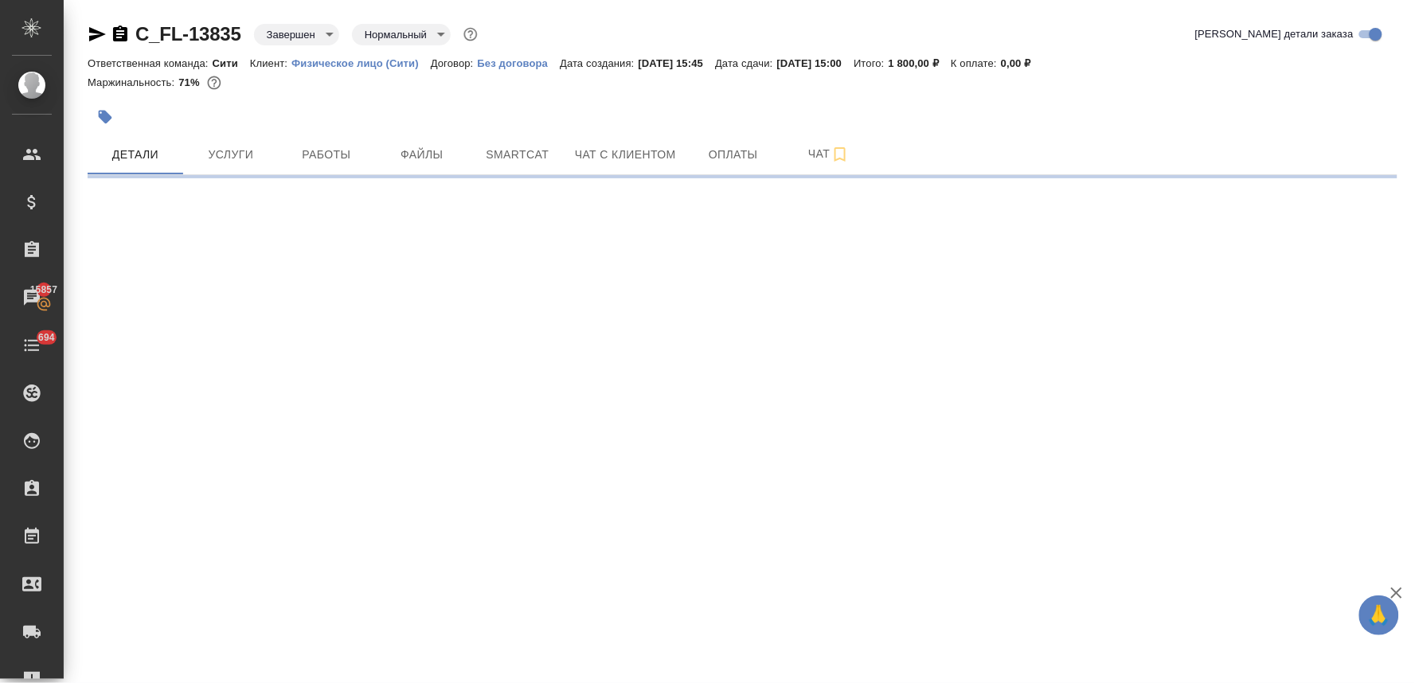
select select "RU"
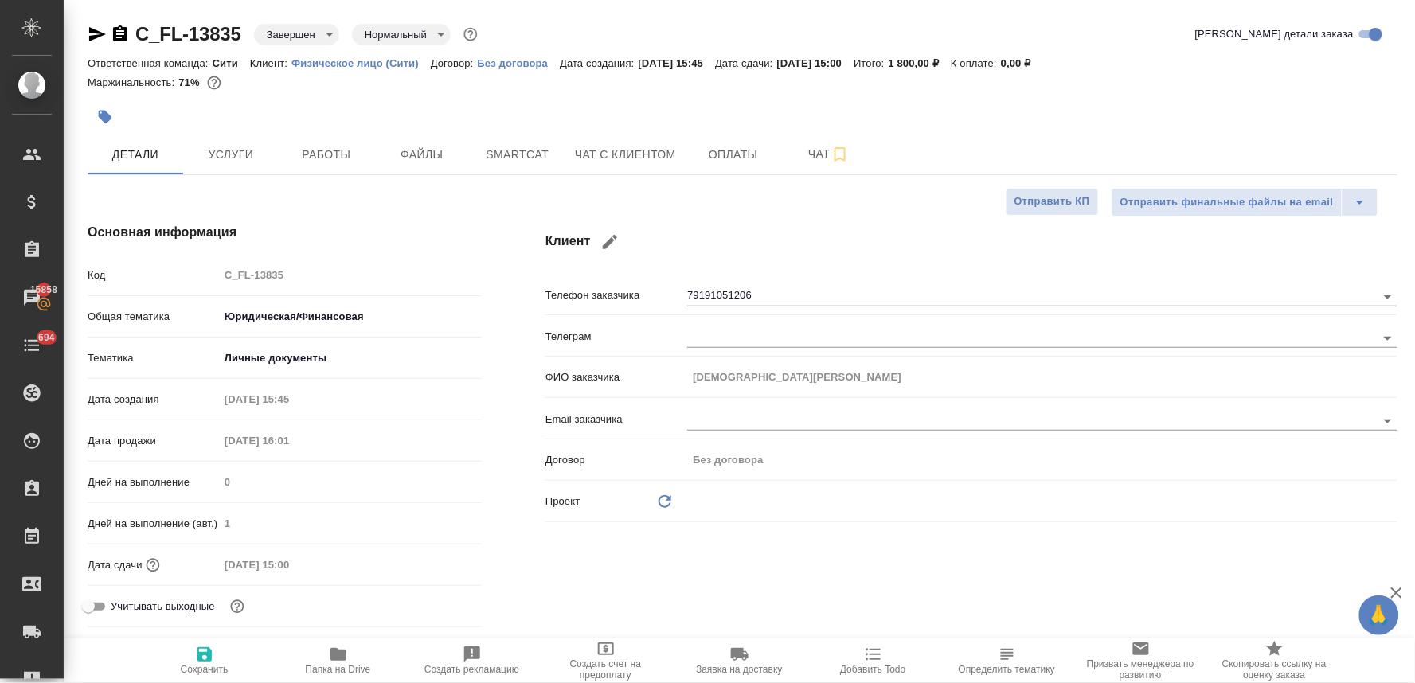
type textarea "x"
click at [522, 285] on div "Клиент Телефон заказчика 79191051206 Телеграм ФИО заказчика [DEMOGRAPHIC_DATA][…" at bounding box center [972, 428] width 916 height 475
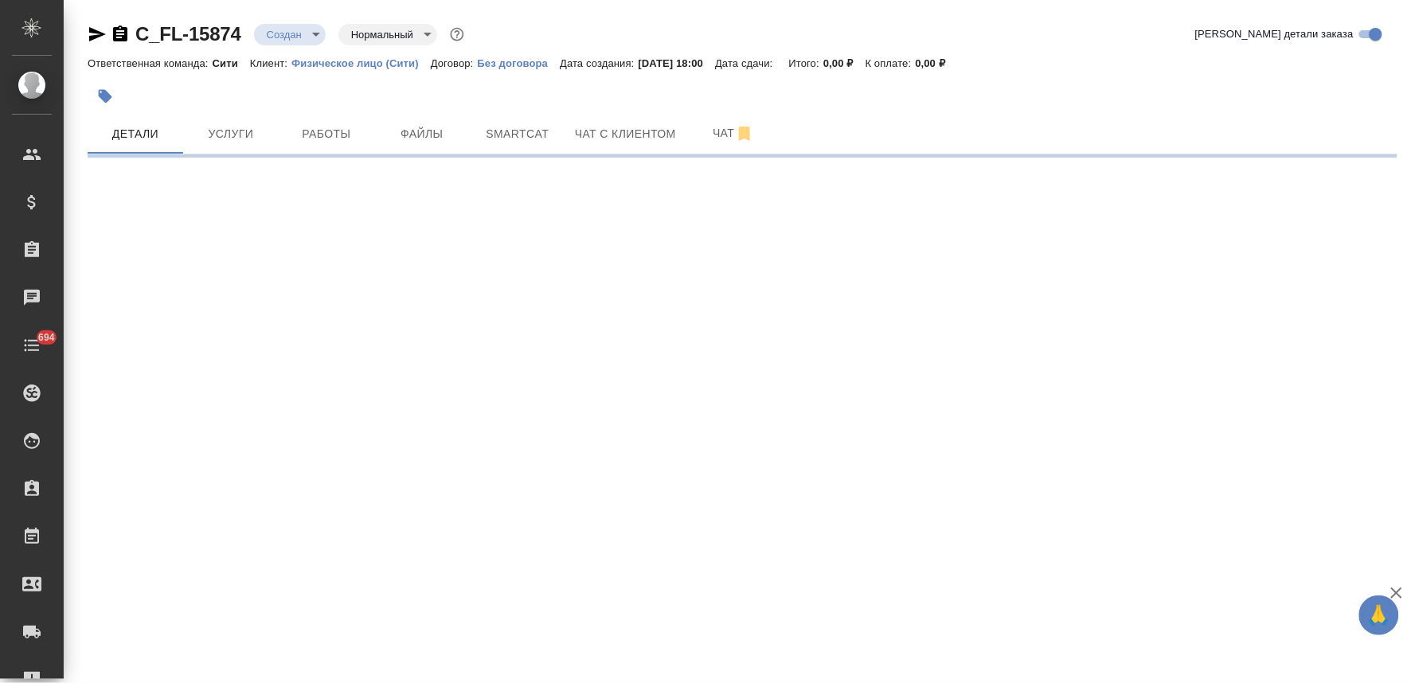
select select "RU"
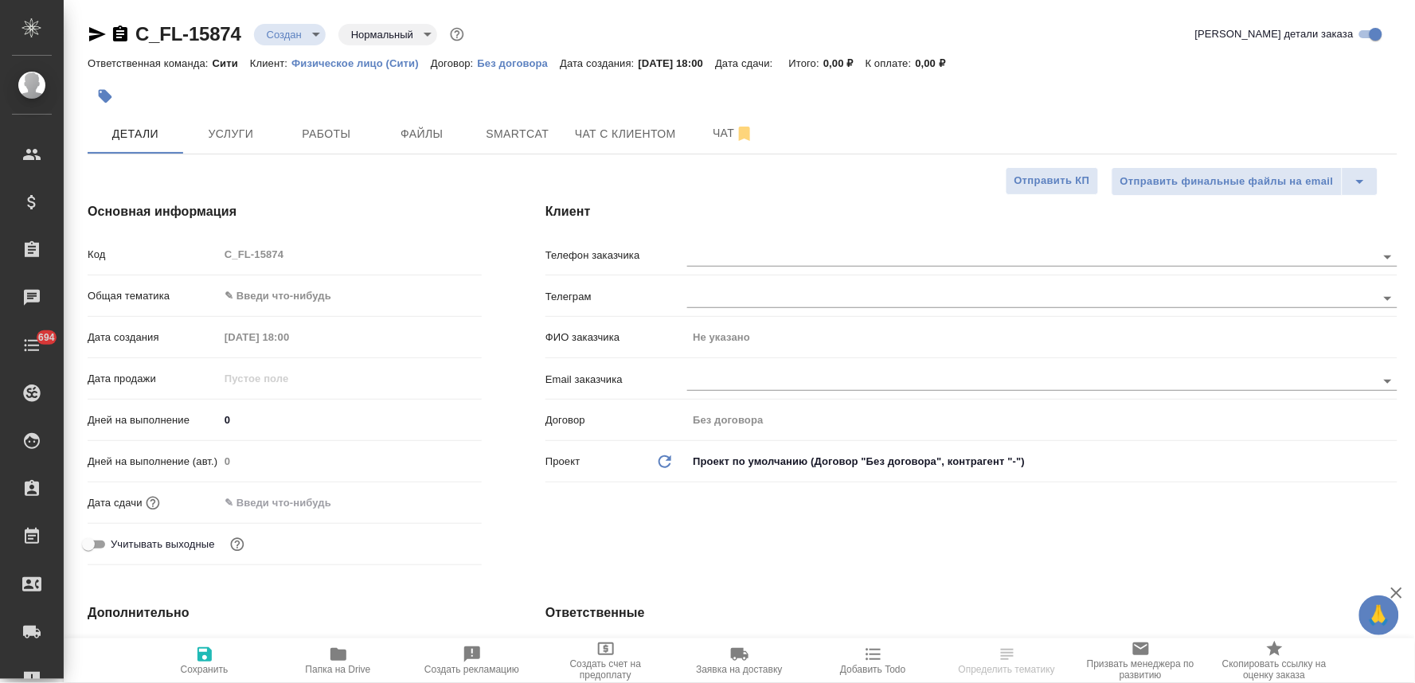
type textarea "x"
click at [183, 553] on label "Учитывать выходные" at bounding box center [147, 544] width 136 height 19
click at [117, 553] on input "Учитывать выходные" at bounding box center [88, 544] width 57 height 19
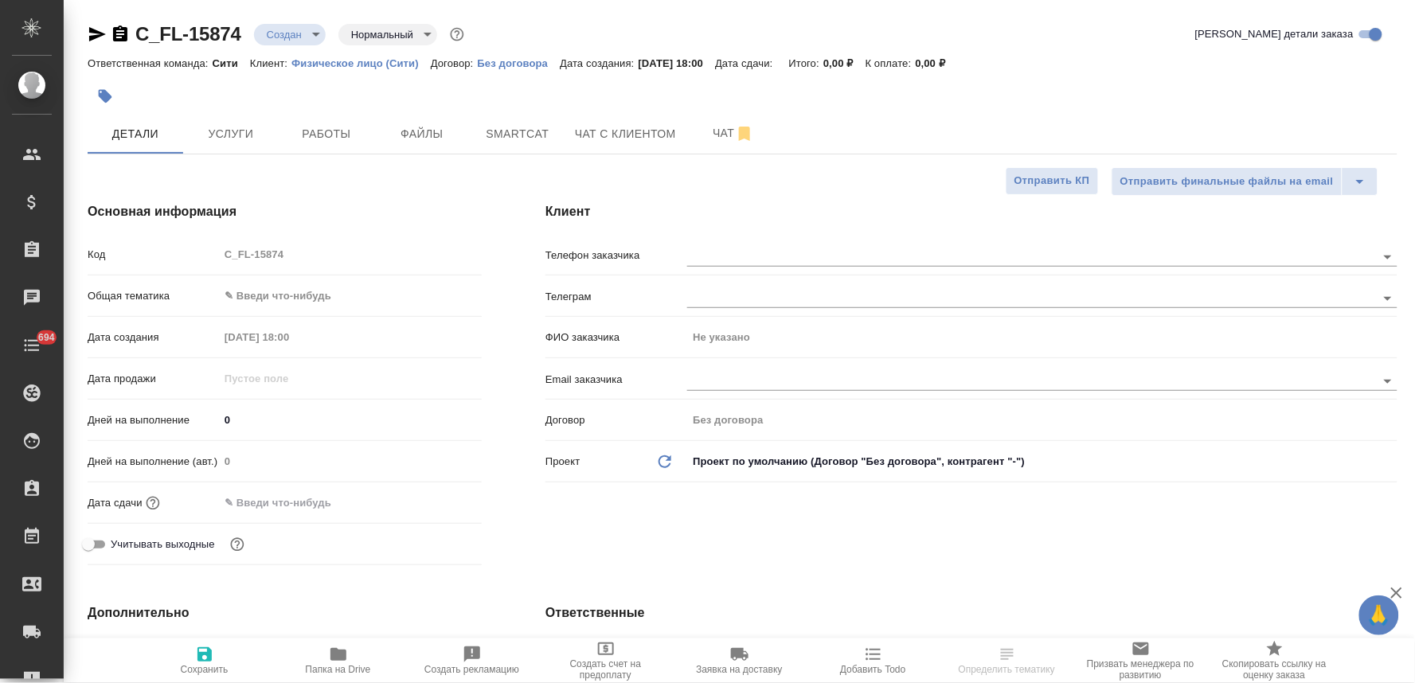
checkbox input "true"
type textarea "x"
click at [183, 553] on label "Учитывать выходные" at bounding box center [147, 544] width 136 height 19
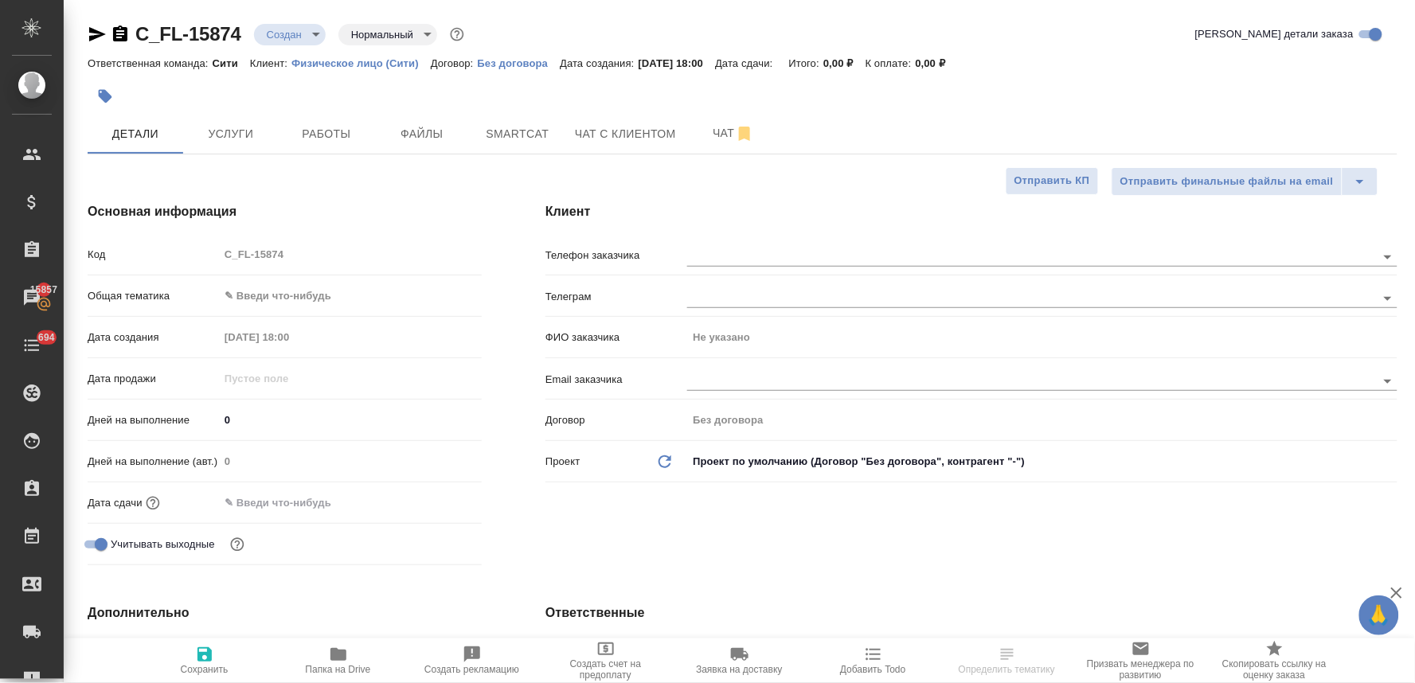
click at [130, 553] on input "Учитывать выходные" at bounding box center [100, 544] width 57 height 19
checkbox input "false"
type textarea "x"
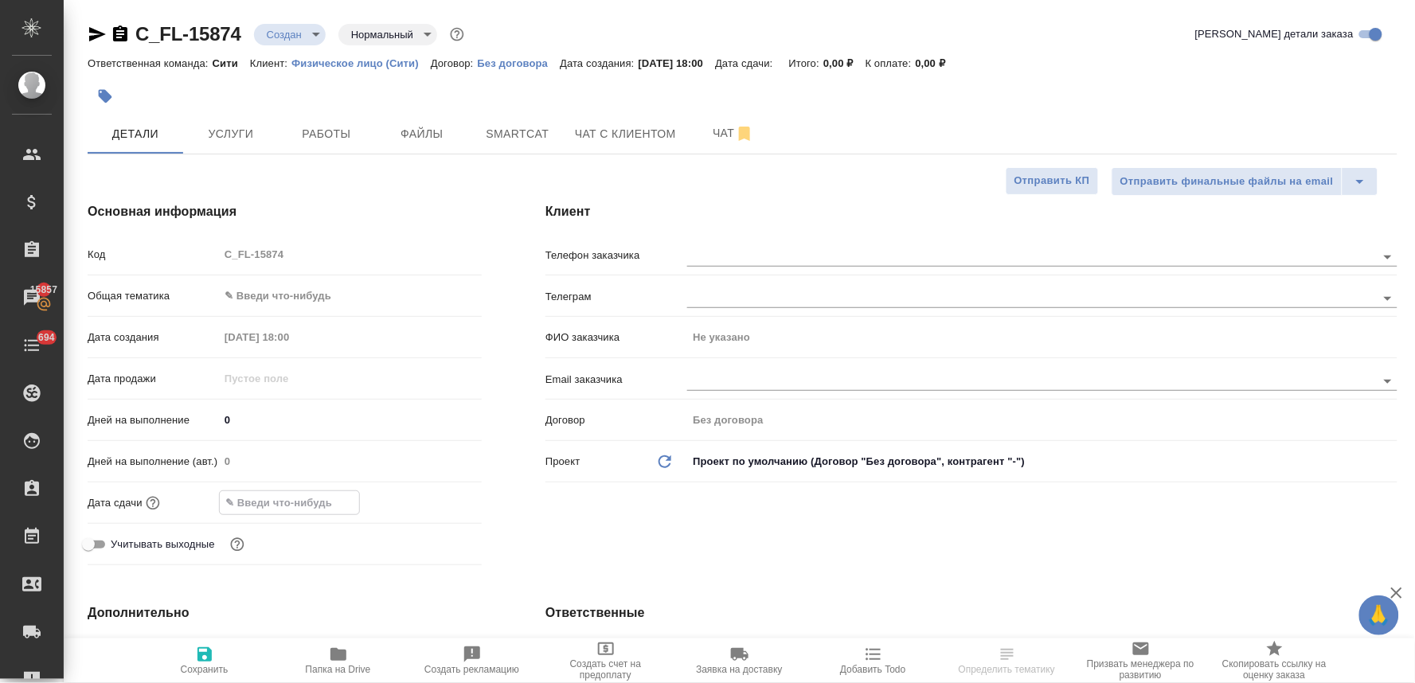
click at [248, 507] on input "text" at bounding box center [289, 502] width 139 height 23
click at [435, 506] on icon "button" at bounding box center [435, 501] width 19 height 19
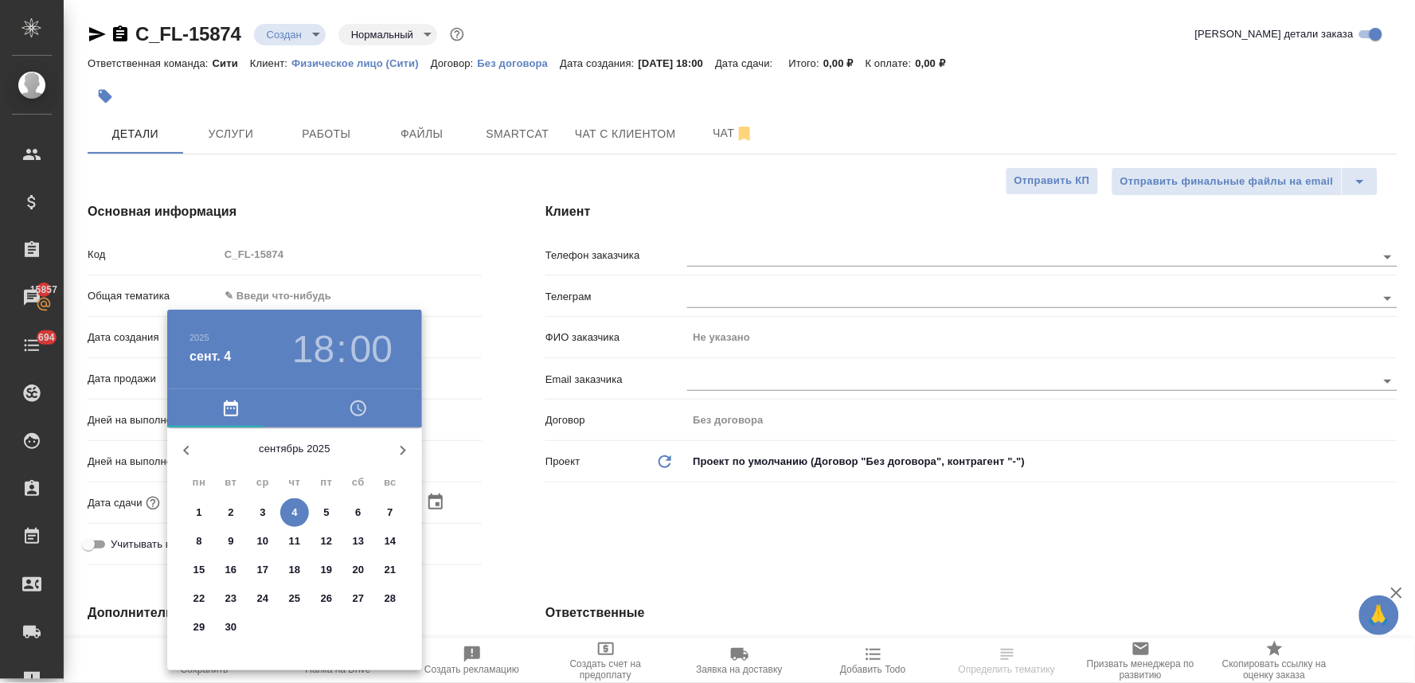
click at [327, 507] on p "5" at bounding box center [326, 513] width 6 height 16
type input "05.09.2025 18:00"
type textarea "x"
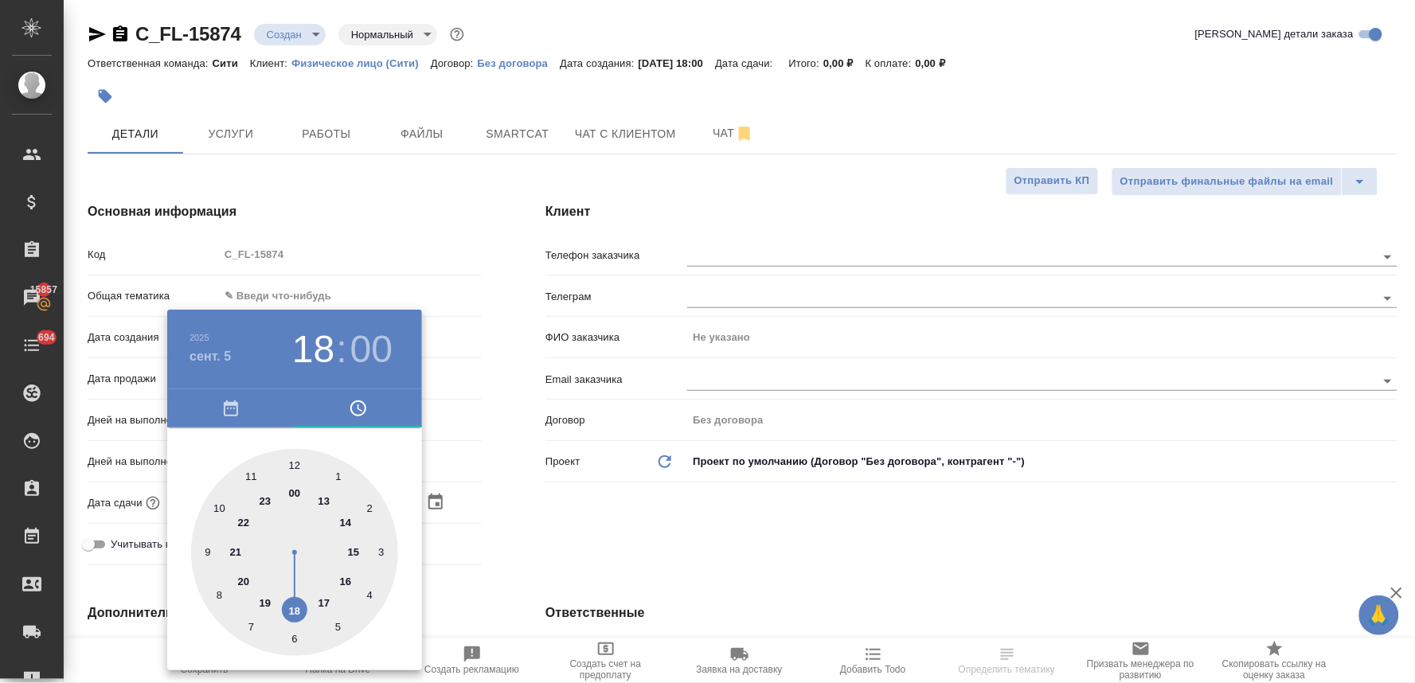
click at [600, 571] on div at bounding box center [707, 341] width 1415 height 683
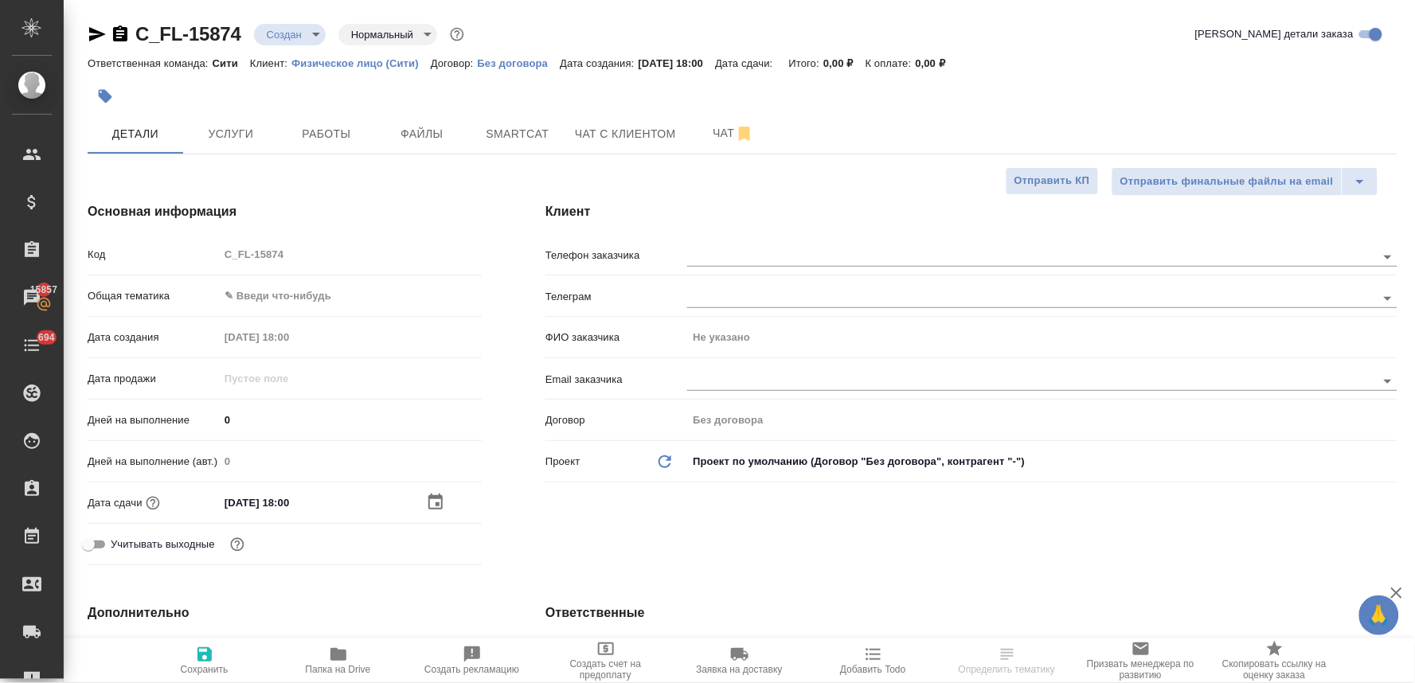
click at [196, 651] on icon "button" at bounding box center [204, 654] width 19 height 19
type textarea "x"
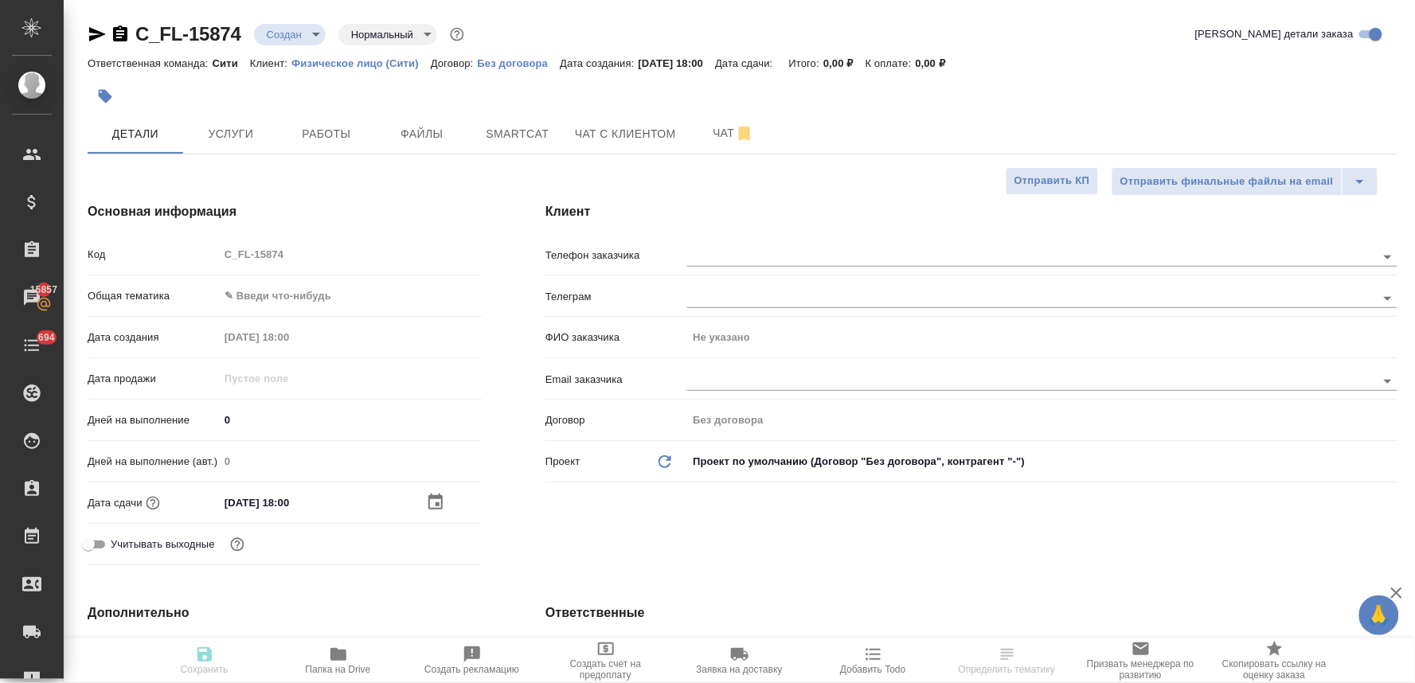
type textarea "x"
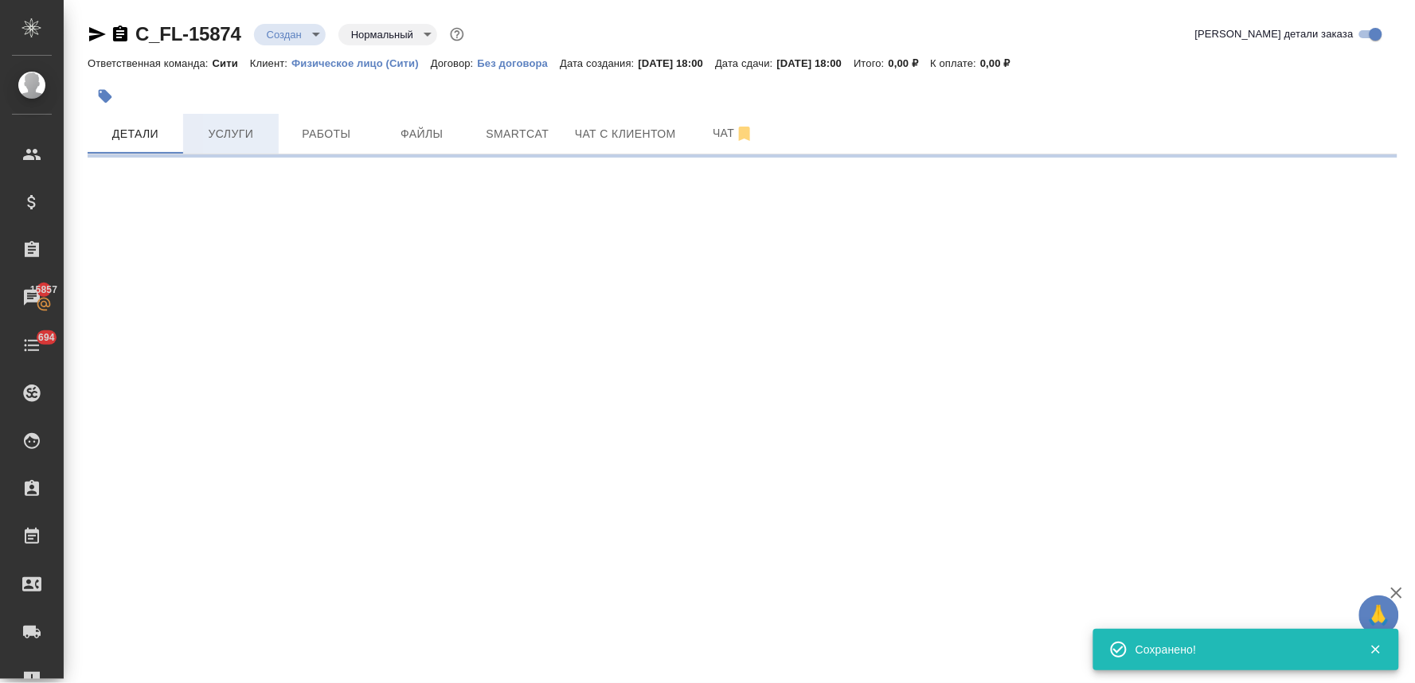
click at [236, 124] on span "Услуги" at bounding box center [231, 134] width 76 height 20
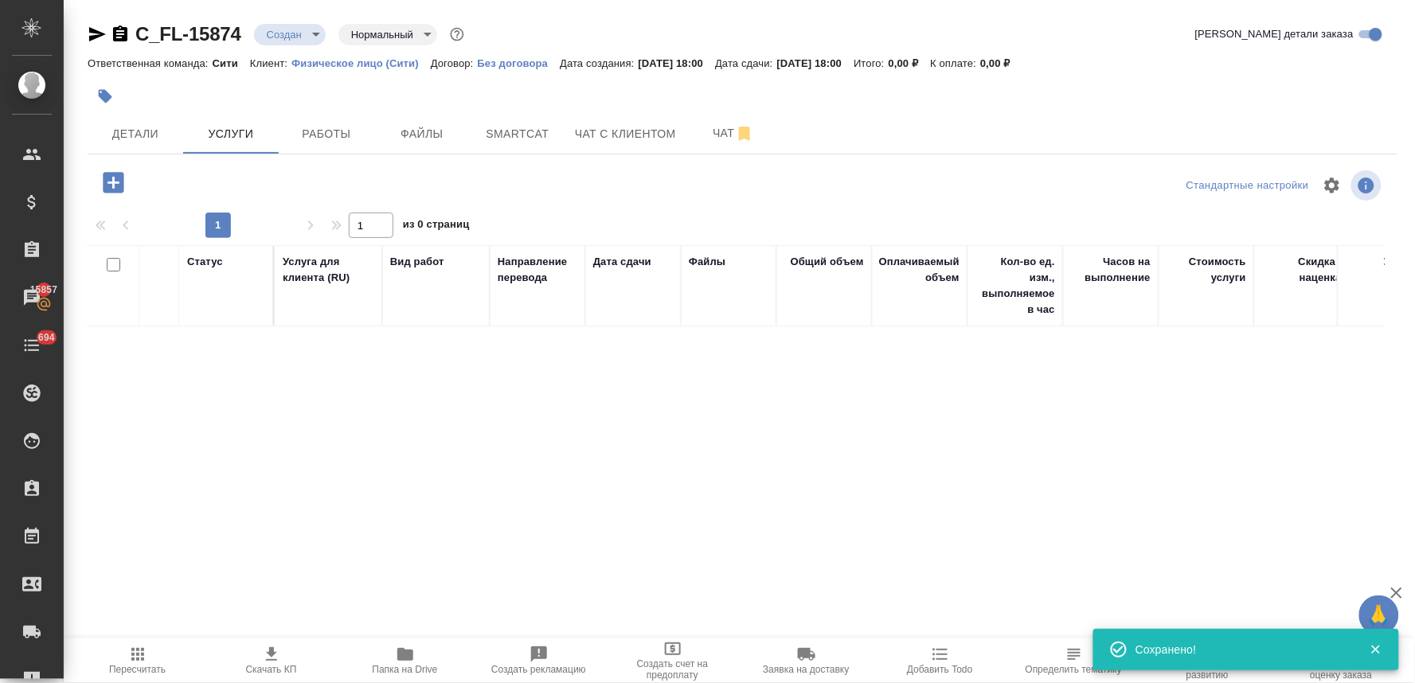
click at [108, 191] on icon "button" at bounding box center [113, 182] width 21 height 21
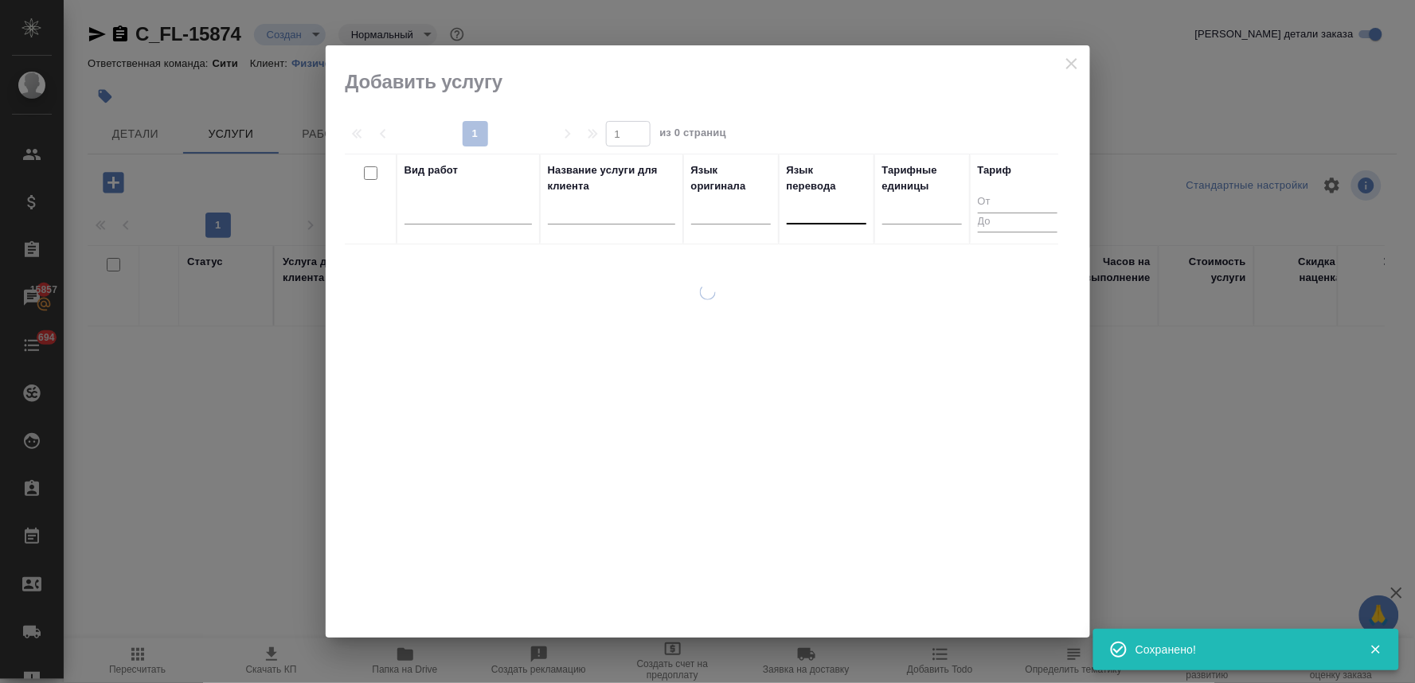
click at [818, 205] on div at bounding box center [827, 208] width 80 height 23
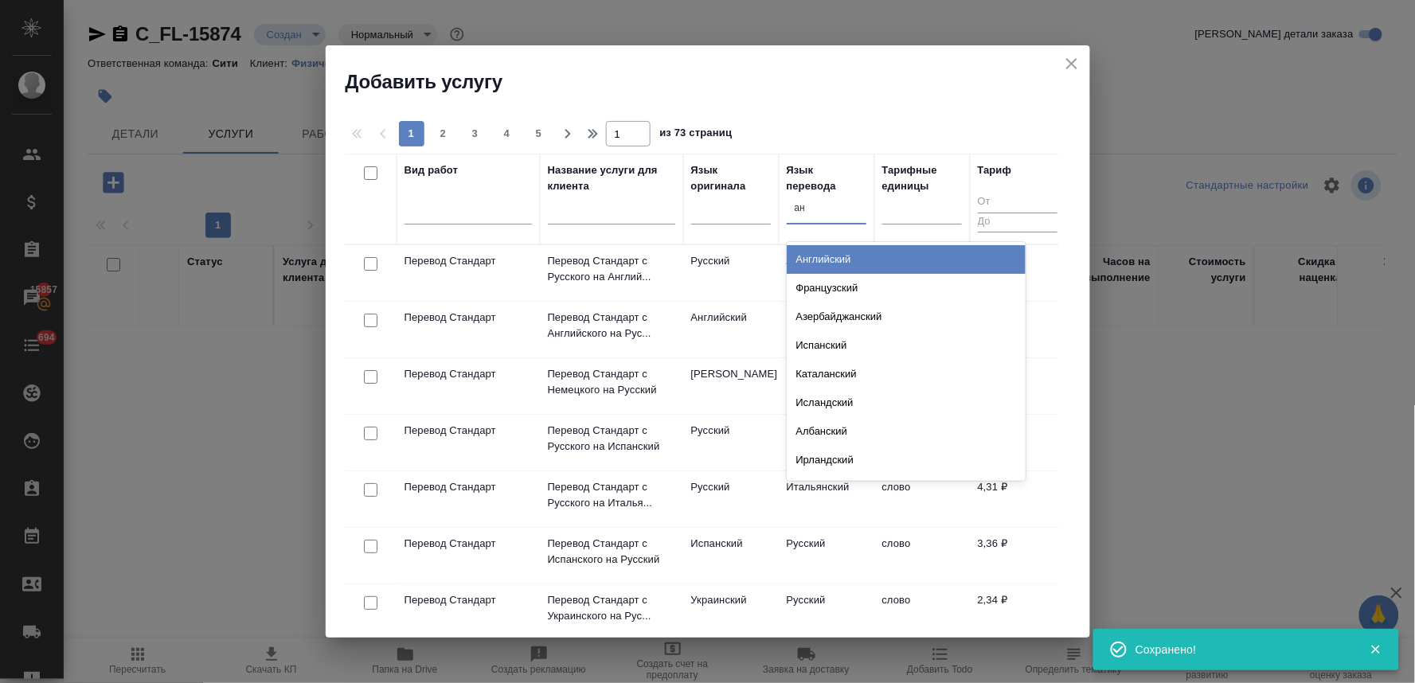
type input "анг"
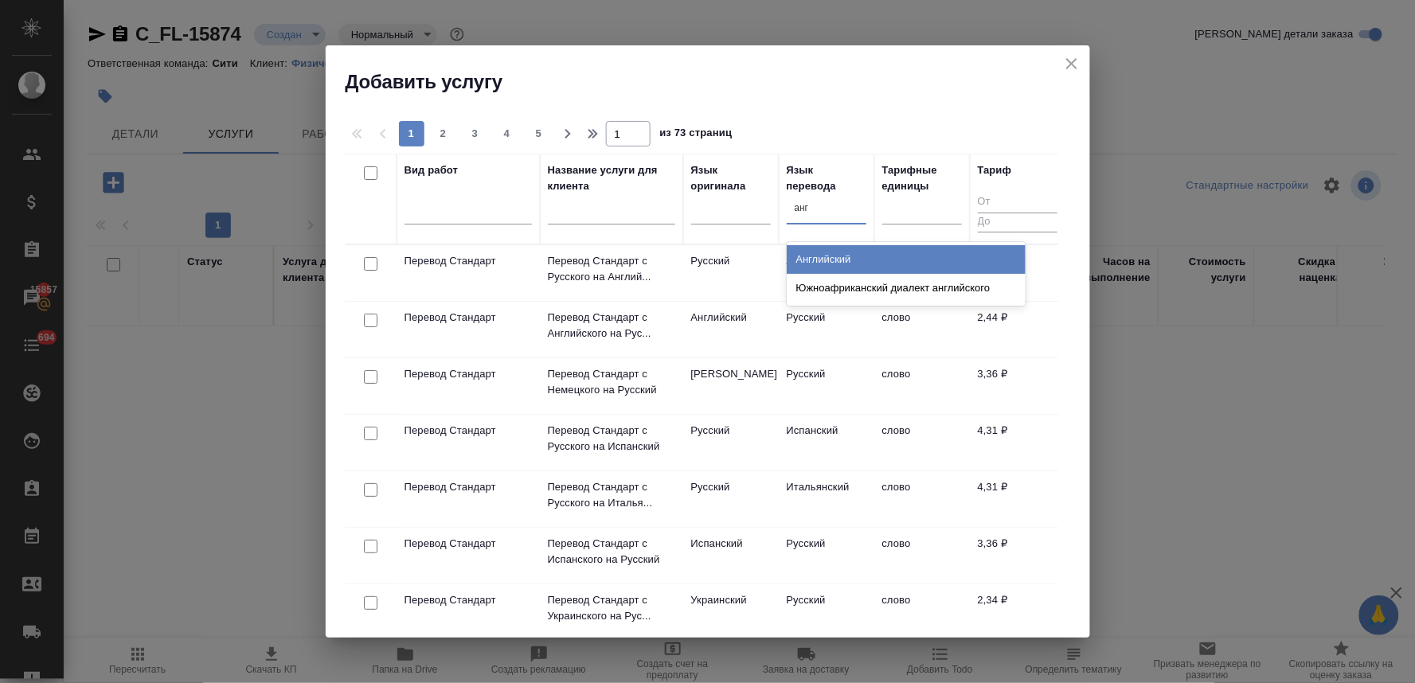
click at [816, 260] on div "Английский" at bounding box center [906, 259] width 239 height 29
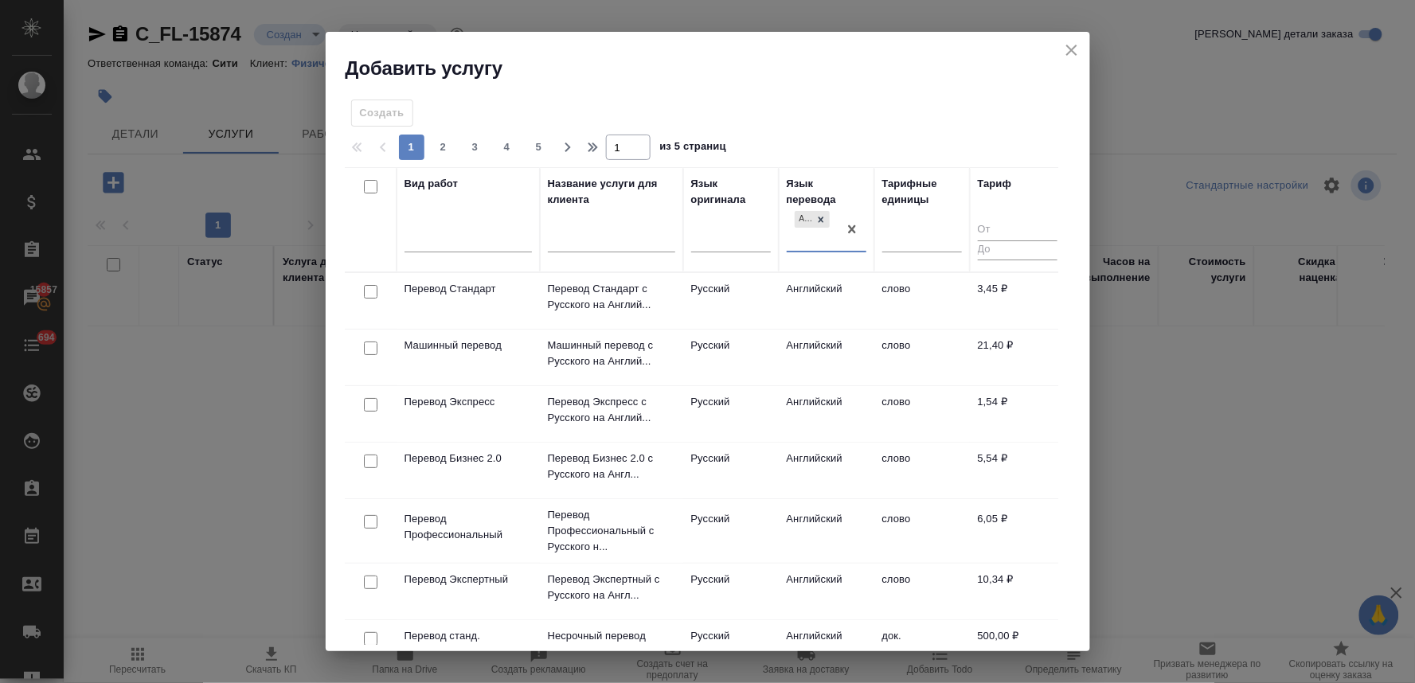
click at [372, 289] on input "checkbox" at bounding box center [371, 292] width 14 height 14
checkbox input "true"
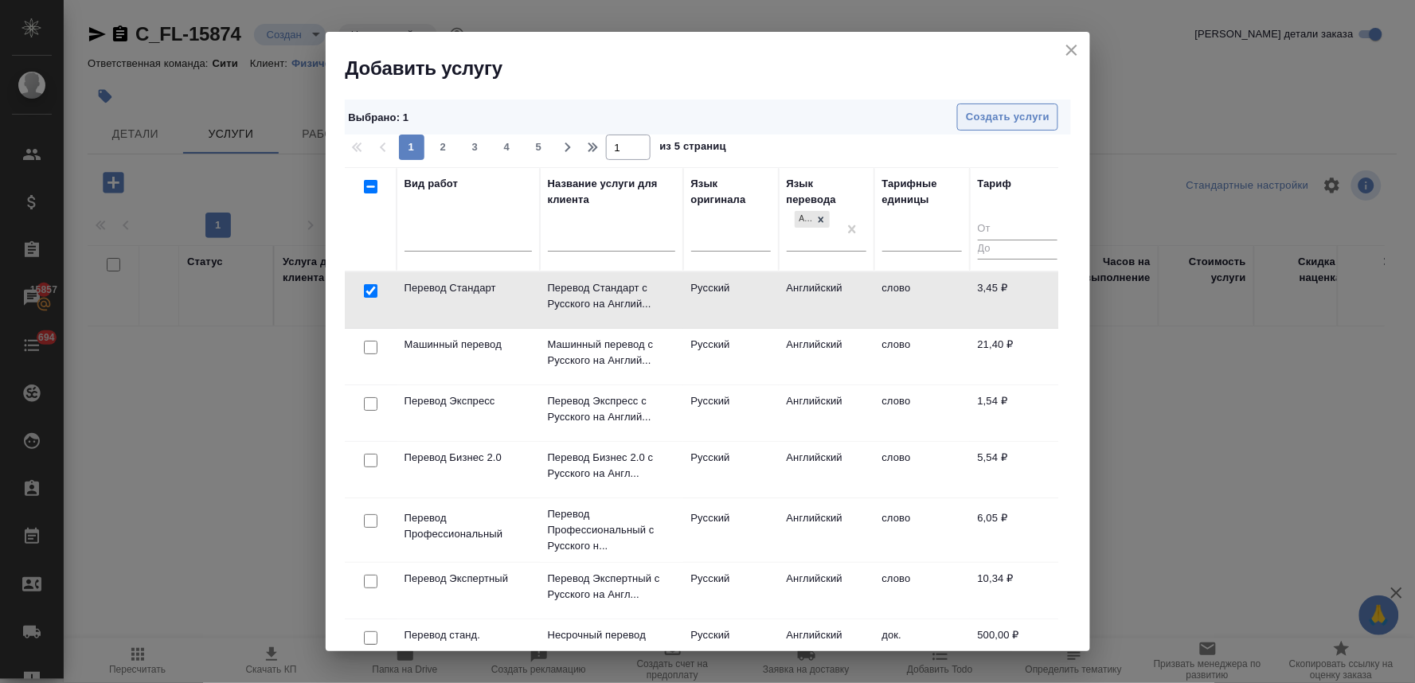
click at [999, 123] on span "Создать услуги" at bounding box center [1008, 117] width 84 height 18
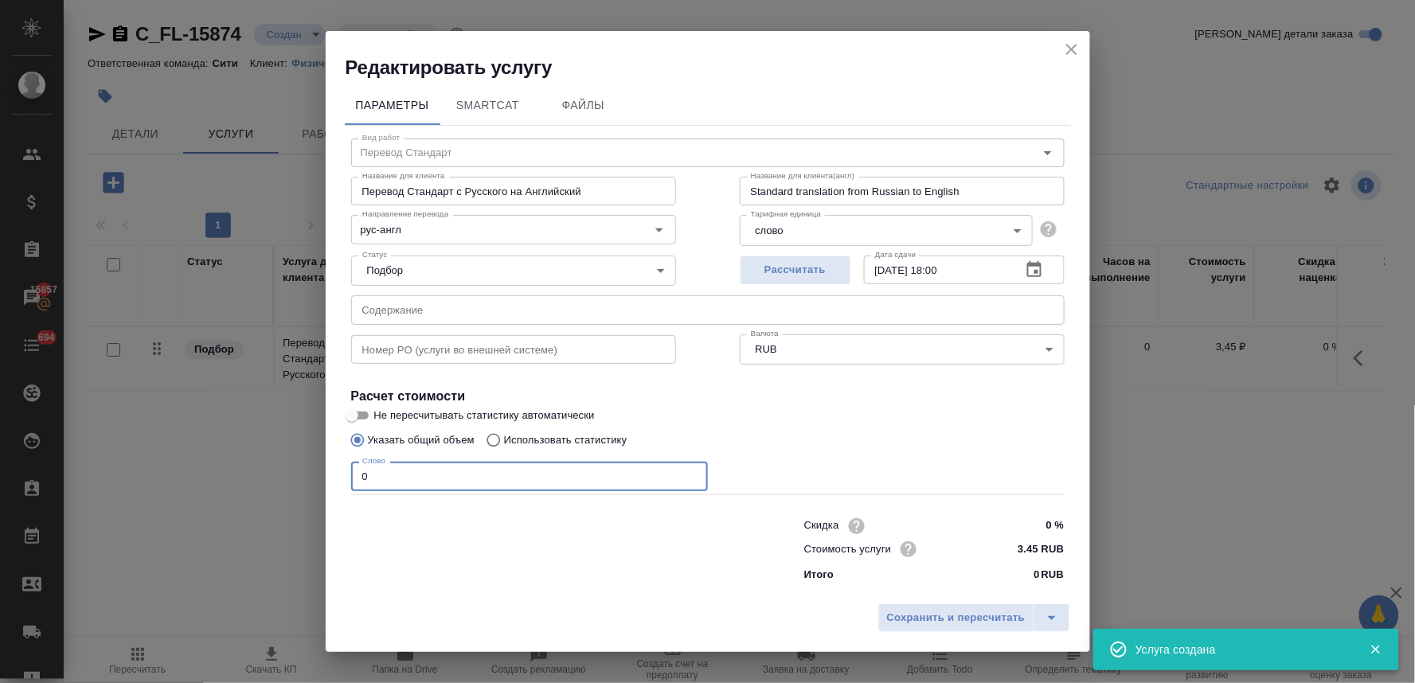
drag, startPoint x: 296, startPoint y: 490, endPoint x: 241, endPoint y: 481, distance: 55.6
click at [244, 489] on div "Редактировать услугу Параметры SmartCat Файлы Вид работ Перевод Стандарт Вид ра…" at bounding box center [707, 341] width 1415 height 683
type input "350"
click at [967, 630] on button "Сохранить и пересчитать" at bounding box center [956, 618] width 156 height 29
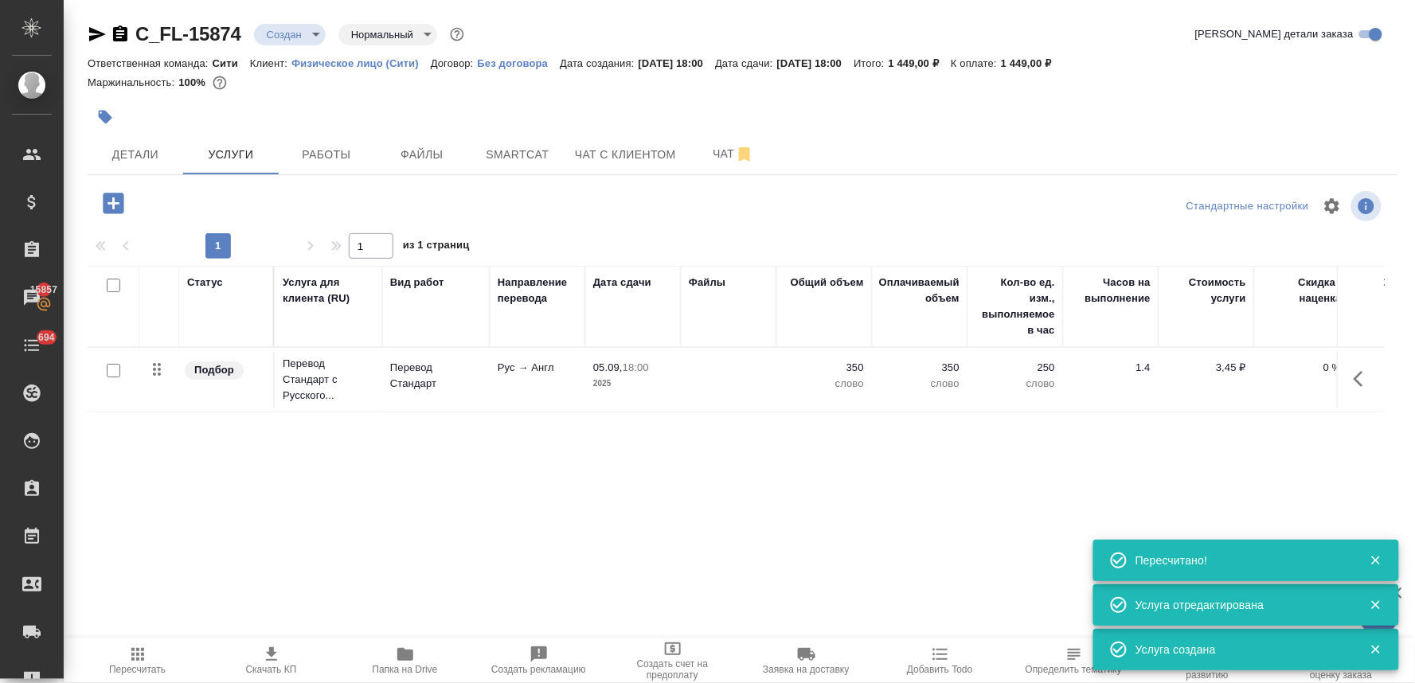
click at [112, 195] on icon "button" at bounding box center [113, 203] width 21 height 21
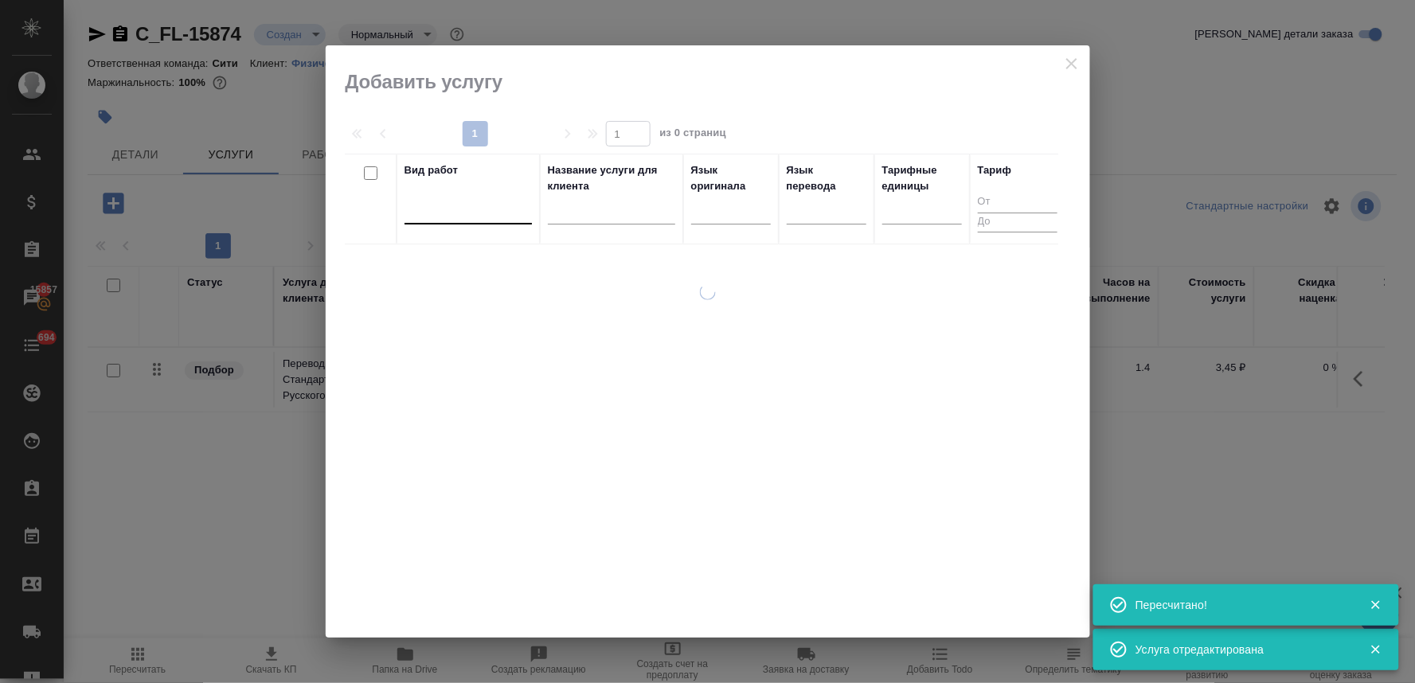
click at [440, 221] on div at bounding box center [468, 209] width 127 height 30
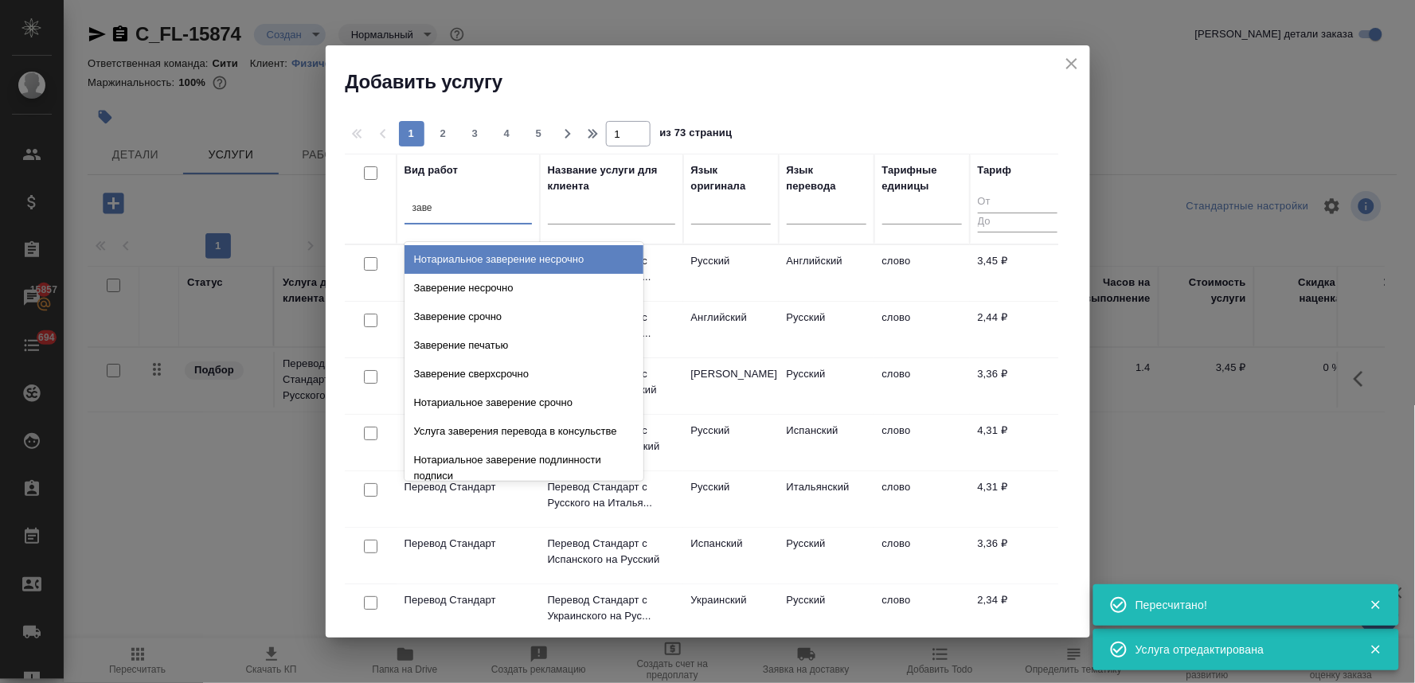
type input "завер"
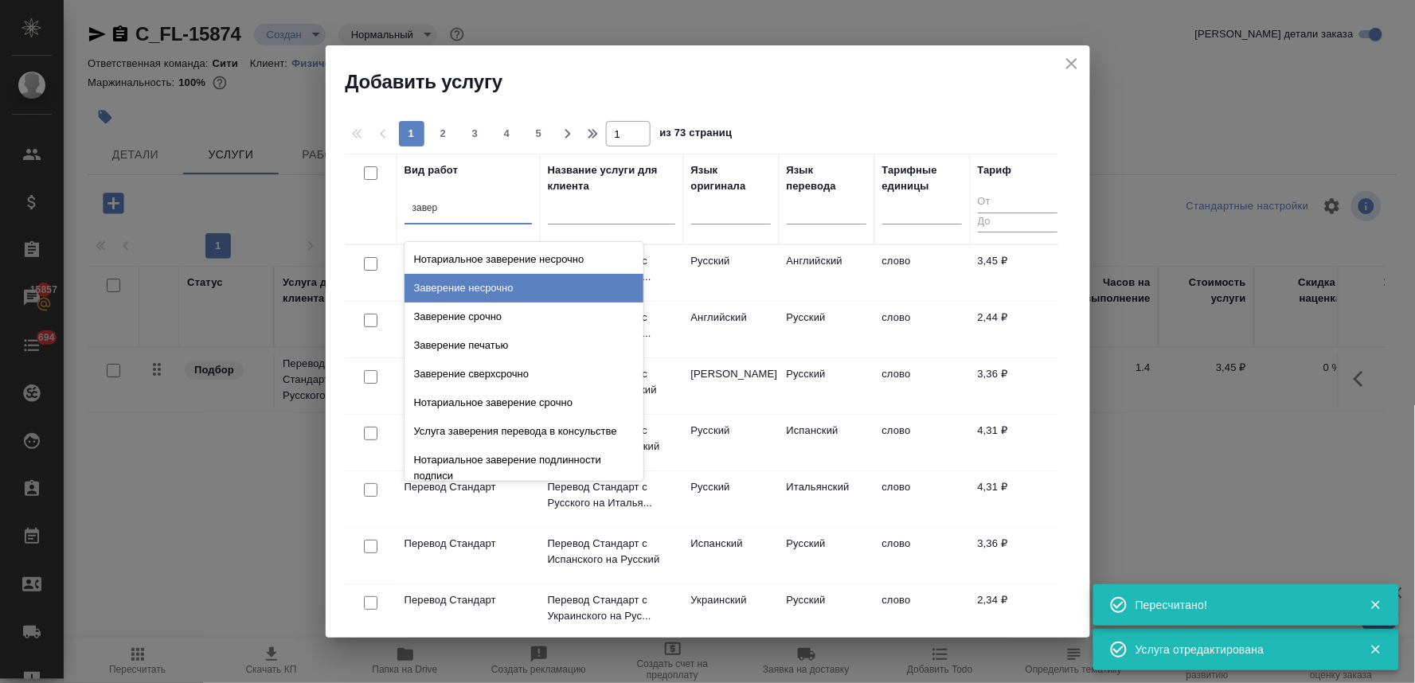
click at [459, 319] on div "Заверение срочно" at bounding box center [524, 317] width 239 height 29
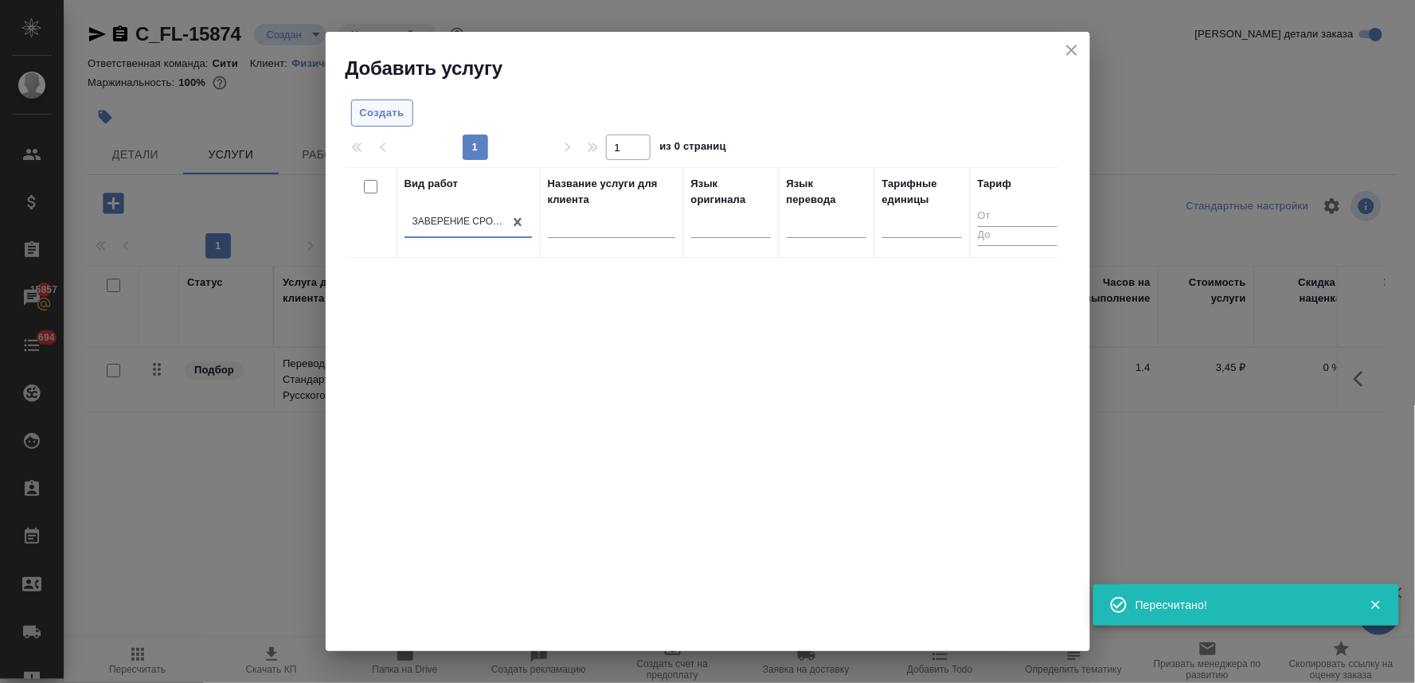
click at [369, 123] on button "Создать" at bounding box center [382, 114] width 62 height 28
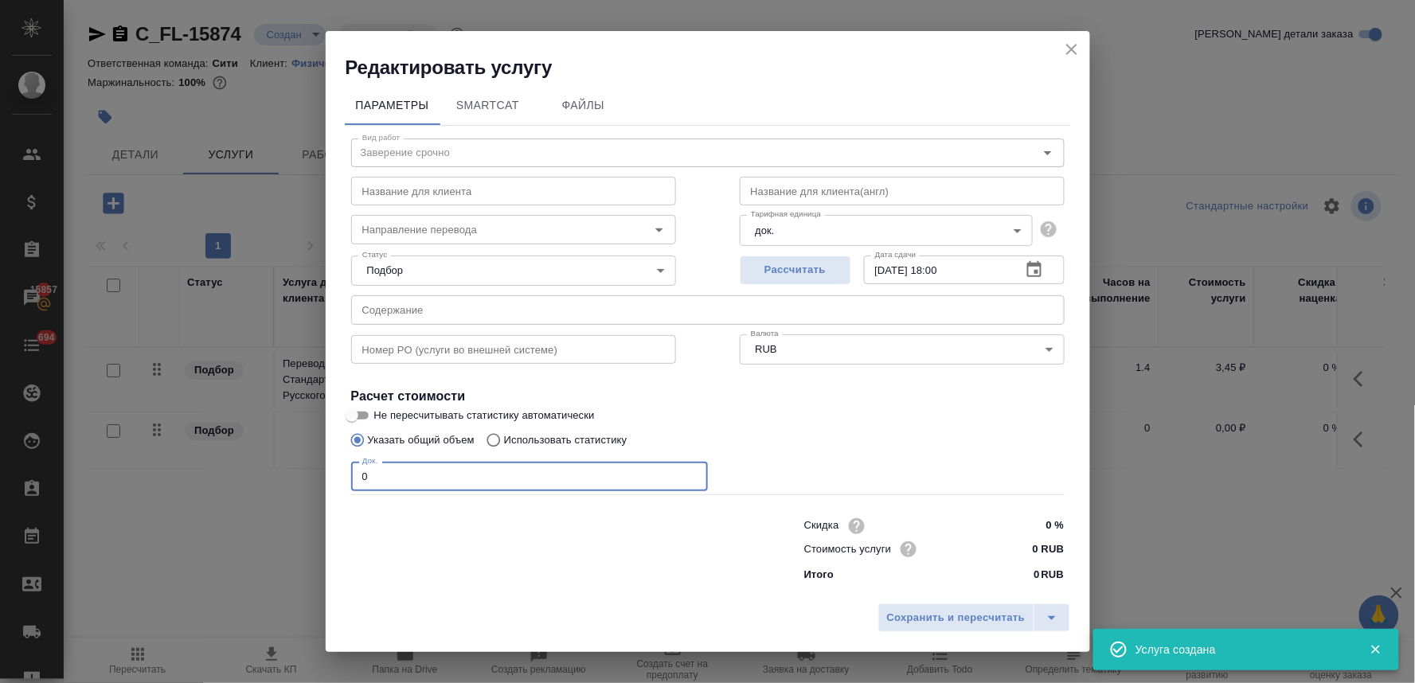
drag, startPoint x: 381, startPoint y: 478, endPoint x: 335, endPoint y: 476, distance: 45.4
click at [338, 476] on div "Параметры SmartCat Файлы Вид работ Заверение срочно Вид работ Название для клие…" at bounding box center [708, 338] width 764 height 516
type input "1"
click at [1015, 545] on input "0 RUB" at bounding box center [1034, 549] width 60 height 23
type input "900 RUB"
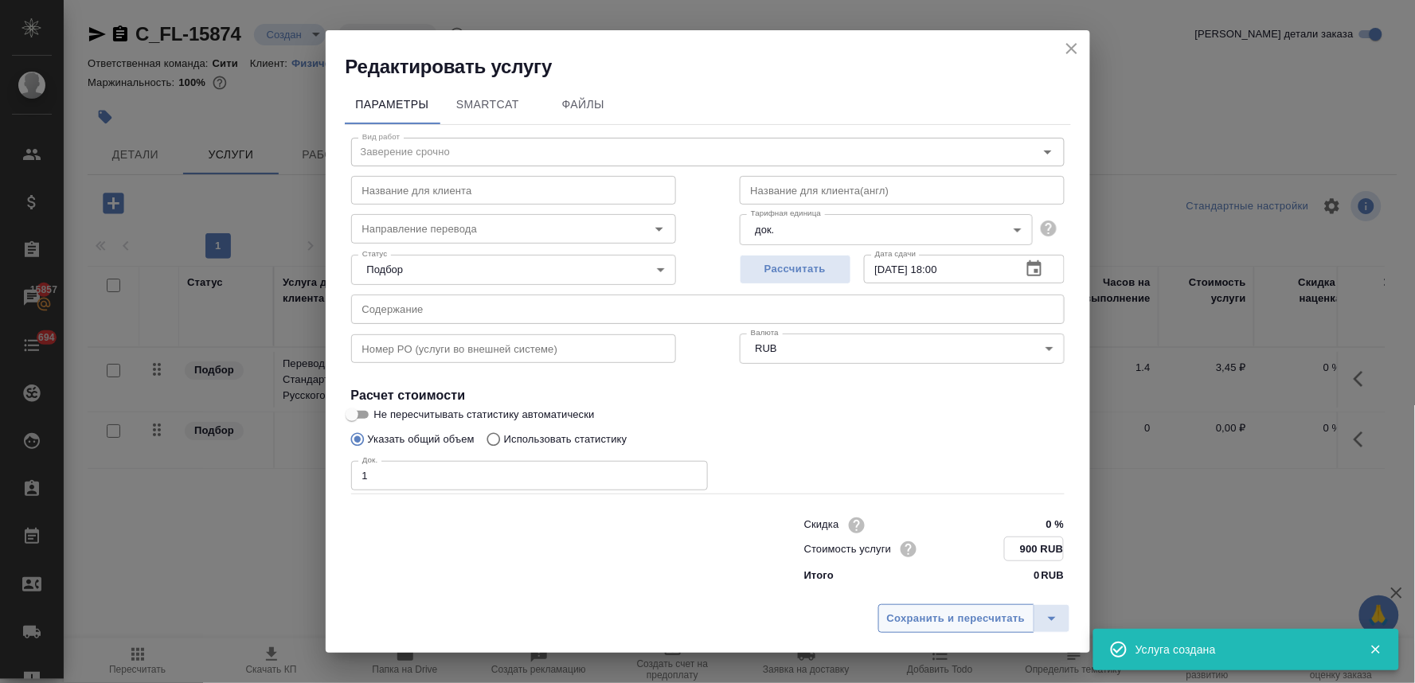
click at [976, 619] on span "Сохранить и пересчитать" at bounding box center [956, 619] width 139 height 18
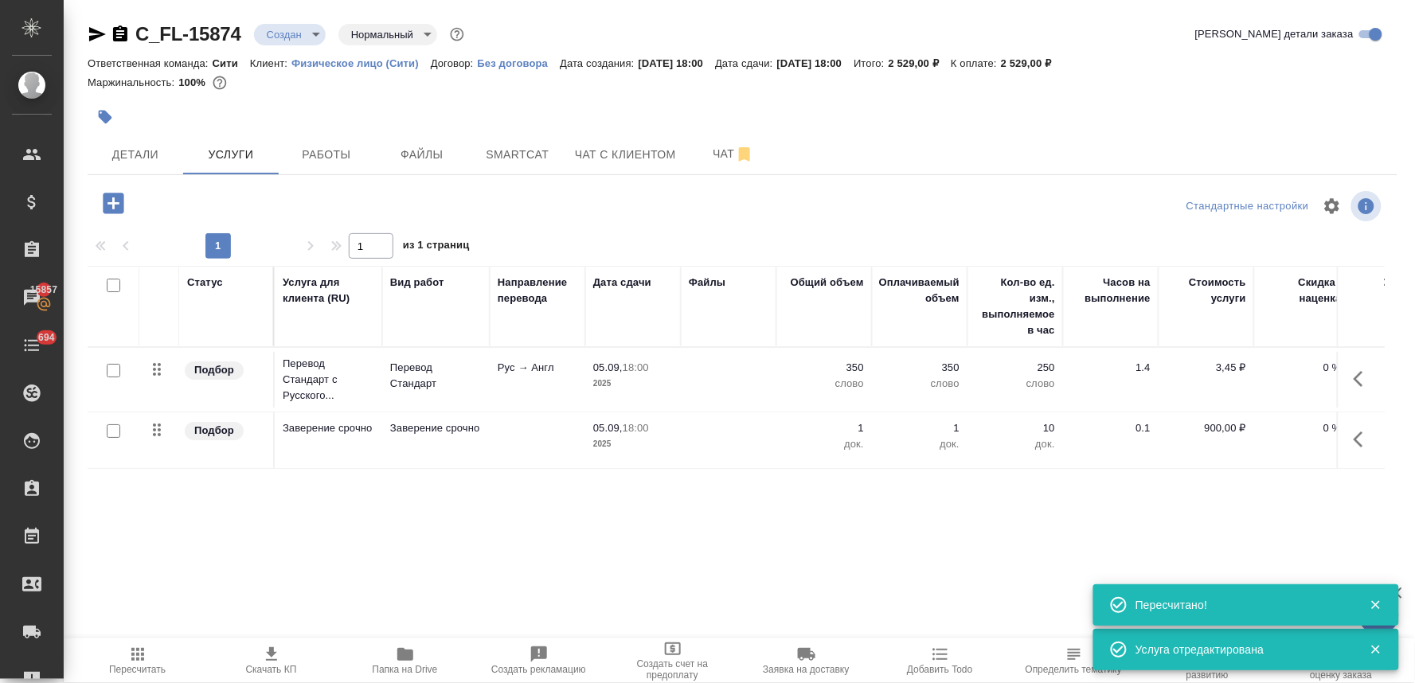
scroll to position [0, 202]
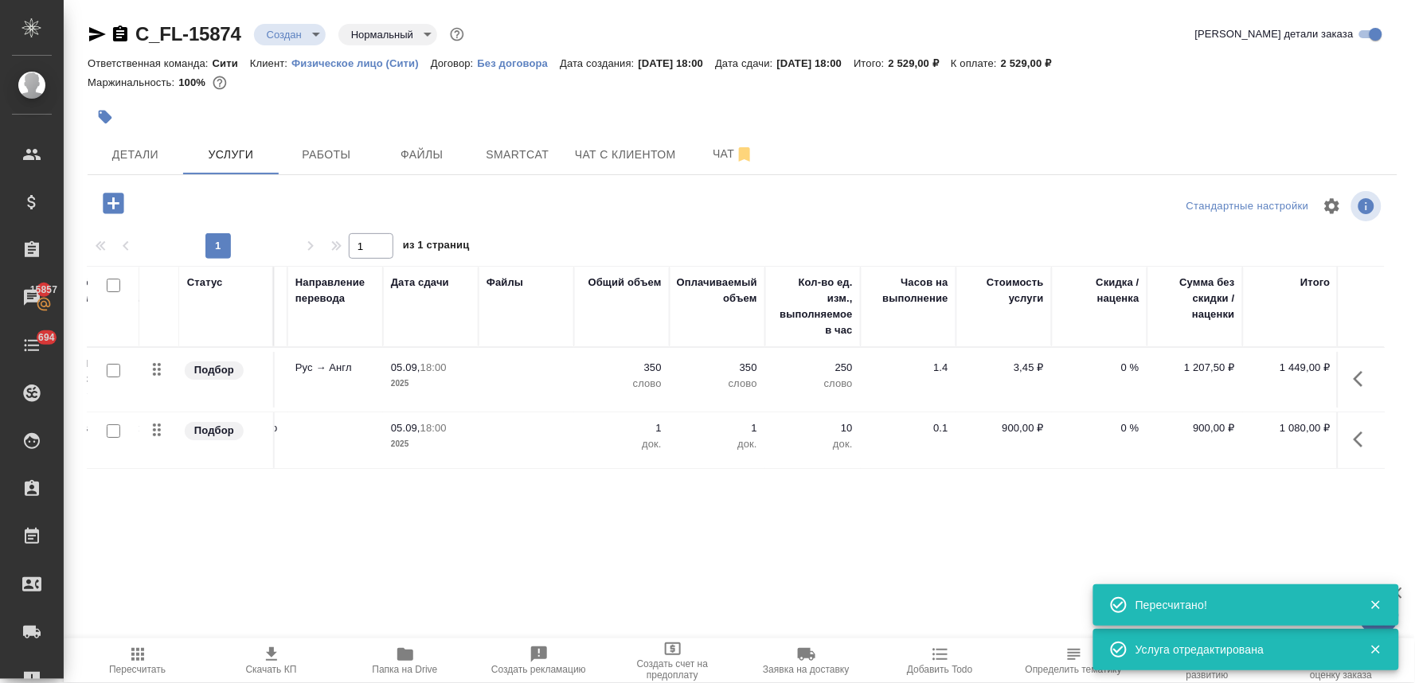
click at [1120, 362] on p "0 %" at bounding box center [1100, 368] width 80 height 16
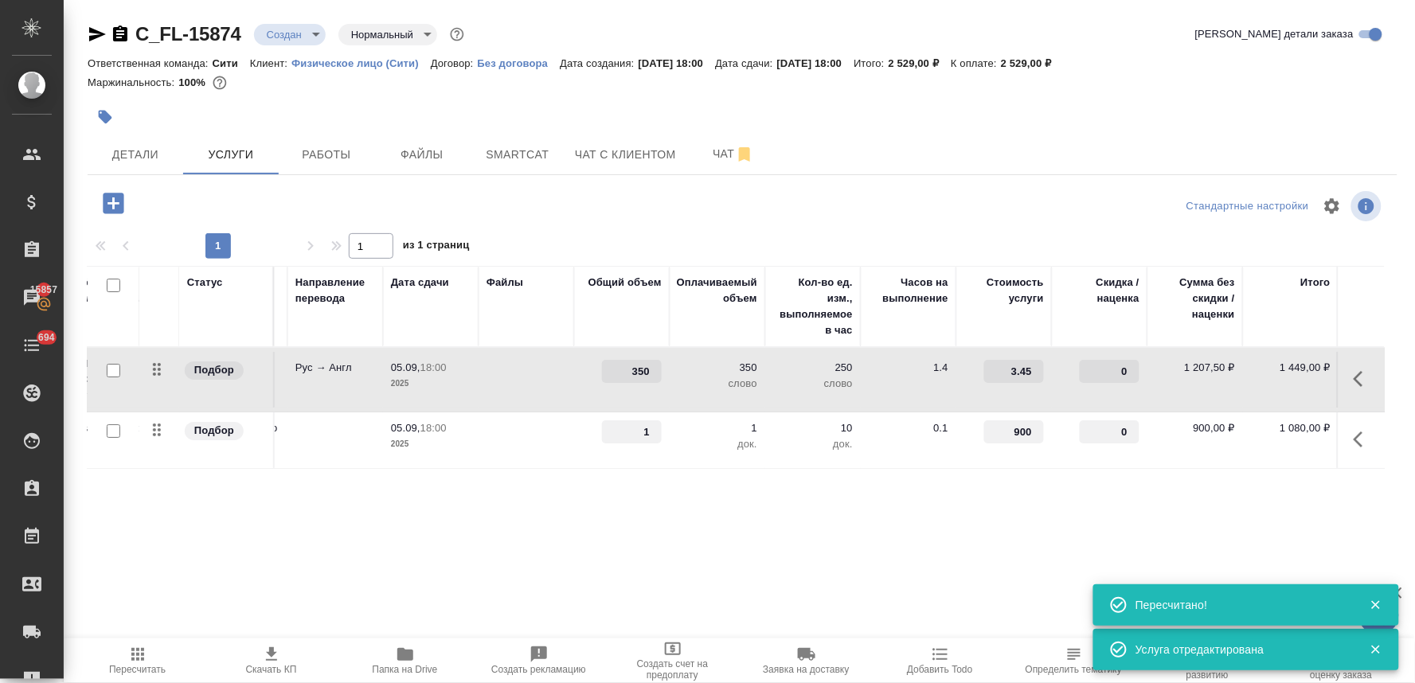
click at [1110, 368] on input "0" at bounding box center [1110, 371] width 60 height 23
type input "-30"
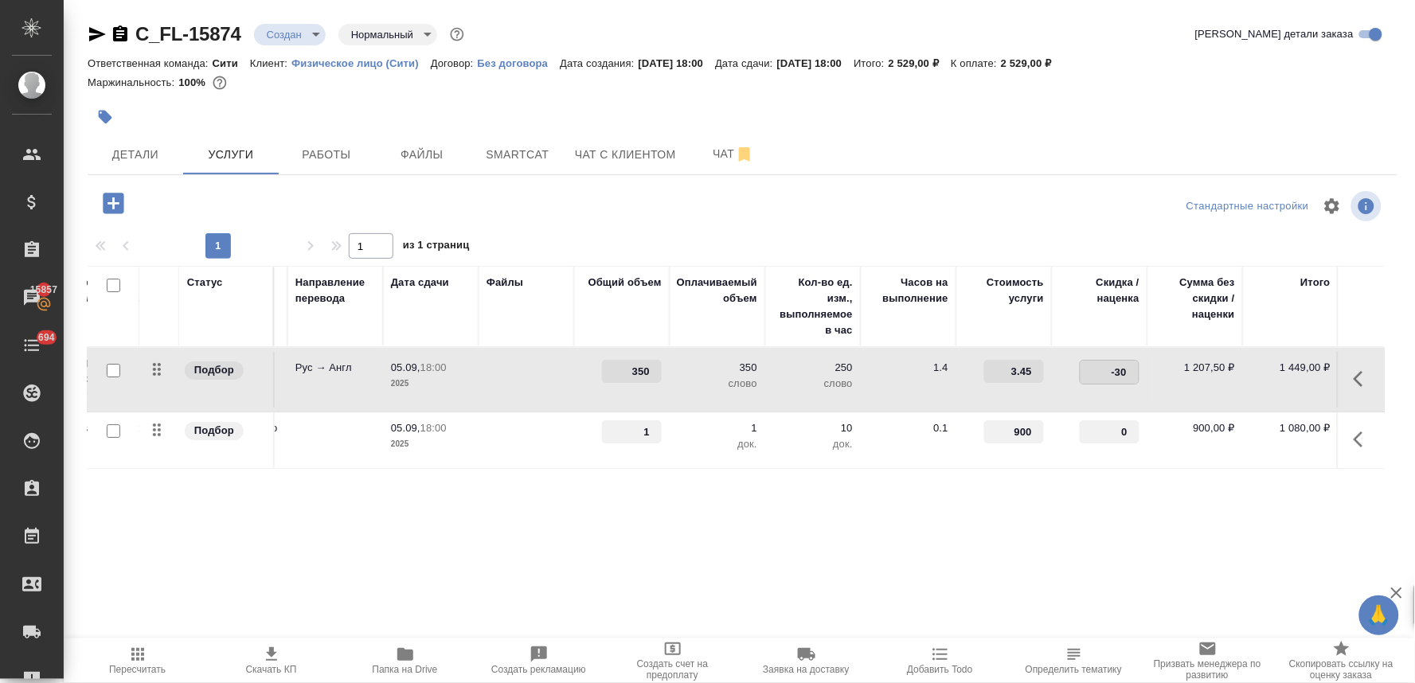
click at [1050, 521] on div "Статус Услуга для клиента (RU) Вид работ Направление перевода Дата сдачи Файлы …" at bounding box center [736, 437] width 1297 height 342
click at [241, 200] on span "Сохранить и пересчитать" at bounding box center [226, 202] width 139 height 18
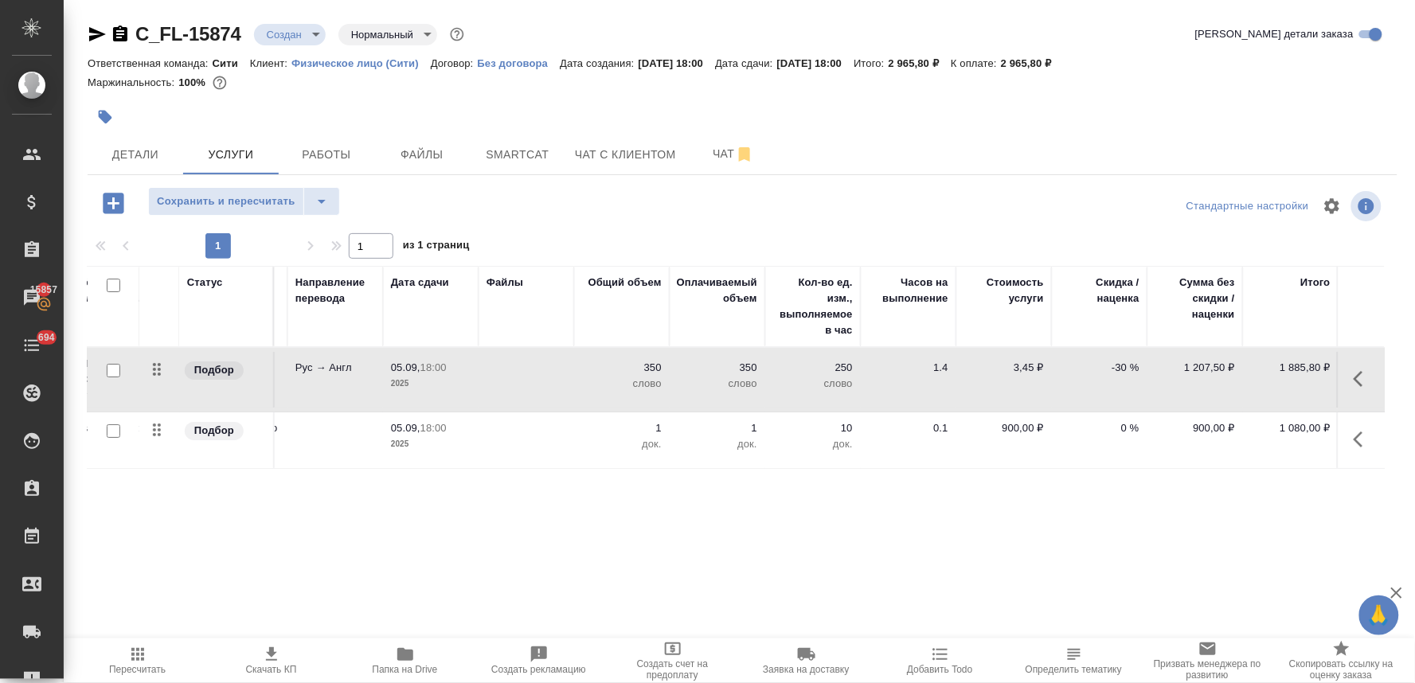
click at [1227, 90] on div "Маржинальность: 100%" at bounding box center [743, 82] width 1310 height 21
click at [129, 157] on span "Детали" at bounding box center [135, 155] width 76 height 20
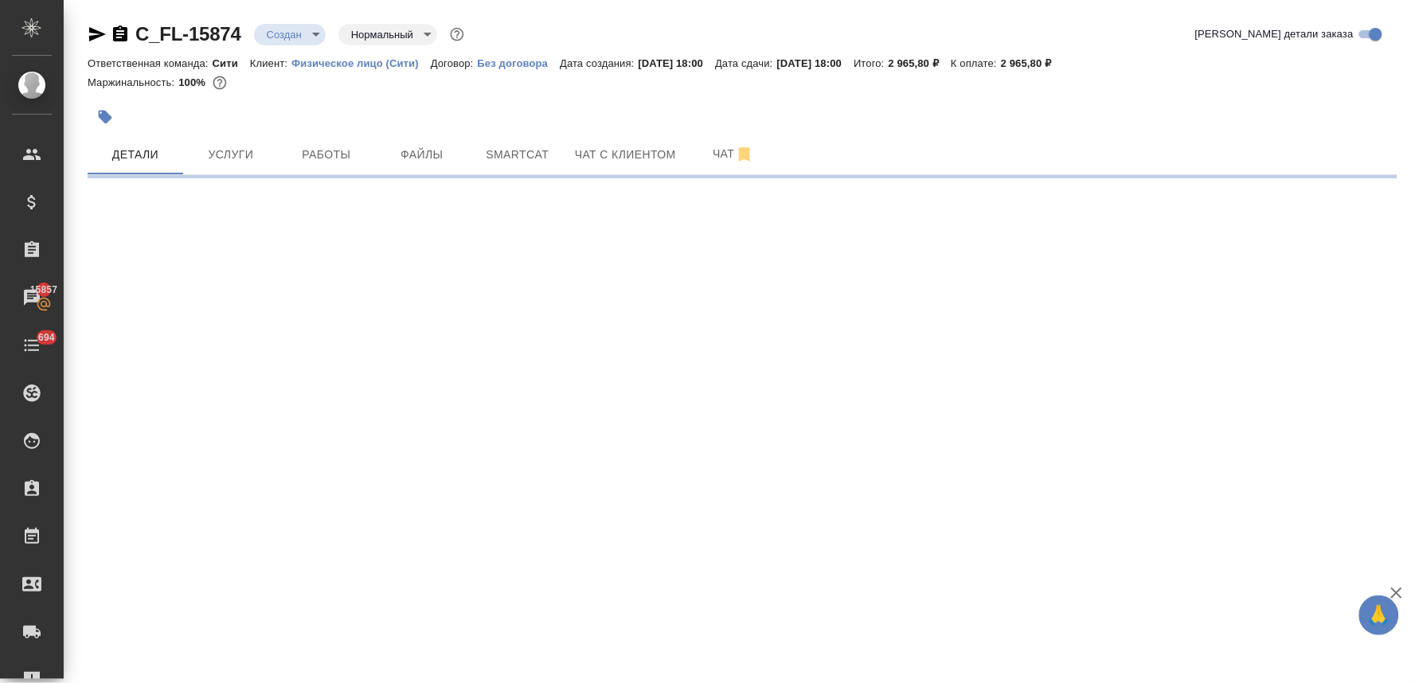
select select "RU"
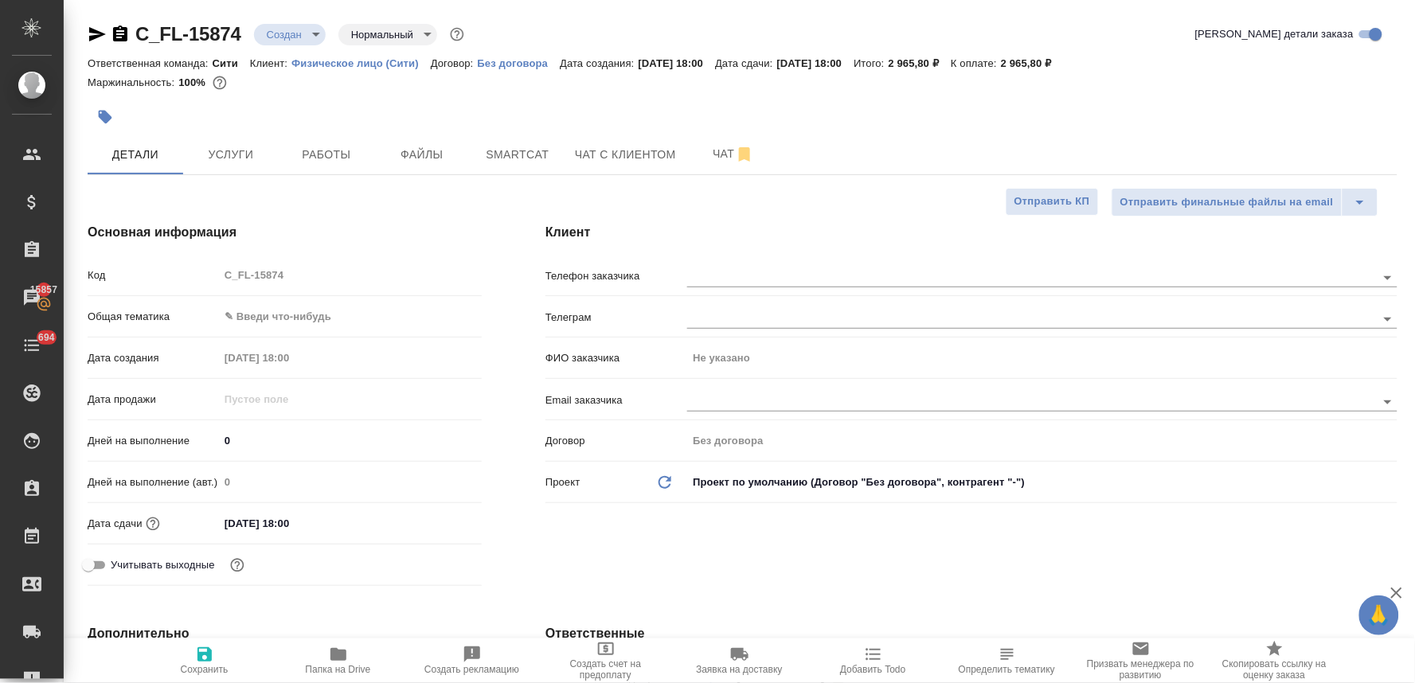
type textarea "x"
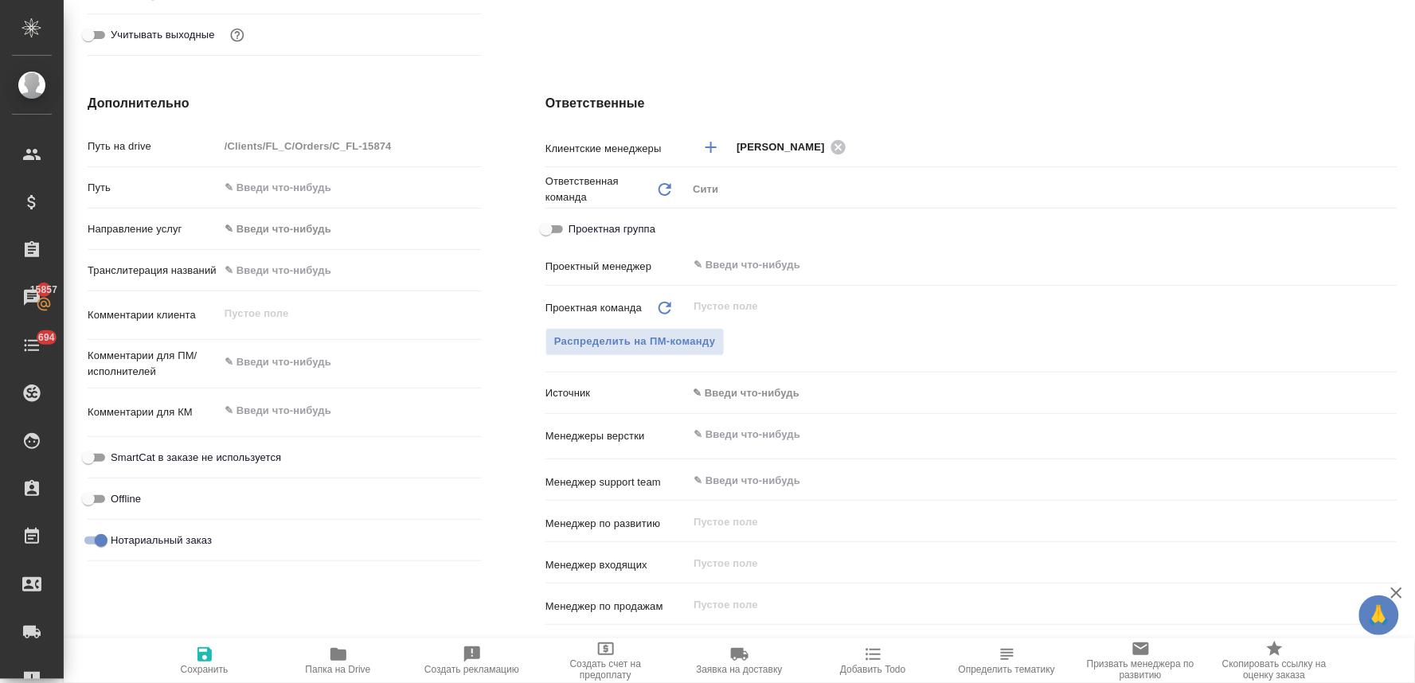
scroll to position [878, 0]
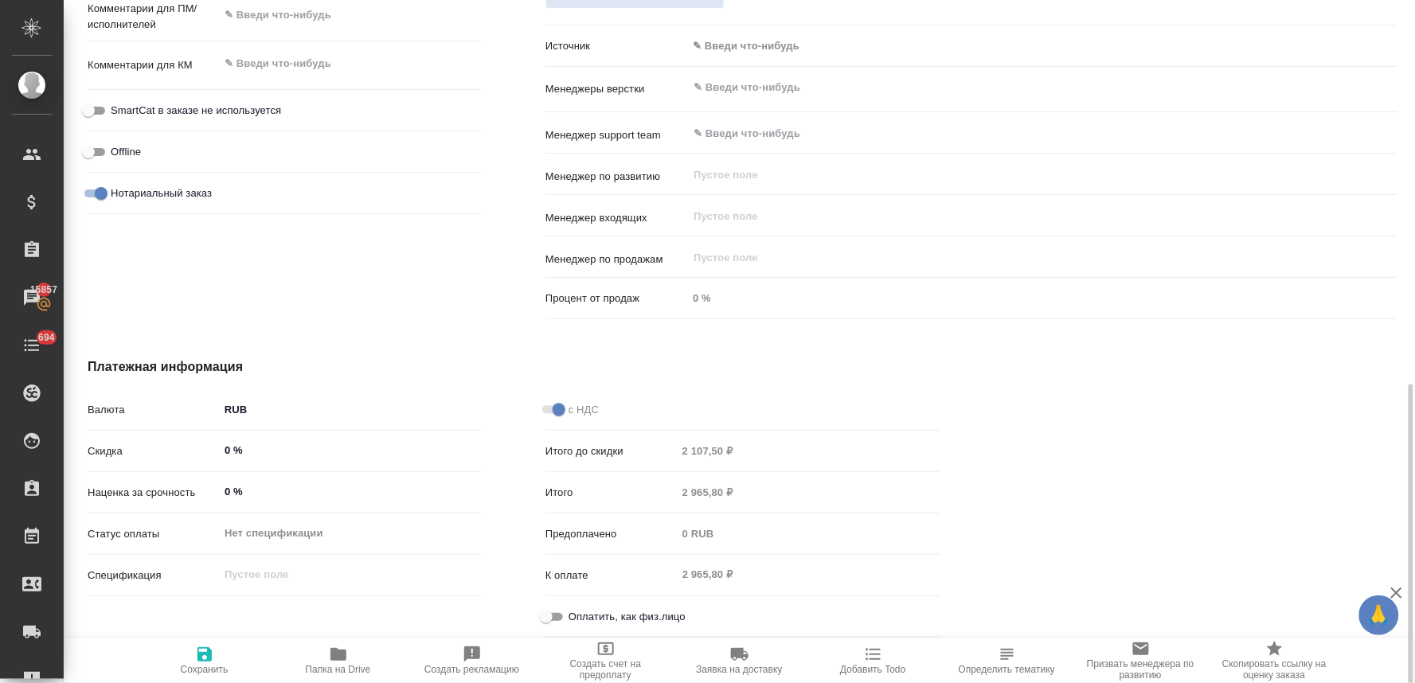
click at [591, 622] on span "Оплатить, как физ.лицо" at bounding box center [627, 617] width 117 height 16
click at [575, 622] on input "Оплатить, как физ.лицо" at bounding box center [546, 617] width 57 height 19
checkbox input "true"
type textarea "x"
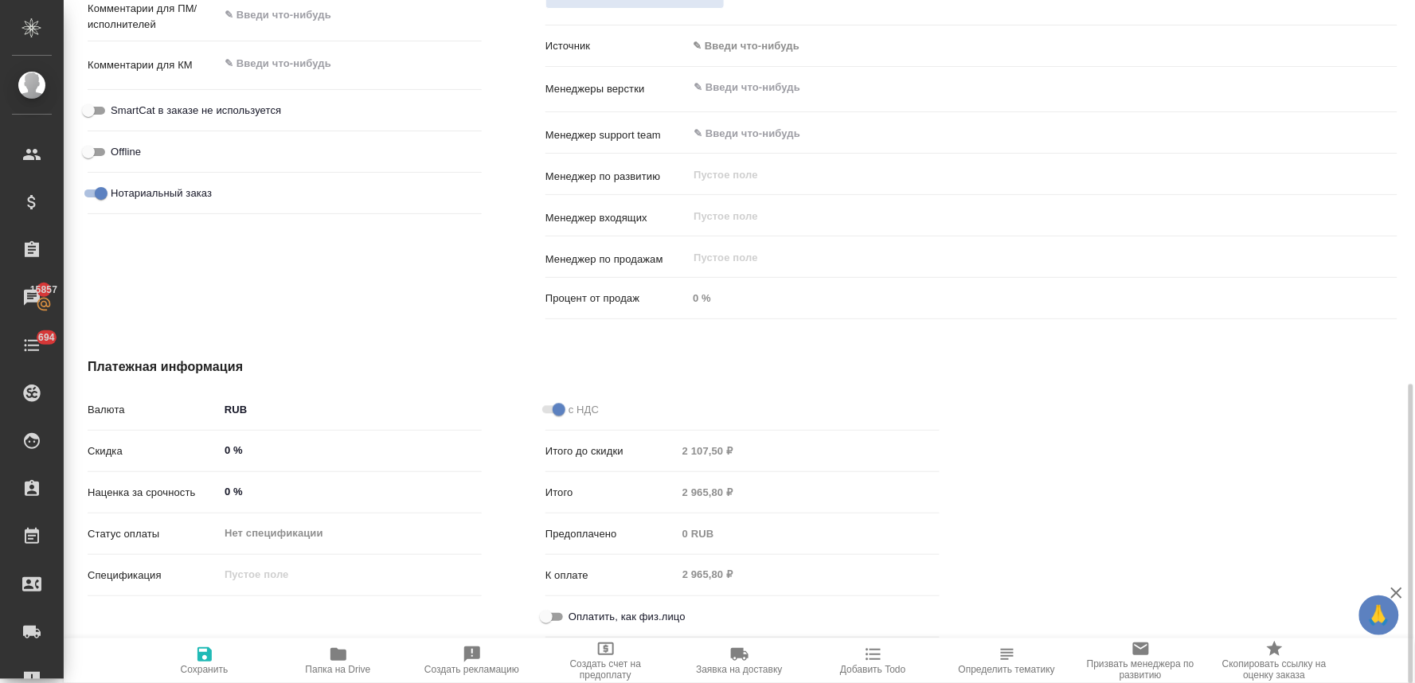
type textarea "x"
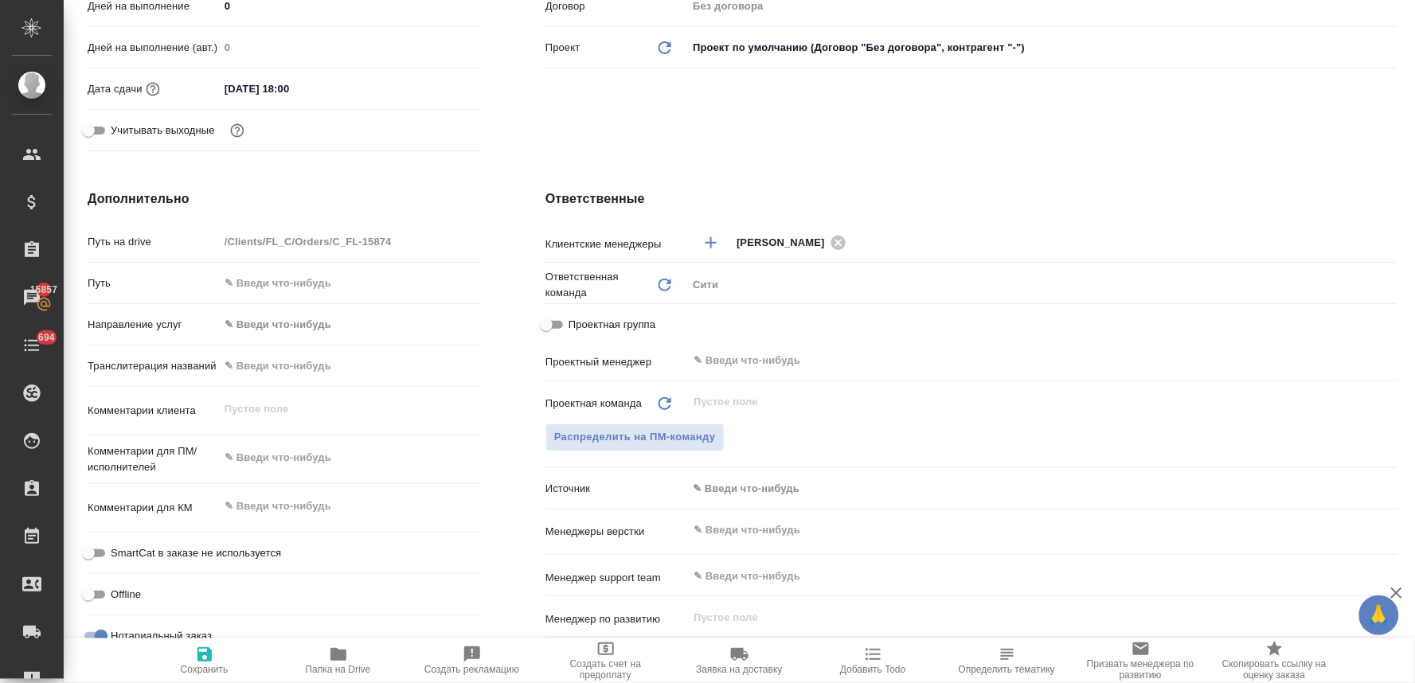
scroll to position [0, 0]
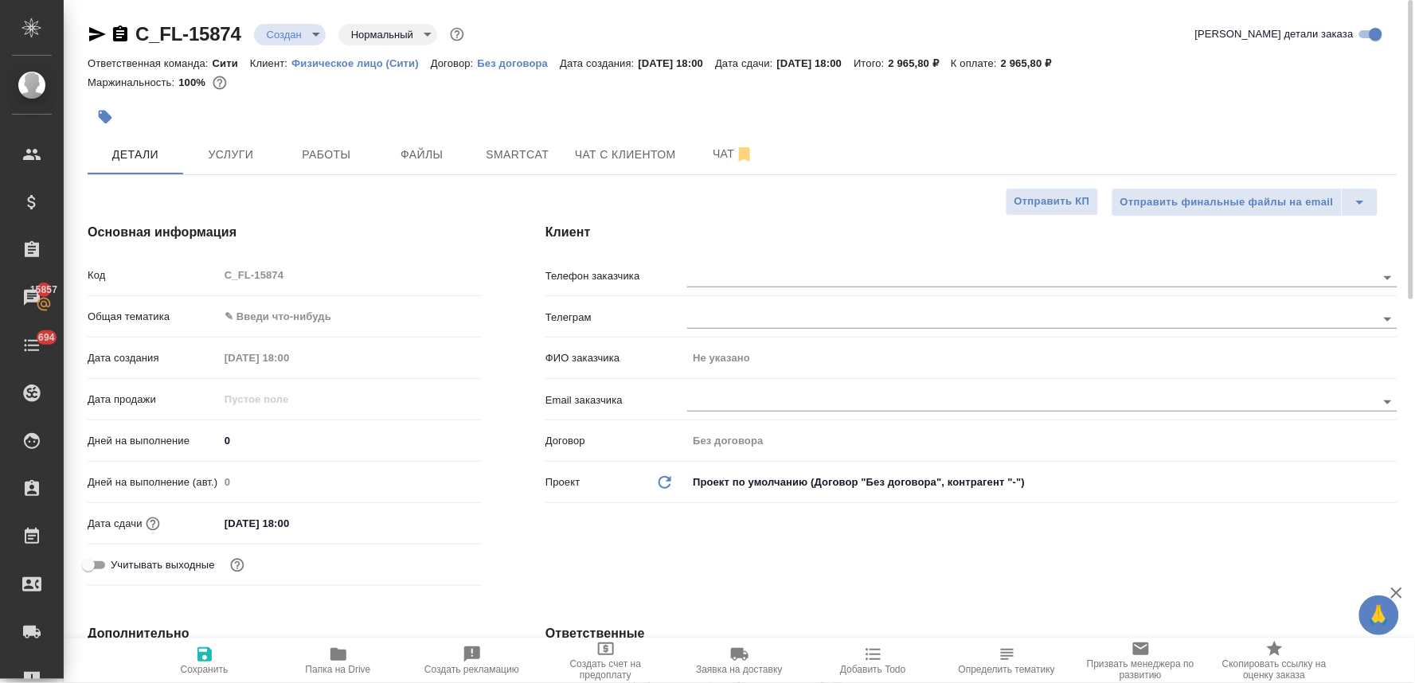
click at [260, 320] on body "🙏 .cls-1 fill:#fff; AWATERA Lyamina Nadezhda Клиенты Спецификации Заказы 15857 …" at bounding box center [707, 341] width 1415 height 683
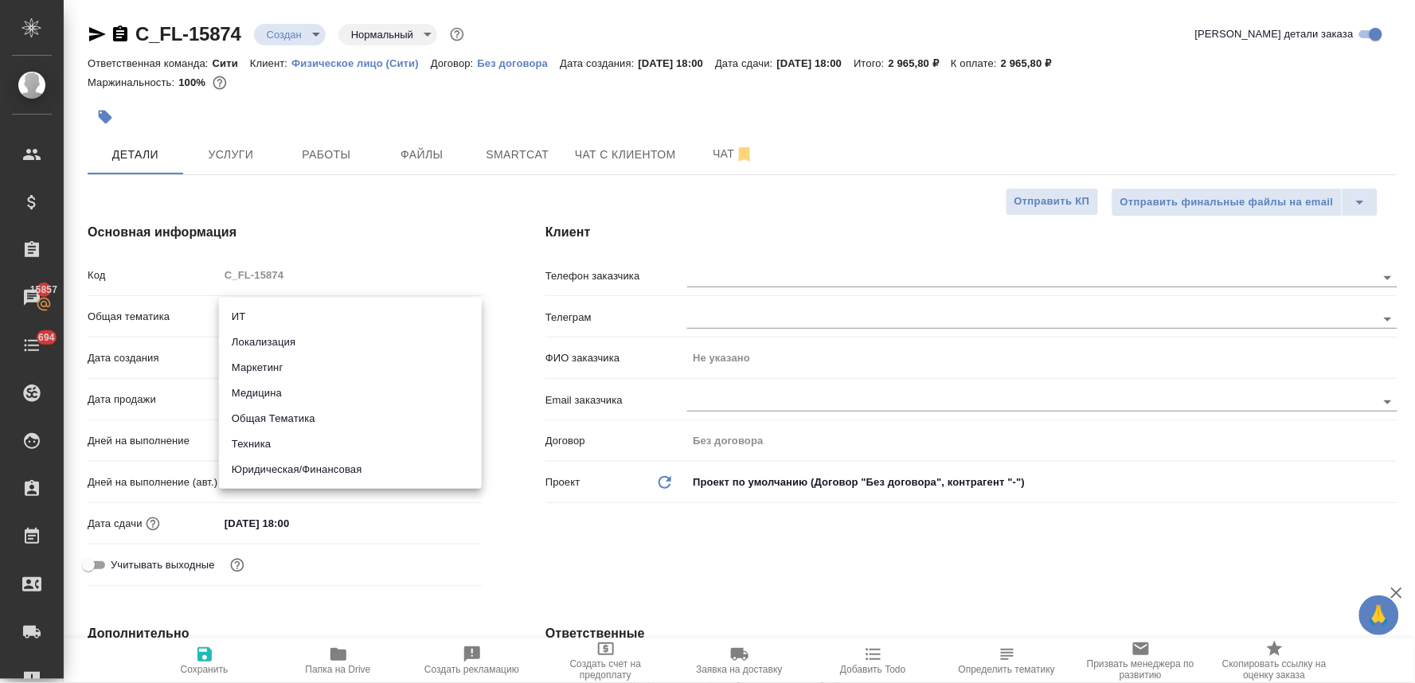
click at [299, 462] on li "Юридическая/Финансовая" at bounding box center [350, 469] width 263 height 25
type input "yr-fn"
type textarea "x"
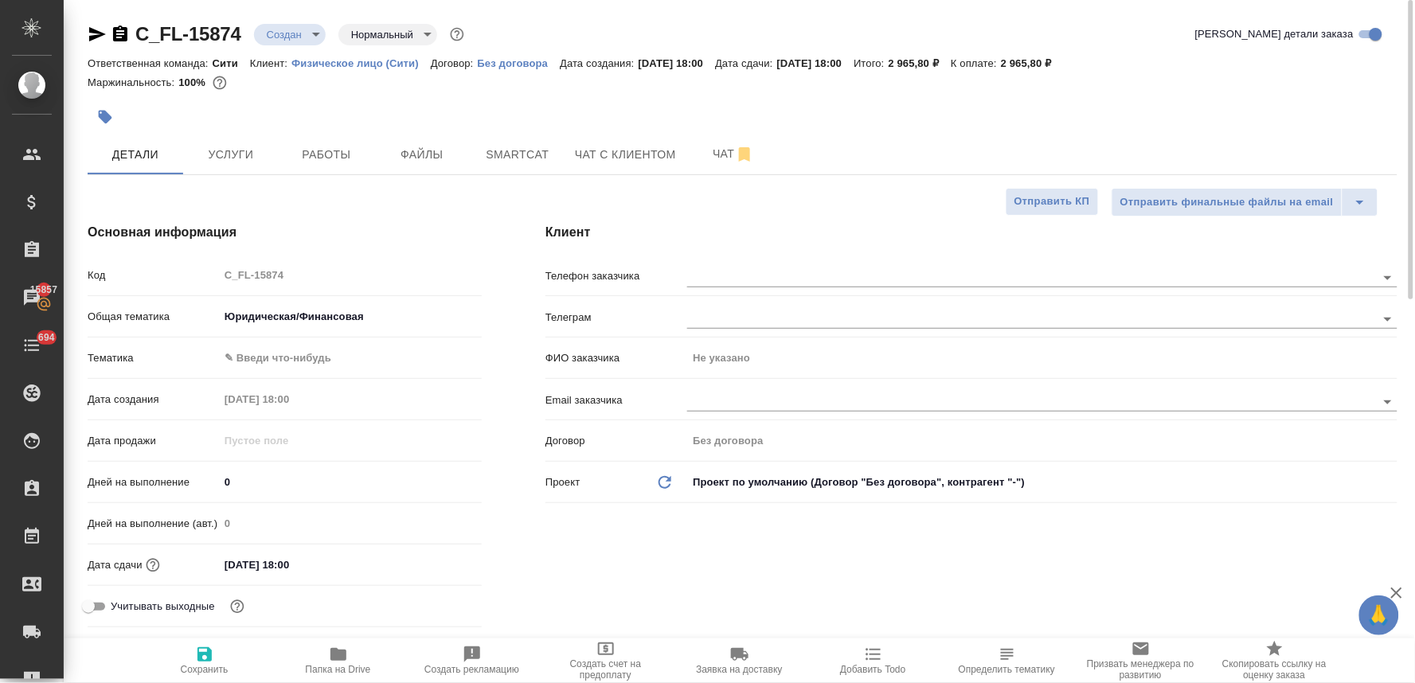
click at [264, 342] on div "Общая тематика Юридическая/Финансовая yr-fn" at bounding box center [285, 323] width 394 height 41
click at [264, 354] on body "🙏 .cls-1 fill:#fff; AWATERA Lyamina Nadezhda Клиенты Спецификации Заказы 15857 …" at bounding box center [707, 341] width 1415 height 683
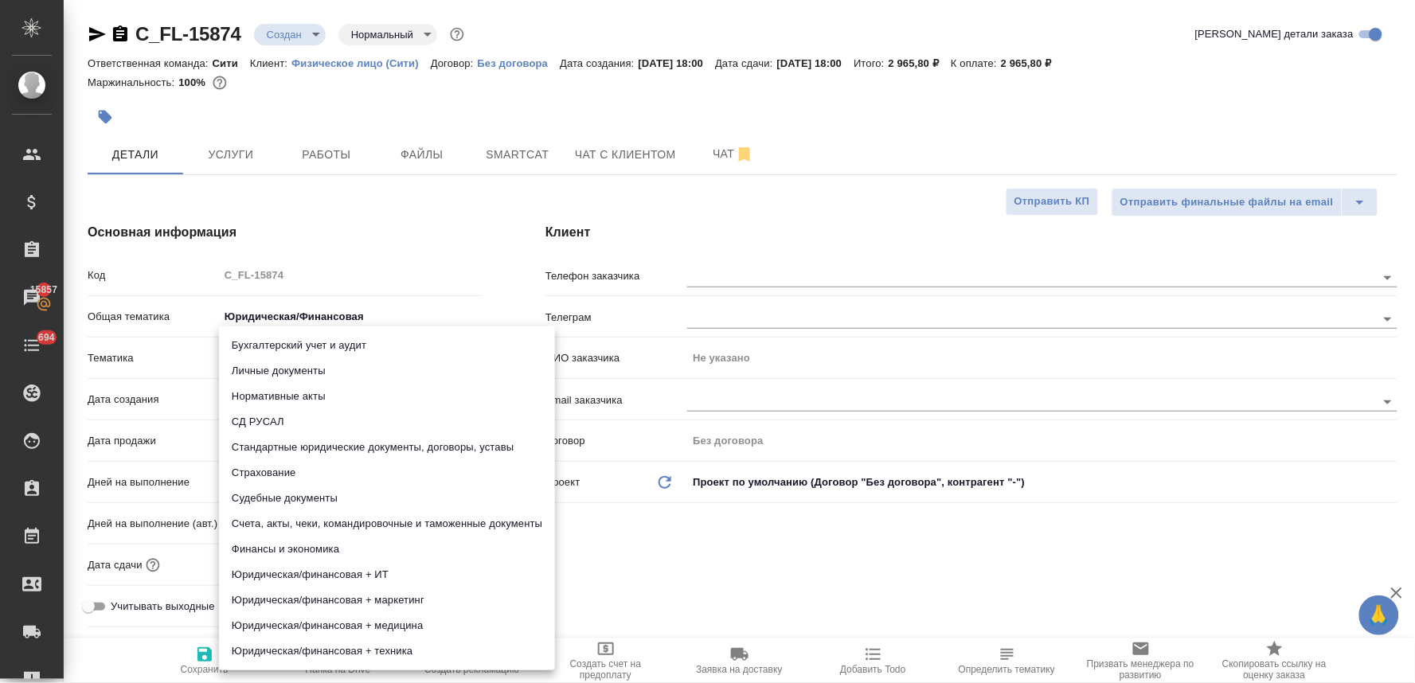
click at [307, 371] on li "Личные документы" at bounding box center [387, 370] width 336 height 25
type textarea "x"
type input "5a8b8b956a9677013d343cfe"
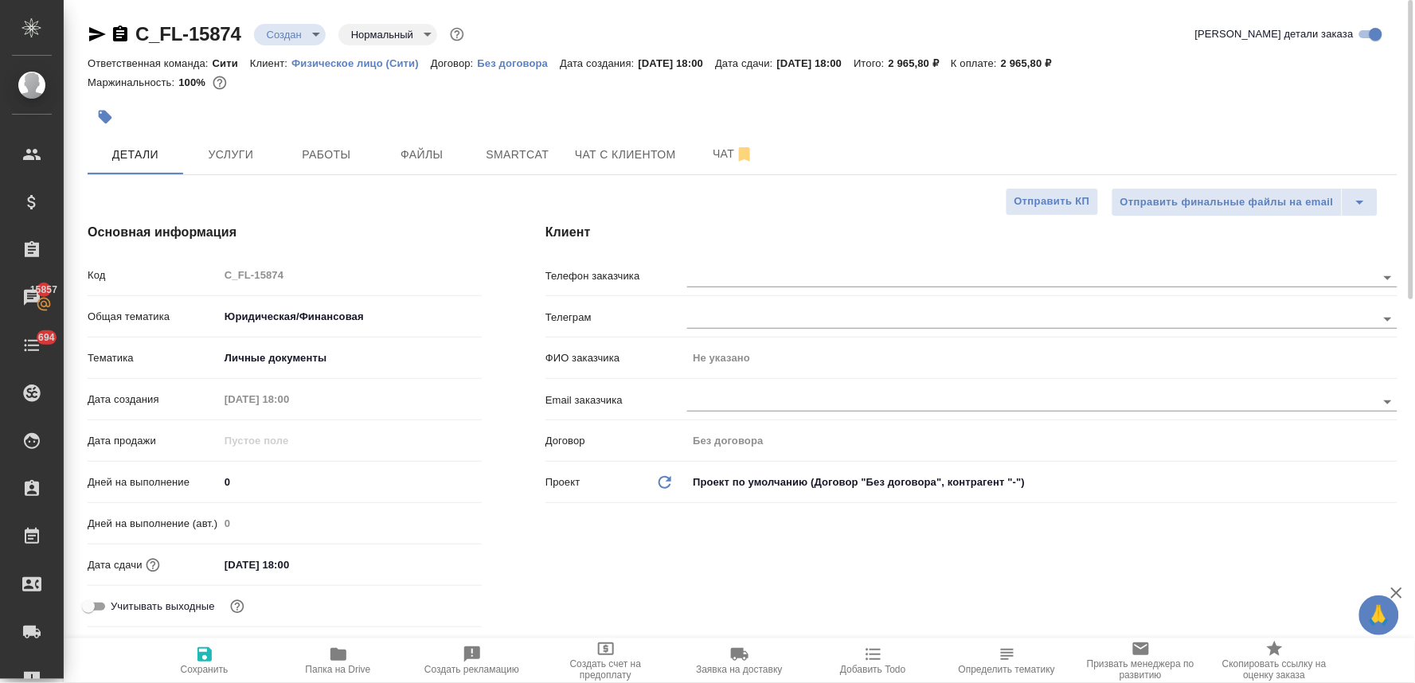
click at [675, 512] on div "Клиент Телефон заказчика Телеграм ФИО заказчика Не указано Email заказчика Дого…" at bounding box center [972, 428] width 916 height 475
click at [192, 661] on span "Сохранить" at bounding box center [204, 660] width 115 height 30
type textarea "x"
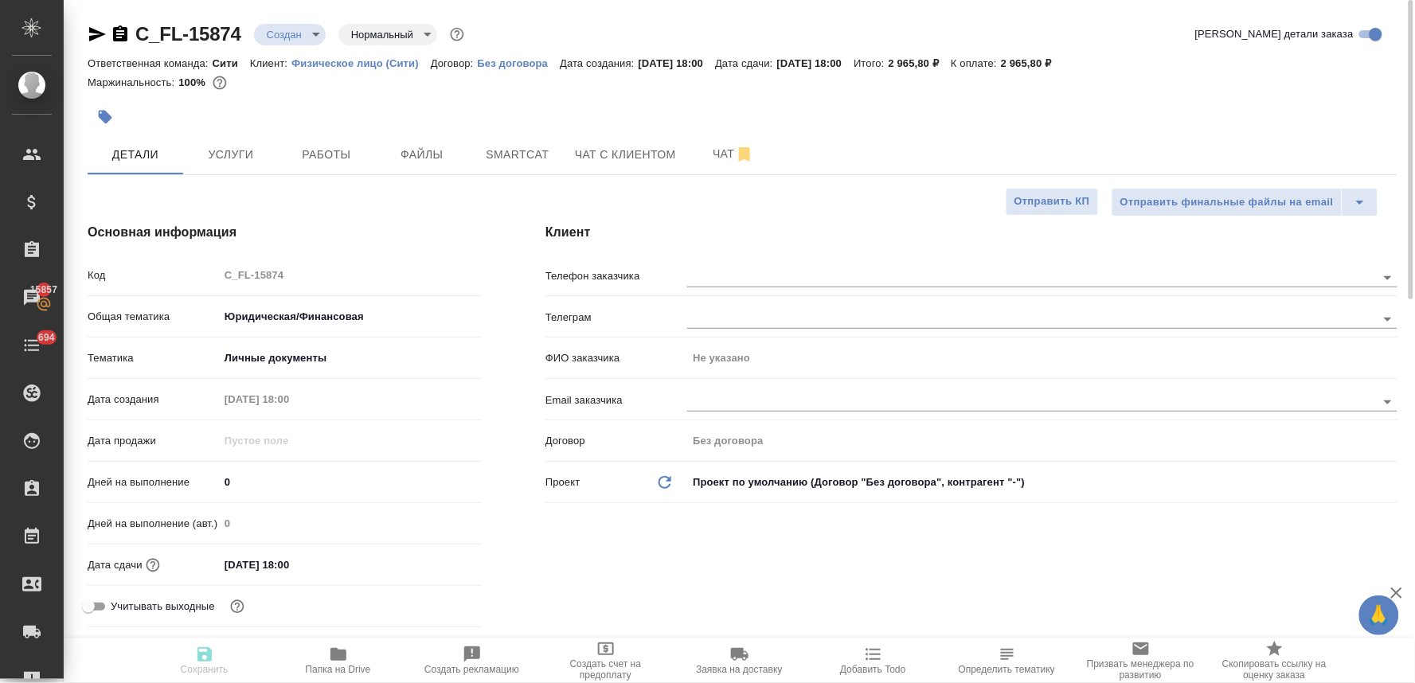
type textarea "x"
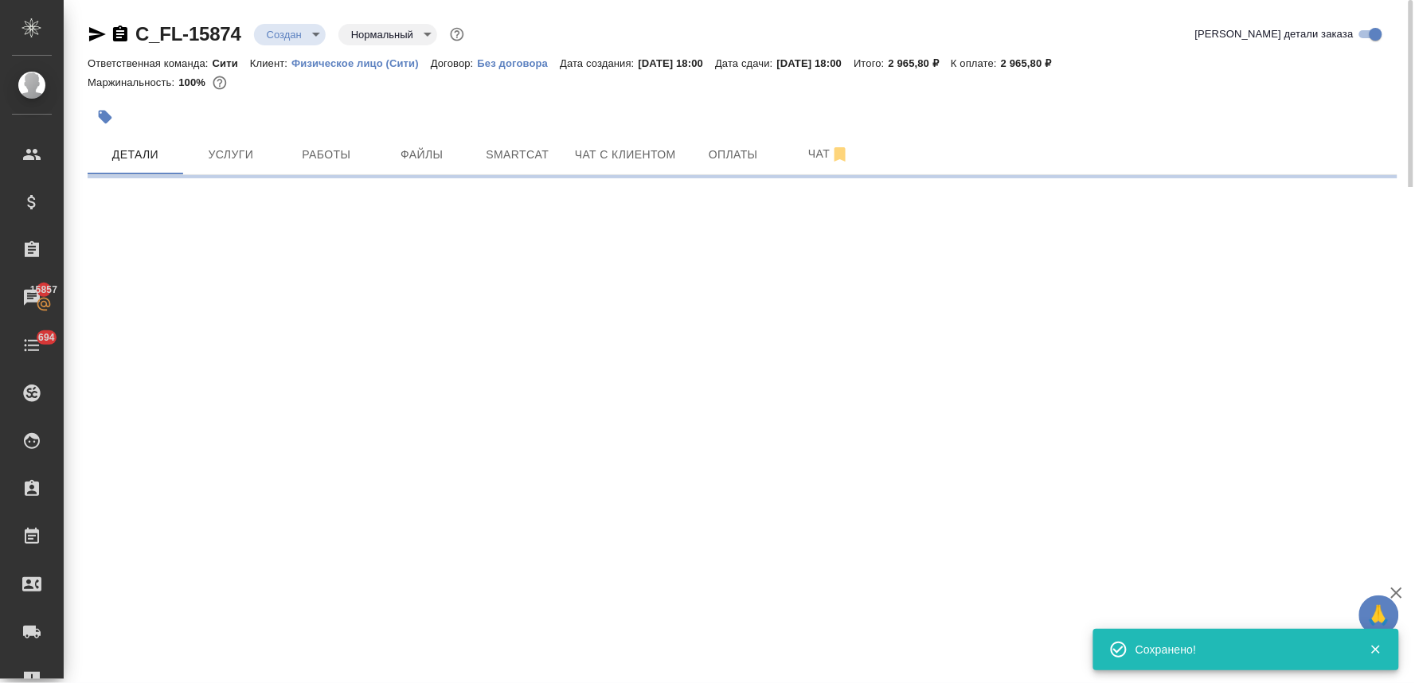
select select "RU"
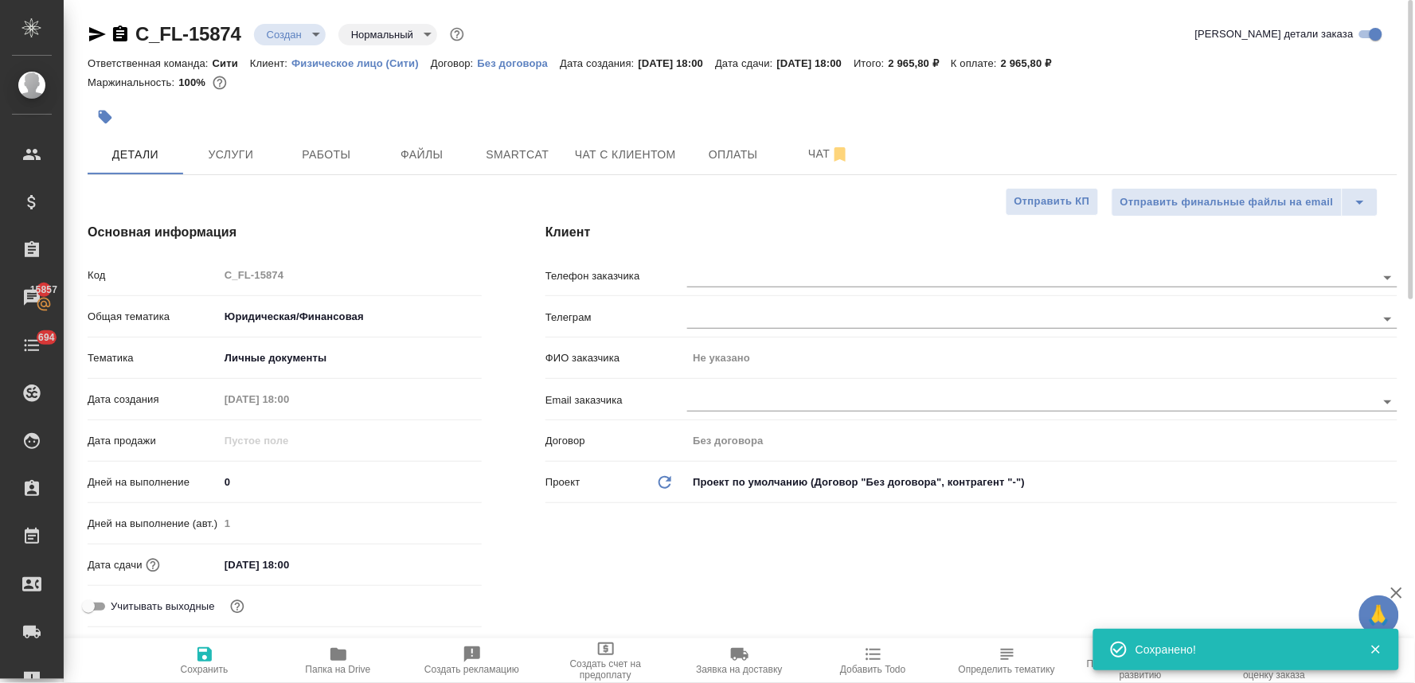
type textarea "x"
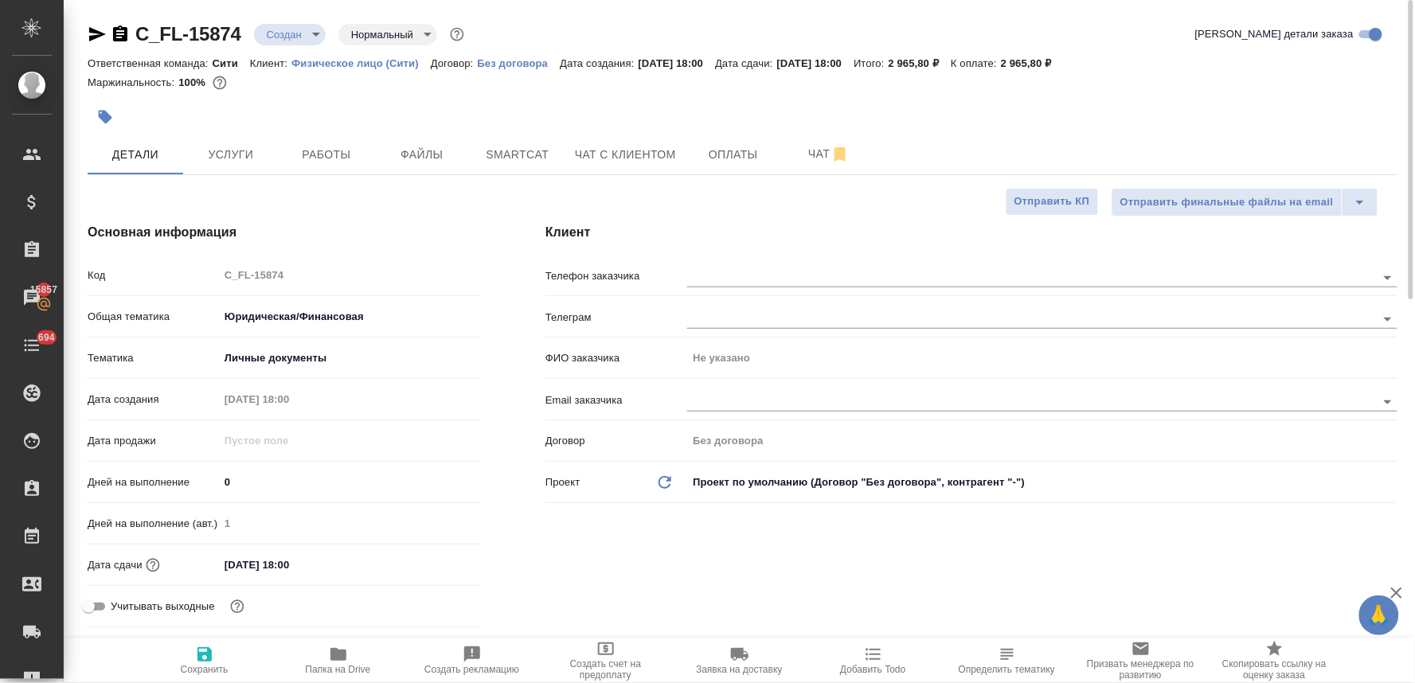
click at [188, 279] on div "Код C_FL-15874" at bounding box center [285, 275] width 394 height 28
click at [788, 566] on div "Клиент Телефон заказчика Телеграм ФИО заказчика Не указано Email заказчика Дого…" at bounding box center [972, 428] width 916 height 475
drag, startPoint x: 524, startPoint y: 519, endPoint x: 475, endPoint y: 388, distance: 140.4
click at [524, 519] on div "Клиент Телефон заказчика Телеграм ФИО заказчика Не указано Email заказчика Дого…" at bounding box center [972, 428] width 916 height 475
click at [424, 155] on span "Файлы" at bounding box center [422, 155] width 76 height 20
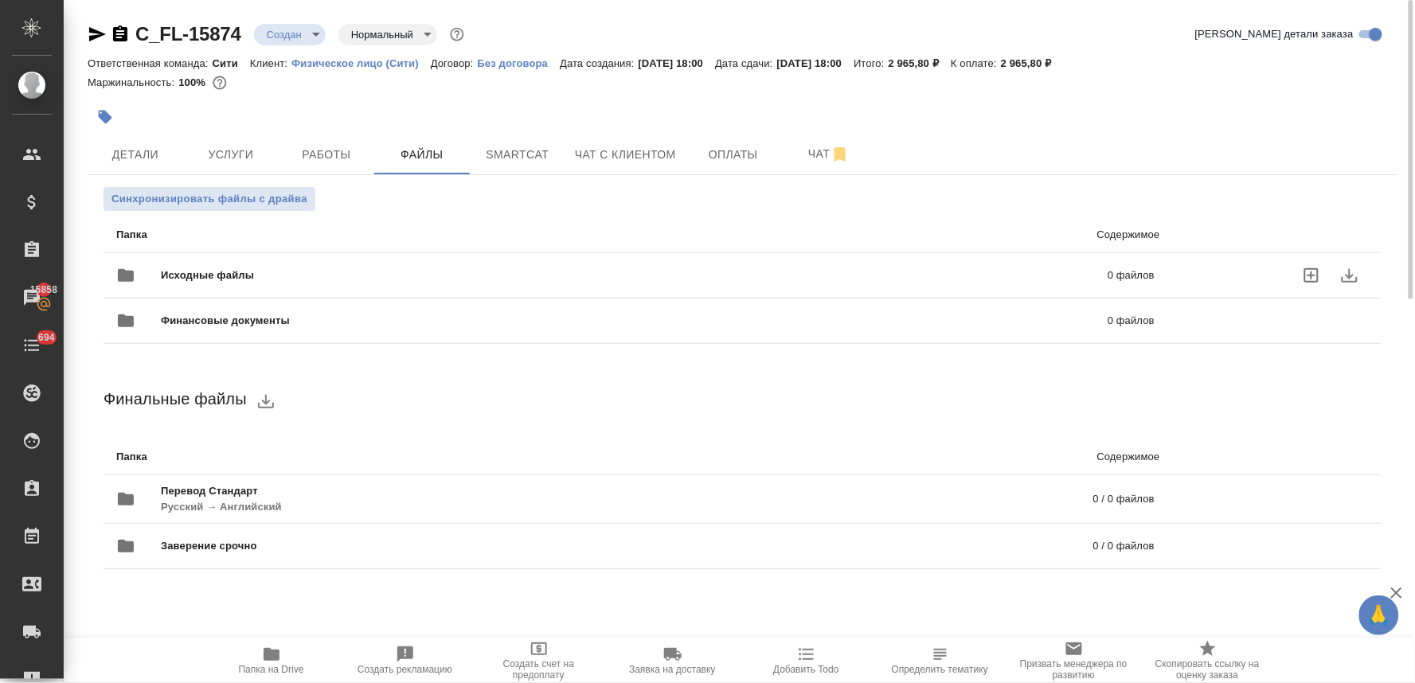
click at [1309, 268] on icon "uploadFiles" at bounding box center [1311, 275] width 14 height 14
click at [0, 0] on input "uploadFiles" at bounding box center [0, 0] width 0 height 0
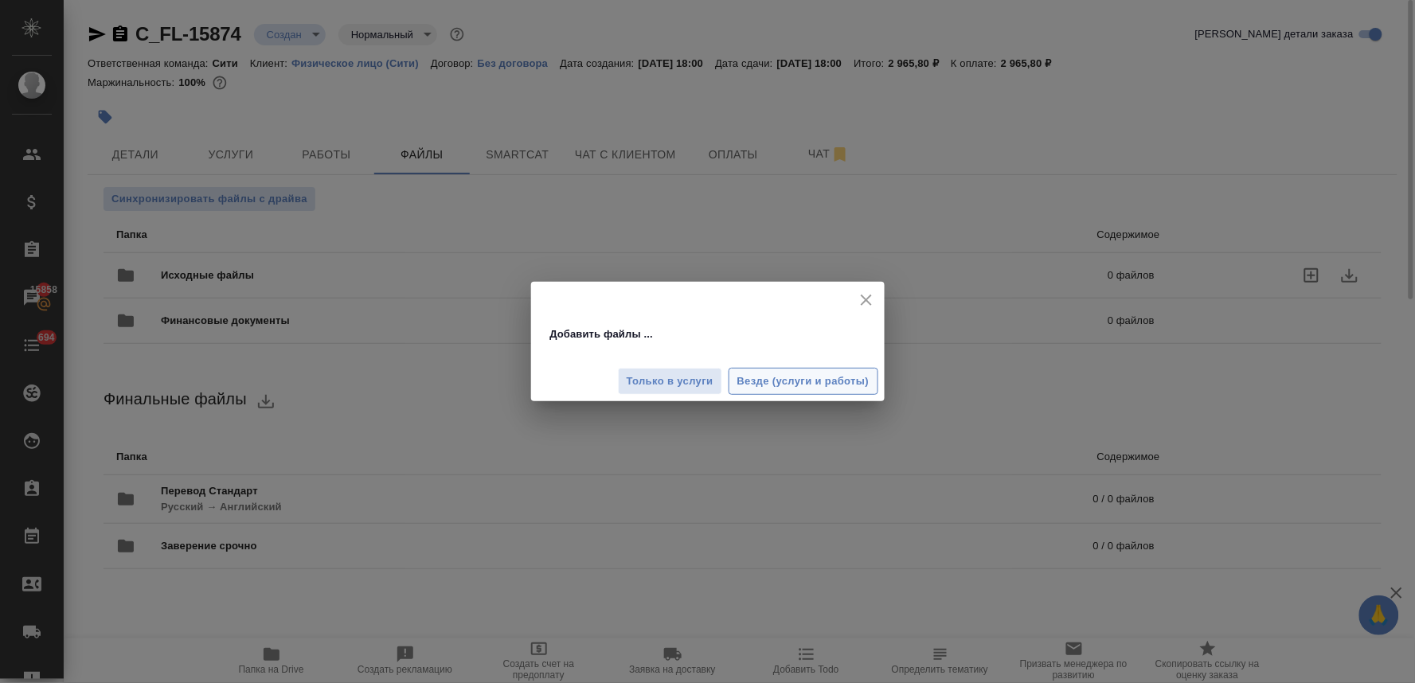
click at [786, 382] on span "Везде (услуги и работы)" at bounding box center [803, 382] width 132 height 18
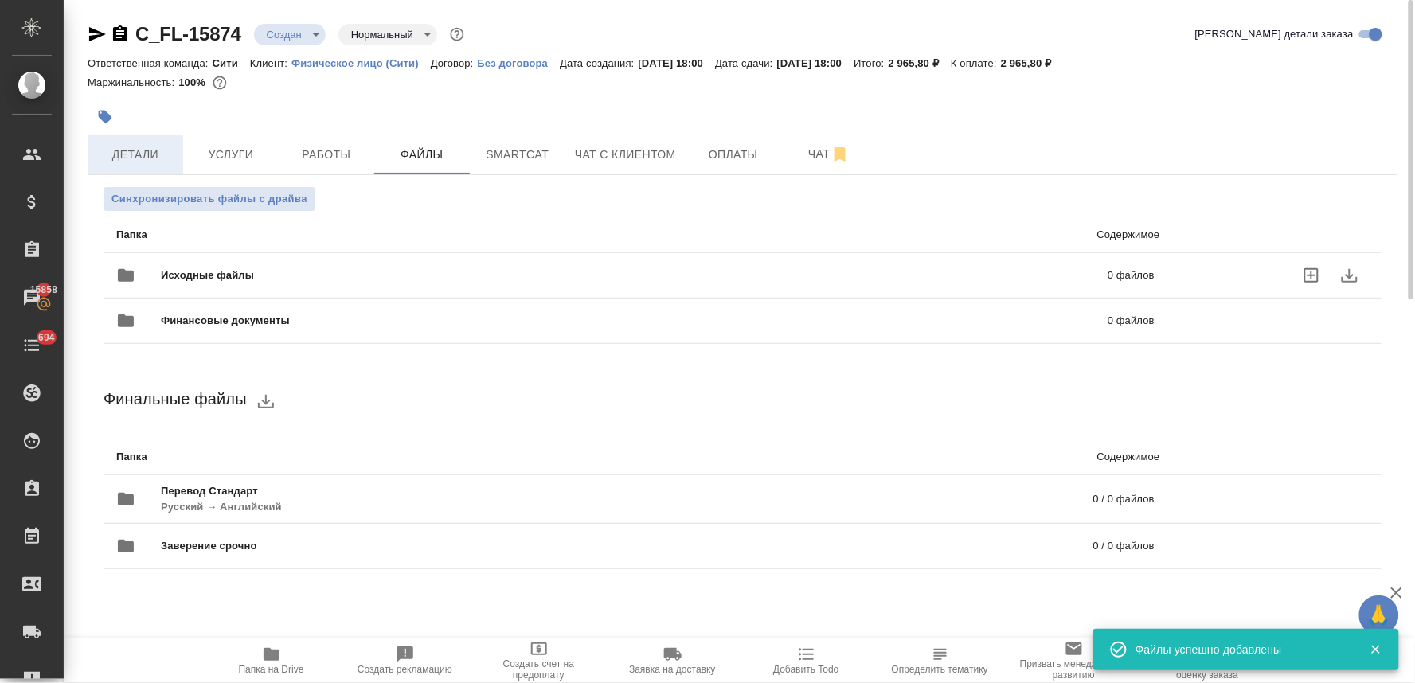
click at [138, 153] on span "Детали" at bounding box center [135, 155] width 76 height 20
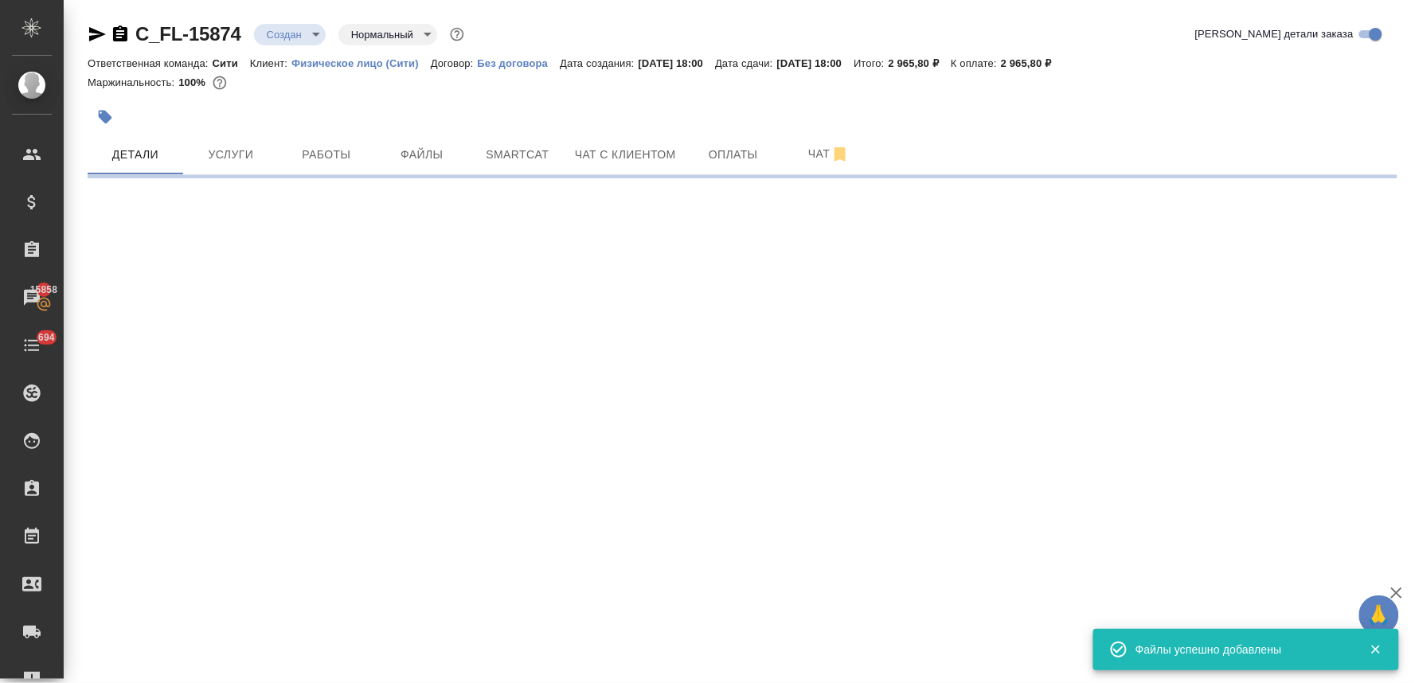
select select "RU"
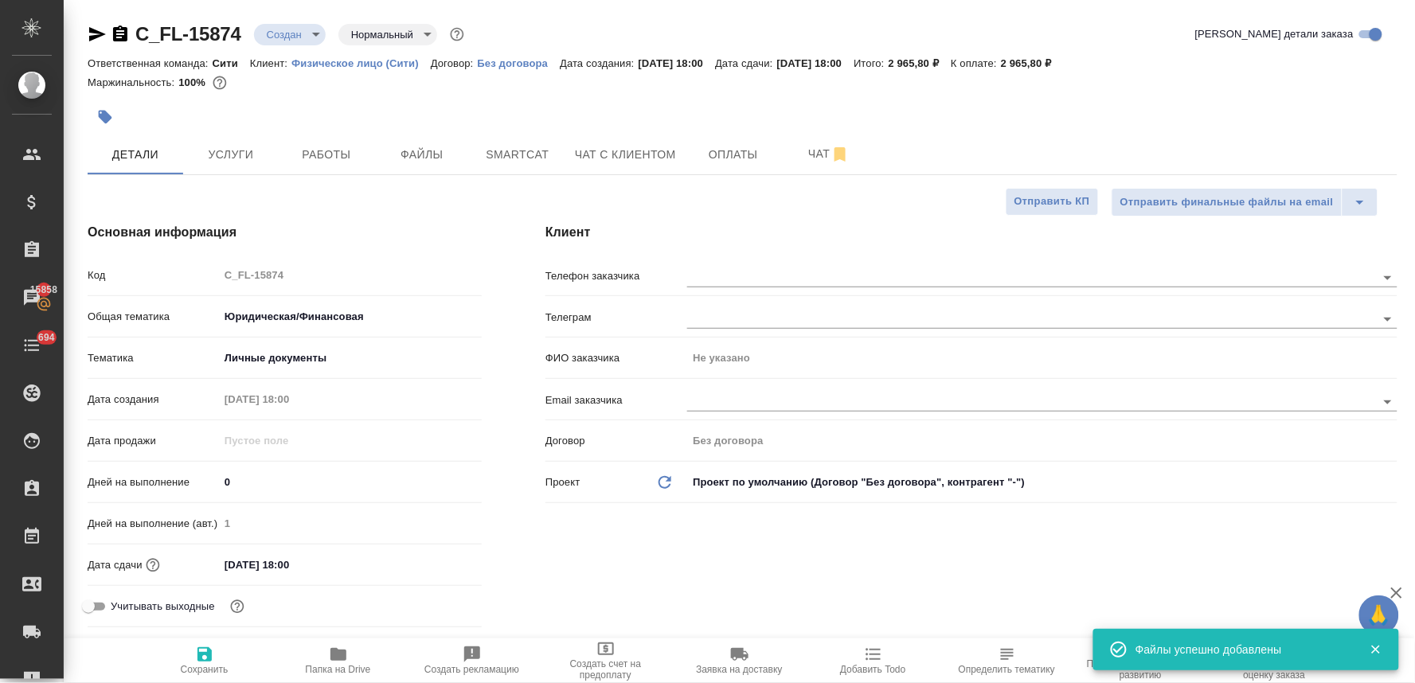
type textarea "x"
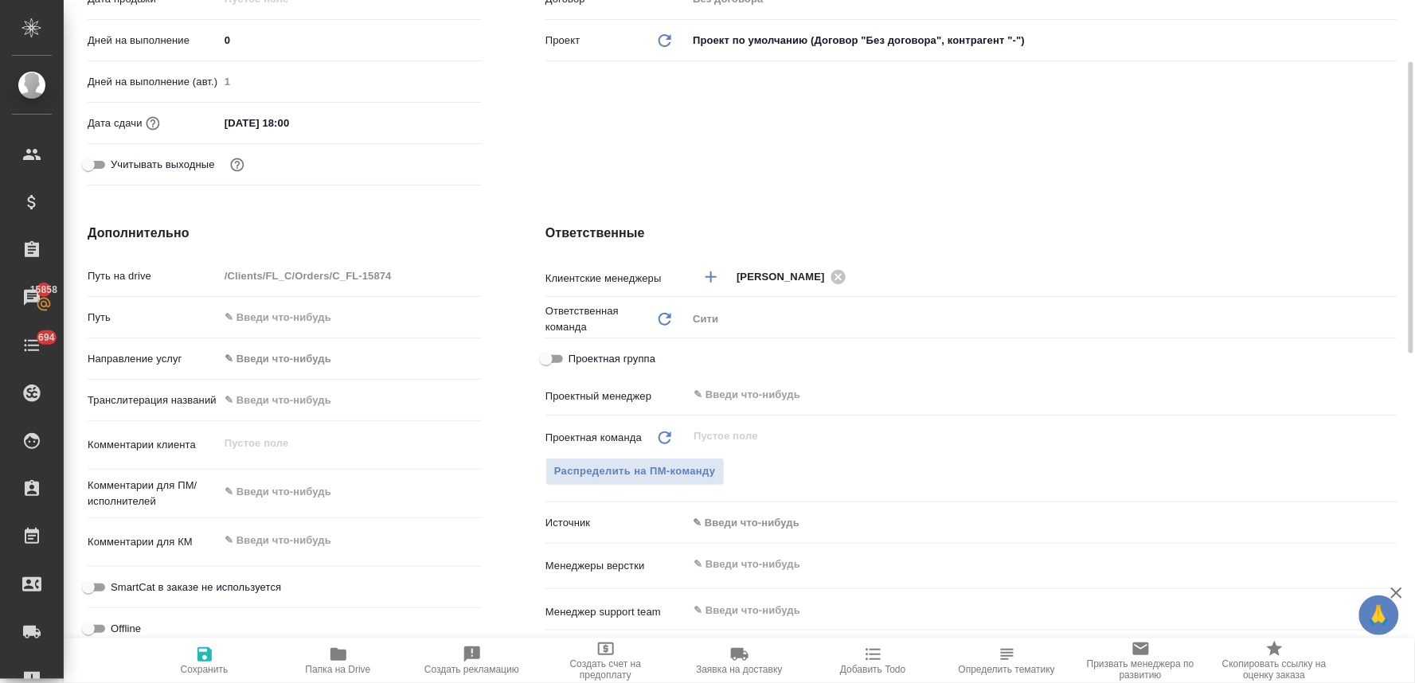
scroll to position [530, 0]
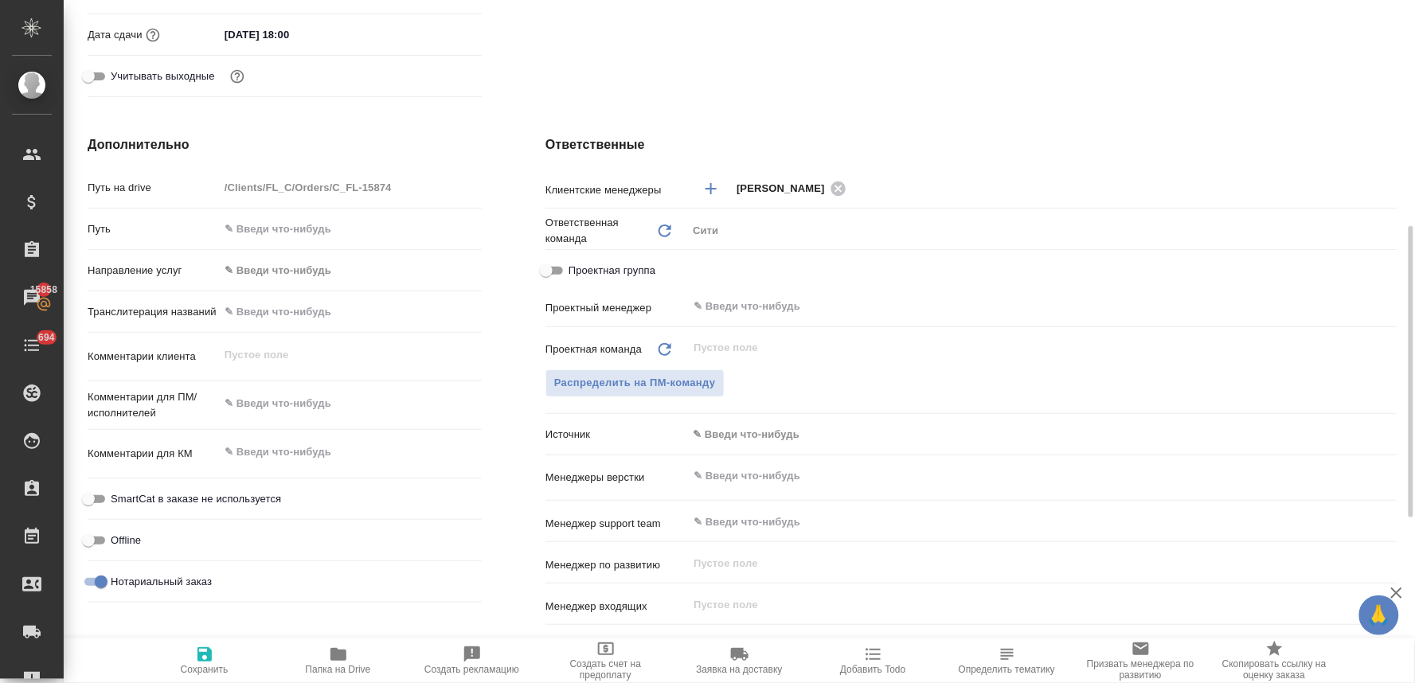
click at [508, 550] on div "Дополнительно Путь на drive /Clients/FL_C/Orders/C_FL-15874 Путь Направление ус…" at bounding box center [285, 425] width 458 height 643
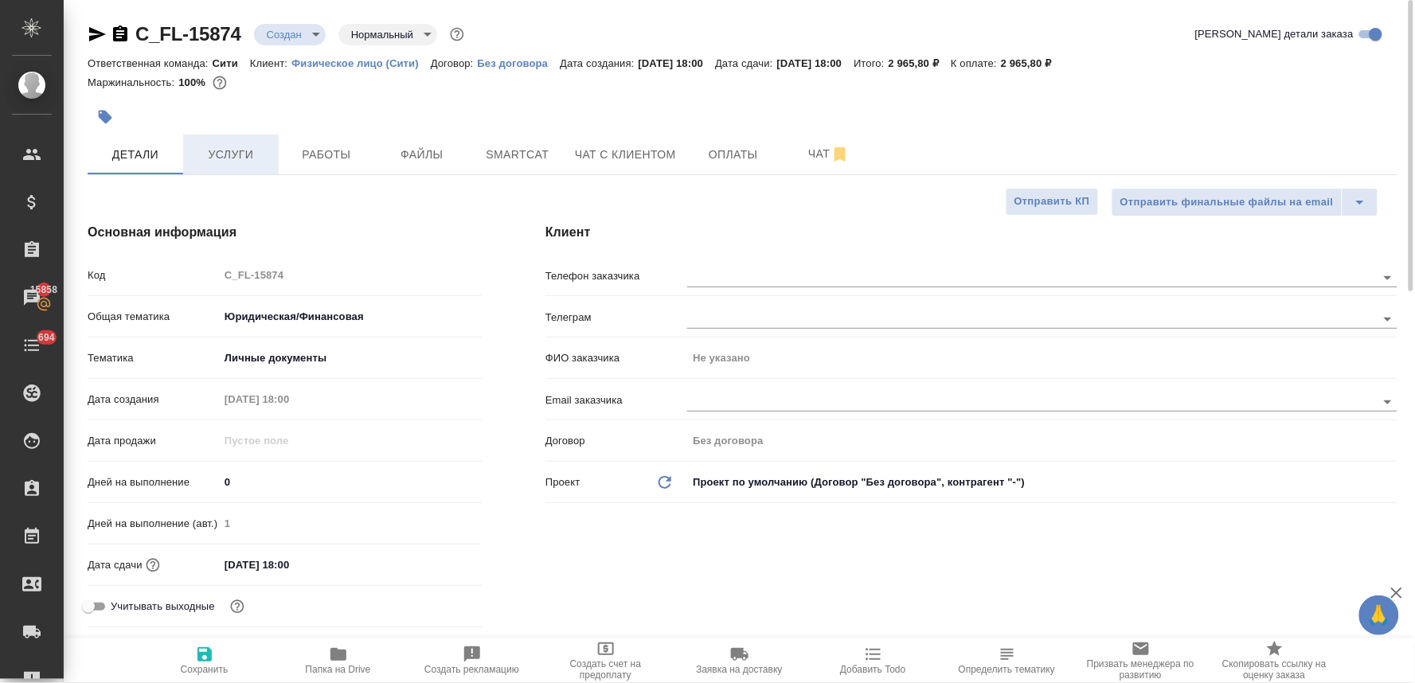
click at [231, 153] on span "Услуги" at bounding box center [231, 155] width 76 height 20
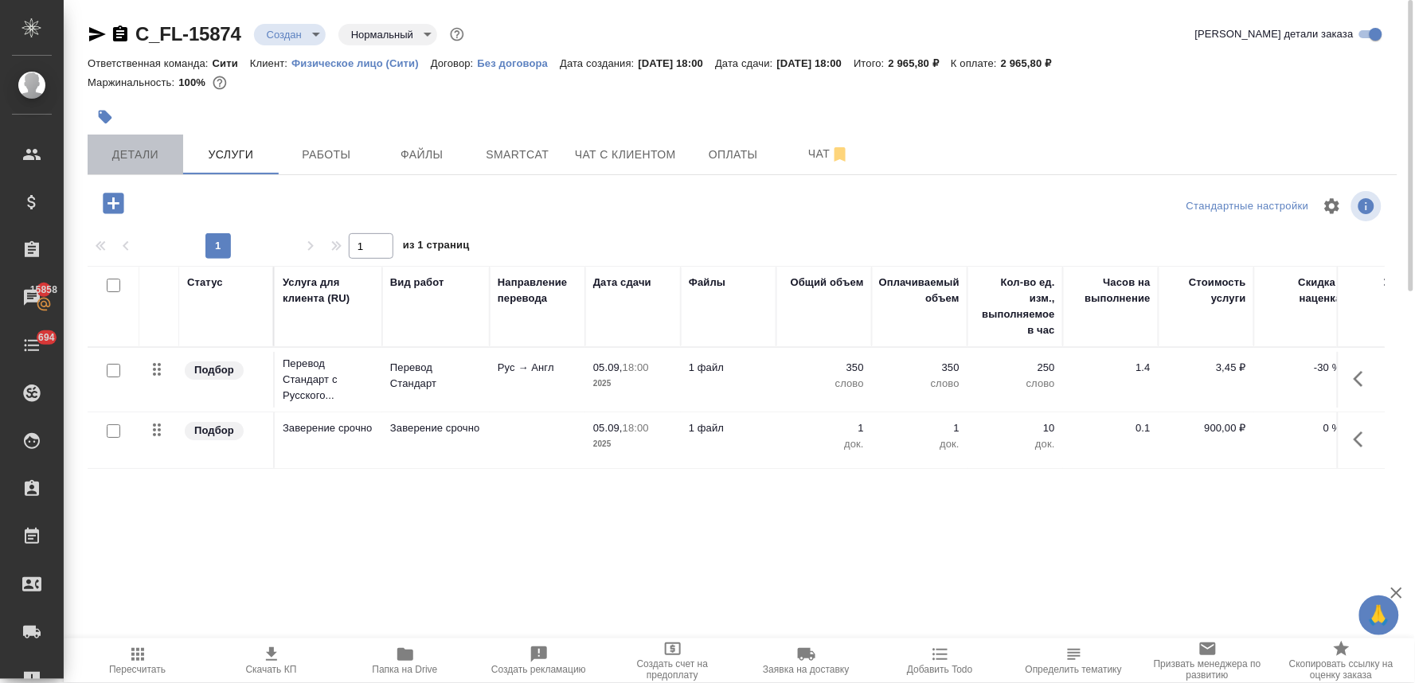
click at [124, 153] on span "Детали" at bounding box center [135, 155] width 76 height 20
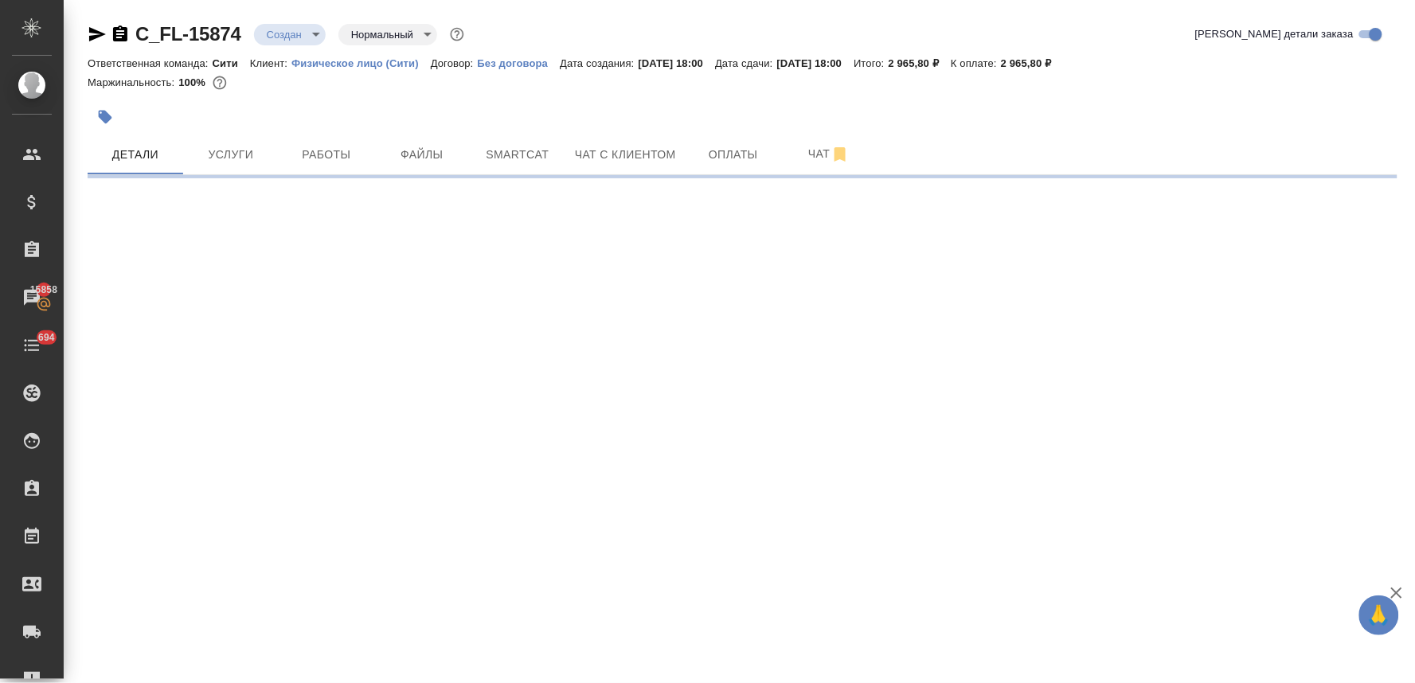
select select "RU"
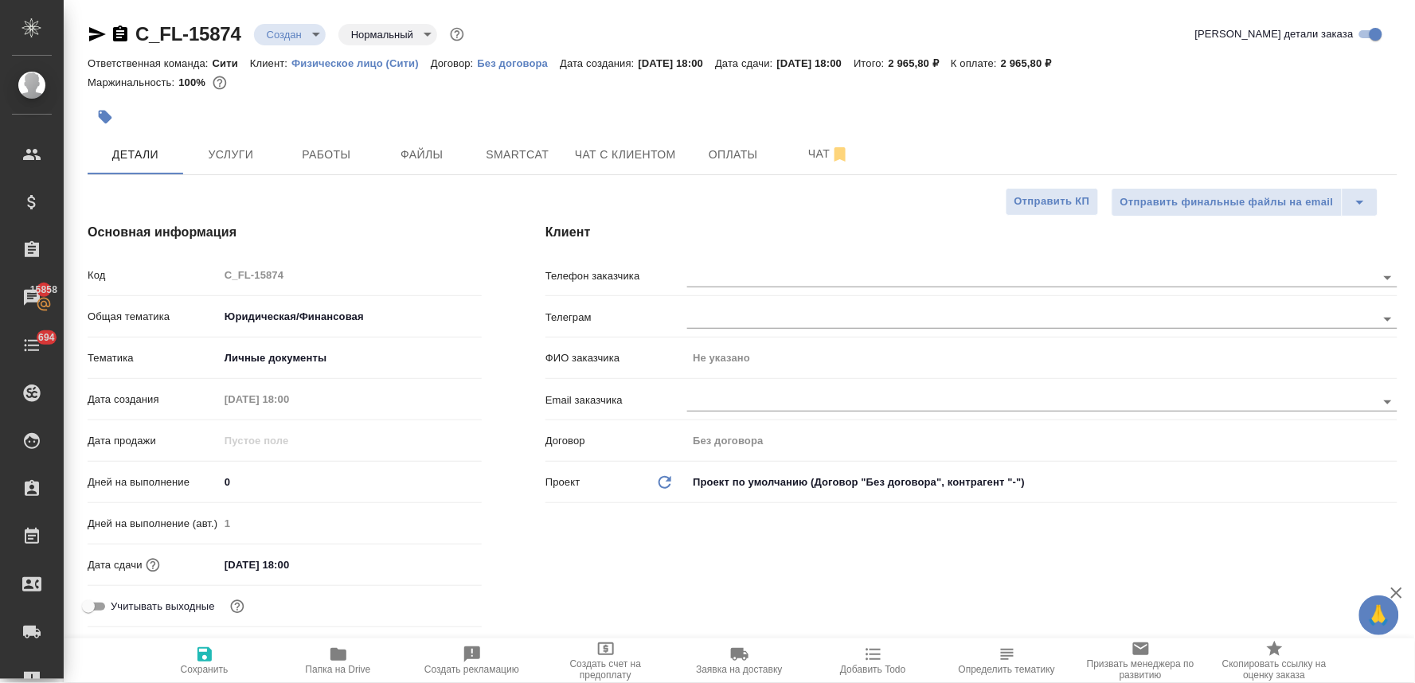
type textarea "x"
click at [337, 567] on input "05.09.2025 18:00" at bounding box center [288, 564] width 139 height 23
click at [430, 566] on icon "button" at bounding box center [435, 564] width 14 height 16
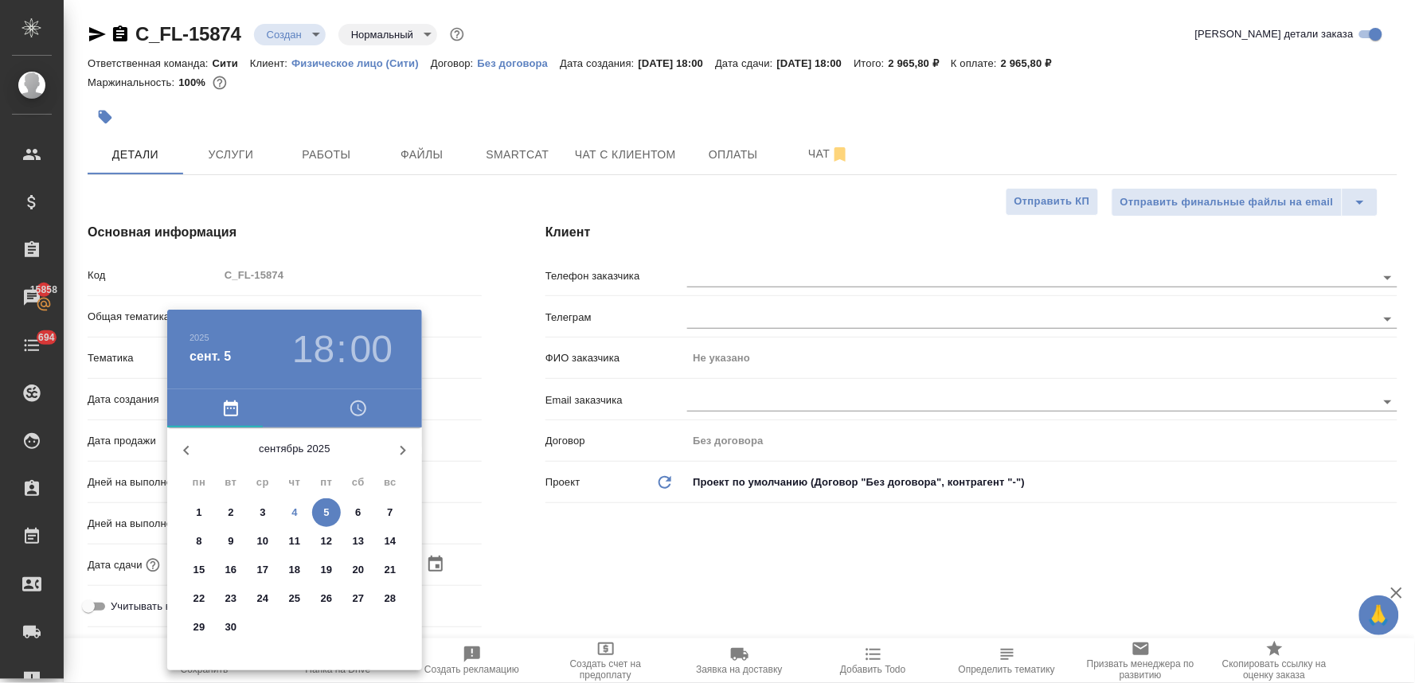
click at [337, 511] on span "5" at bounding box center [326, 513] width 29 height 16
type textarea "x"
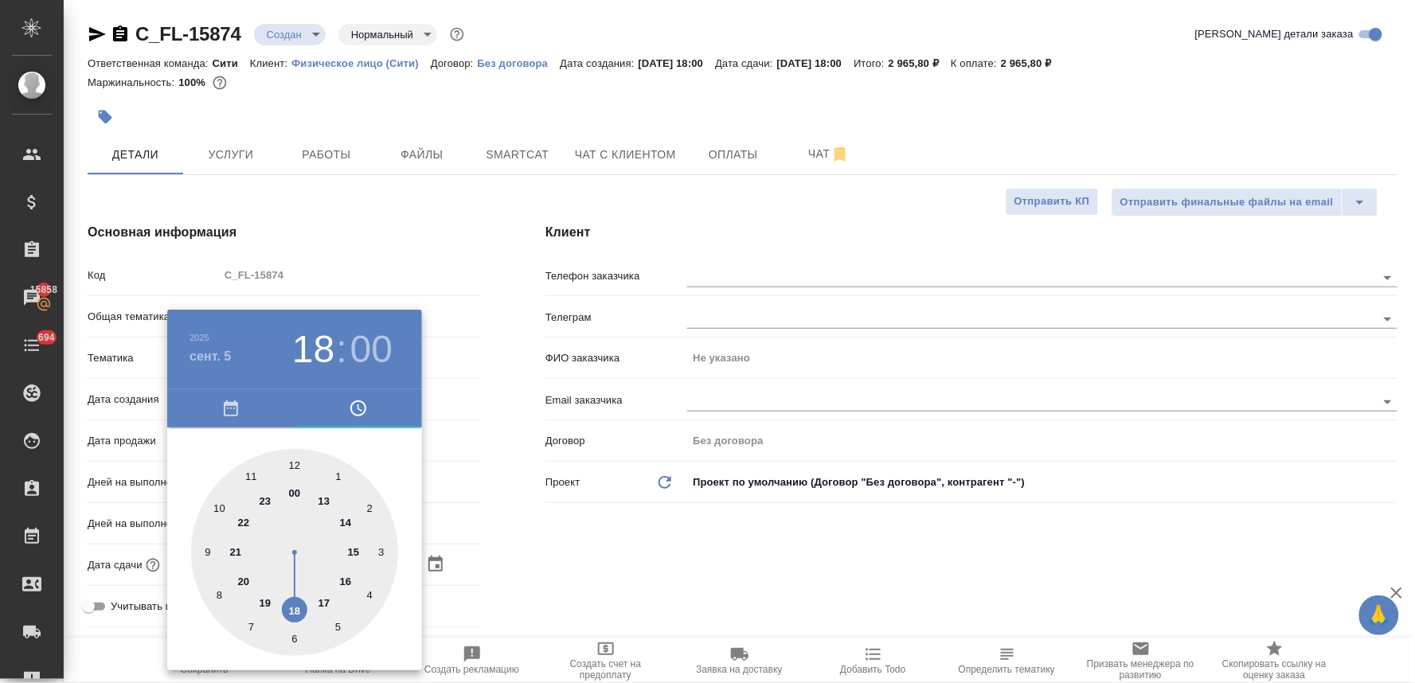
click at [298, 460] on div at bounding box center [294, 552] width 207 height 207
type input "05.09.2025 12:00"
type textarea "x"
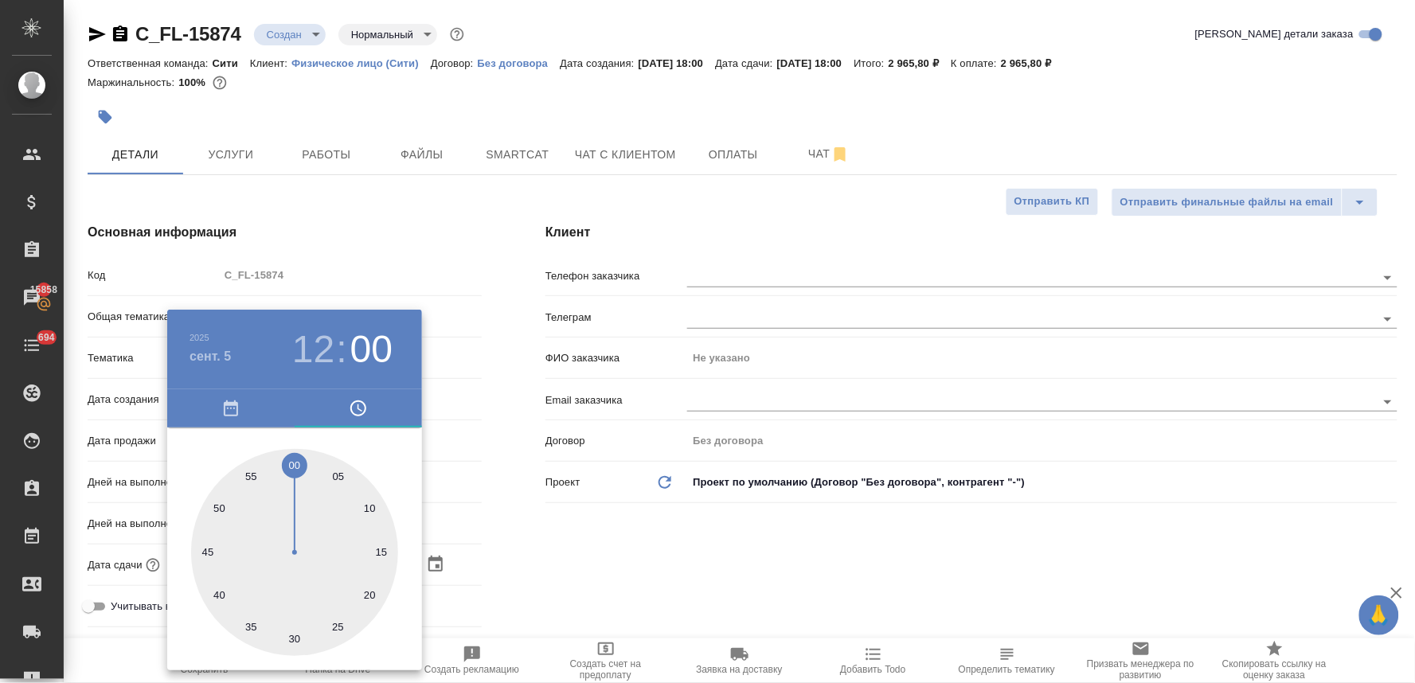
click at [296, 641] on div at bounding box center [294, 552] width 207 height 207
type input "[DATE] 12:30"
type textarea "x"
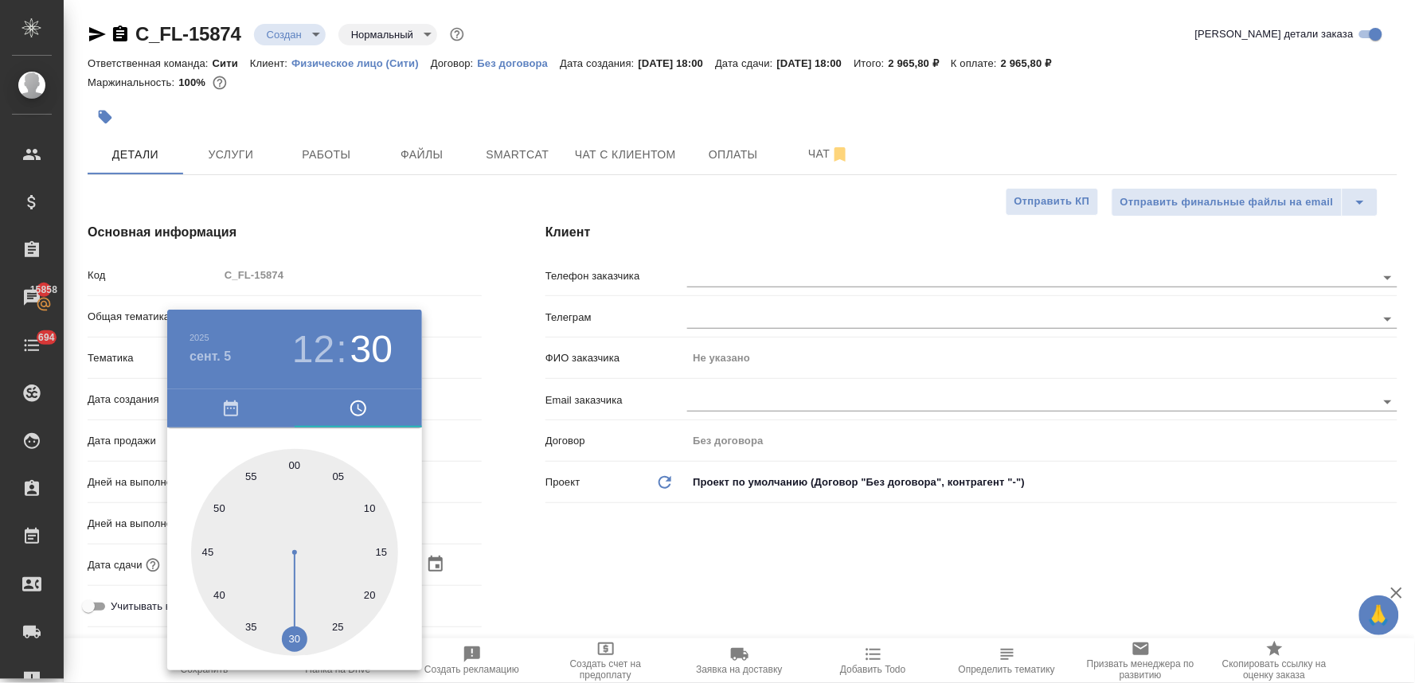
click at [697, 537] on div at bounding box center [707, 341] width 1415 height 683
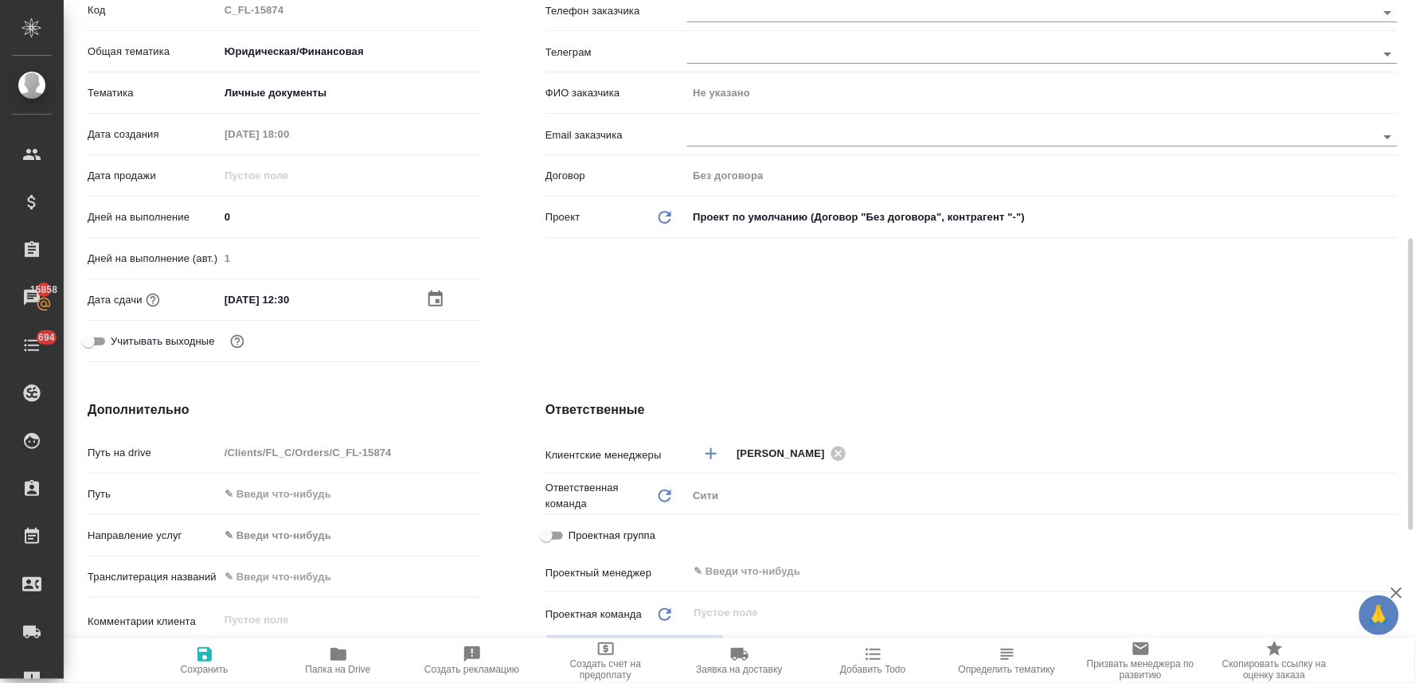
scroll to position [442, 0]
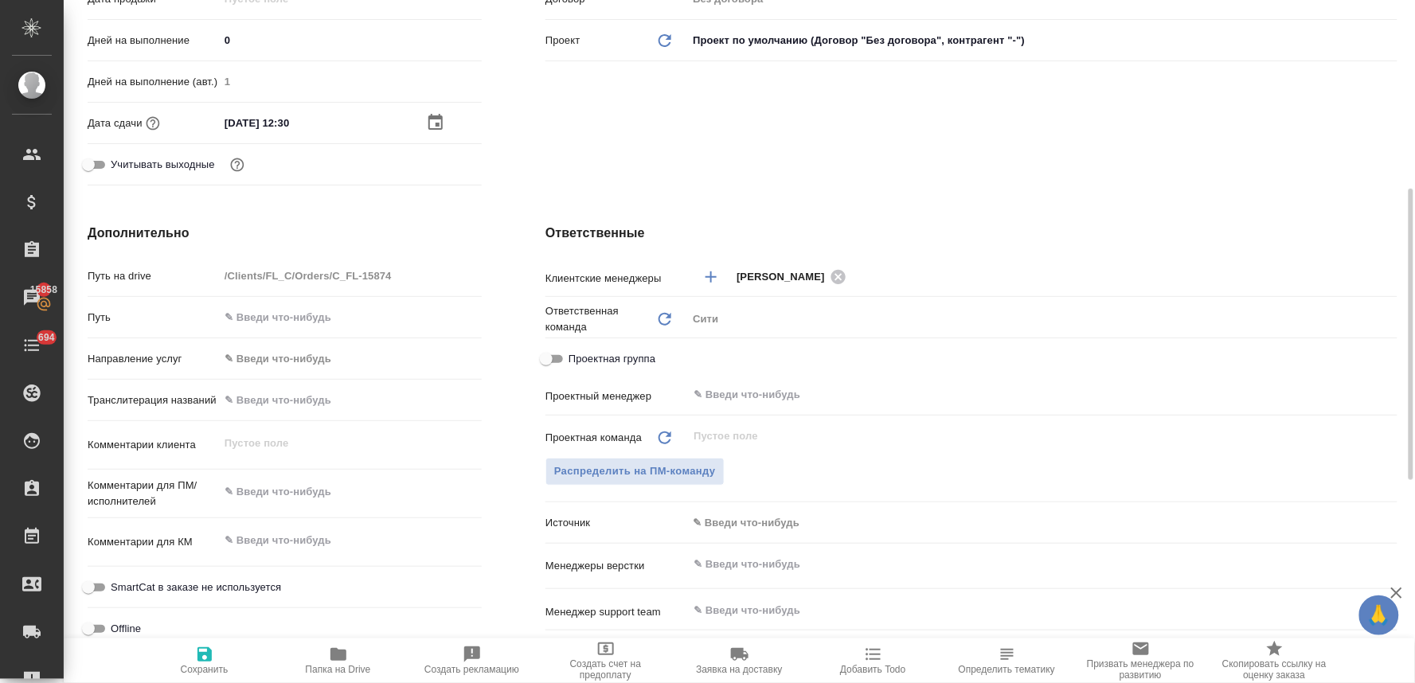
type textarea "x"
click at [327, 489] on textarea at bounding box center [350, 492] width 263 height 27
type textarea "x"
type textarea "н"
type textarea "x"
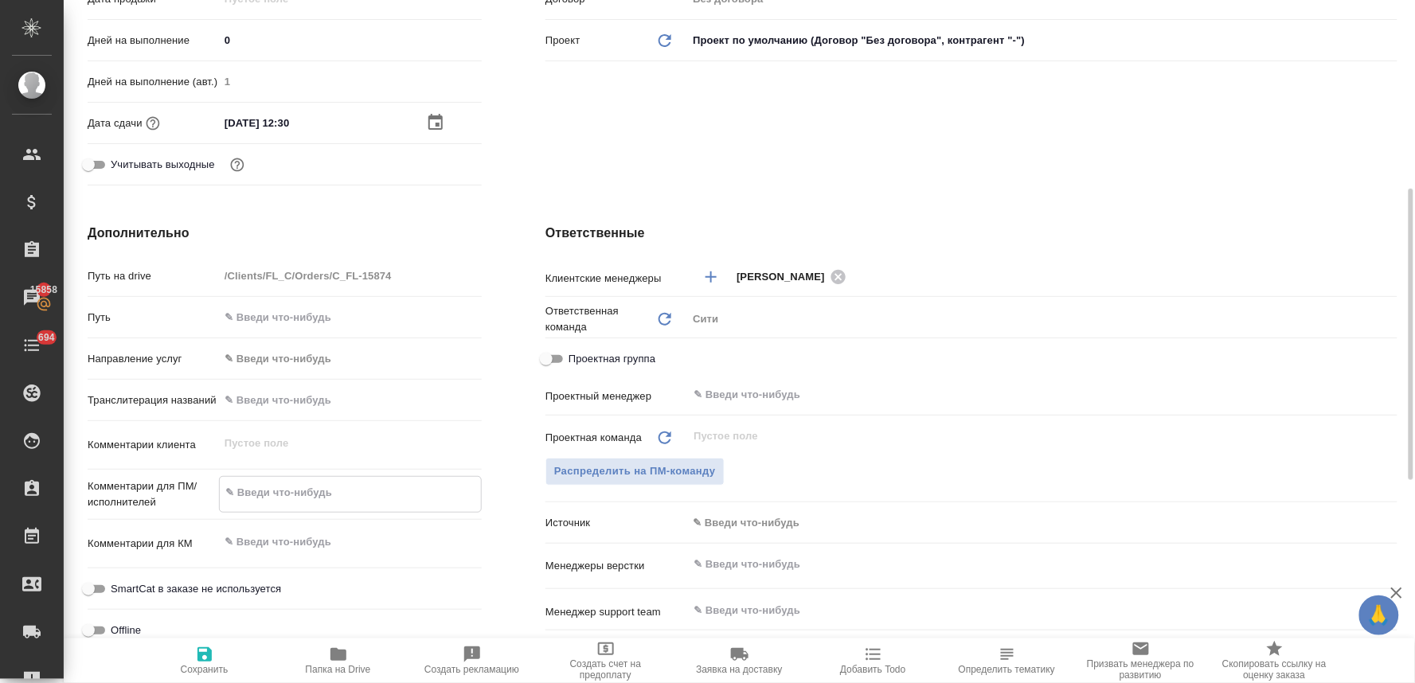
type textarea "x"
type textarea "нот"
type textarea "x"
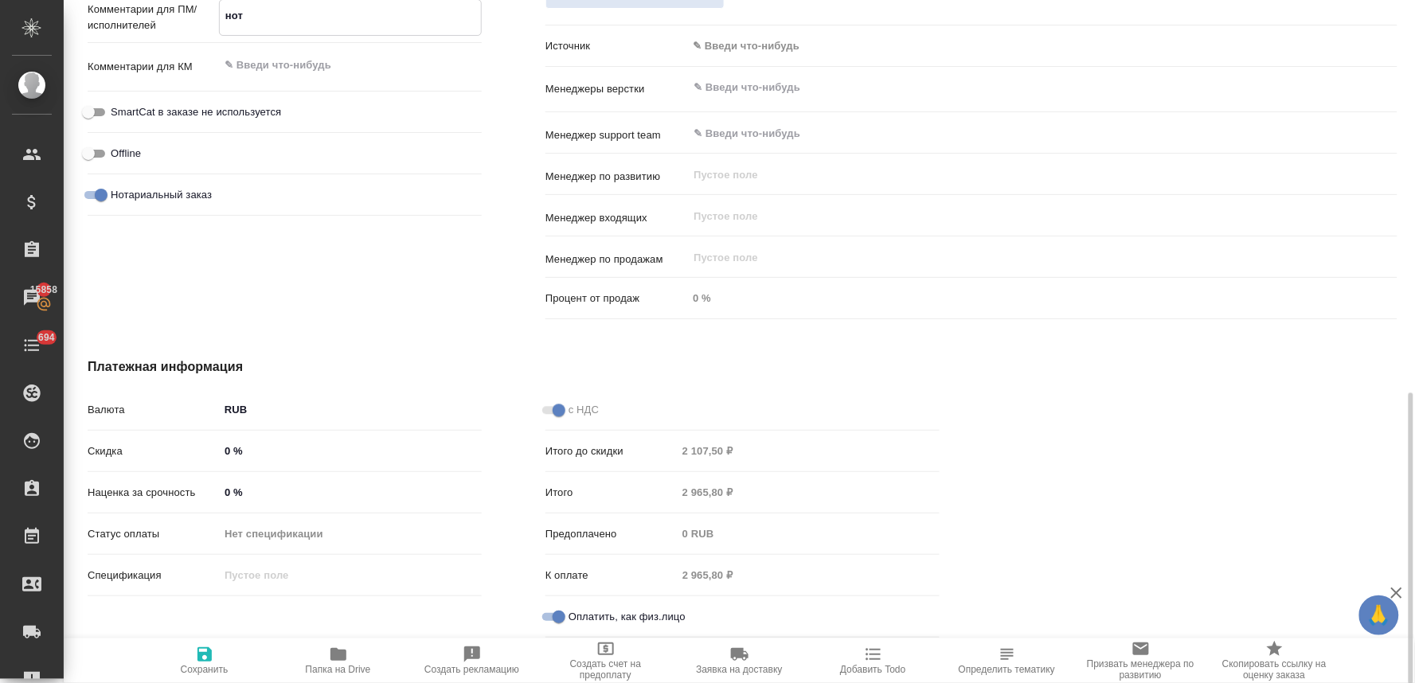
scroll to position [476, 0]
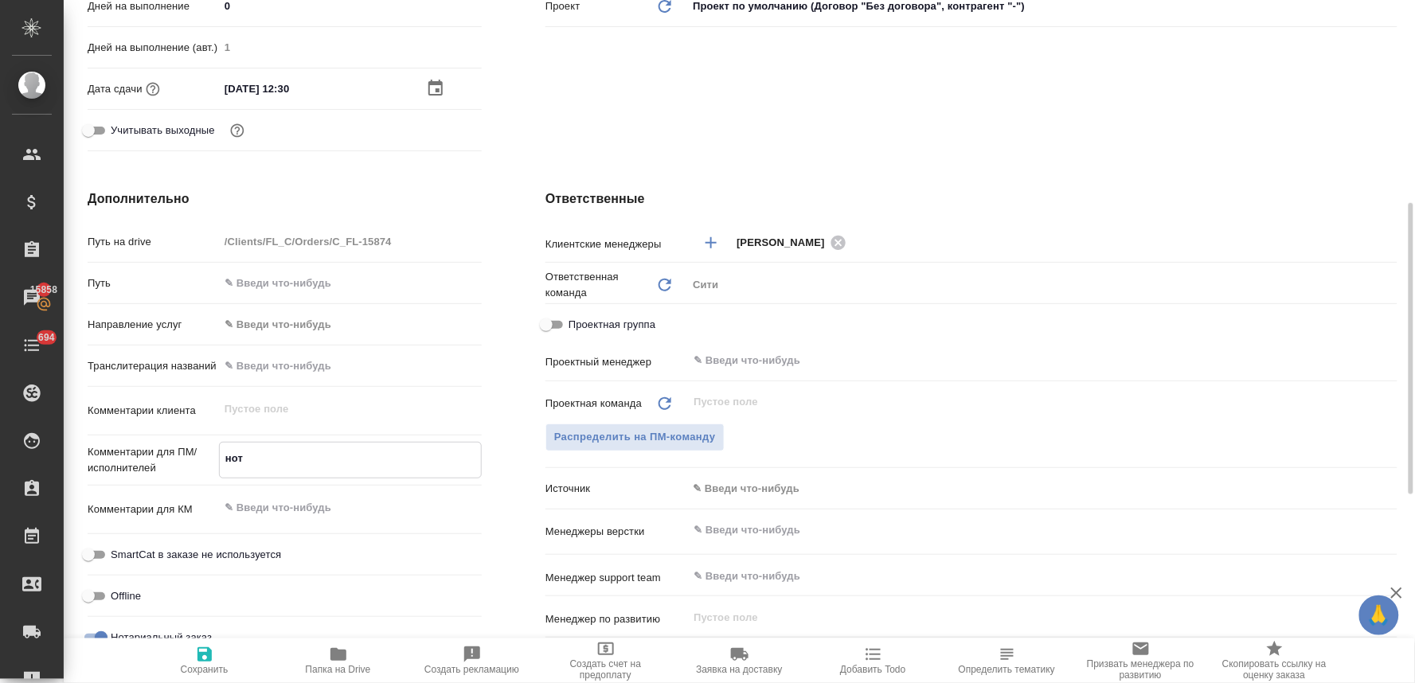
type textarea "нот"
type textarea "x"
click at [203, 651] on icon "button" at bounding box center [204, 654] width 19 height 19
type textarea "x"
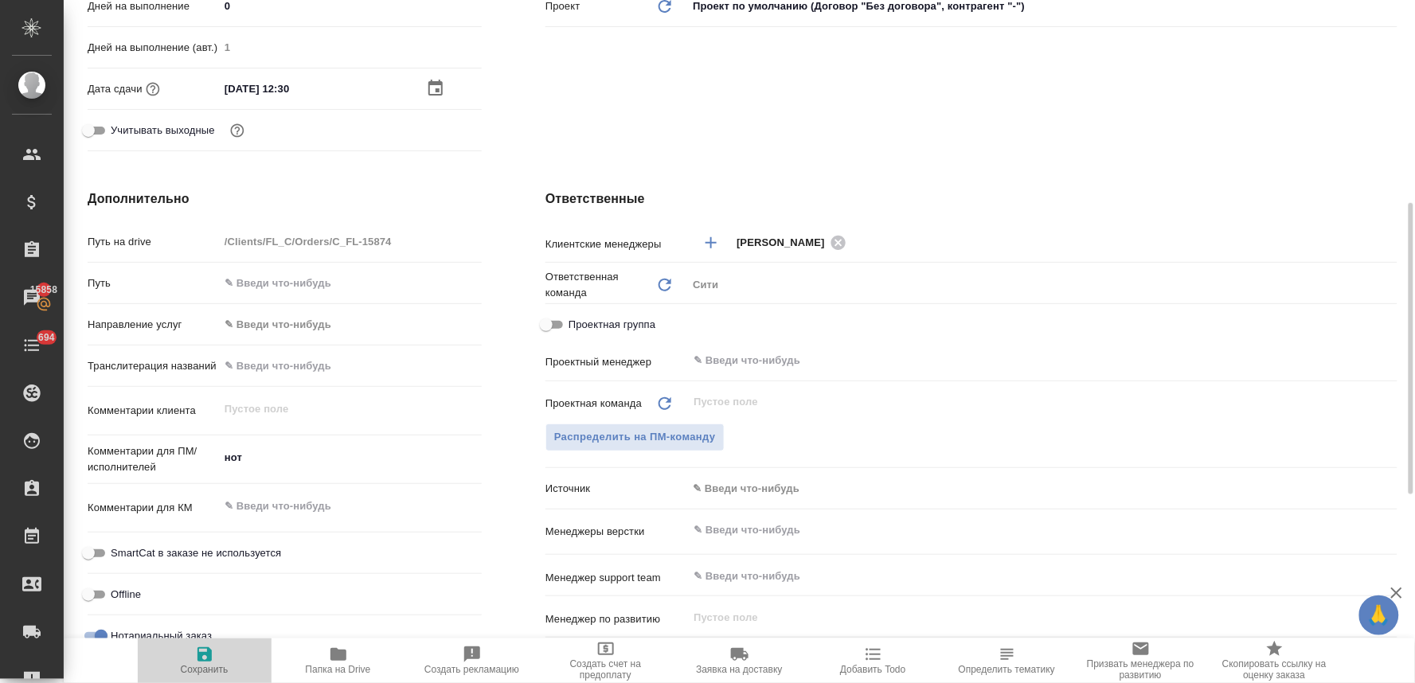
type textarea "x"
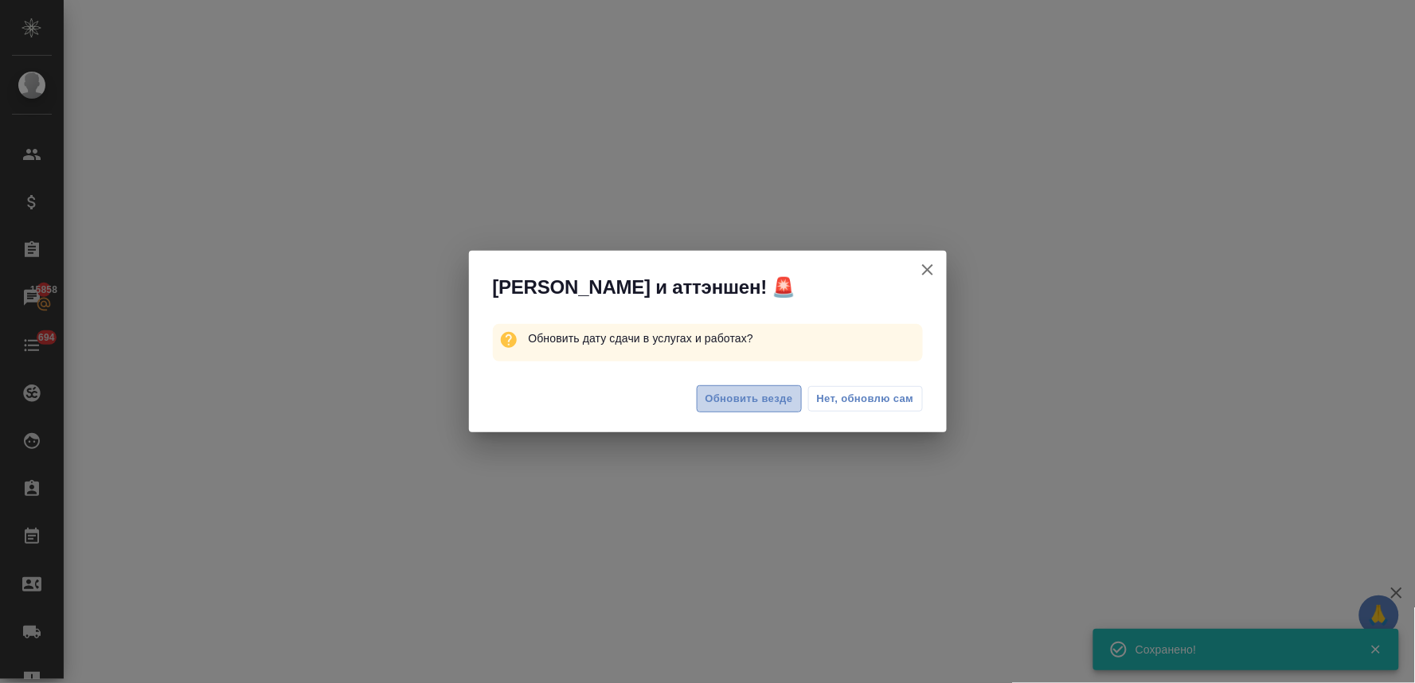
click at [784, 409] on button "Обновить везде" at bounding box center [749, 399] width 105 height 28
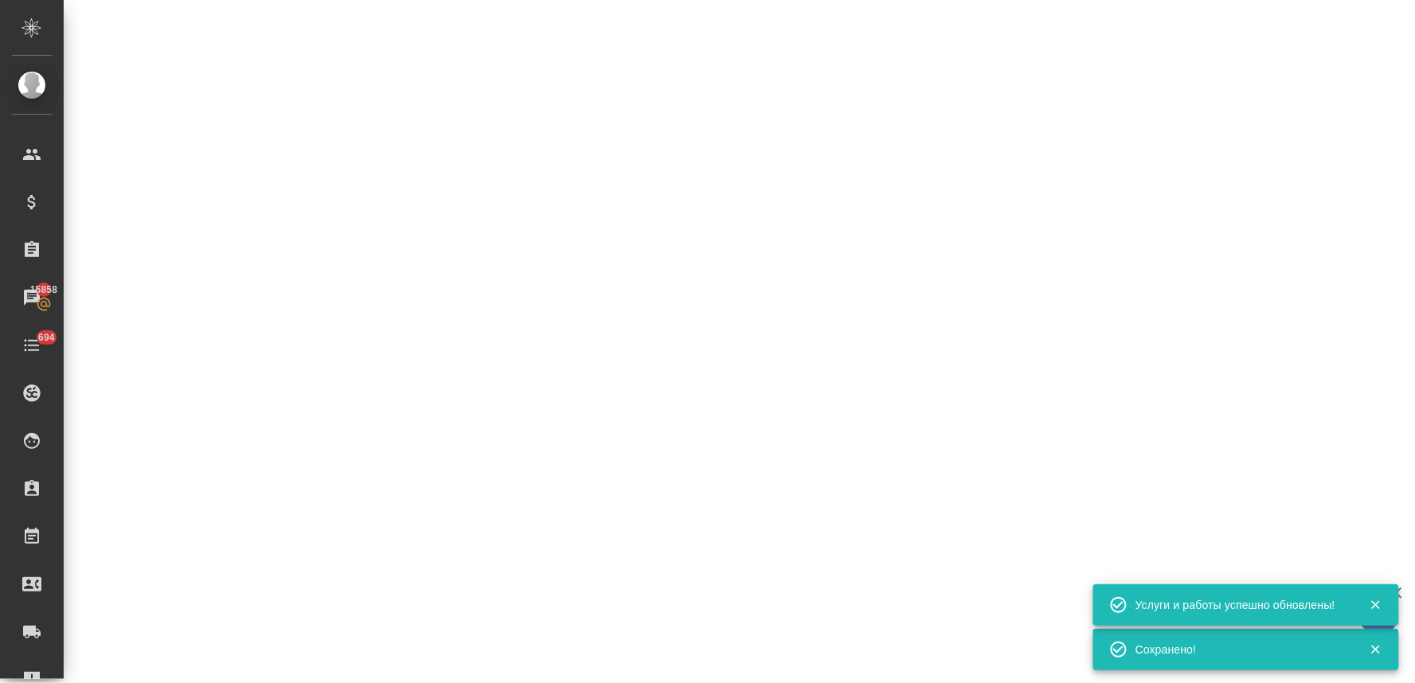
select select "RU"
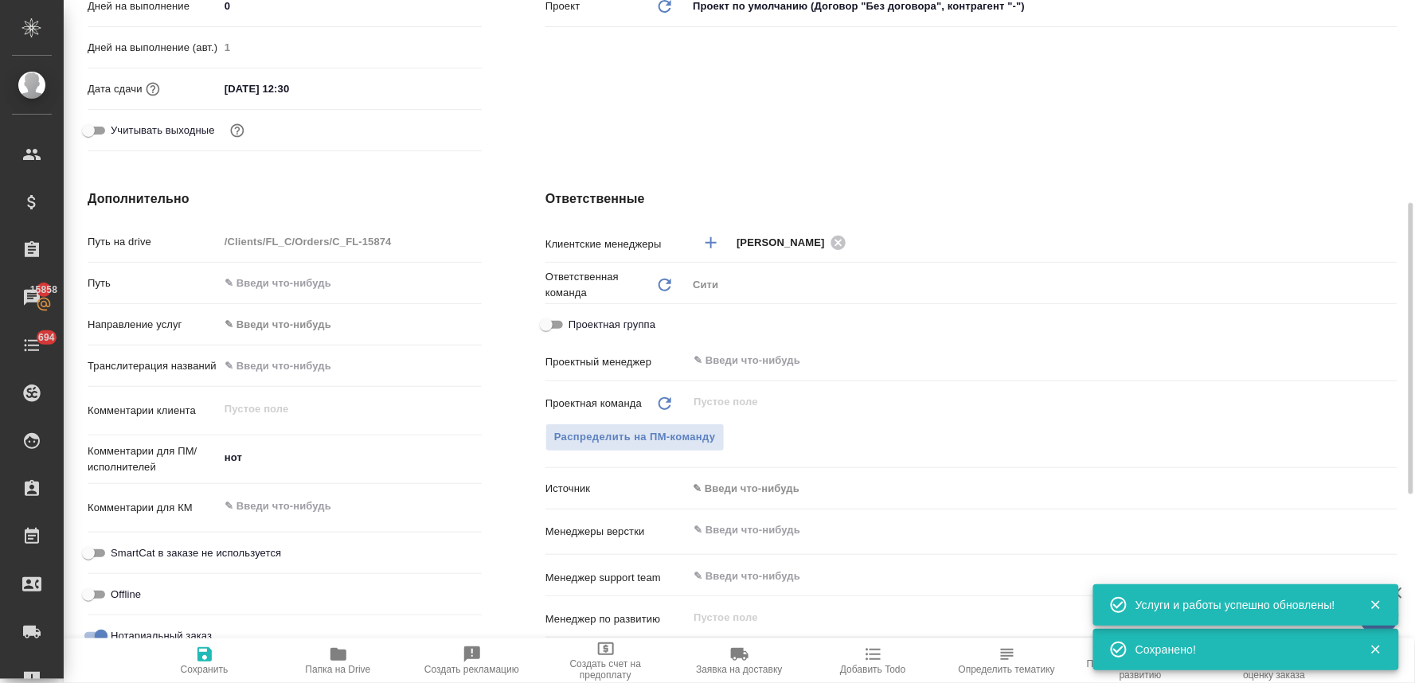
type textarea "x"
click at [624, 439] on span "Распределить на ПМ-команду" at bounding box center [635, 437] width 162 height 18
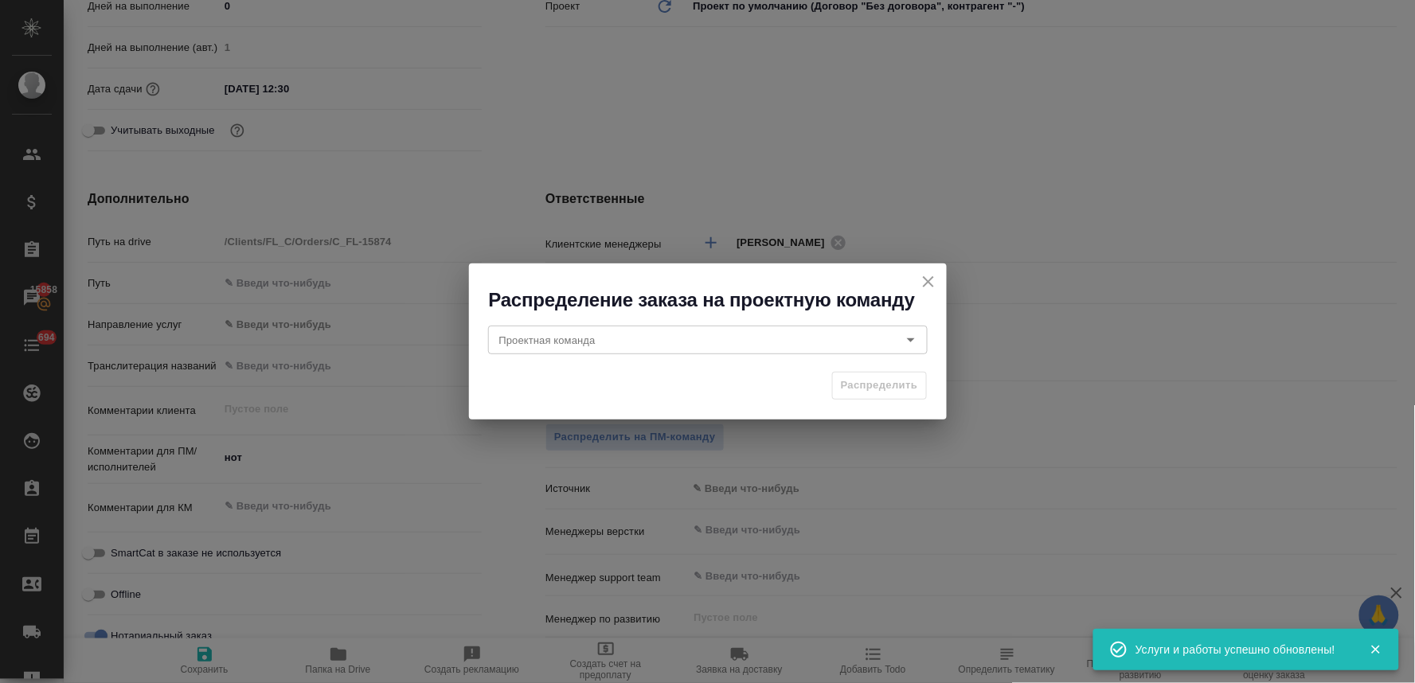
click at [934, 281] on icon "close" at bounding box center [928, 281] width 19 height 19
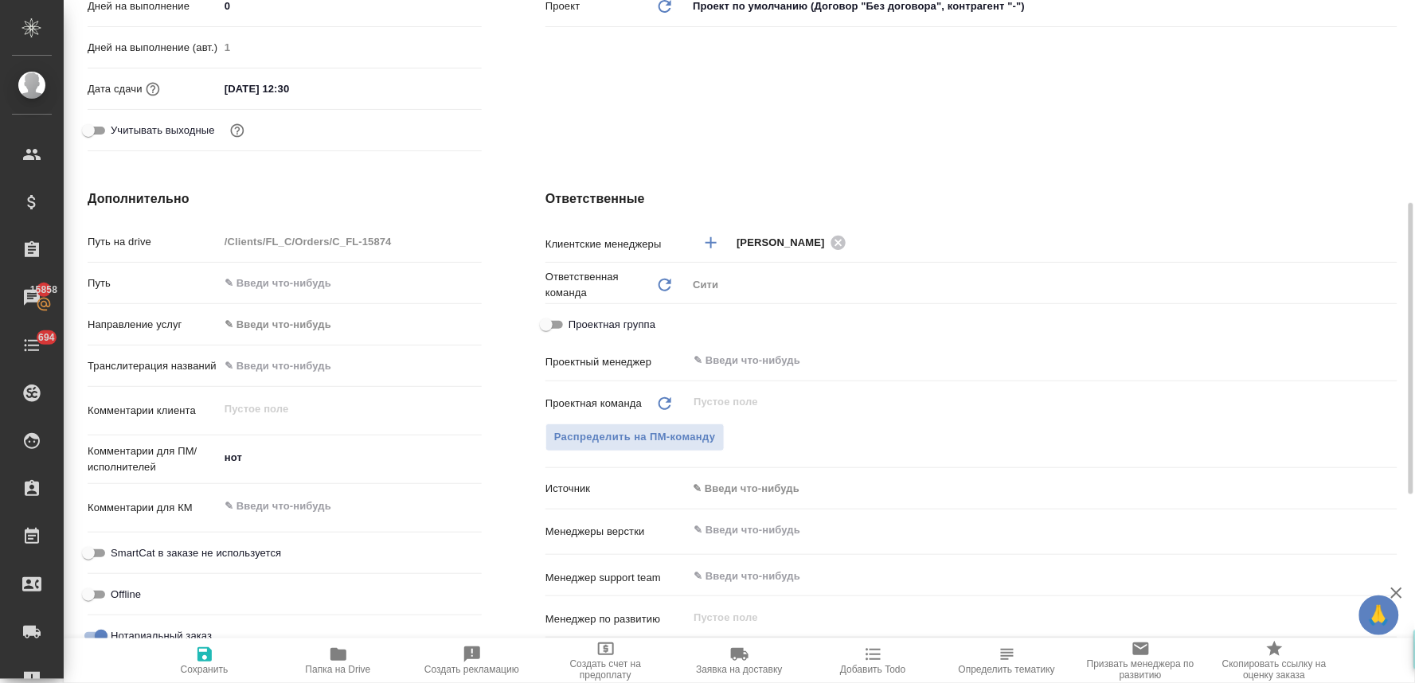
scroll to position [0, 0]
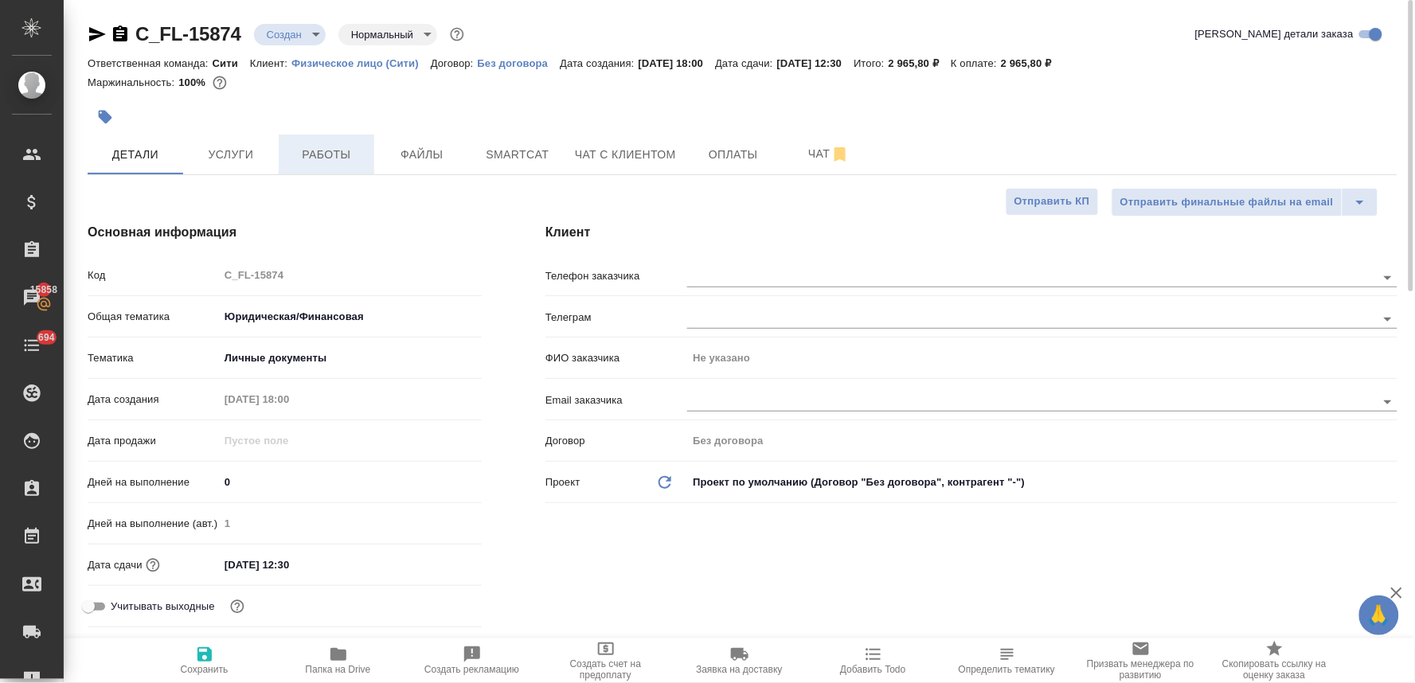
click at [338, 154] on span "Работы" at bounding box center [326, 155] width 76 height 20
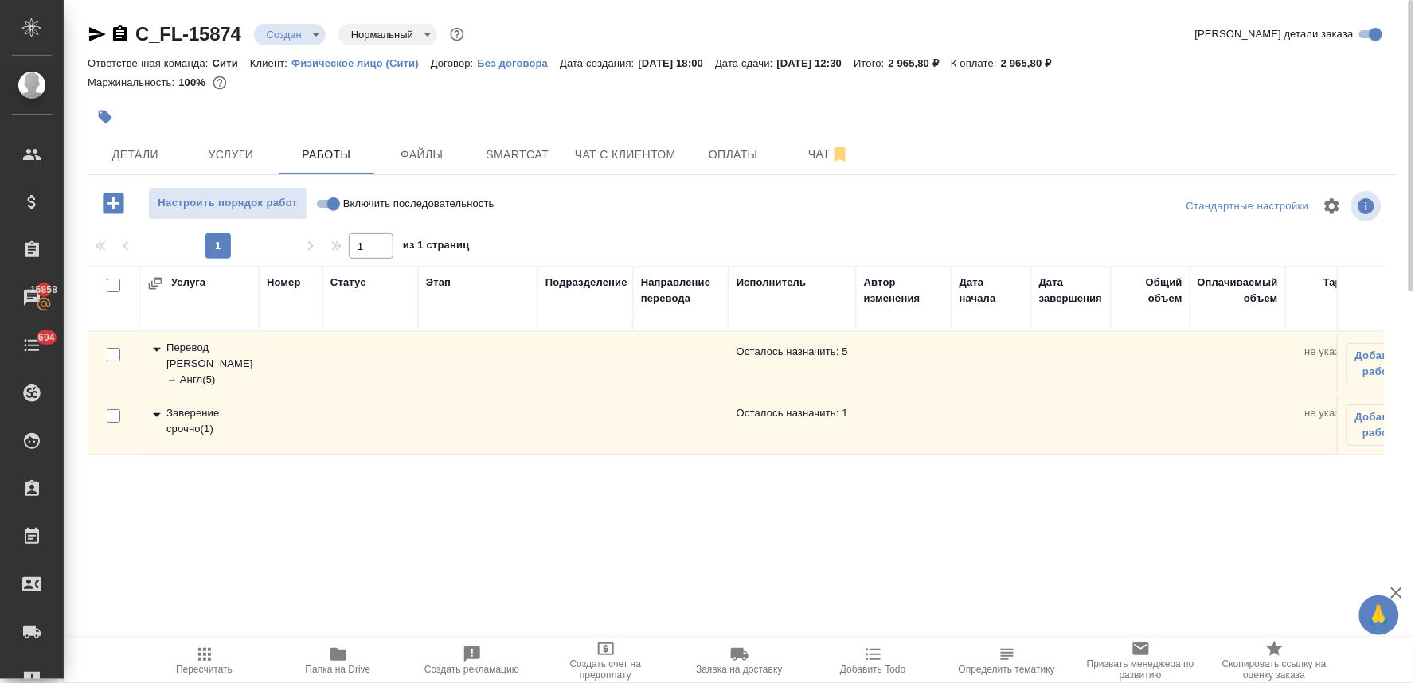
click at [188, 358] on div "Перевод Стандарт Рус → Англ ( 5 )" at bounding box center [199, 364] width 104 height 48
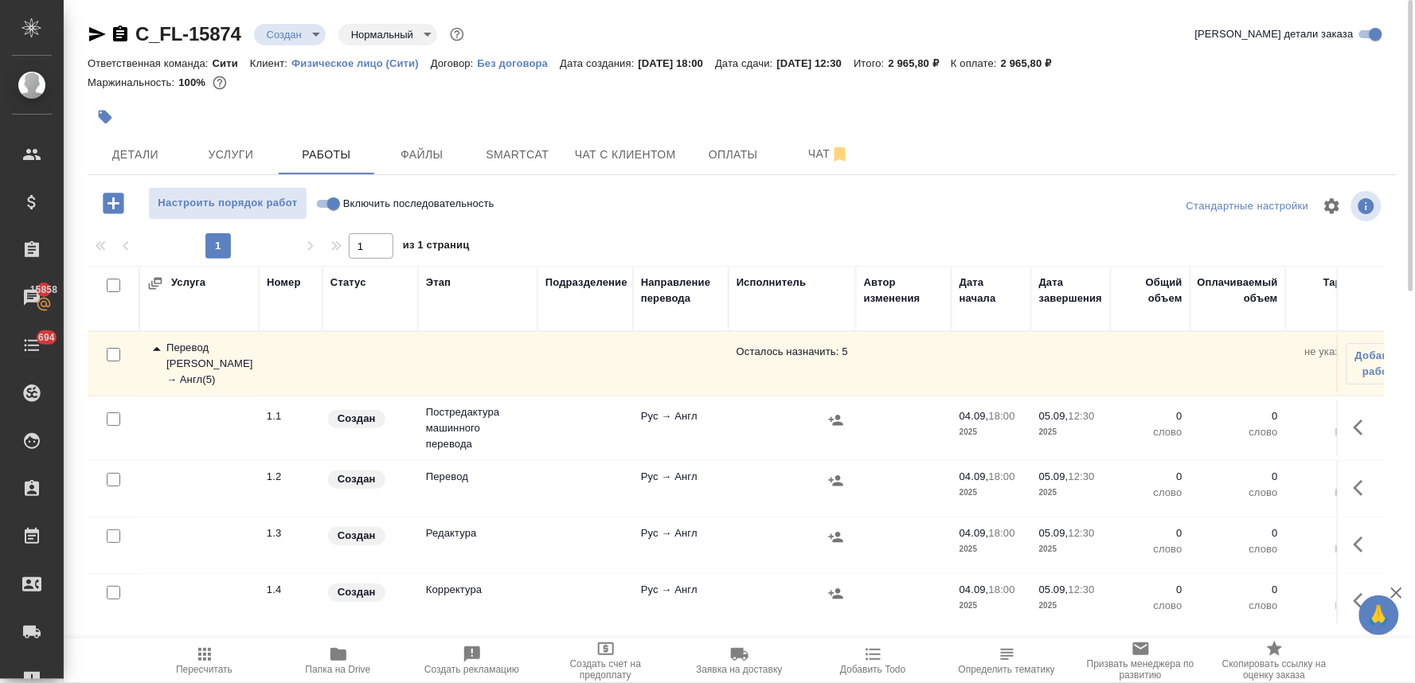
click at [110, 416] on input "checkbox" at bounding box center [114, 420] width 14 height 14
checkbox input "true"
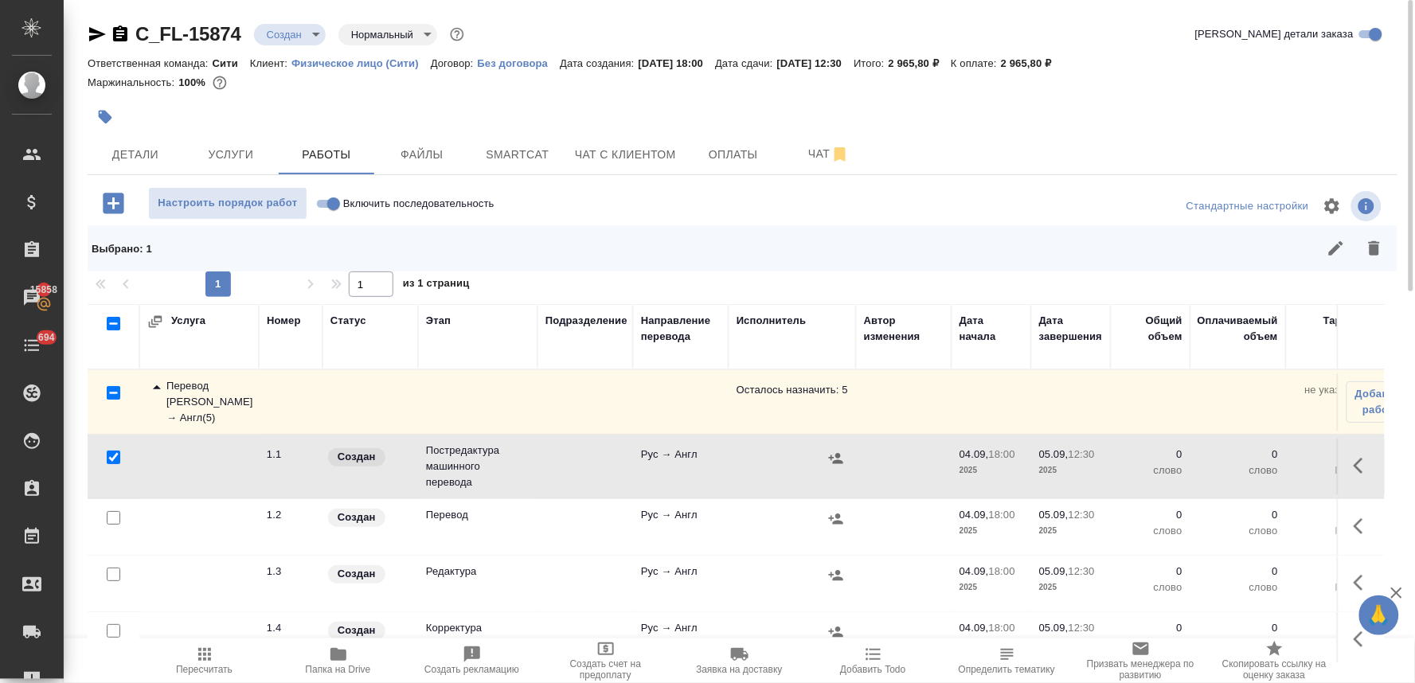
click at [113, 581] on input "checkbox" at bounding box center [114, 575] width 14 height 14
checkbox input "true"
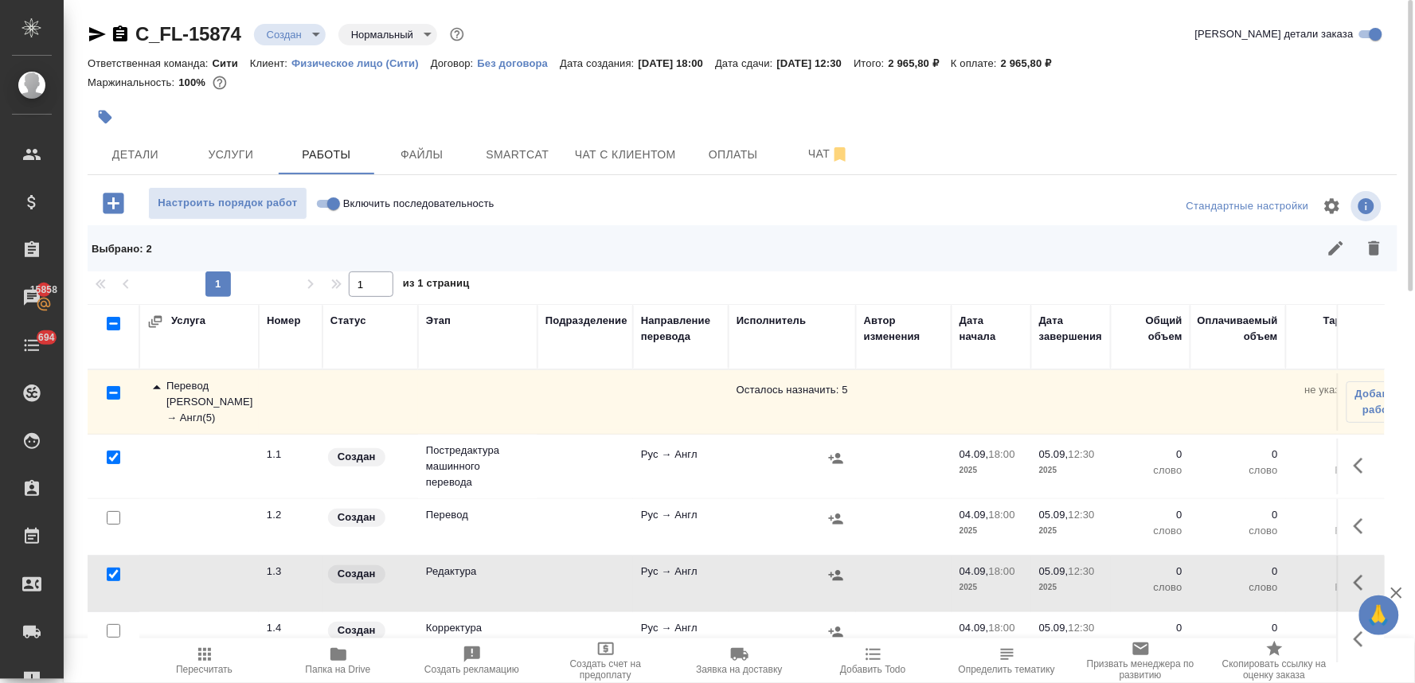
click at [114, 632] on input "checkbox" at bounding box center [114, 631] width 14 height 14
checkbox input "true"
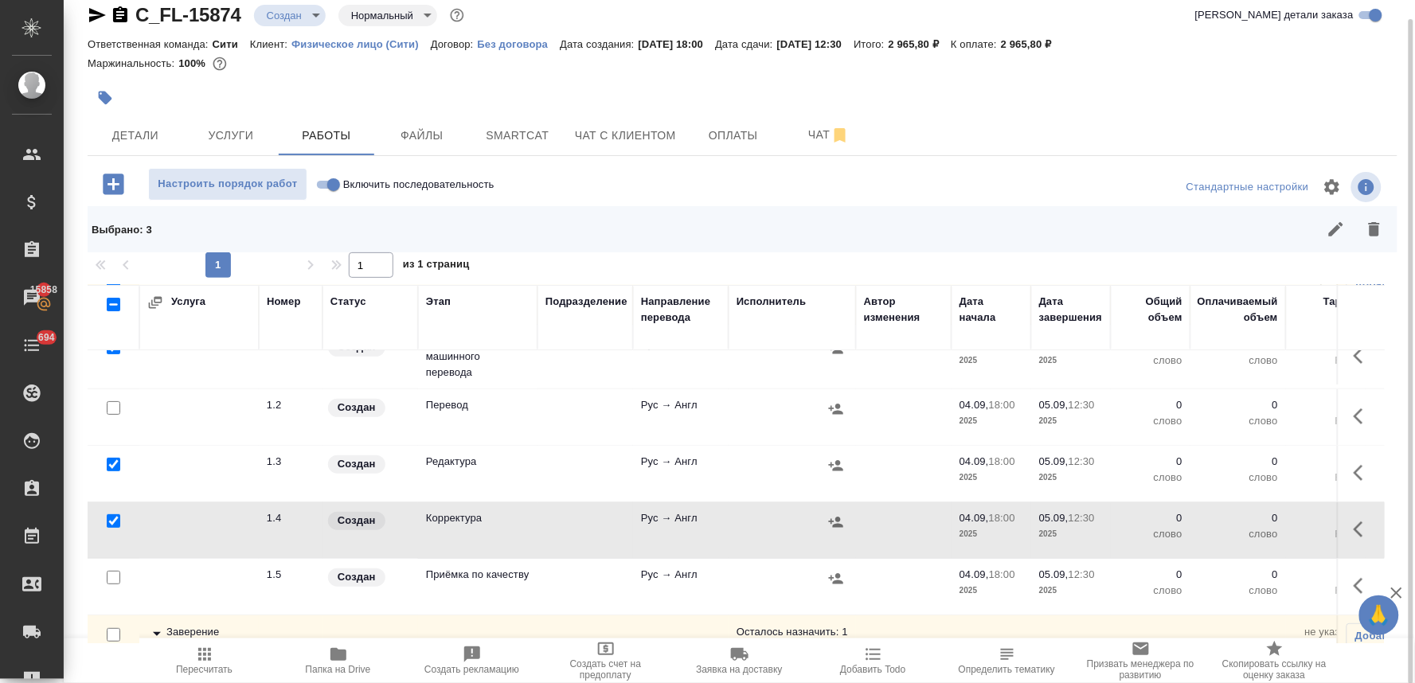
scroll to position [135, 0]
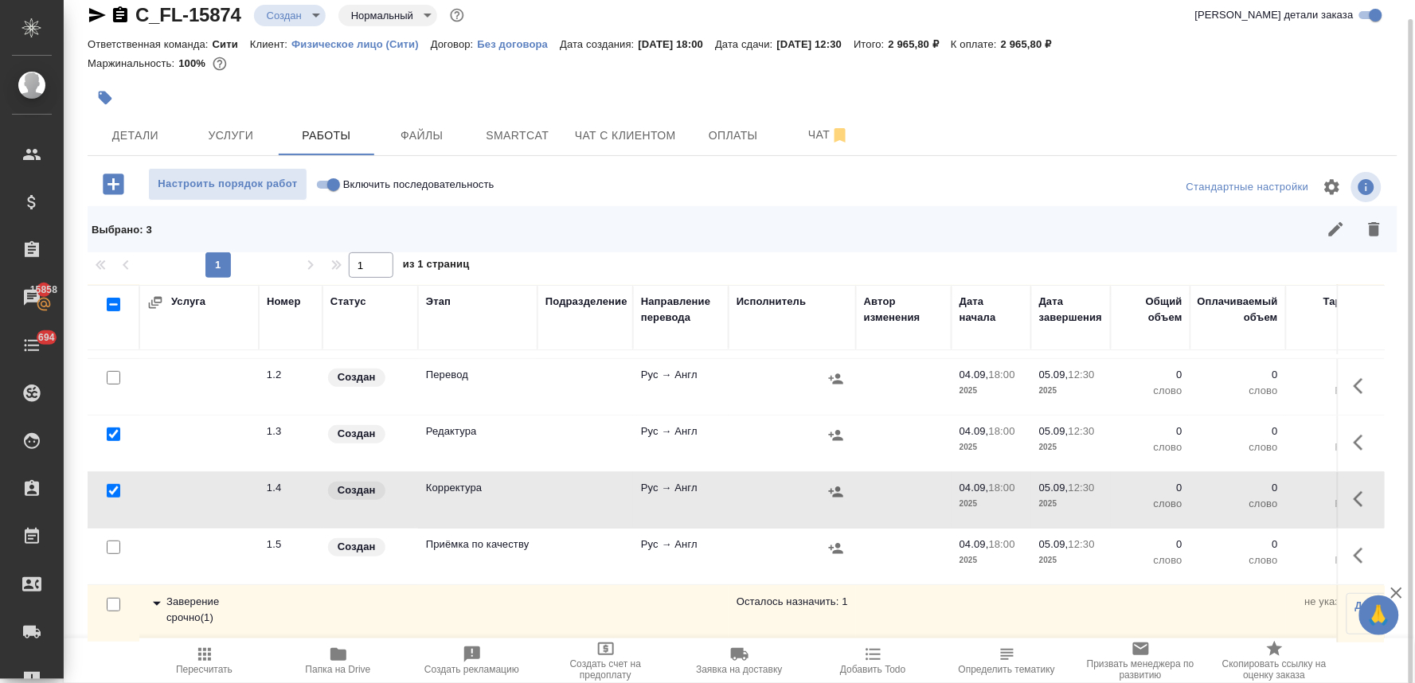
click at [111, 541] on input "checkbox" at bounding box center [114, 548] width 14 height 14
checkbox input "true"
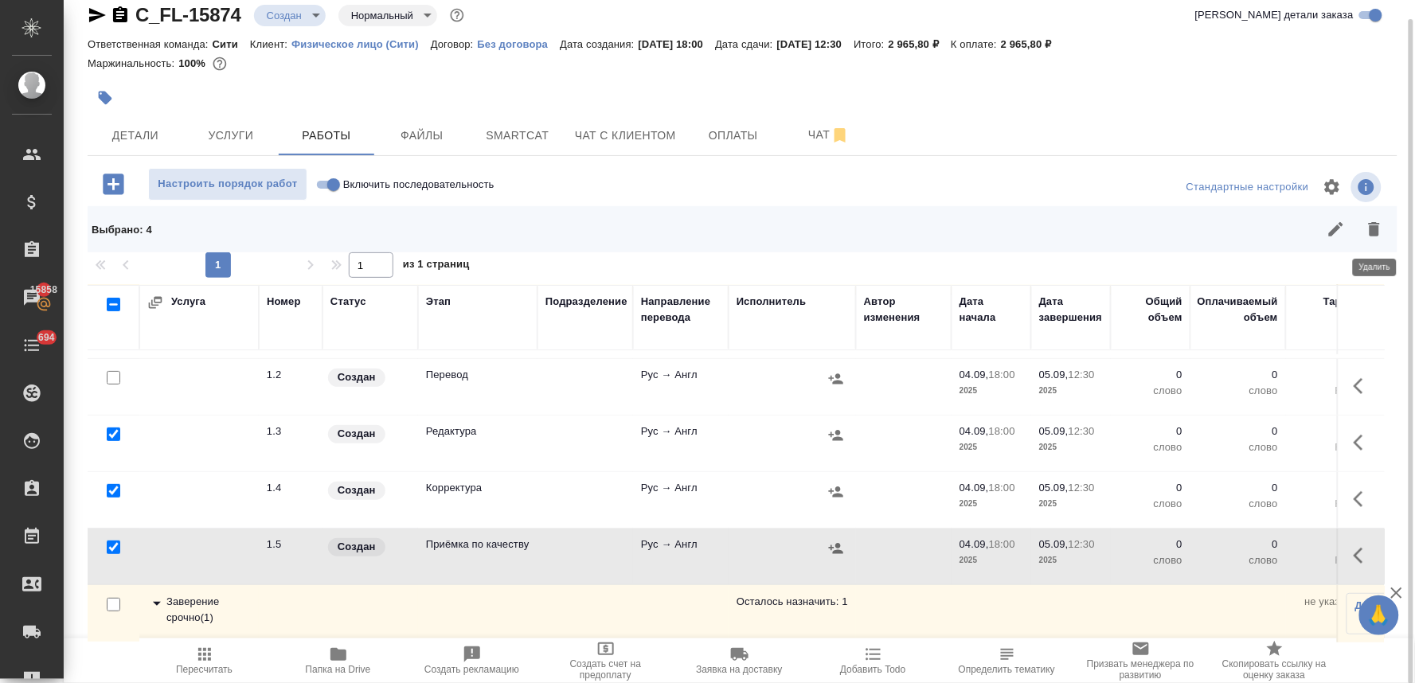
click at [1374, 227] on icon "button" at bounding box center [1374, 229] width 11 height 14
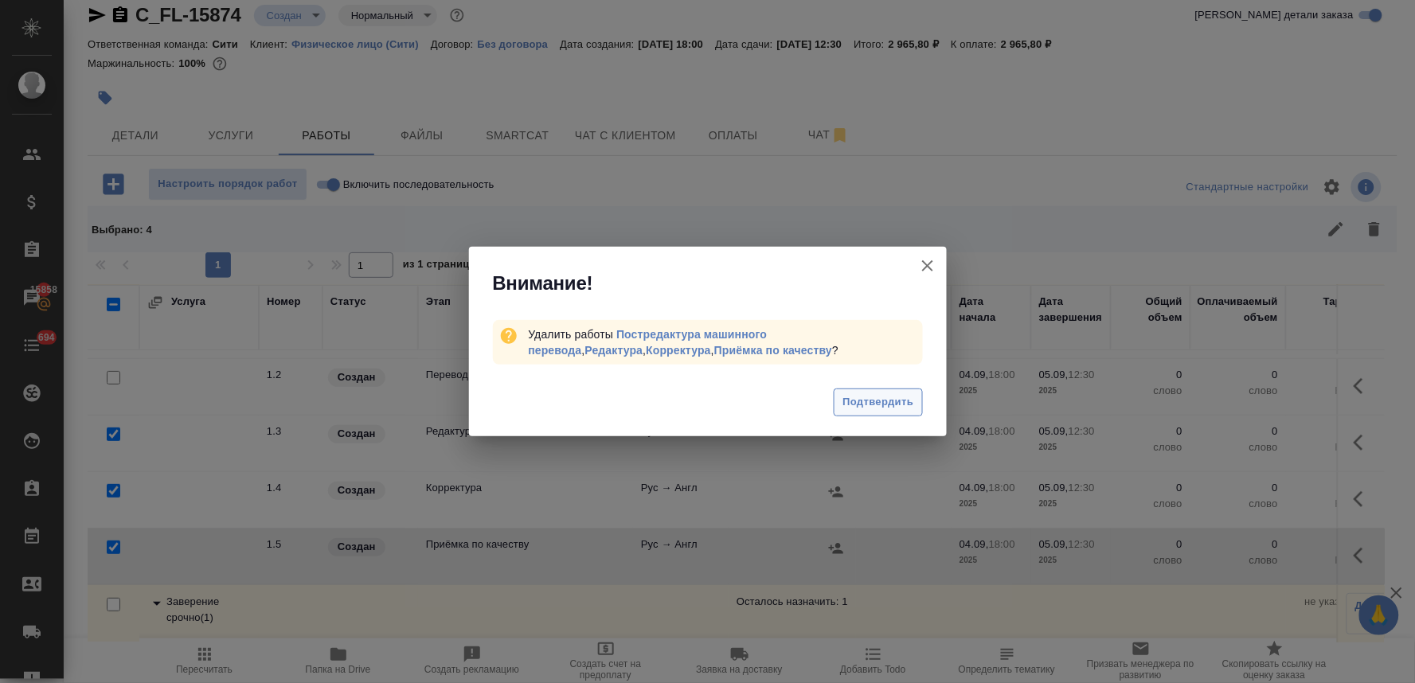
click at [854, 399] on span "Подтвердить" at bounding box center [878, 402] width 71 height 18
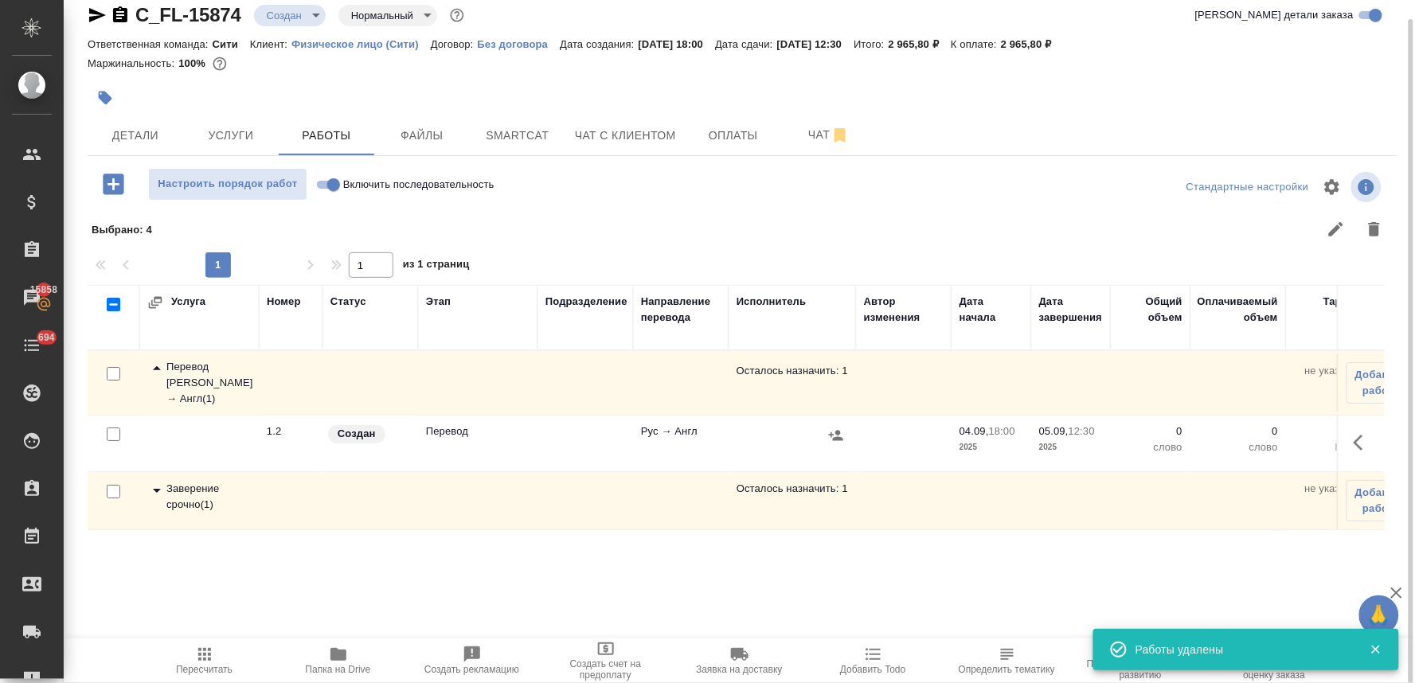
scroll to position [0, 0]
click at [1362, 448] on icon "button" at bounding box center [1359, 443] width 10 height 16
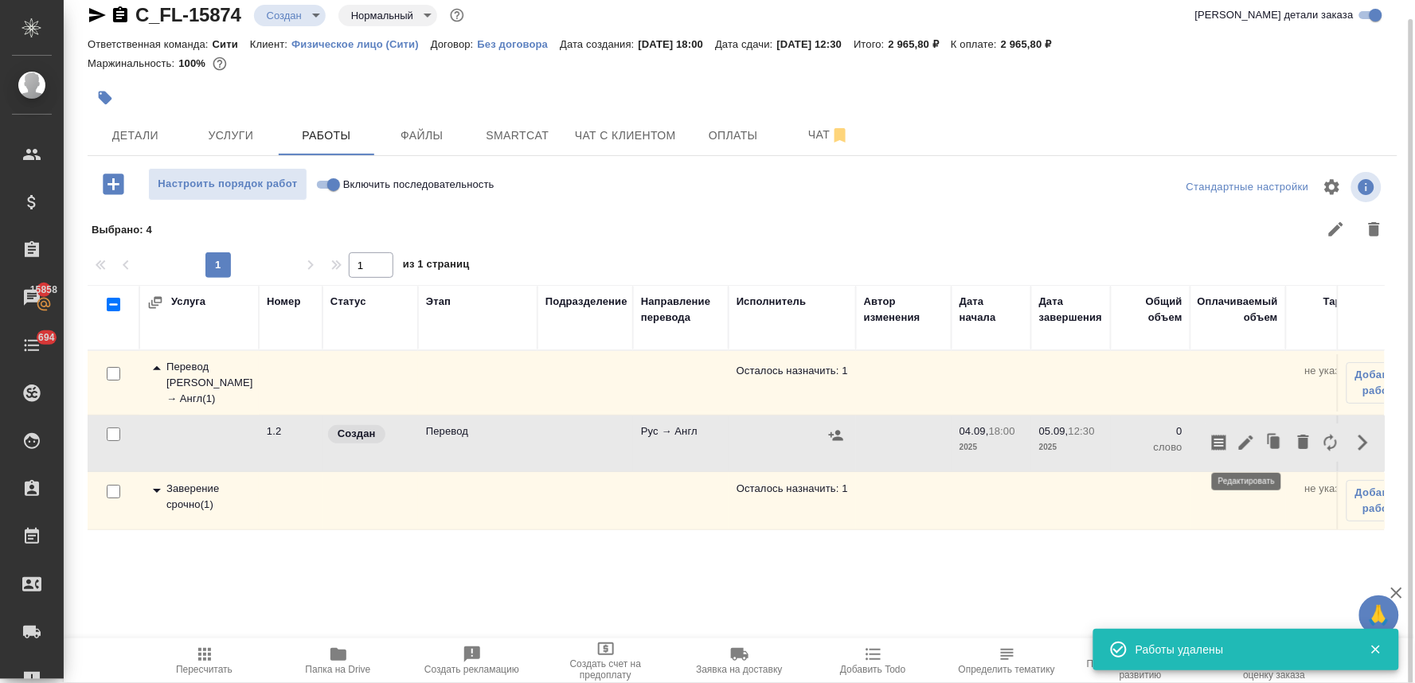
click at [1245, 444] on icon "button" at bounding box center [1246, 443] width 14 height 14
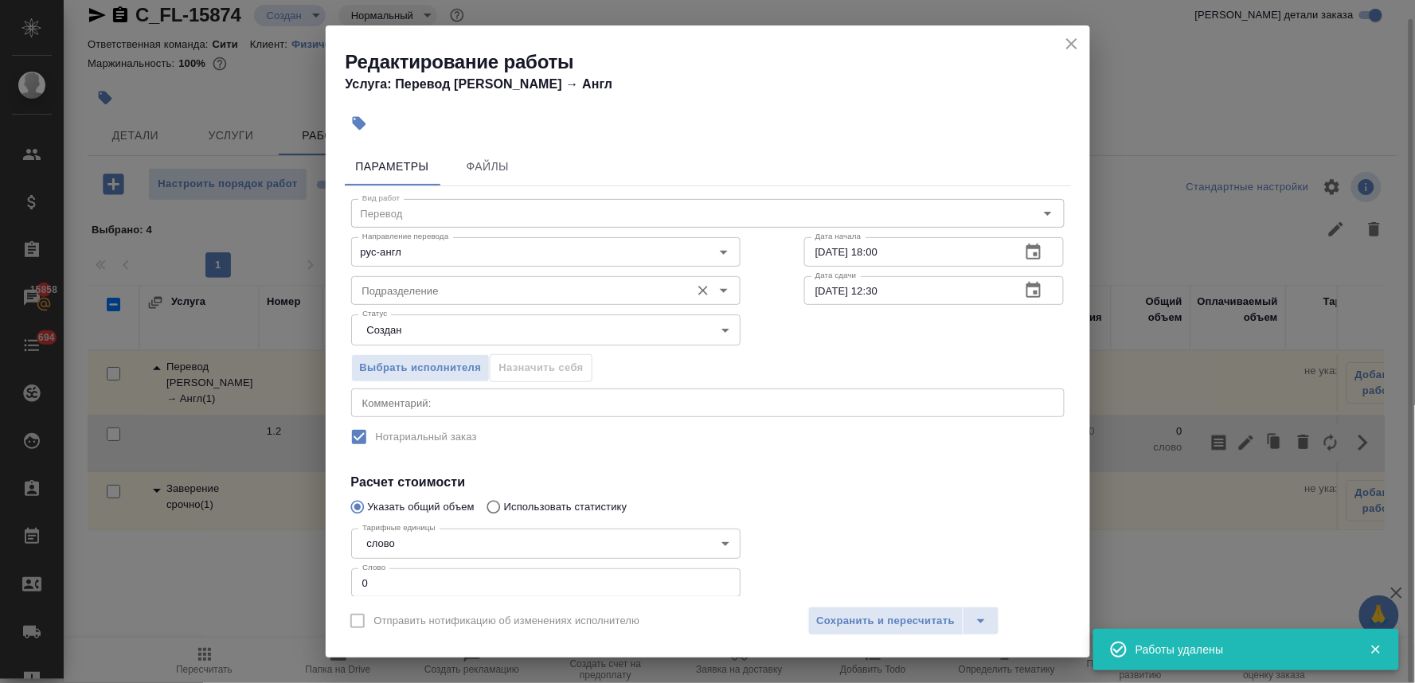
click at [495, 290] on input "Подразделение" at bounding box center [519, 290] width 327 height 19
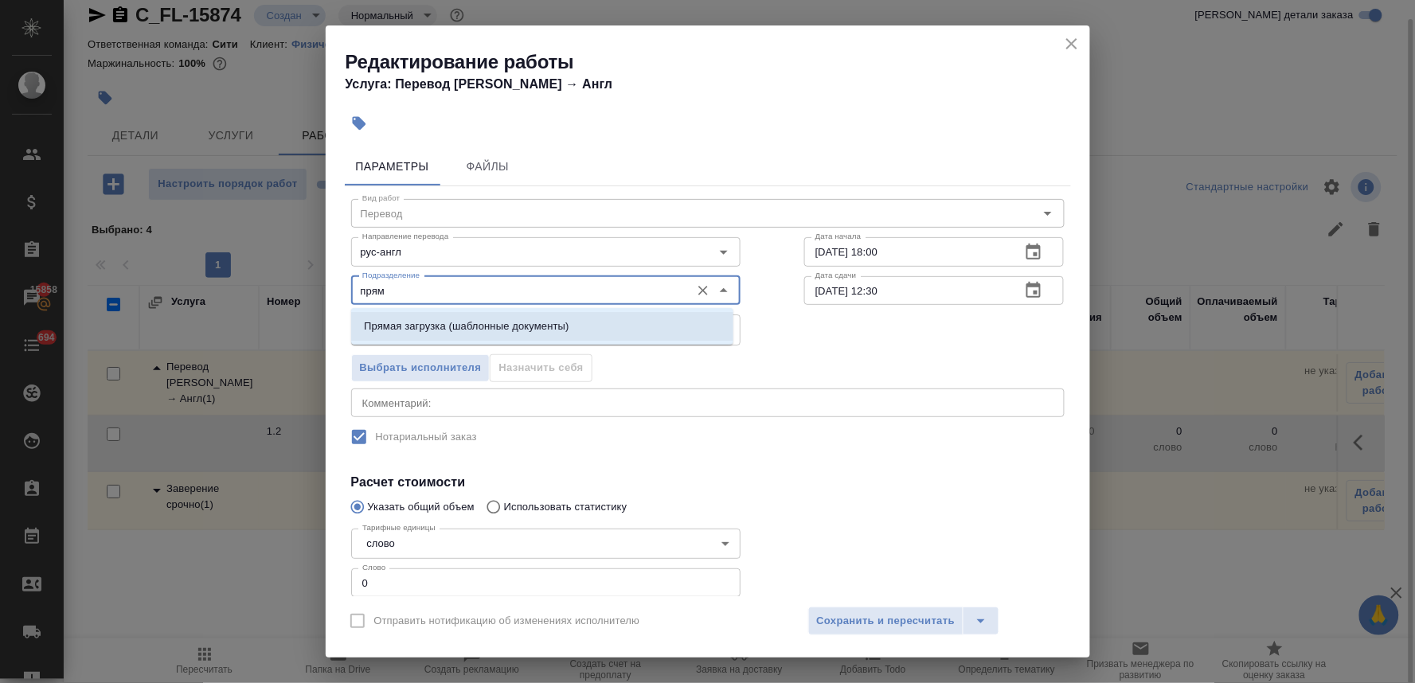
click at [481, 333] on p "Прямая загрузка (шаблонные документы)" at bounding box center [466, 327] width 205 height 16
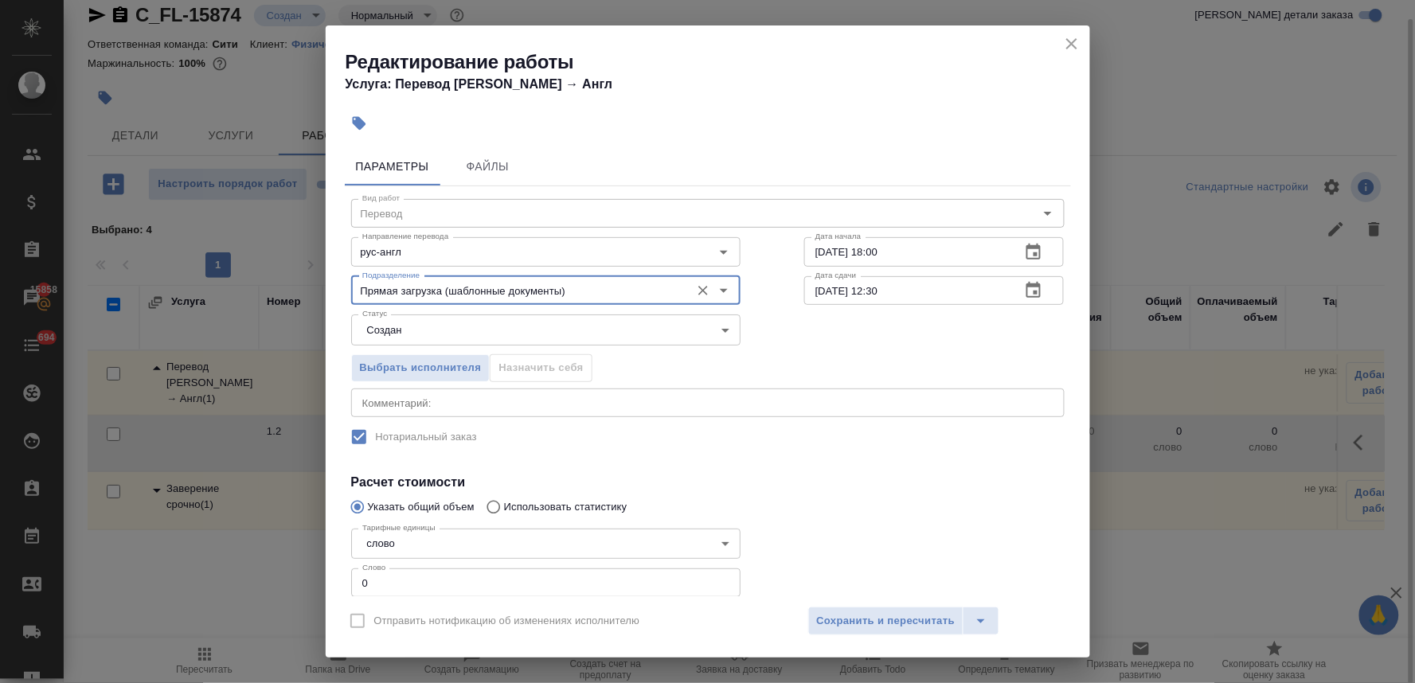
type input "Прямая загрузка (шаблонные документы)"
drag, startPoint x: 377, startPoint y: 579, endPoint x: 287, endPoint y: 574, distance: 89.3
click at [290, 576] on div "Редактирование работы Услуга: Перевод Стандарт Рус → Англ Параметры Файлы Вид р…" at bounding box center [707, 341] width 1415 height 683
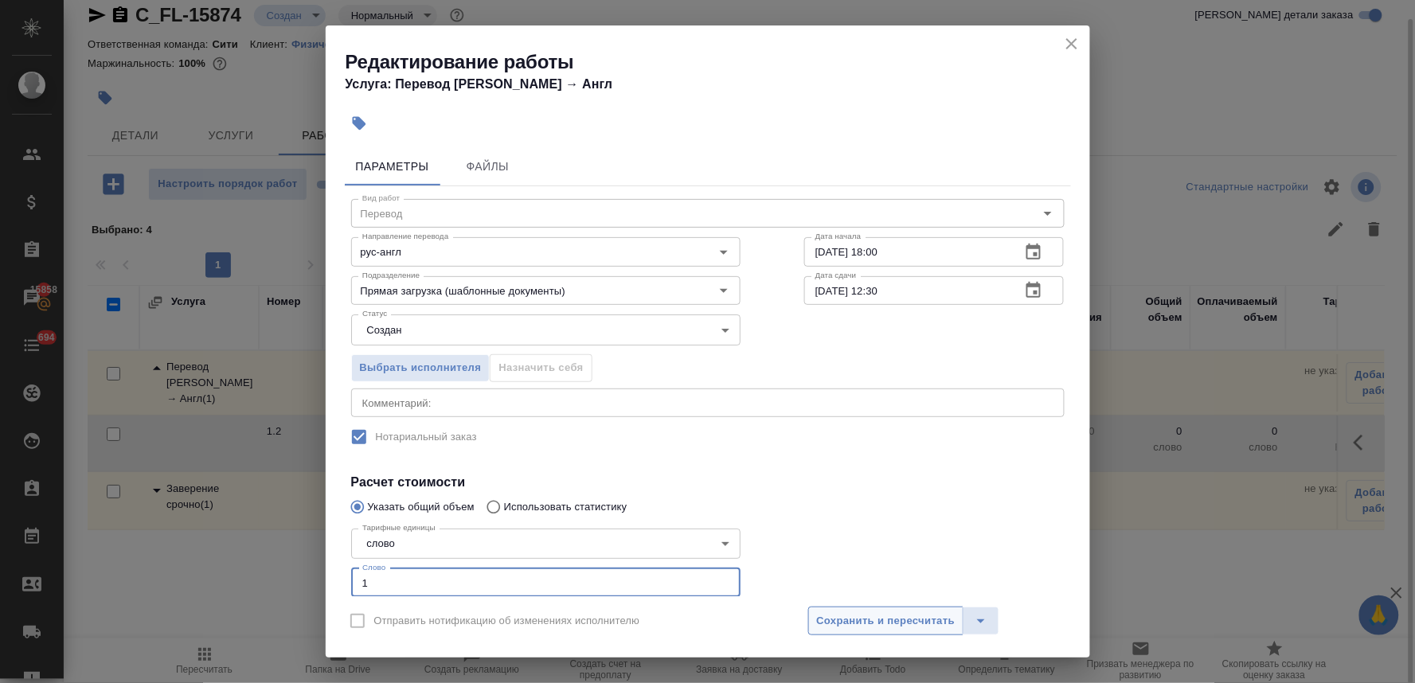
type input "1"
click at [882, 615] on span "Сохранить и пересчитать" at bounding box center [886, 621] width 139 height 18
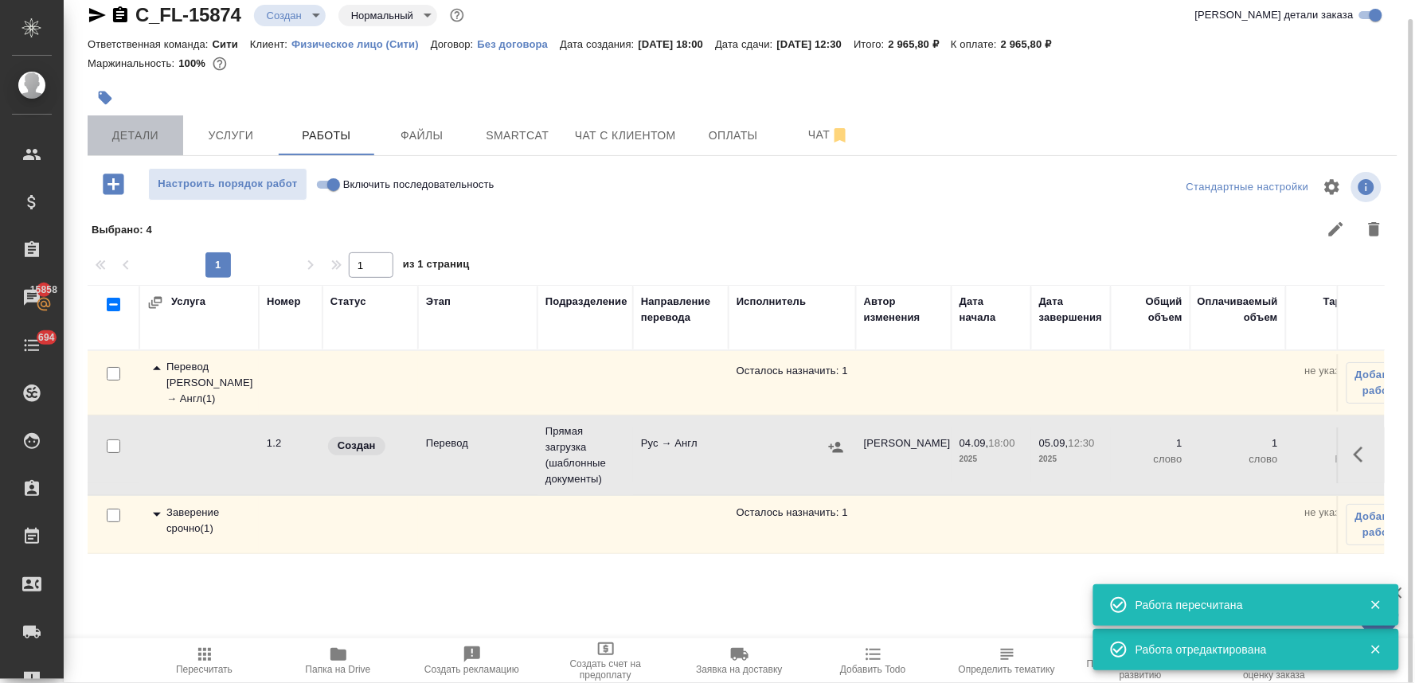
click at [139, 139] on span "Детали" at bounding box center [135, 136] width 76 height 20
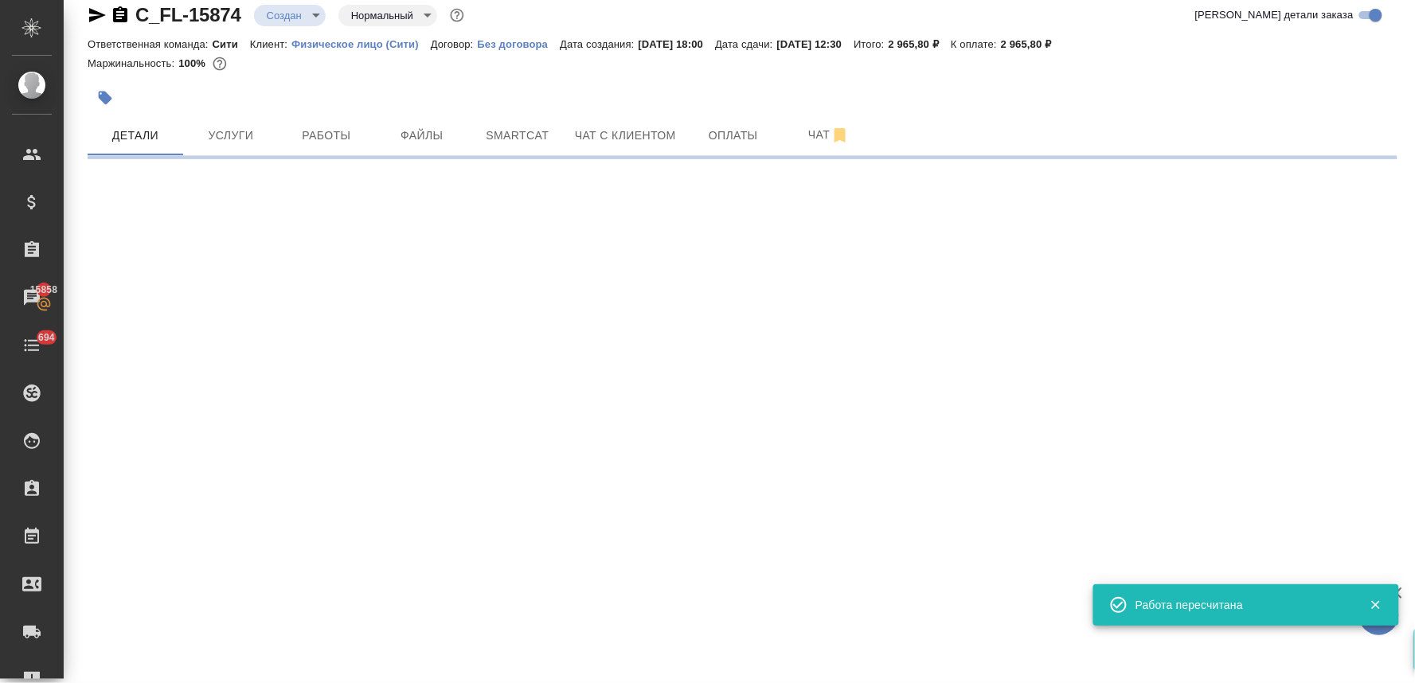
select select "RU"
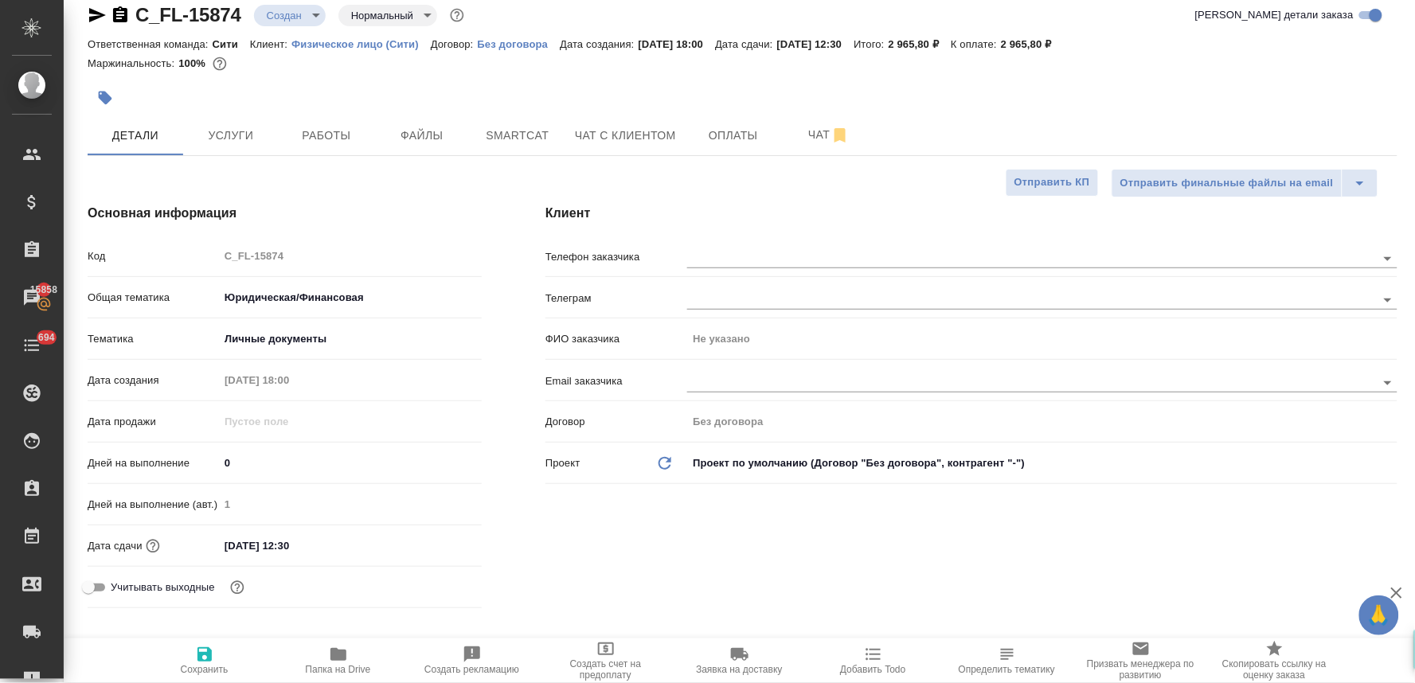
type textarea "x"
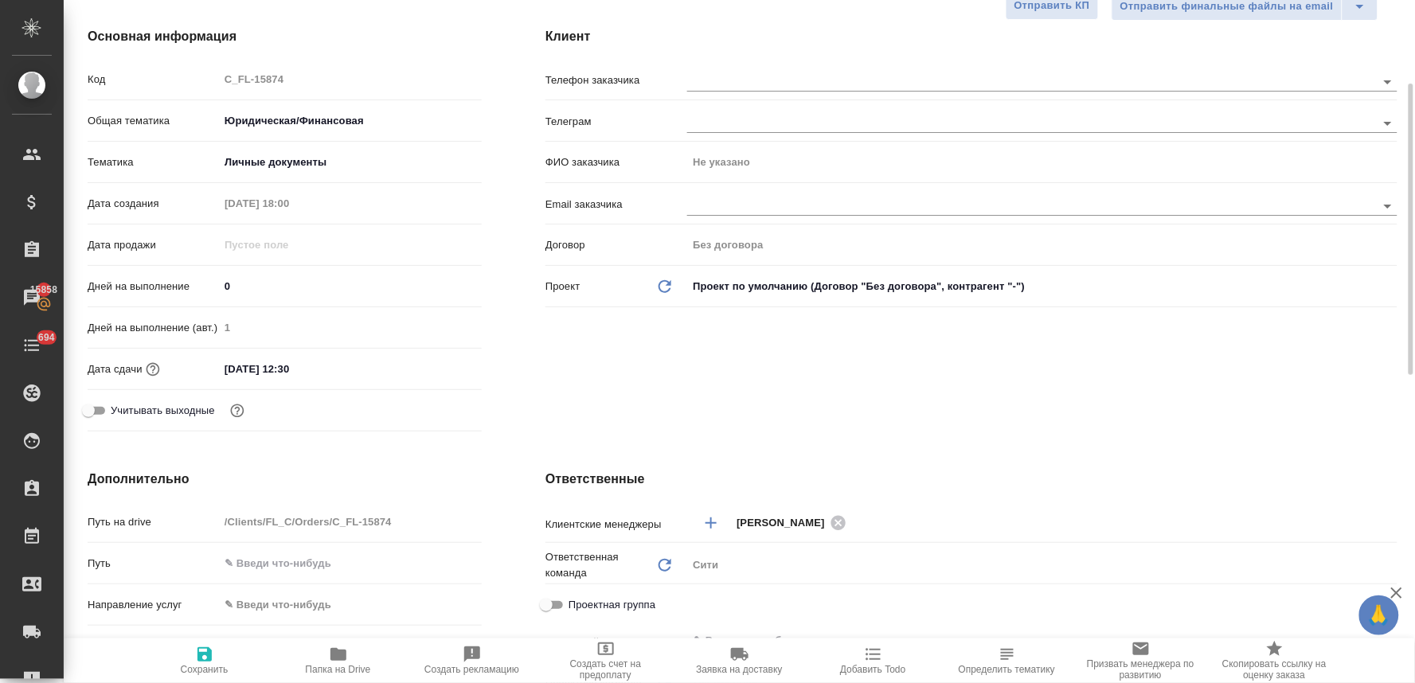
scroll to position [462, 0]
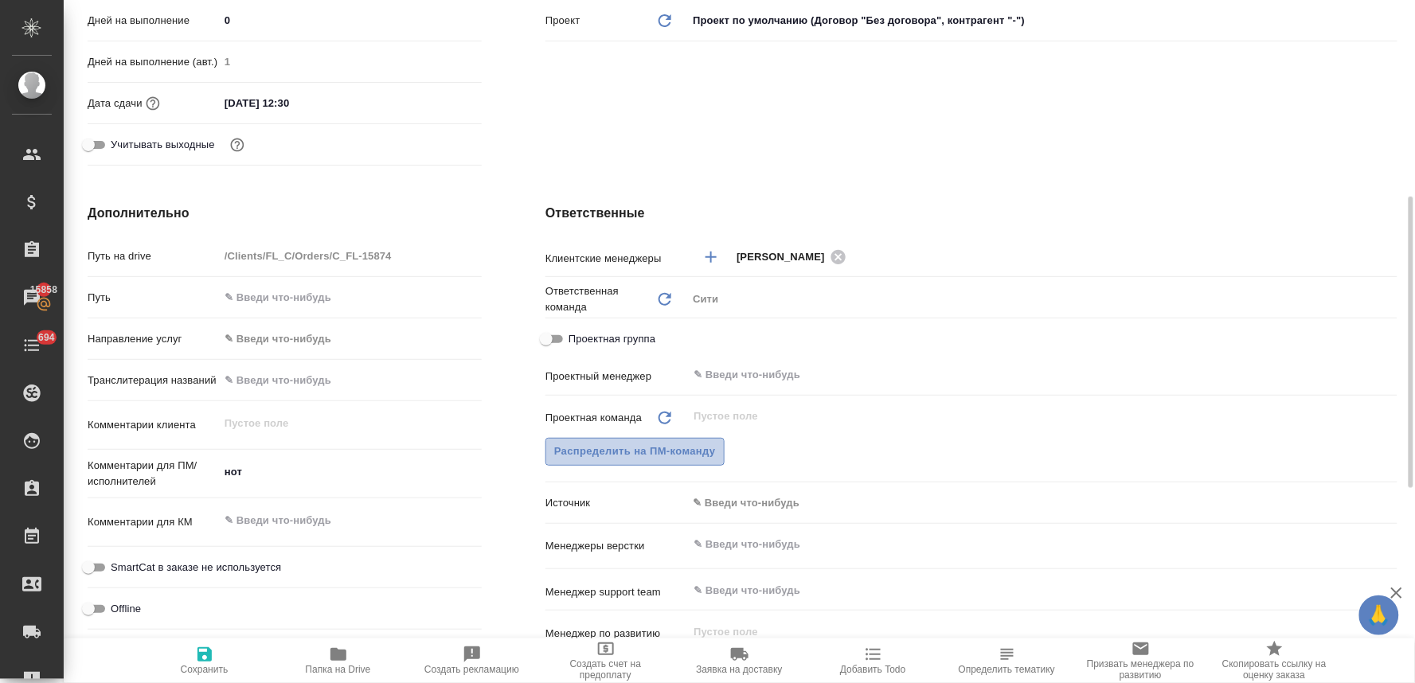
click at [679, 454] on span "Распределить на ПМ-команду" at bounding box center [635, 452] width 162 height 18
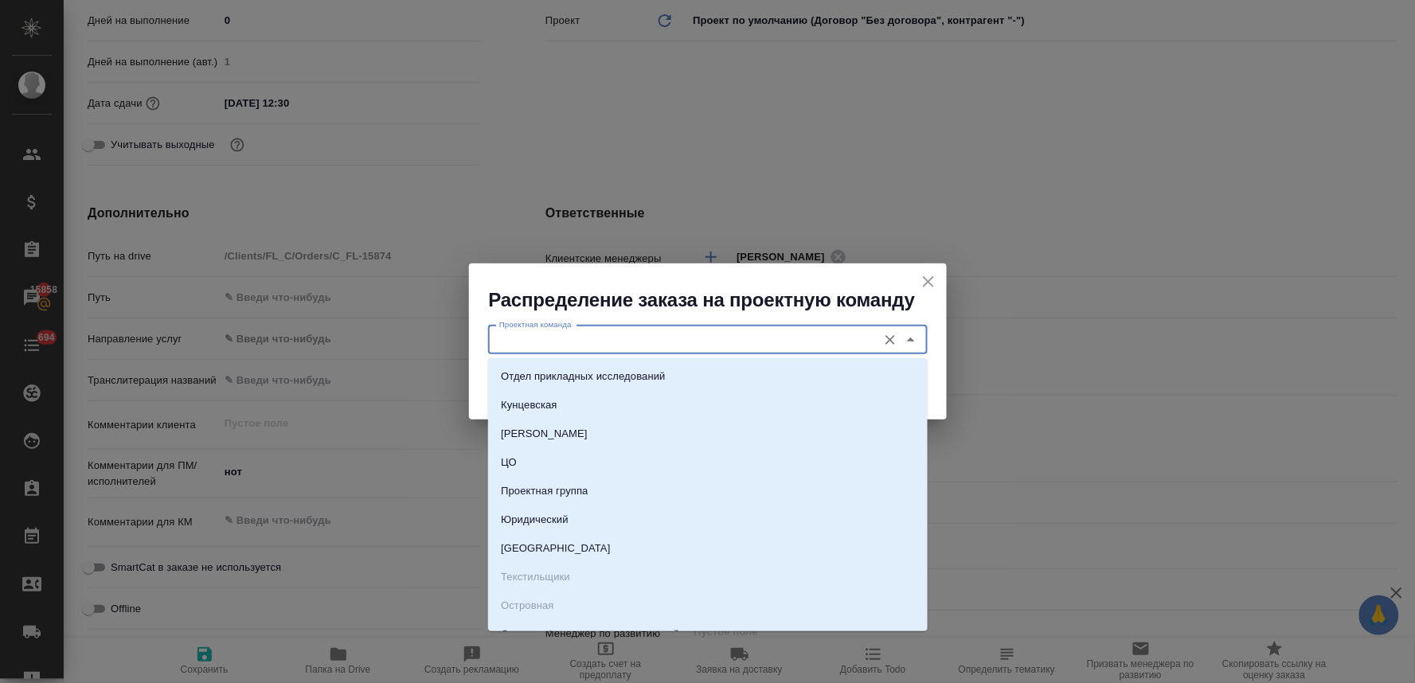
click at [761, 342] on input "Проектная команда" at bounding box center [681, 339] width 377 height 19
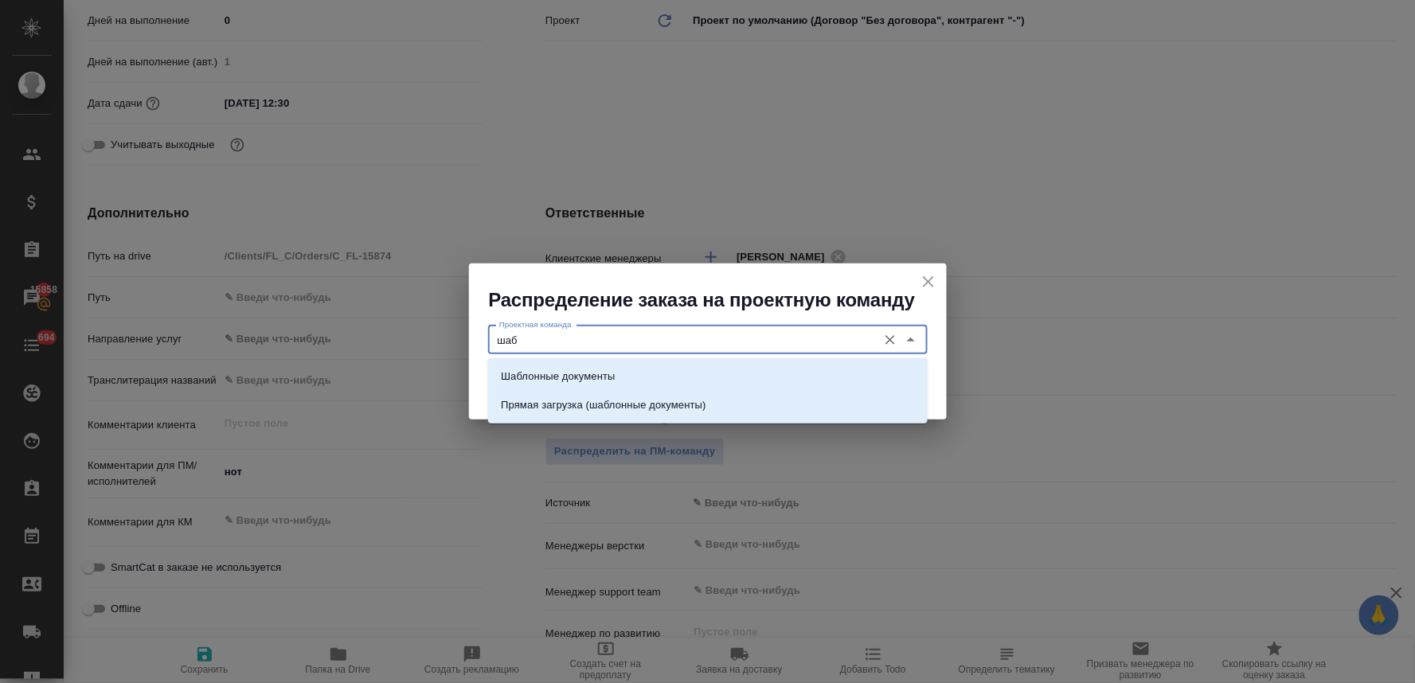
click at [757, 377] on li "Шаблонные документы" at bounding box center [708, 376] width 440 height 29
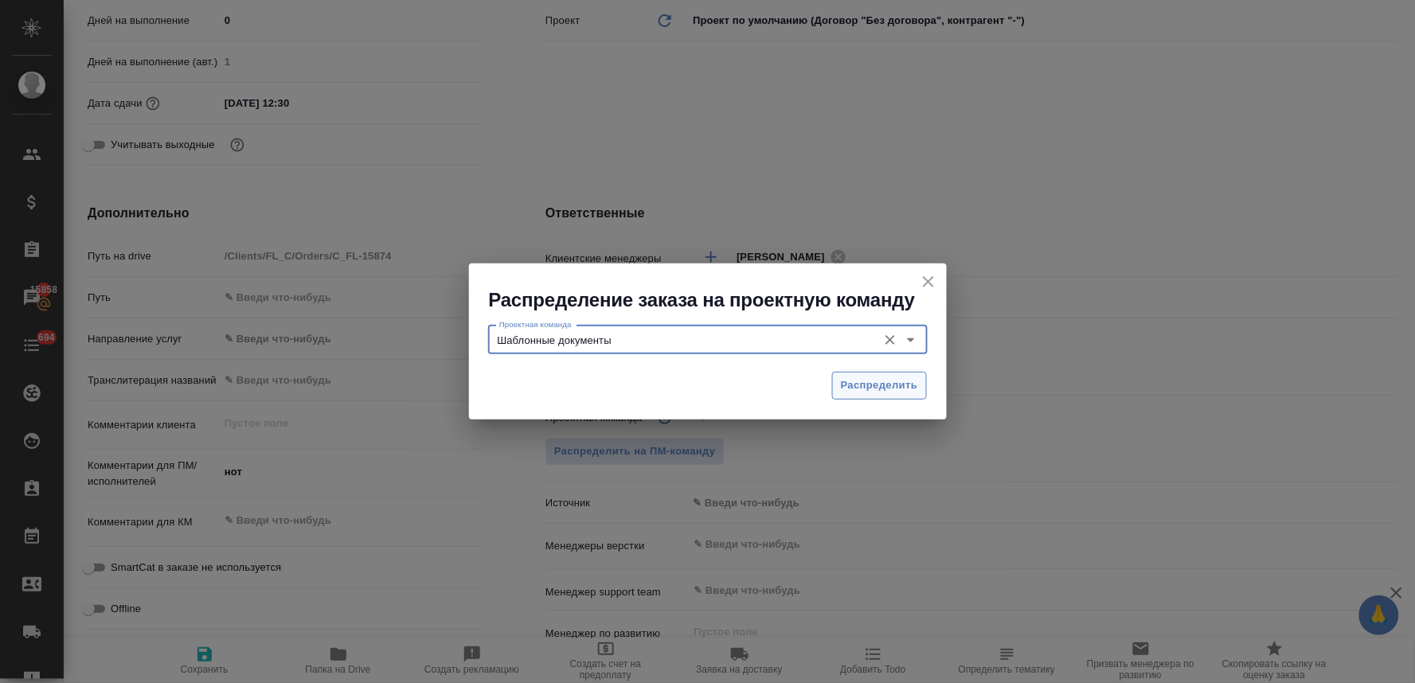
type input "Шаблонные документы"
click at [862, 387] on span "Распределить" at bounding box center [879, 386] width 77 height 18
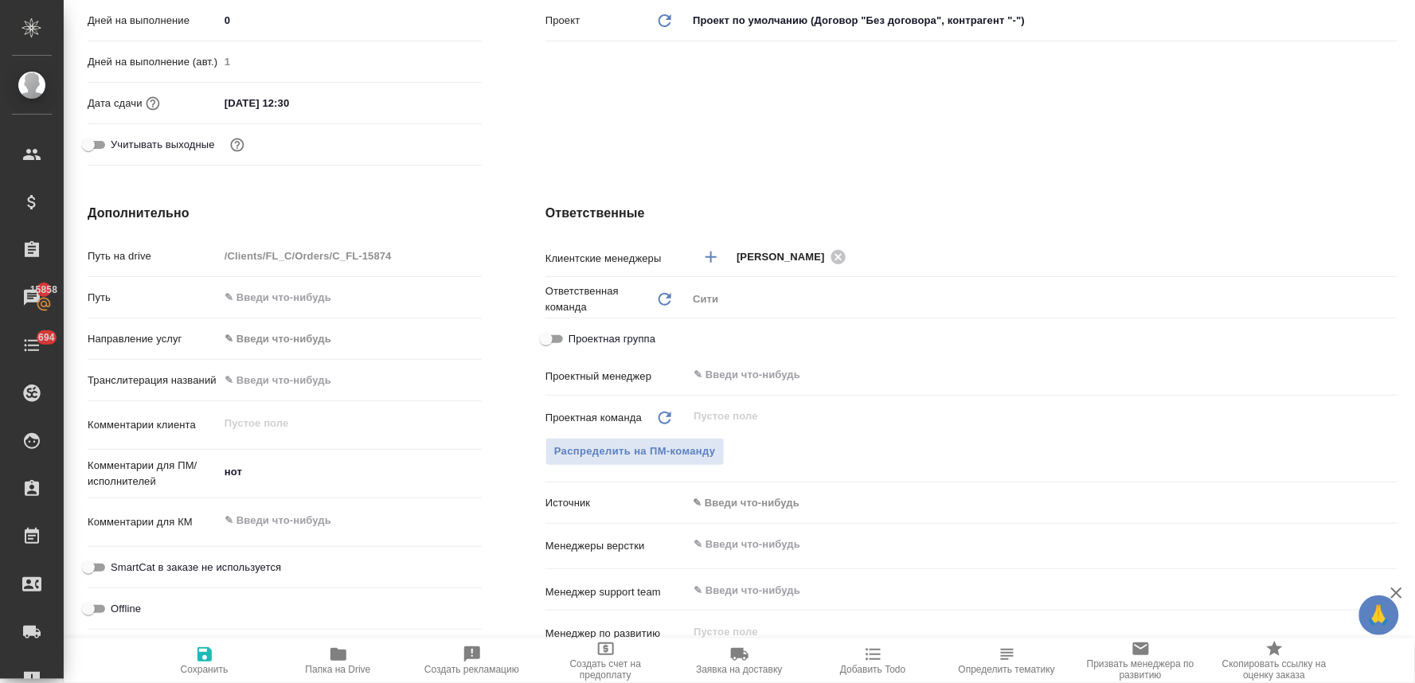
type textarea "x"
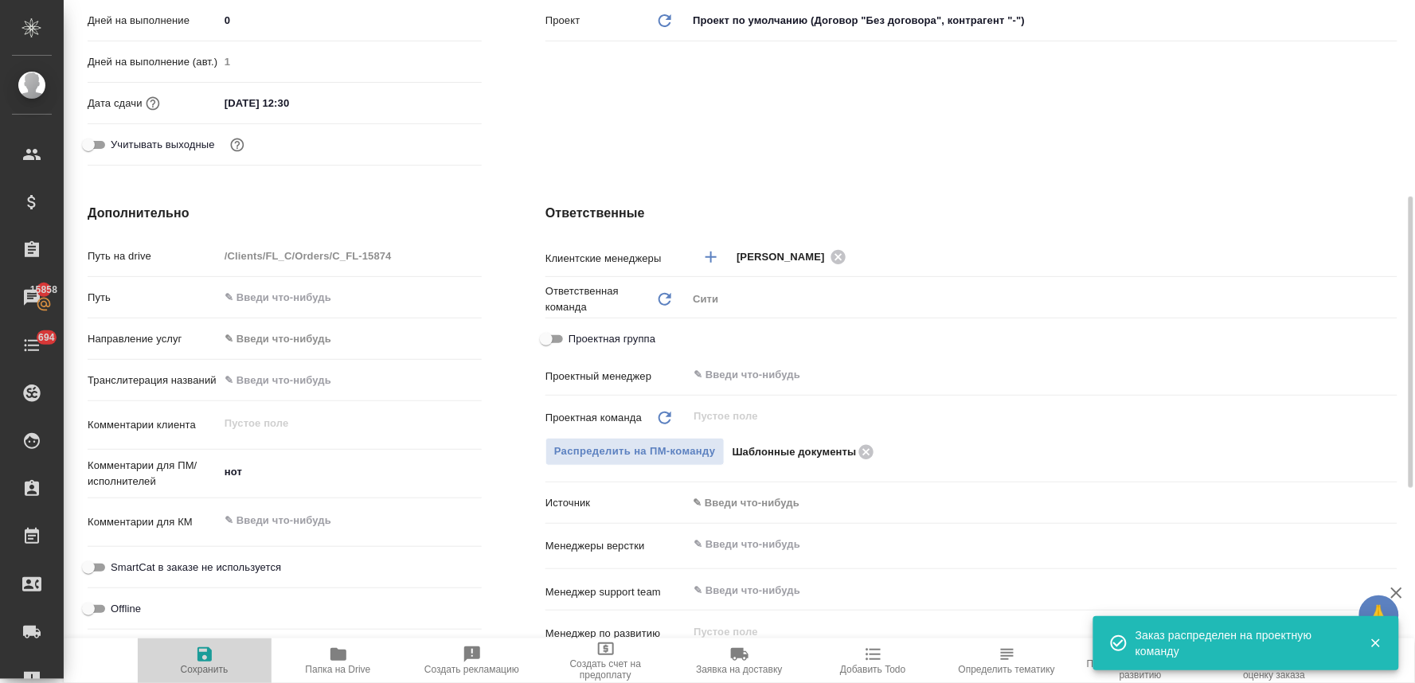
drag, startPoint x: 186, startPoint y: 663, endPoint x: 341, endPoint y: 471, distance: 246.4
click at [186, 663] on span "Сохранить" at bounding box center [204, 660] width 115 height 30
type textarea "x"
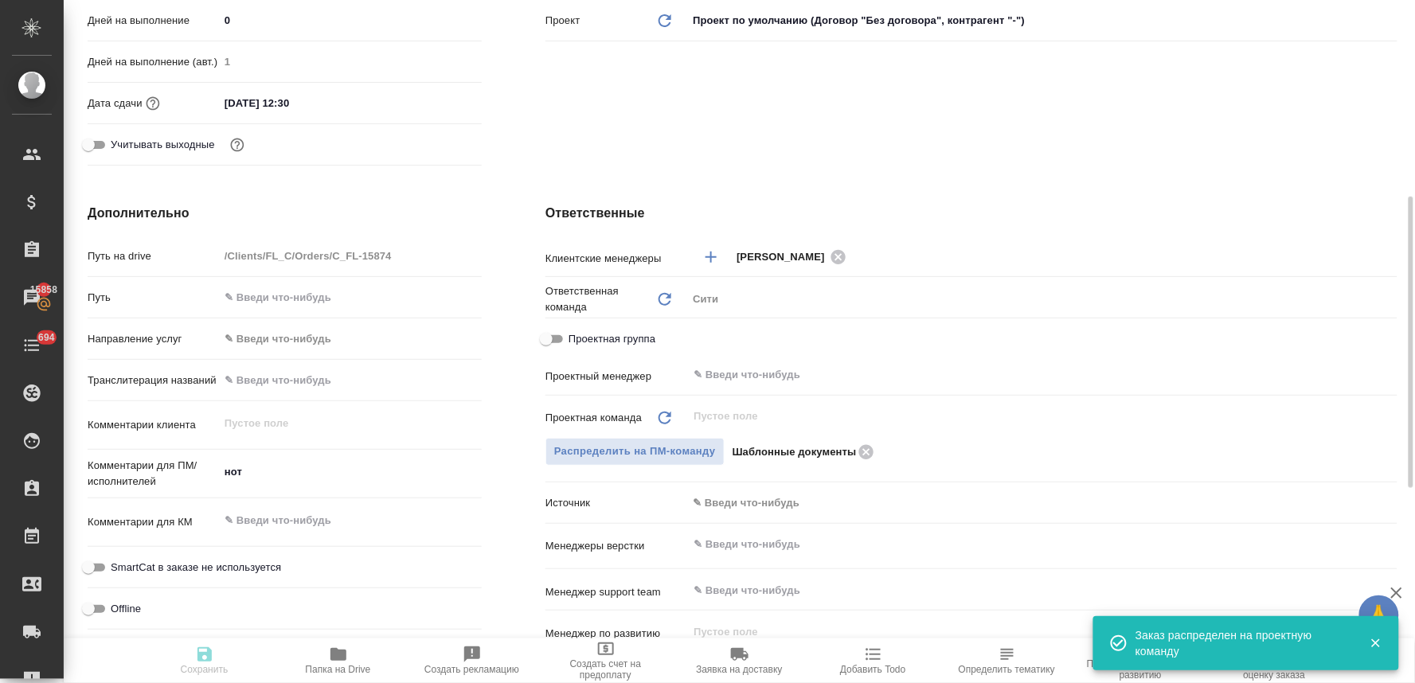
type textarea "x"
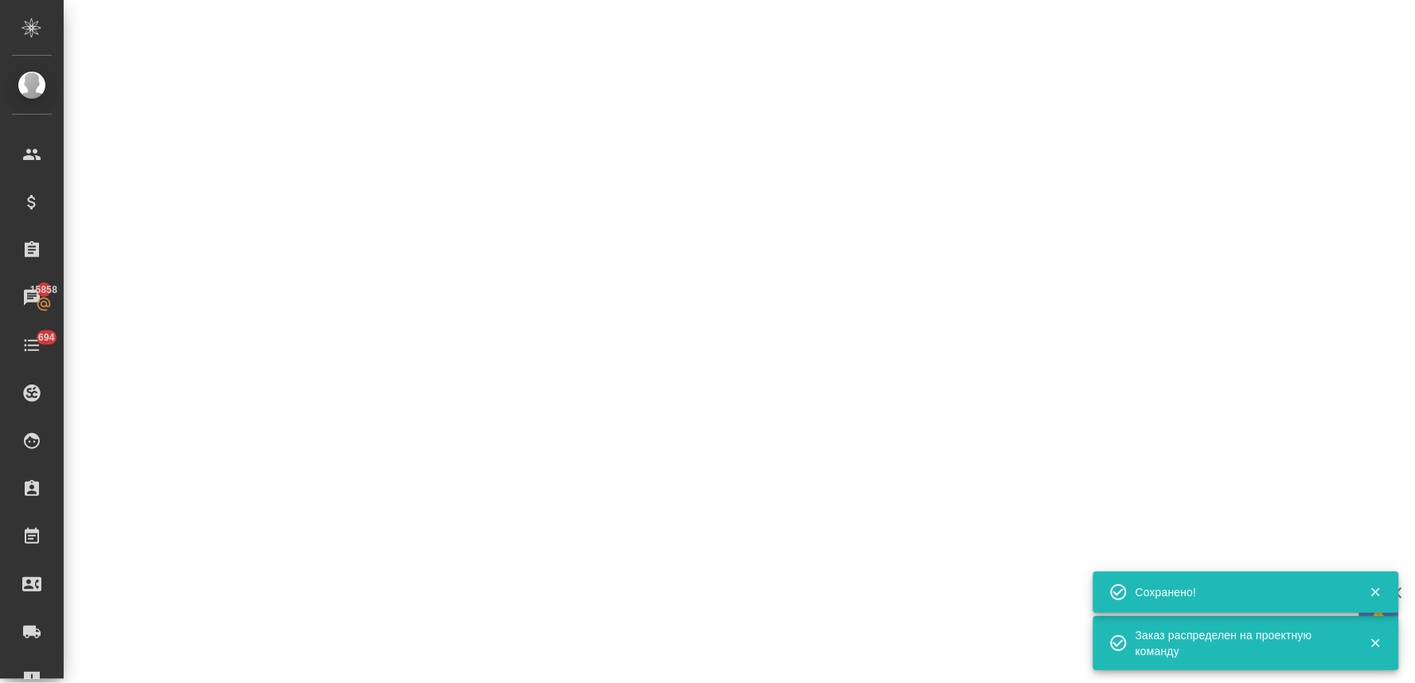
select select "RU"
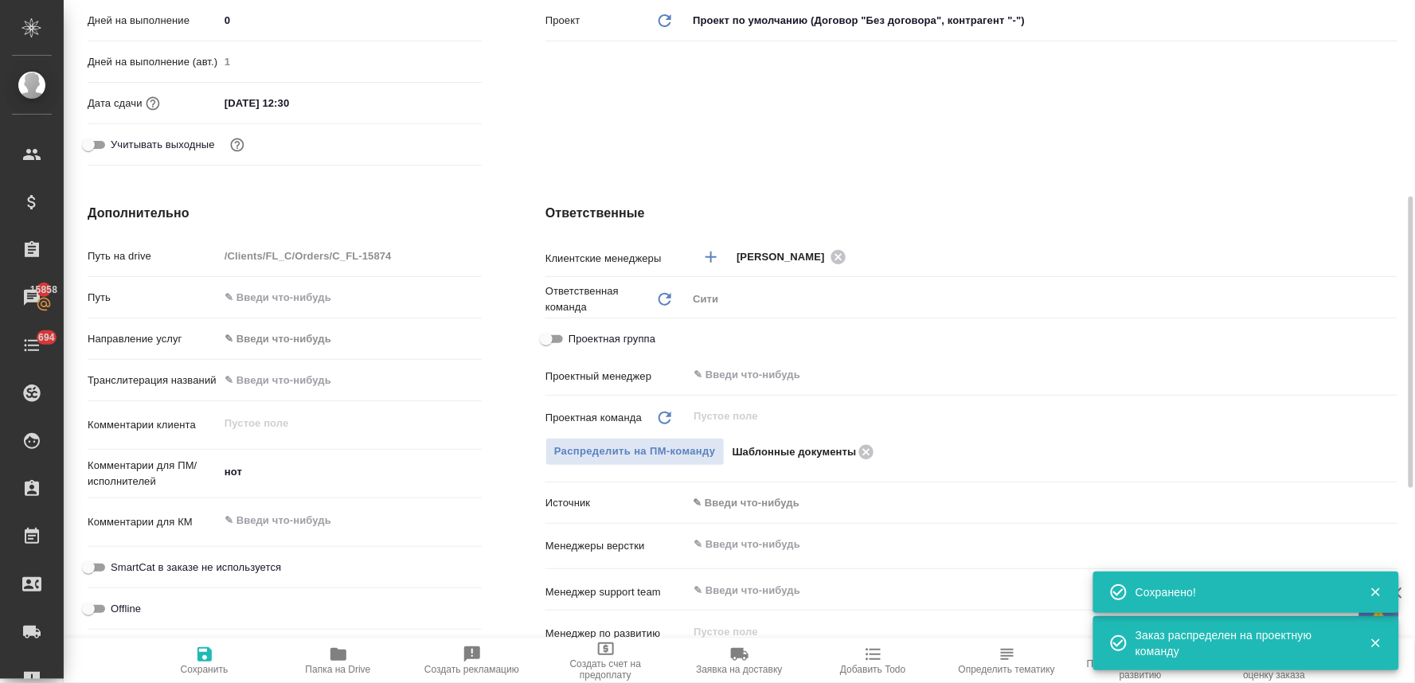
type textarea "x"
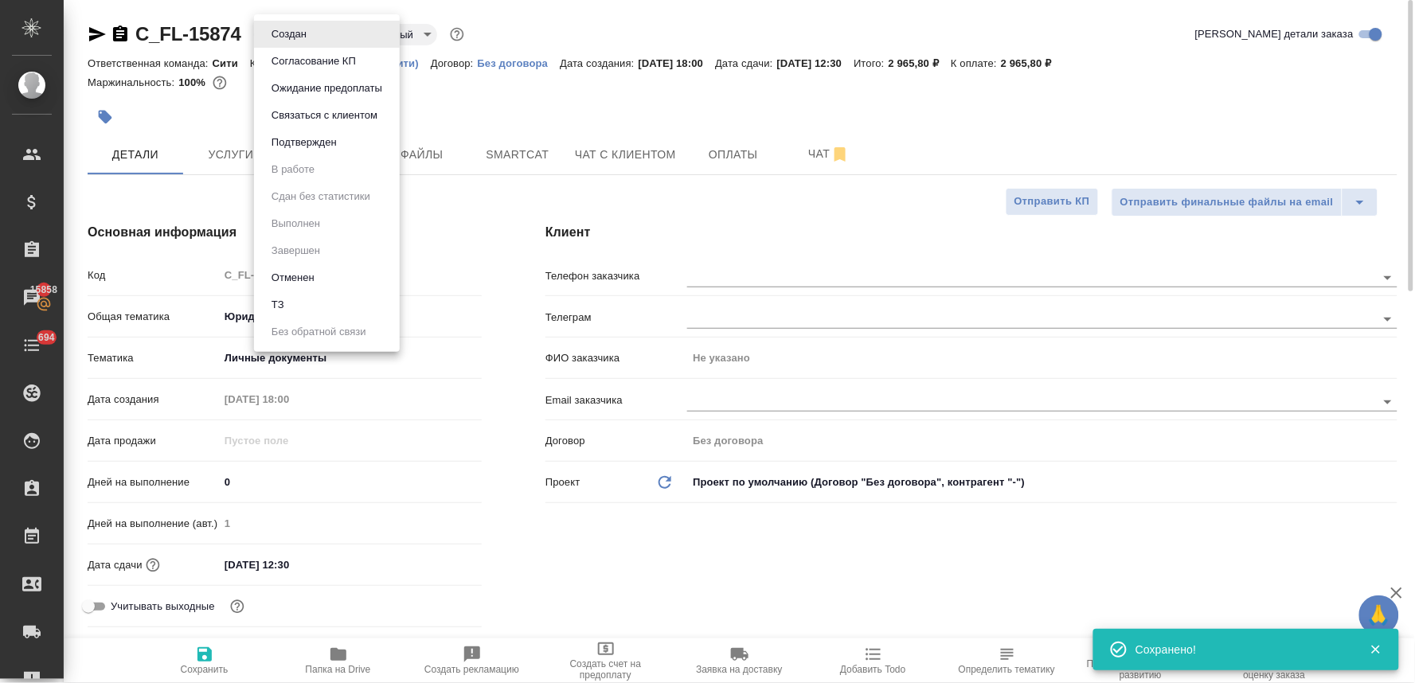
click at [290, 30] on body "🙏 .cls-1 fill:#fff; AWATERA Lyamina Nadezhda Клиенты Спецификации Заказы 15858 …" at bounding box center [707, 341] width 1415 height 683
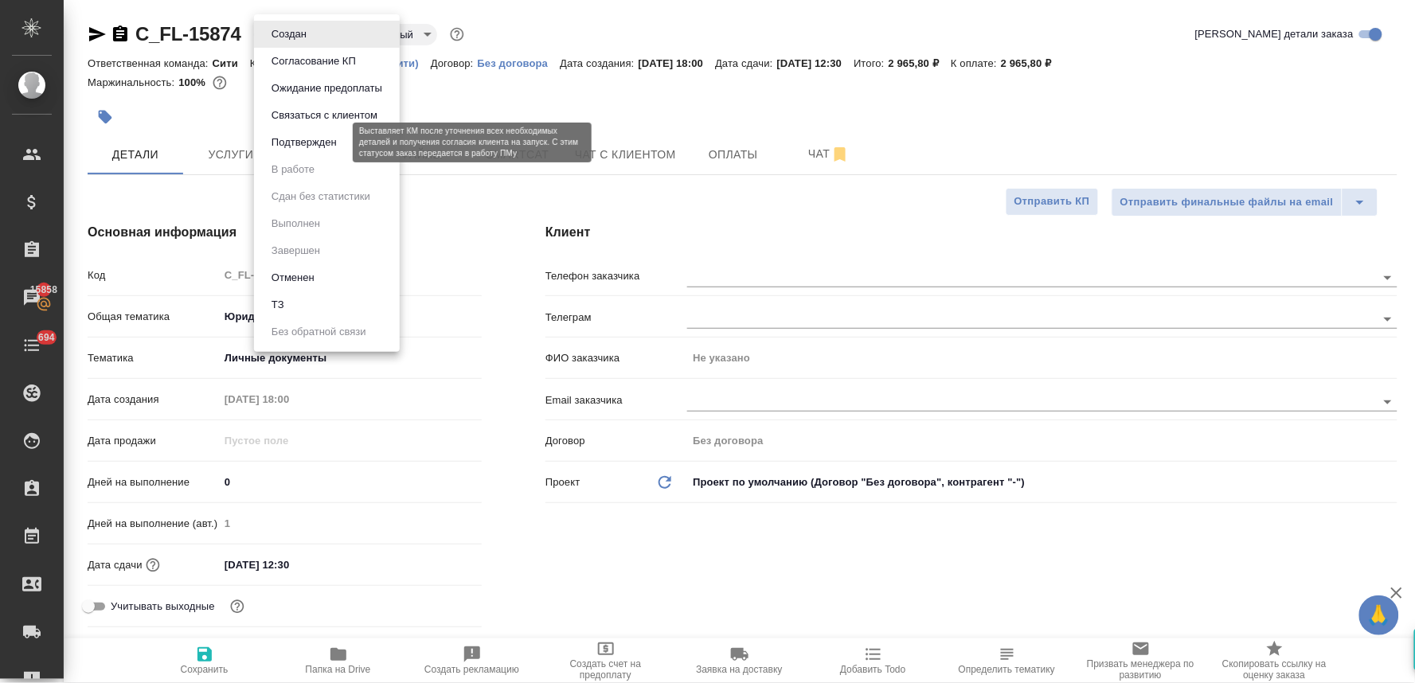
click at [290, 139] on button "Подтвержден" at bounding box center [304, 143] width 75 height 18
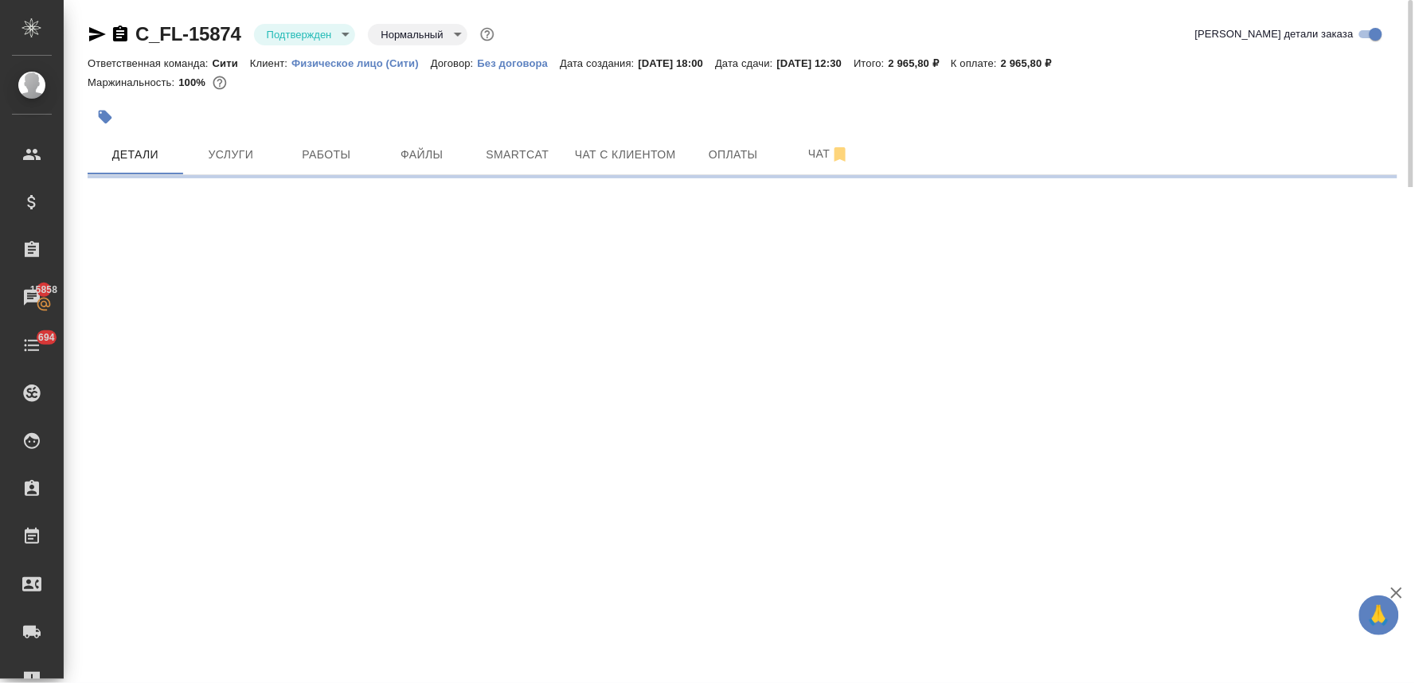
select select "RU"
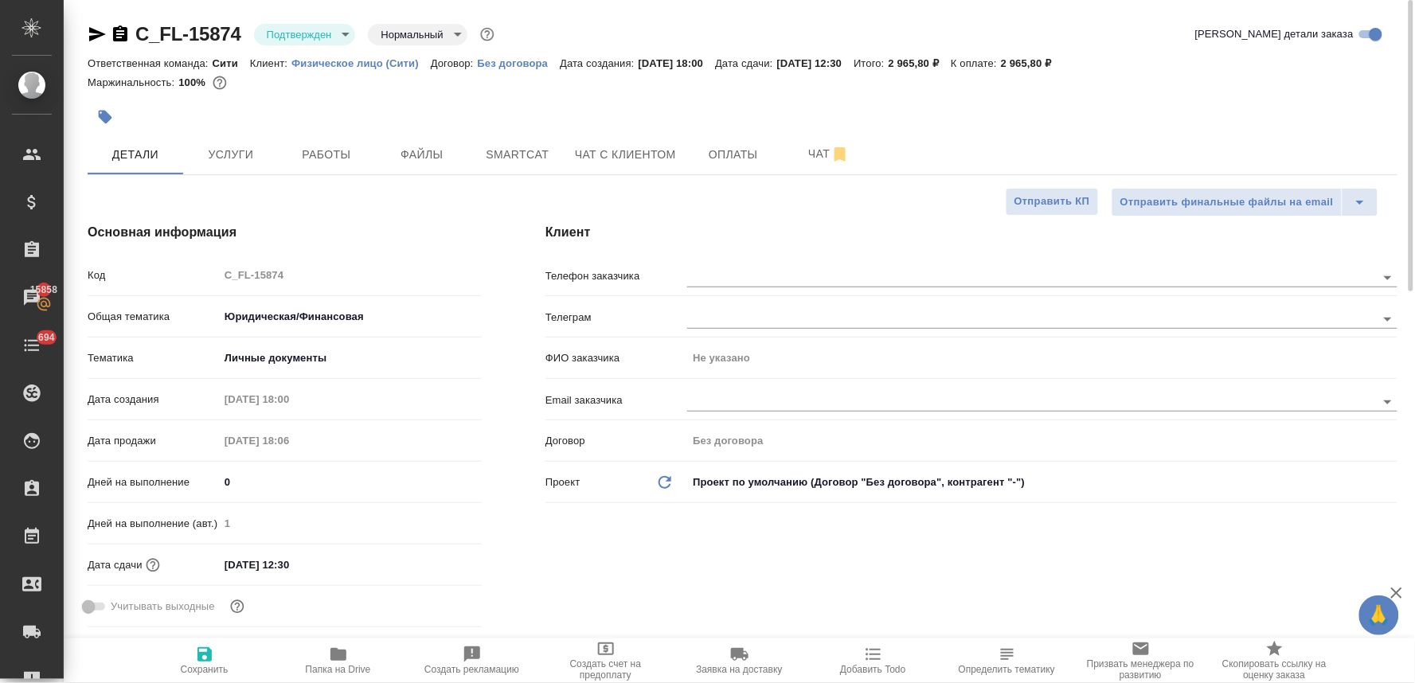
type textarea "x"
click at [707, 272] on input "text" at bounding box center [1004, 277] width 635 height 19
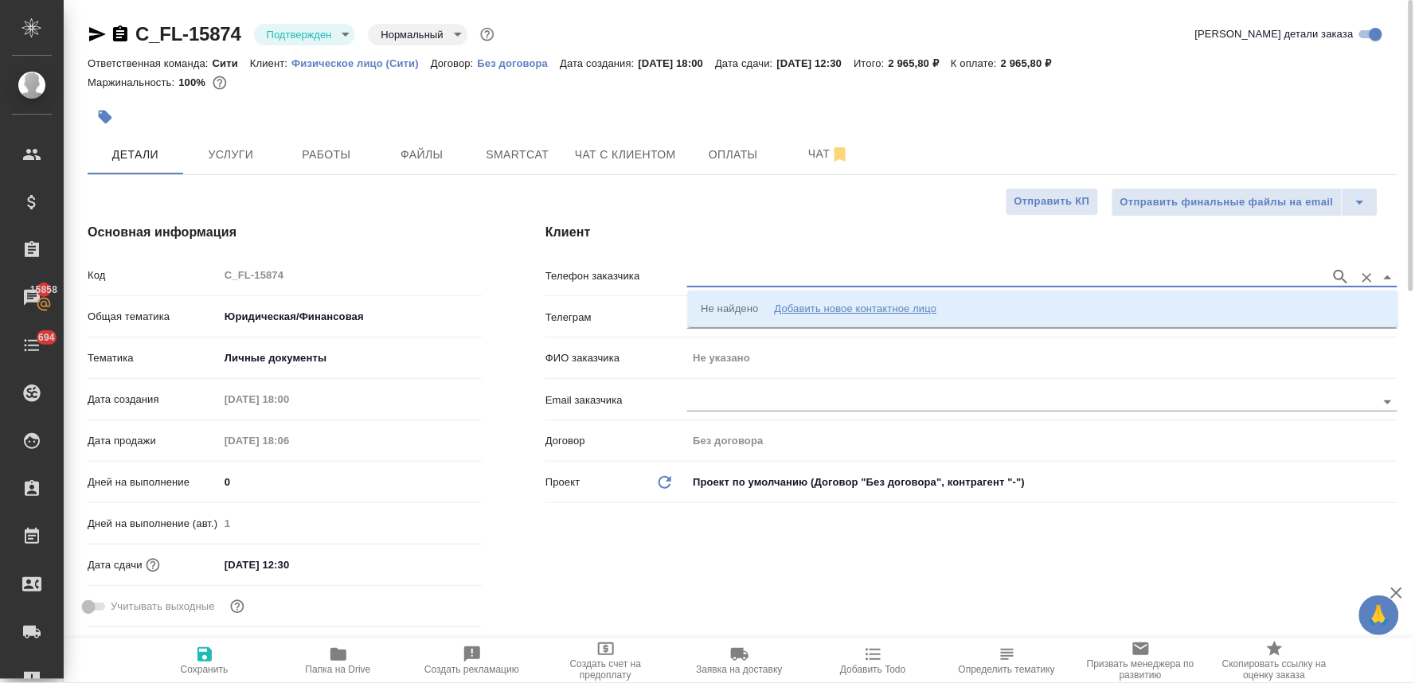
paste input "79191051206"
type input "79191051206"
drag, startPoint x: 721, startPoint y: 307, endPoint x: 712, endPoint y: 317, distance: 13.6
click at [721, 307] on p "79191051206 Русинов Владимир" at bounding box center [778, 309] width 154 height 16
type input "79191051206 Русинов Владимир"
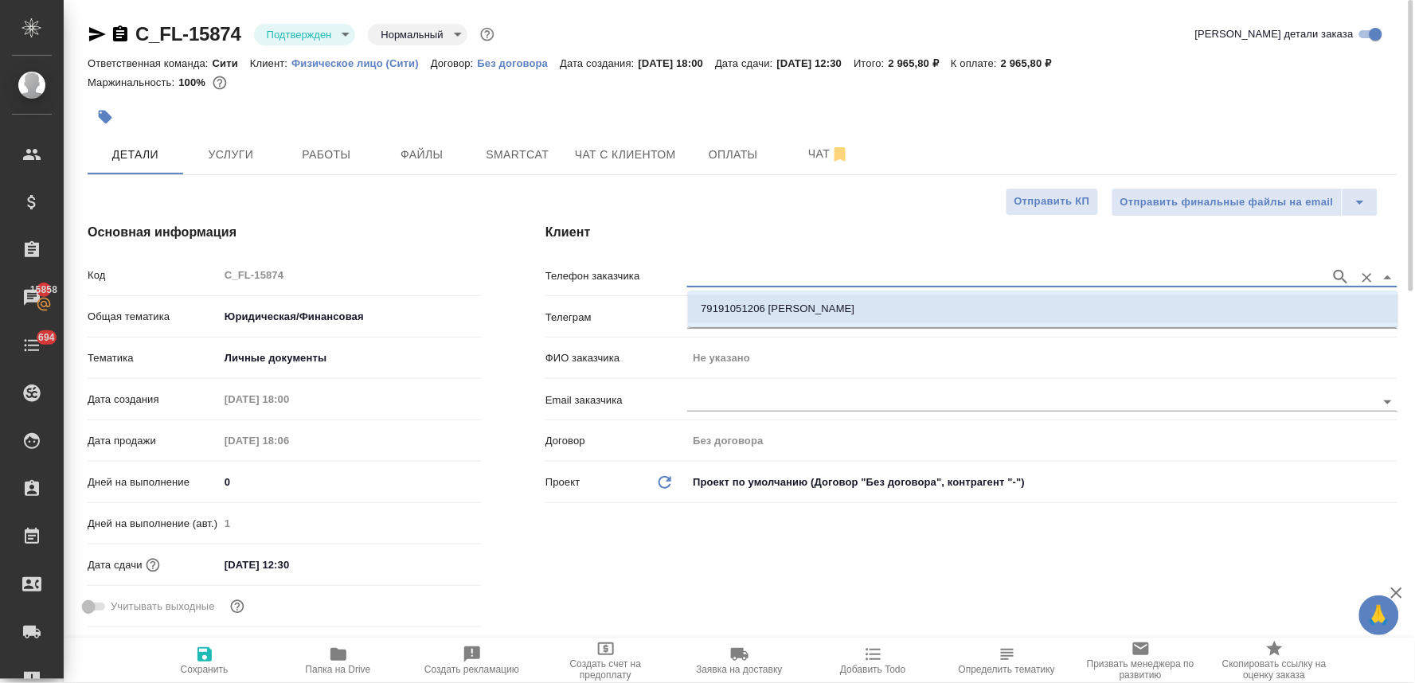
type input "[DEMOGRAPHIC_DATA][PERSON_NAME]"
type textarea "x"
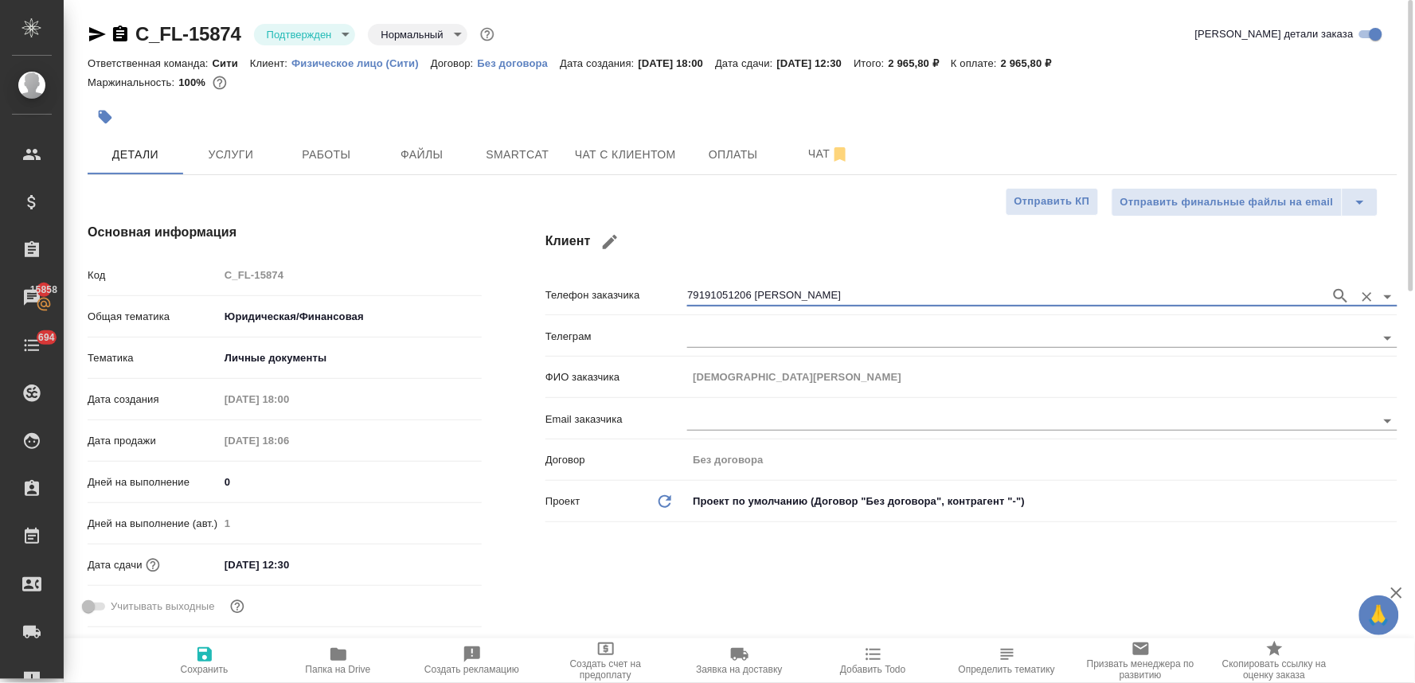
click at [202, 657] on icon "button" at bounding box center [204, 654] width 14 height 14
type textarea "x"
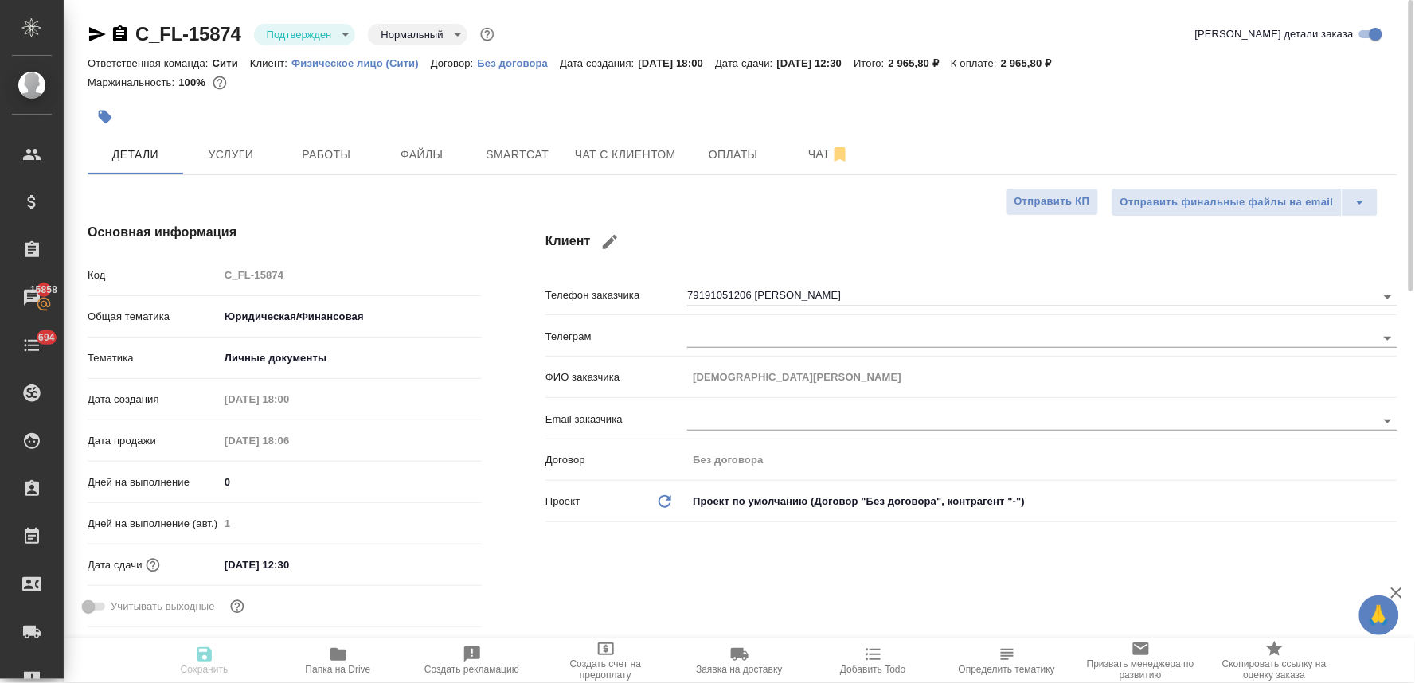
type textarea "x"
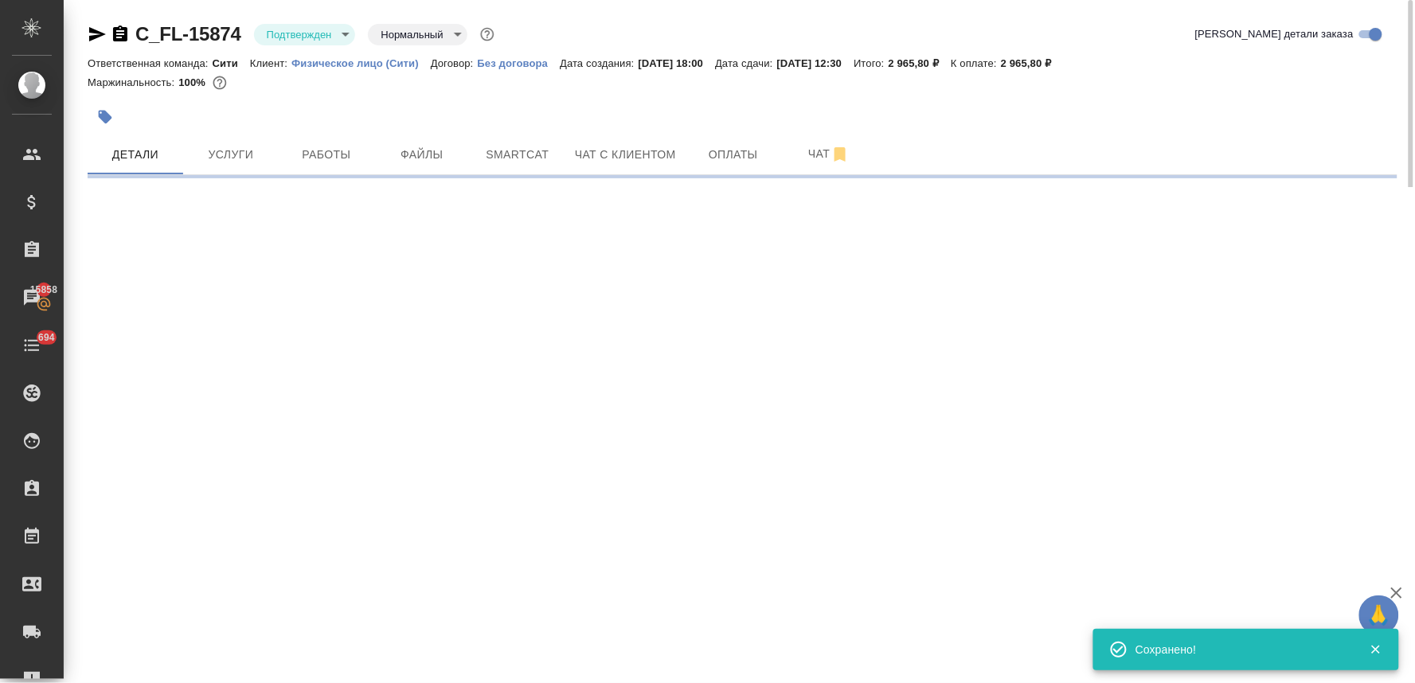
type input "holyTrinity"
select select "RU"
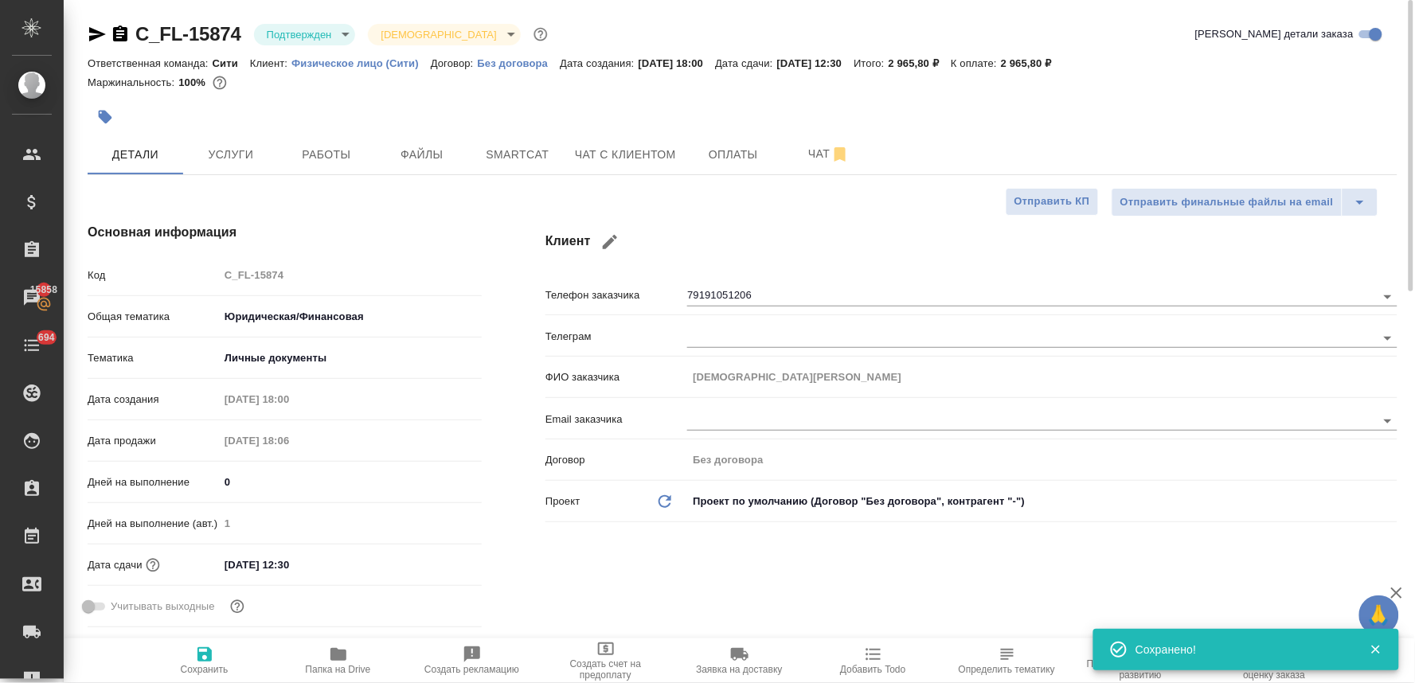
type textarea "x"
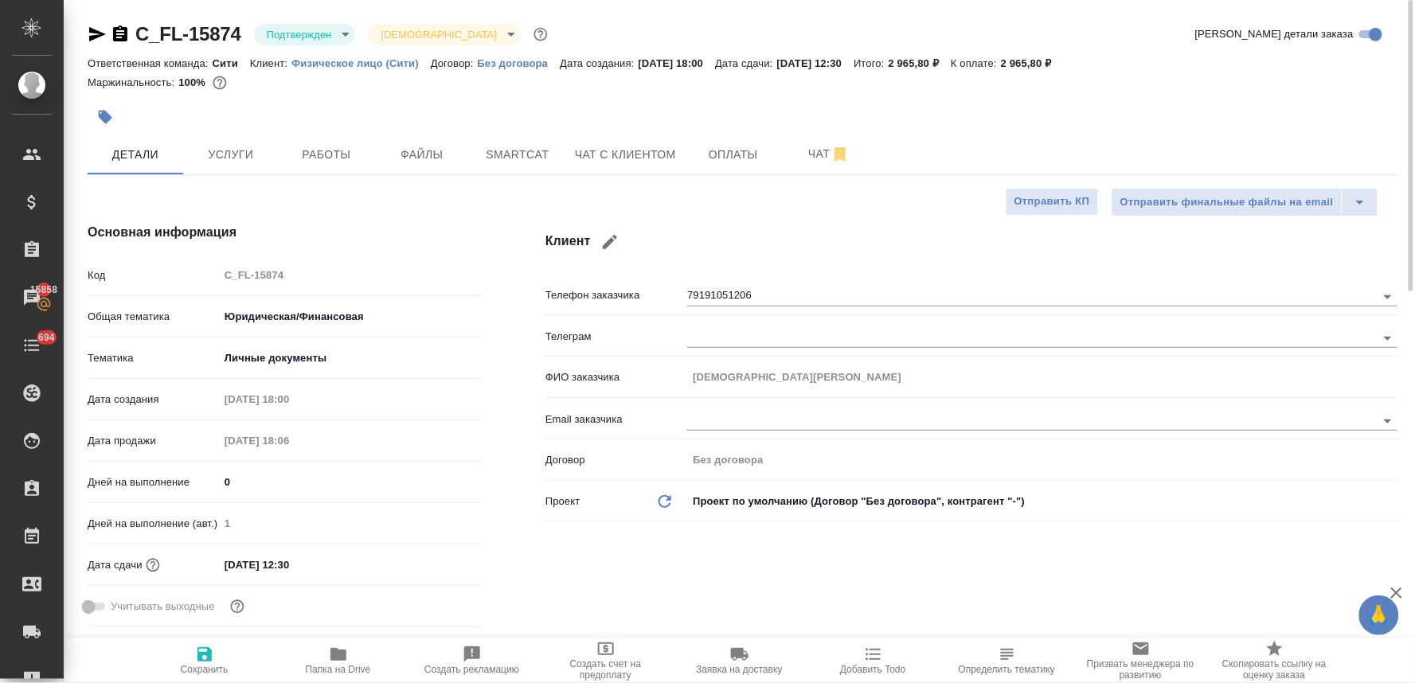
type textarea "x"
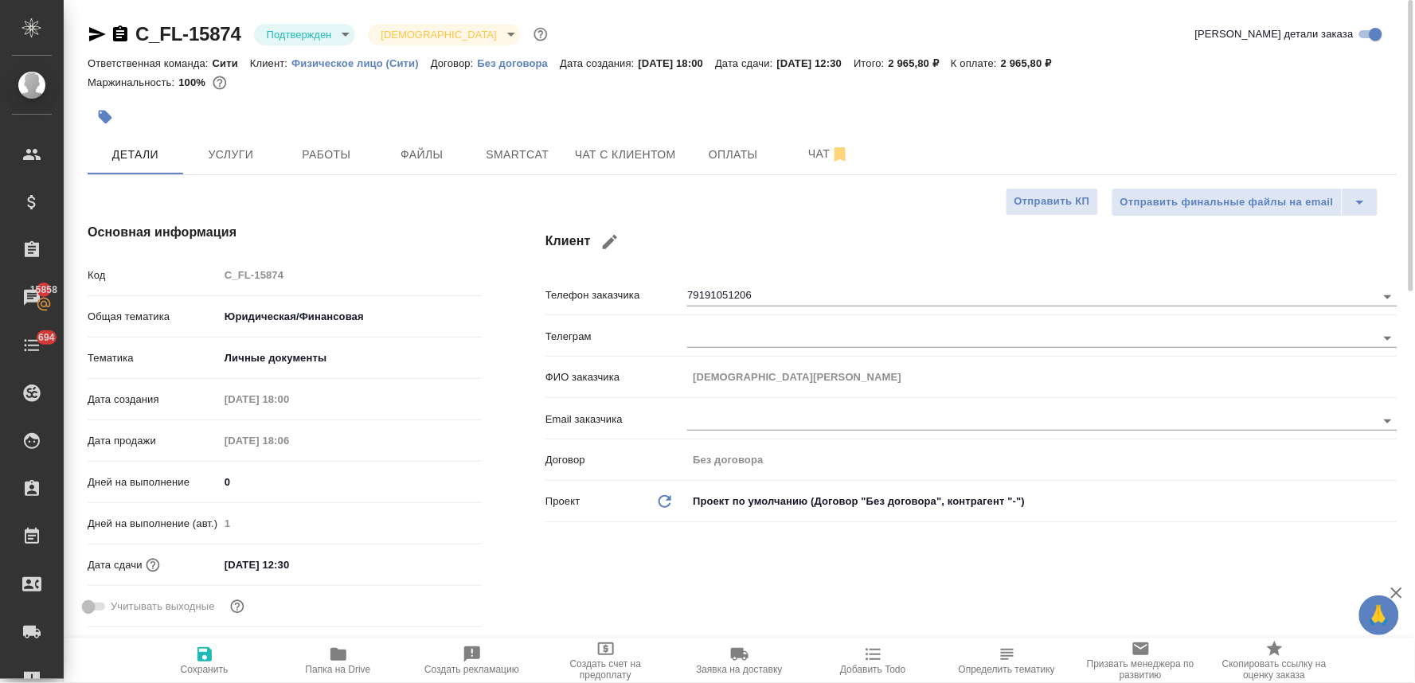
type textarea "x"
click at [659, 154] on span "Чат с клиентом" at bounding box center [625, 155] width 101 height 20
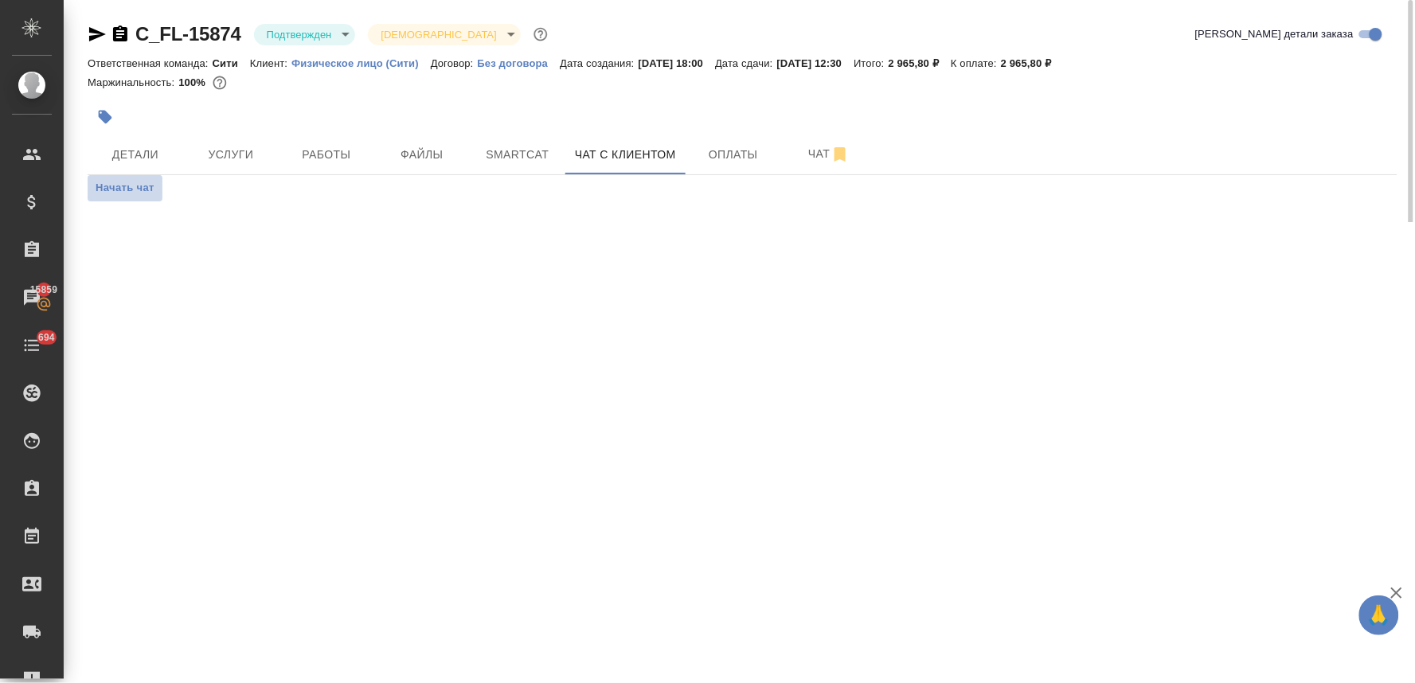
click at [145, 188] on span "Начать чат" at bounding box center [125, 188] width 59 height 18
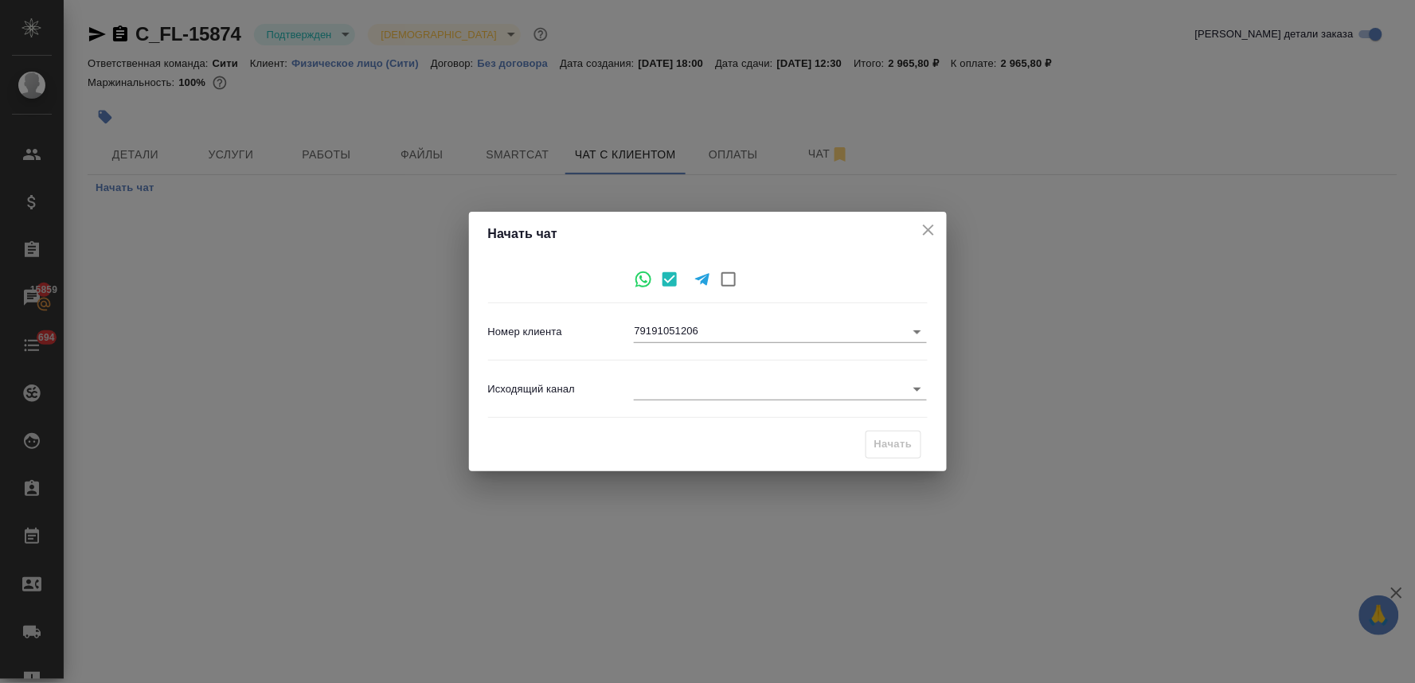
click at [696, 395] on body "🙏 .cls-1 fill:#fff; AWATERA Lyamina Nadezhda Клиенты Спецификации Заказы 15859 …" at bounding box center [707, 341] width 1415 height 683
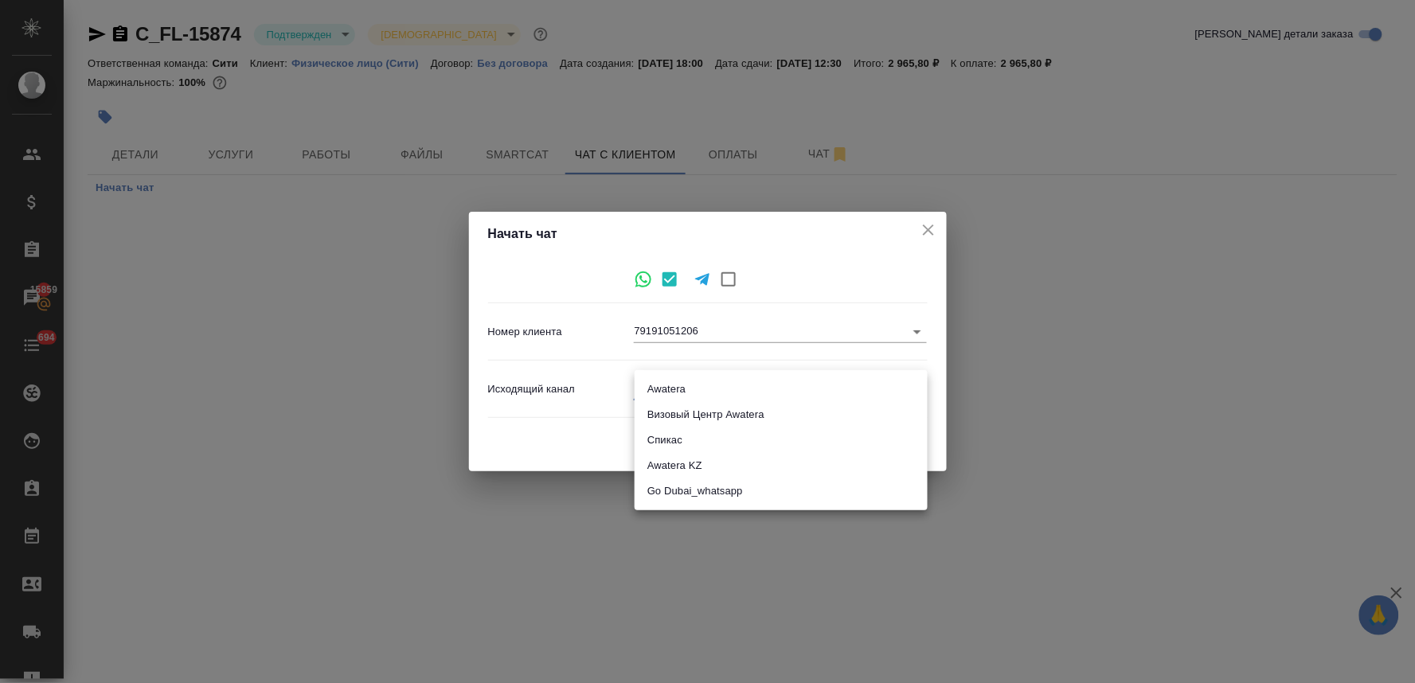
click at [691, 384] on li "Awatera" at bounding box center [781, 389] width 293 height 25
type input "2"
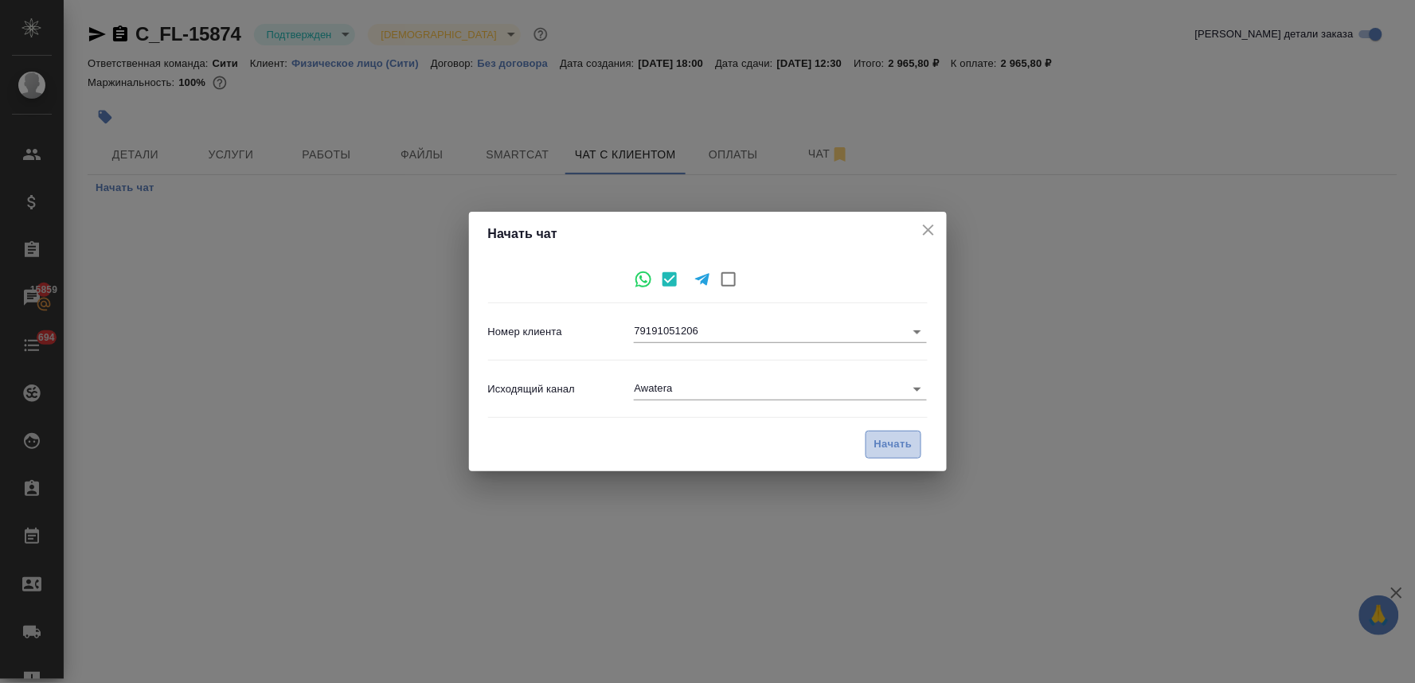
click at [880, 452] on span "Начать" at bounding box center [893, 445] width 38 height 18
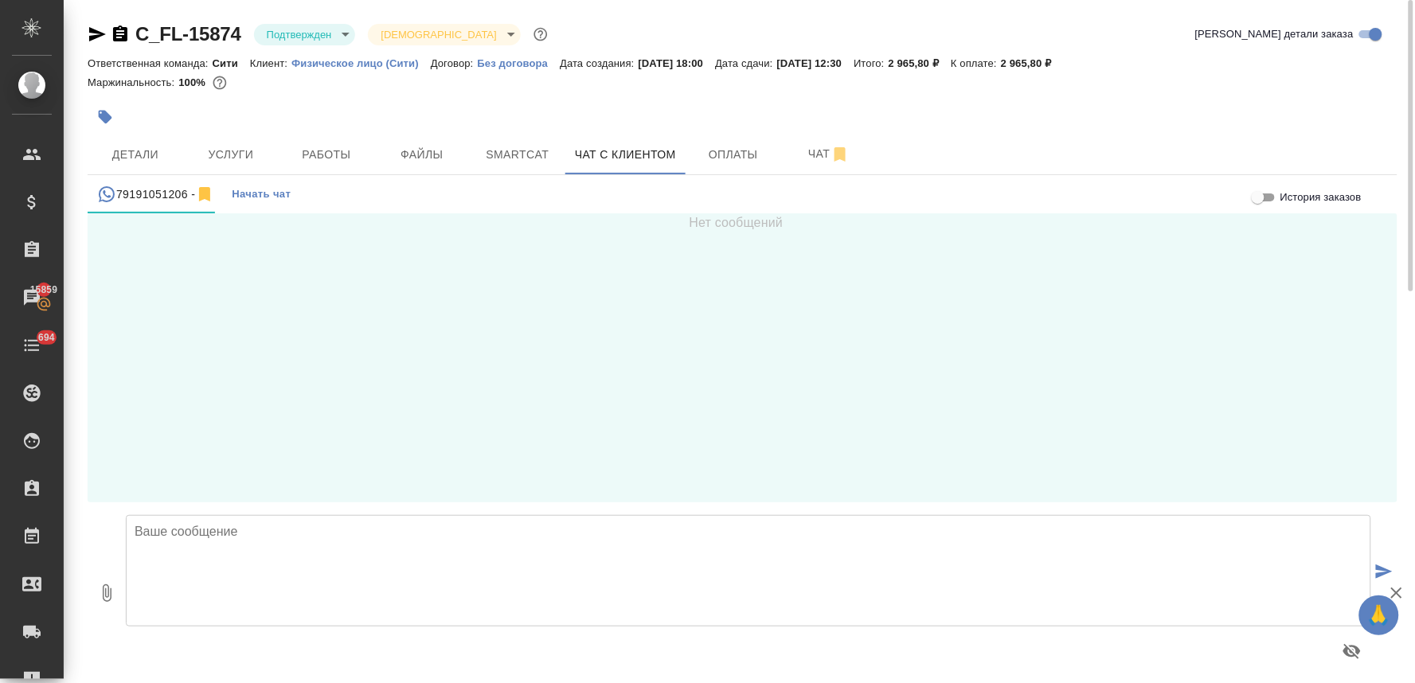
click at [171, 547] on textarea at bounding box center [748, 570] width 1245 height 111
type textarea "Добрый день! Направьте, пожалуйста, документа сюда"
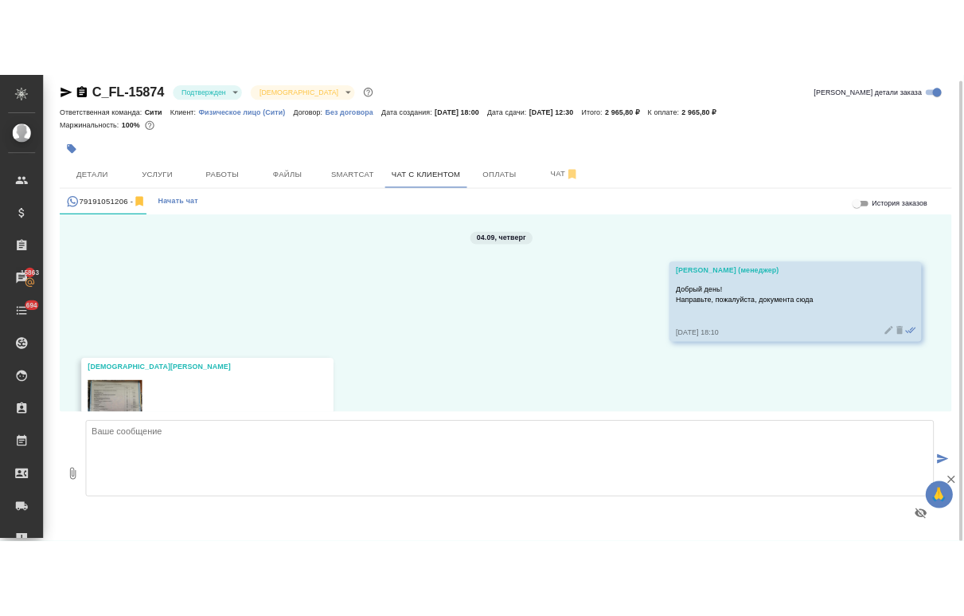
scroll to position [88, 0]
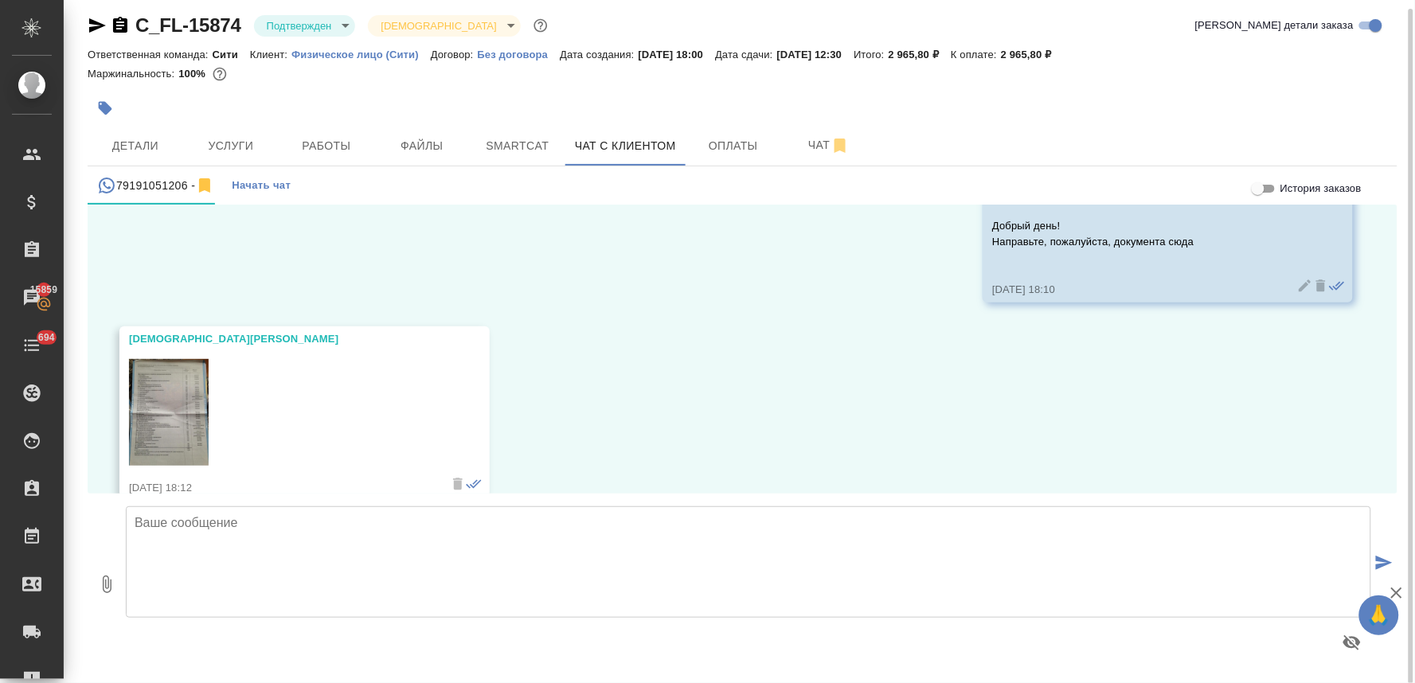
click at [169, 409] on img at bounding box center [169, 412] width 80 height 107
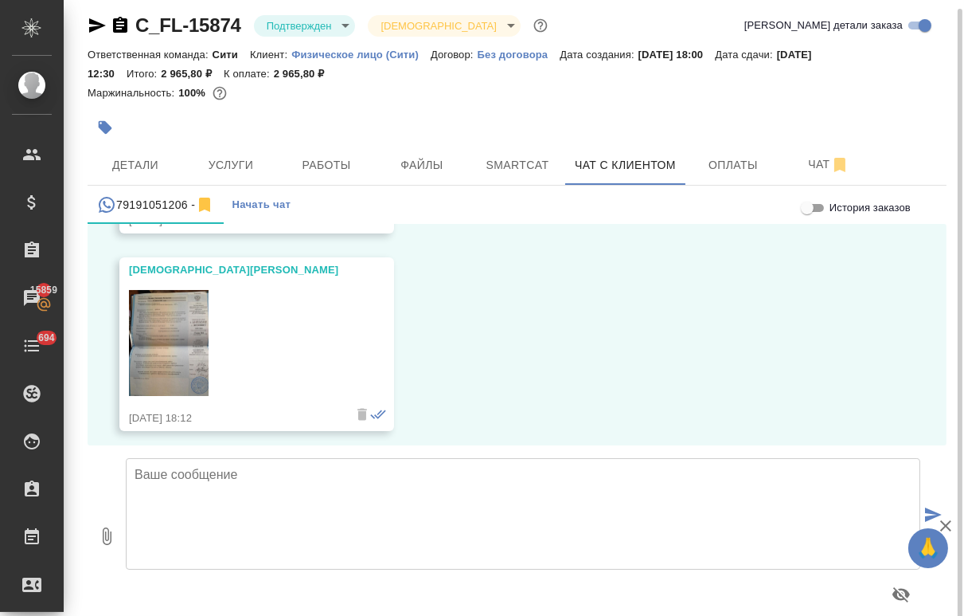
scroll to position [442, 0]
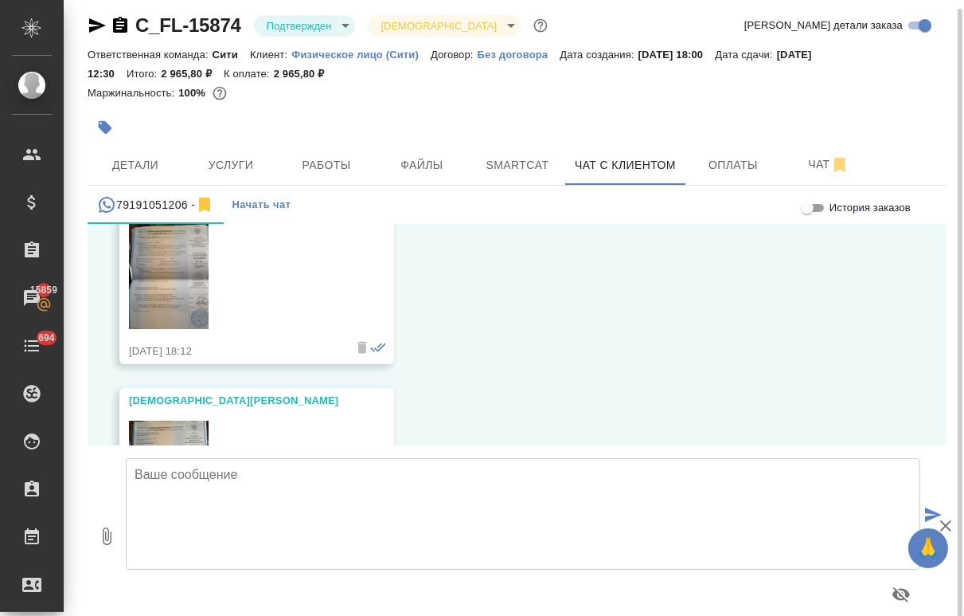
click at [167, 276] on img at bounding box center [169, 276] width 80 height 107
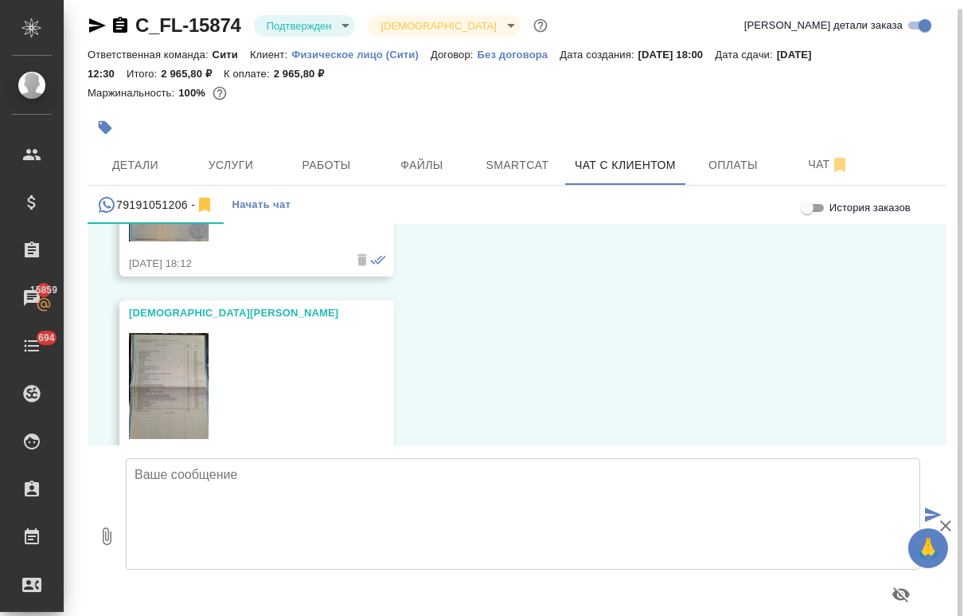
scroll to position [779, 0]
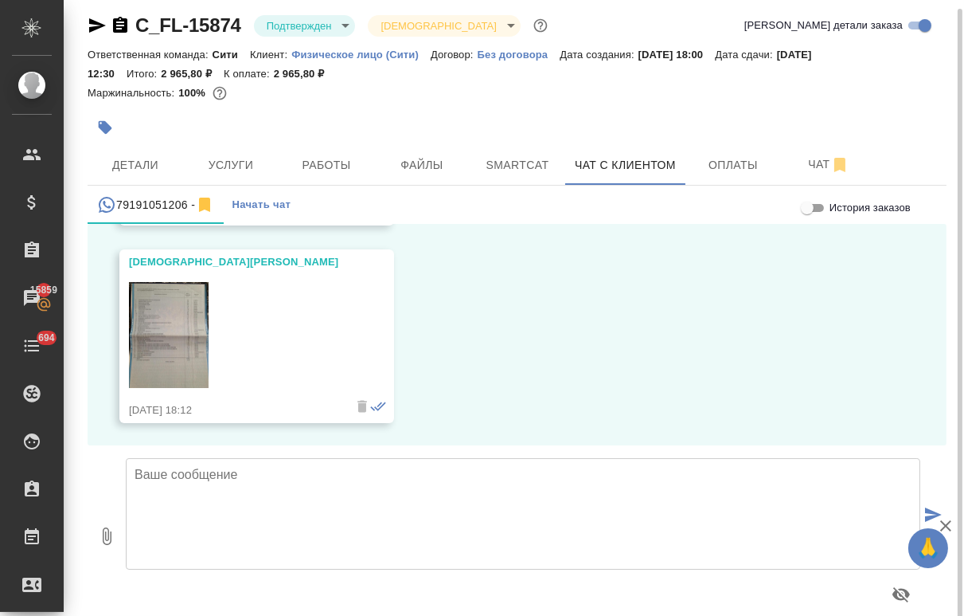
drag, startPoint x: 390, startPoint y: 379, endPoint x: 407, endPoint y: 359, distance: 26.0
click at [391, 378] on div "04.09, четверг Лямина Надежда (менеджер) Добрый день! Направьте, пожалуйста, до…" at bounding box center [517, 334] width 859 height 221
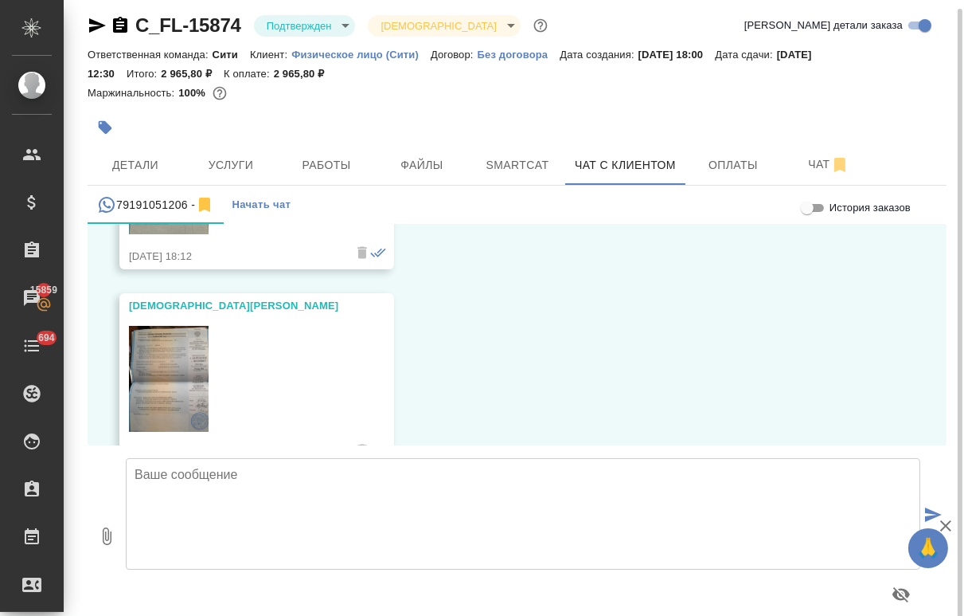
scroll to position [338, 0]
click at [399, 362] on div "04.09, четверг Лямина Надежда (менеджер) Добрый день! Направьте, пожалуйста, до…" at bounding box center [517, 334] width 859 height 221
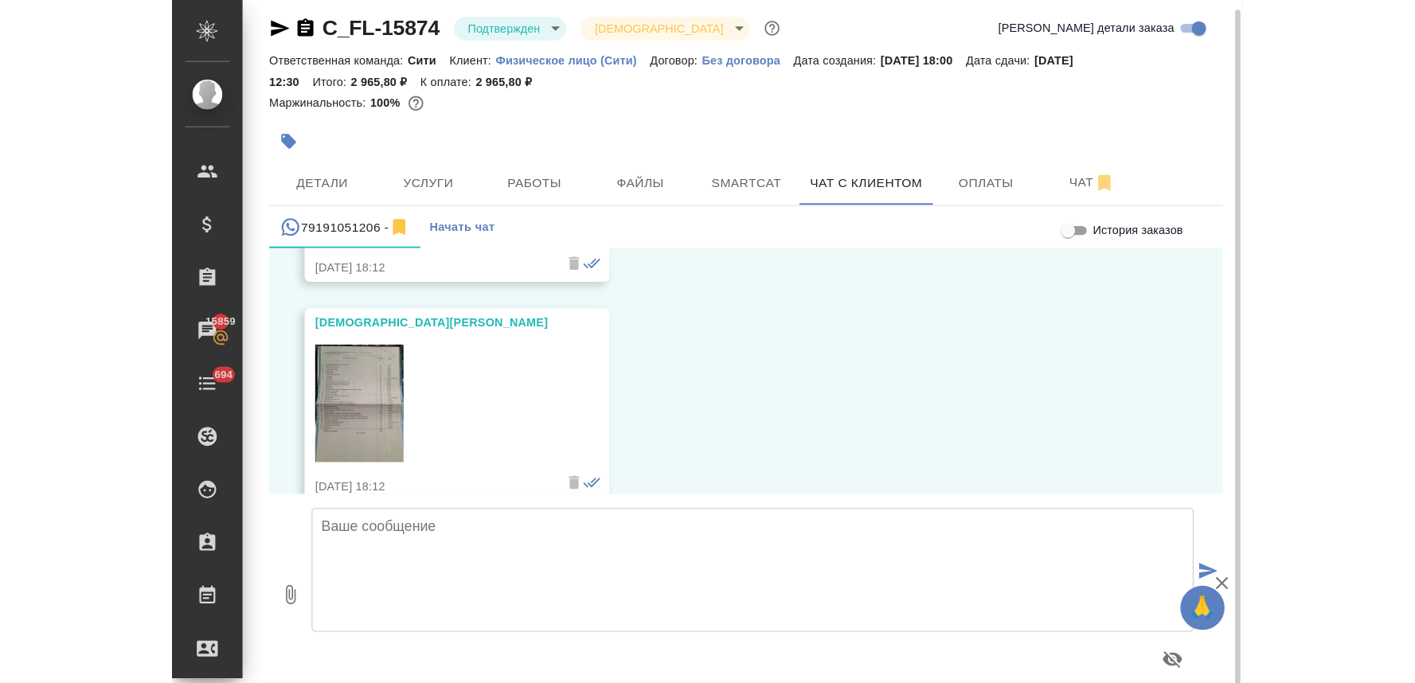
scroll to position [779, 0]
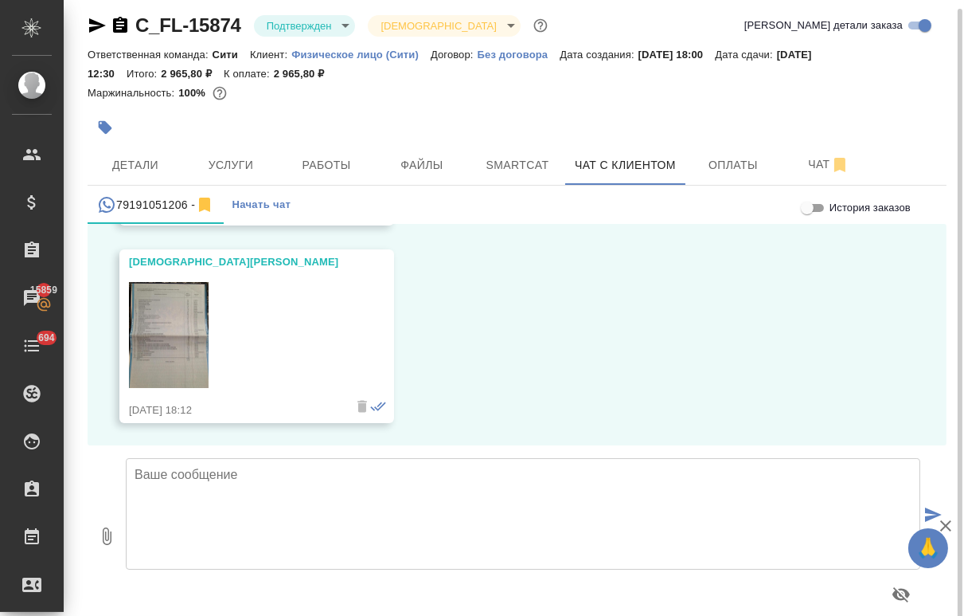
click at [186, 324] on img at bounding box center [169, 335] width 80 height 107
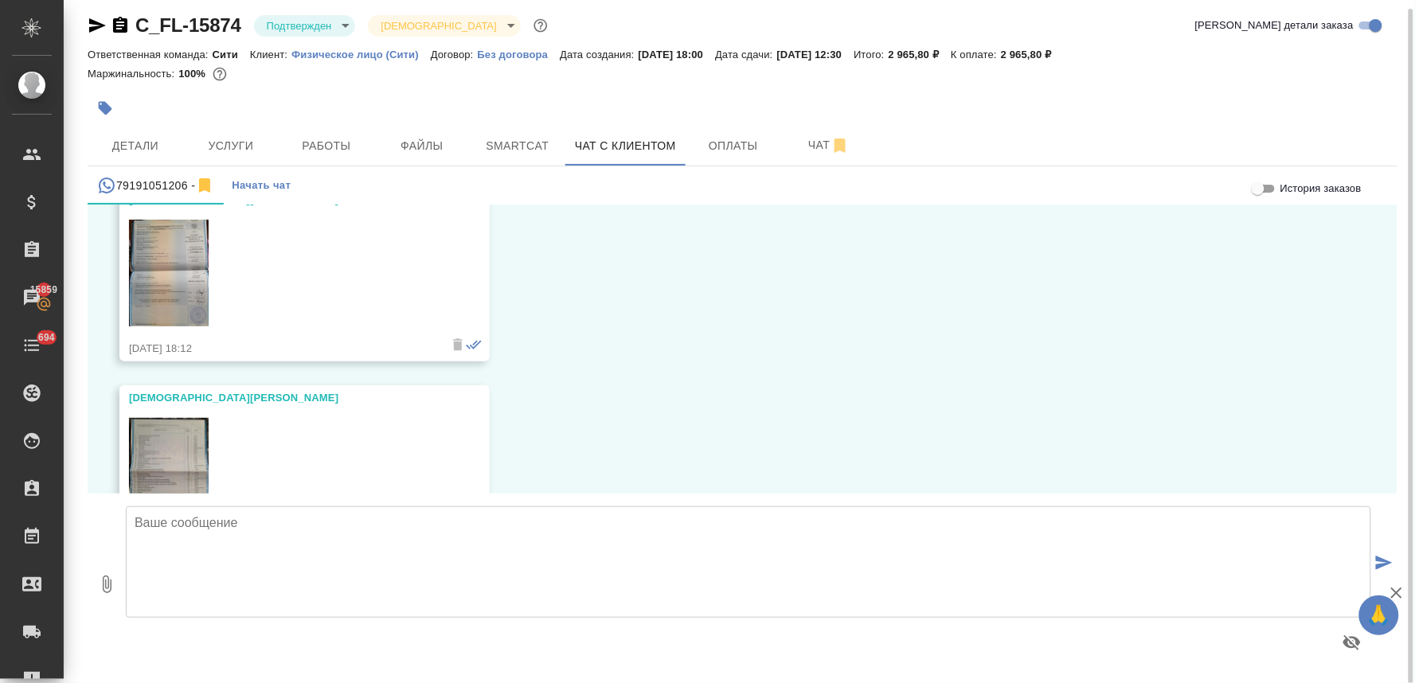
scroll to position [623, 0]
click at [191, 303] on img at bounding box center [169, 274] width 80 height 107
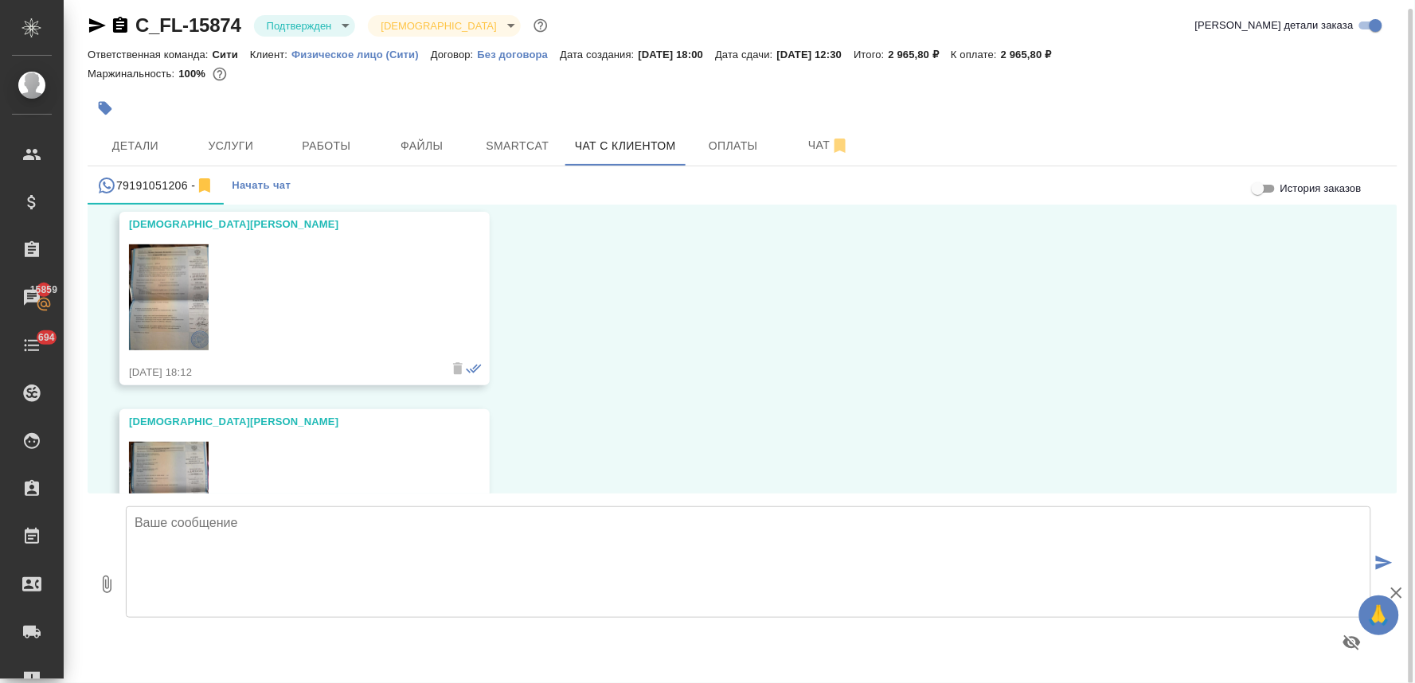
scroll to position [357, 0]
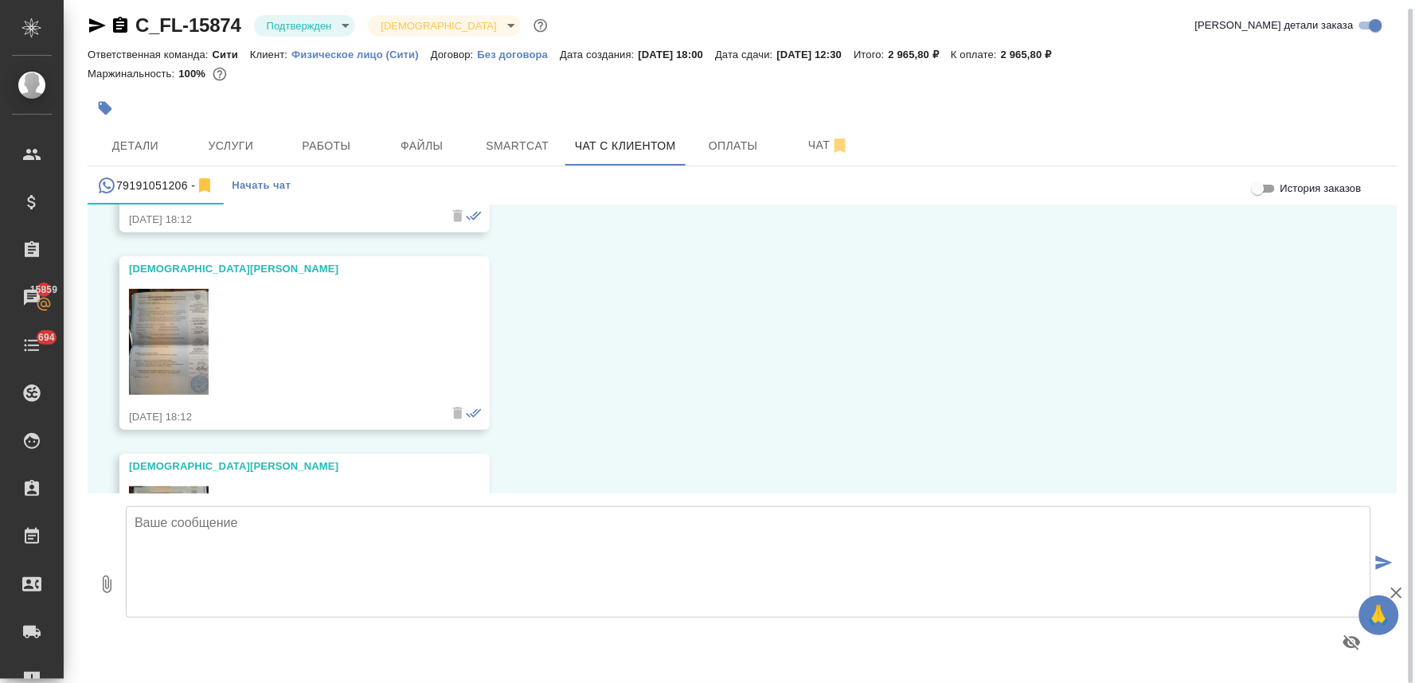
click at [174, 315] on img at bounding box center [169, 342] width 80 height 107
click at [113, 140] on span "Детали" at bounding box center [135, 146] width 76 height 20
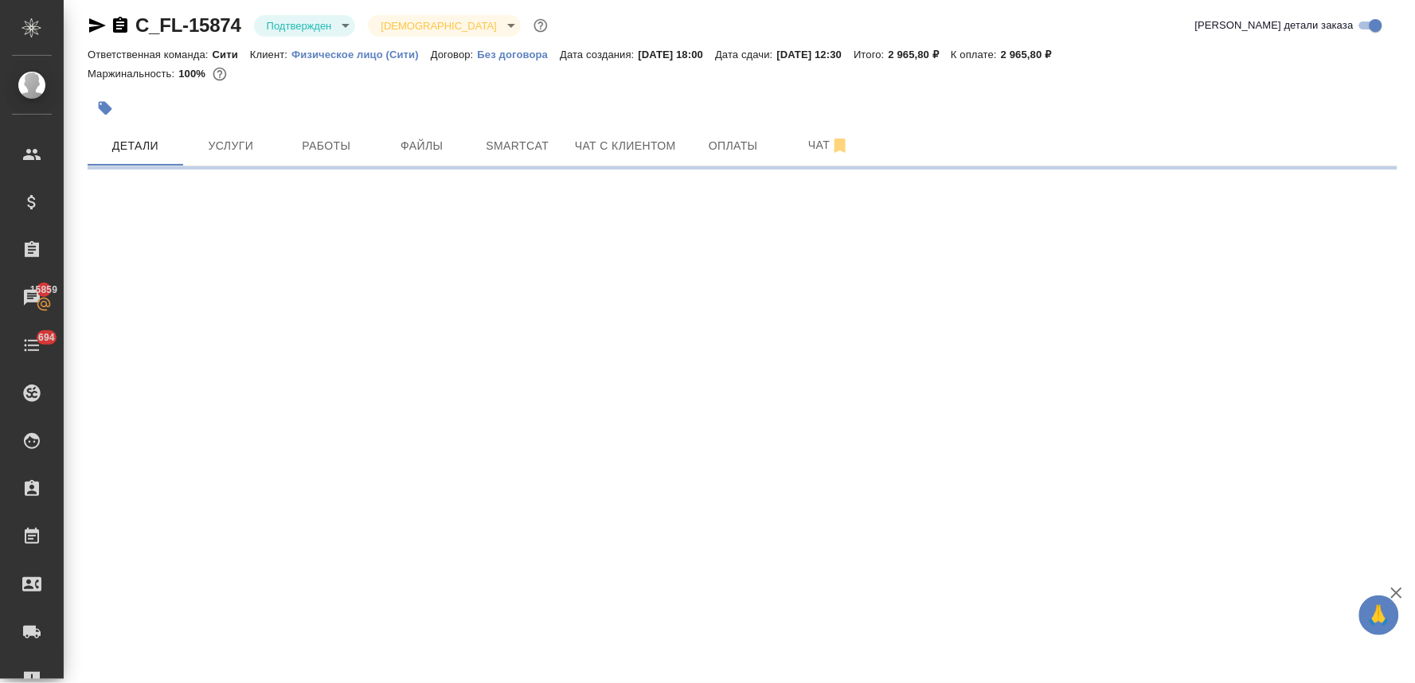
select select "RU"
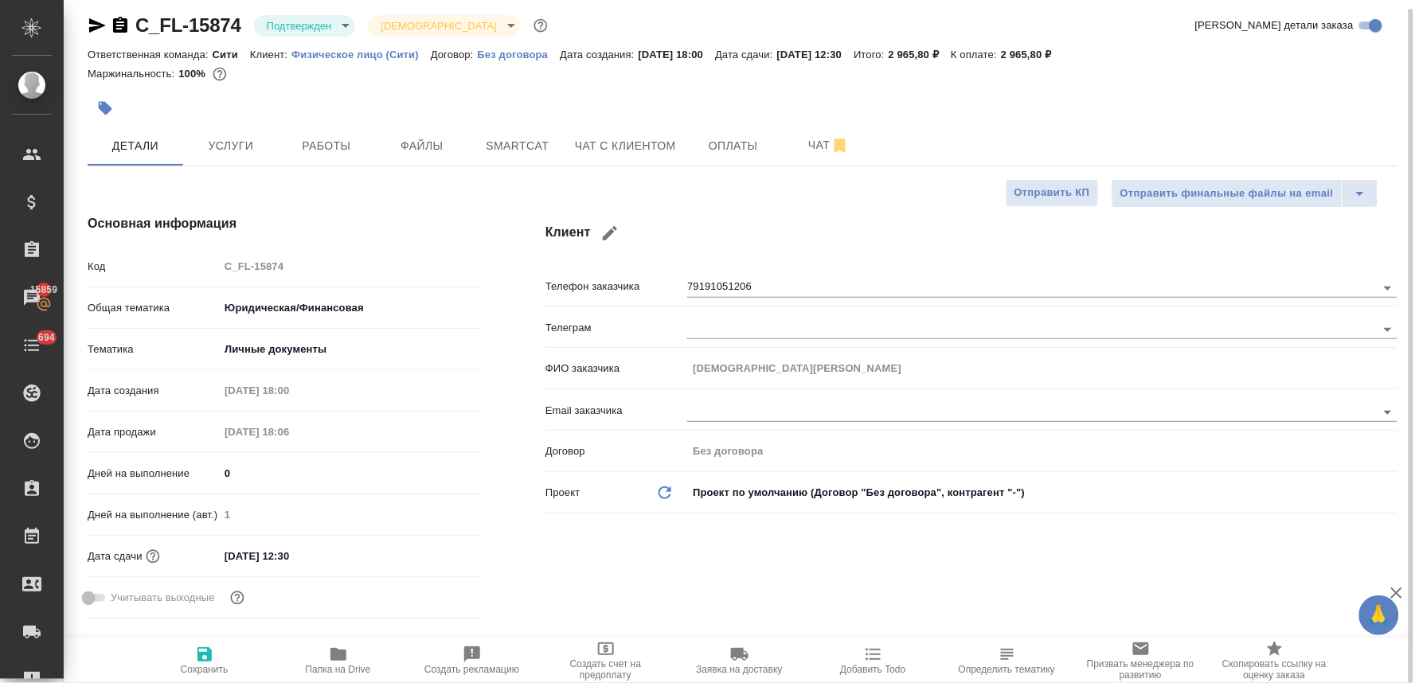
type textarea "x"
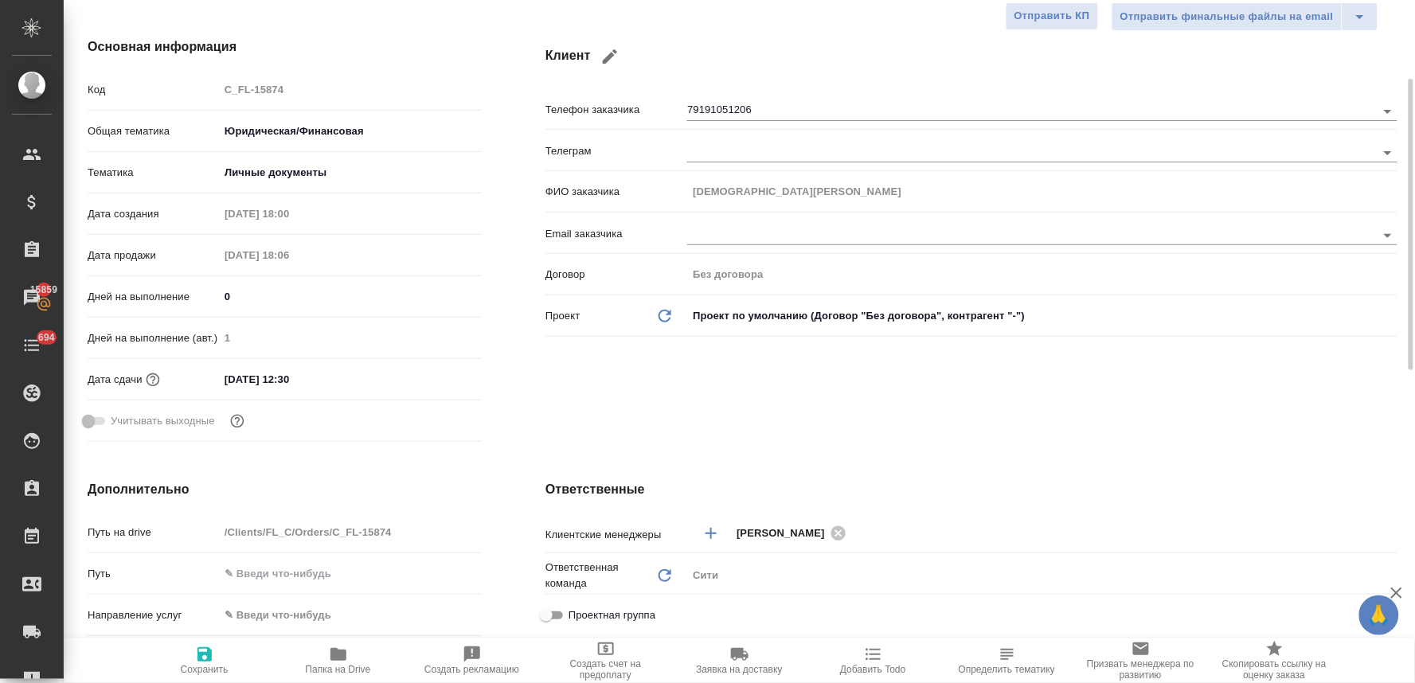
click at [1197, 403] on div "Клиент Телефон заказчика 79191051206 Телеграм ФИО заказчика [DEMOGRAPHIC_DATA][…" at bounding box center [972, 243] width 916 height 475
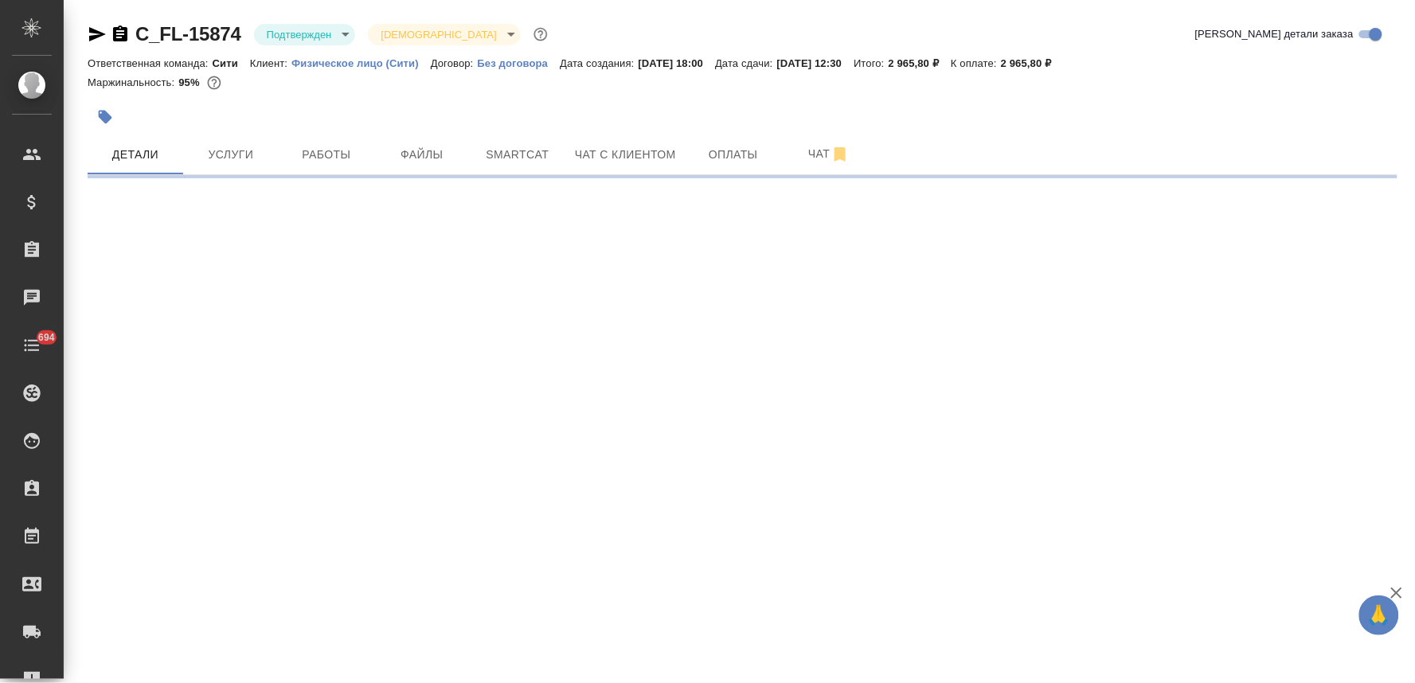
select select "RU"
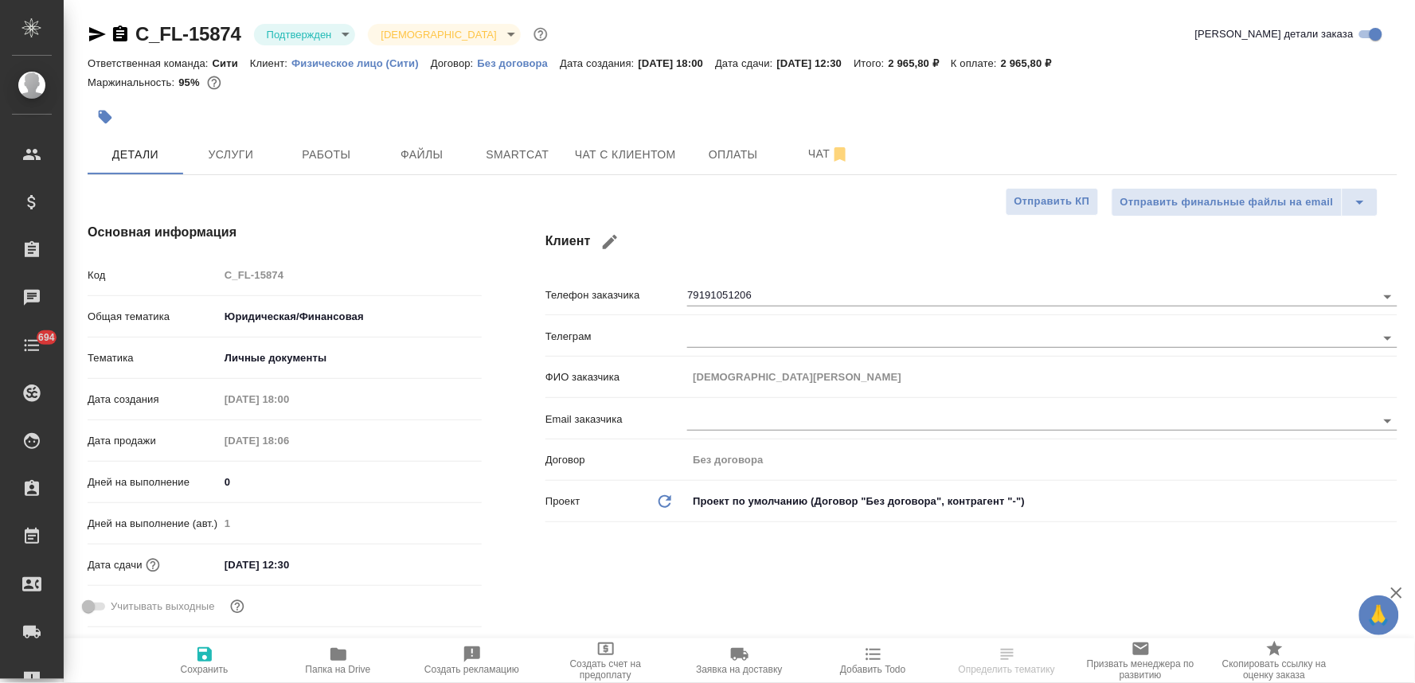
type textarea "x"
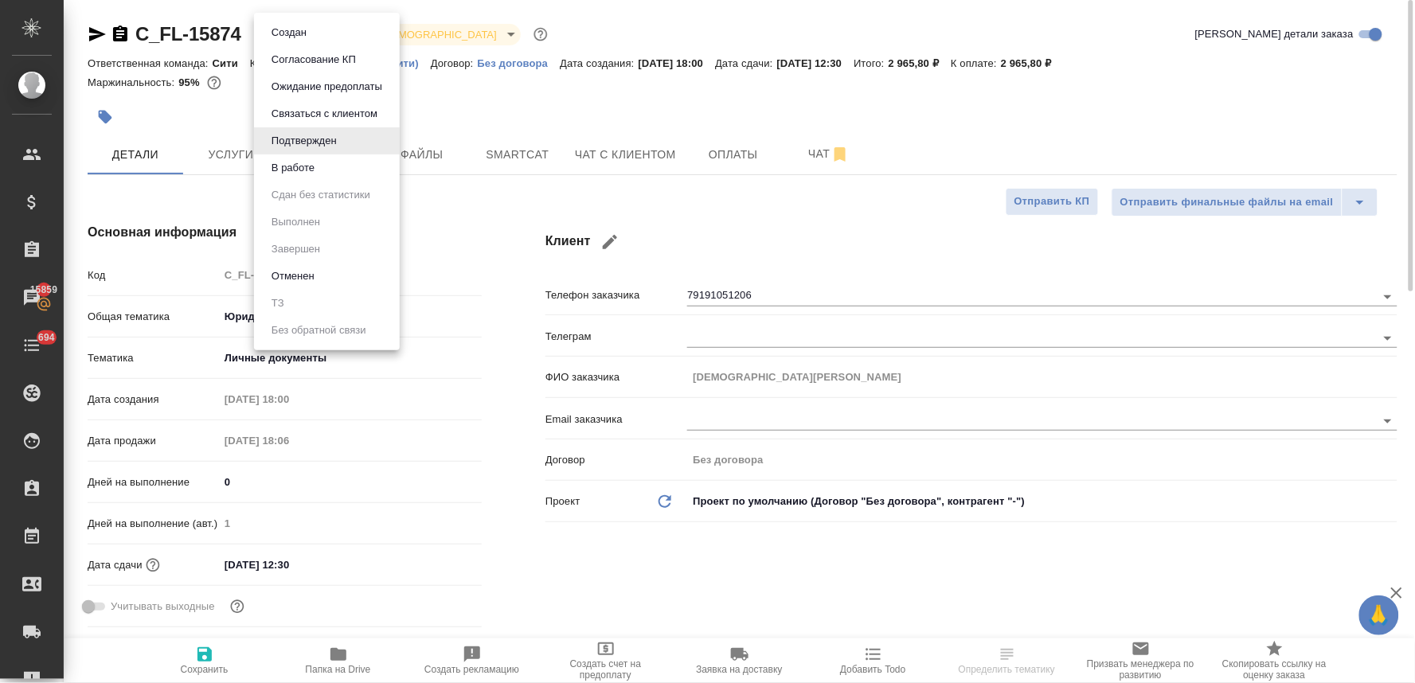
click at [300, 28] on body "🙏 .cls-1 fill:#fff; AWATERA [PERSON_NAME] Спецификации Заказы 15859 Чаты 694 To…" at bounding box center [707, 341] width 1415 height 683
click at [307, 33] on button "Создан" at bounding box center [289, 33] width 45 height 18
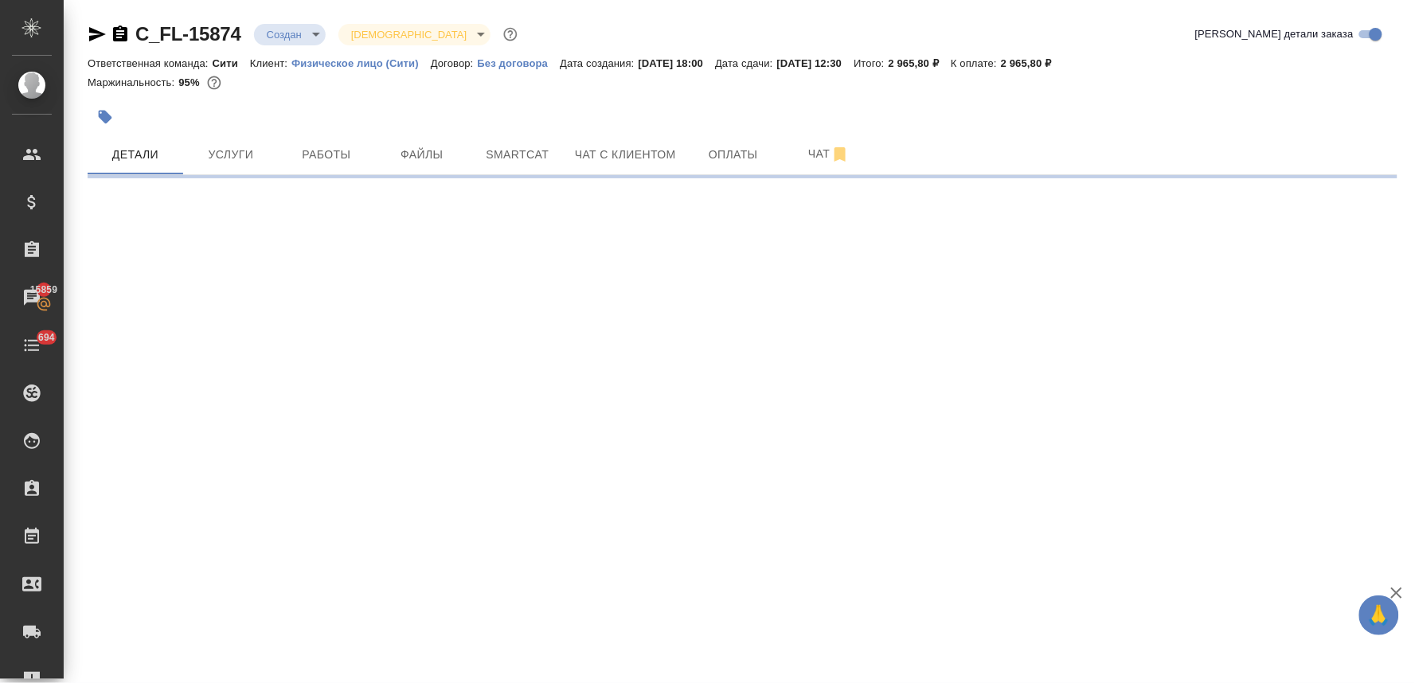
select select "RU"
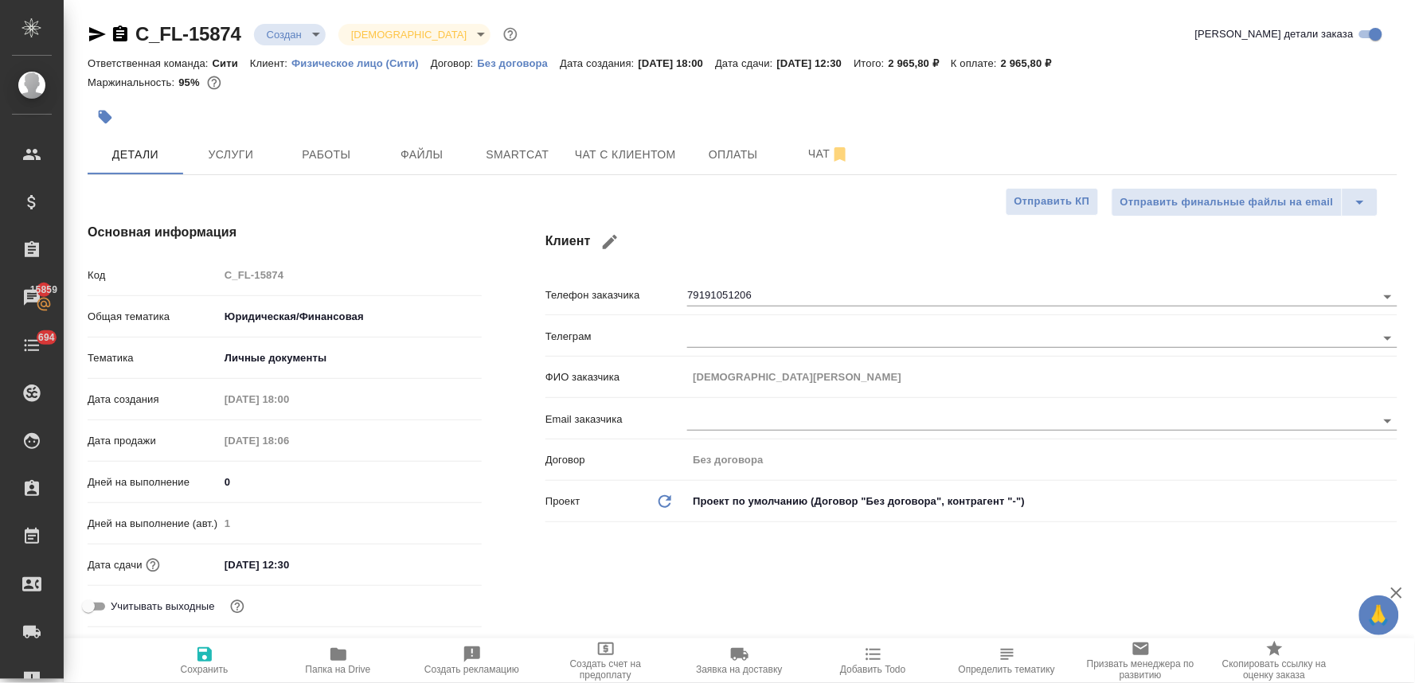
type textarea "x"
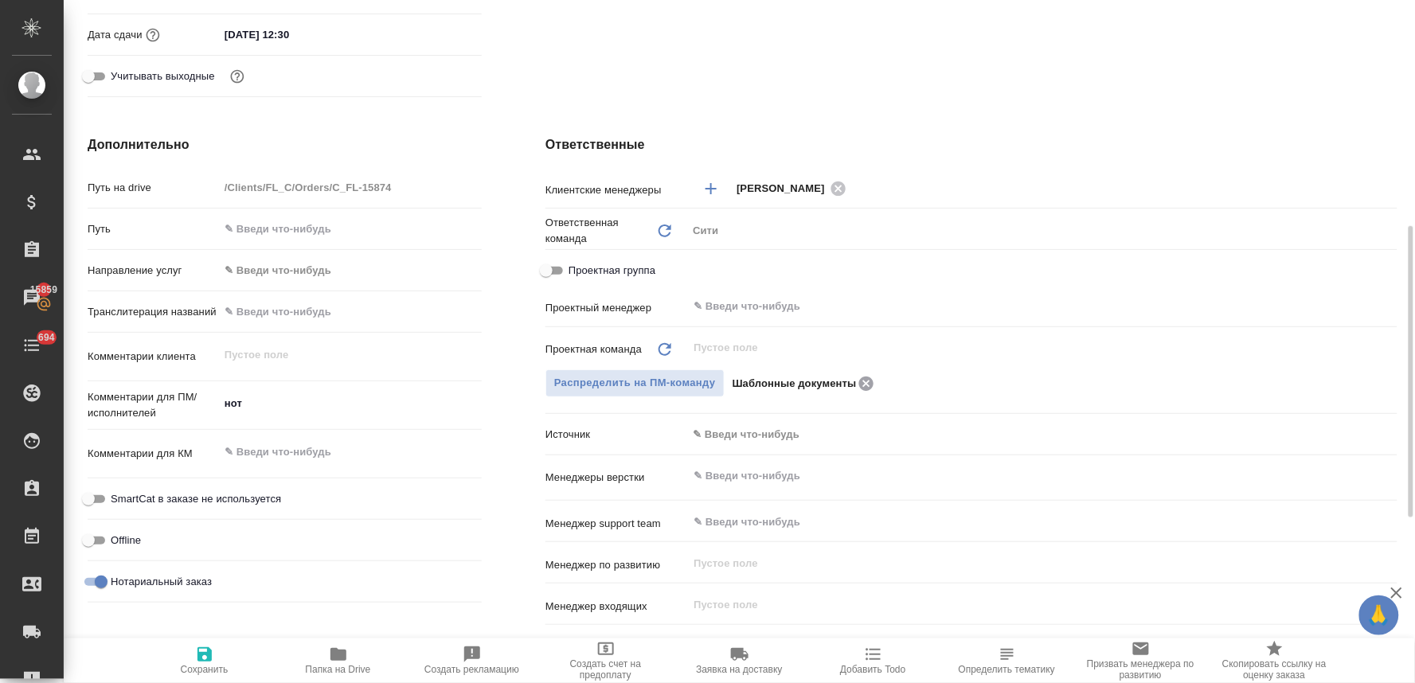
click at [870, 384] on icon at bounding box center [866, 383] width 14 height 14
type textarea "x"
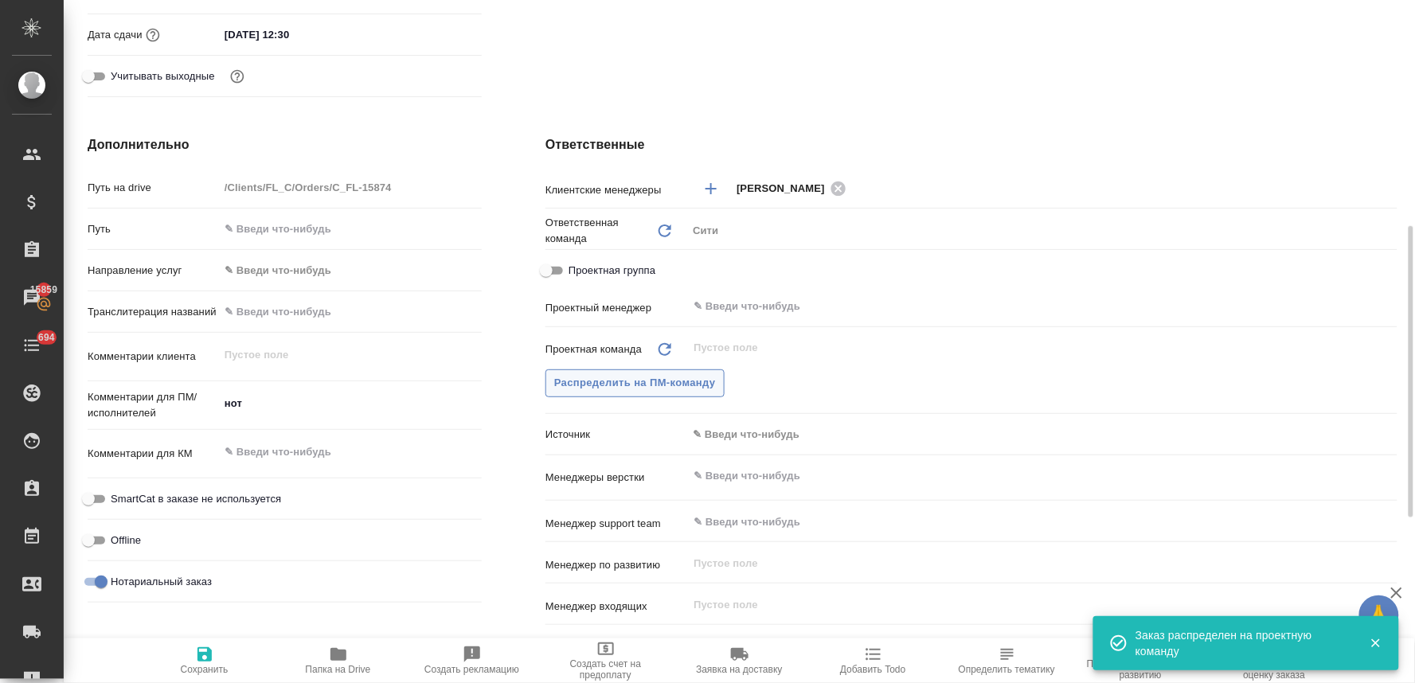
click at [645, 382] on span "Распределить на ПМ-команду" at bounding box center [635, 383] width 162 height 18
type textarea "x"
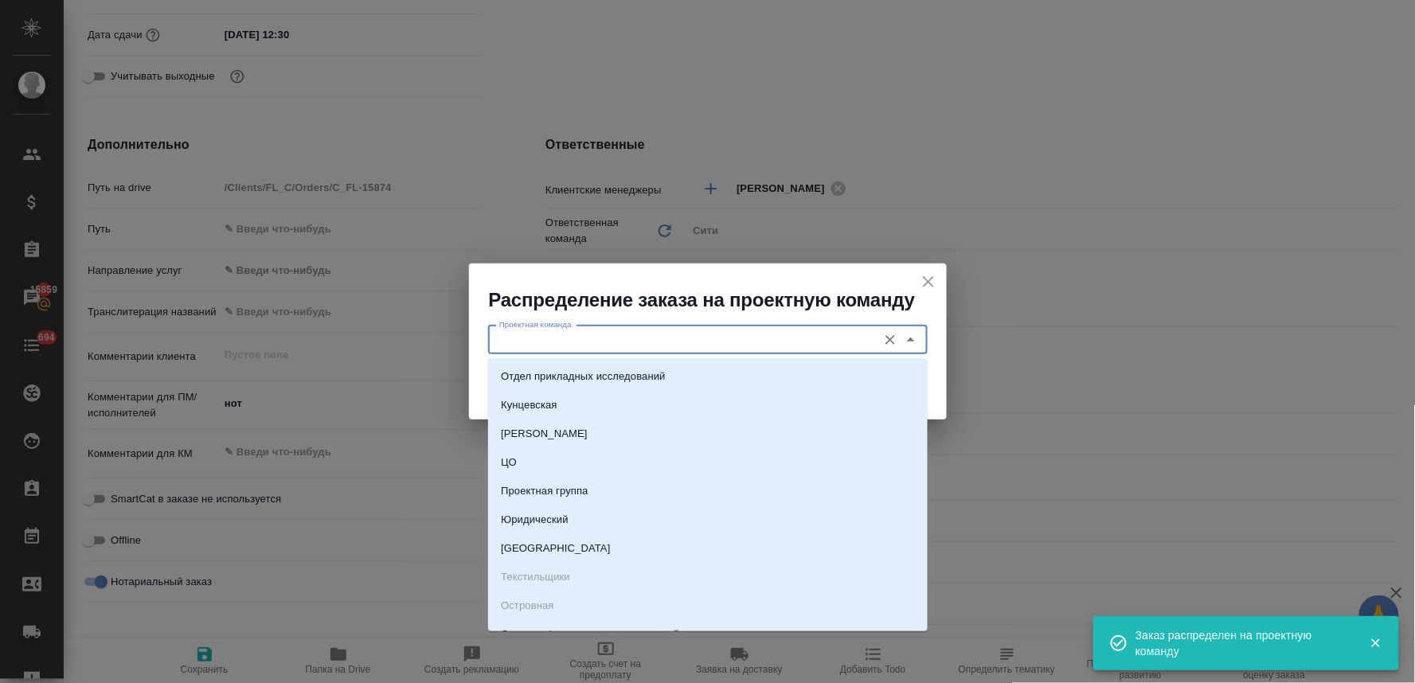
click at [642, 335] on input "Проектная команда" at bounding box center [681, 339] width 377 height 19
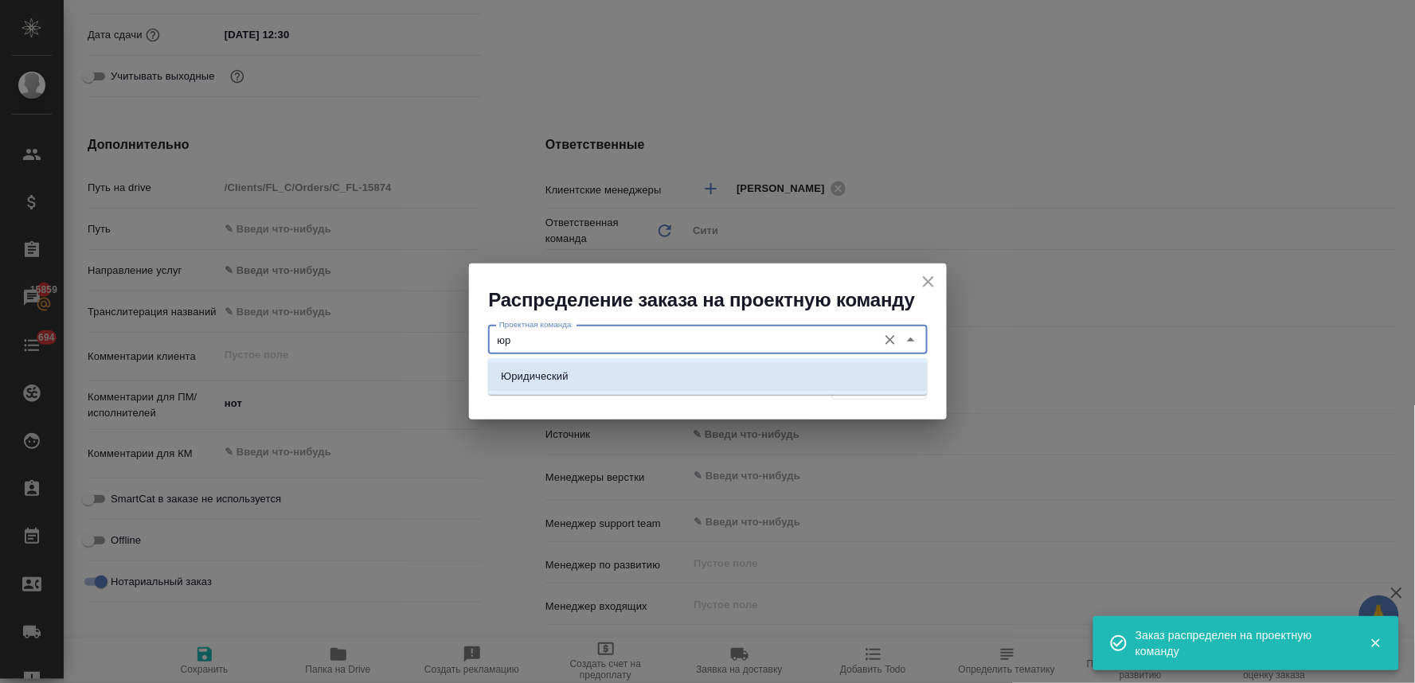
click at [653, 385] on li "Юридический" at bounding box center [708, 376] width 440 height 29
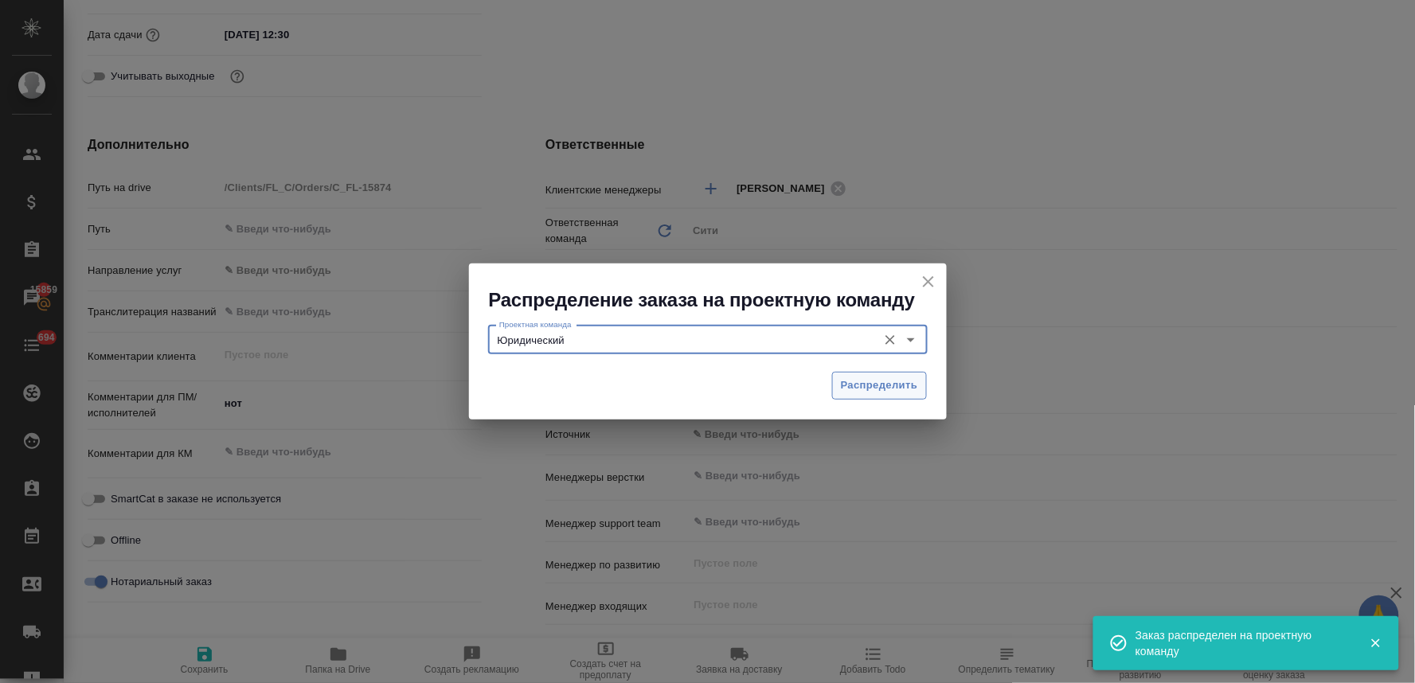
type input "Юридический"
click at [884, 386] on span "Распределить" at bounding box center [879, 386] width 77 height 18
type textarea "x"
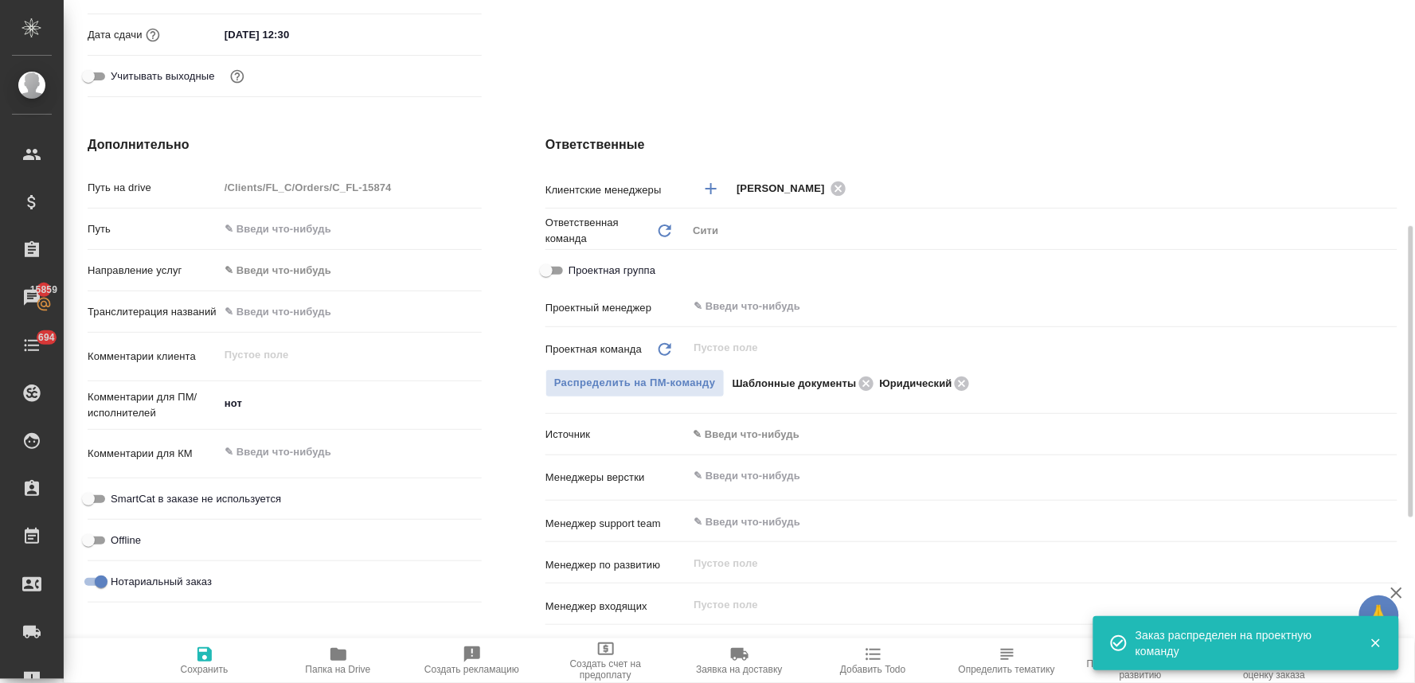
click at [864, 371] on div "Распределить на ПМ-команду Шаблонные документы Юридический" at bounding box center [971, 384] width 852 height 28
click at [864, 384] on icon at bounding box center [866, 384] width 19 height 18
type textarea "x"
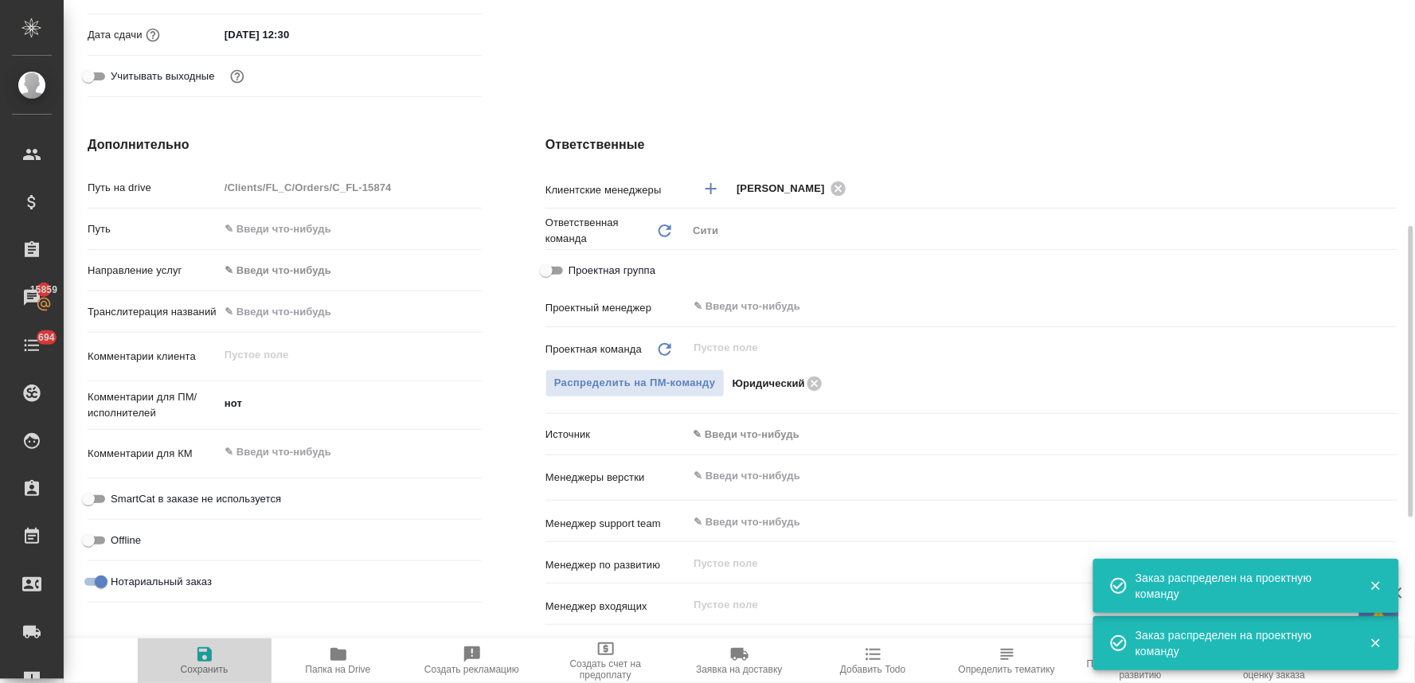
click at [185, 661] on span "Сохранить" at bounding box center [204, 660] width 115 height 30
type textarea "x"
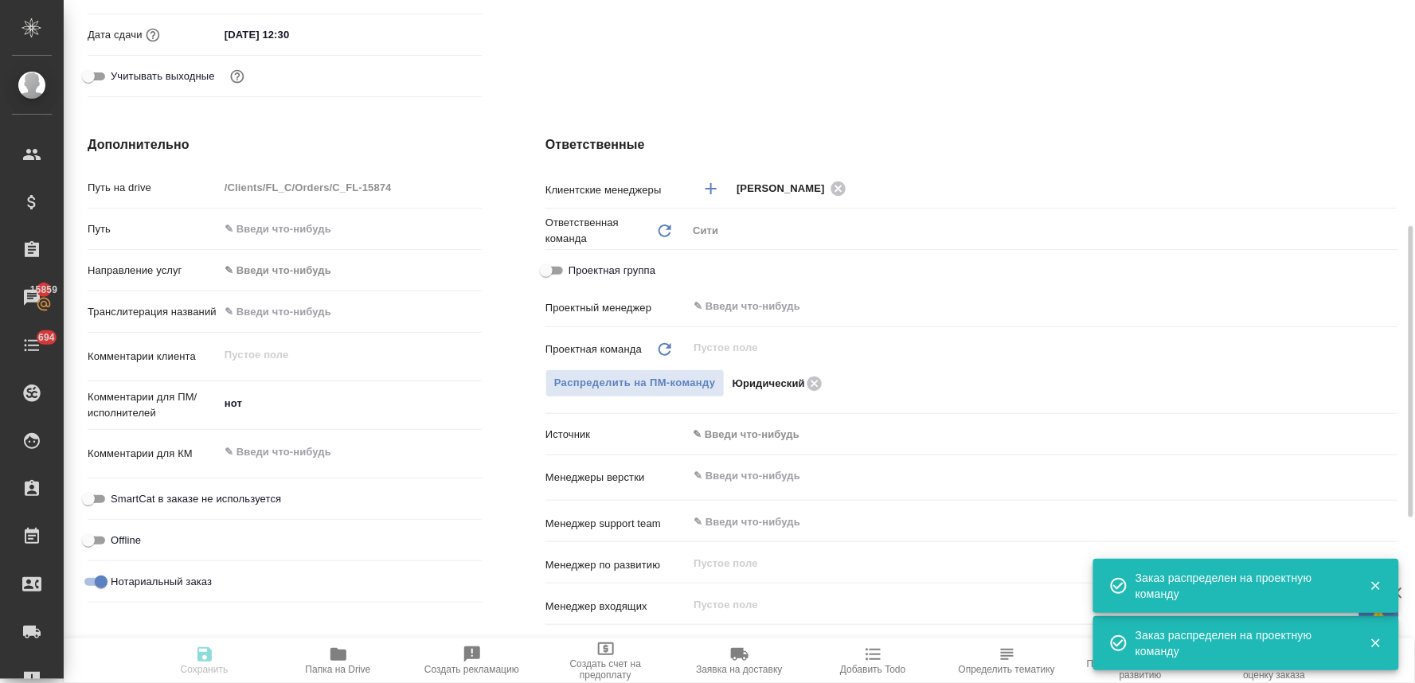
type textarea "x"
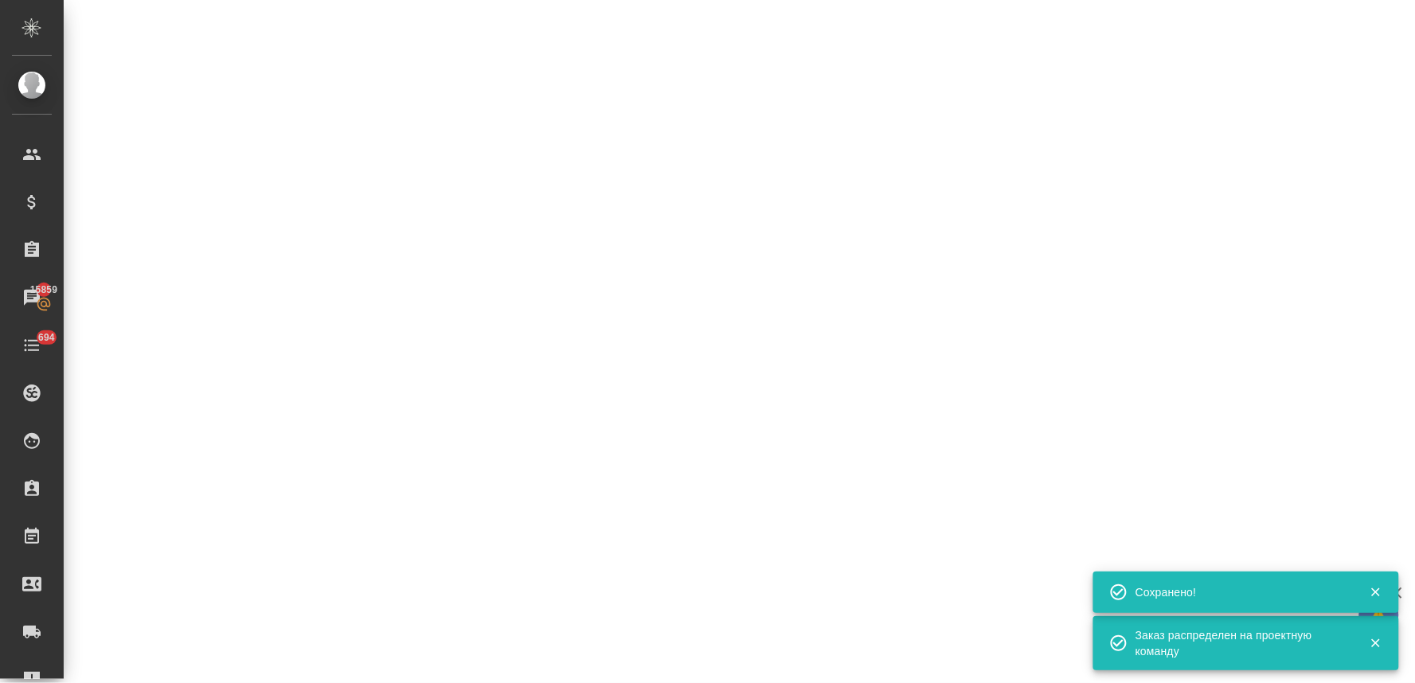
select select "RU"
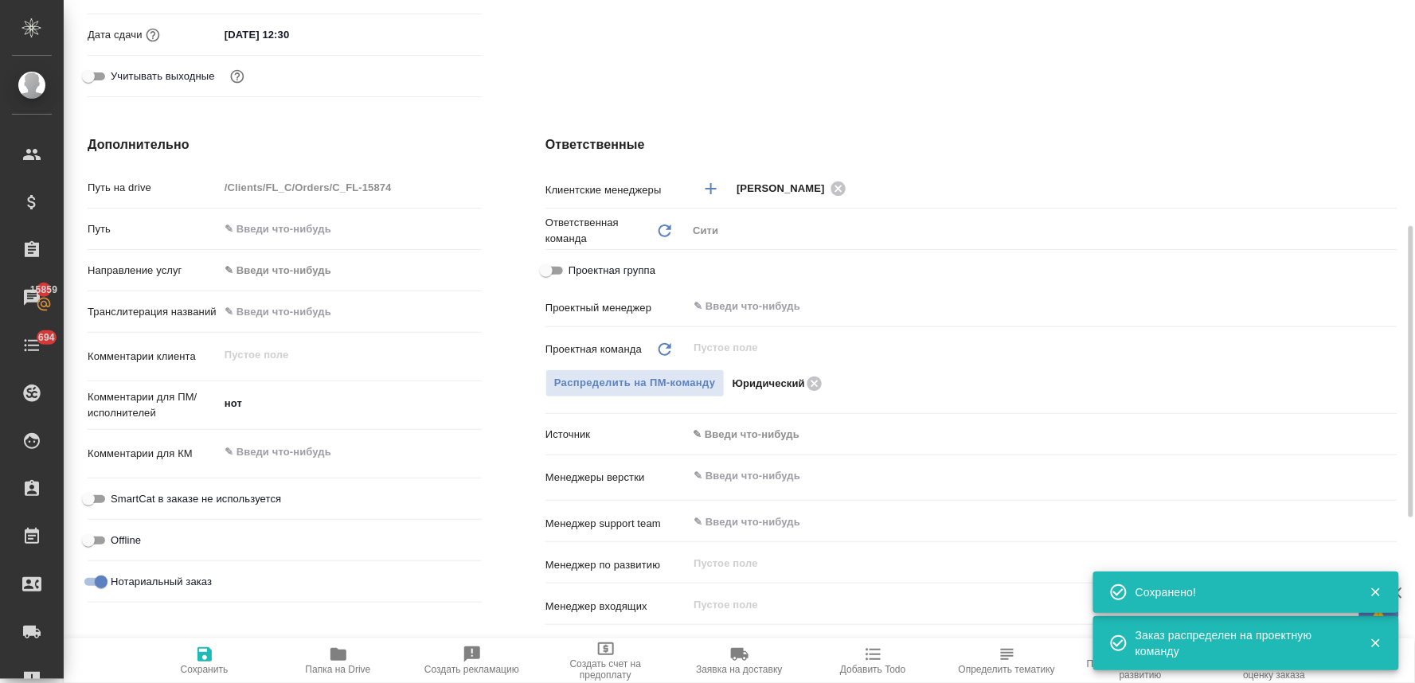
type textarea "x"
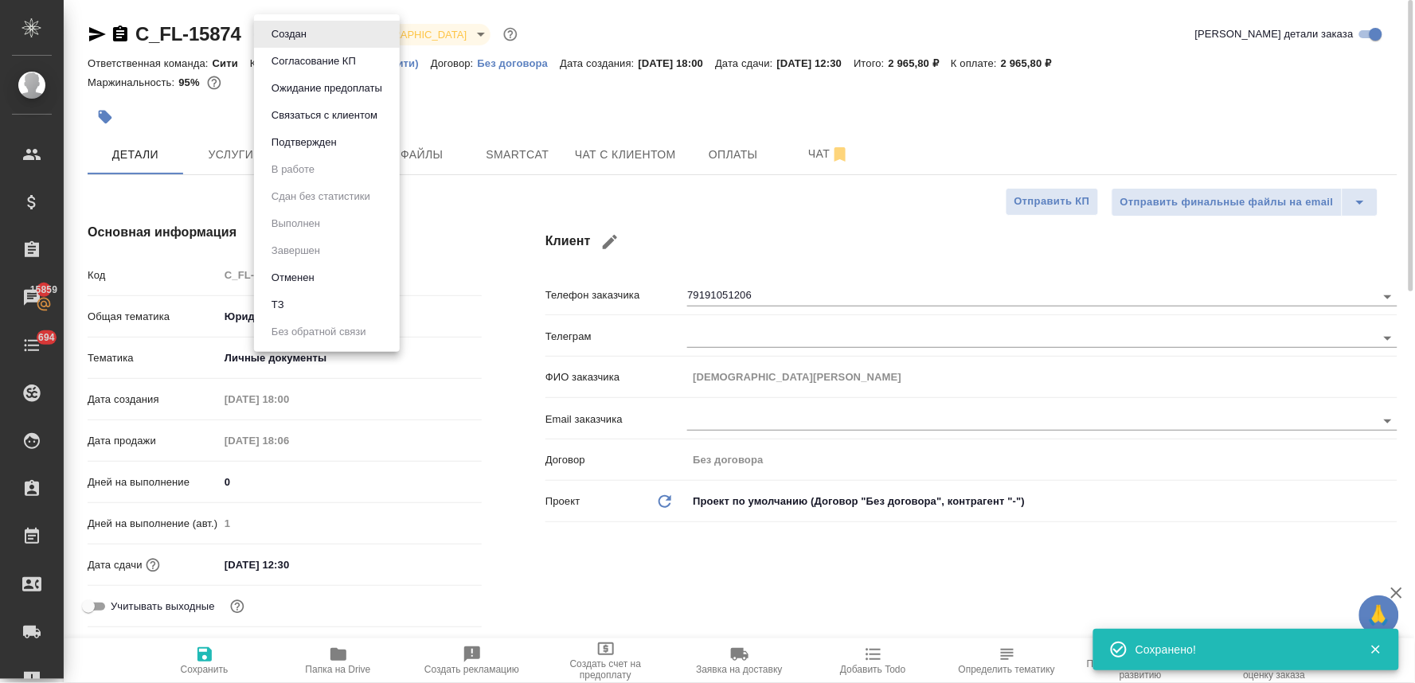
click at [271, 33] on body "🙏 .cls-1 fill:#fff; AWATERA [PERSON_NAME] Спецификации Заказы 15859 Чаты 694 To…" at bounding box center [707, 341] width 1415 height 683
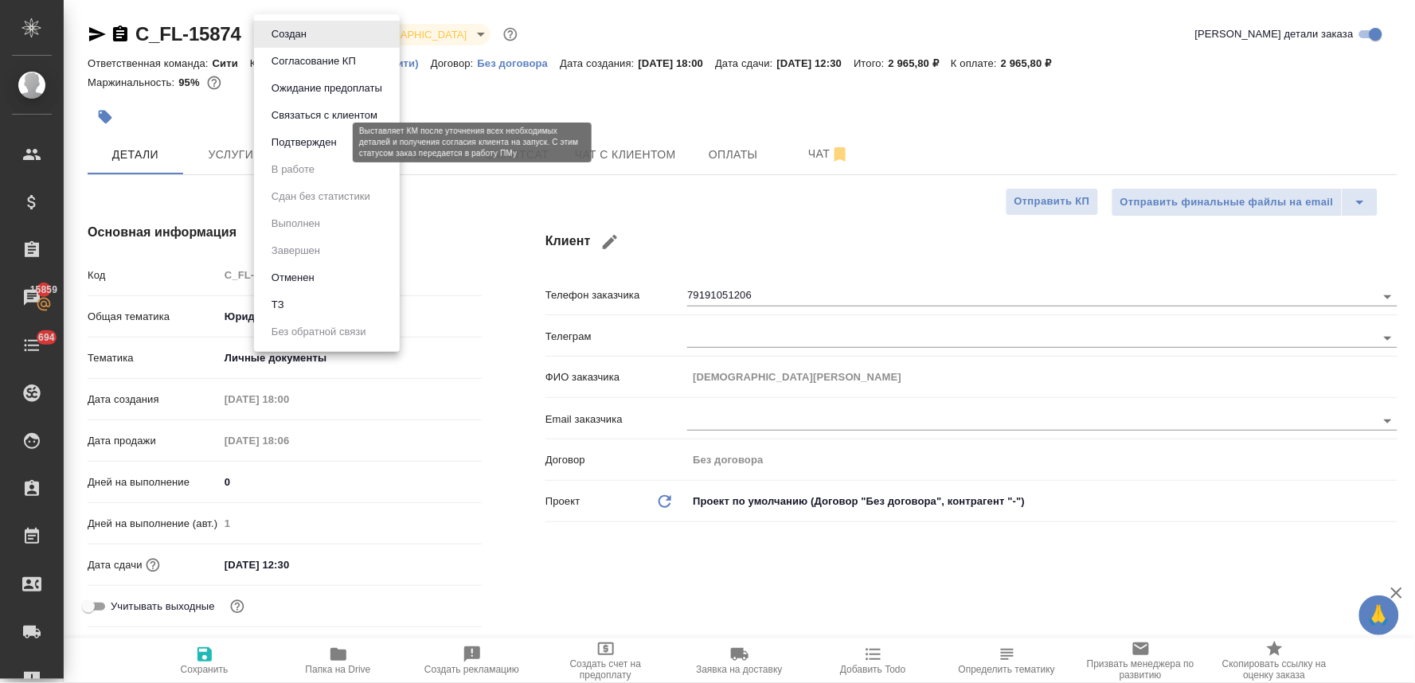
click at [317, 136] on button "Подтвержден" at bounding box center [304, 143] width 75 height 18
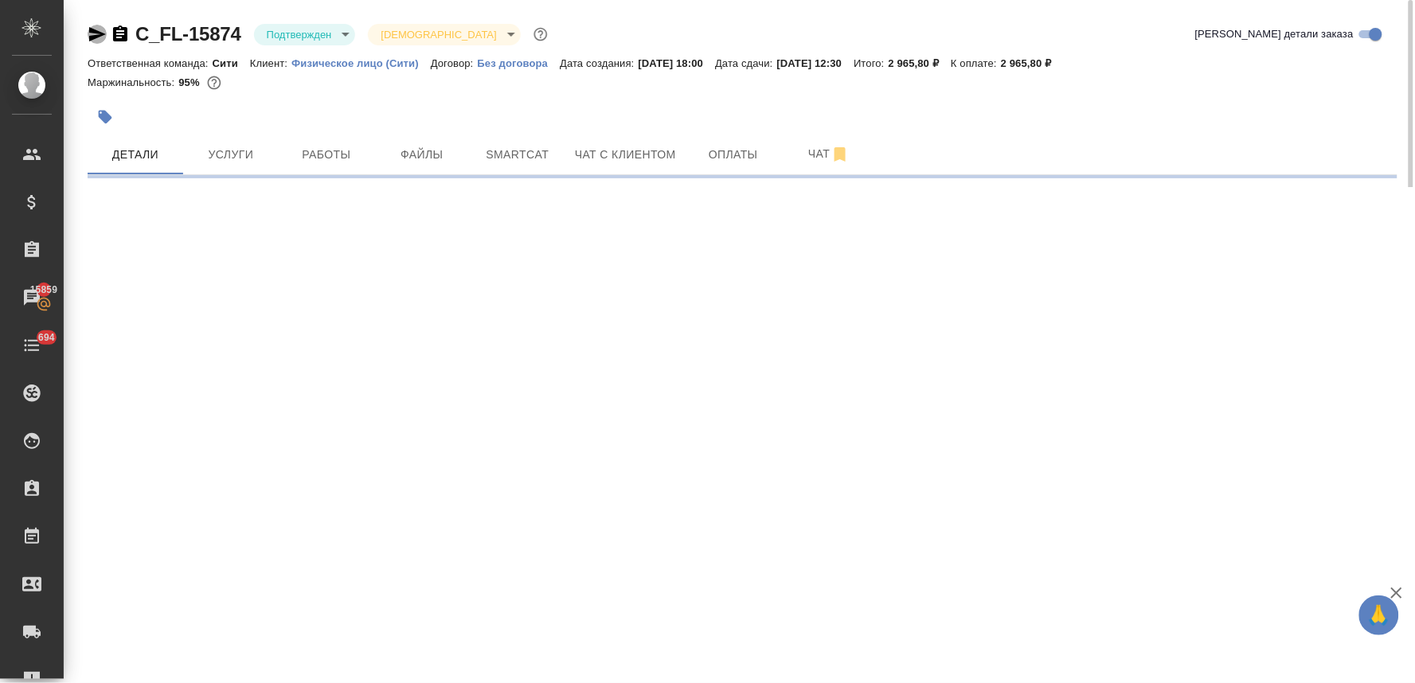
click at [92, 34] on icon "button" at bounding box center [97, 34] width 19 height 19
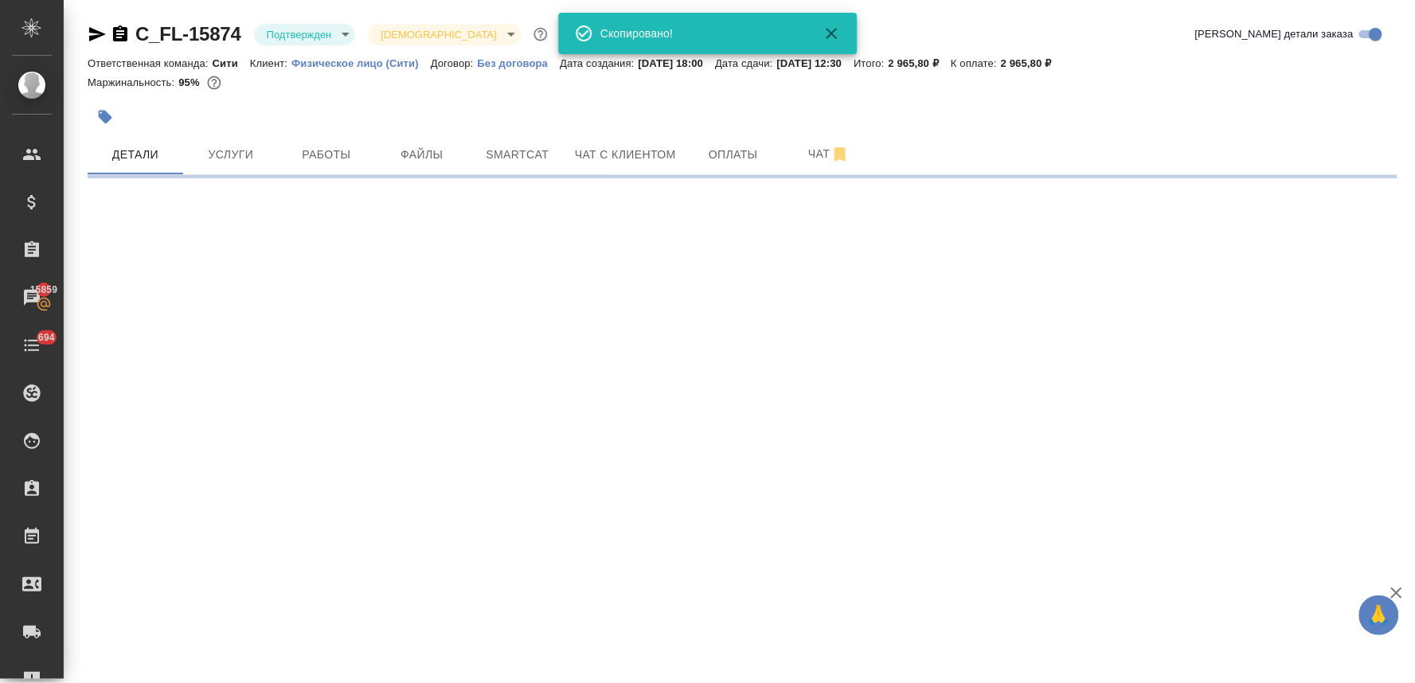
select select "RU"
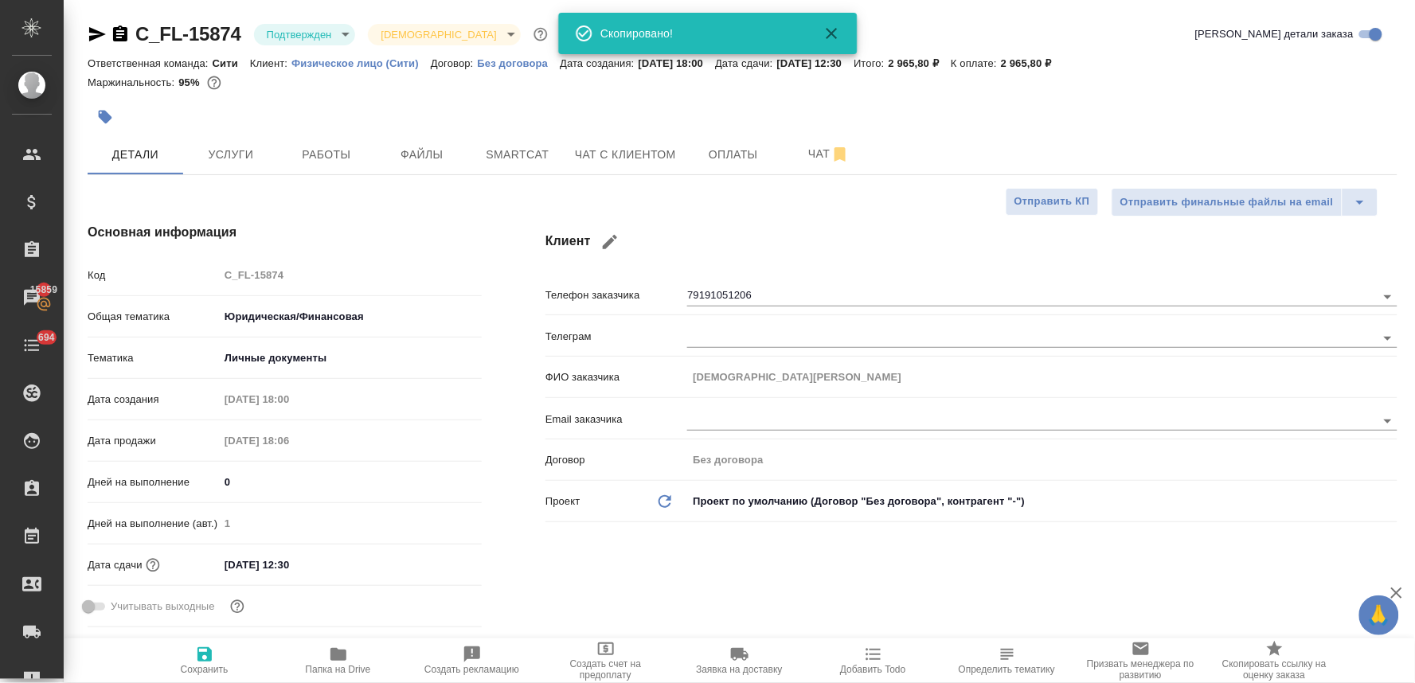
type textarea "x"
click at [714, 551] on div "Клиент Телефон заказчика 79191051206 Телеграм ФИО заказчика [DEMOGRAPHIC_DATA][…" at bounding box center [972, 428] width 916 height 475
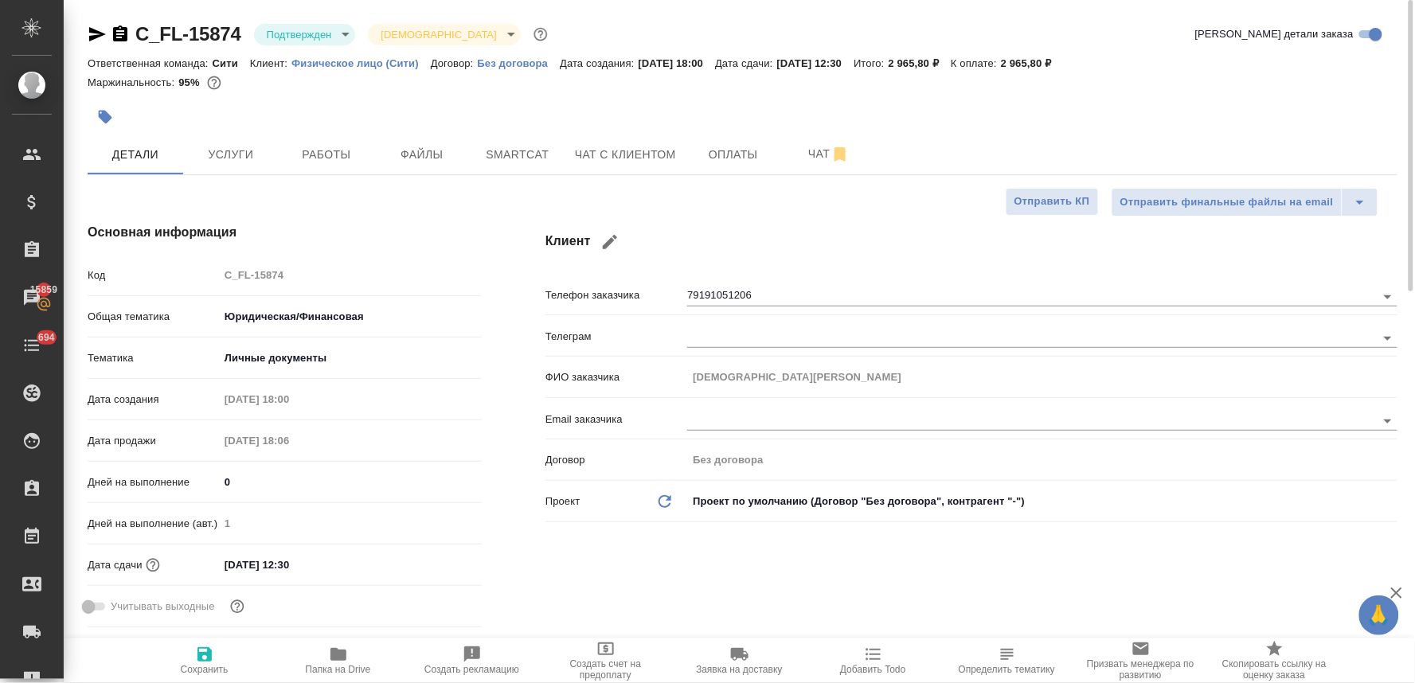
type textarea "x"
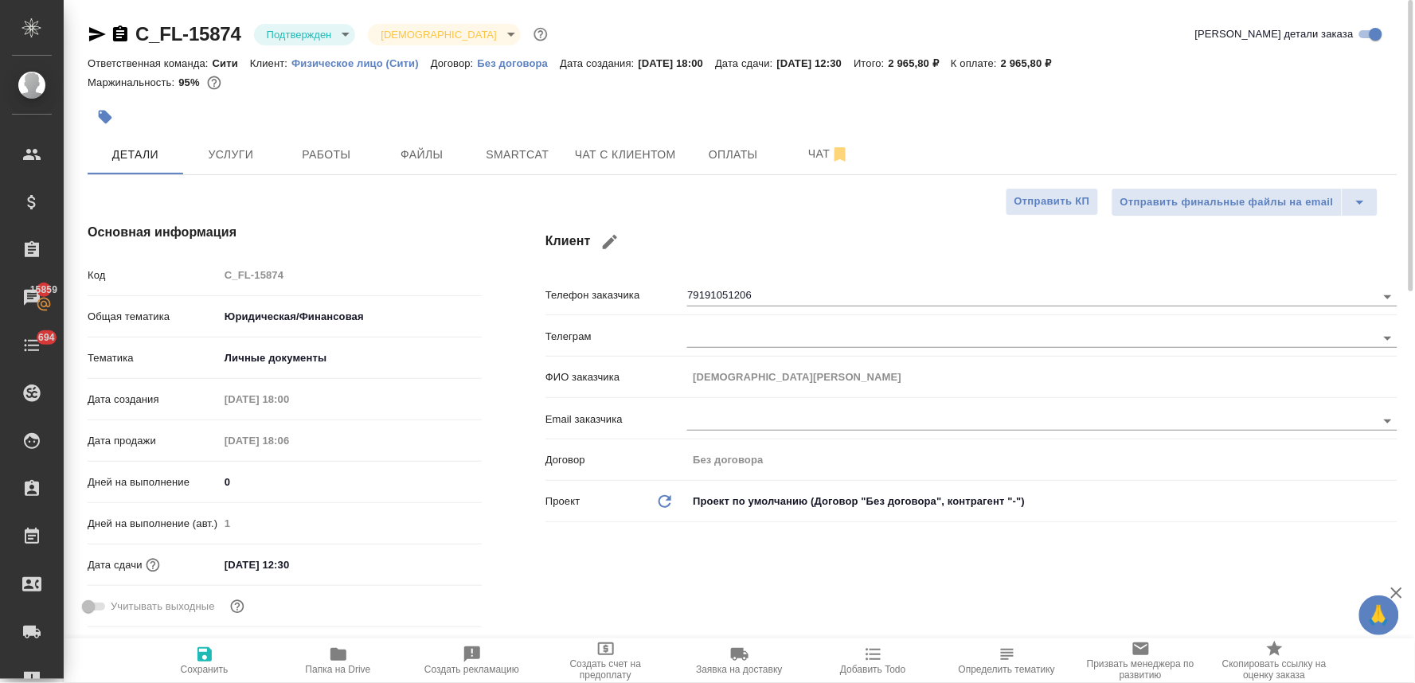
type textarea "x"
click at [718, 213] on div "Клиент Телефон заказчика 79191051206 Телеграм ФИО заказчика [DEMOGRAPHIC_DATA][…" at bounding box center [972, 428] width 916 height 475
type textarea "x"
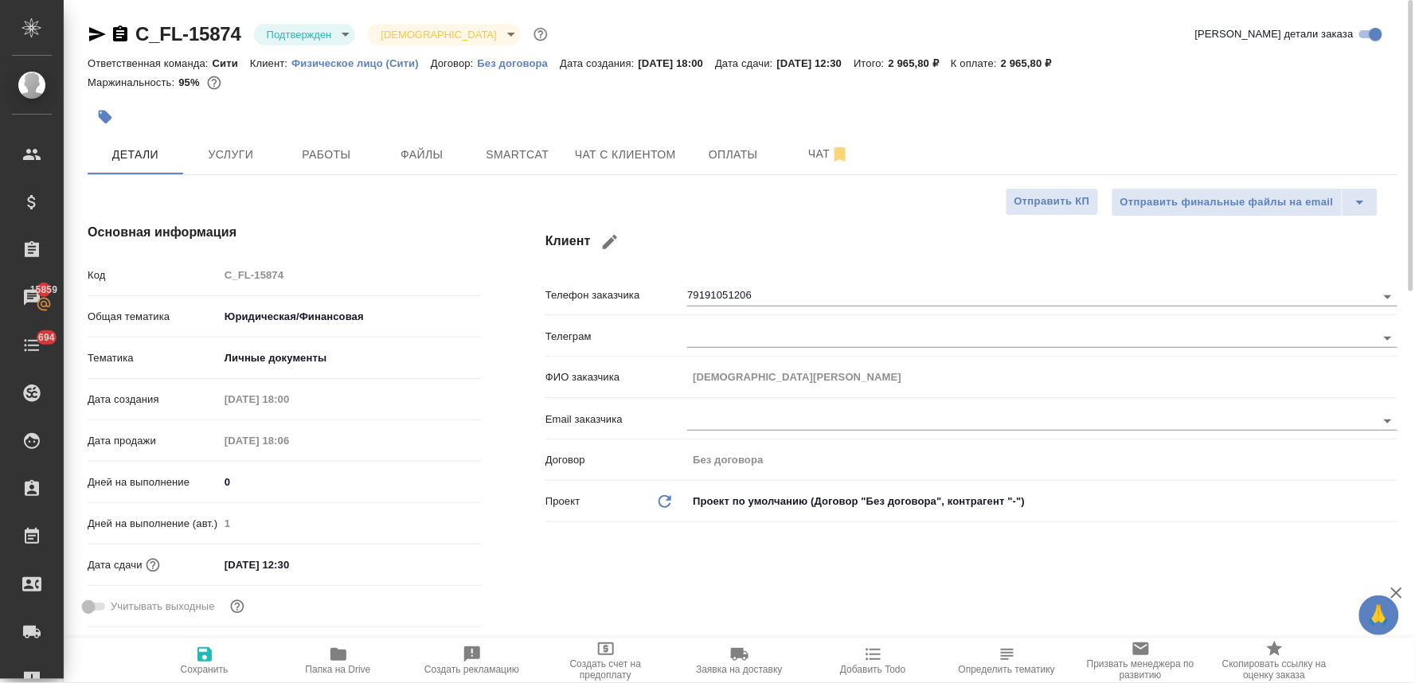
type textarea "x"
click at [733, 157] on span "Оплаты" at bounding box center [733, 155] width 76 height 20
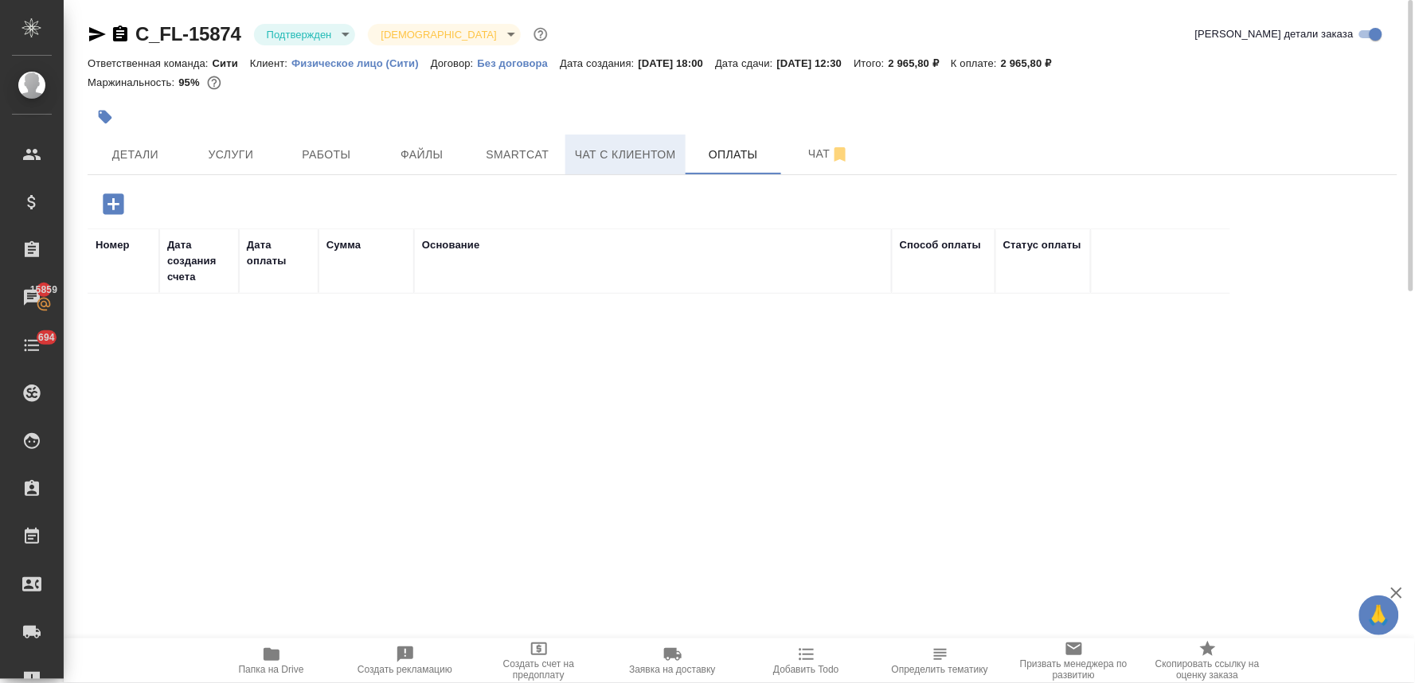
click at [610, 153] on span "Чат с клиентом" at bounding box center [625, 155] width 101 height 20
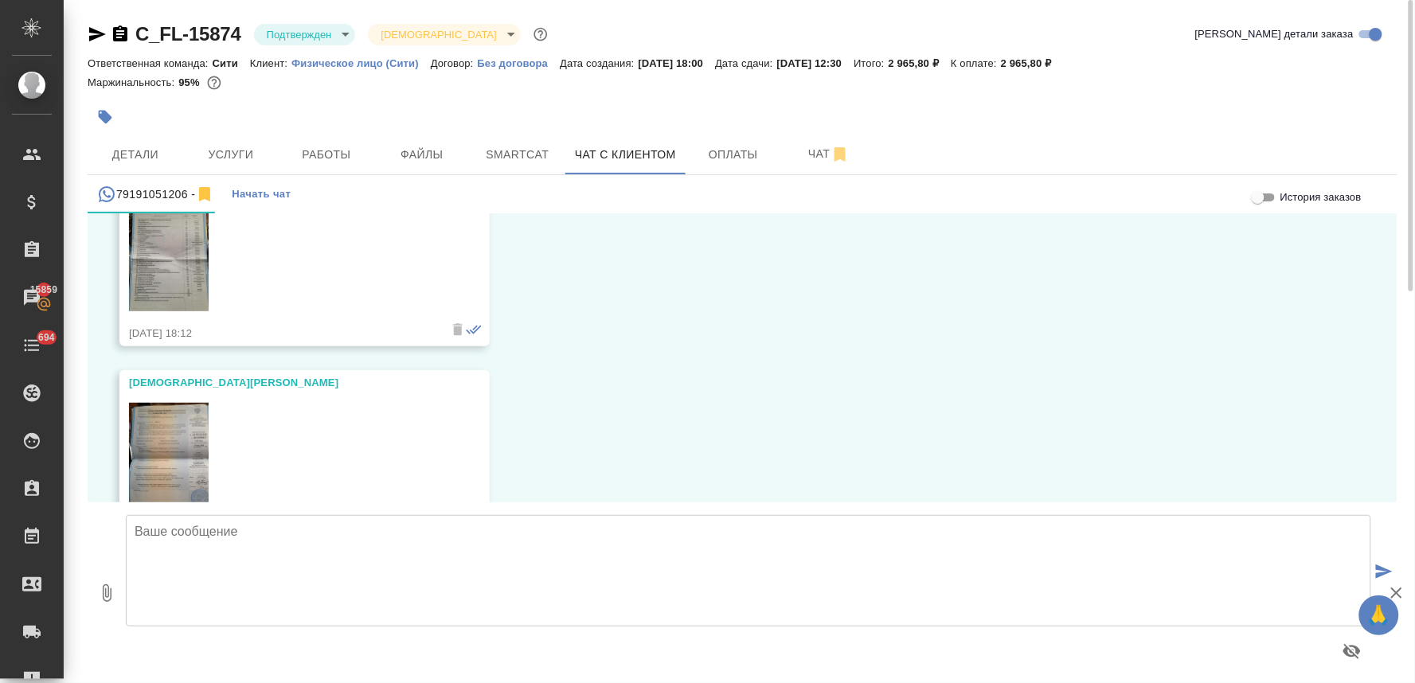
scroll to position [180, 0]
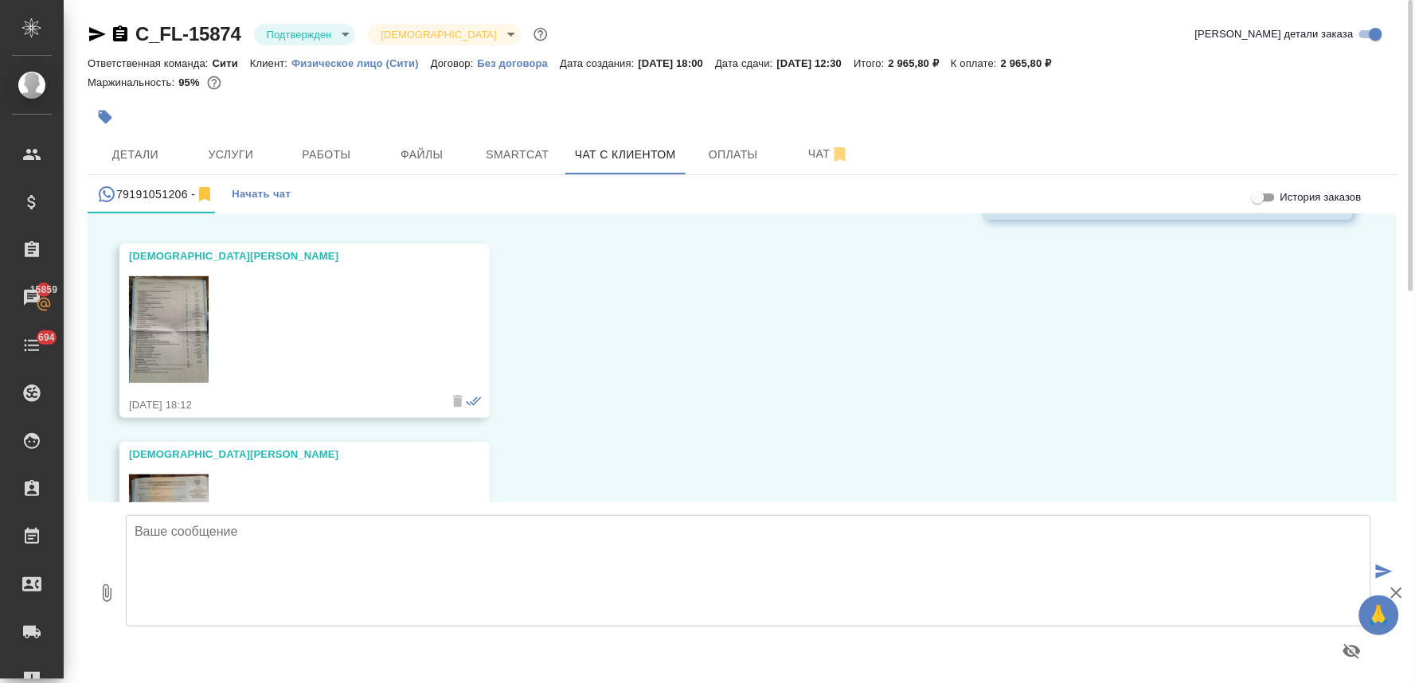
click at [170, 336] on img at bounding box center [169, 329] width 80 height 107
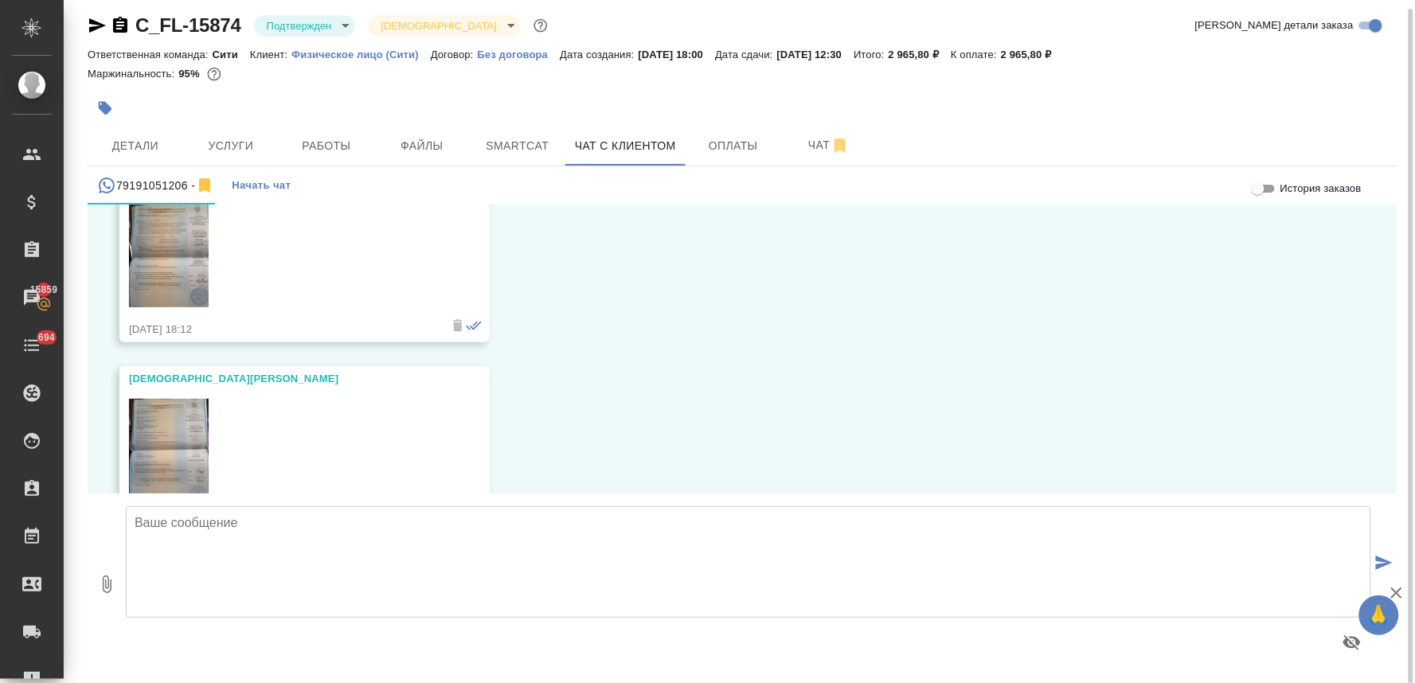
scroll to position [357, 0]
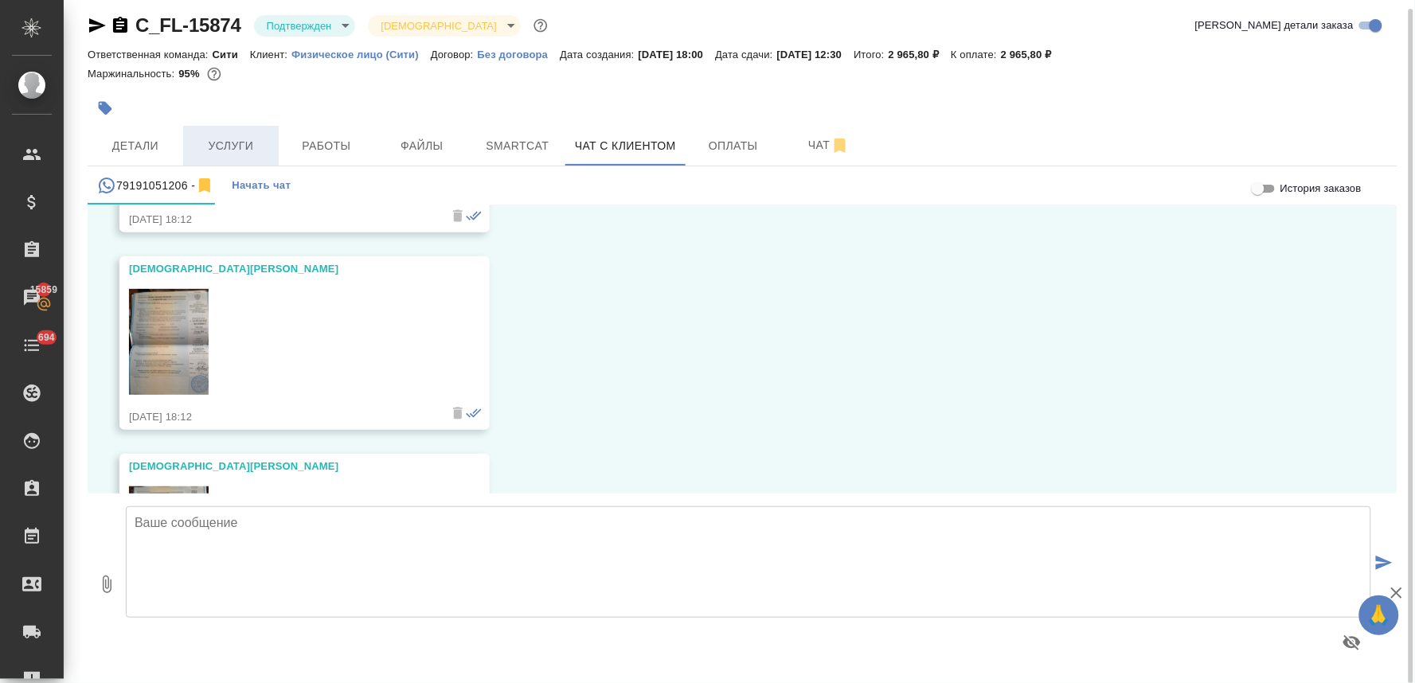
click at [240, 142] on span "Услуги" at bounding box center [231, 146] width 76 height 20
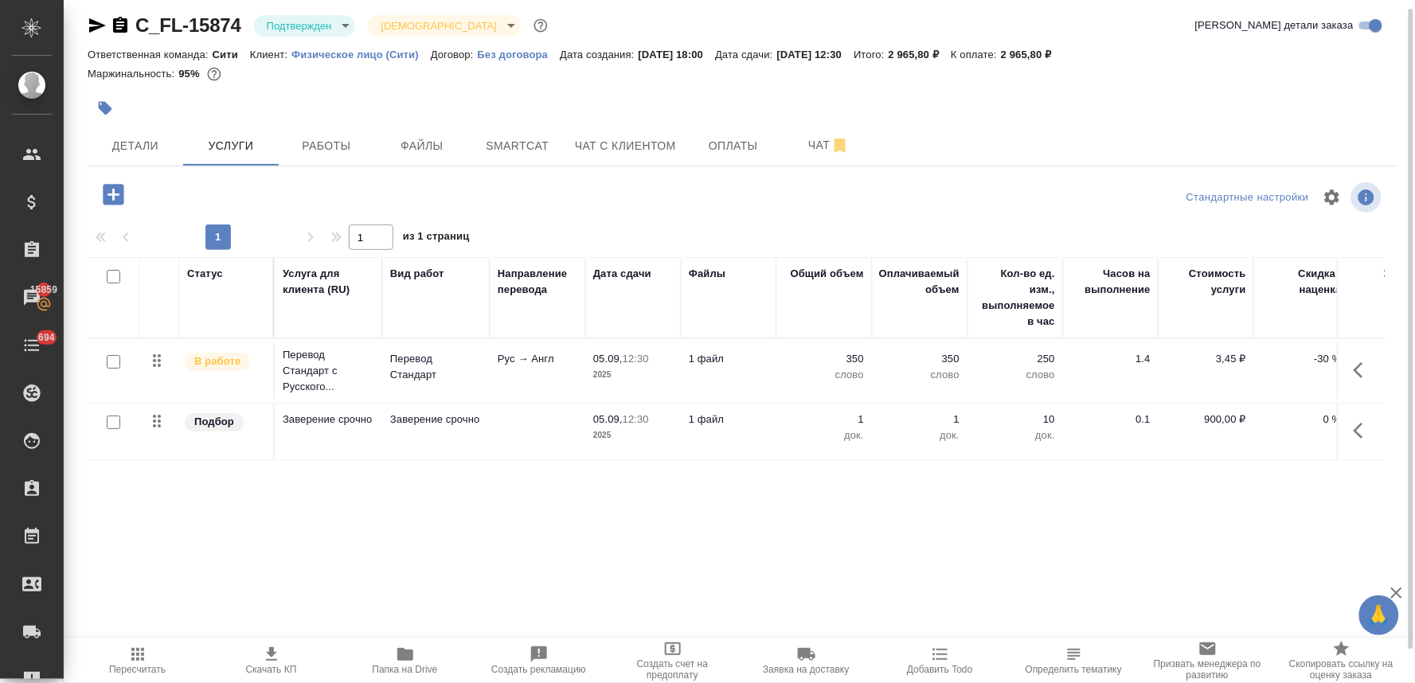
click at [107, 193] on icon "button" at bounding box center [113, 194] width 21 height 21
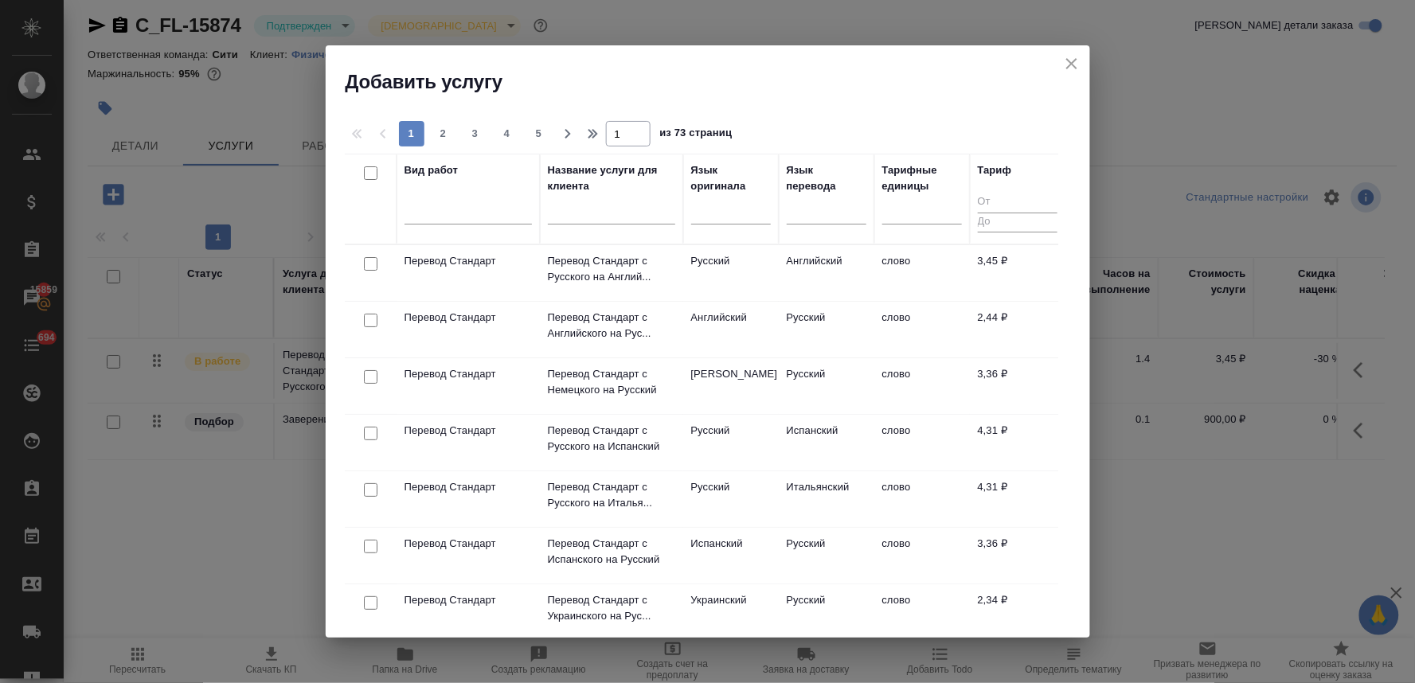
click at [373, 267] on input "checkbox" at bounding box center [371, 264] width 14 height 14
checkbox input "true"
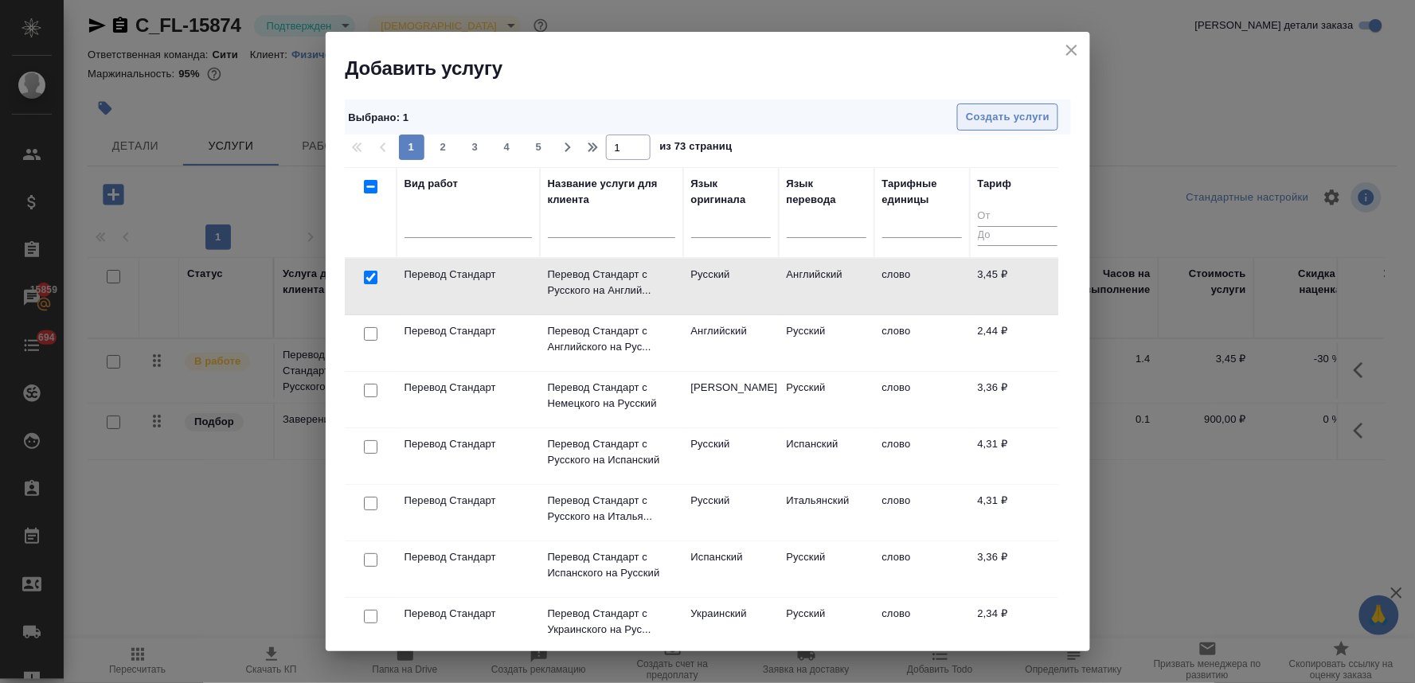
click at [1008, 113] on span "Создать услуги" at bounding box center [1008, 117] width 84 height 18
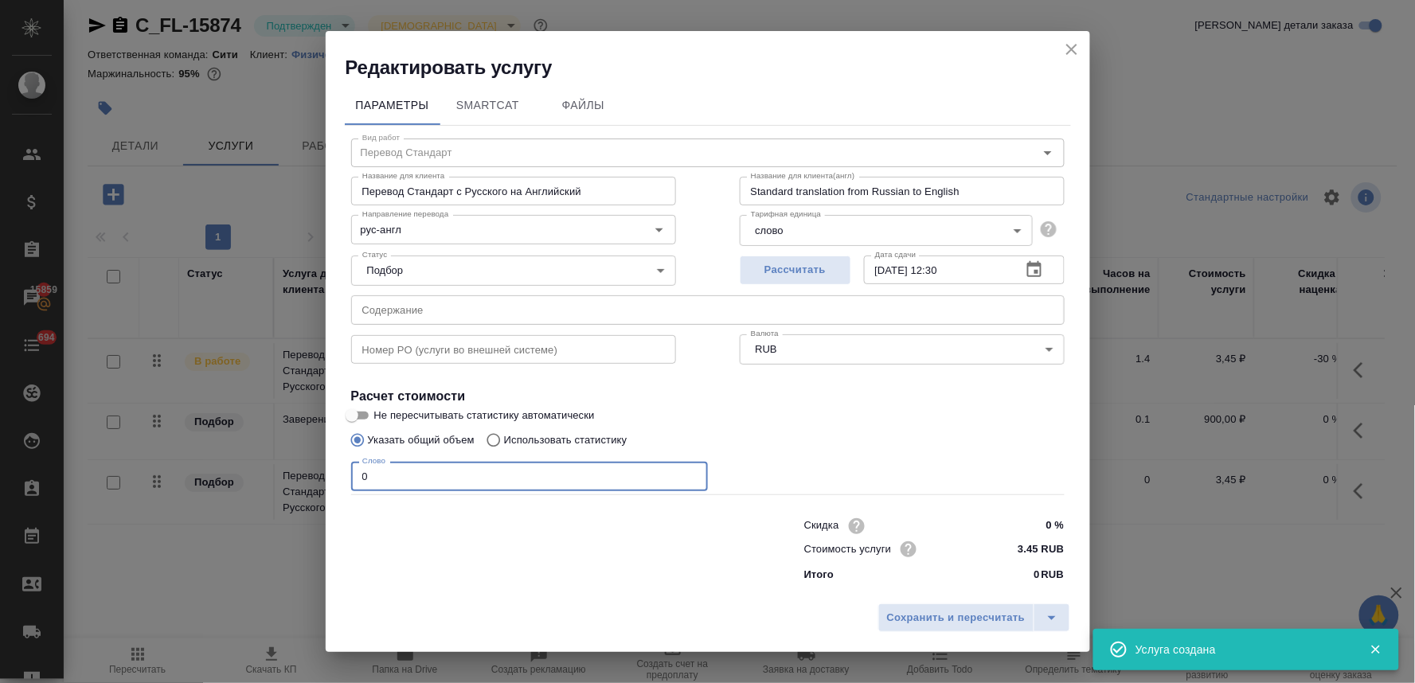
drag, startPoint x: 374, startPoint y: 479, endPoint x: 244, endPoint y: 488, distance: 130.2
click at [252, 490] on div "Редактировать услугу Параметры SmartCat Файлы Вид работ Перевод Стандарт Вид ра…" at bounding box center [707, 341] width 1415 height 683
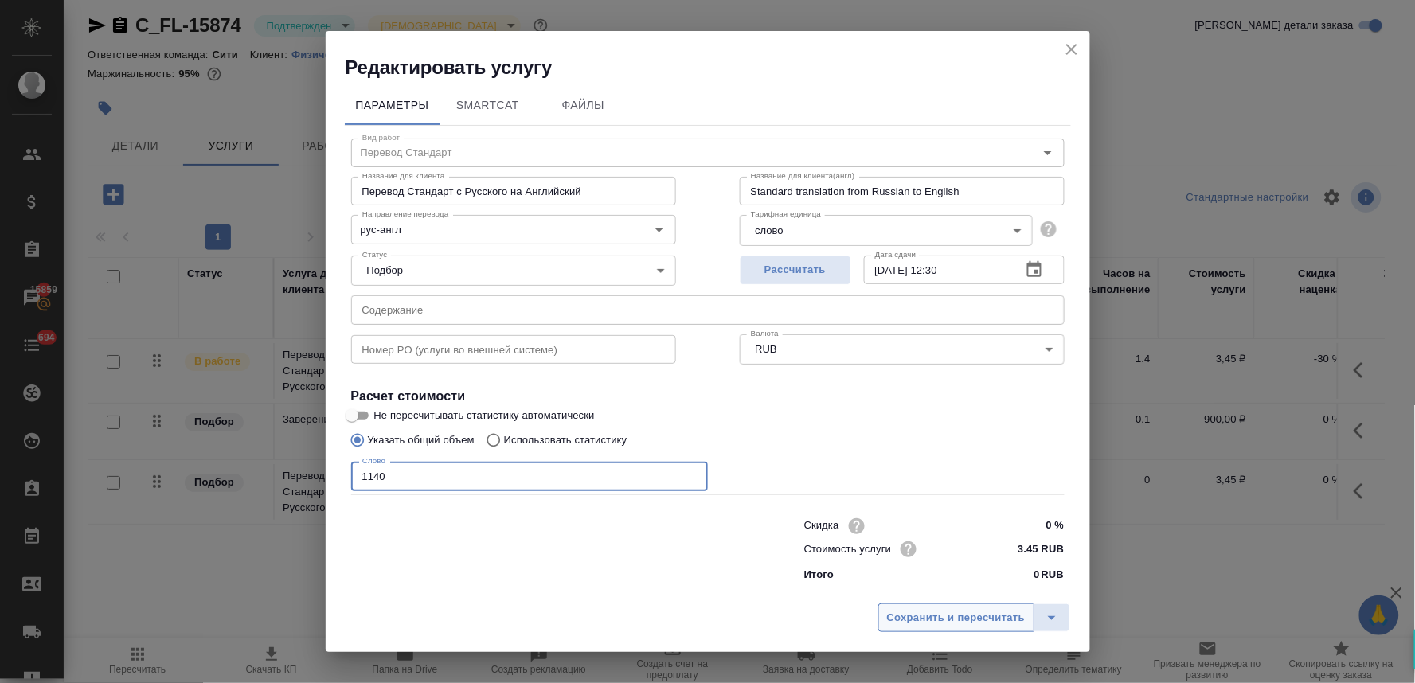
type input "1140"
click at [973, 619] on span "Сохранить и пересчитать" at bounding box center [956, 618] width 139 height 18
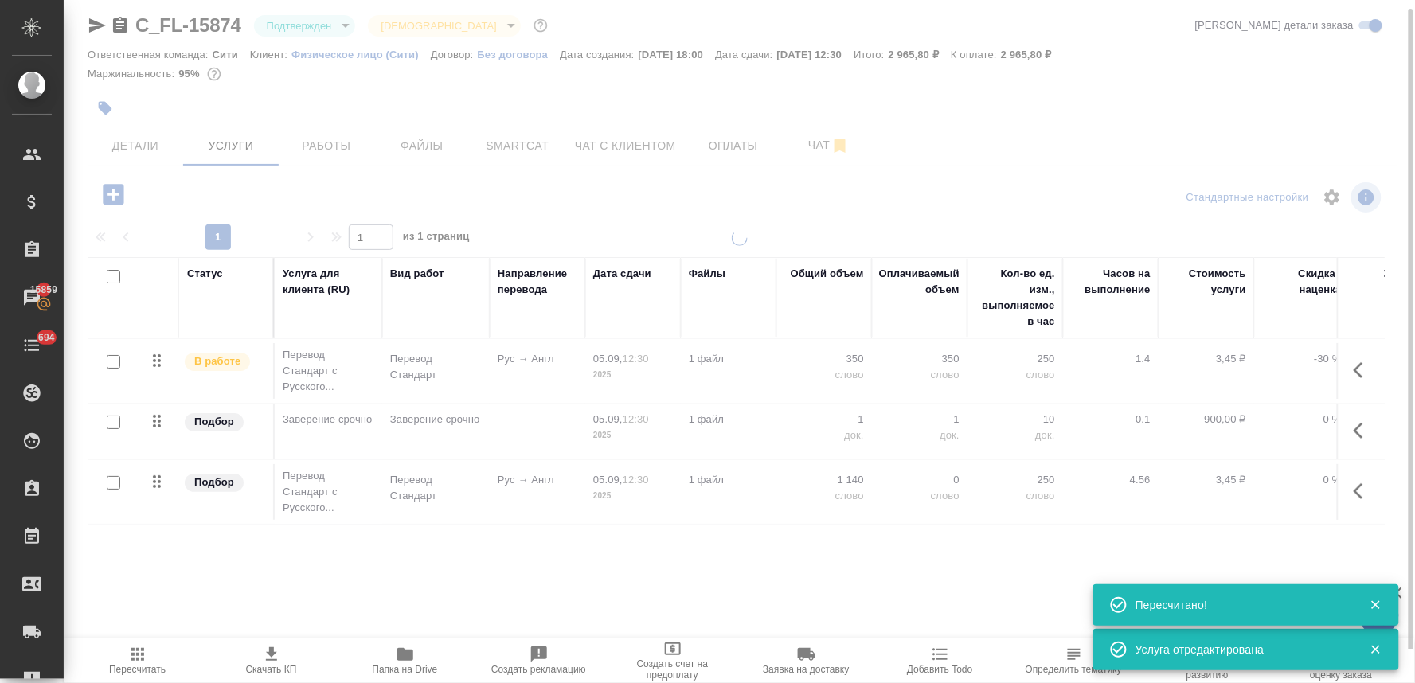
type input "inProgress"
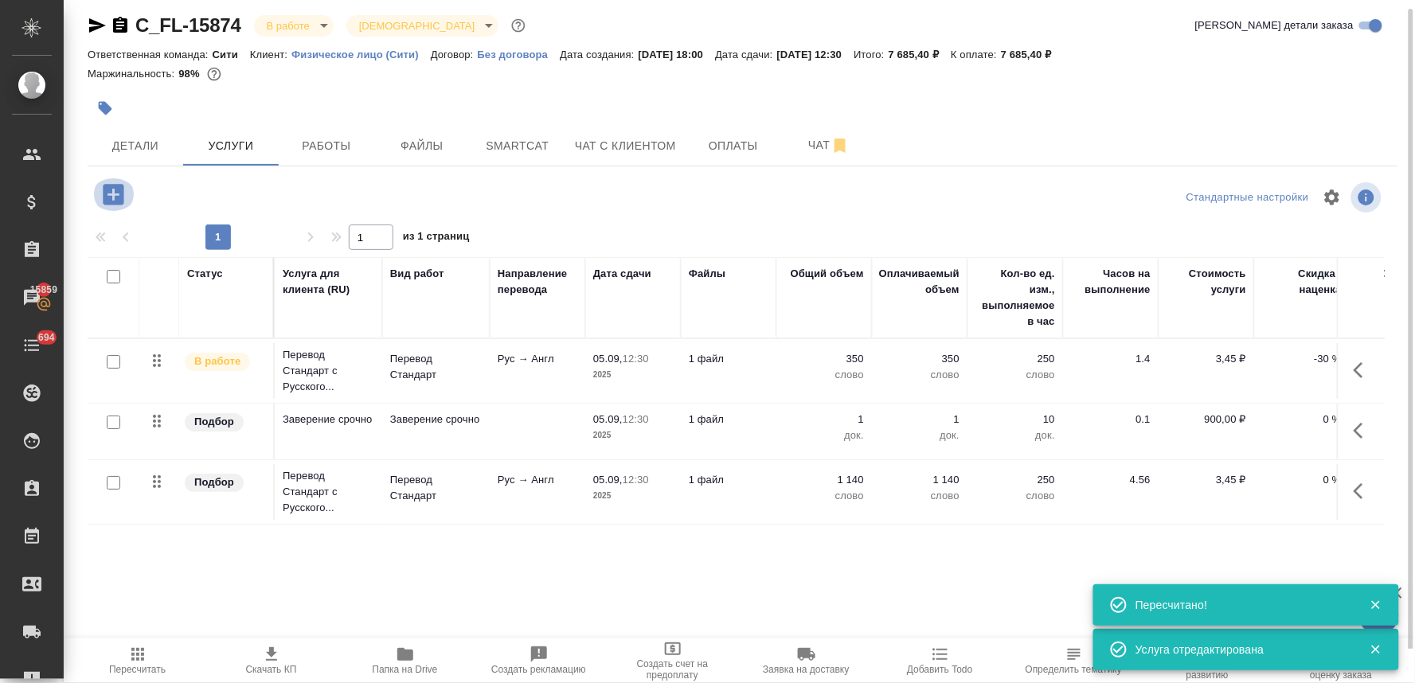
click at [108, 194] on icon "button" at bounding box center [114, 195] width 28 height 28
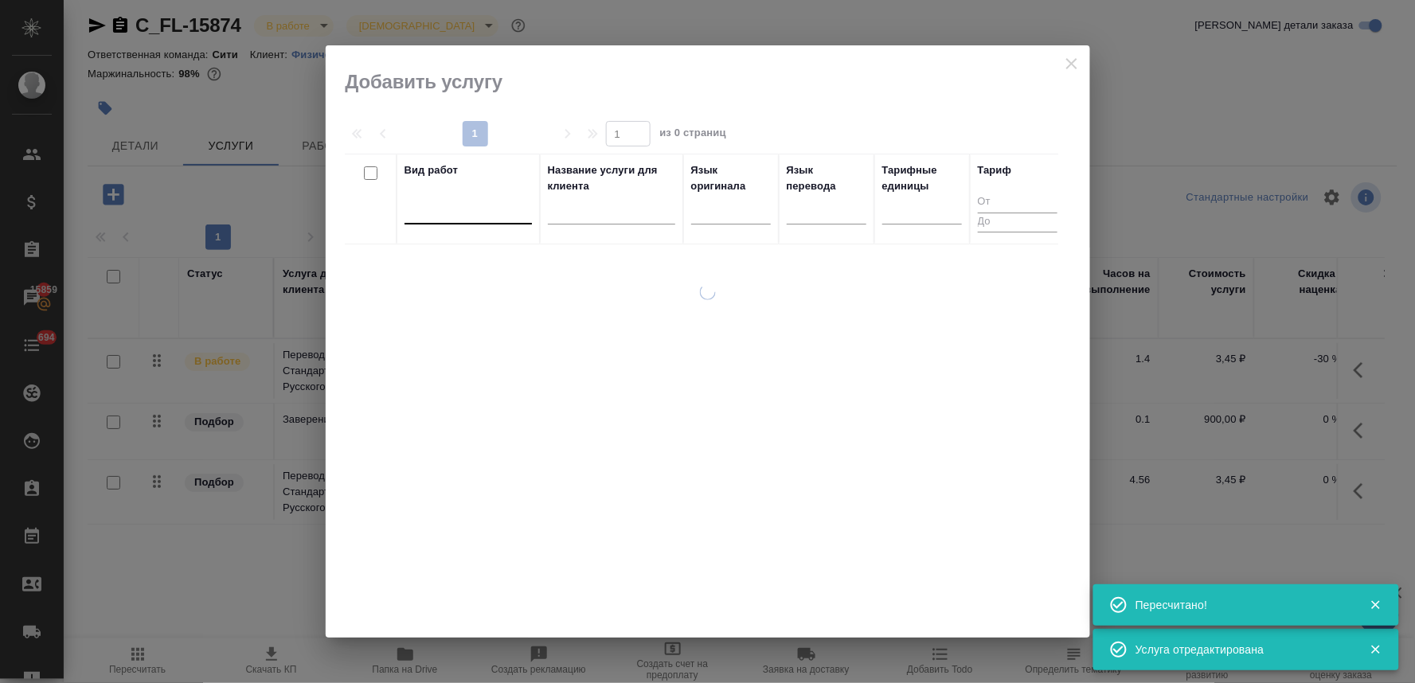
click at [475, 212] on div at bounding box center [468, 208] width 127 height 23
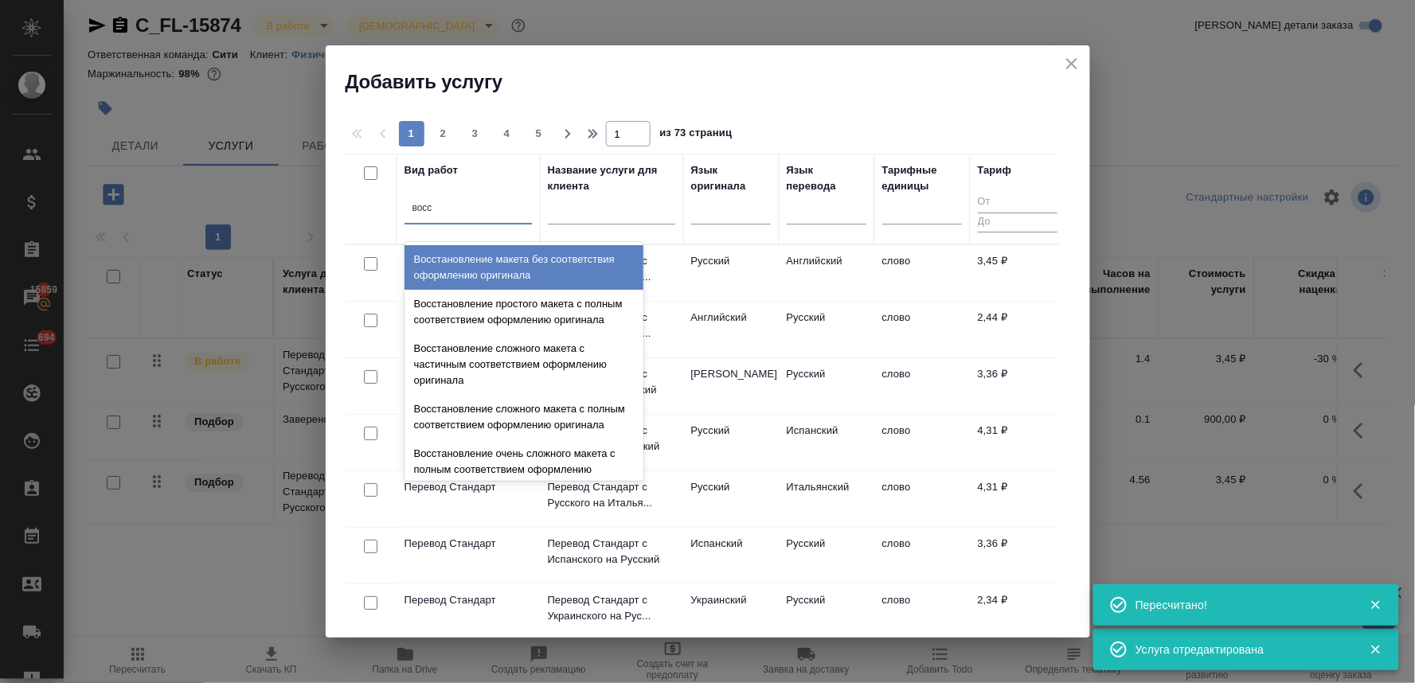
type input "восст"
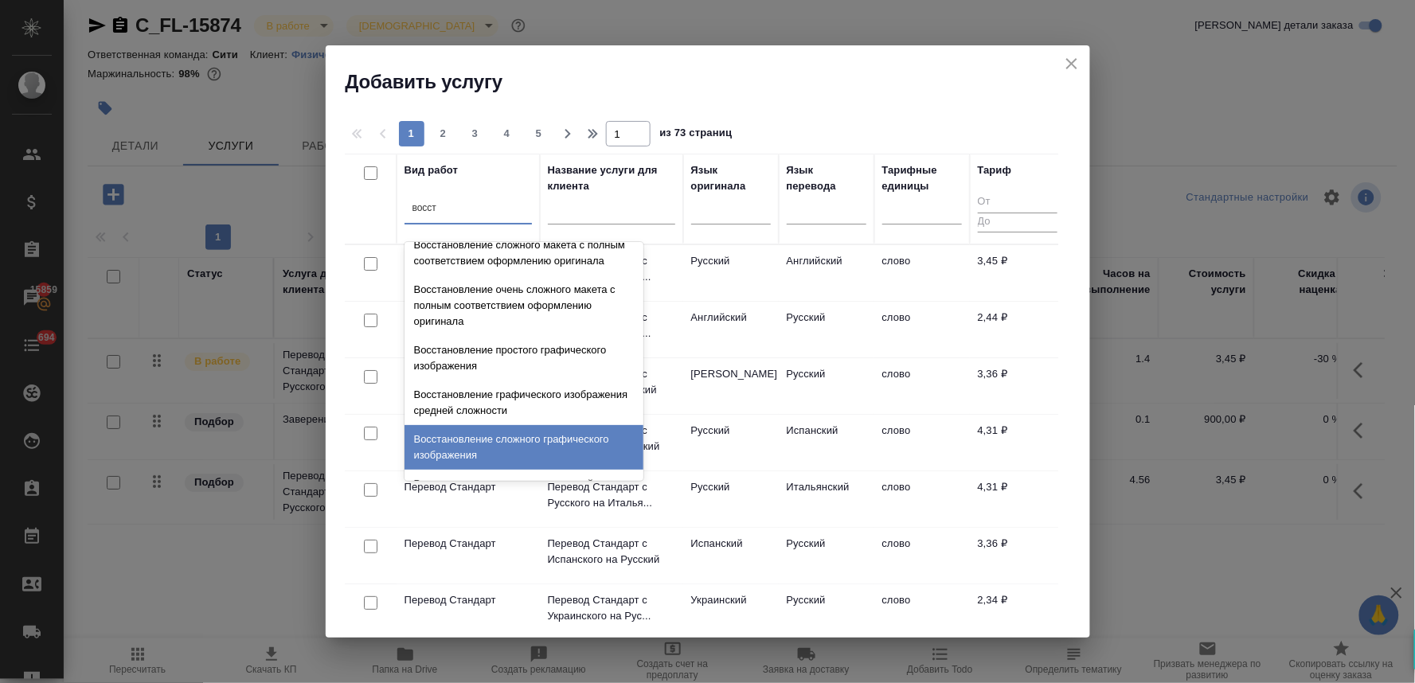
scroll to position [292, 0]
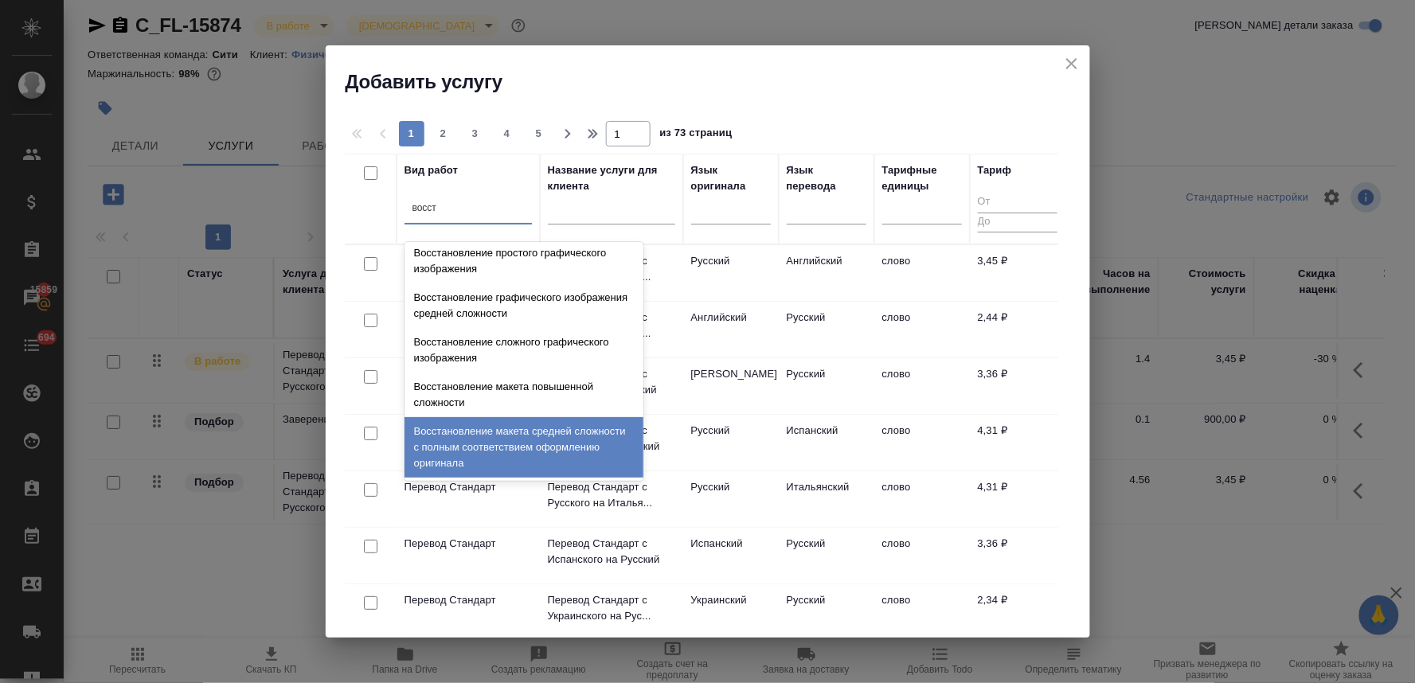
click at [474, 432] on div "Восстановление макета средней сложности с полным соответствием оформлению ориги…" at bounding box center [524, 447] width 239 height 61
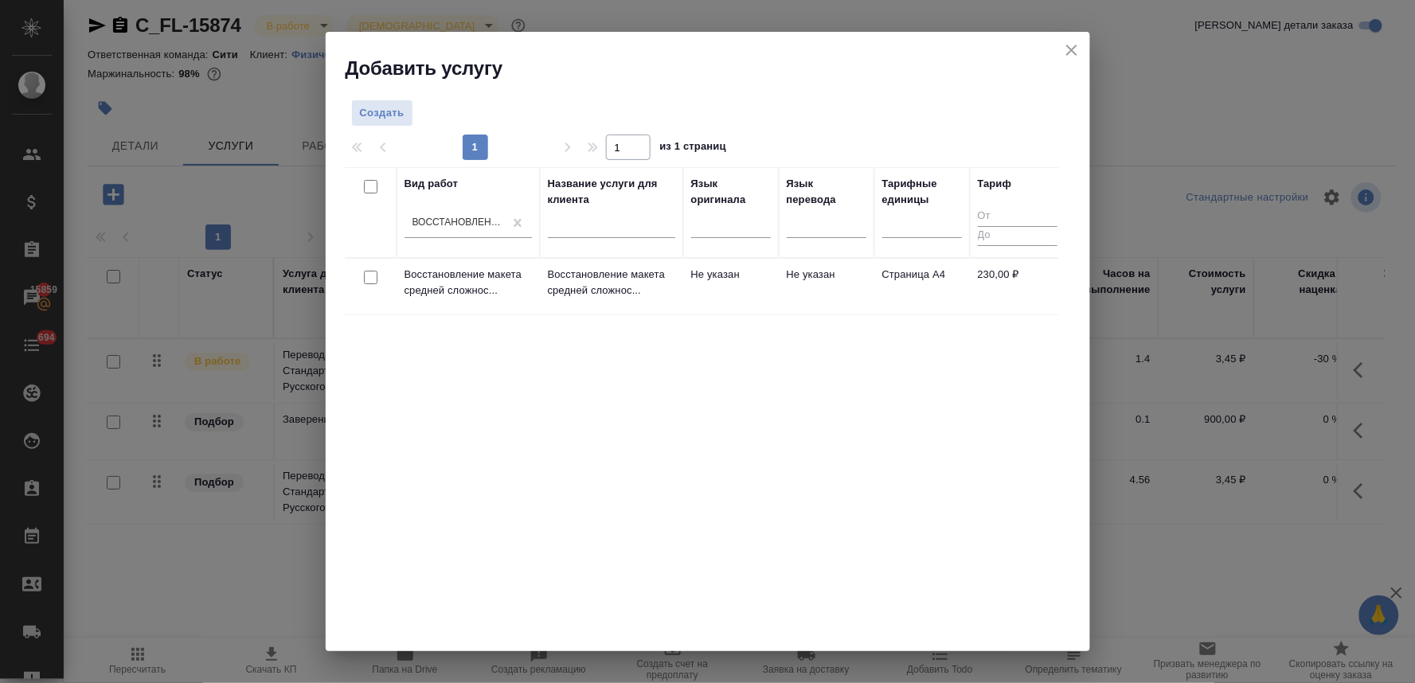
click at [366, 283] on input "checkbox" at bounding box center [371, 278] width 14 height 14
checkbox input "true"
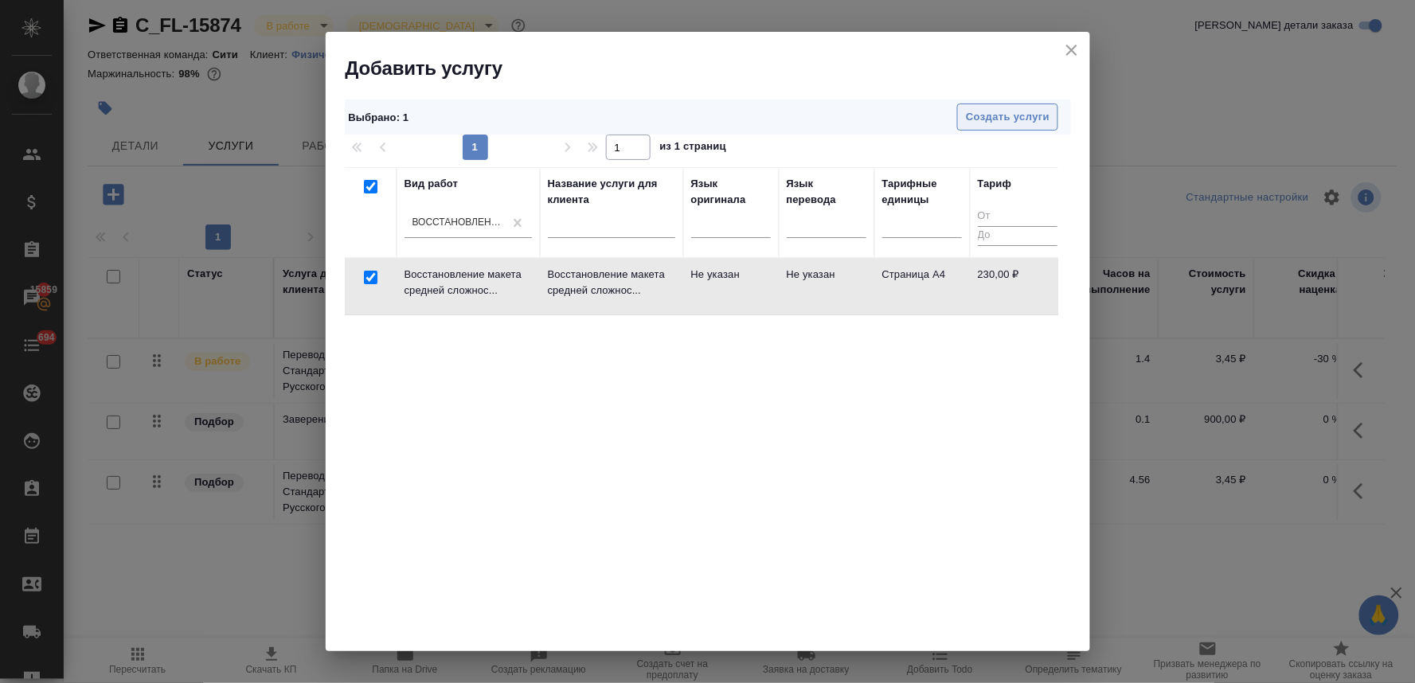
click at [1038, 123] on span "Создать услуги" at bounding box center [1008, 117] width 84 height 18
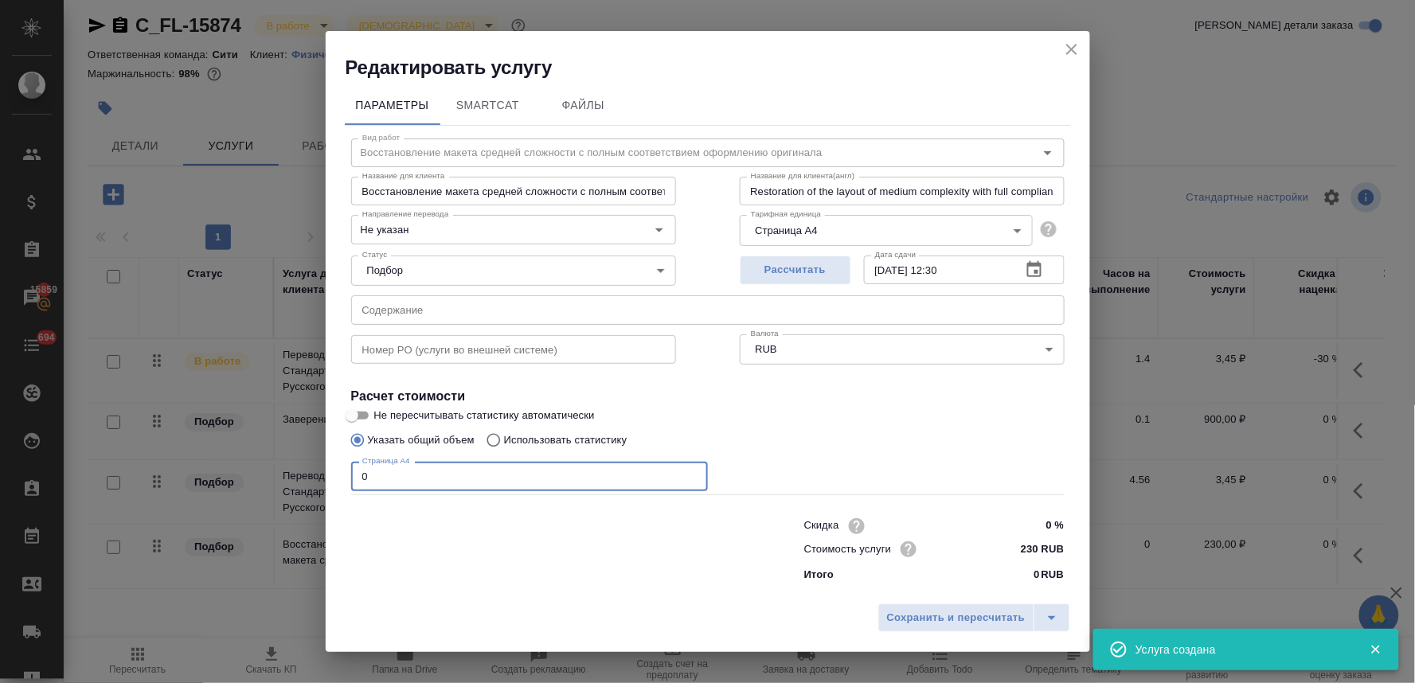
drag, startPoint x: 362, startPoint y: 474, endPoint x: 259, endPoint y: 483, distance: 104.0
click at [259, 483] on div "Редактировать услугу Параметры SmartCat Файлы Вид работ Восстановление макета с…" at bounding box center [707, 341] width 1415 height 683
type input "4"
click at [936, 624] on span "Сохранить и пересчитать" at bounding box center [956, 618] width 139 height 18
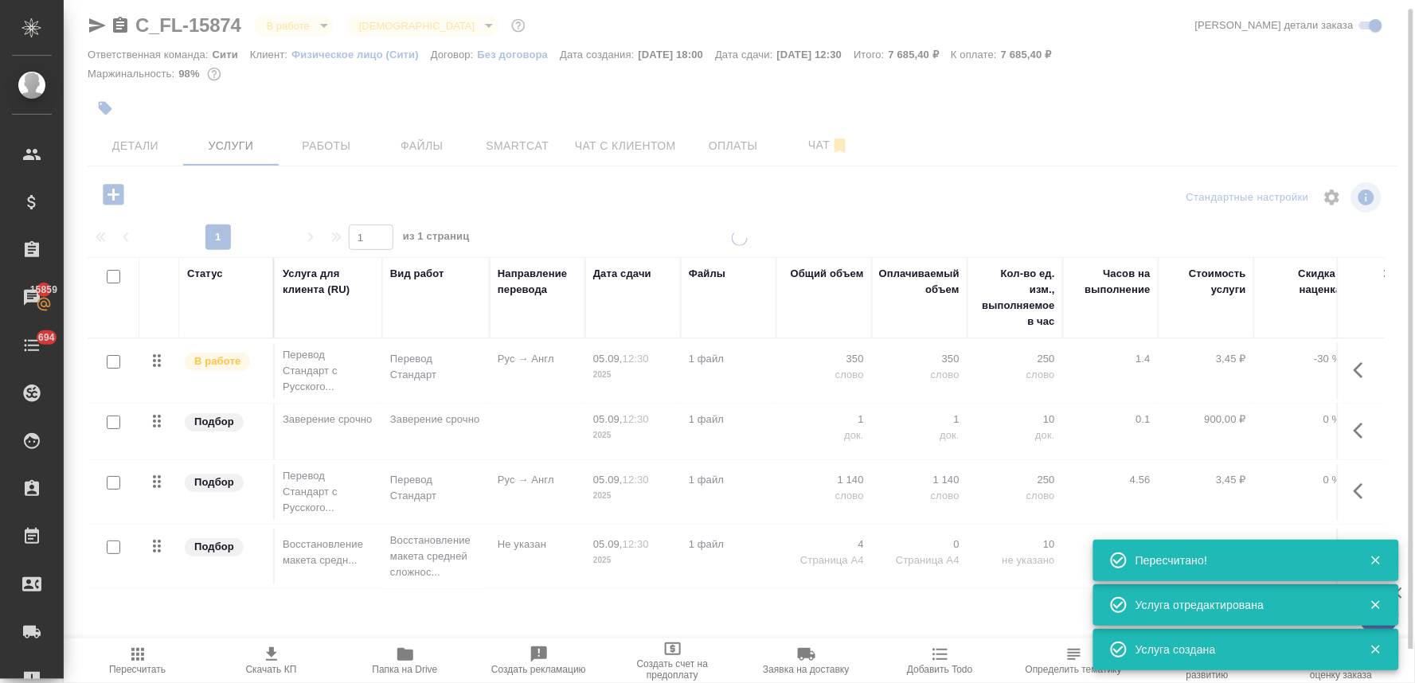
click at [115, 190] on icon "button" at bounding box center [113, 194] width 21 height 21
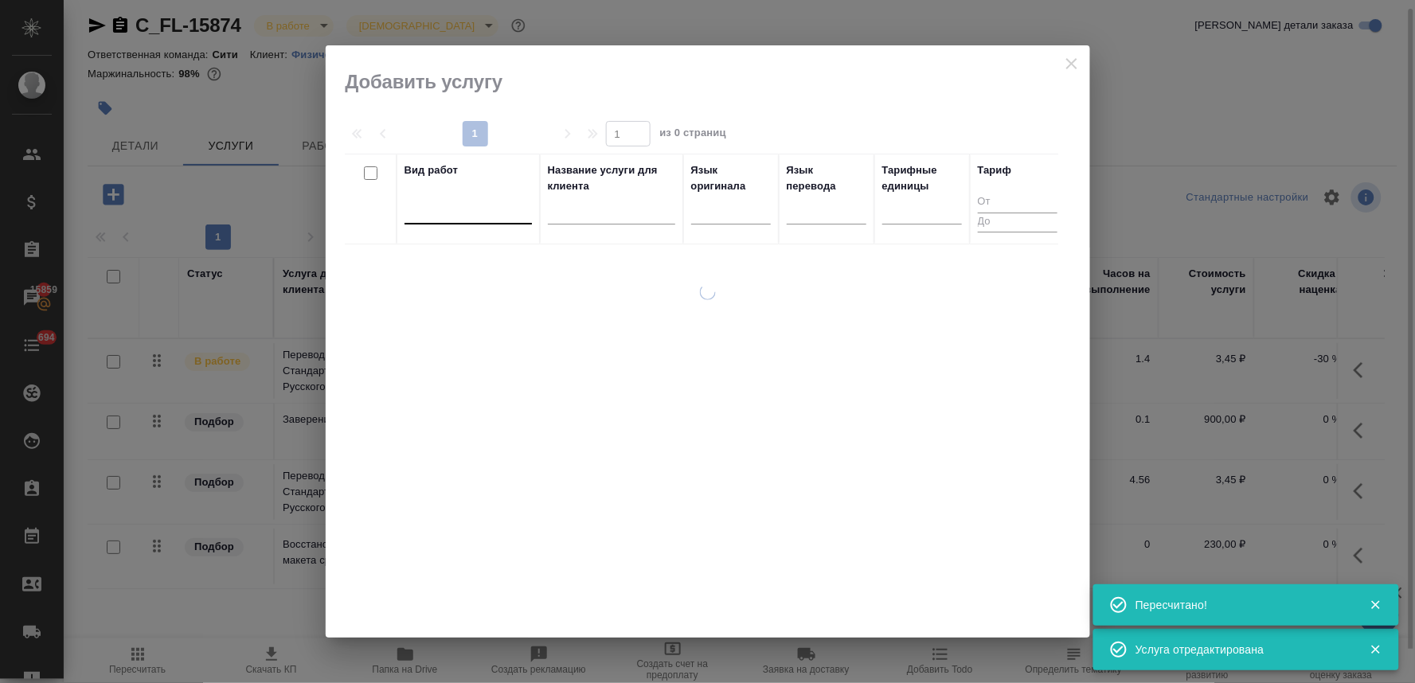
click at [468, 203] on div at bounding box center [468, 208] width 127 height 23
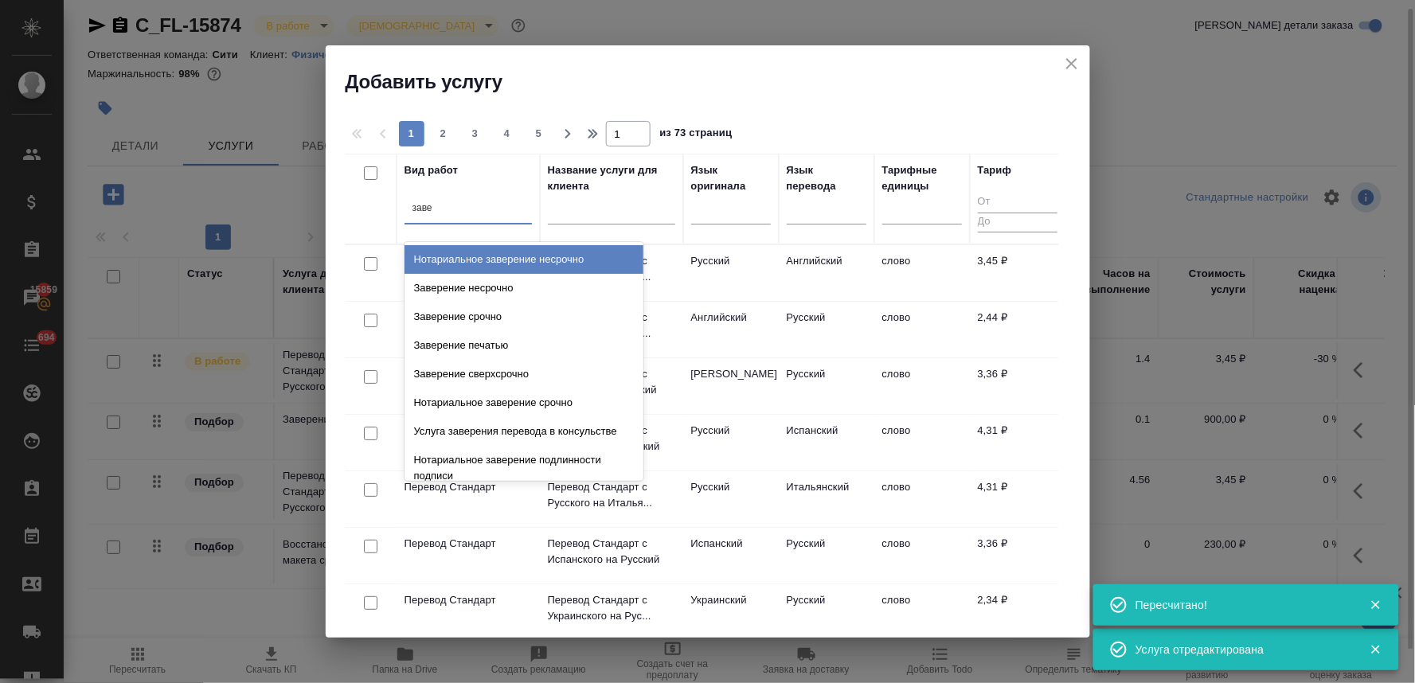
type input "завер"
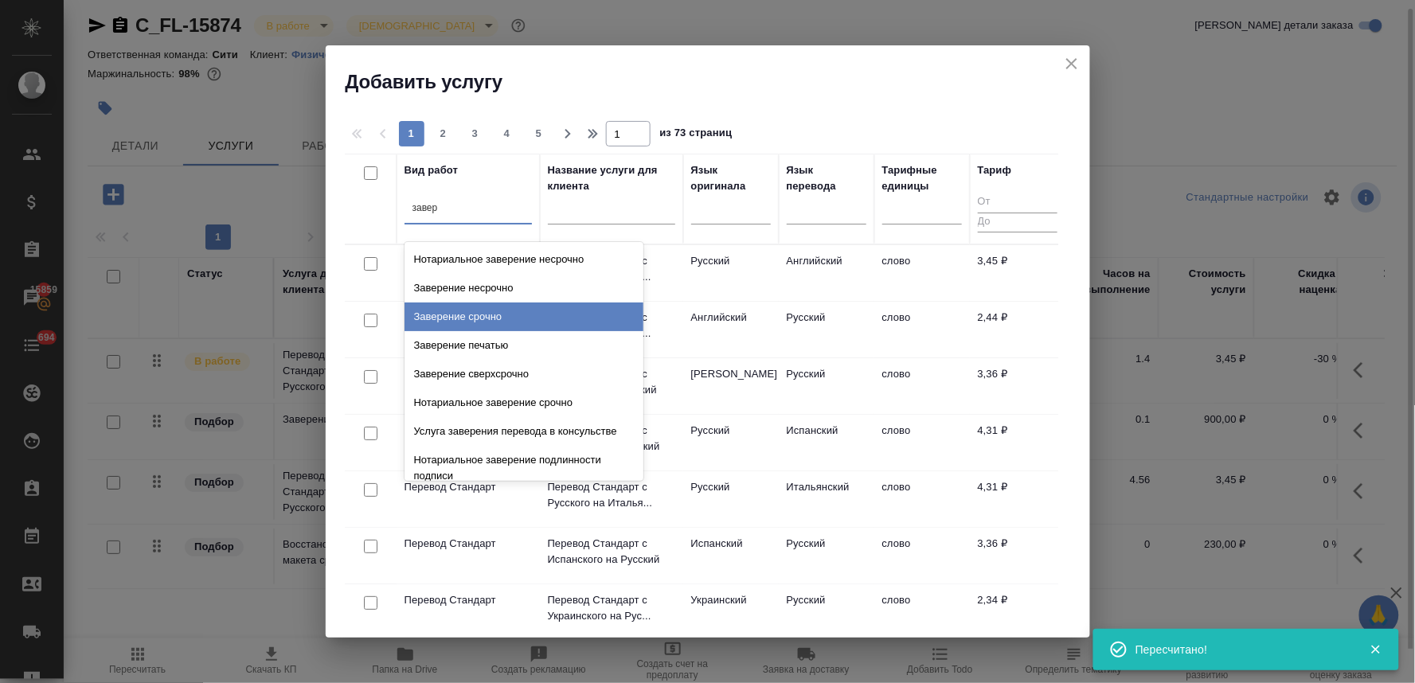
click at [498, 317] on div "Заверение срочно" at bounding box center [524, 317] width 239 height 29
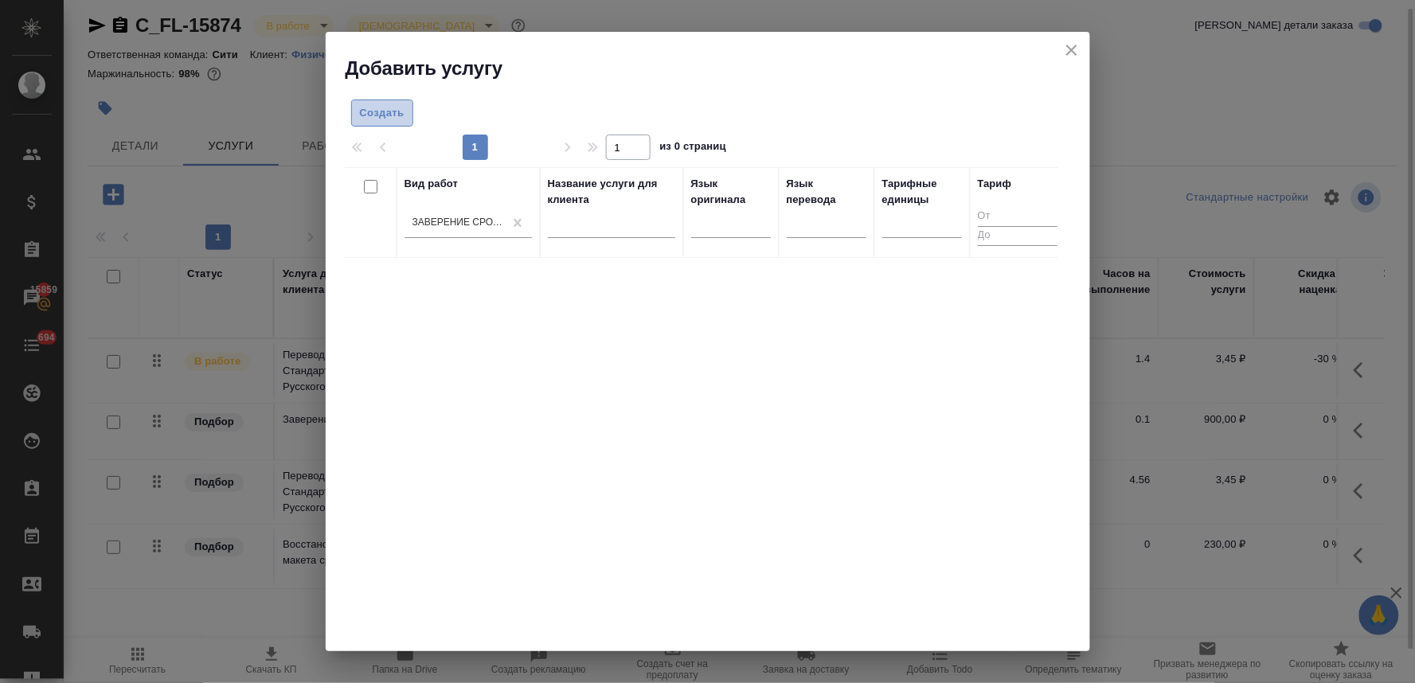
click at [390, 104] on span "Создать" at bounding box center [382, 113] width 45 height 18
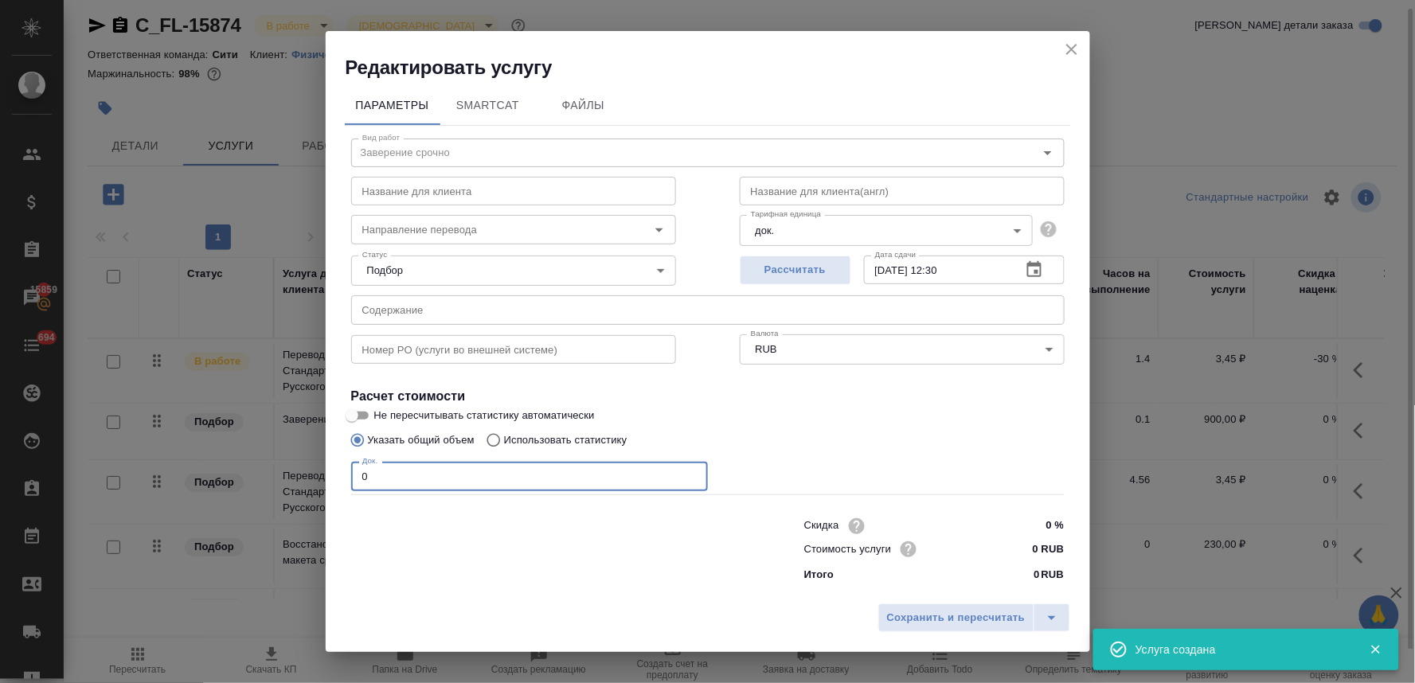
drag, startPoint x: 378, startPoint y: 475, endPoint x: 290, endPoint y: 475, distance: 88.4
click at [295, 475] on div "Редактировать услугу Параметры SmartCat Файлы Вид работ Заверение срочно Вид ра…" at bounding box center [707, 341] width 1415 height 683
type input "2"
click at [937, 608] on button "Сохранить и пересчитать" at bounding box center [956, 618] width 156 height 29
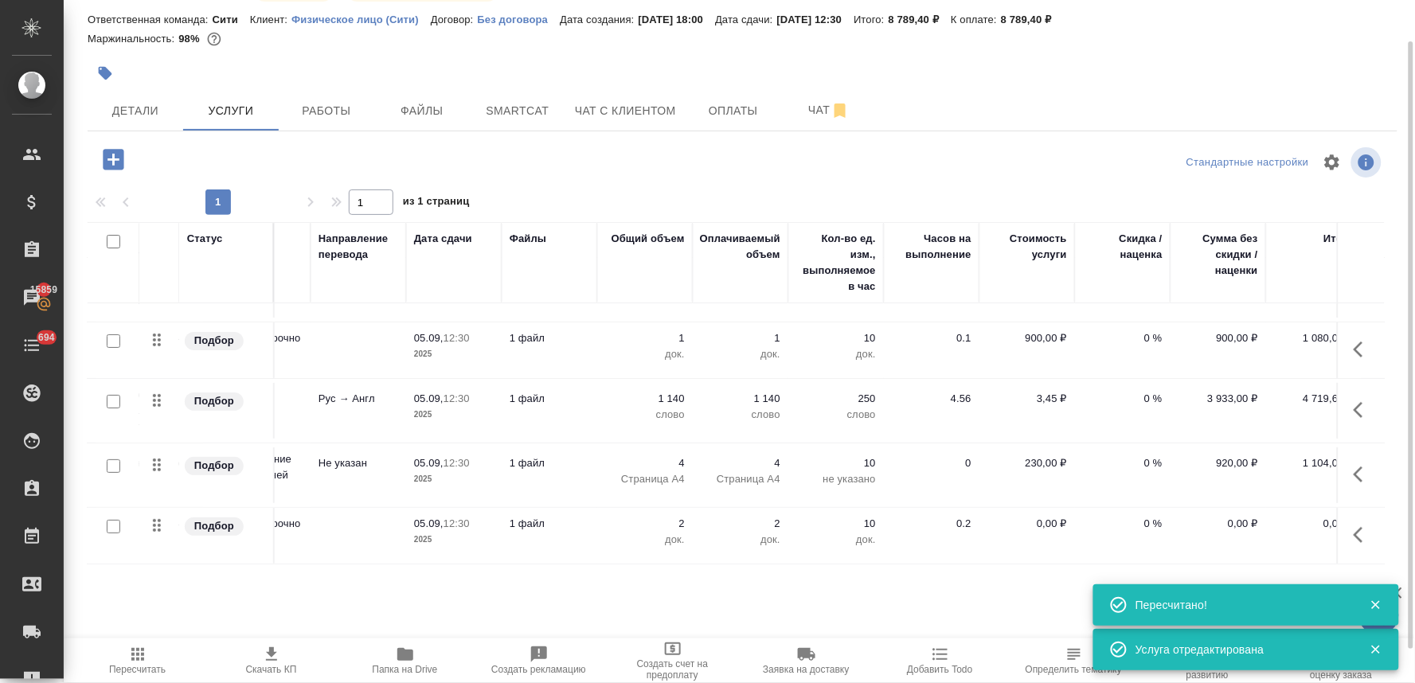
scroll to position [60, 197]
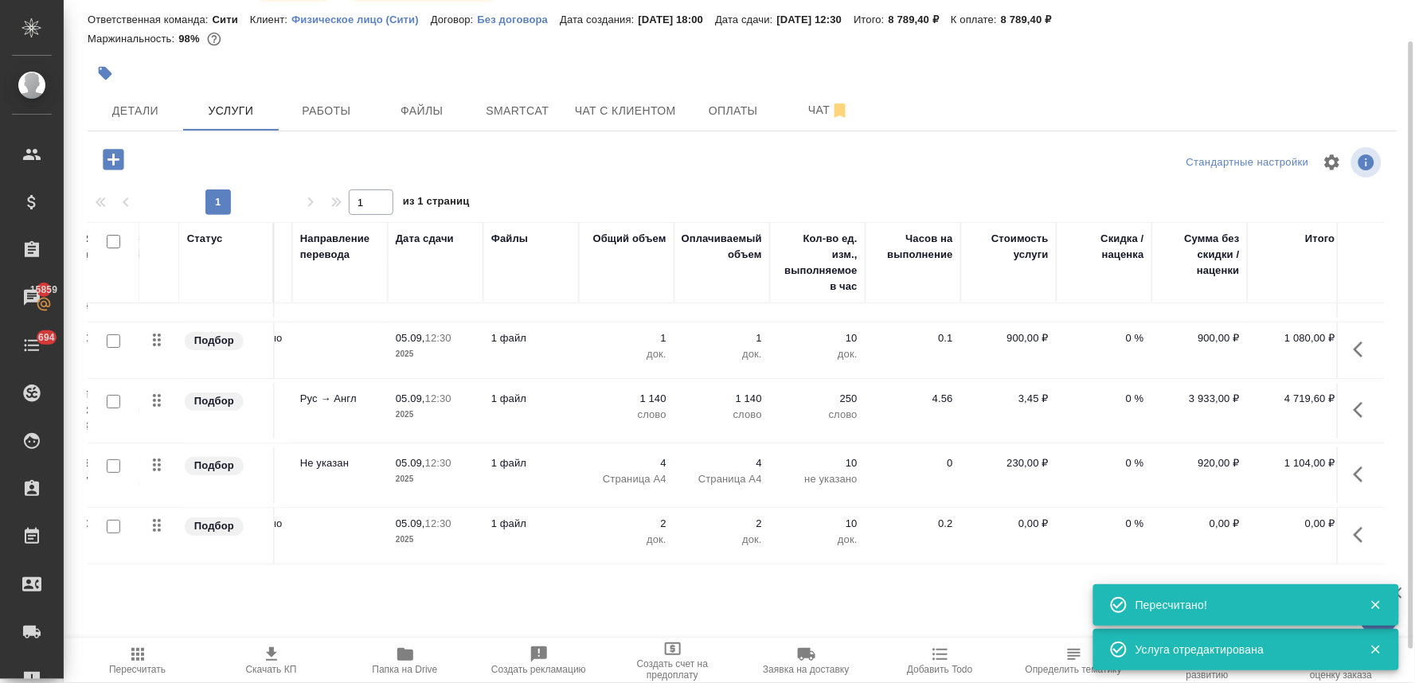
click at [1141, 391] on p "0 %" at bounding box center [1105, 399] width 80 height 16
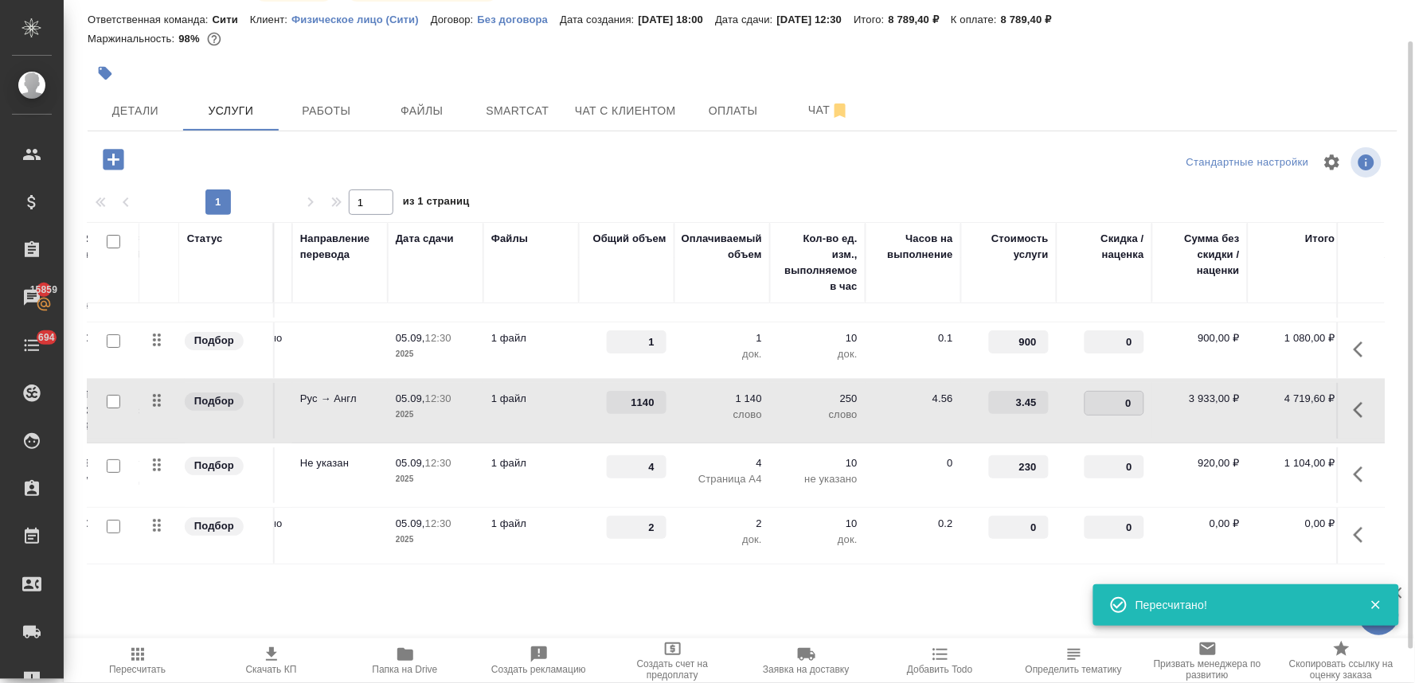
click at [1118, 392] on input "0" at bounding box center [1114, 403] width 58 height 23
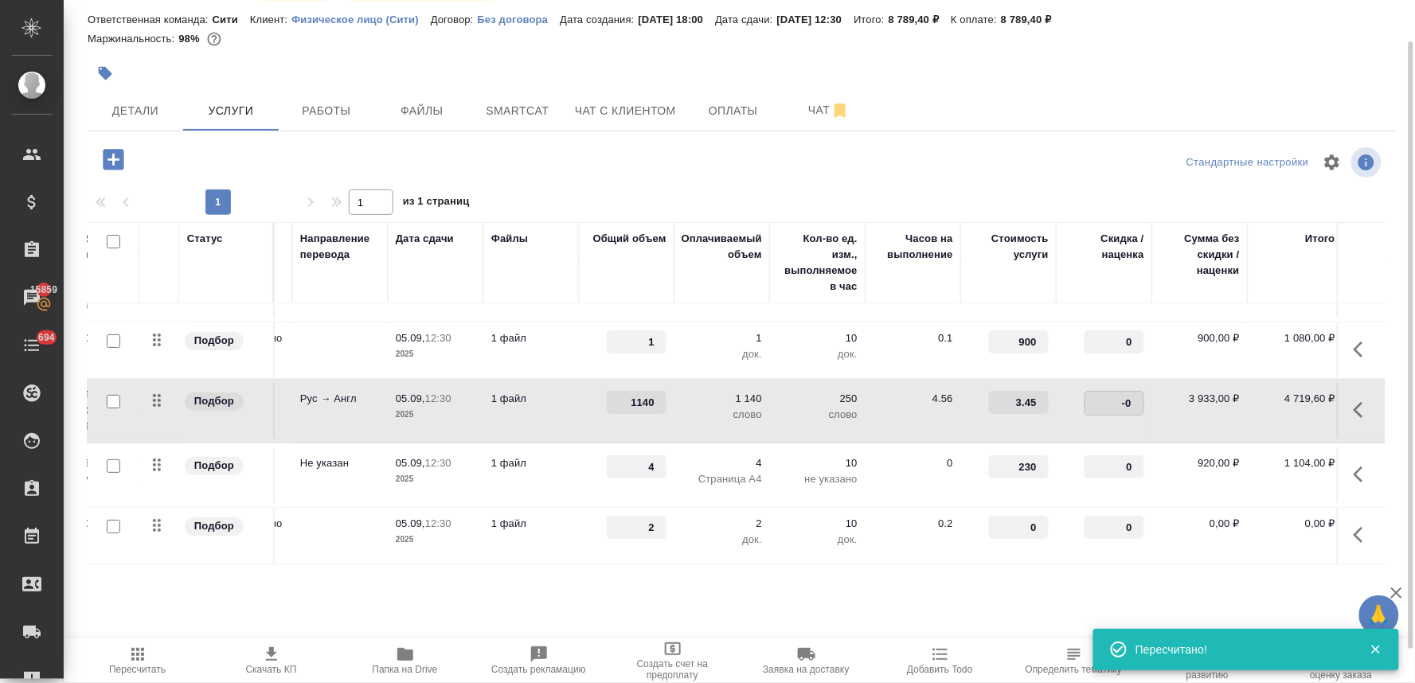
type input "-30"
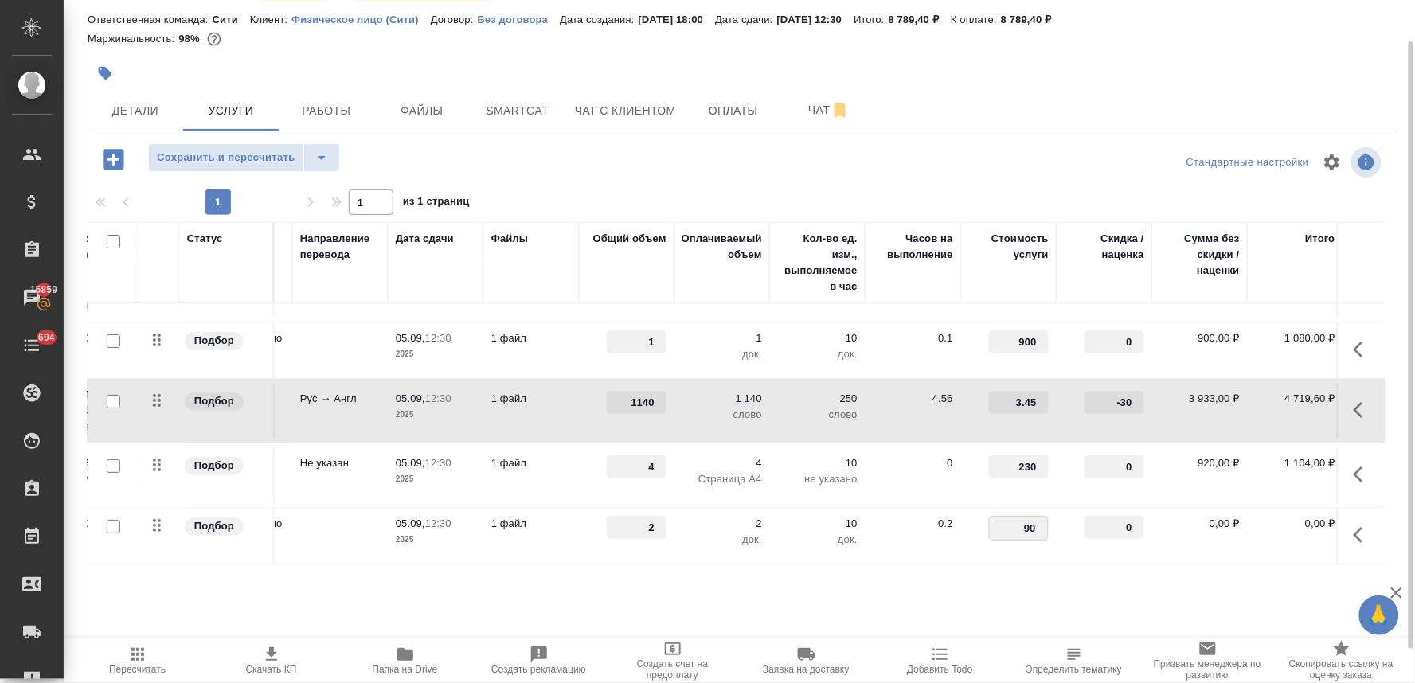
type input "900"
click at [1025, 171] on div "Стандартные настройки" at bounding box center [1173, 162] width 424 height 38
click at [224, 141] on div "C_FL-15874 В работе inProgress Святая троица holyTrinity Кратко детали заказа О…" at bounding box center [743, 280] width 1328 height 649
click at [274, 161] on span "Сохранить и пересчитать" at bounding box center [226, 158] width 139 height 18
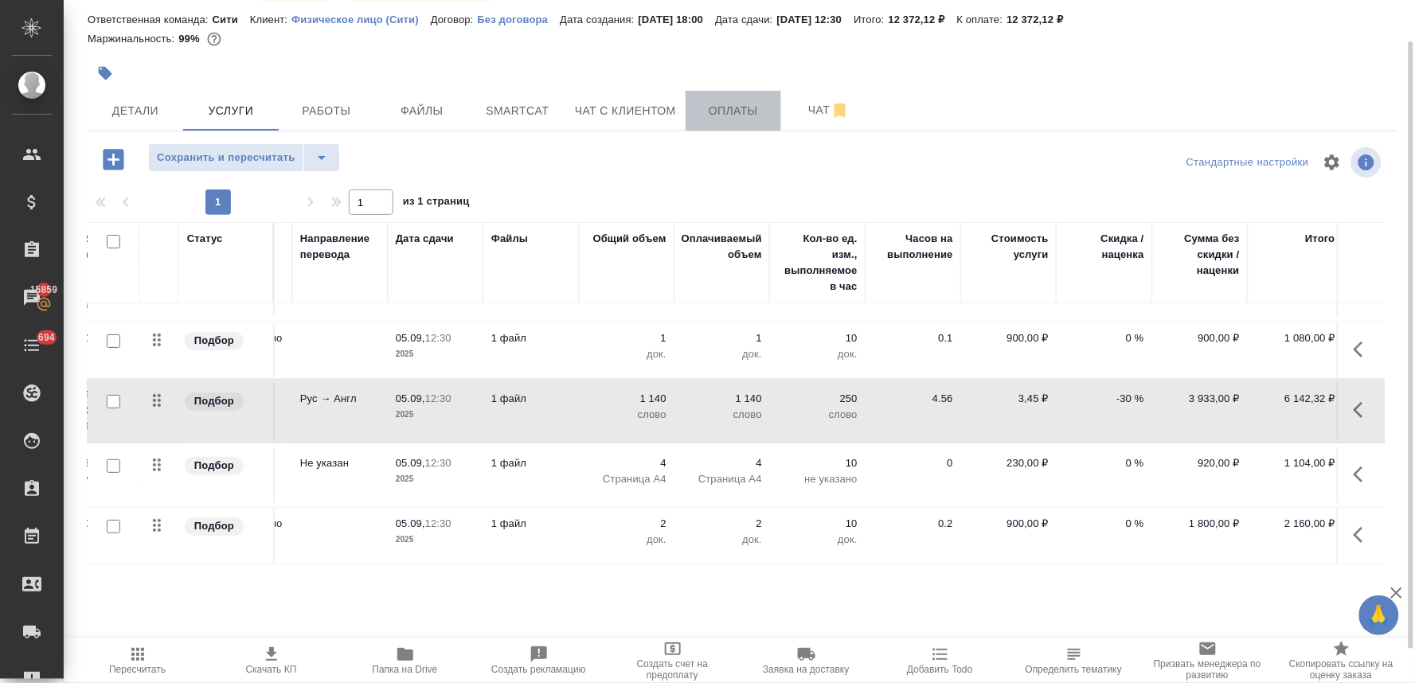
click at [752, 107] on span "Оплаты" at bounding box center [733, 111] width 76 height 20
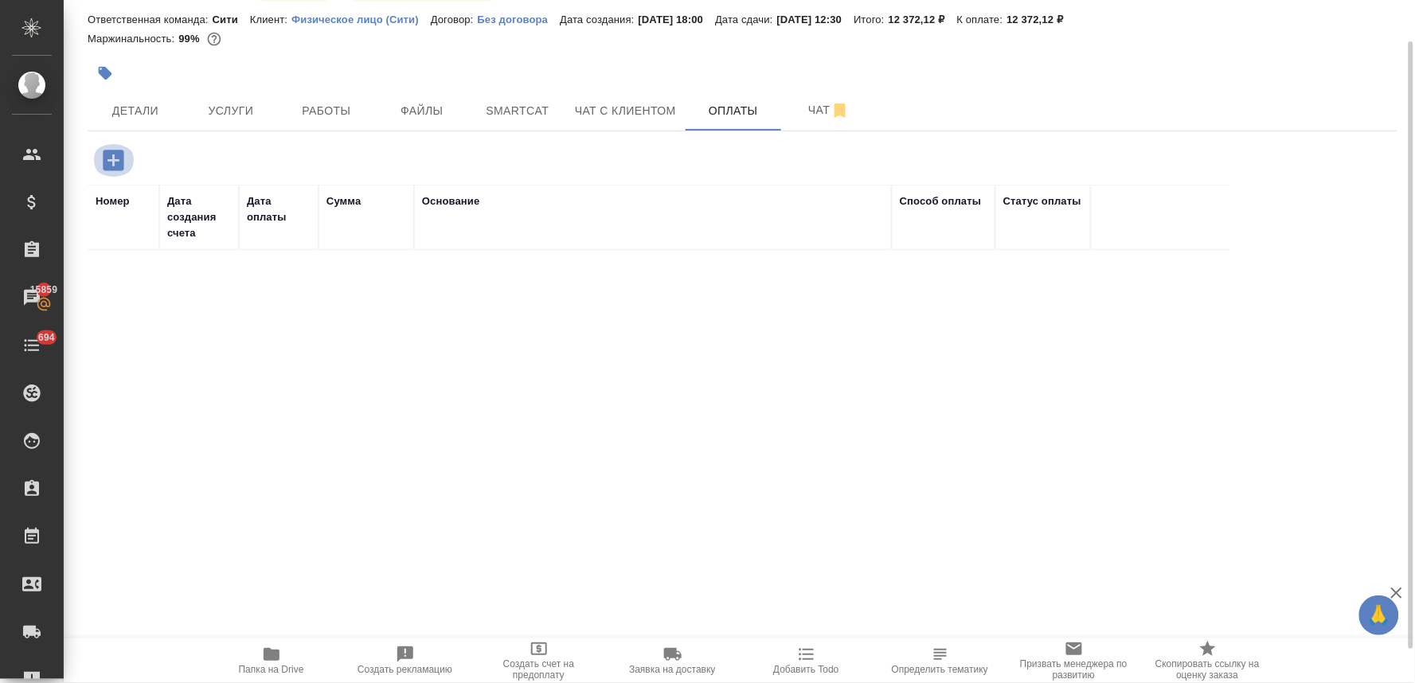
click at [108, 153] on icon "button" at bounding box center [113, 160] width 21 height 21
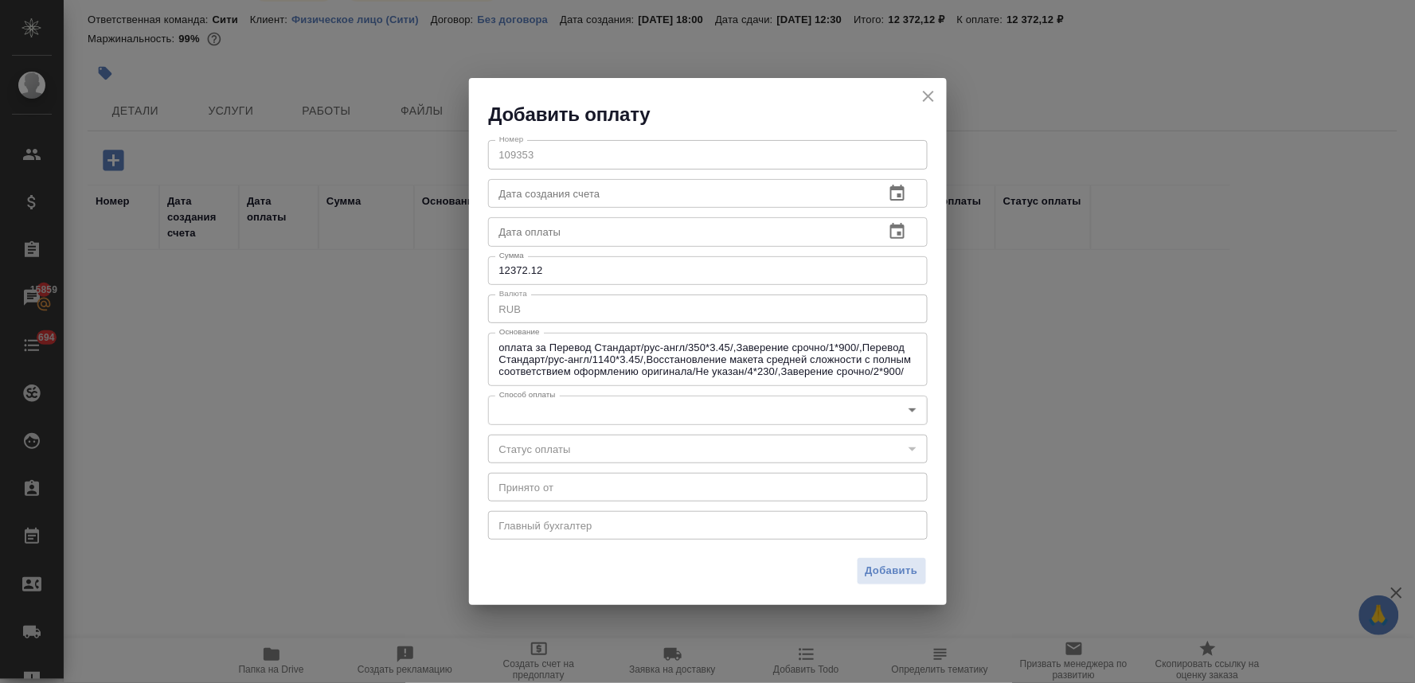
click at [610, 406] on body "🙏 .cls-1 fill:#fff; AWATERA [PERSON_NAME] Спецификации Заказы 15859 Чаты 694 To…" at bounding box center [707, 341] width 1415 height 683
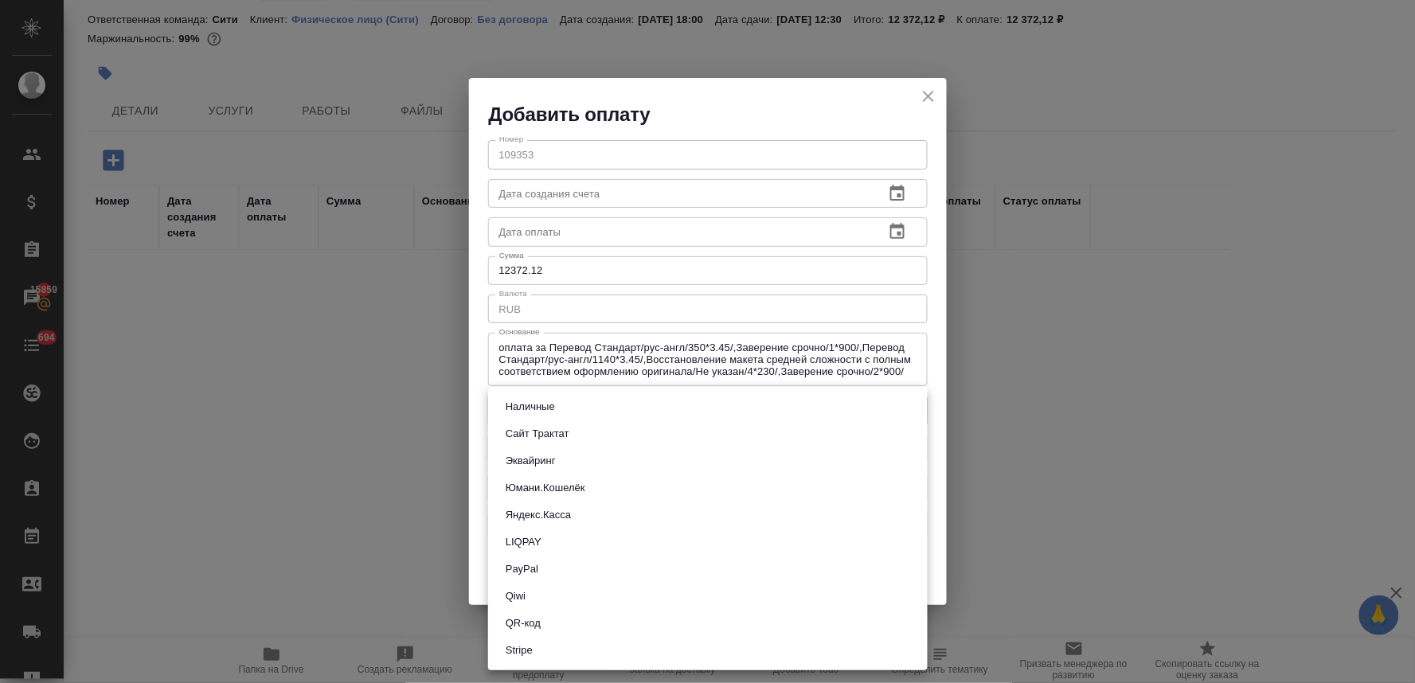
click at [564, 512] on button "Яндекс.Касса" at bounding box center [538, 515] width 75 height 18
type input "yandex-kassa"
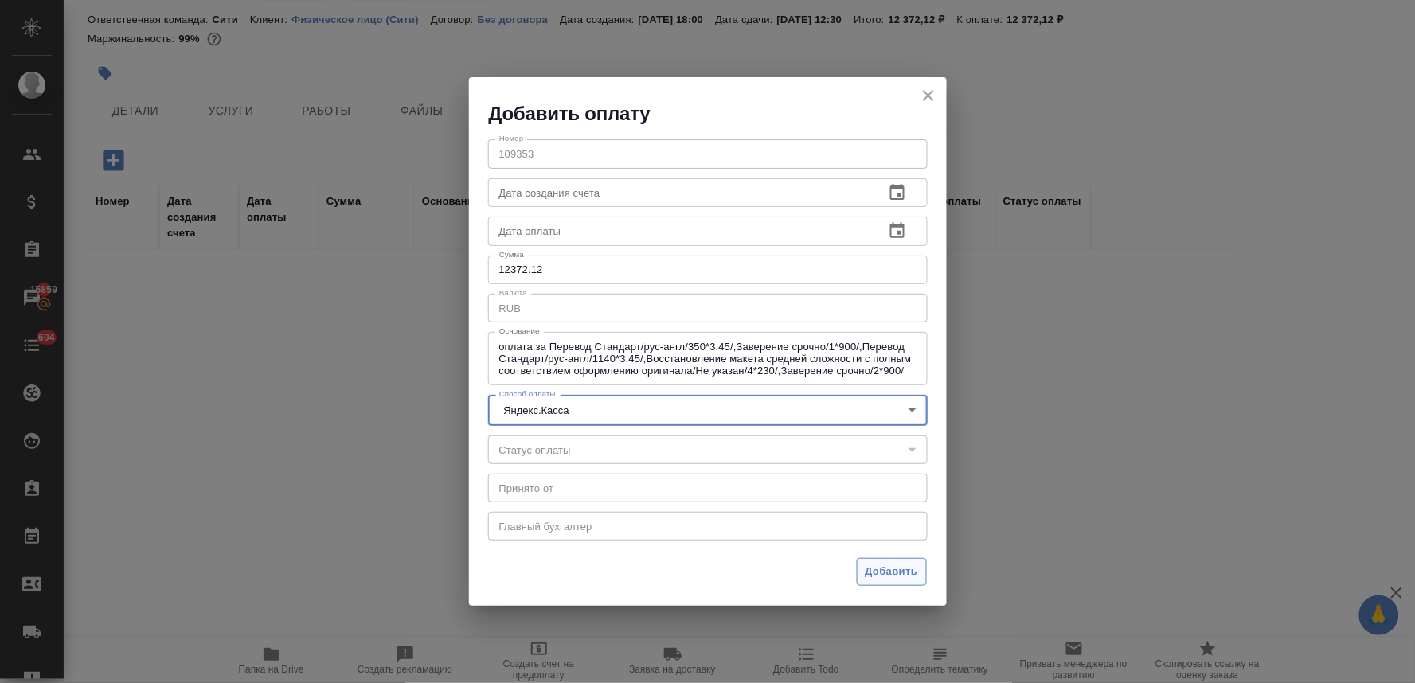
click at [898, 571] on span "Добавить" at bounding box center [892, 572] width 53 height 18
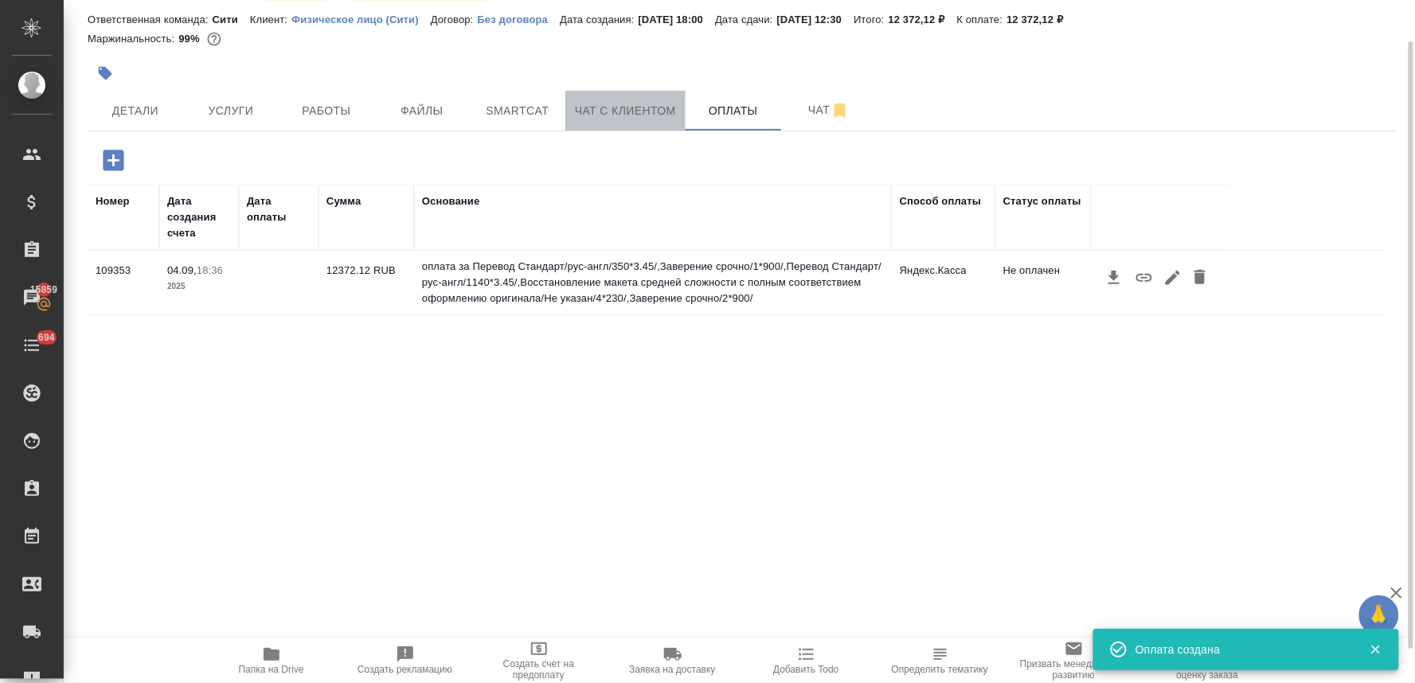
click at [635, 108] on span "Чат с клиентом" at bounding box center [625, 111] width 101 height 20
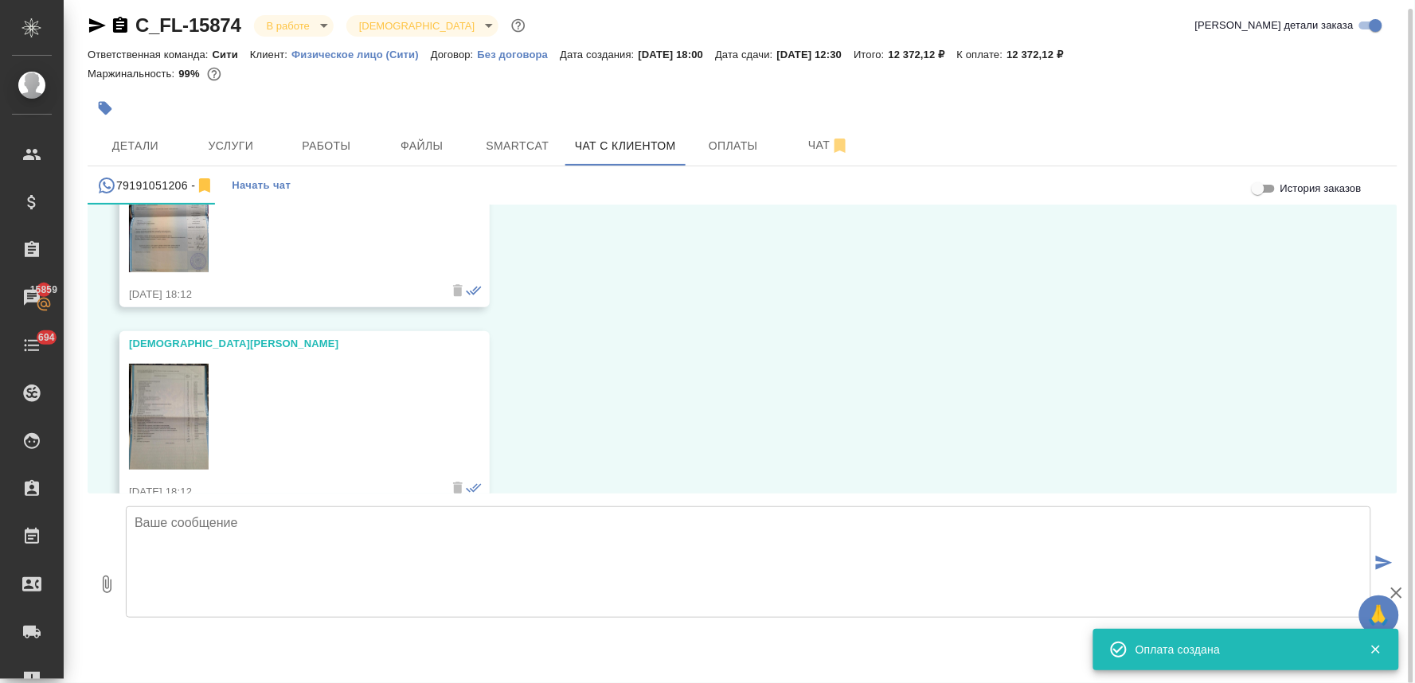
scroll to position [711, 0]
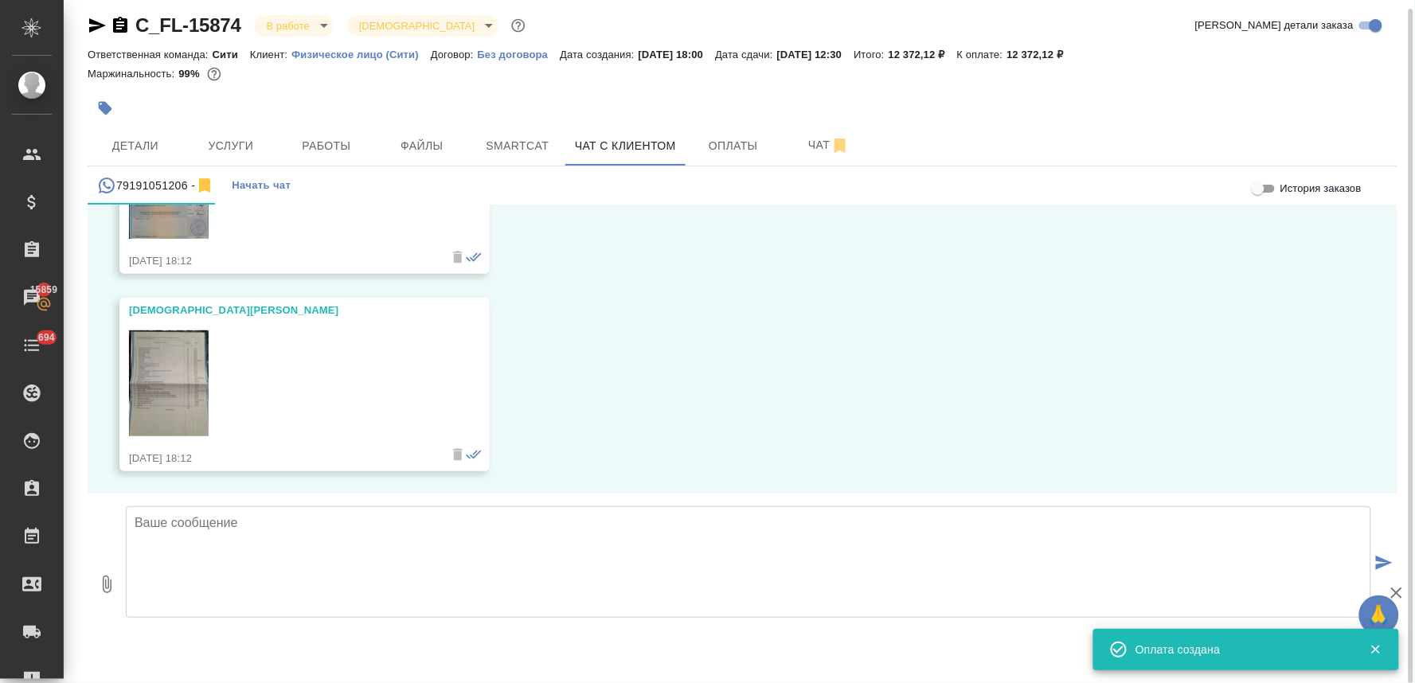
click at [248, 547] on textarea at bounding box center [748, 561] width 1245 height 111
paste textarea "X:\ЗАКАЗЫ\ЗАКАЗЫ ОТ ФИЗ ЛИЦ_C_FL\C_FL-15874\сорс"
type textarea "X:\ЗАКАЗЫ\ЗАКАЗЫ ОТ ФИЗ ЛИЦ_C_FL\C_FL-15874\сорс"
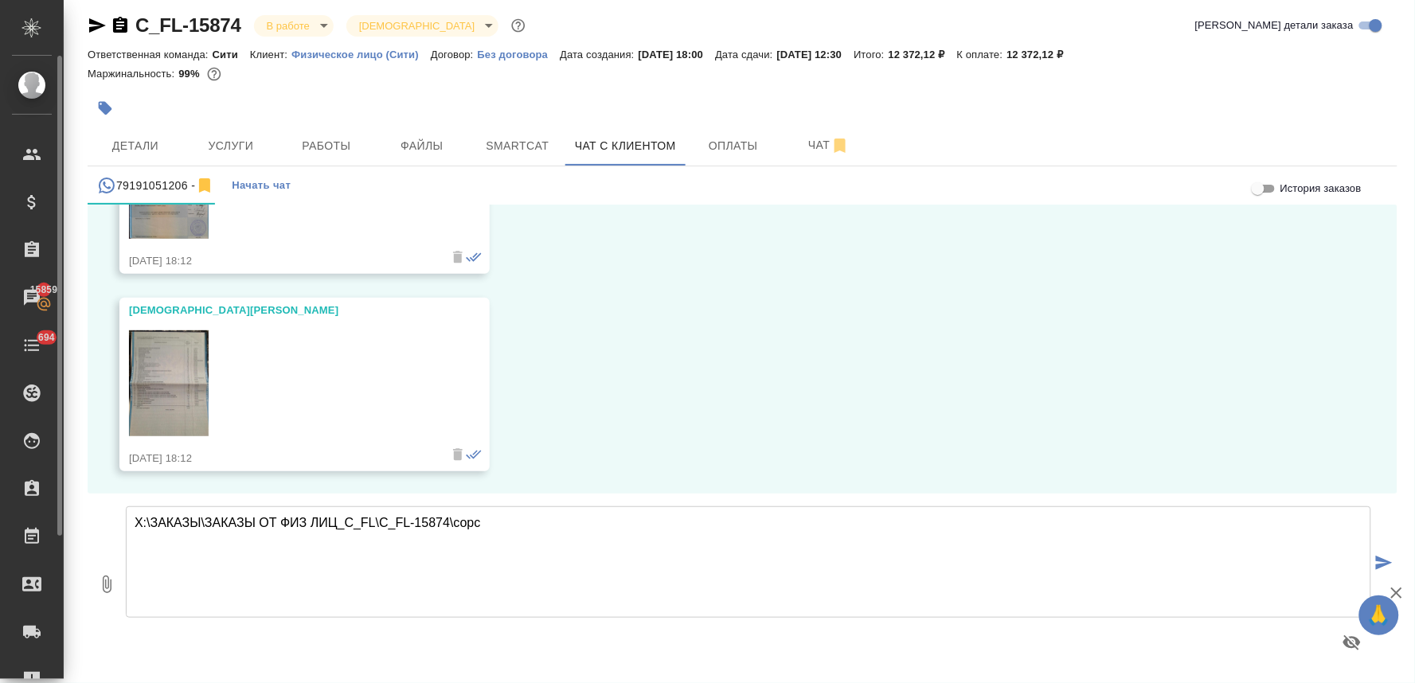
drag, startPoint x: 423, startPoint y: 516, endPoint x: 0, endPoint y: 482, distance: 424.2
click at [0, 488] on div ".cls-1 fill:#fff; AWATERA [PERSON_NAME] Спецификации Заказы 15859 Чаты 694 Todo…" at bounding box center [707, 341] width 1415 height 683
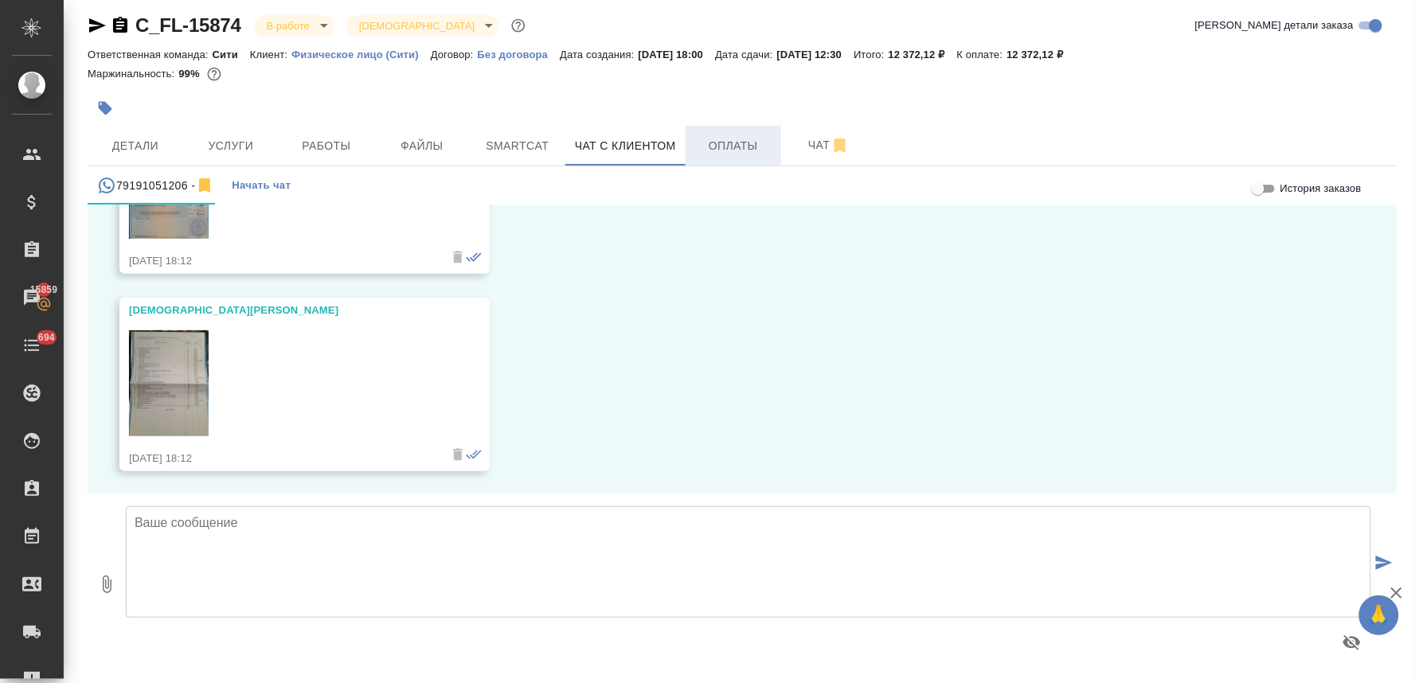
click at [730, 142] on span "Оплаты" at bounding box center [733, 146] width 76 height 20
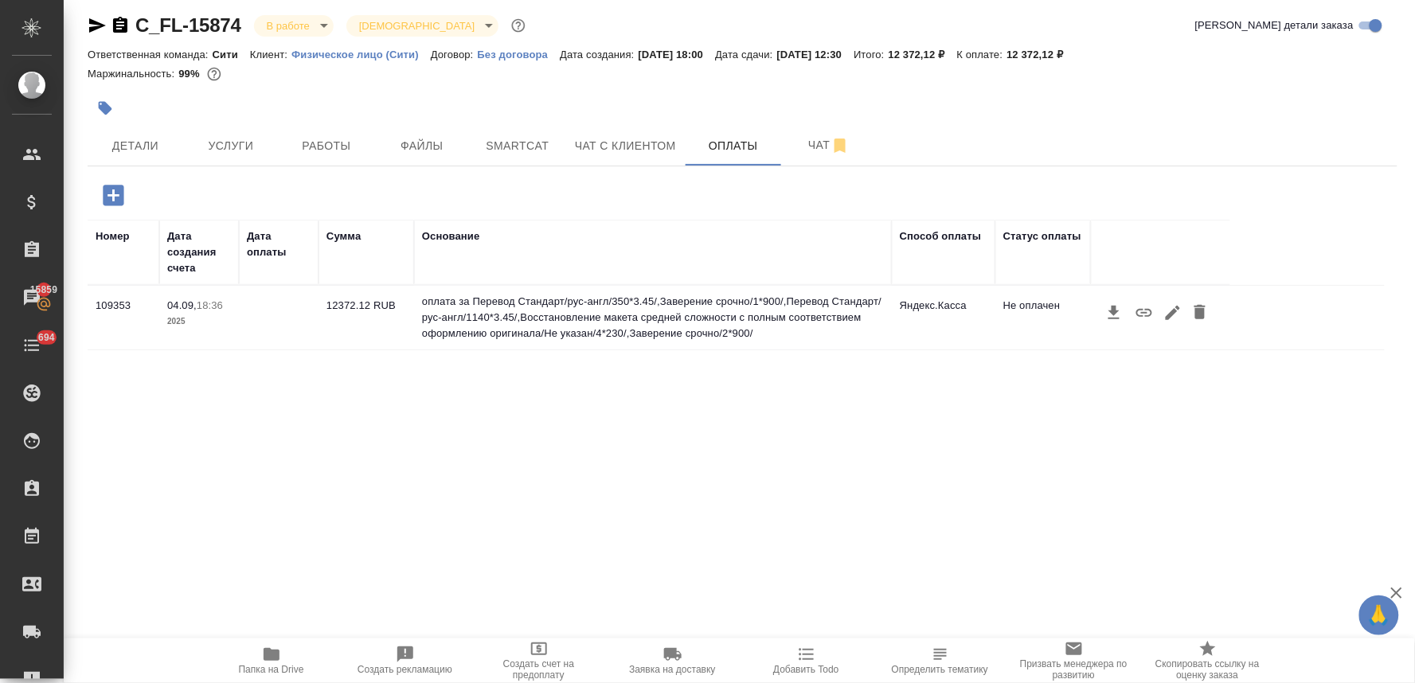
click at [1145, 315] on icon "button" at bounding box center [1144, 313] width 16 height 8
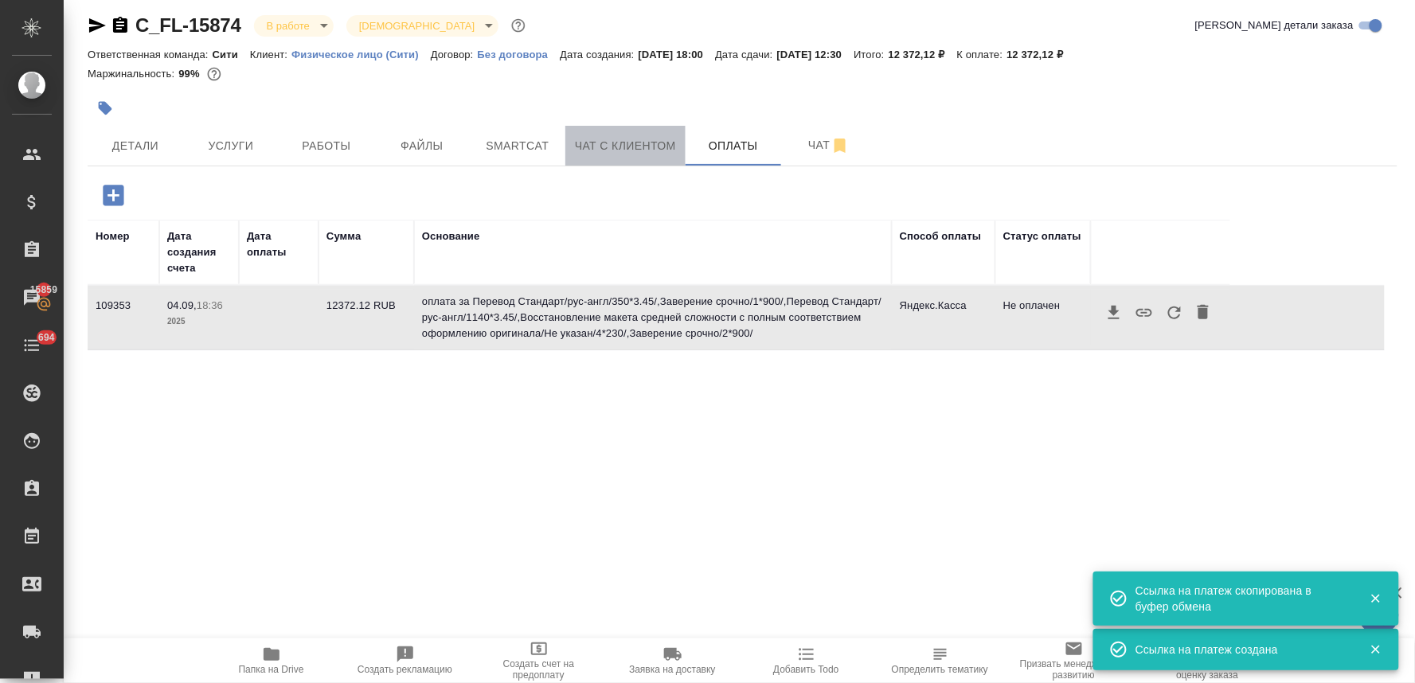
click at [608, 134] on button "Чат с клиентом" at bounding box center [625, 146] width 120 height 40
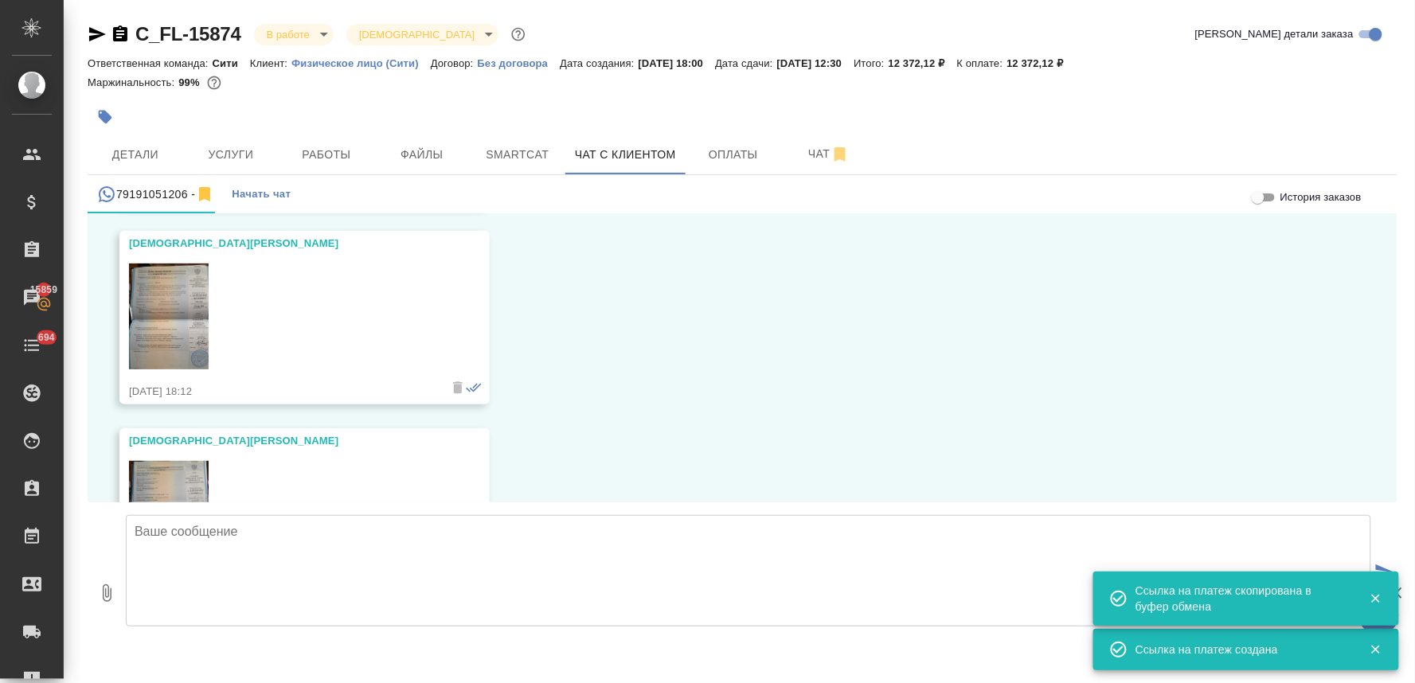
scroll to position [711, 0]
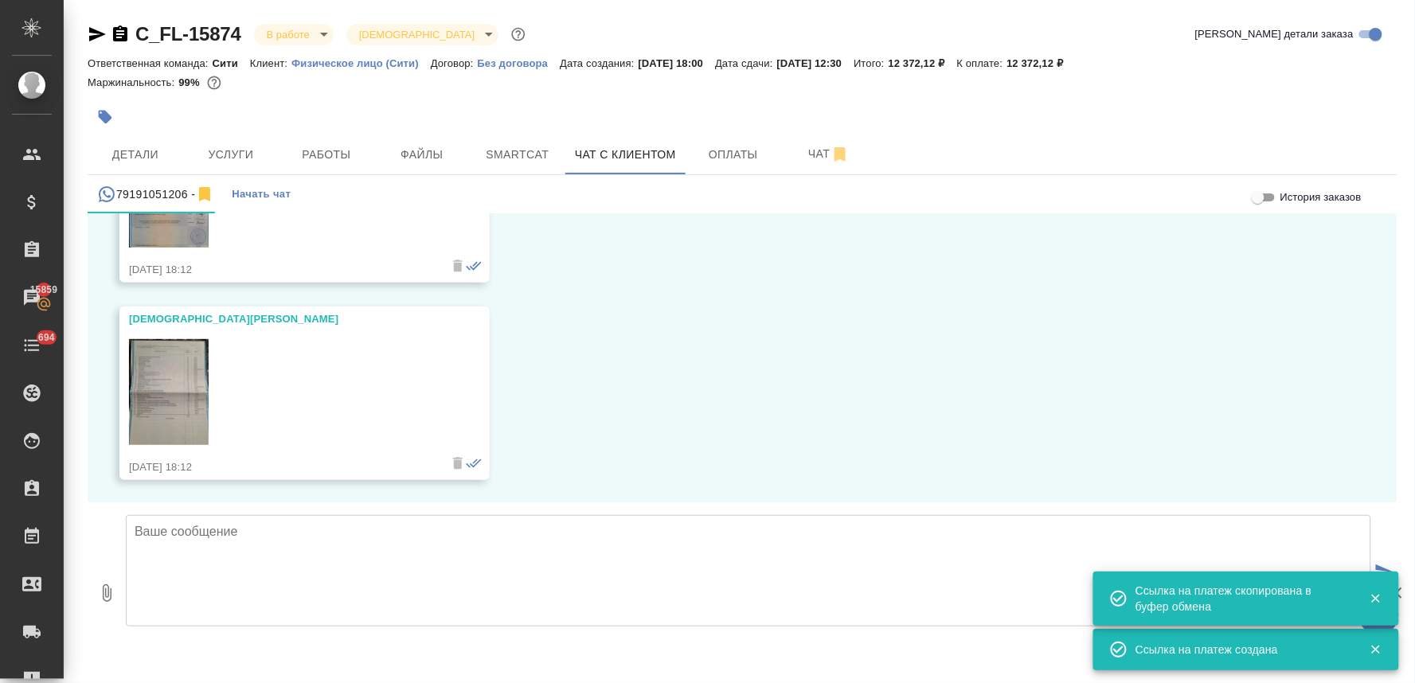
click at [240, 545] on textarea at bounding box center [748, 570] width 1245 height 111
paste textarea "[URL][DOMAIN_NAME]"
type textarea "[URL][DOMAIN_NAME]"
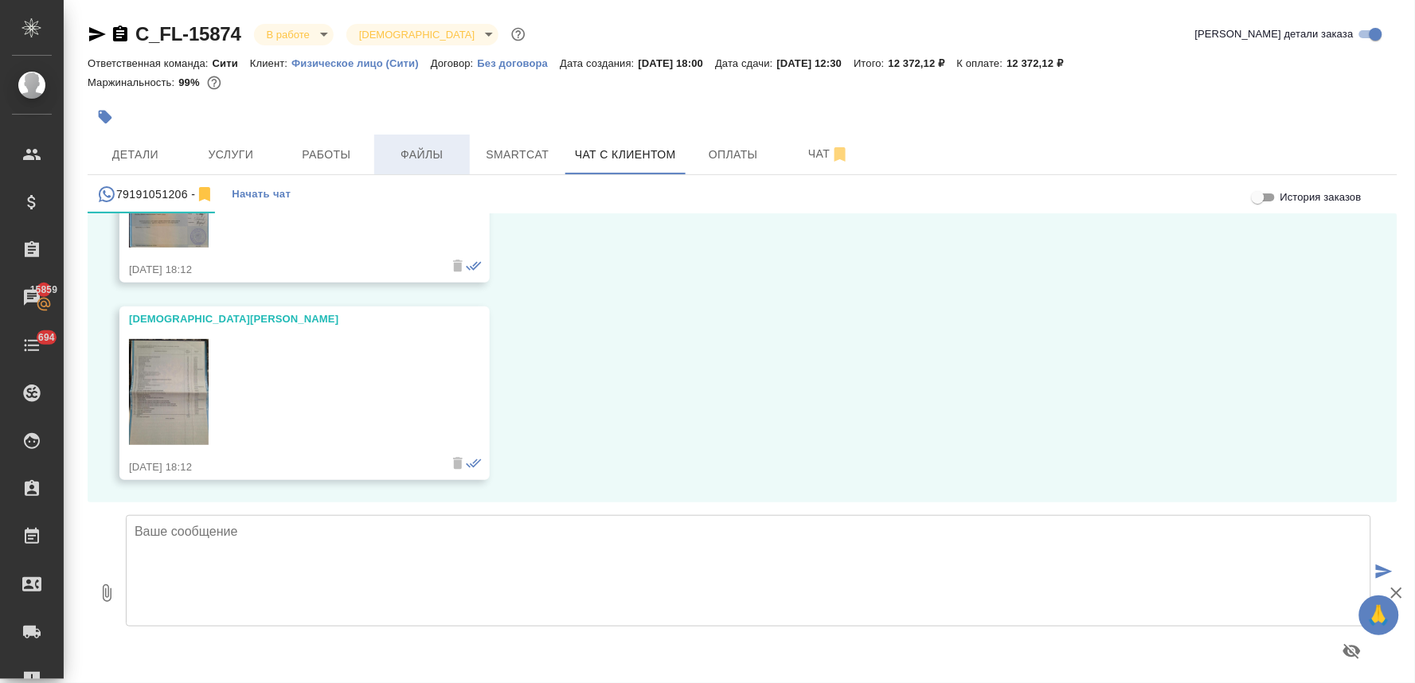
click at [432, 158] on span "Файлы" at bounding box center [422, 155] width 76 height 20
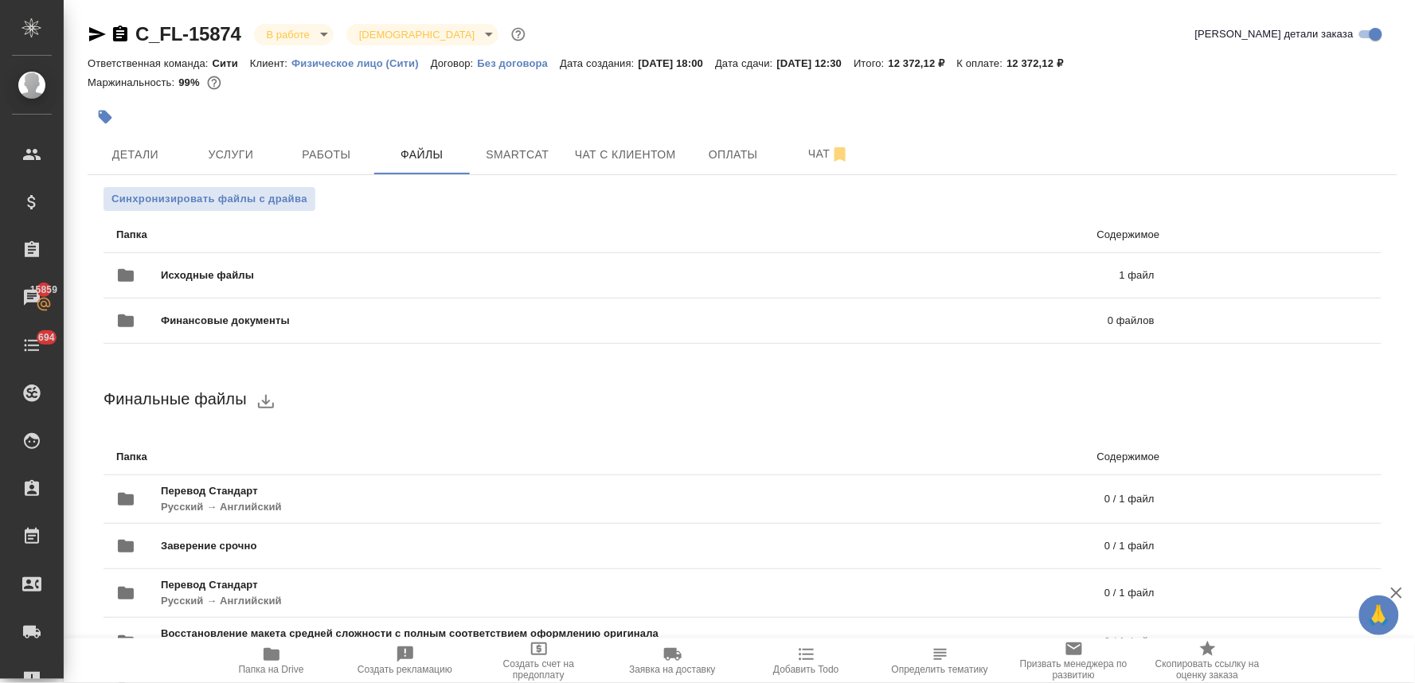
click at [393, 443] on li "Папка Содержимое" at bounding box center [743, 458] width 1278 height 36
click at [98, 154] on span "Детали" at bounding box center [135, 155] width 76 height 20
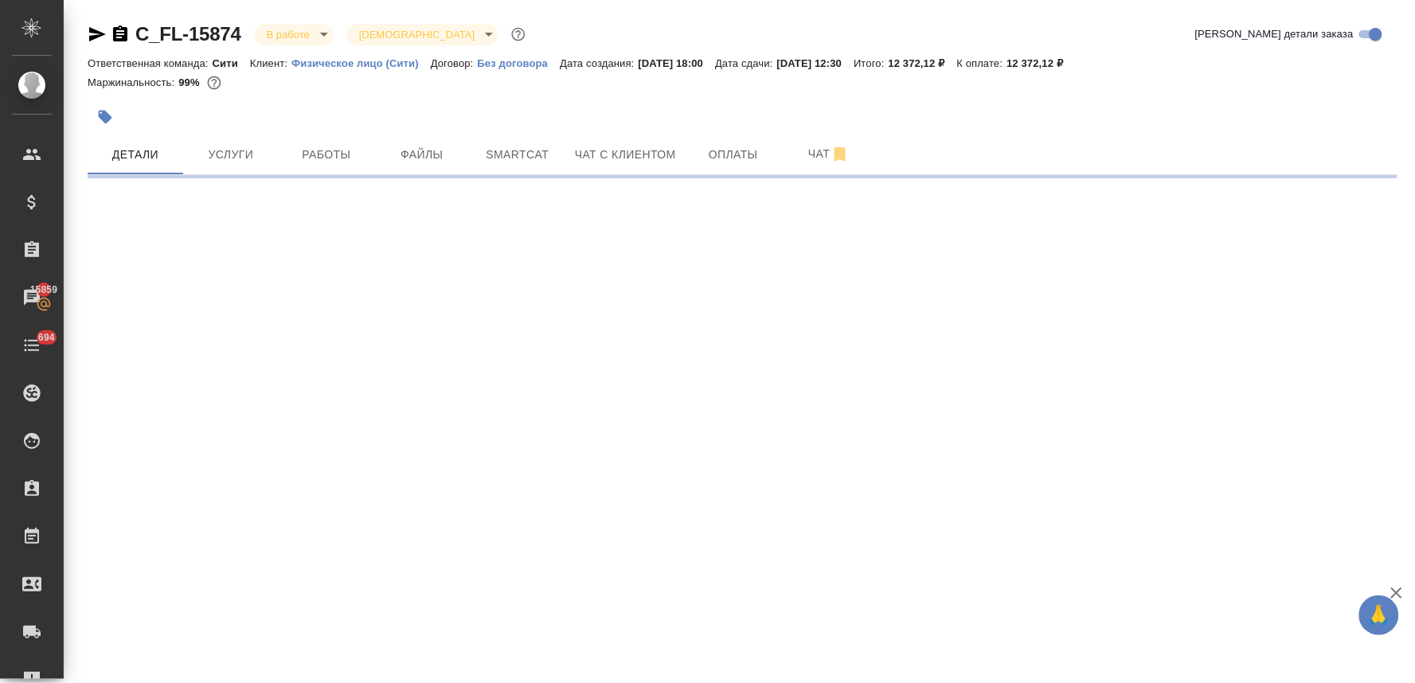
select select "RU"
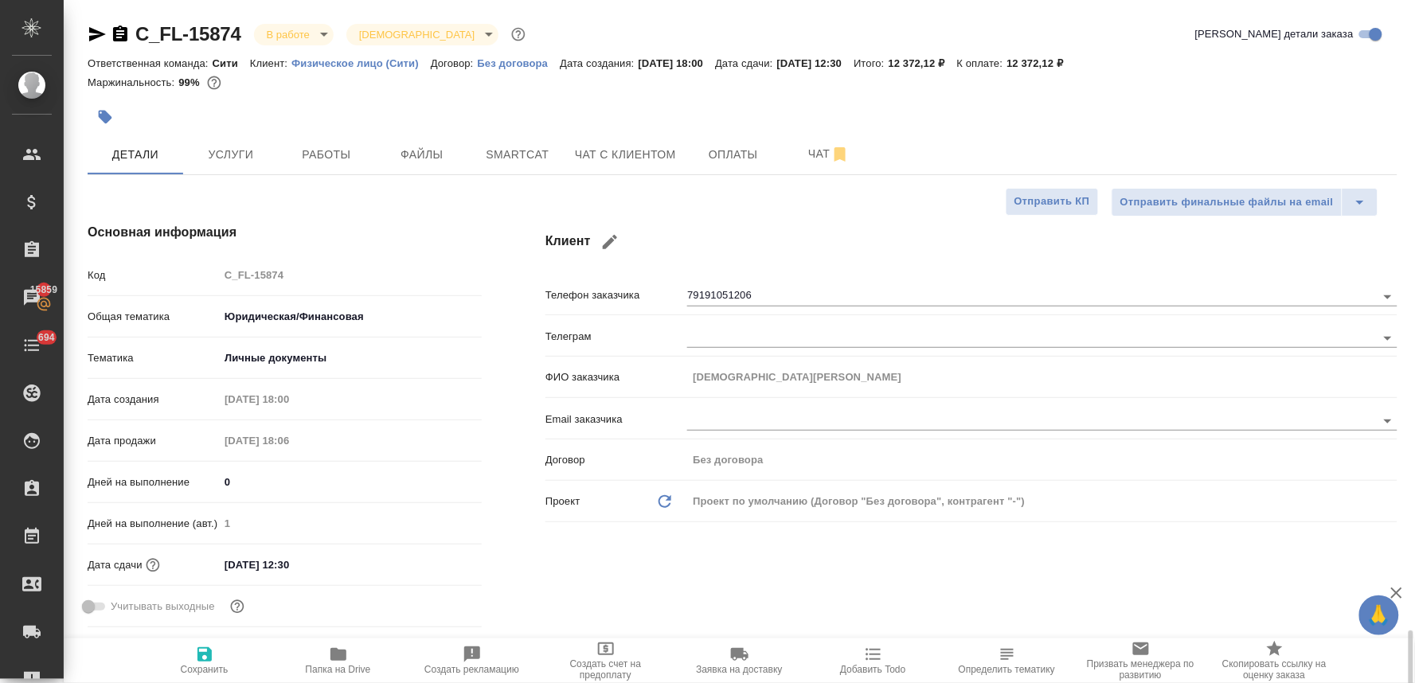
type textarea "x"
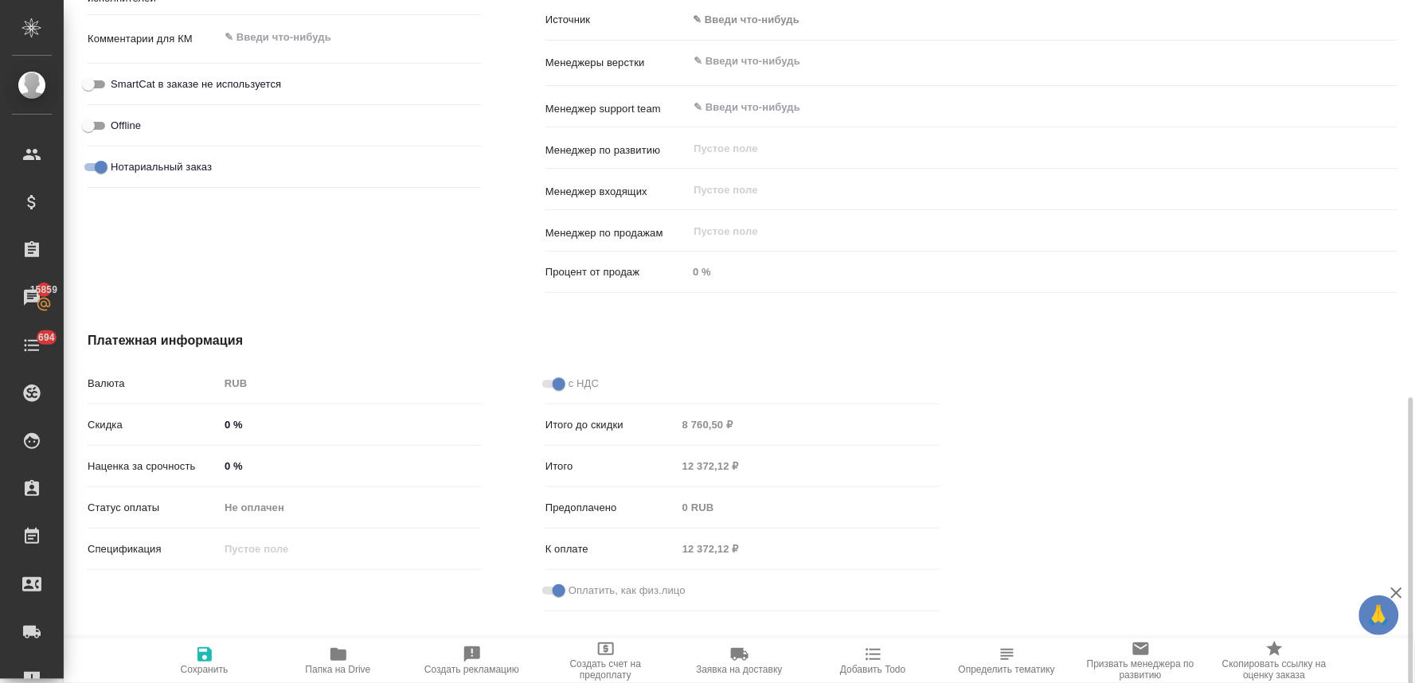
scroll to position [680, 0]
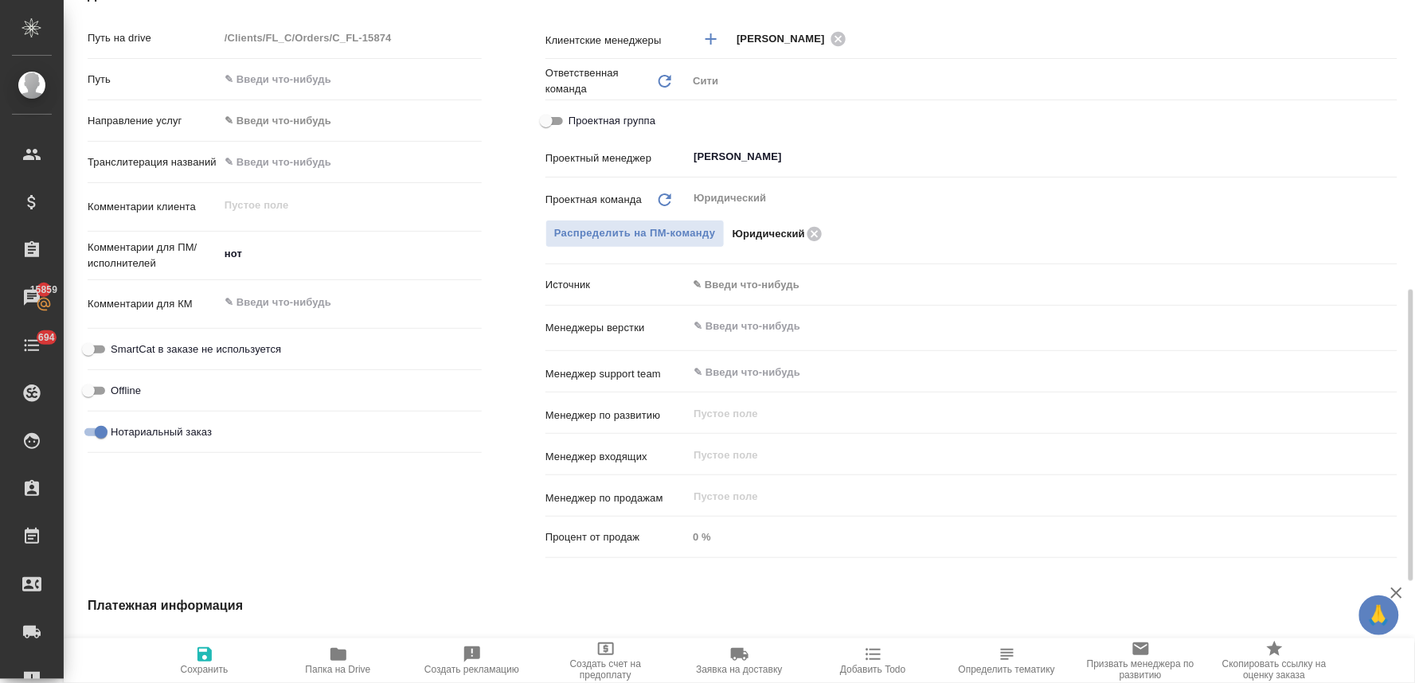
click at [319, 269] on div "нот x" at bounding box center [350, 255] width 263 height 35
type textarea "x"
type textarea "нот"
type textarea "x"
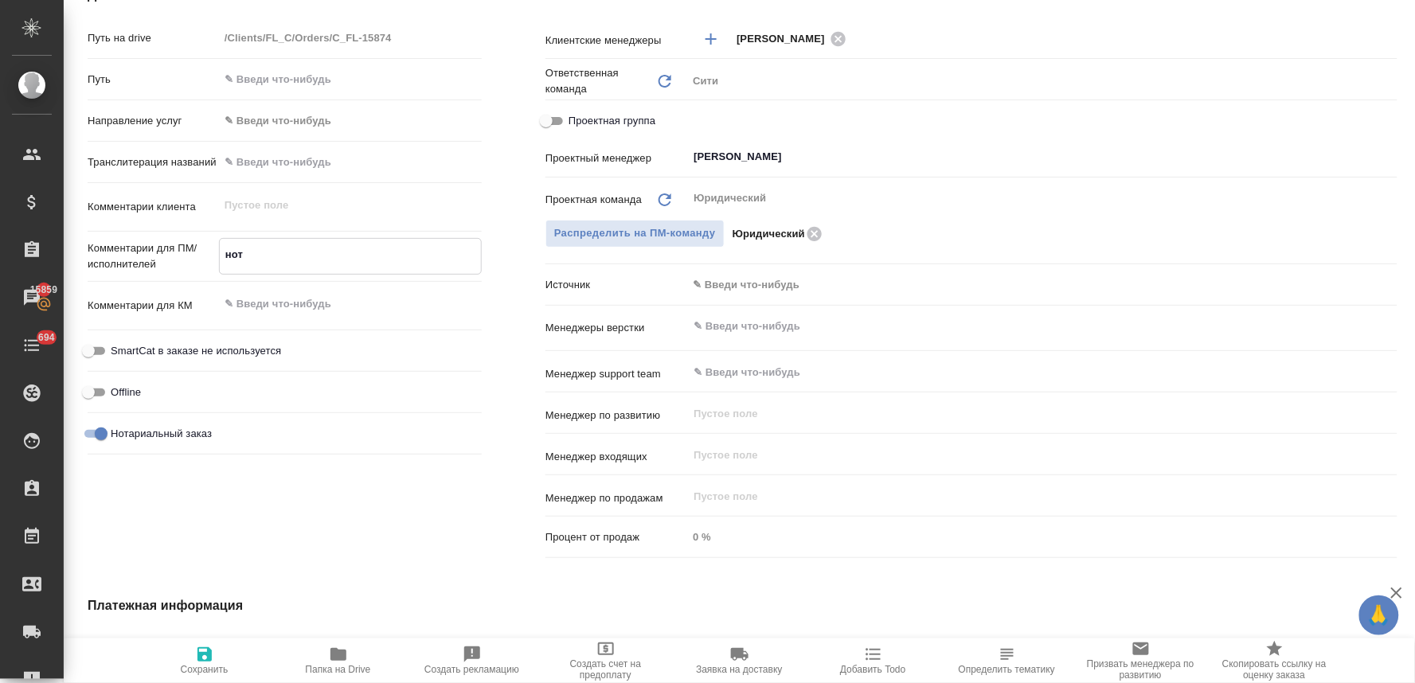
type textarea "x"
type textarea "нот"
type textarea "x"
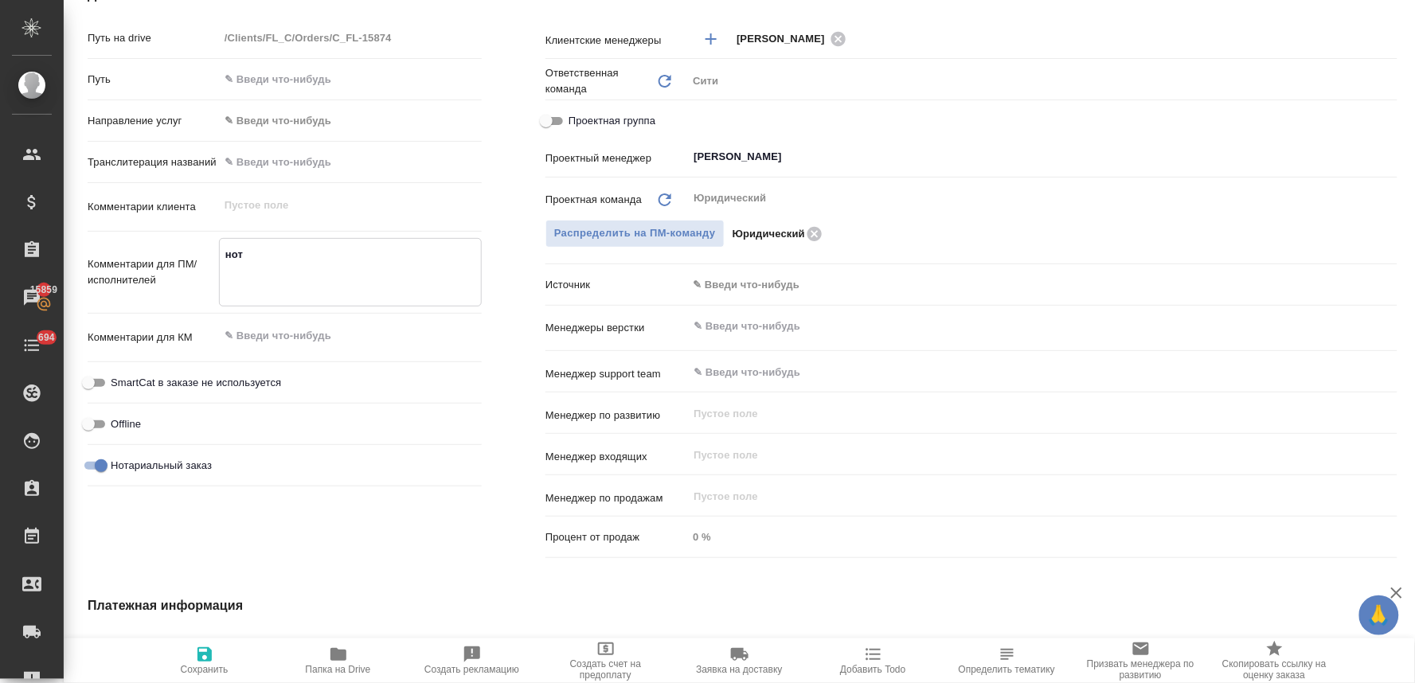
type textarea "x"
type textarea "нот в"
type textarea "x"
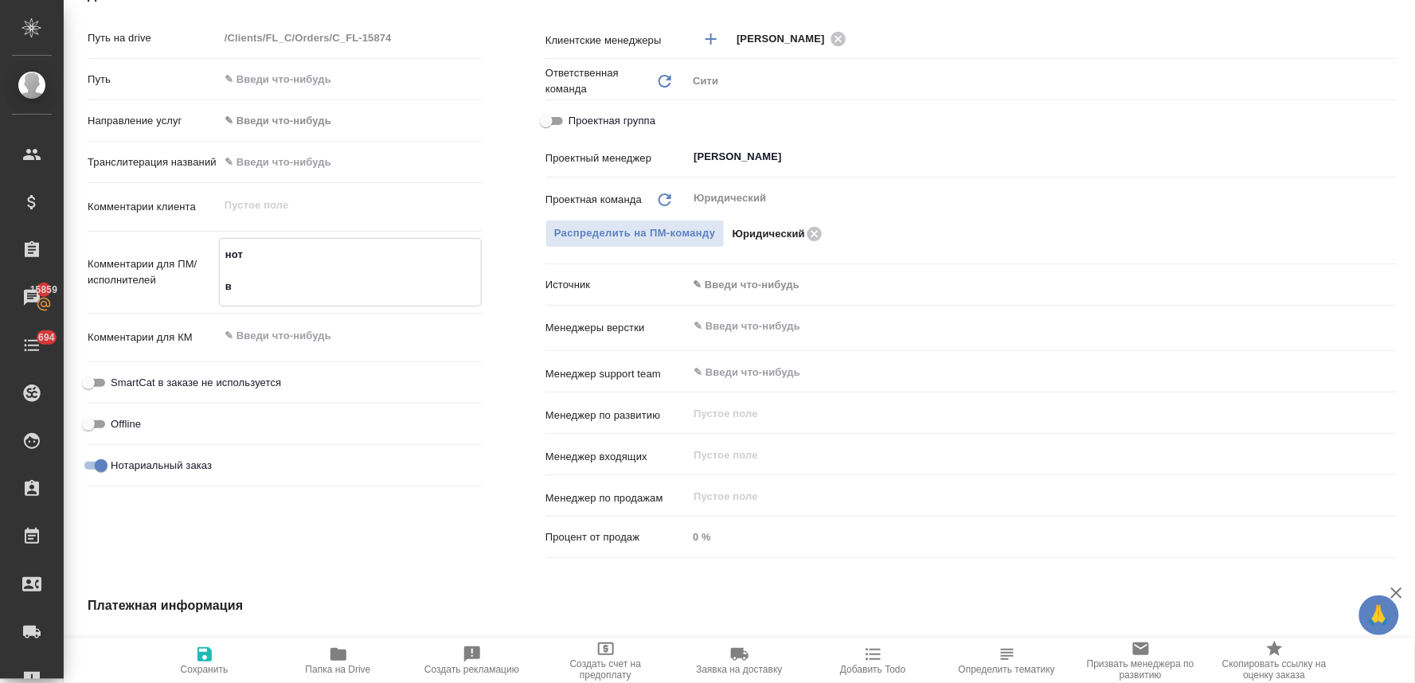
type textarea "нот в"
type textarea "x"
type textarea "нот в пр"
type textarea "x"
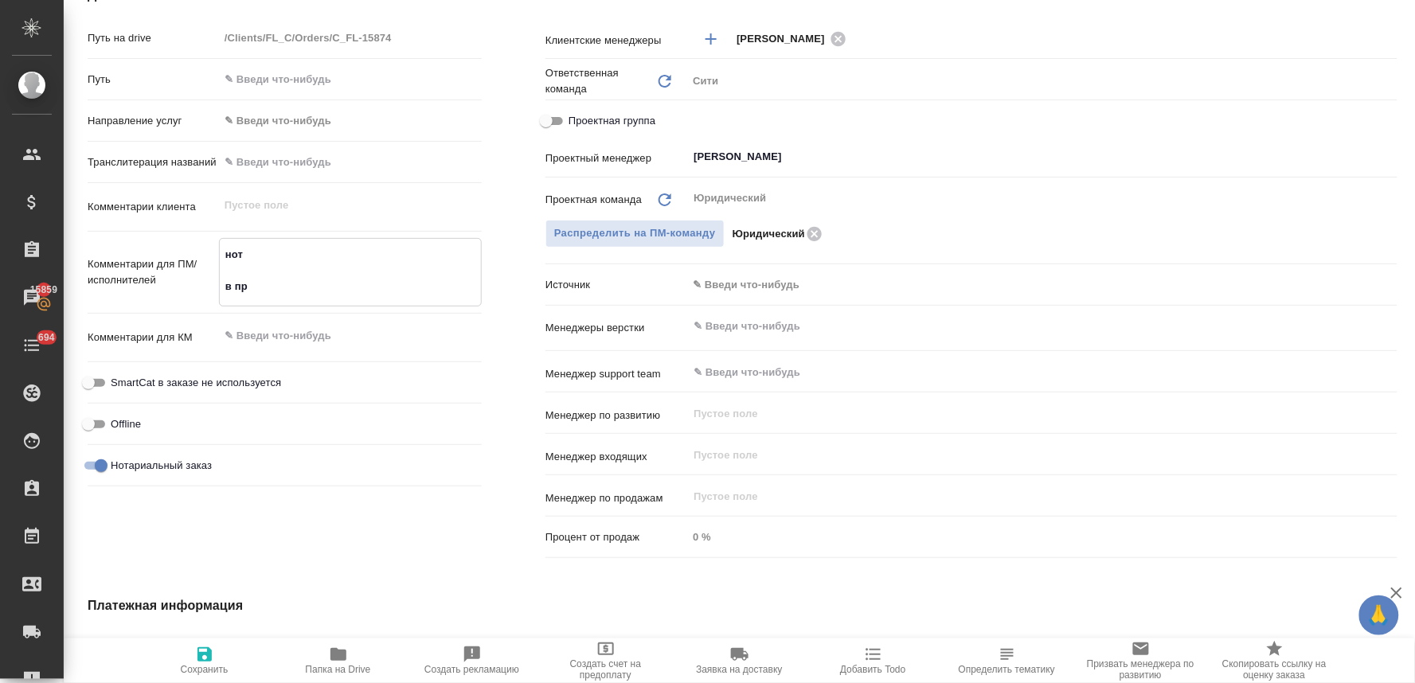
type textarea "x"
type textarea "нот в при"
type textarea "x"
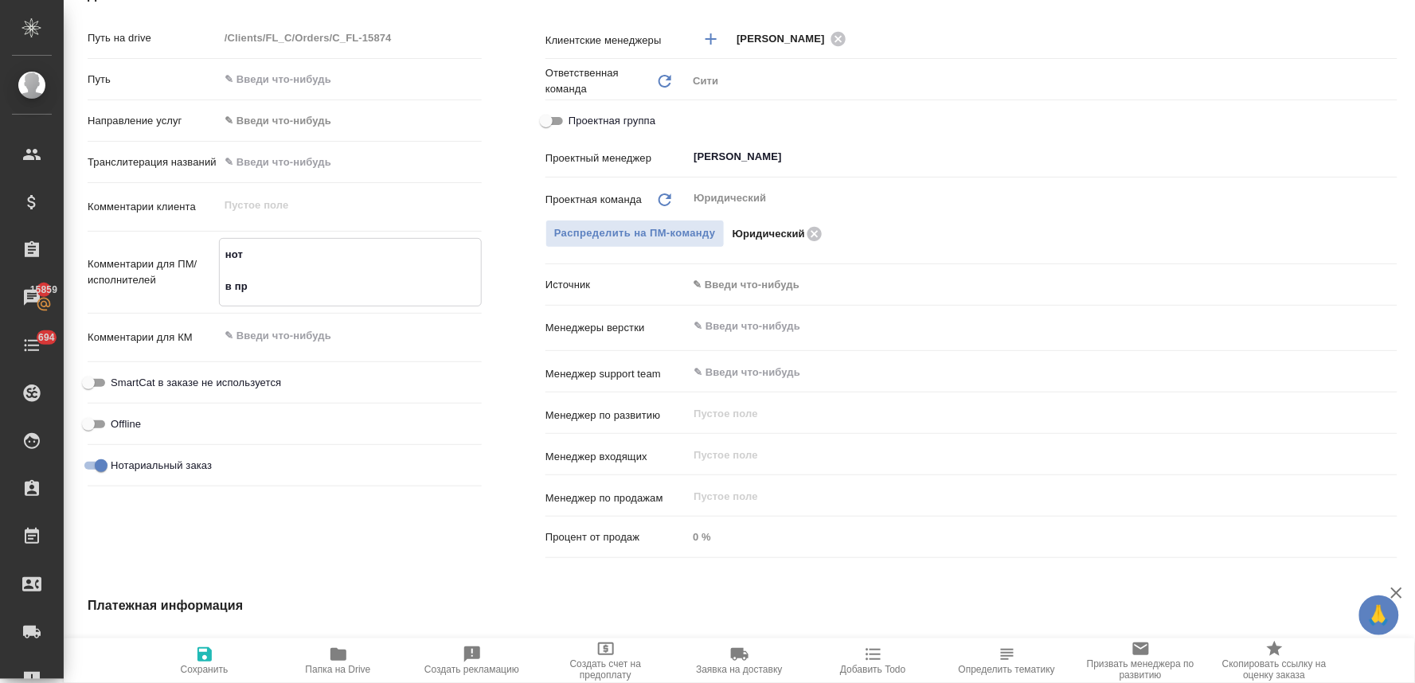
type textarea "x"
type textarea "нот в пр"
type textarea "x"
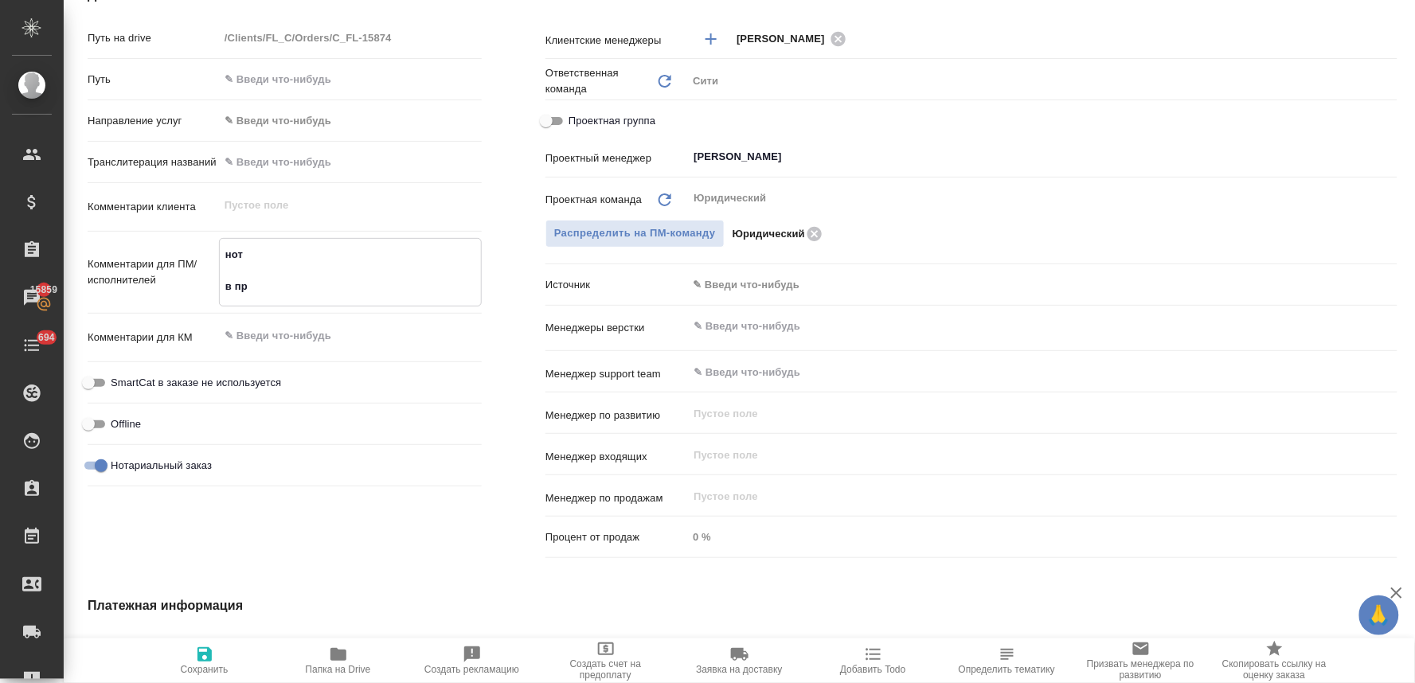
type textarea "нот в п"
type textarea "x"
type textarea "нот в"
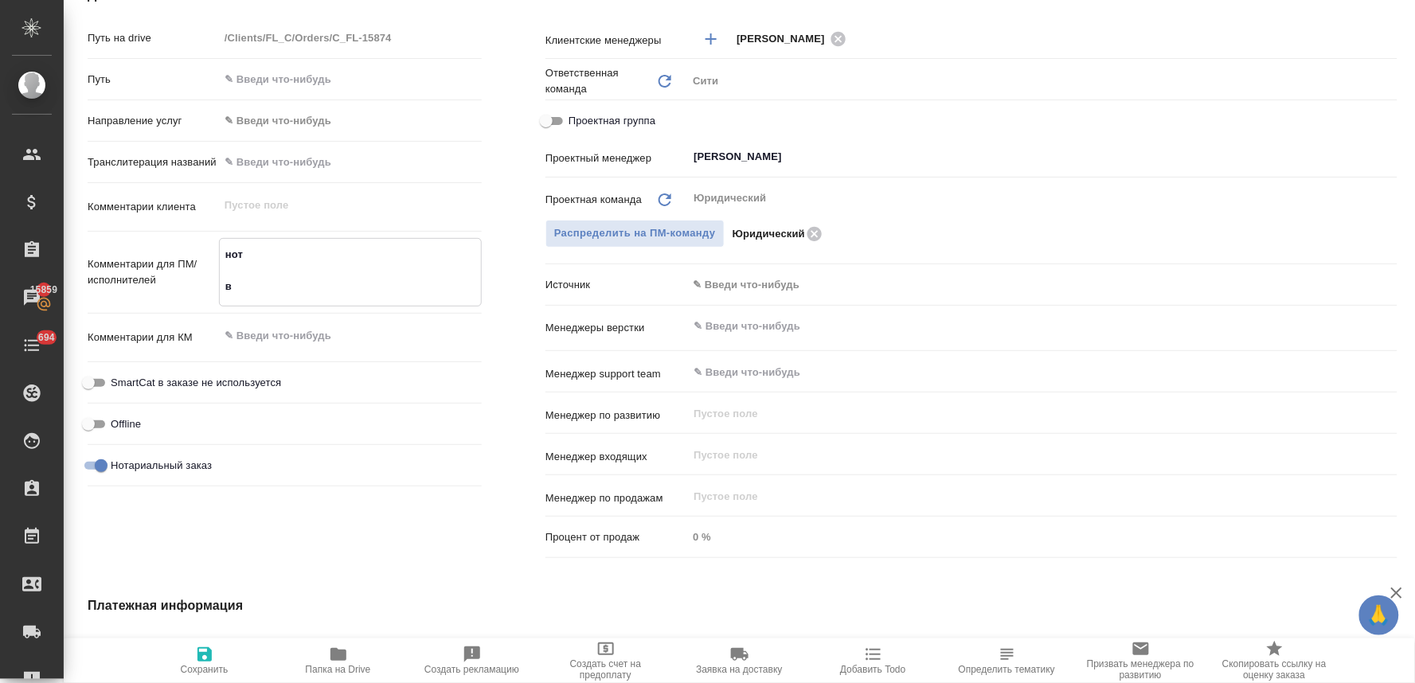
type textarea "x"
type textarea "нот в"
type textarea "x"
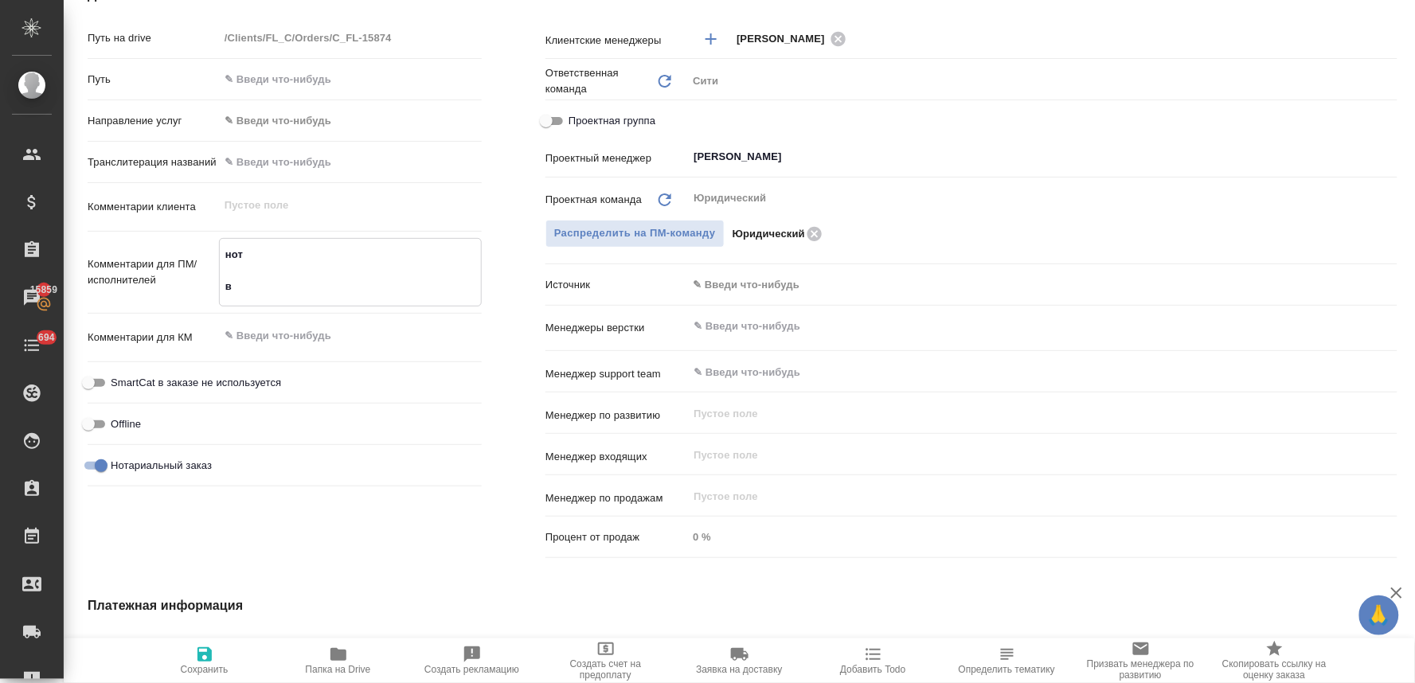
type textarea "x"
type textarea "нот"
type textarea "x"
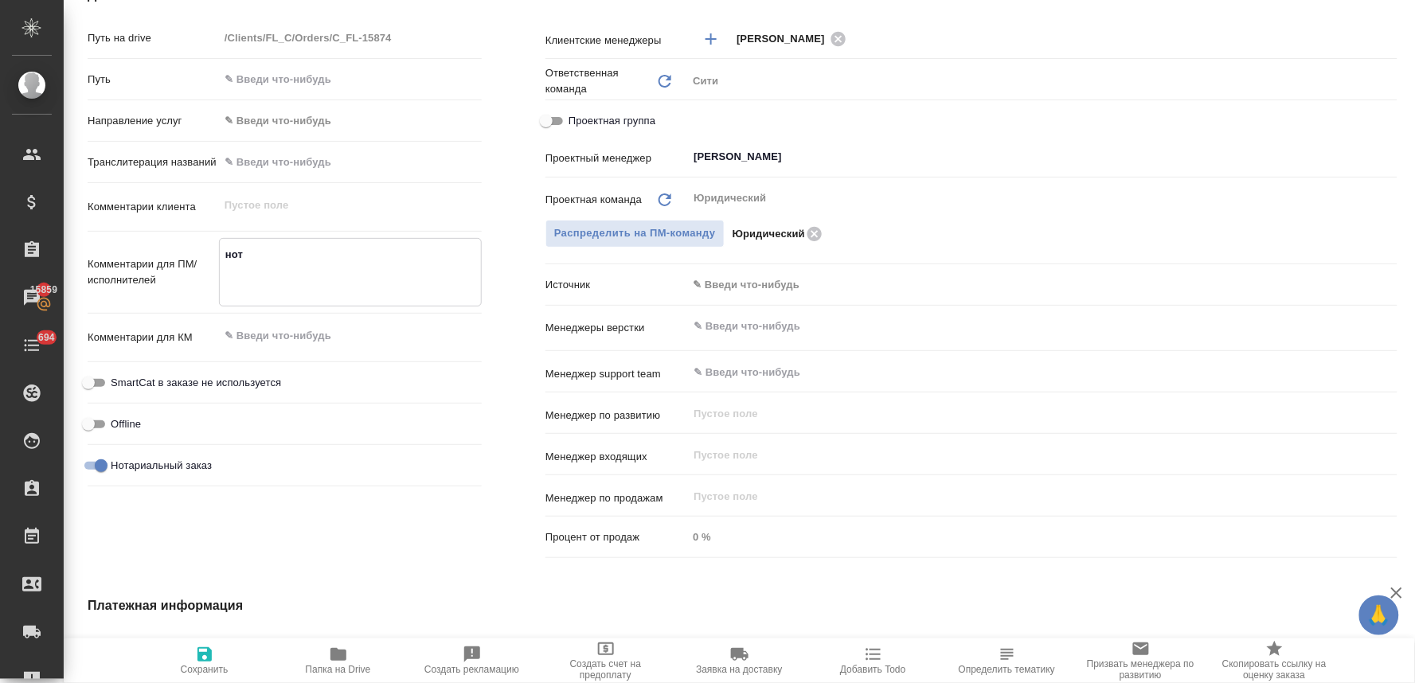
type textarea "x"
type textarea "нот п"
type textarea "x"
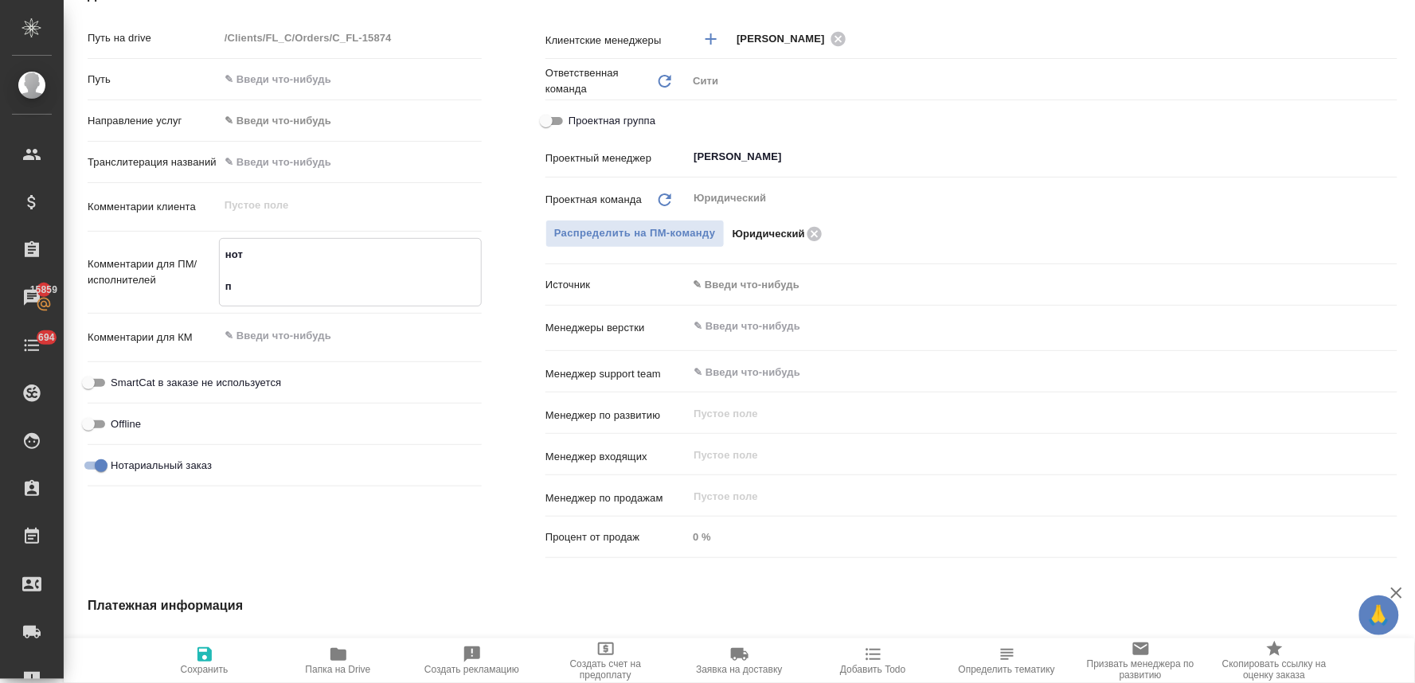
type textarea "x"
type textarea "нот пе"
type textarea "x"
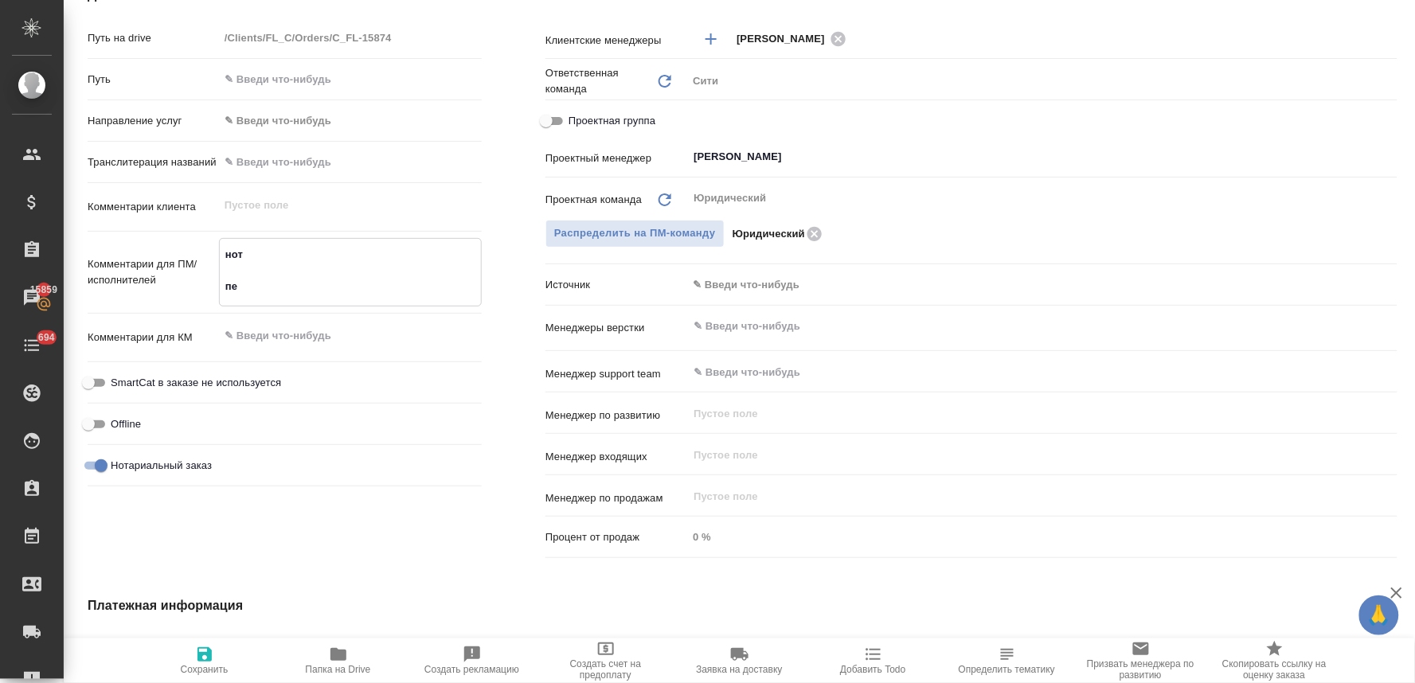
type textarea "нот пер"
type textarea "x"
type textarea "нот перв"
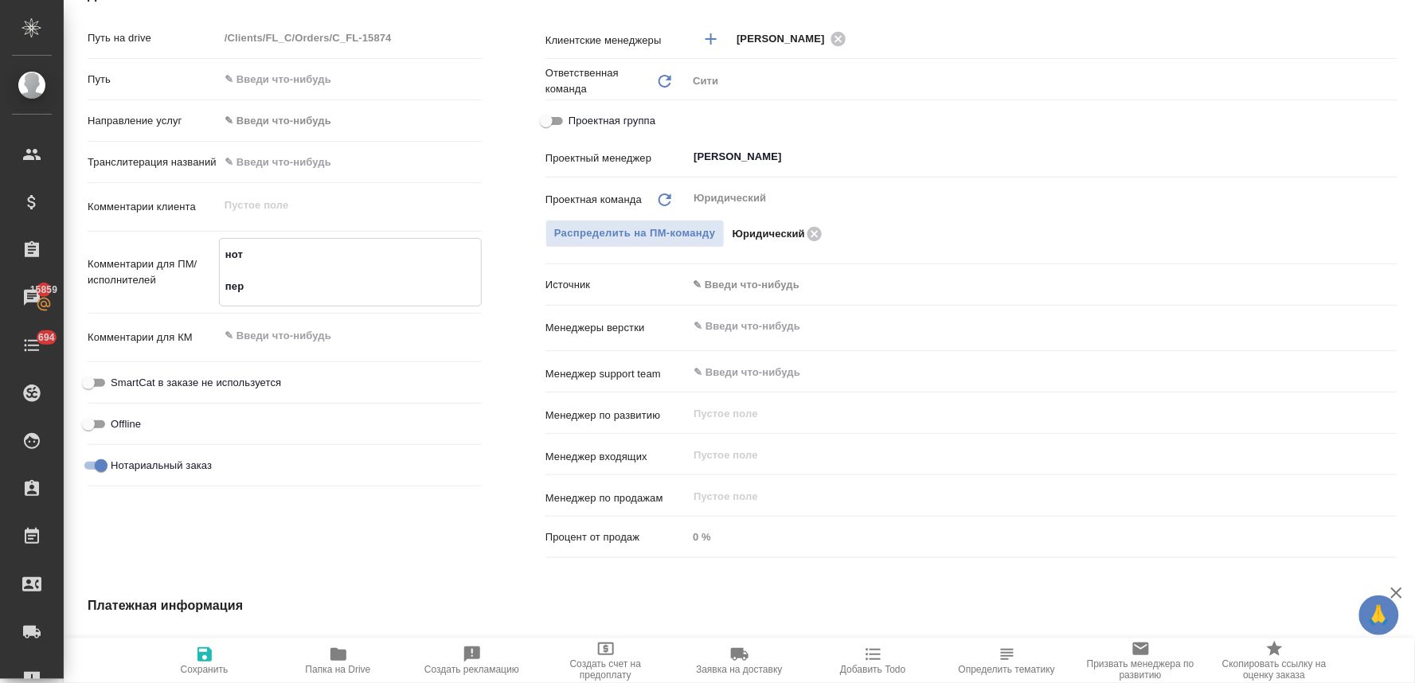
type textarea "x"
type textarea "нот первы"
type textarea "x"
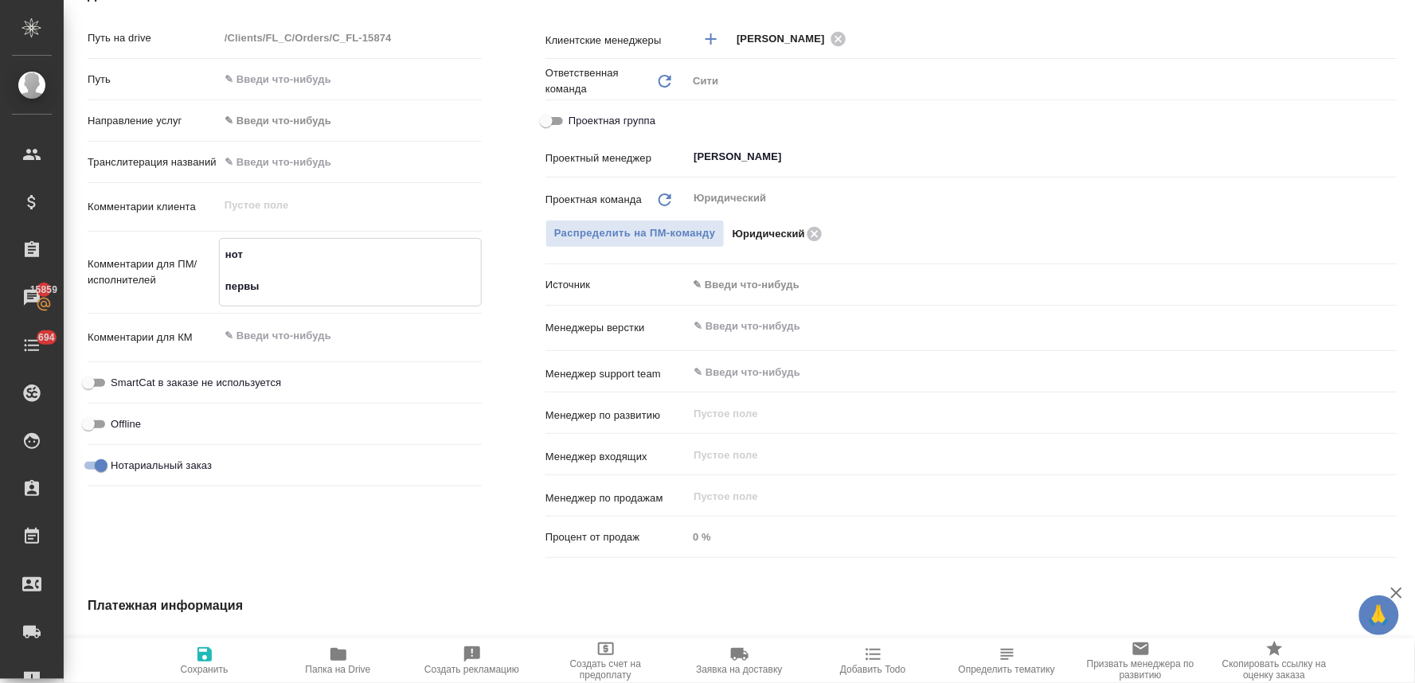
type textarea "x"
type textarea "нот первый"
type textarea "x"
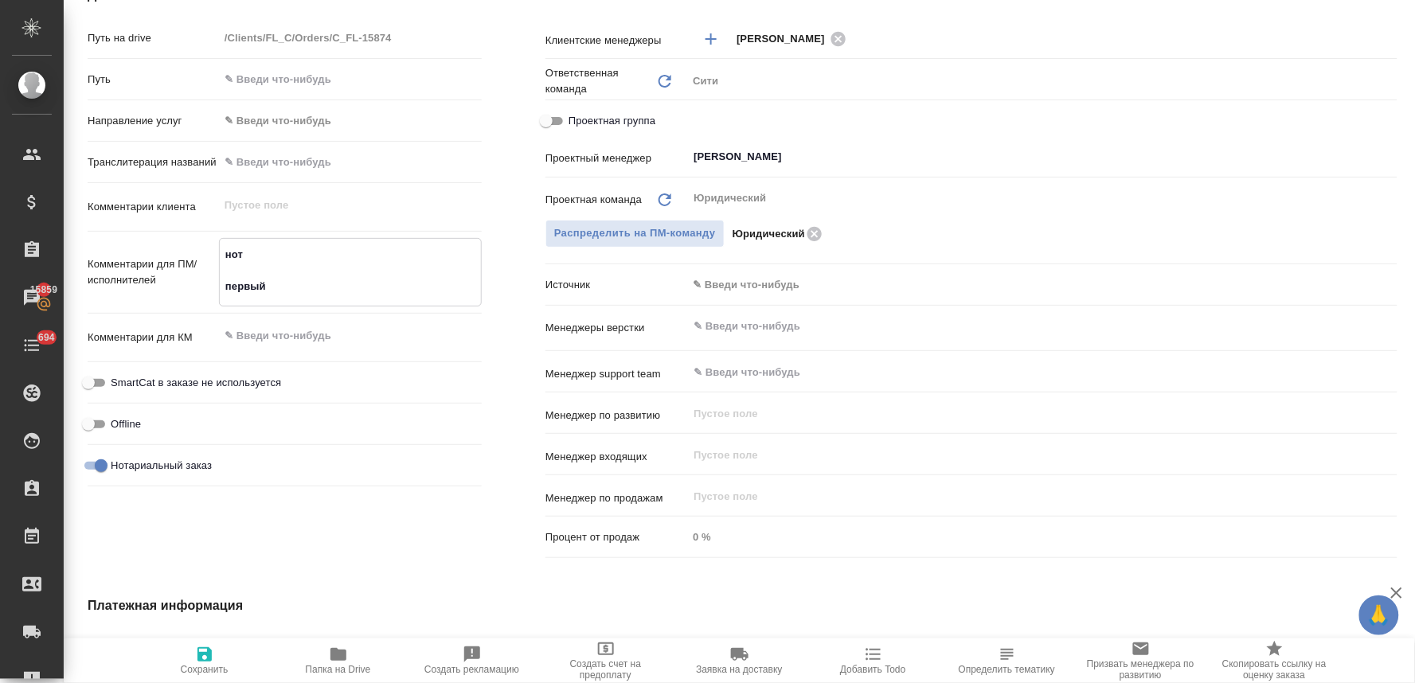
type textarea "x"
type textarea "нот первый"
type textarea "x"
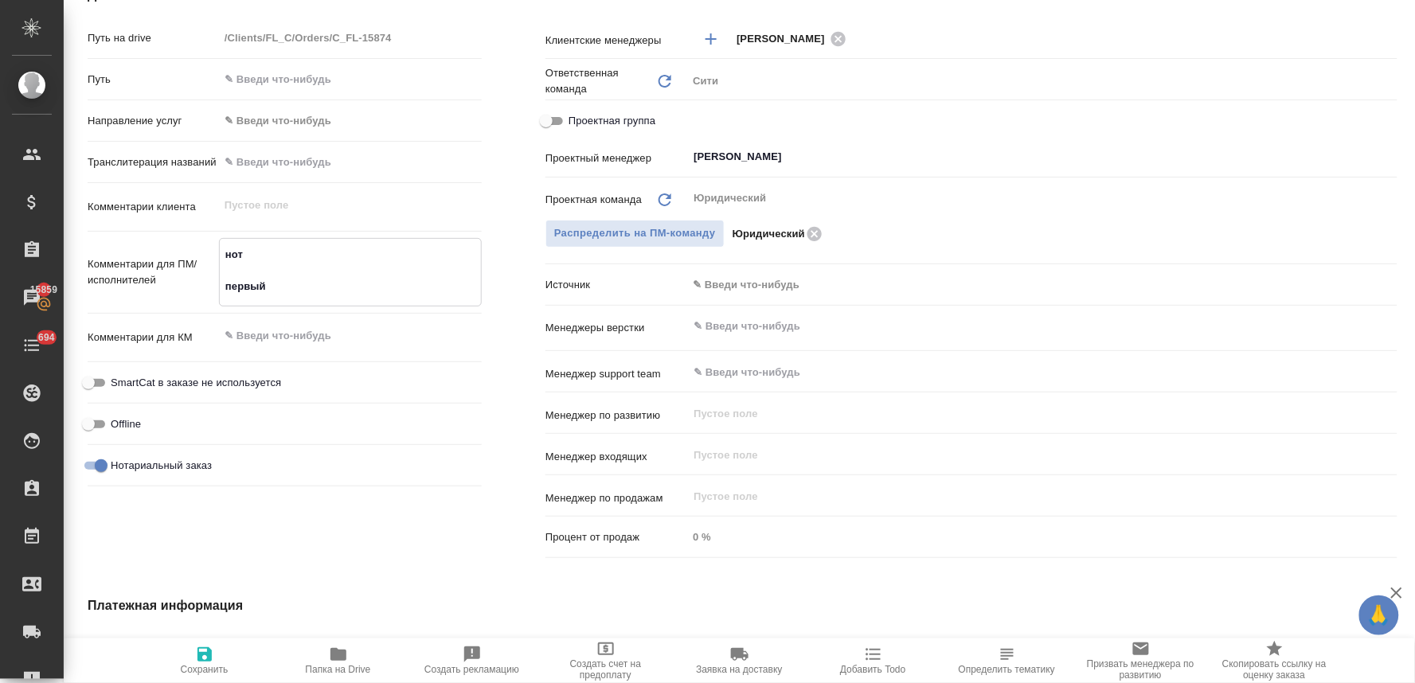
type textarea "нот первый -"
type textarea "x"
type textarea "нот первый -"
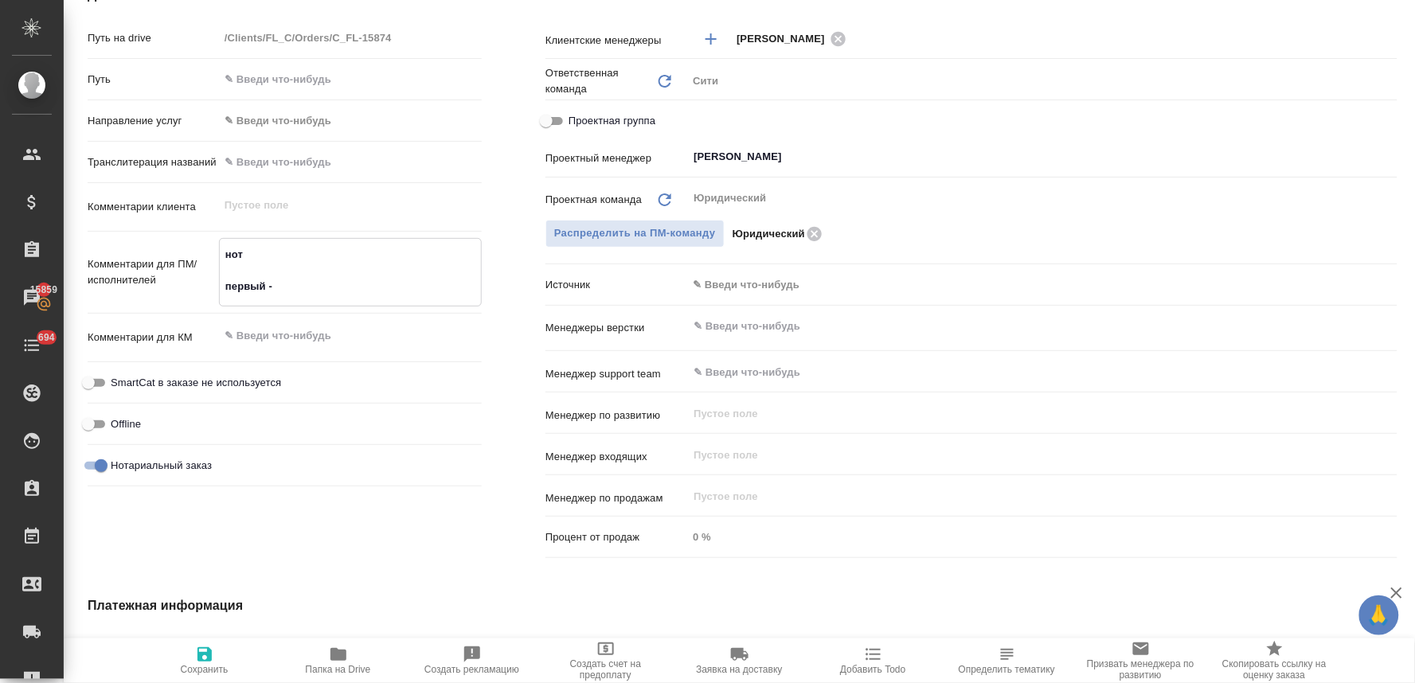
type textarea "x"
type textarea "нот первый - п"
type textarea "x"
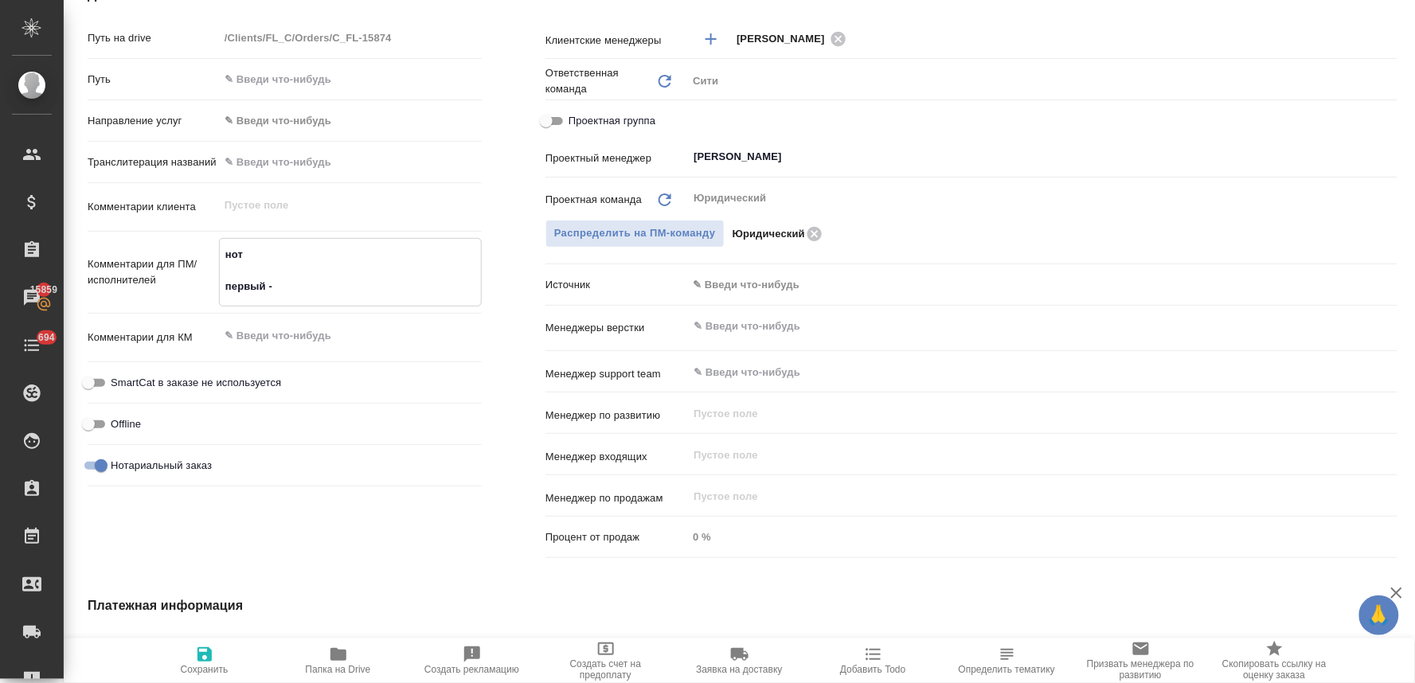
type textarea "x"
type textarea "нот первый - пр"
type textarea "x"
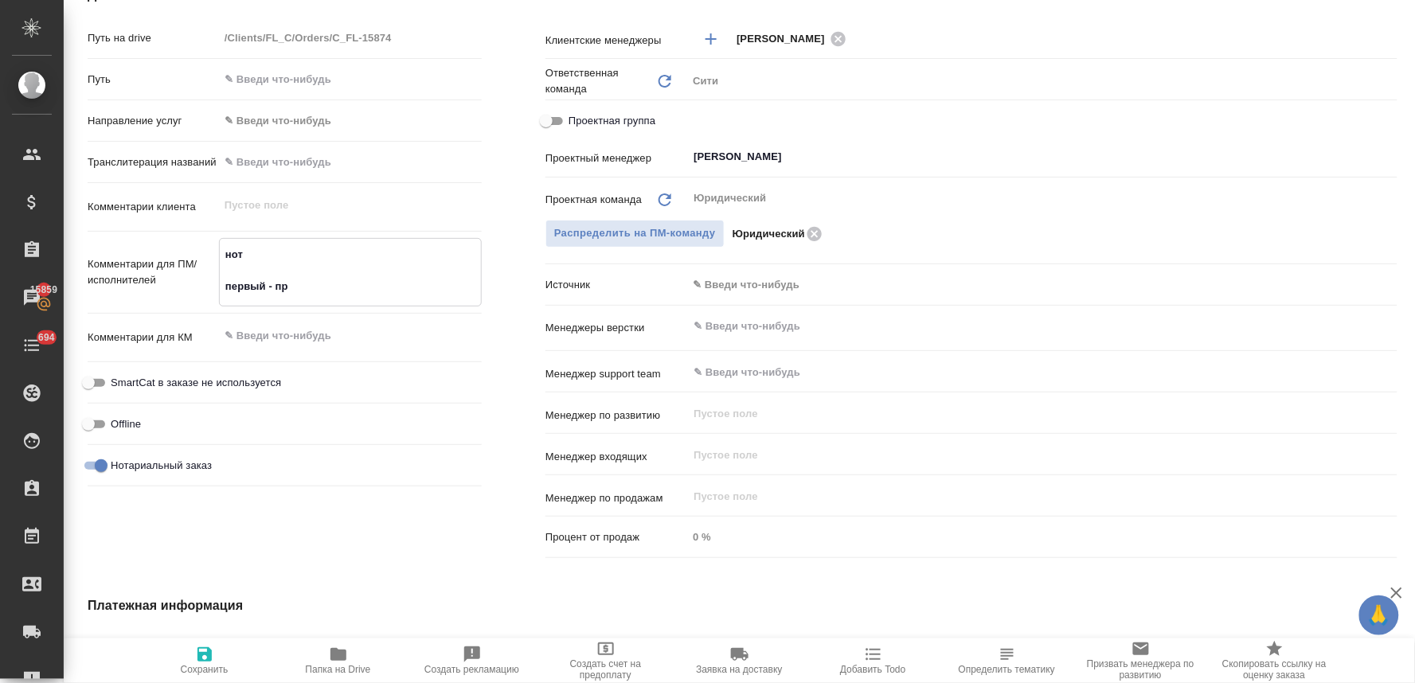
type textarea "x"
type textarea "нот первый - при"
type textarea "x"
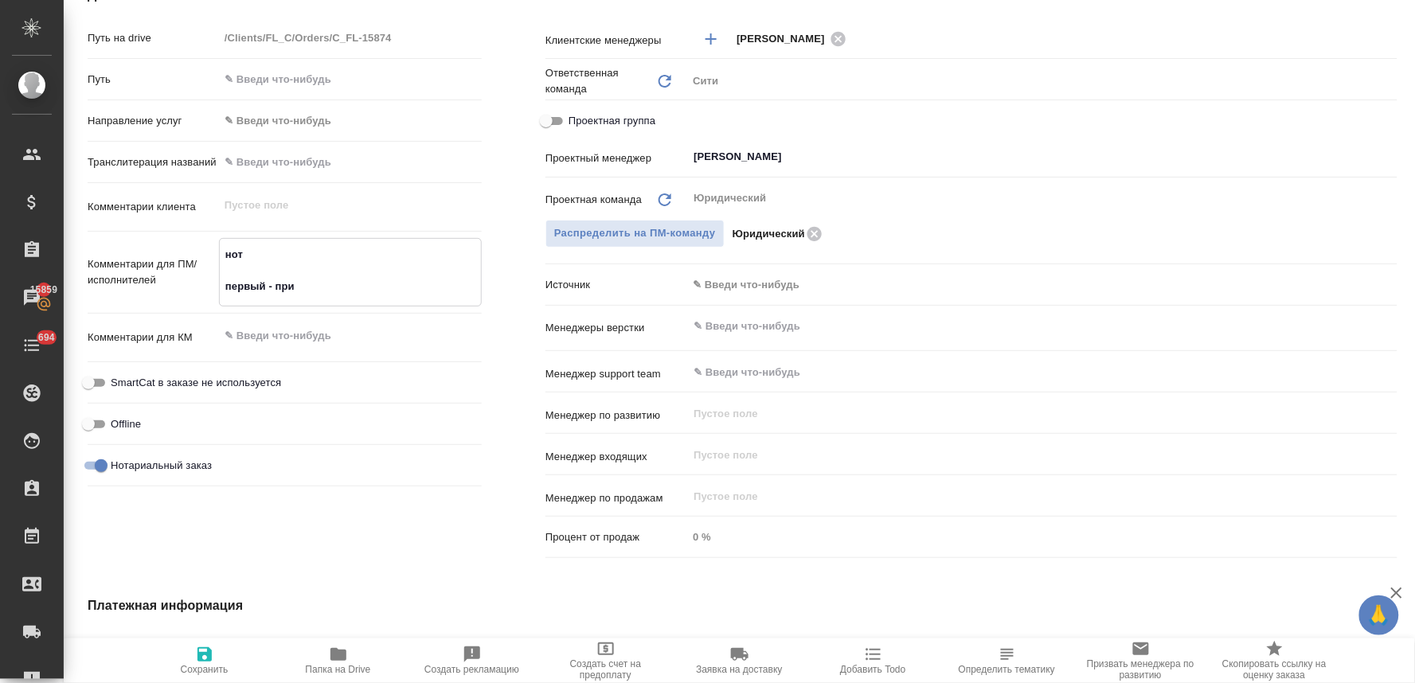
type textarea "нот первый - прил"
type textarea "x"
type textarea "нот первый - прил"
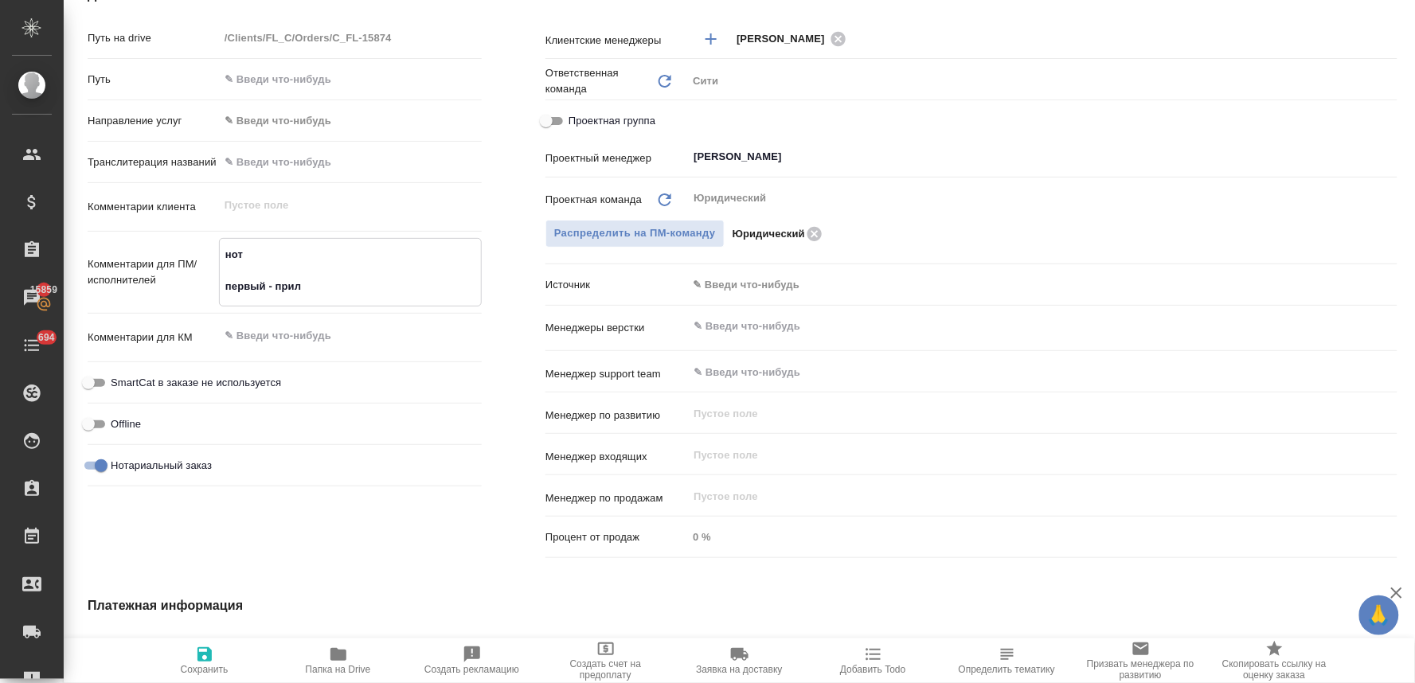
type textarea "x"
type textarea "нот первый - прил э"
type textarea "x"
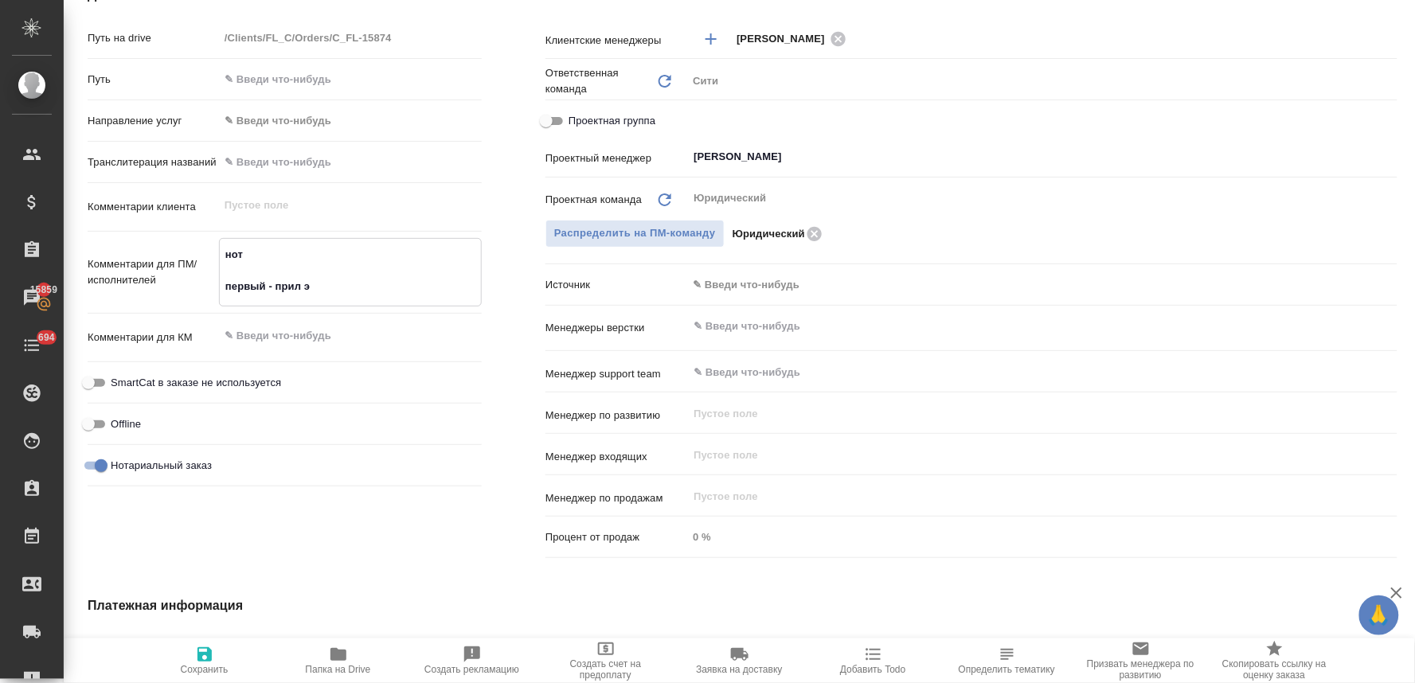
type textarea "x"
type textarea "нот первый - прил эк"
type textarea "x"
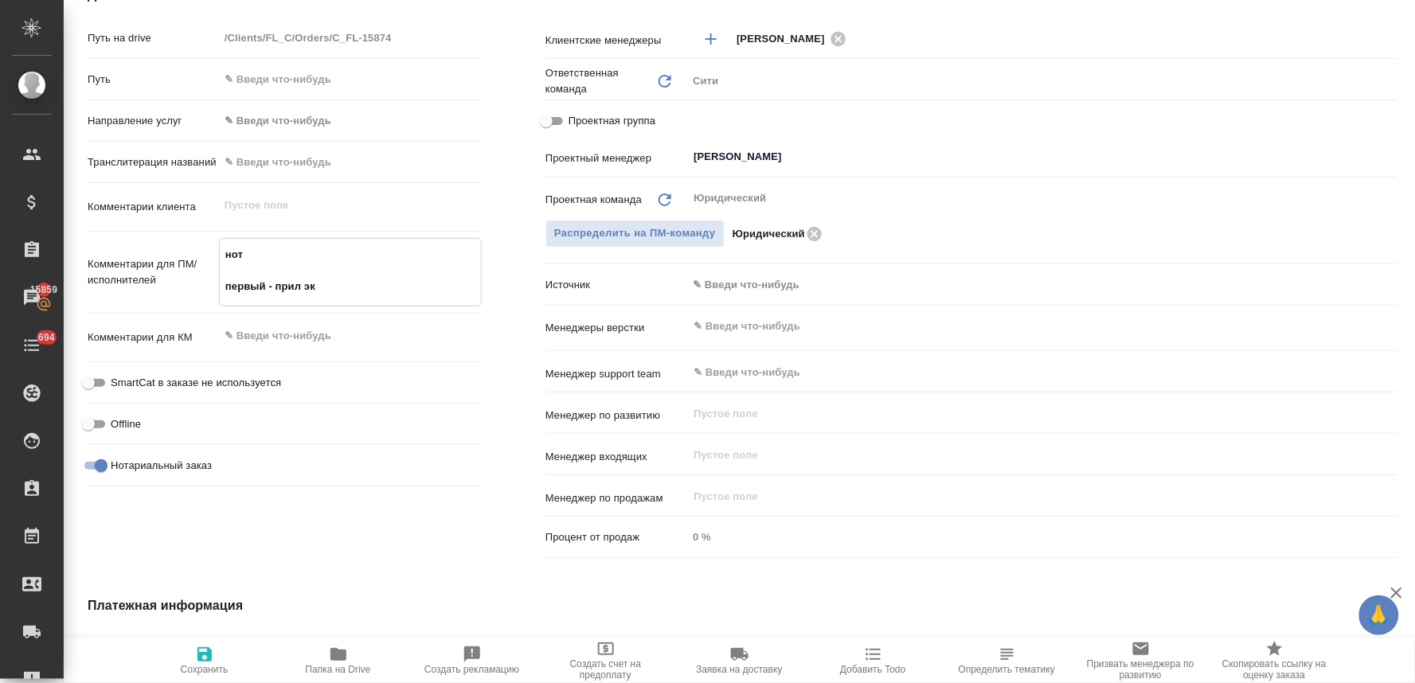
type textarea "нот первый - прил эко"
type textarea "x"
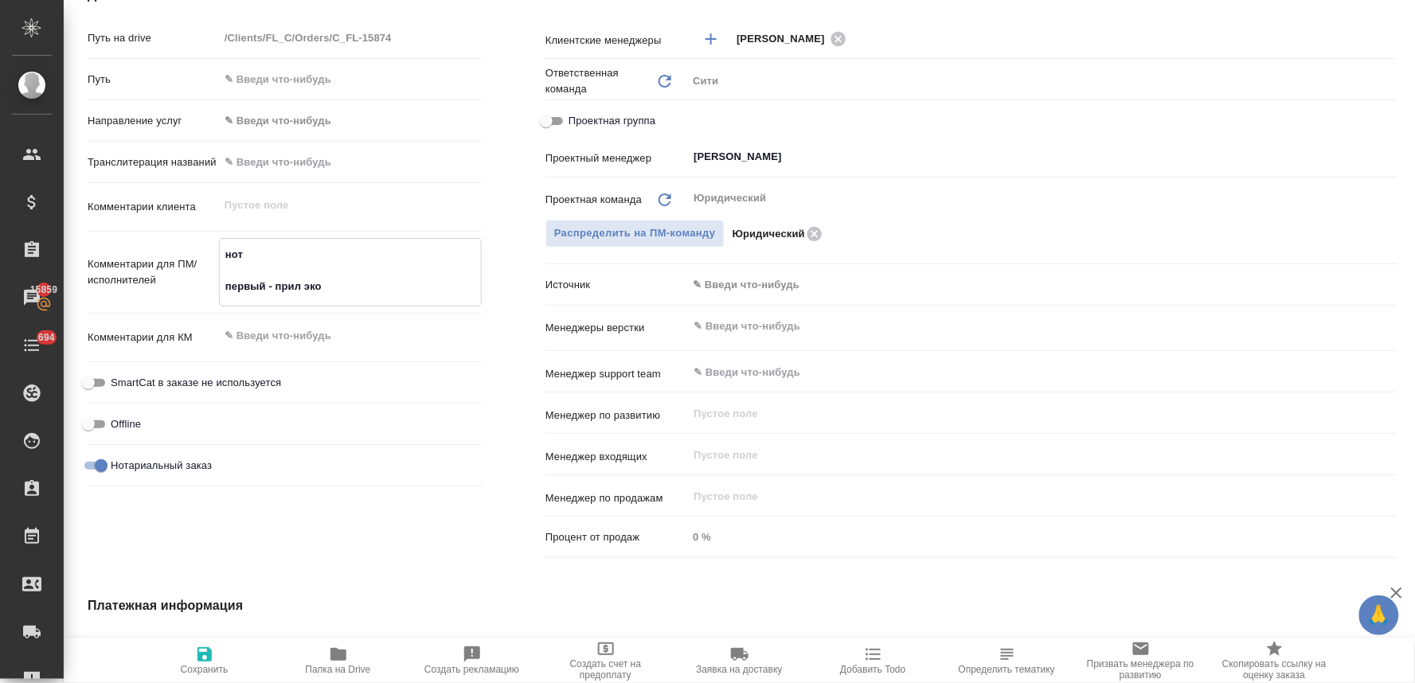
type textarea "нот первый - прил экон"
type textarea "x"
type textarea "нот первый - прил эконо"
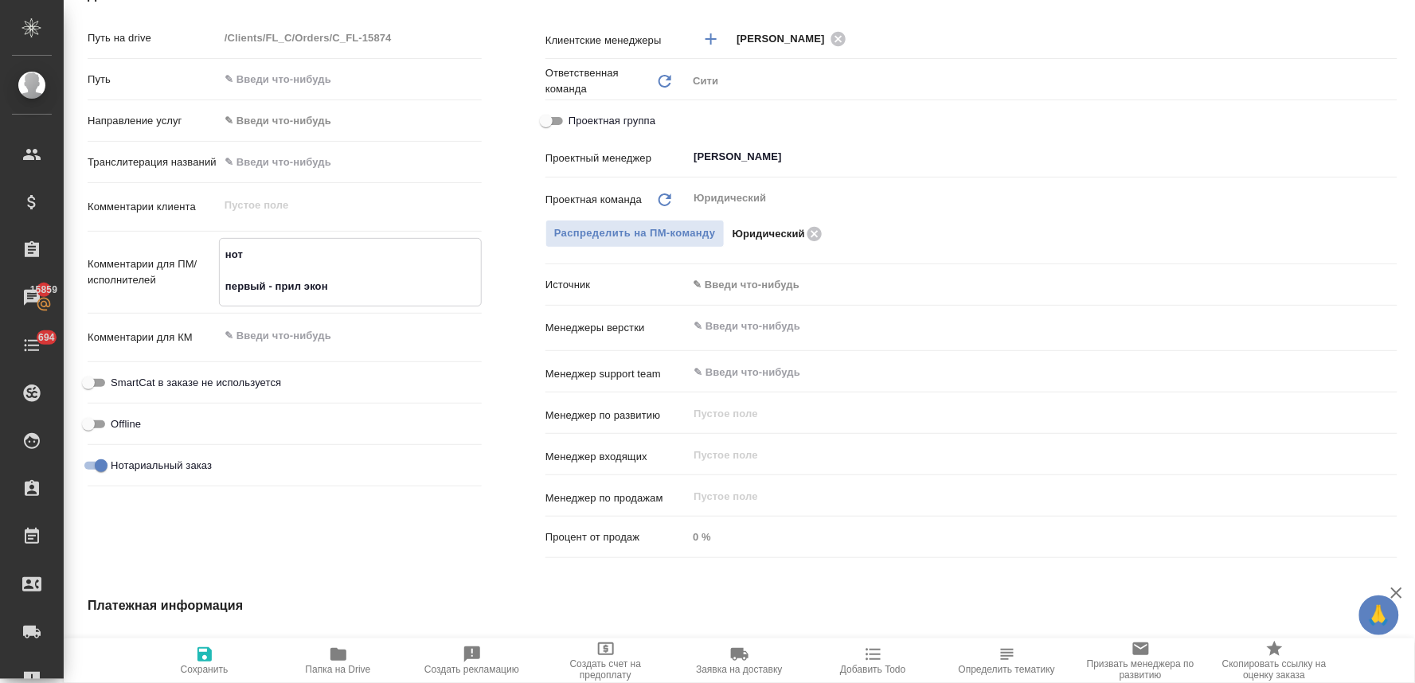
type textarea "x"
type textarea "нот первый - прил эконом"
type textarea "x"
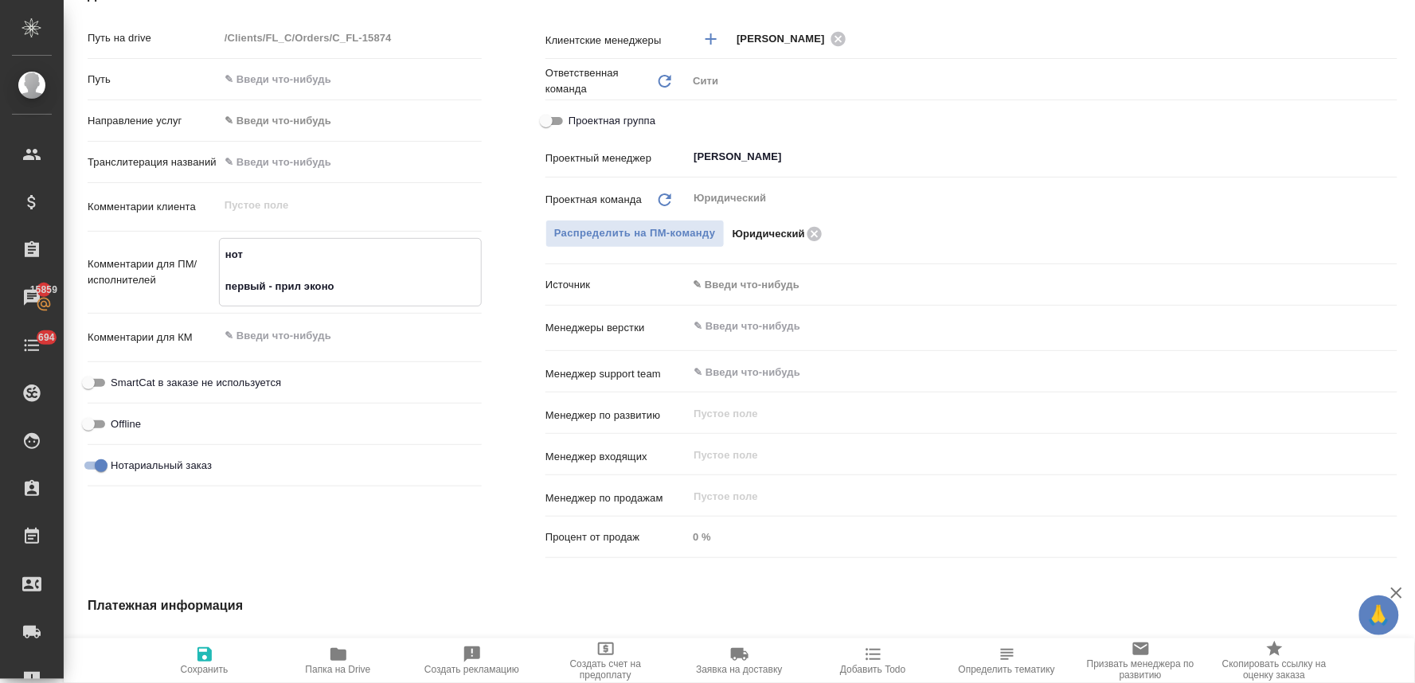
type textarea "x"
type textarea "нот первый - прил экономи"
type textarea "x"
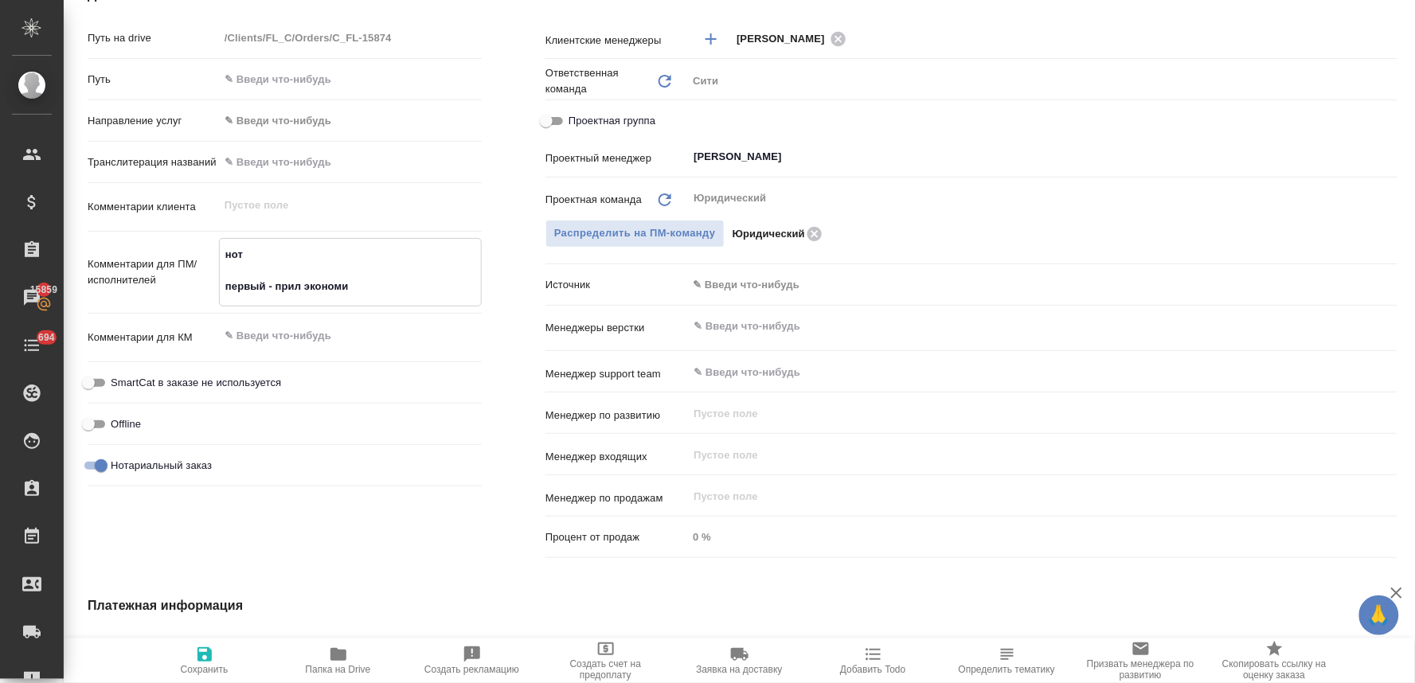
type textarea "x"
type textarea "нот первый - прил экономис"
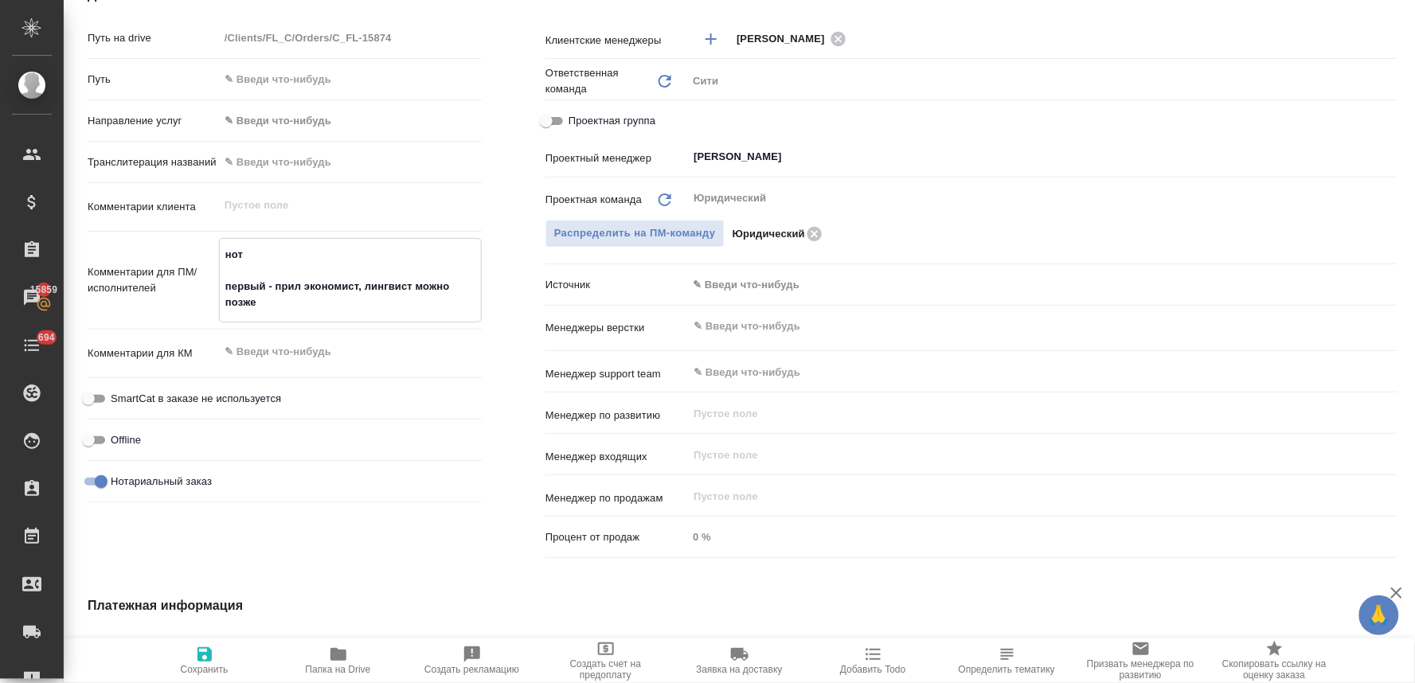
click at [207, 674] on span "Сохранить" at bounding box center [205, 669] width 48 height 11
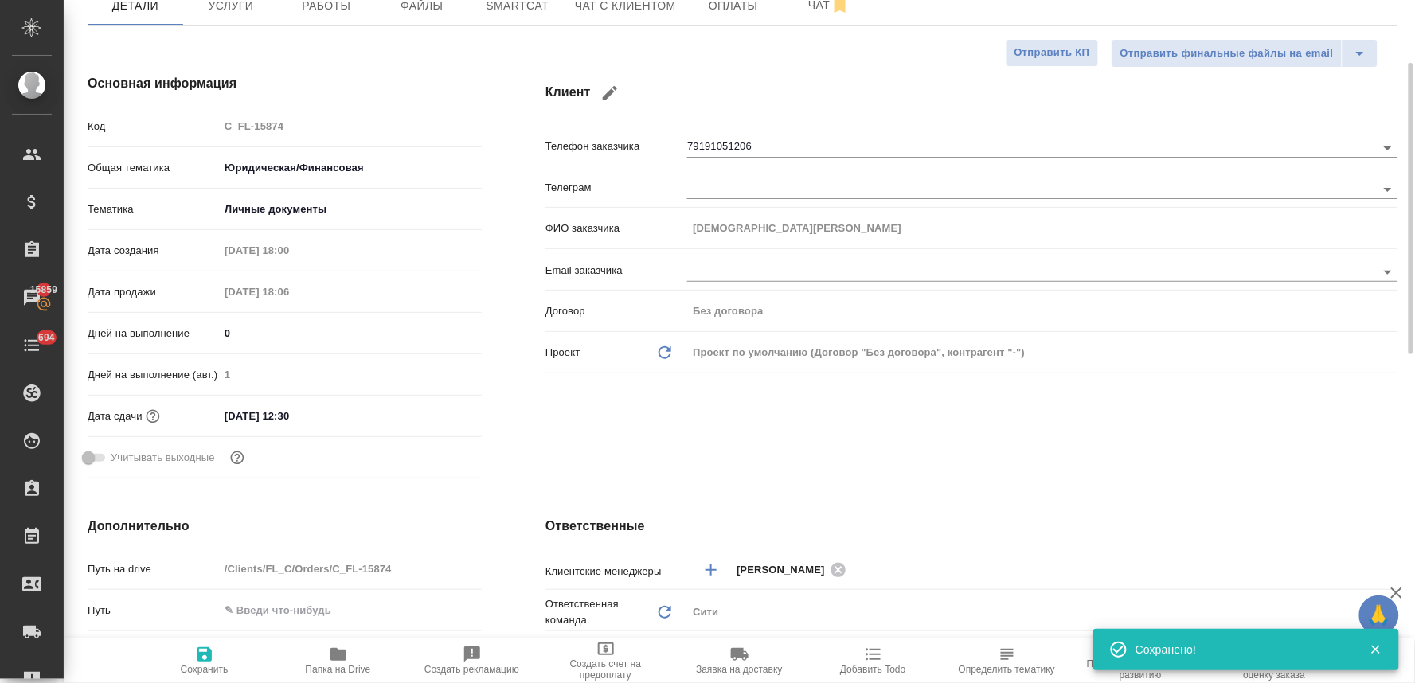
scroll to position [0, 0]
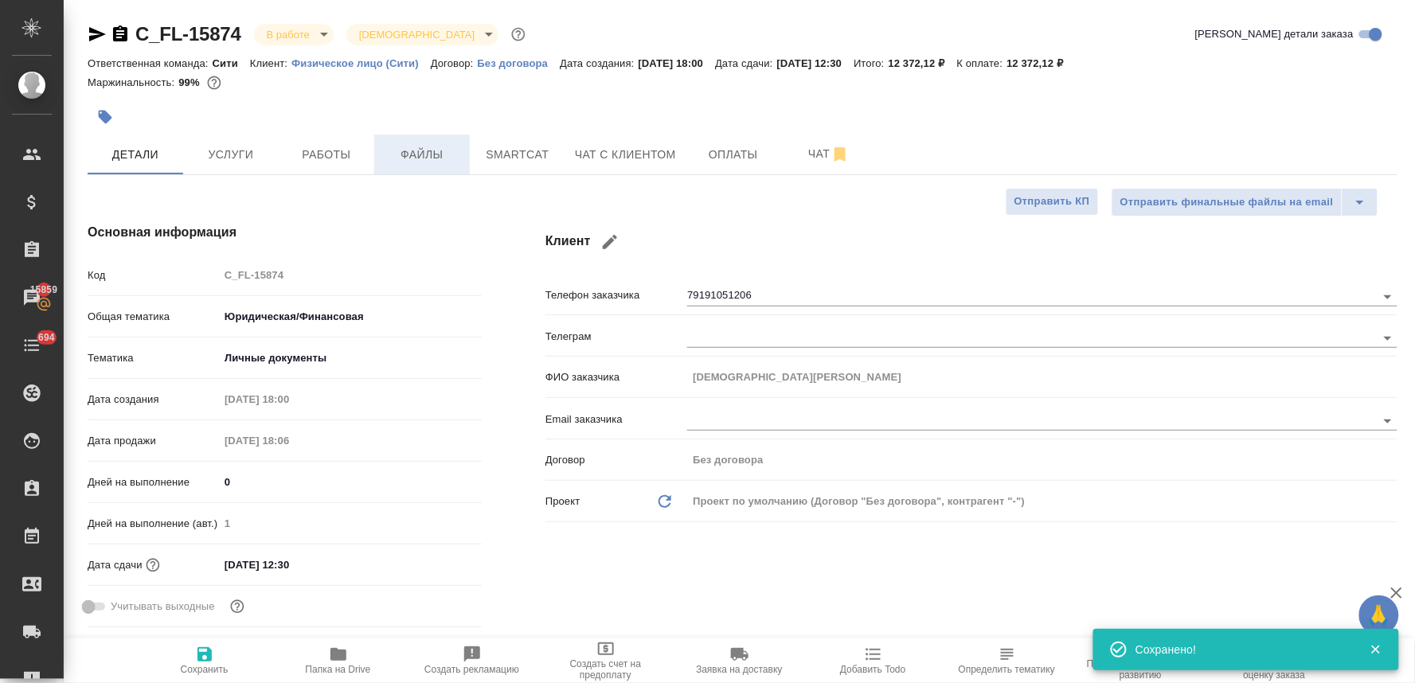
click at [417, 170] on button "Файлы" at bounding box center [422, 155] width 96 height 40
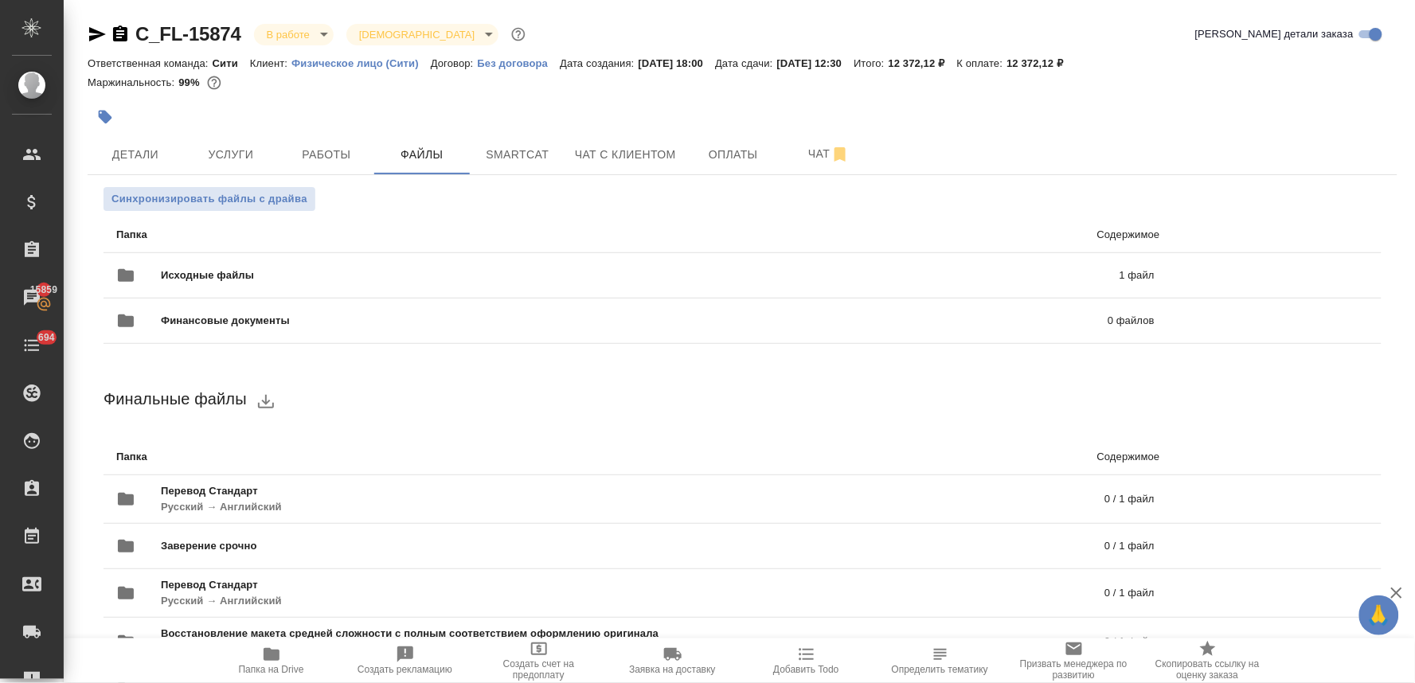
drag, startPoint x: 440, startPoint y: 92, endPoint x: 582, endPoint y: 101, distance: 142.8
click at [440, 93] on div at bounding box center [743, 94] width 1310 height 3
click at [1302, 271] on icon "uploadFiles" at bounding box center [1311, 275] width 19 height 19
click at [0, 0] on input "uploadFiles" at bounding box center [0, 0] width 0 height 0
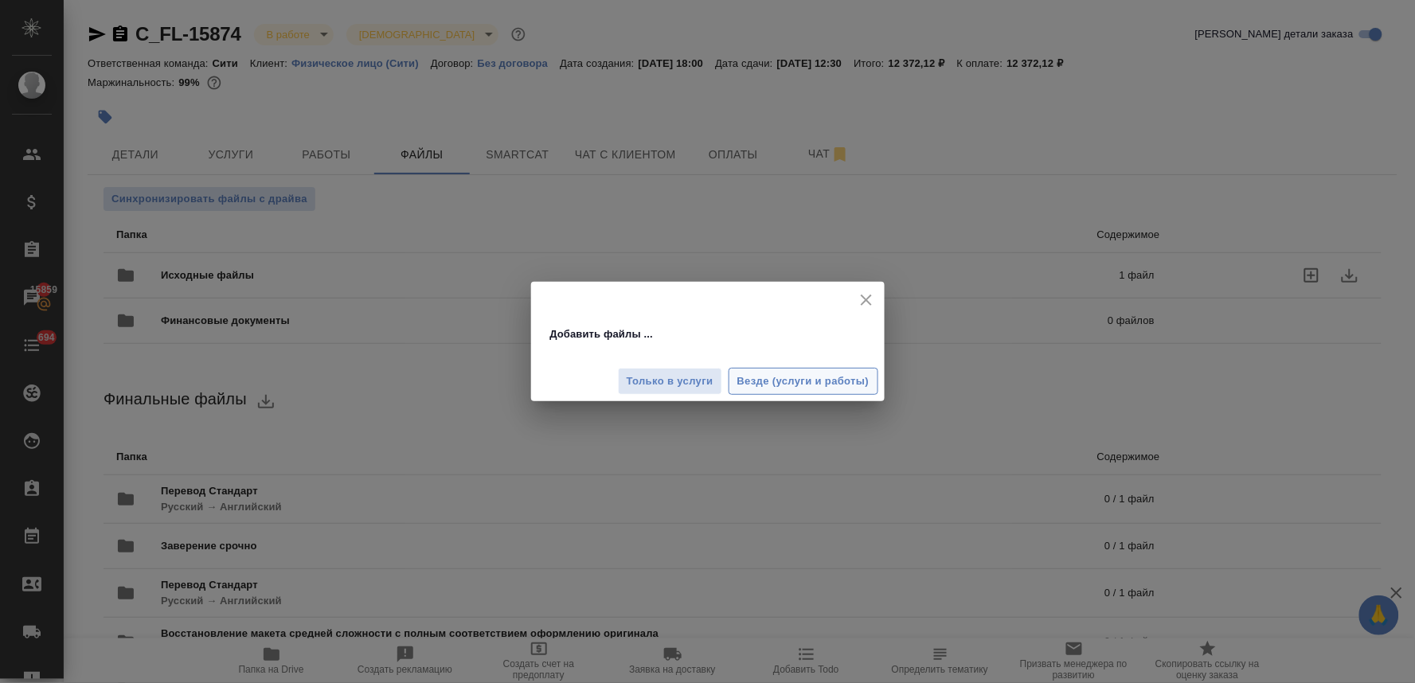
click at [819, 370] on button "Везде (услуги и работы)" at bounding box center [804, 382] width 150 height 28
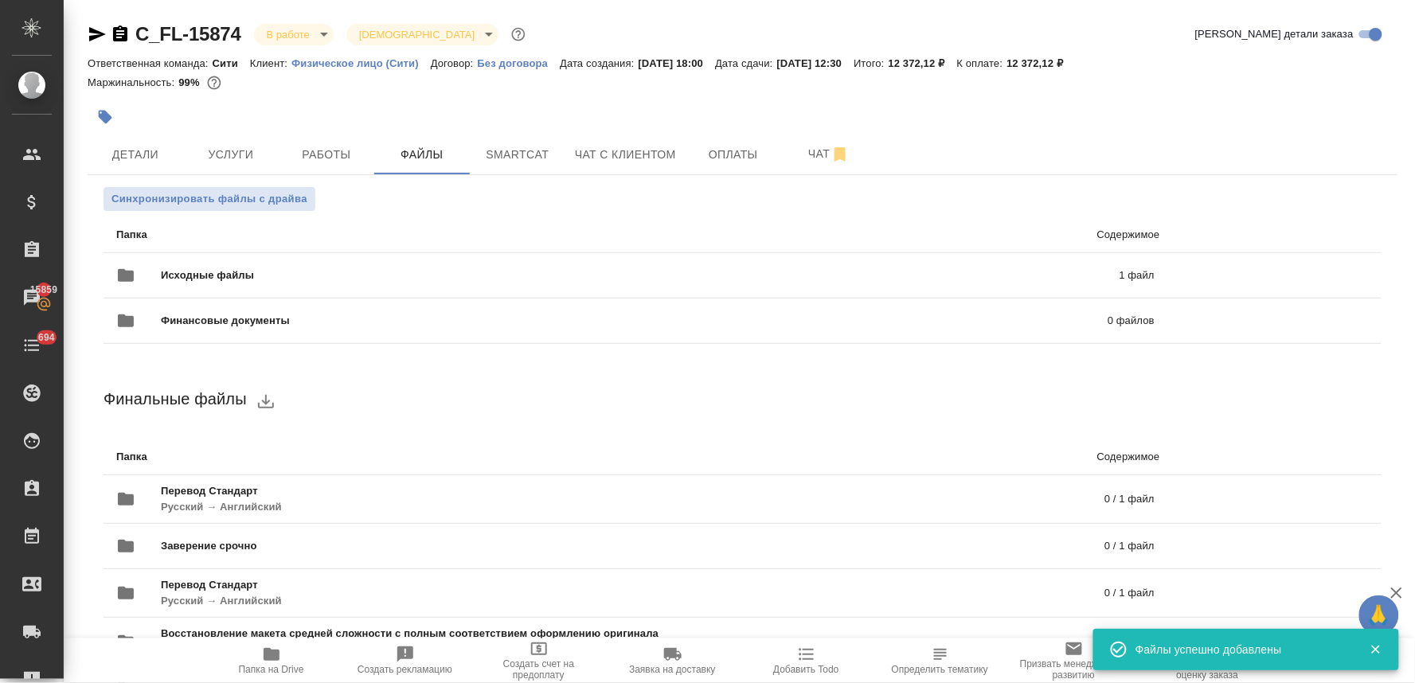
click at [90, 34] on icon "button" at bounding box center [97, 34] width 19 height 19
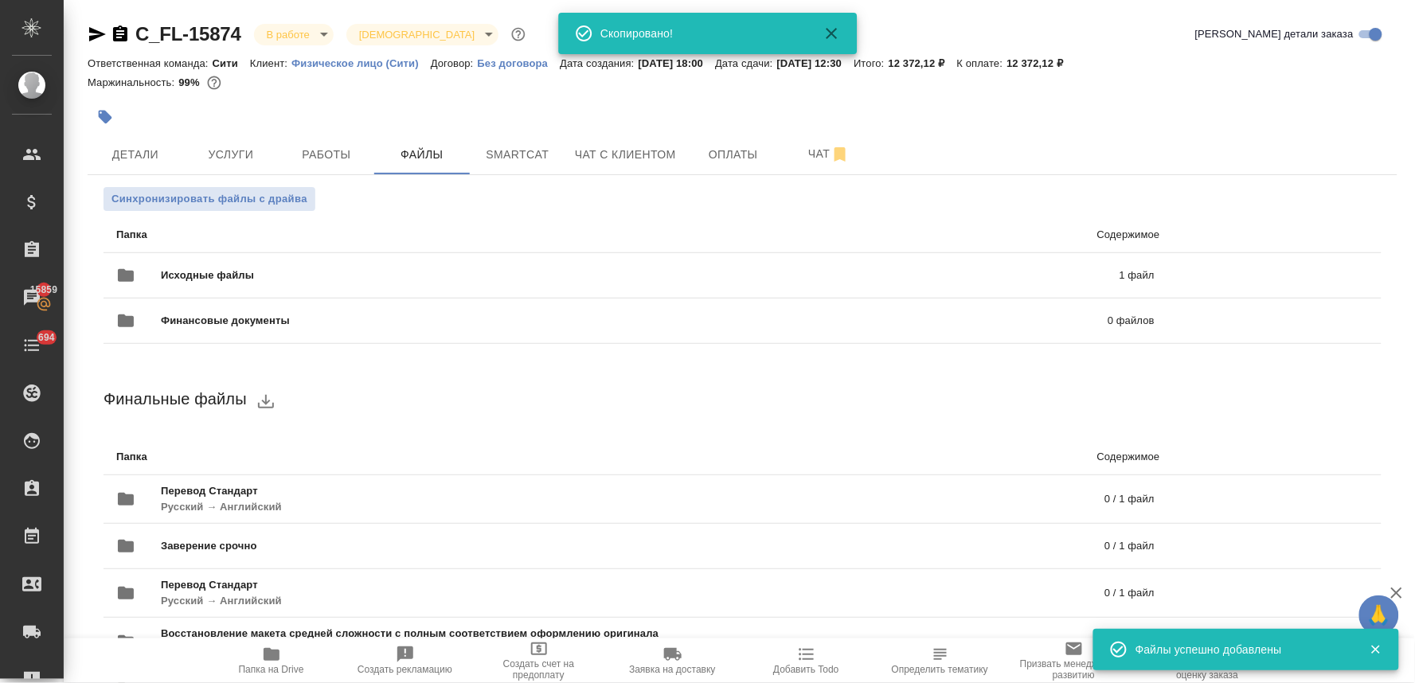
click at [1171, 88] on div "Маржинальность: 99%" at bounding box center [743, 82] width 1310 height 21
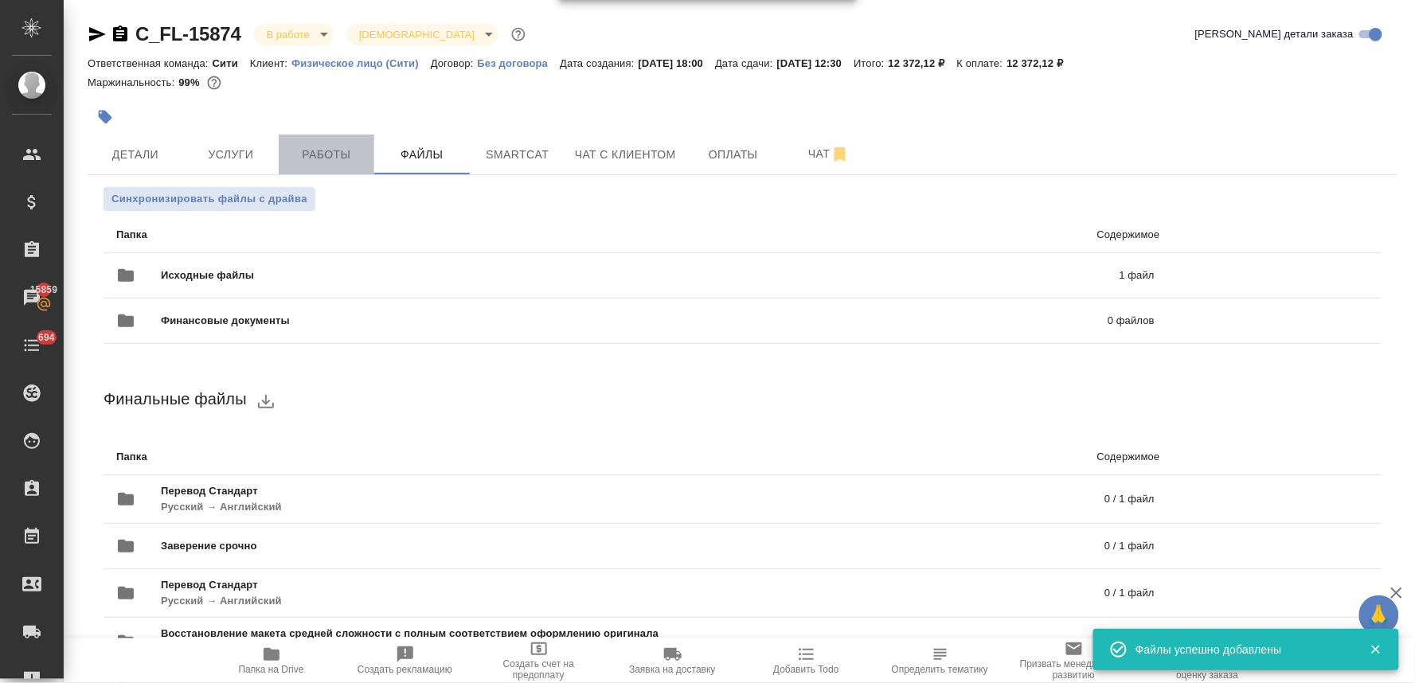
click at [342, 157] on span "Работы" at bounding box center [326, 155] width 76 height 20
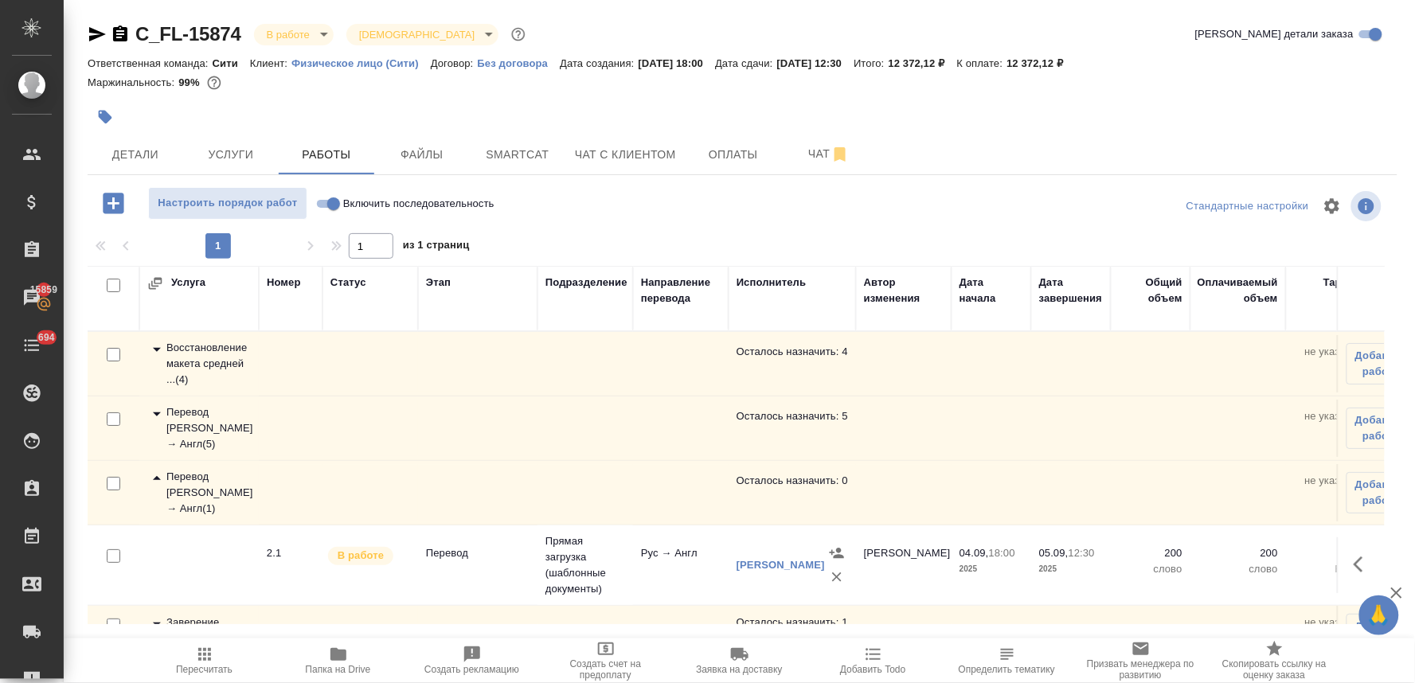
click at [1223, 66] on div "Ответственная команда: Сити Клиент: Физическое лицо (Сити) Договор: Без договор…" at bounding box center [743, 62] width 1310 height 19
click at [737, 156] on span "Оплаты" at bounding box center [733, 155] width 76 height 20
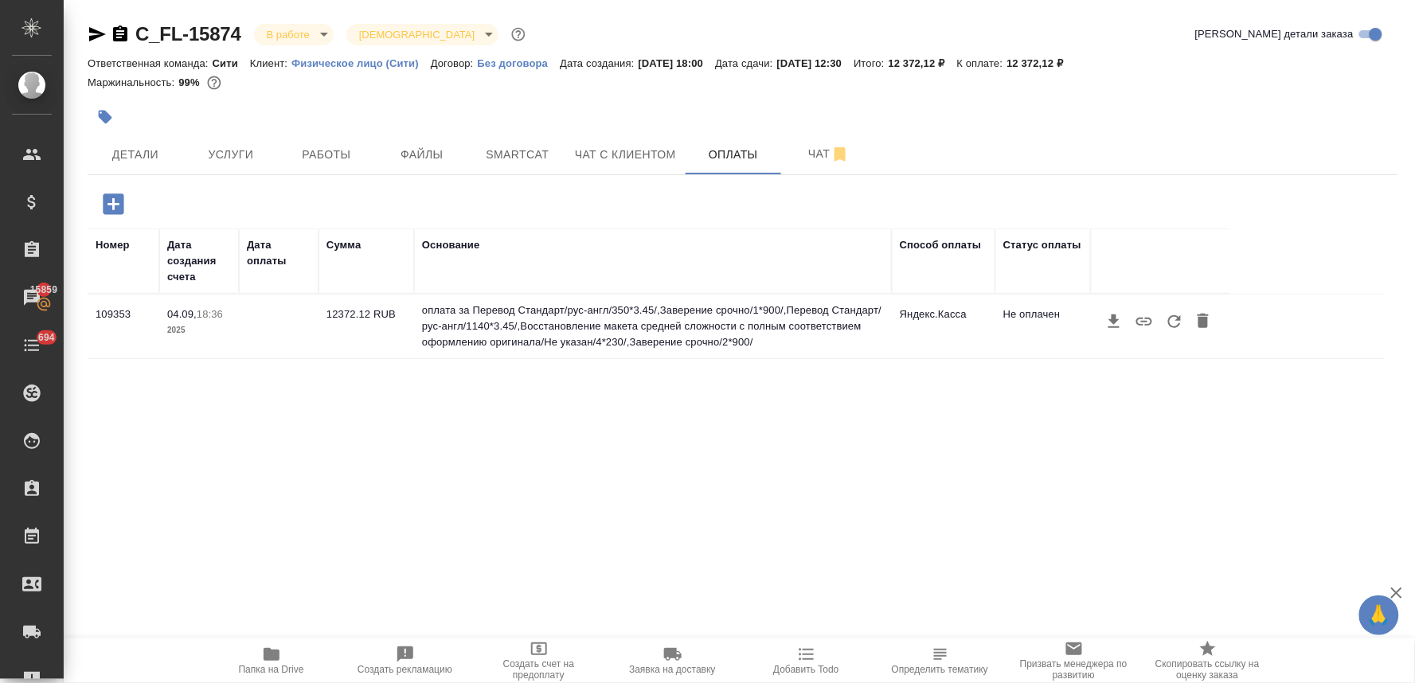
click at [1167, 321] on icon "button" at bounding box center [1174, 321] width 19 height 19
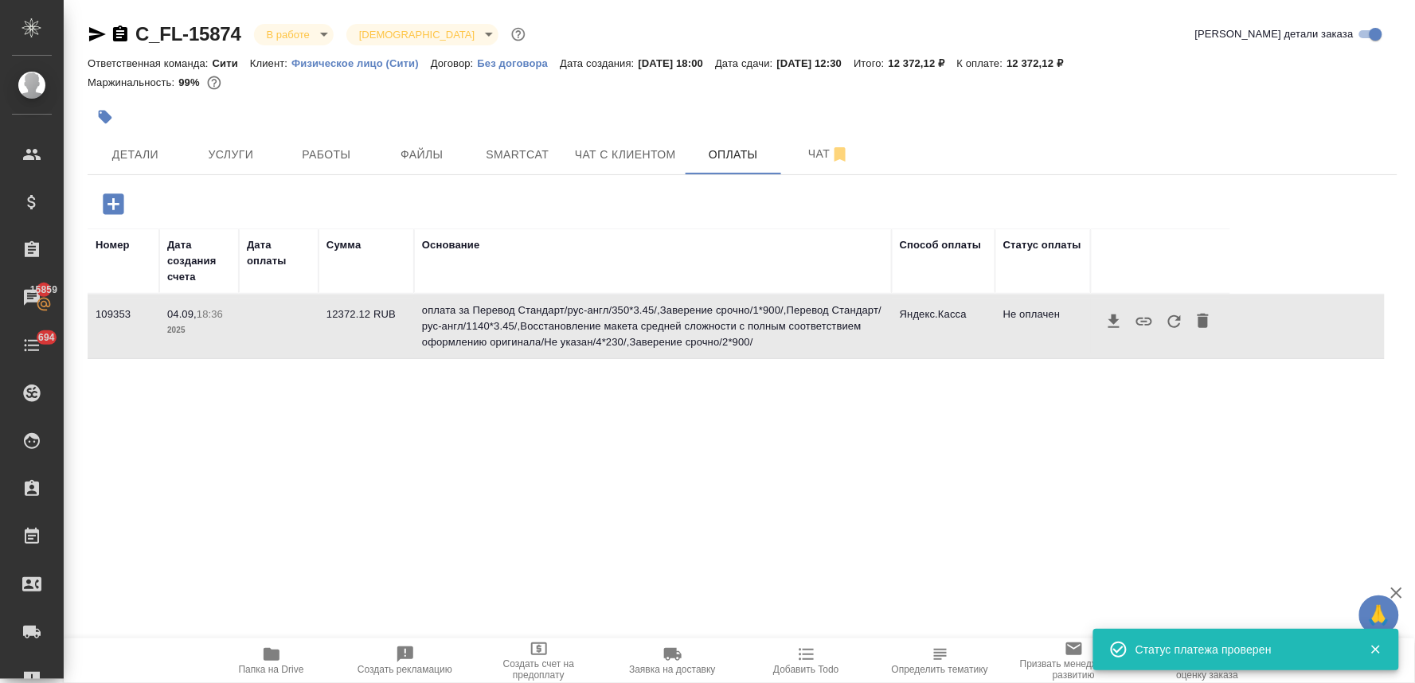
click at [481, 571] on div "Номер Дата создания счета Дата оплаты Сумма Основание Способ оплаты Статус опла…" at bounding box center [736, 468] width 1297 height 478
click at [122, 154] on span "Детали" at bounding box center [135, 155] width 76 height 20
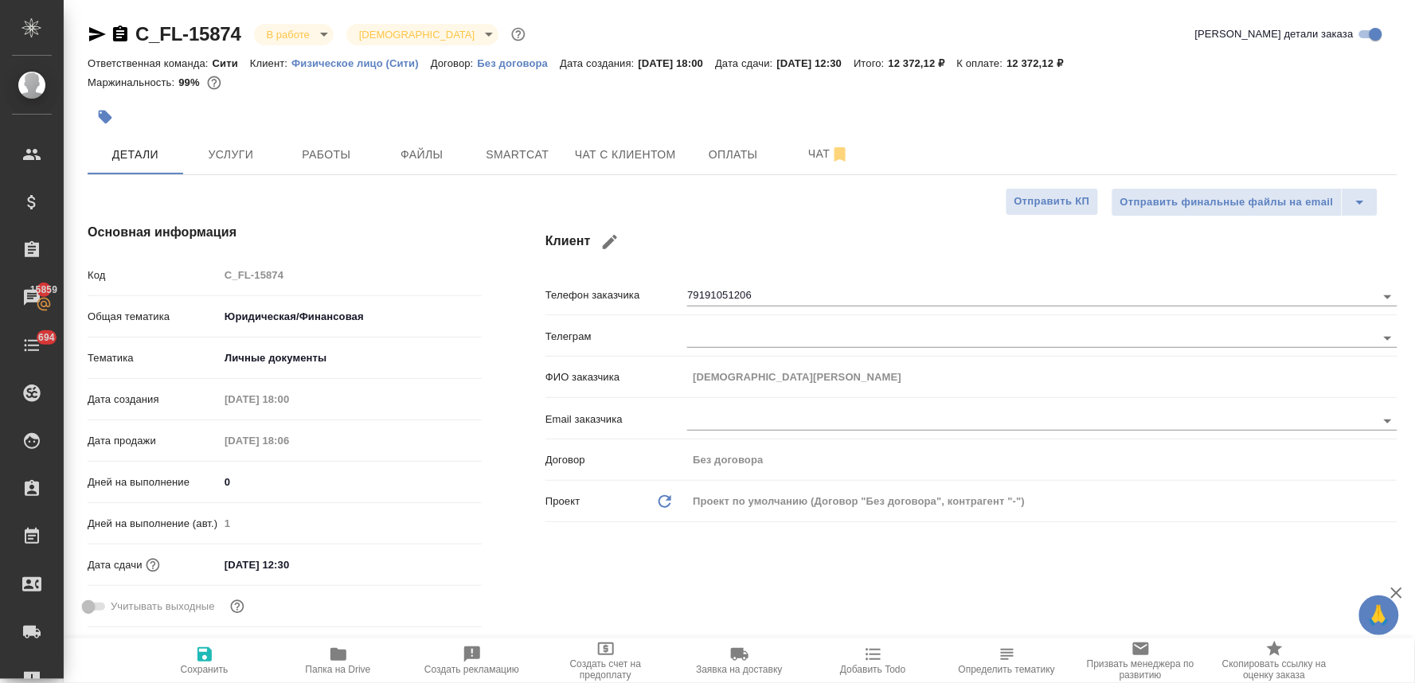
click at [357, 561] on input "[DATE] 12:30" at bounding box center [288, 564] width 139 height 23
click at [416, 562] on div "[DATE] 12:30" at bounding box center [350, 565] width 263 height 25
click at [432, 561] on icon "button" at bounding box center [435, 564] width 19 height 19
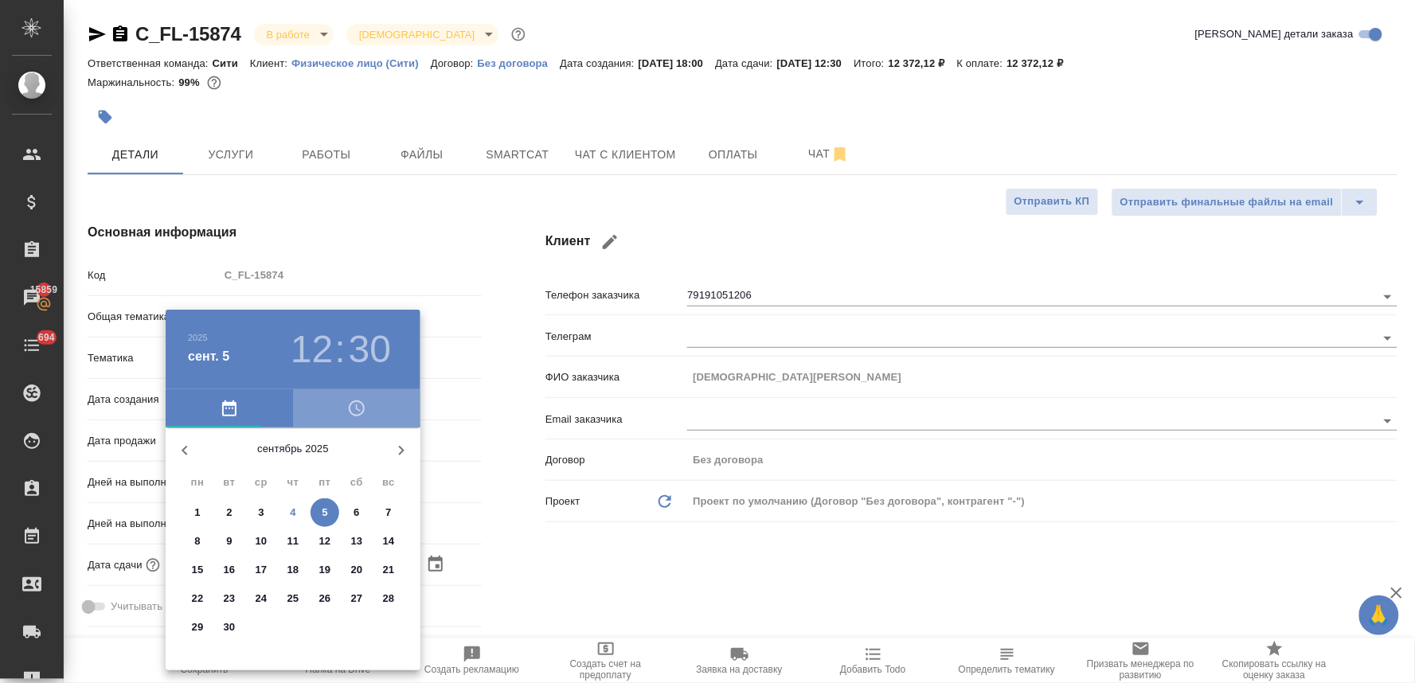
click at [349, 409] on icon "button" at bounding box center [357, 409] width 16 height 16
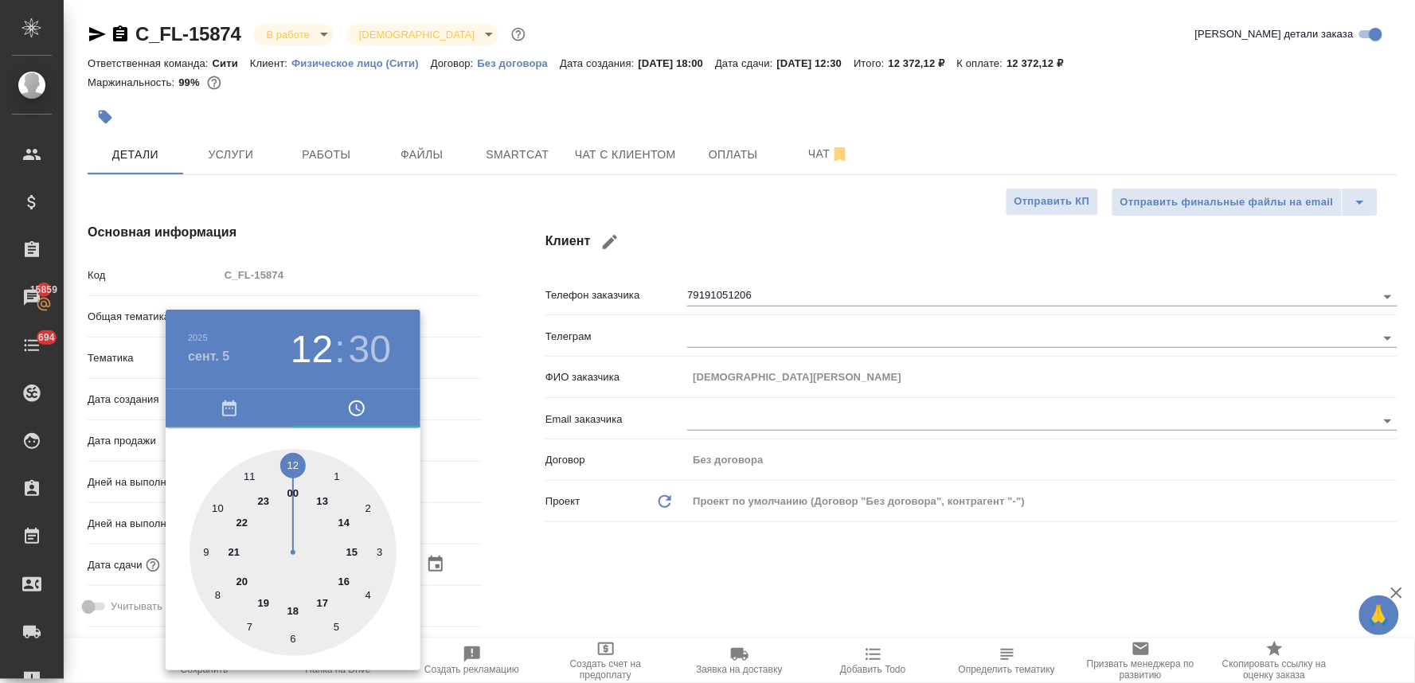
click at [345, 579] on div at bounding box center [293, 552] width 207 height 207
drag, startPoint x: 569, startPoint y: 571, endPoint x: 384, endPoint y: 634, distance: 195.2
click at [561, 573] on div at bounding box center [707, 341] width 1415 height 683
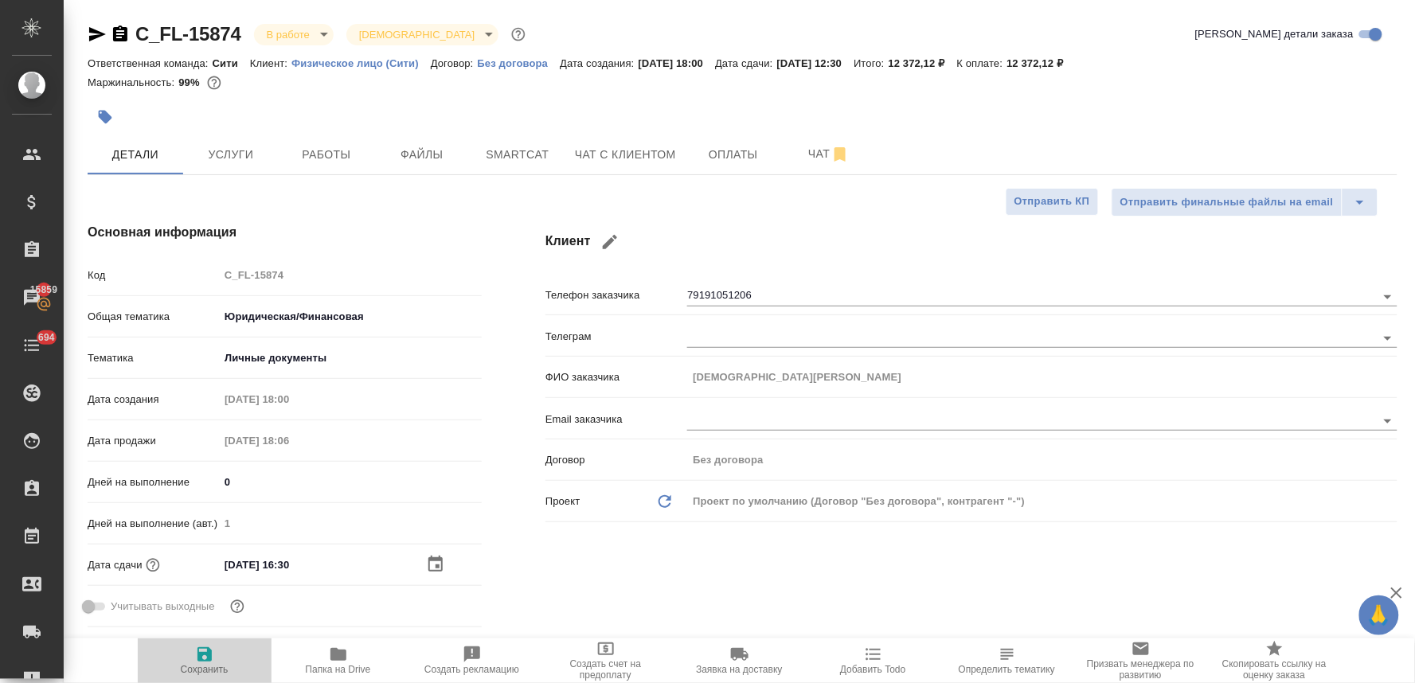
click at [205, 661] on icon "button" at bounding box center [204, 654] width 14 height 14
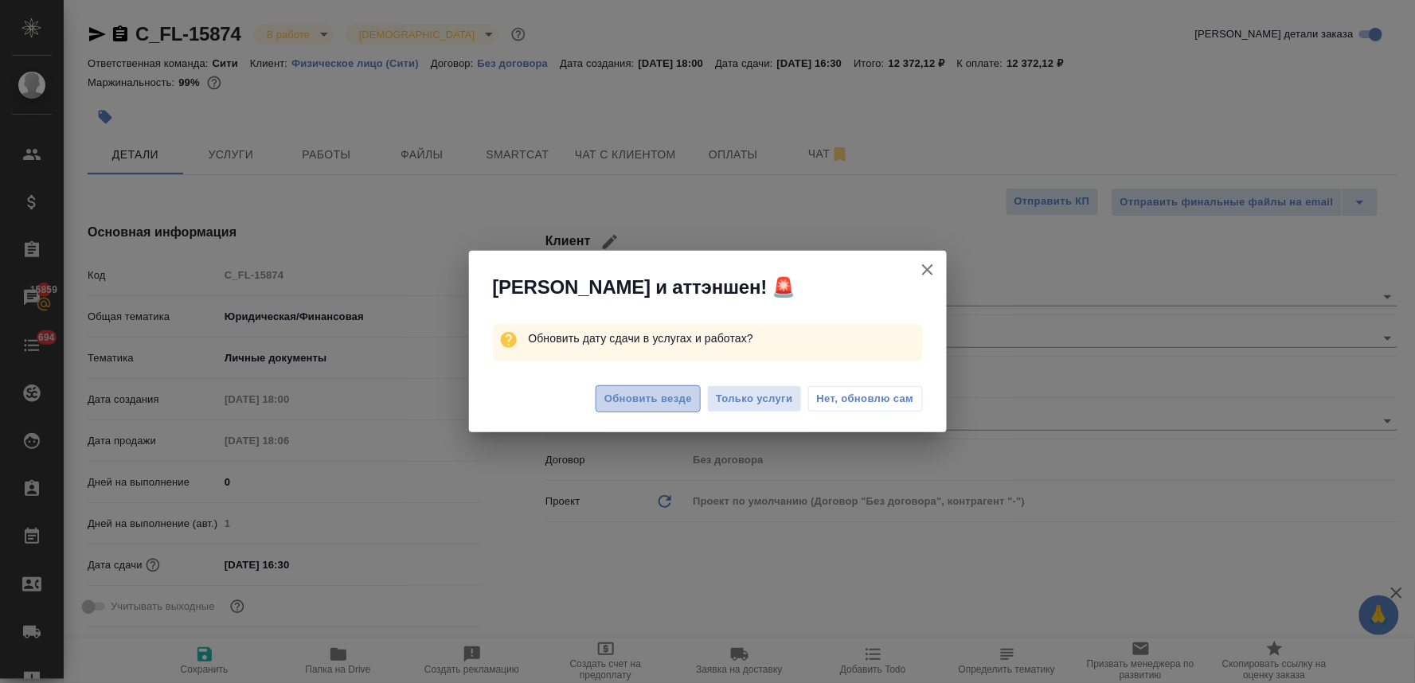
click at [625, 404] on span "Обновить везде" at bounding box center [648, 399] width 88 height 18
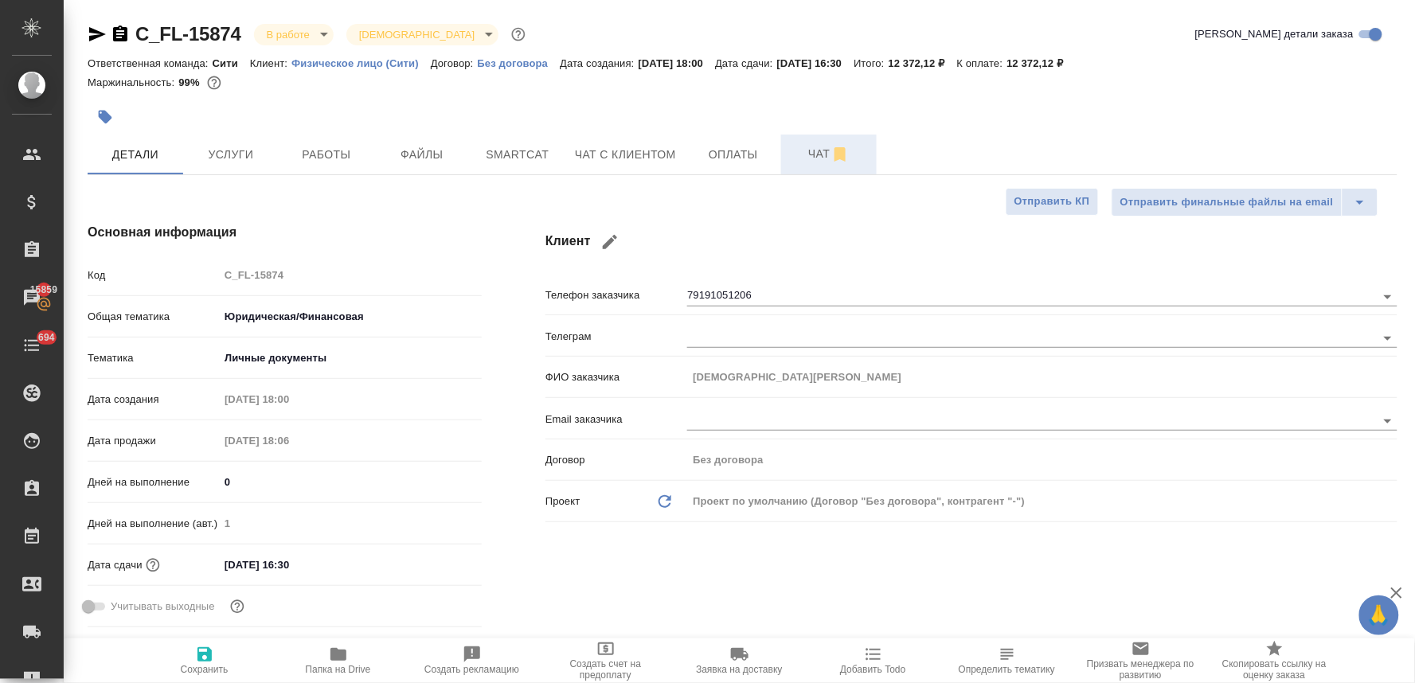
click at [798, 145] on span "Чат" at bounding box center [829, 154] width 76 height 20
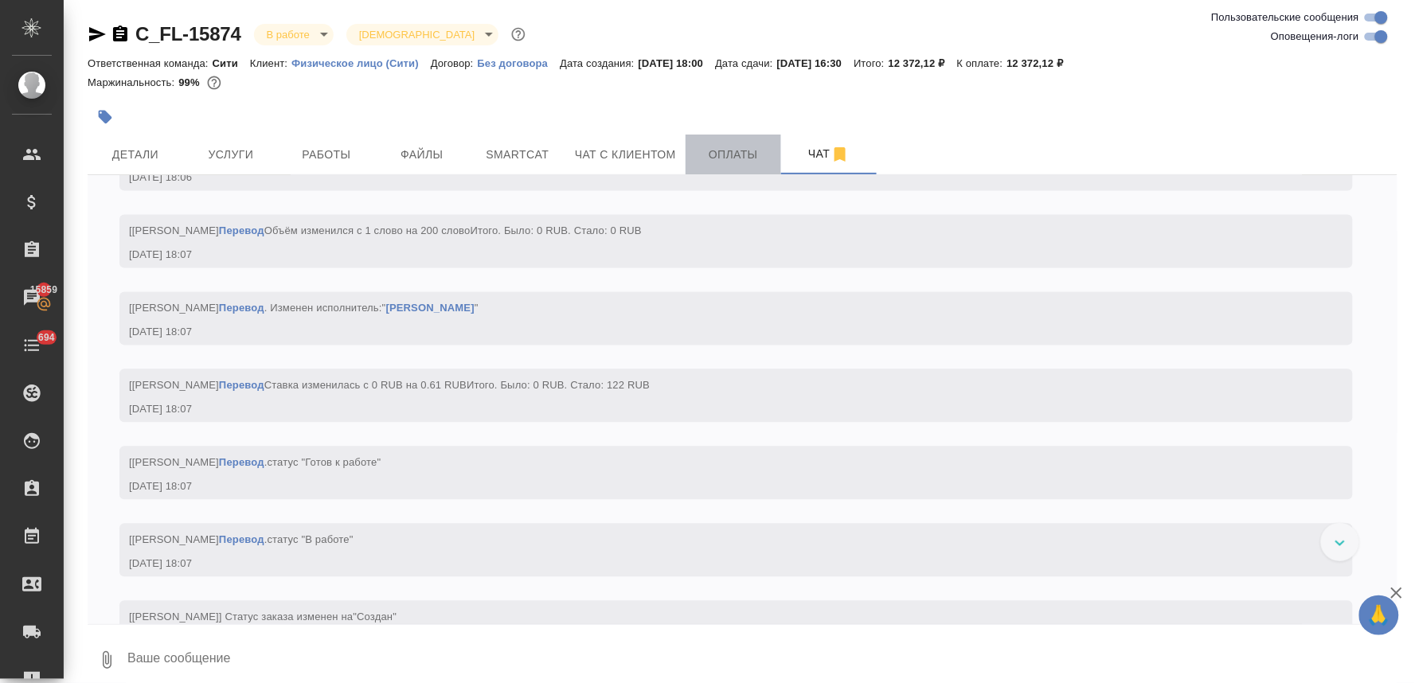
click at [733, 148] on span "Оплаты" at bounding box center [733, 155] width 76 height 20
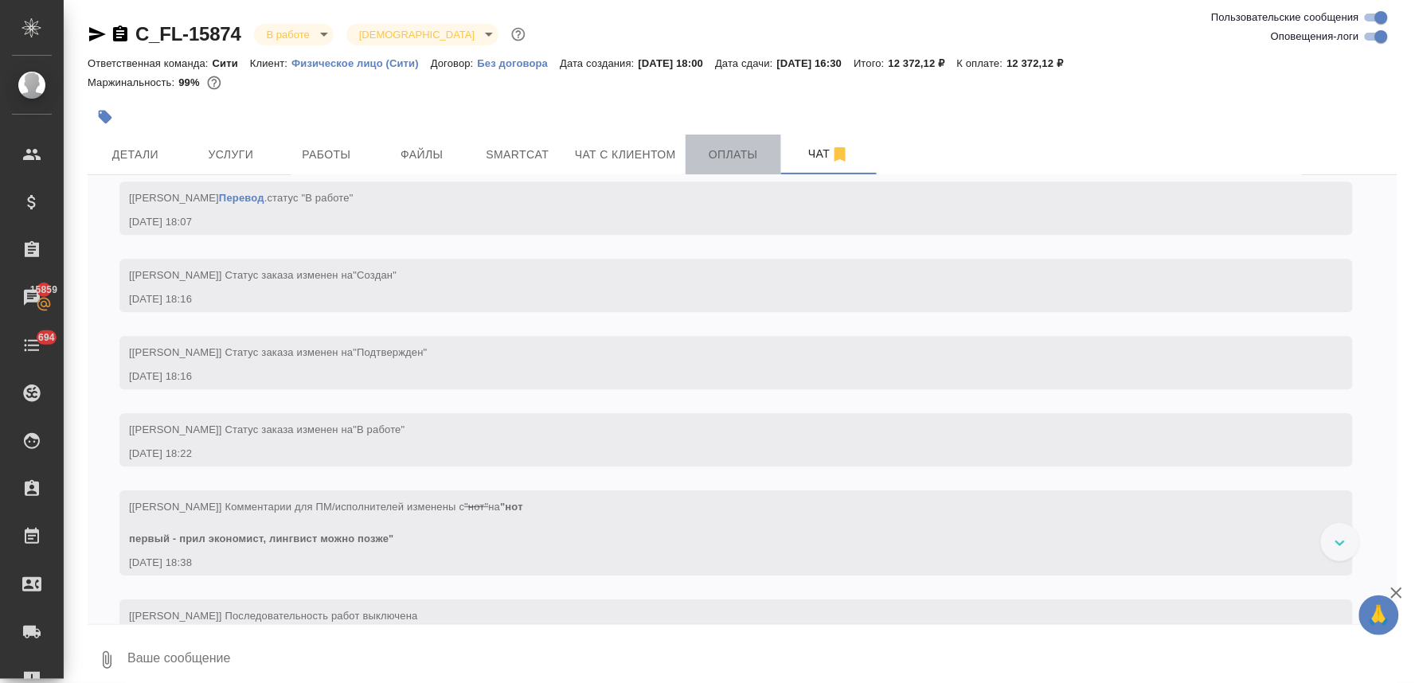
scroll to position [1461, 0]
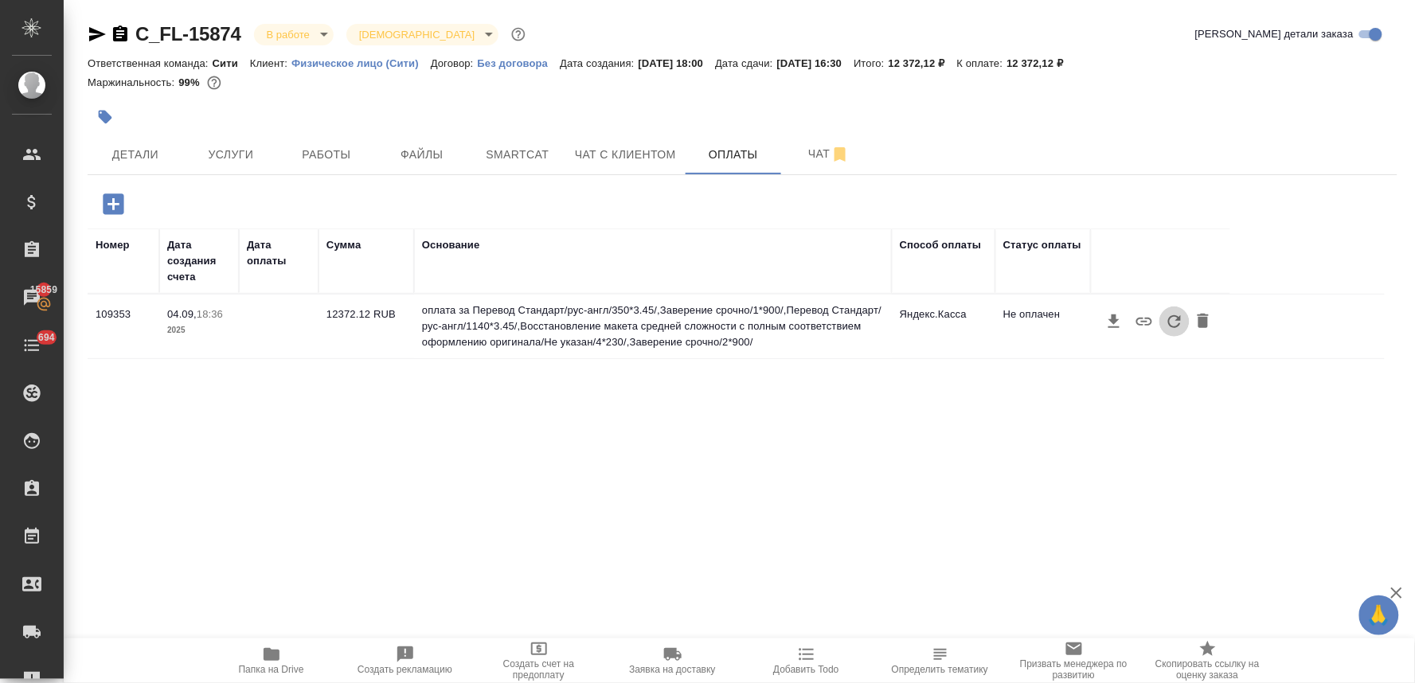
click at [1172, 319] on icon "button" at bounding box center [1174, 321] width 19 height 19
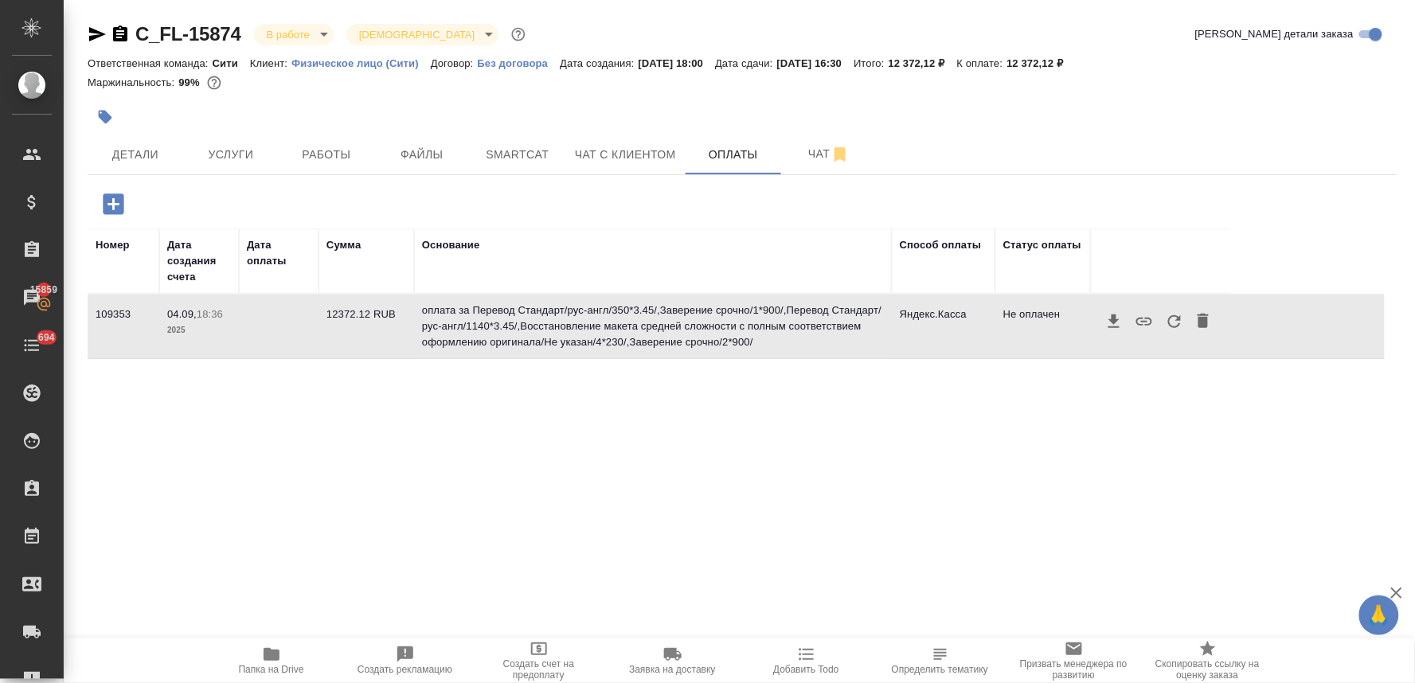
click at [1174, 319] on icon "button" at bounding box center [1174, 321] width 19 height 19
drag, startPoint x: 1159, startPoint y: 102, endPoint x: 1150, endPoint y: 104, distance: 9.1
click at [1159, 102] on div at bounding box center [743, 117] width 1310 height 35
click at [365, 101] on div at bounding box center [525, 117] width 874 height 35
click at [124, 151] on span "Детали" at bounding box center [135, 155] width 76 height 20
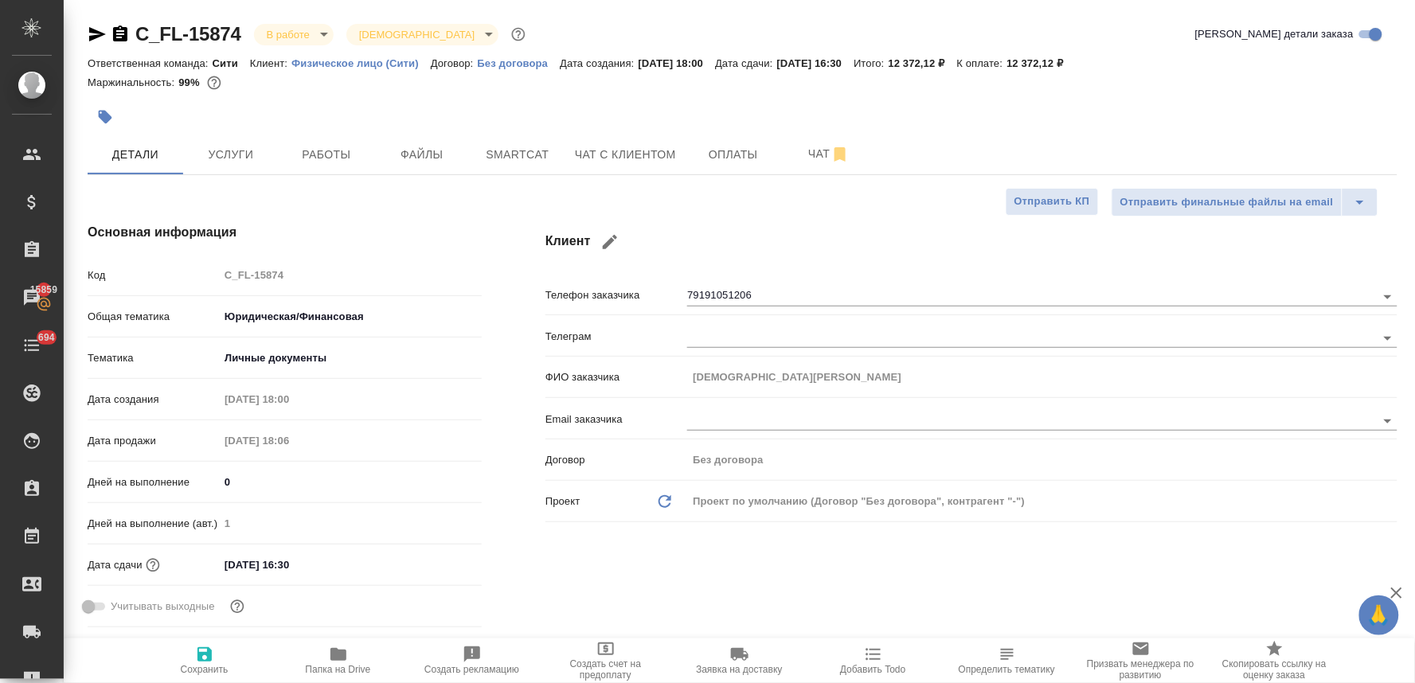
click at [608, 571] on div "Клиент Телефон заказчика 79191051206 Телеграм ФИО заказчика [DEMOGRAPHIC_DATA][…" at bounding box center [972, 428] width 916 height 475
